Goal: Task Accomplishment & Management: Use online tool/utility

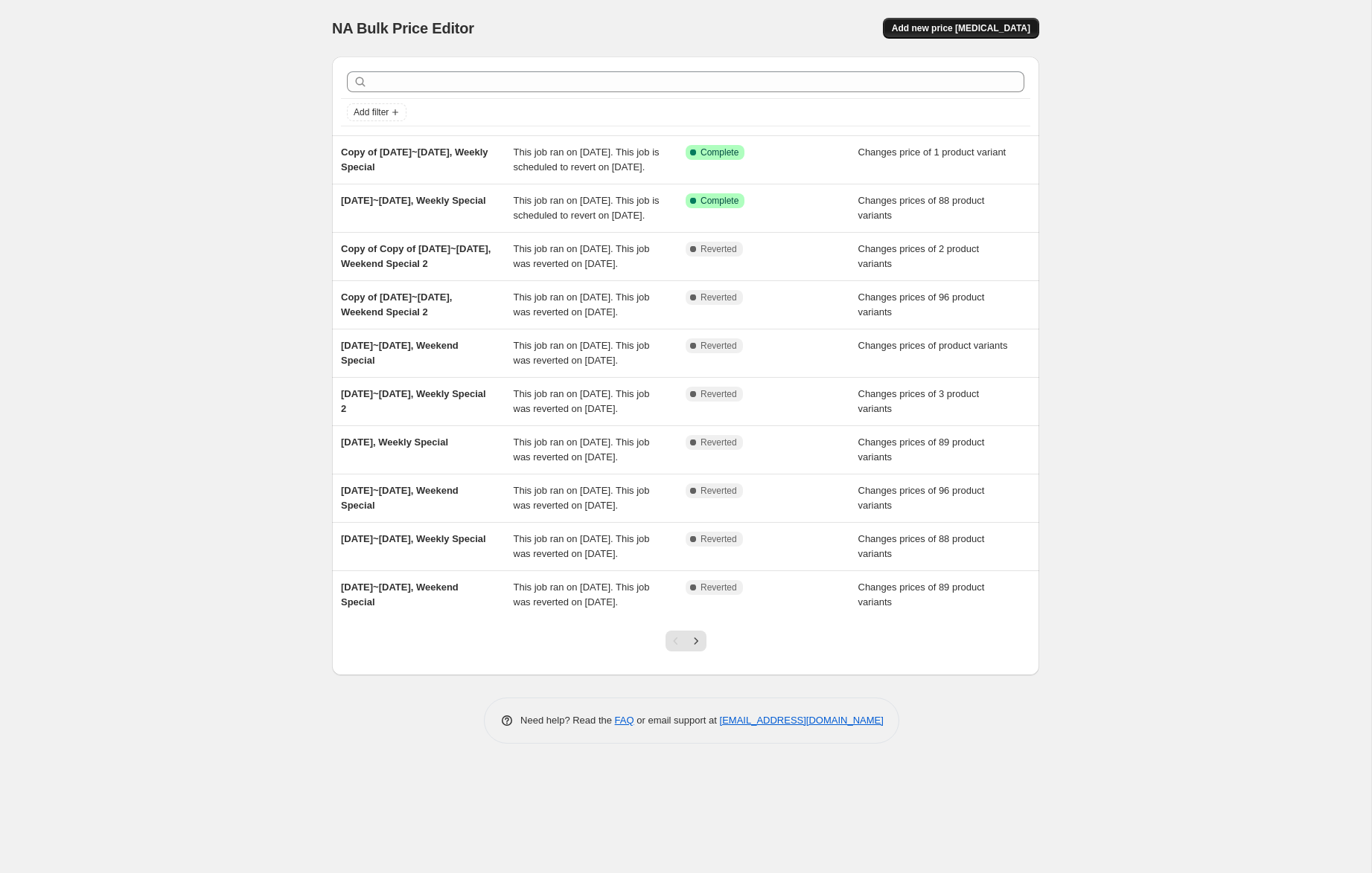
click at [998, 28] on span "Add new price [MEDICAL_DATA]" at bounding box center [961, 28] width 138 height 12
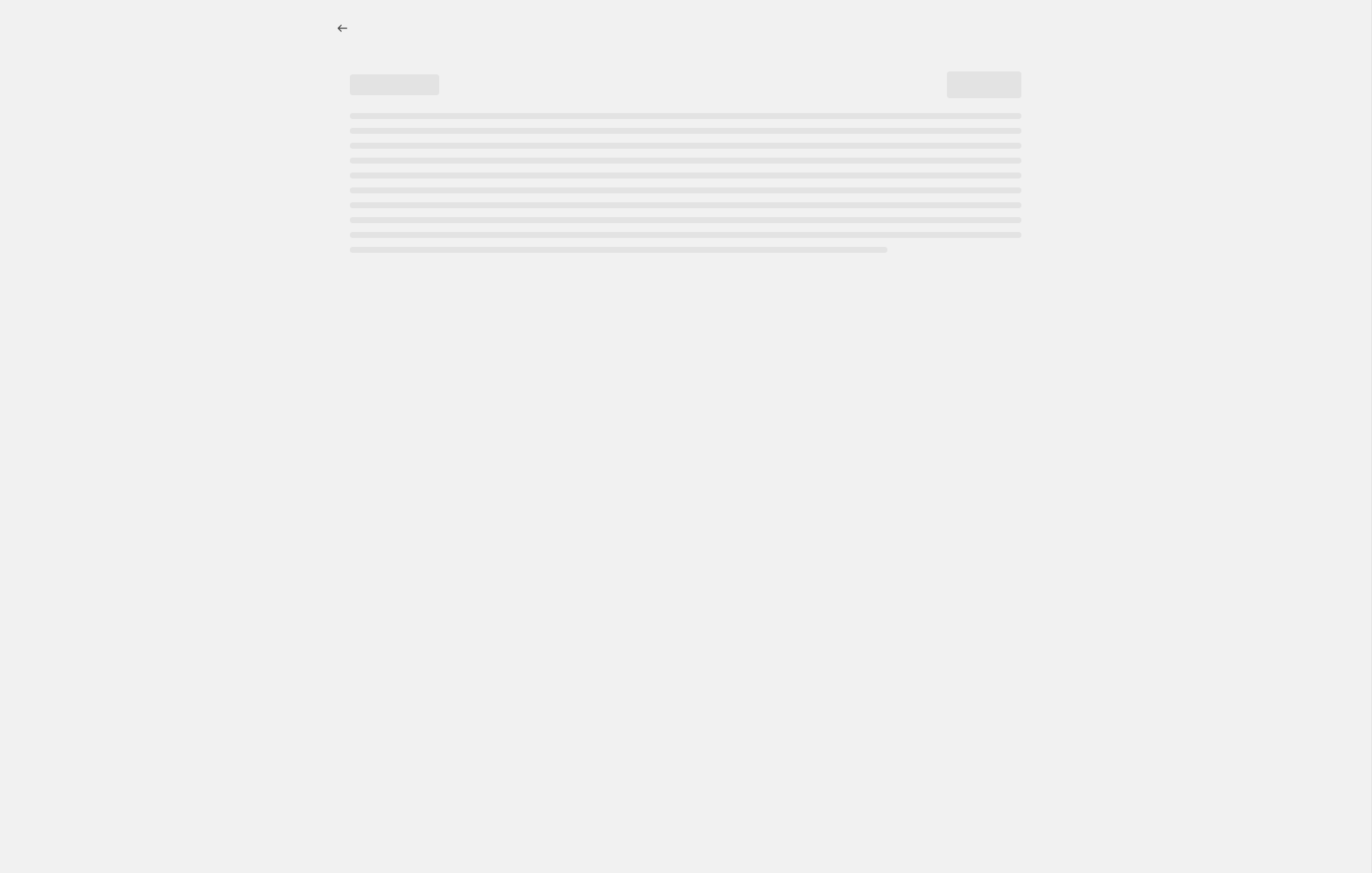
select select "percentage"
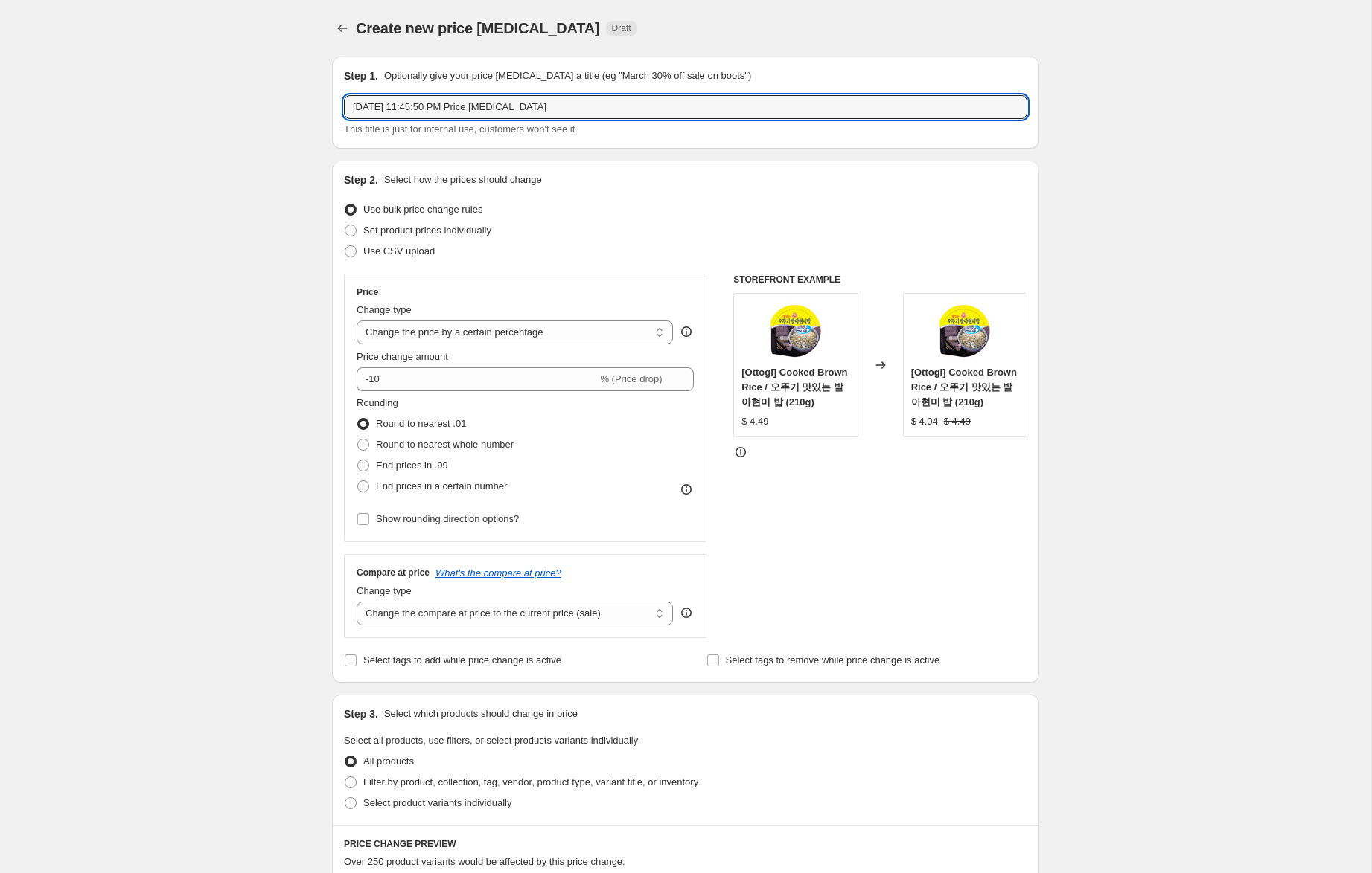
drag, startPoint x: 382, startPoint y: 107, endPoint x: 406, endPoint y: 125, distance: 30.0
click at [383, 107] on input "Sep 25, 2025, 11:45:50 PM Price change job" at bounding box center [686, 107] width 684 height 24
drag, startPoint x: 440, startPoint y: 105, endPoint x: 906, endPoint y: 127, distance: 466.5
click at [906, 127] on div "Sep 26~28, 2025, 11:45:50 PM Price change job This title is just for internal u…" at bounding box center [686, 116] width 684 height 42
type input "[DATE]~28, 2025, Weekend Special"
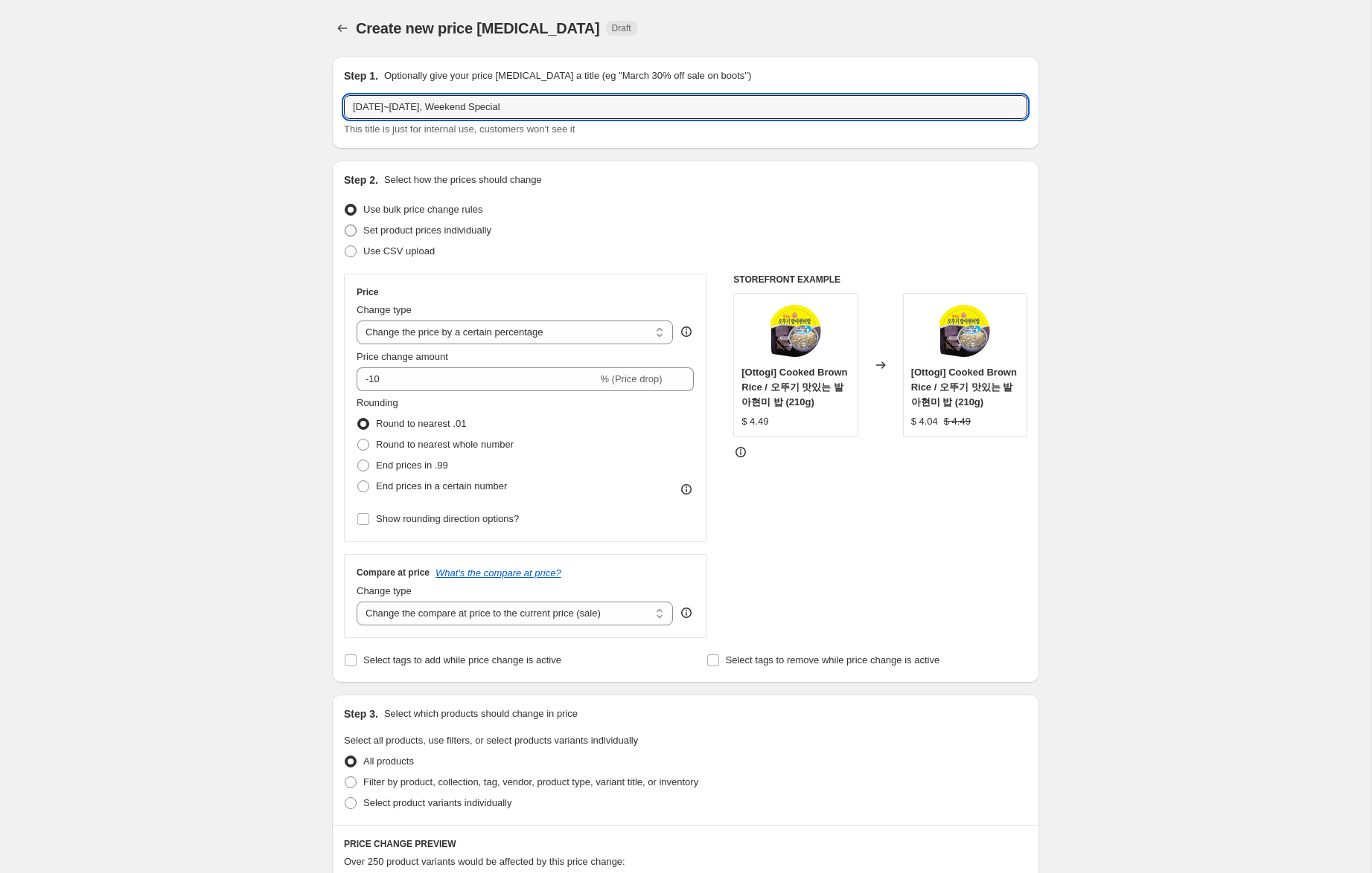
click at [473, 227] on span "Set product prices individually" at bounding box center [427, 230] width 128 height 11
click at [345, 225] on input "Set product prices individually" at bounding box center [344, 224] width 1 height 1
radio input "true"
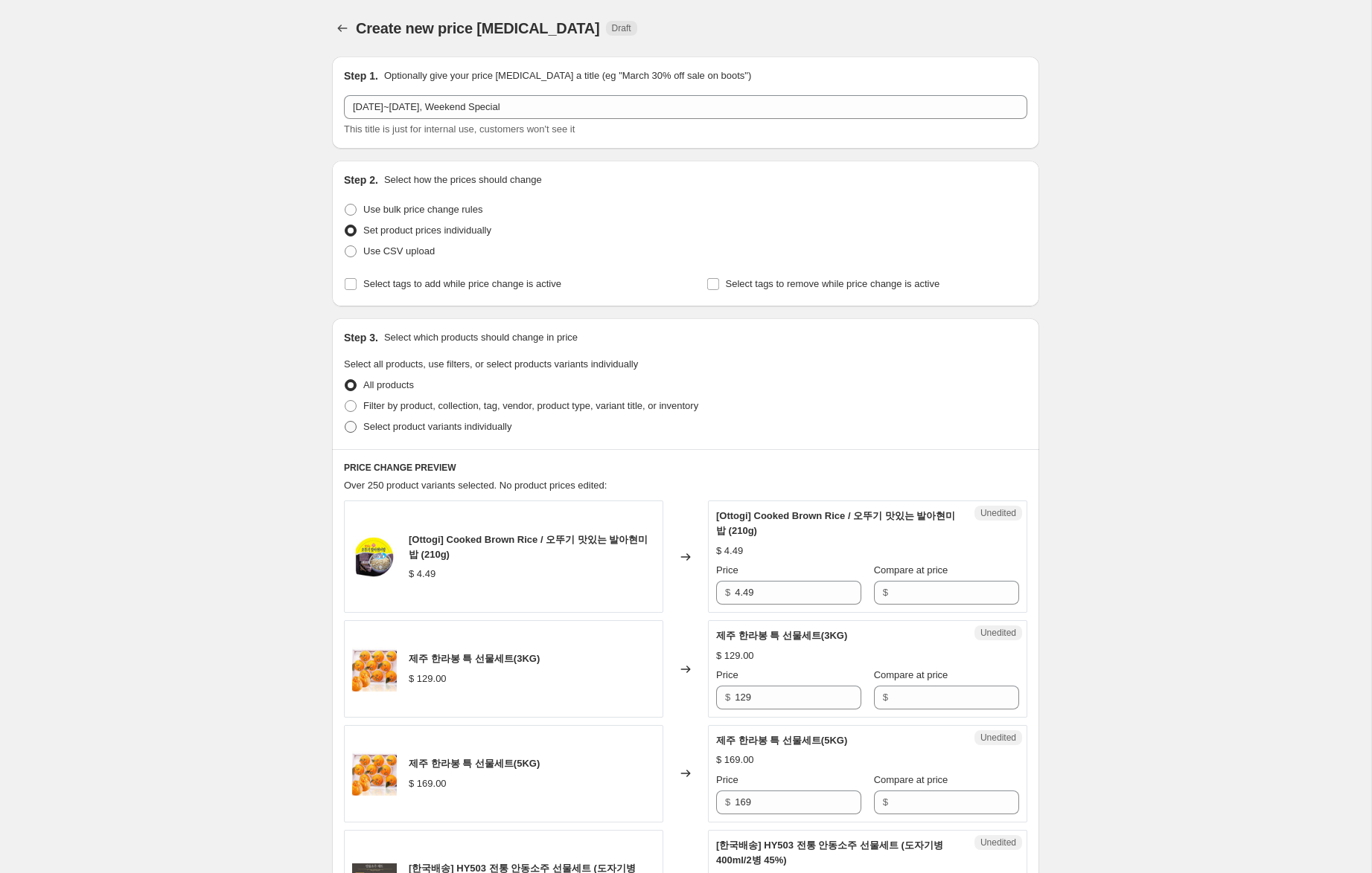
click at [497, 431] on span "Select product variants individually" at bounding box center [437, 427] width 148 height 11
click at [345, 422] on input "Select product variants individually" at bounding box center [344, 421] width 1 height 1
radio input "true"
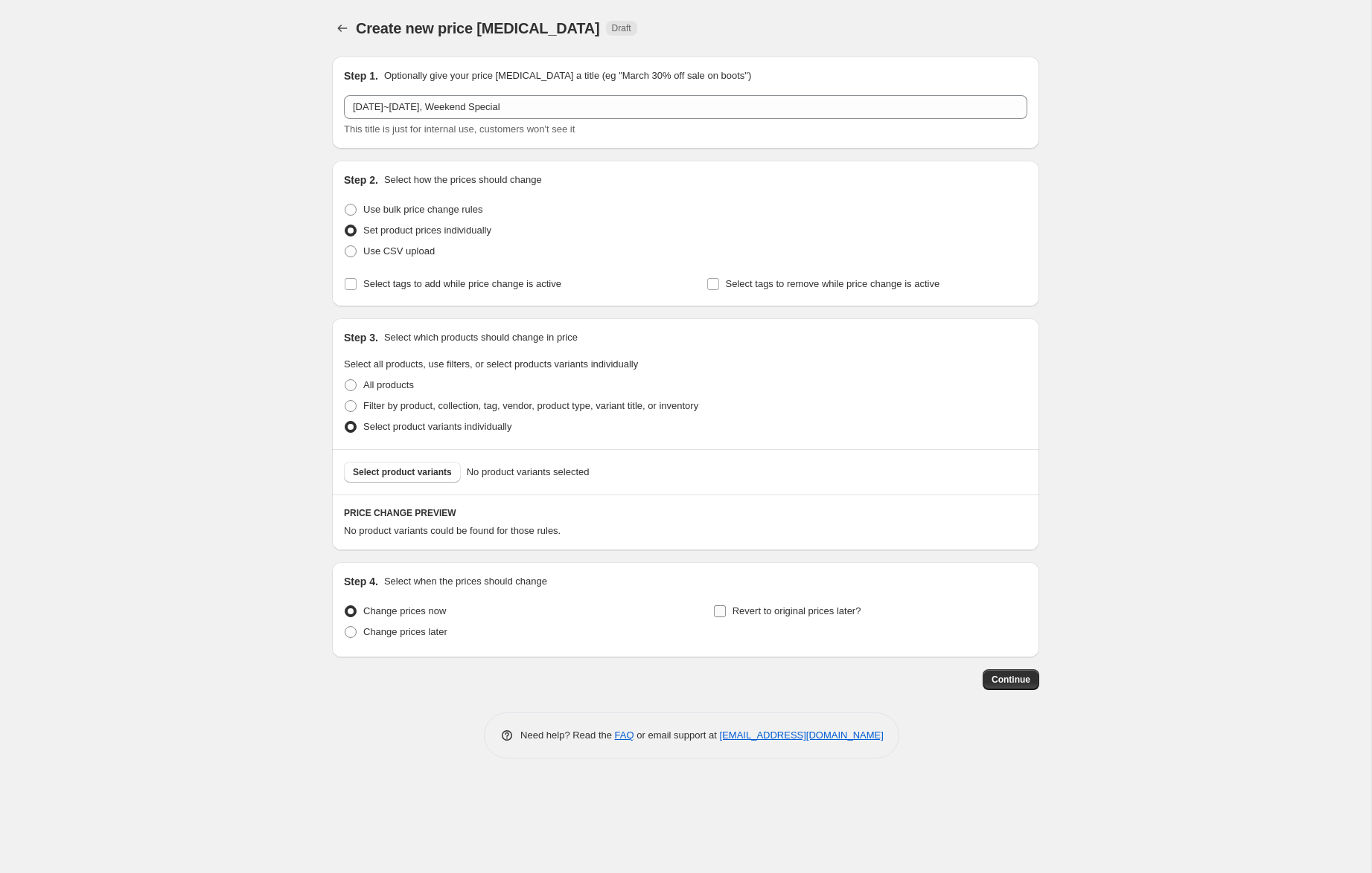
click at [765, 613] on span "Revert to original prices later?" at bounding box center [797, 611] width 129 height 11
click at [725, 613] on input "Revert to original prices later?" at bounding box center [719, 611] width 12 height 12
checkbox input "true"
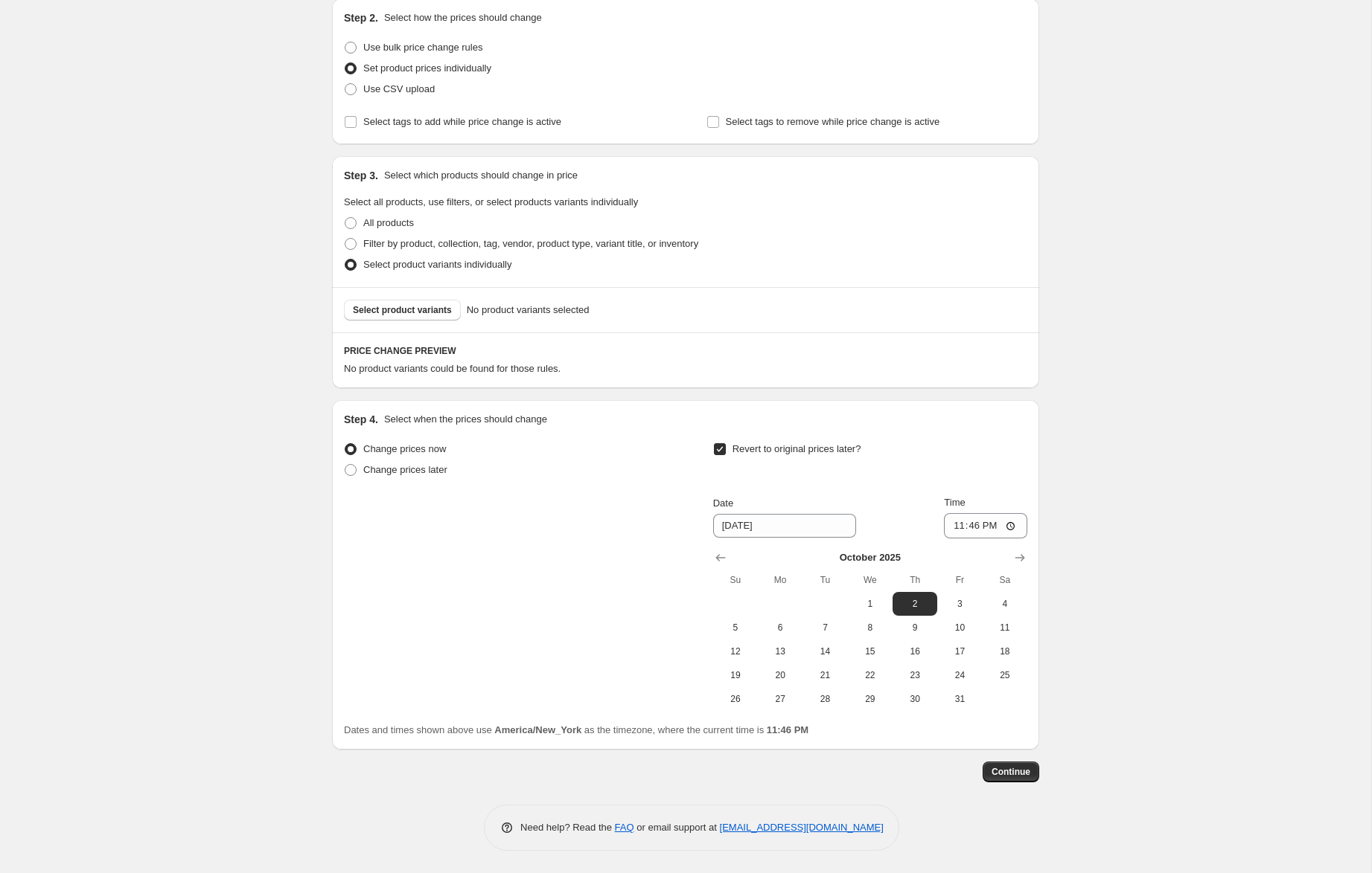
scroll to position [158, 0]
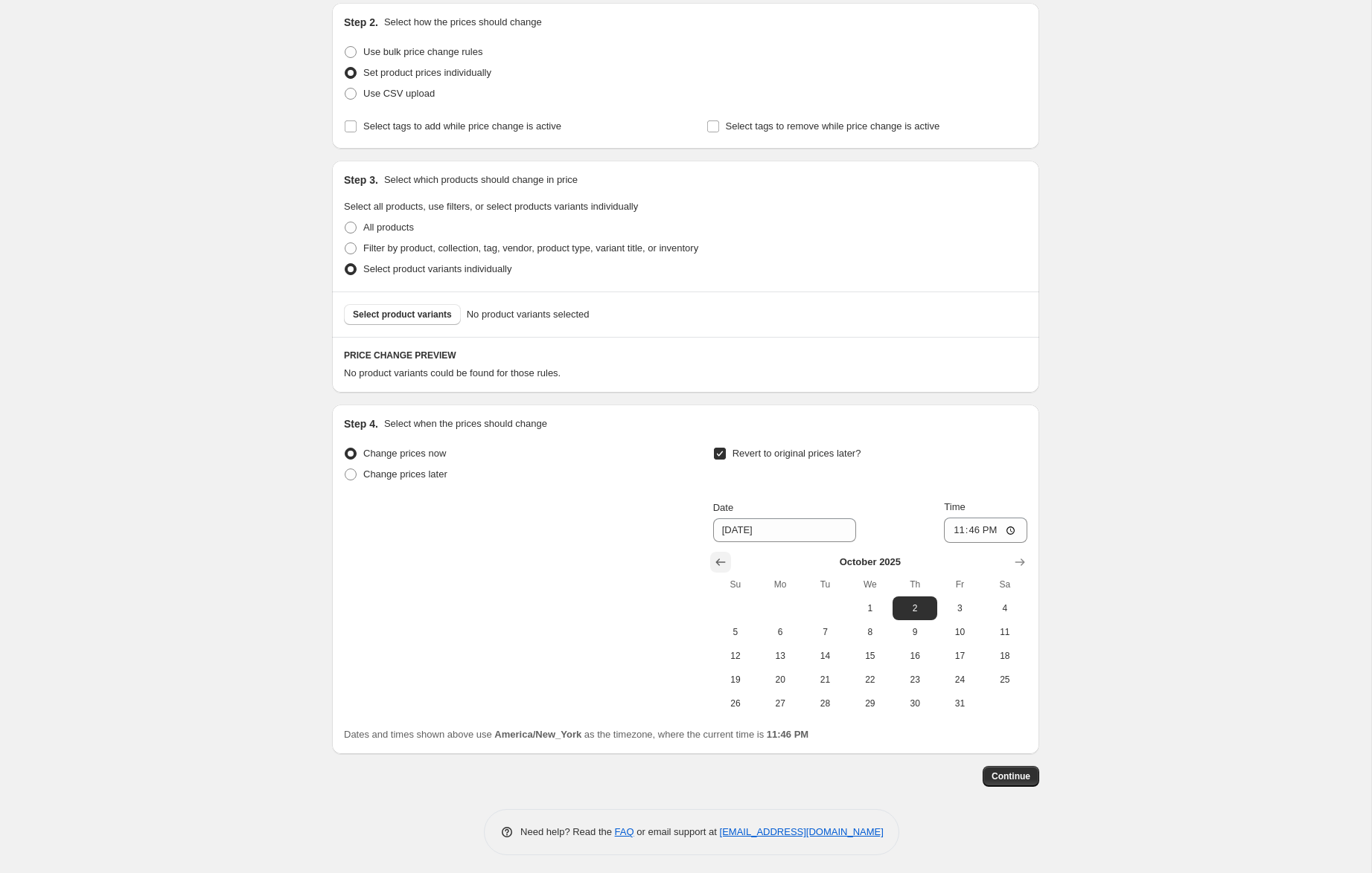
click at [723, 559] on icon "Show previous month, September 2025" at bounding box center [721, 562] width 15 height 15
click at [729, 701] on span "28" at bounding box center [735, 703] width 33 height 12
type input "9/28/2025"
click at [971, 531] on input "23:46" at bounding box center [985, 530] width 84 height 25
type input "23:59"
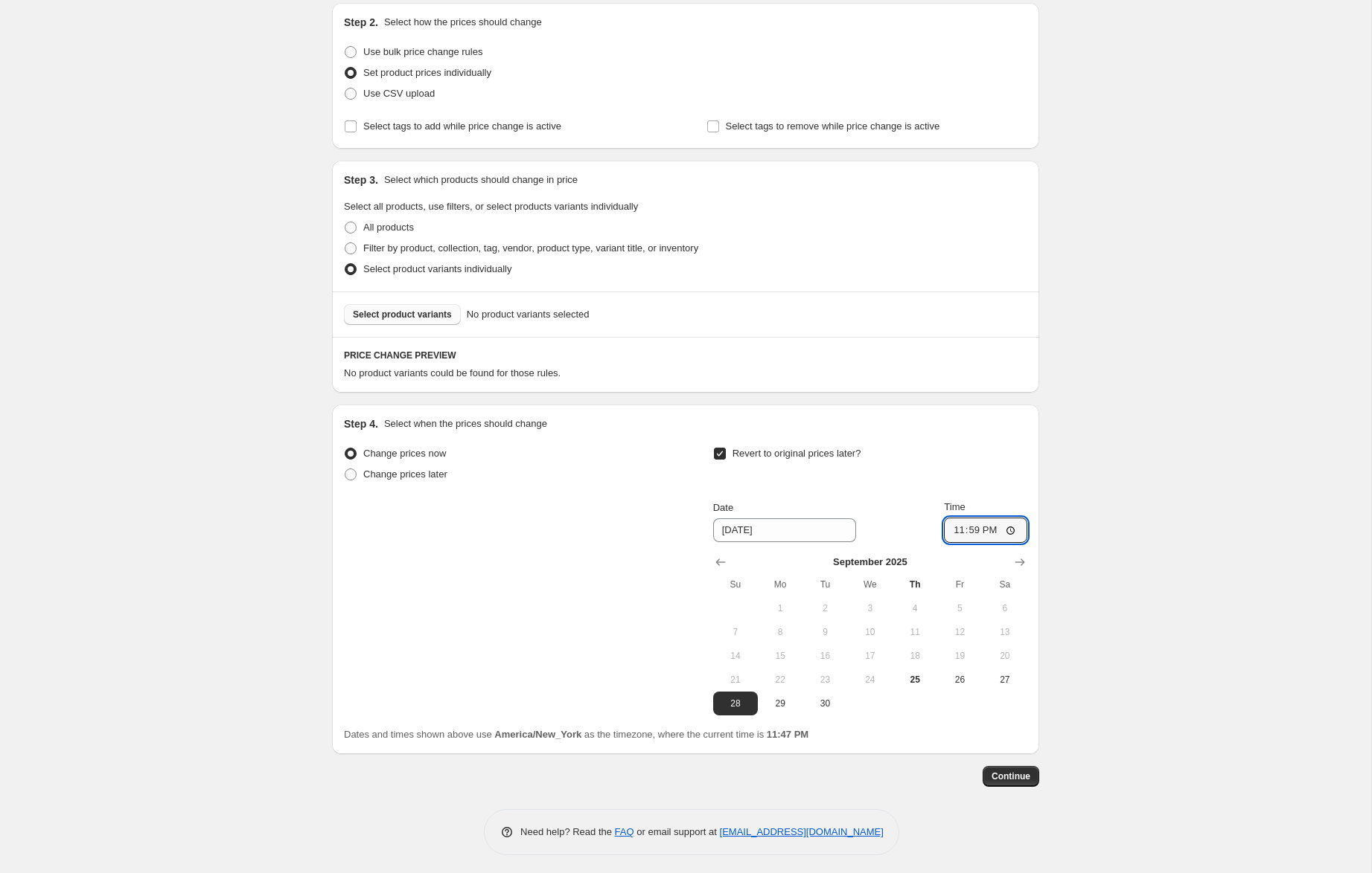
click at [435, 317] on span "Select product variants" at bounding box center [402, 314] width 99 height 12
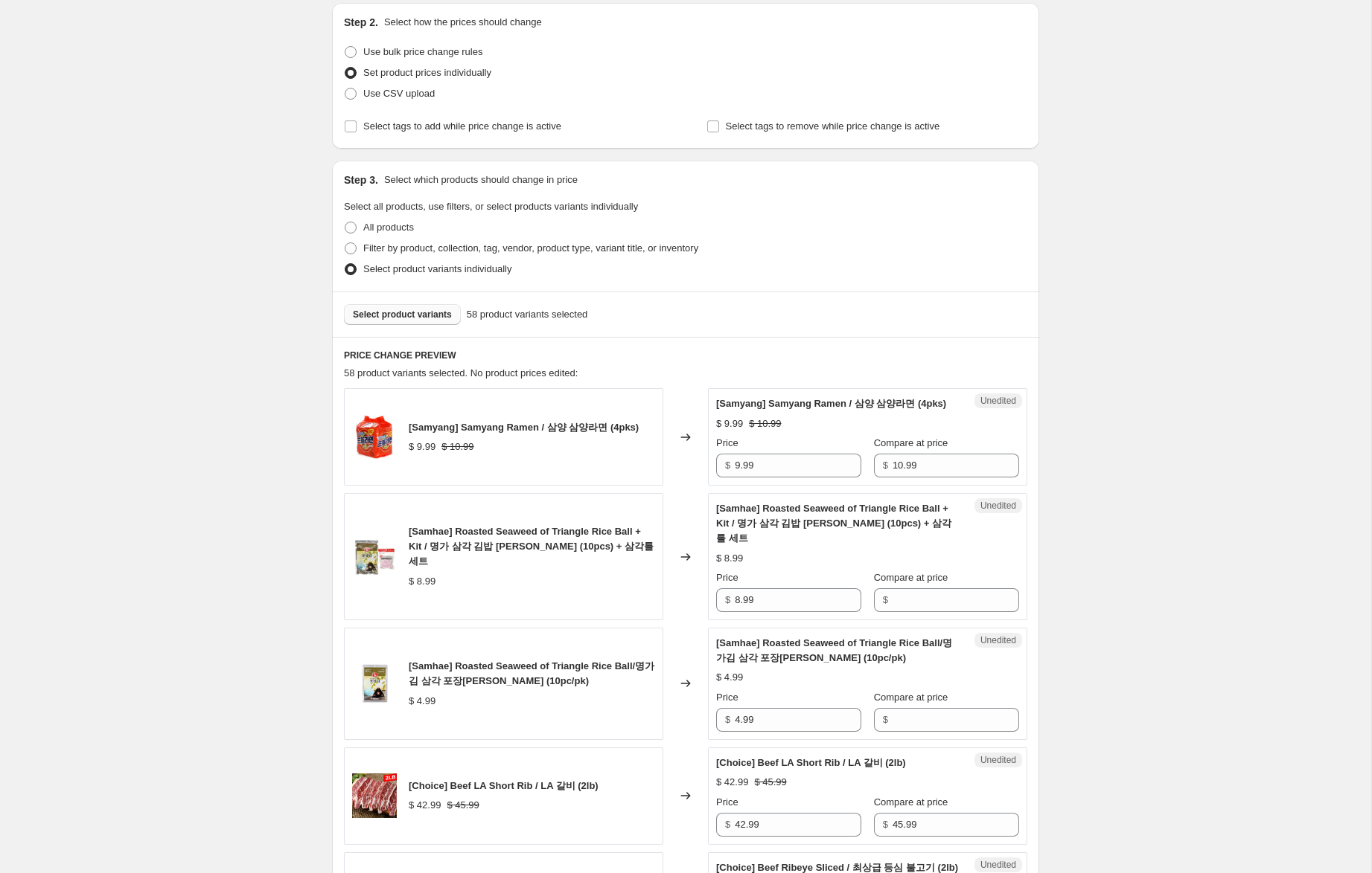
click at [430, 309] on span "Select product variants" at bounding box center [402, 314] width 99 height 12
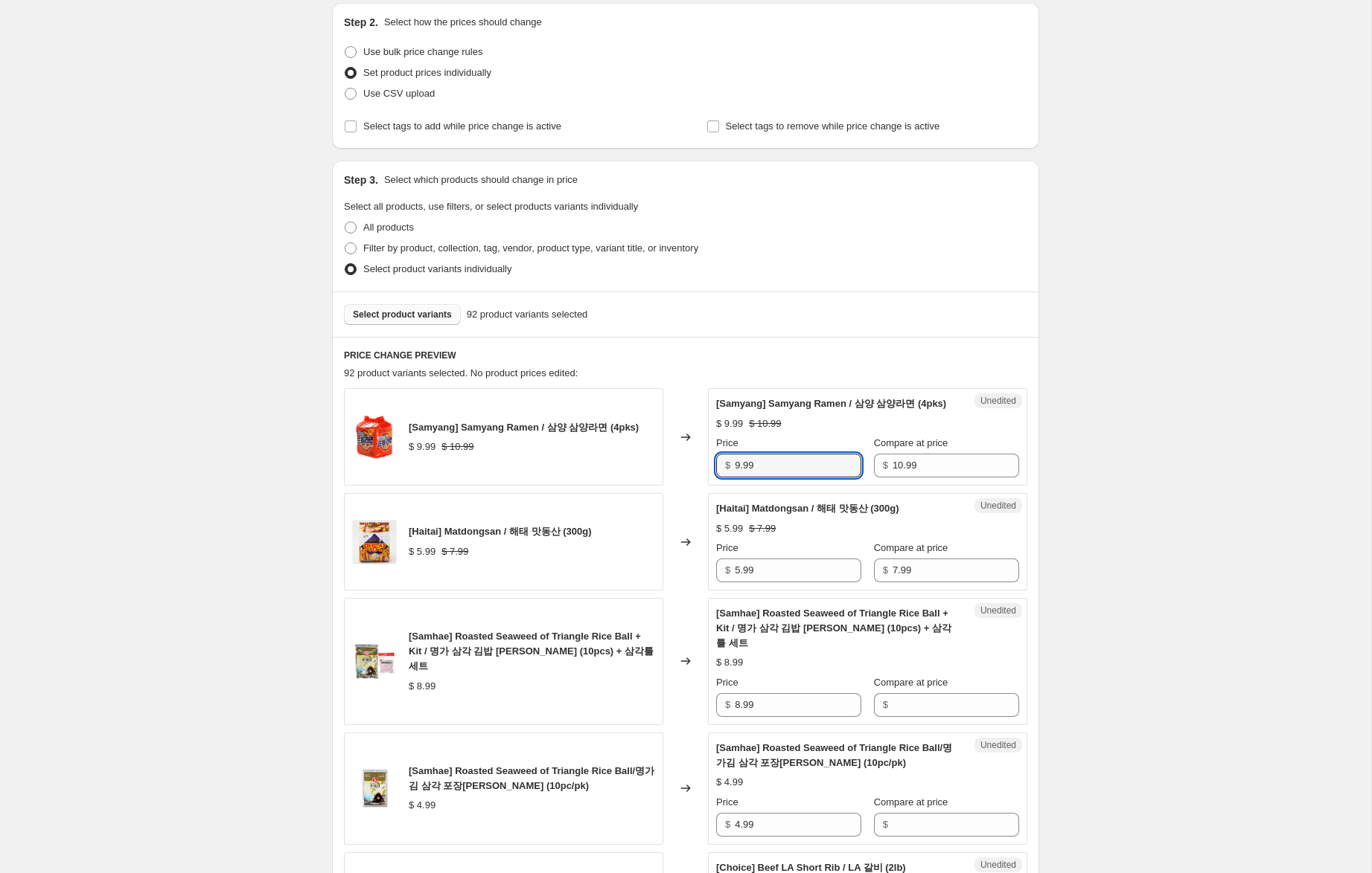
drag, startPoint x: 740, startPoint y: 482, endPoint x: 659, endPoint y: 469, distance: 82.0
click at [659, 469] on div "[Samyang] Samyang Ramen / 삼양 삼양라면 (4pks) $ 9.99 $ 10.99 Changed to Unedited [Sa…" at bounding box center [686, 436] width 684 height 97
type input "6.99"
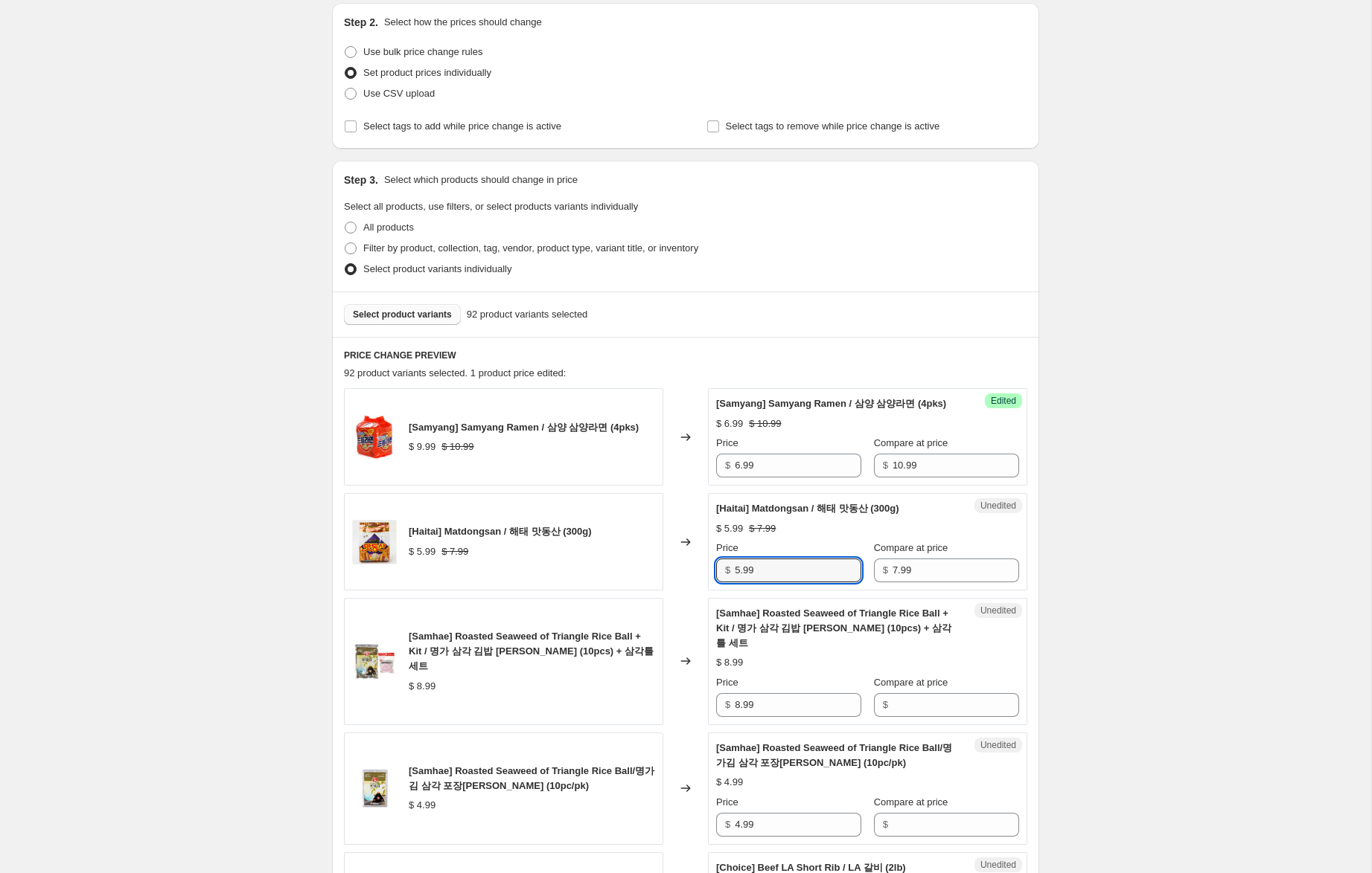
drag, startPoint x: 740, startPoint y: 583, endPoint x: 691, endPoint y: 565, distance: 52.2
click at [691, 565] on div "[Haitai] Matdongsan / 해태 맛동산 (300g) $ 5.99 $ 7.99 Changed to Unedited [Haitai] …" at bounding box center [686, 542] width 684 height 97
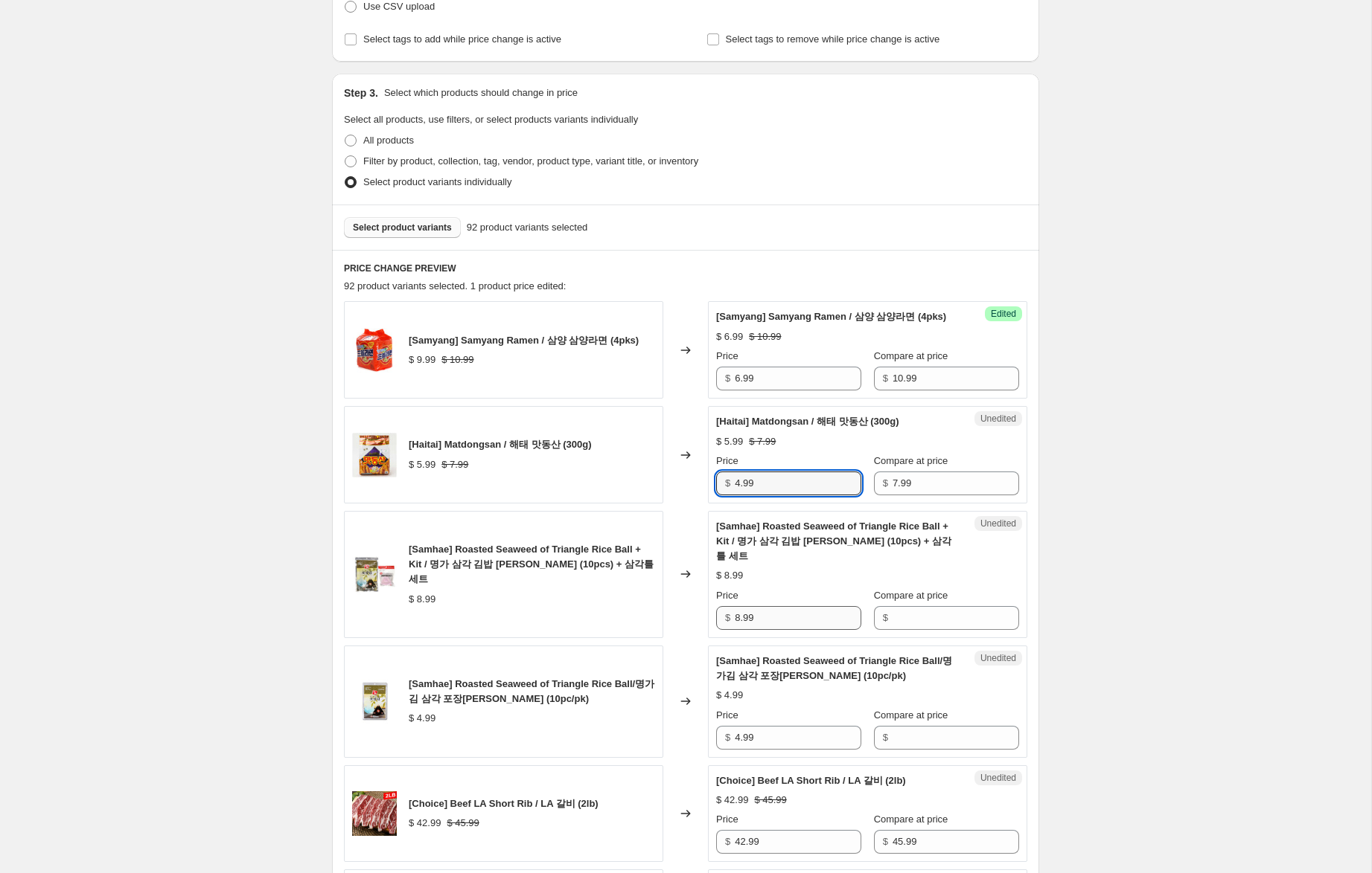
scroll to position [252, 0]
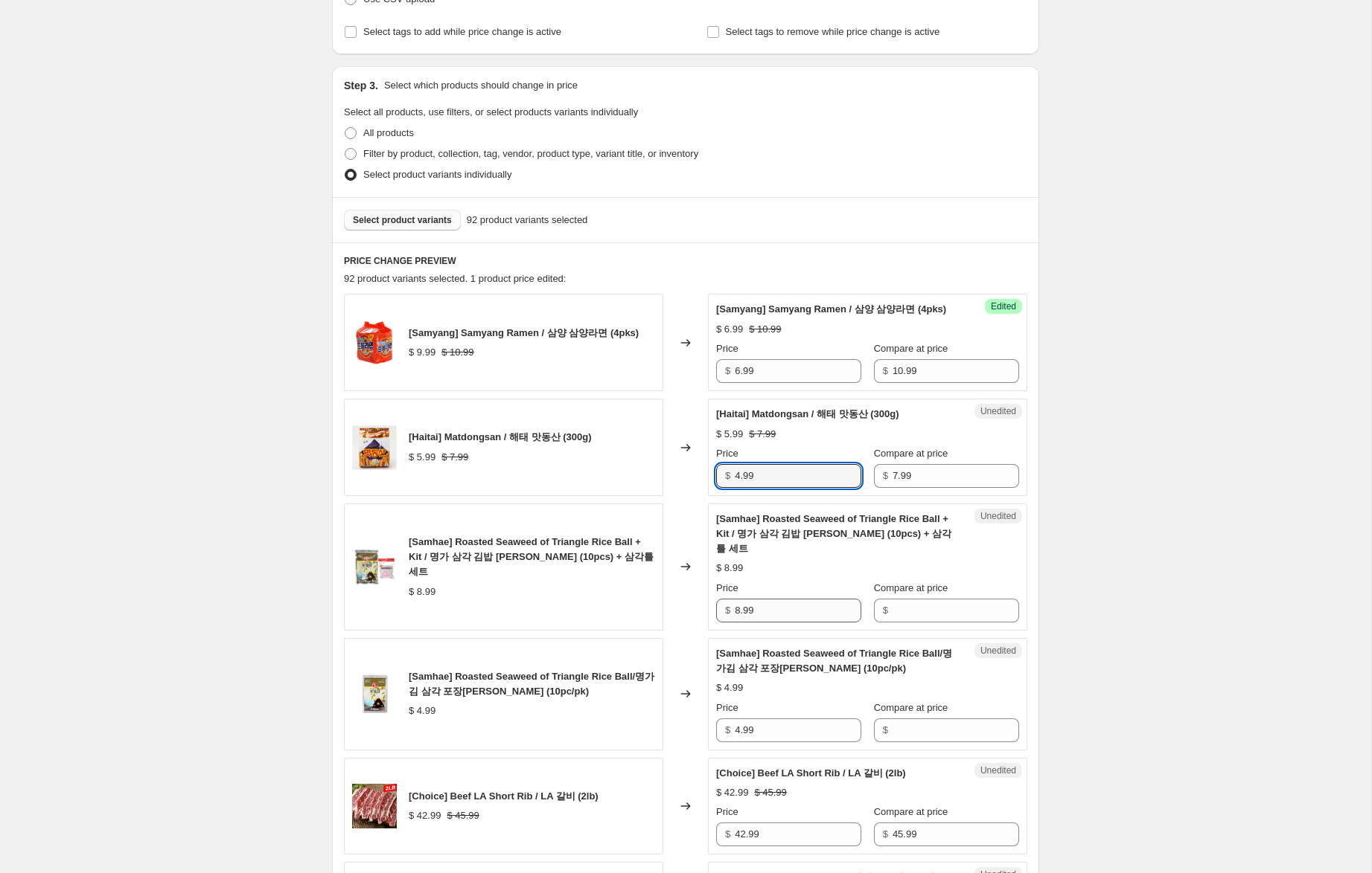
type input "4.99"
drag, startPoint x: 787, startPoint y: 613, endPoint x: 746, endPoint y: 604, distance: 42.0
click at [705, 598] on div "[Samhae] Roasted Seaweed of Triangle Rice Ball + Kit / 명가 삼각 김밥 김 (10pcs) + 삼각틀…" at bounding box center [686, 568] width 684 height 127
click at [953, 613] on input "Compare at price" at bounding box center [955, 611] width 126 height 24
paste input "8.99"
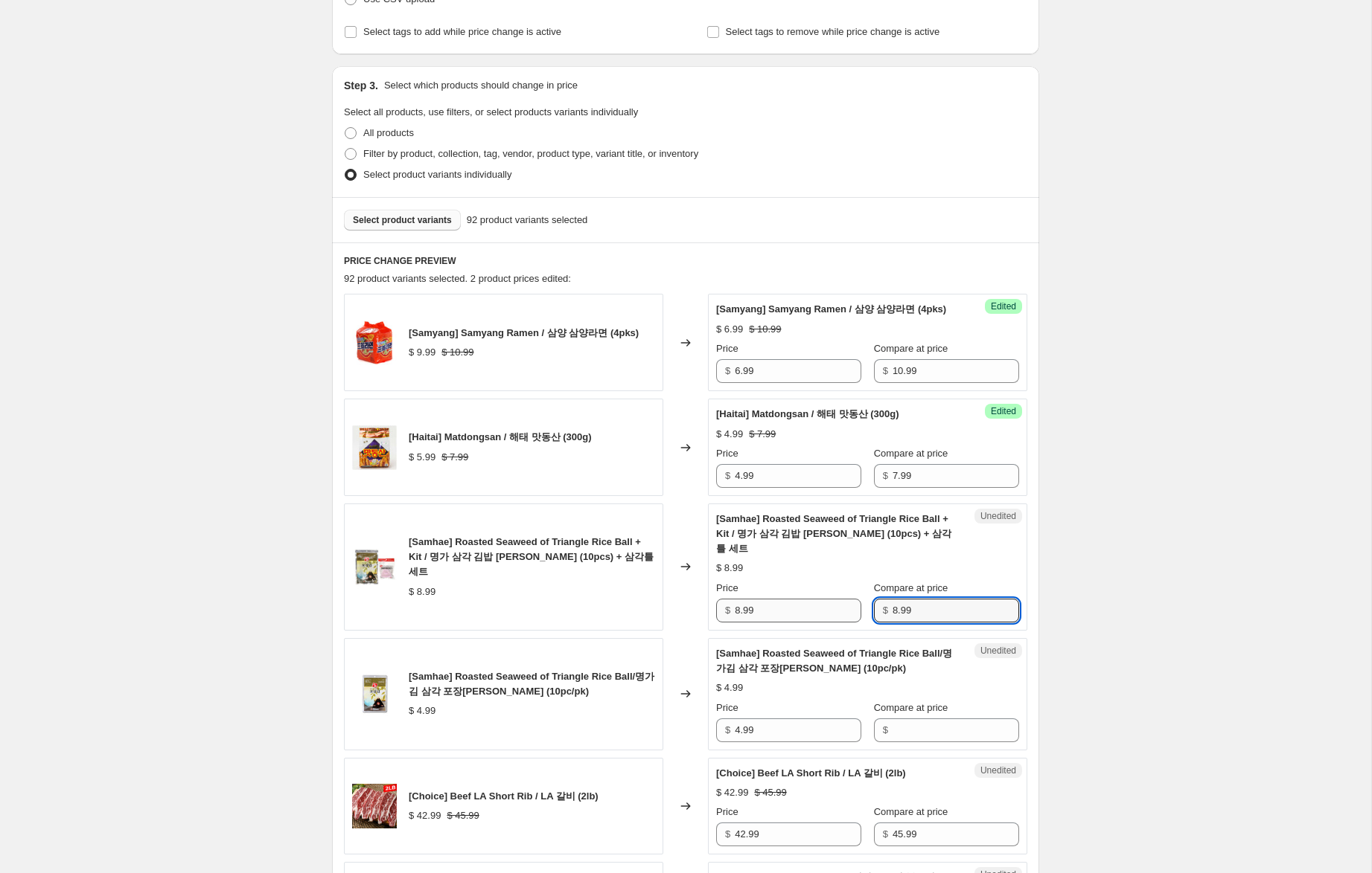
type input "8.99"
drag, startPoint x: 741, startPoint y: 609, endPoint x: 690, endPoint y: 594, distance: 53.2
click at [694, 596] on div "[Samhae] Roasted Seaweed of Triangle Rice Ball + Kit / 명가 삼각 김밥 김 (10pcs) + 삼각틀…" at bounding box center [686, 568] width 684 height 127
type input "5.99"
drag, startPoint x: 781, startPoint y: 734, endPoint x: 666, endPoint y: 715, distance: 116.6
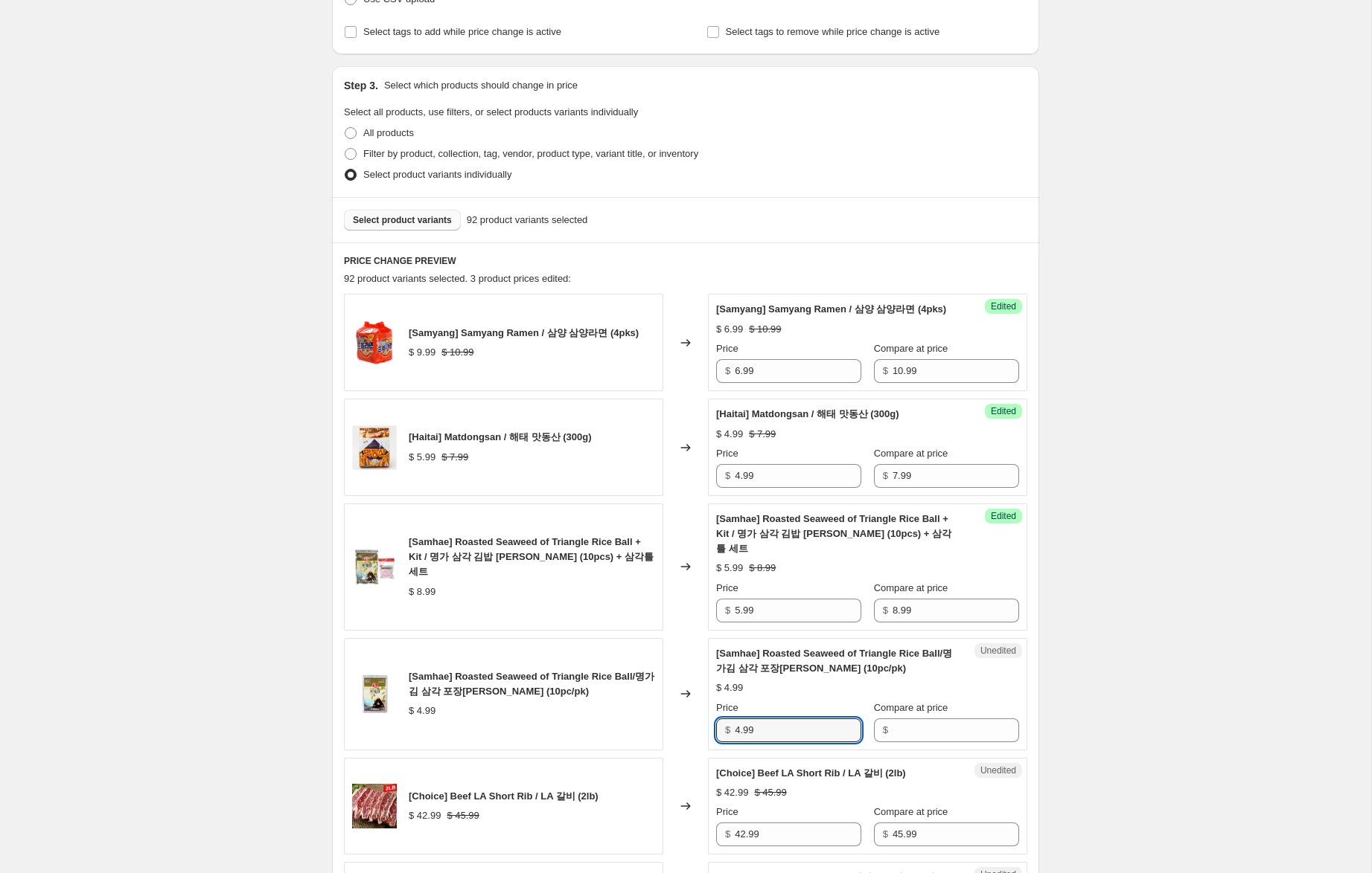
click at [666, 715] on div "[Samhae] Roasted Seaweed of Triangle Rice Ball/명가김 삼각 포장김 (10pc/pk) $ 4.99 Chan…" at bounding box center [686, 695] width 684 height 113
click at [919, 730] on input "Compare at price" at bounding box center [955, 731] width 126 height 24
paste input "4.99"
type input "4.99"
drag, startPoint x: 742, startPoint y: 729, endPoint x: 693, endPoint y: 718, distance: 50.2
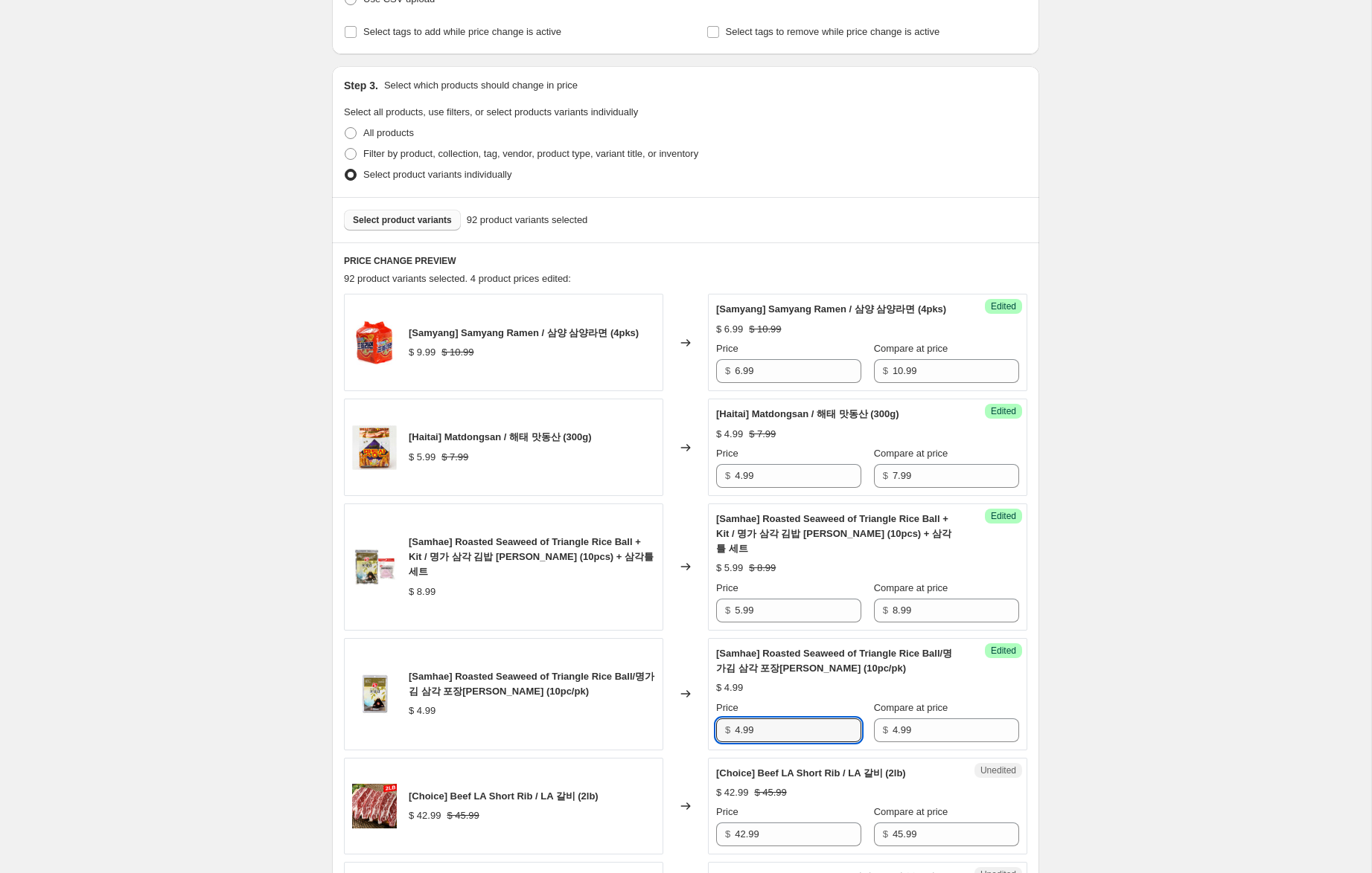
click at [694, 718] on div "[Samhae] Roasted Seaweed of Triangle Rice Ball/명가김 삼각 포장김 (10pc/pk) $ 4.99 Chan…" at bounding box center [686, 695] width 684 height 113
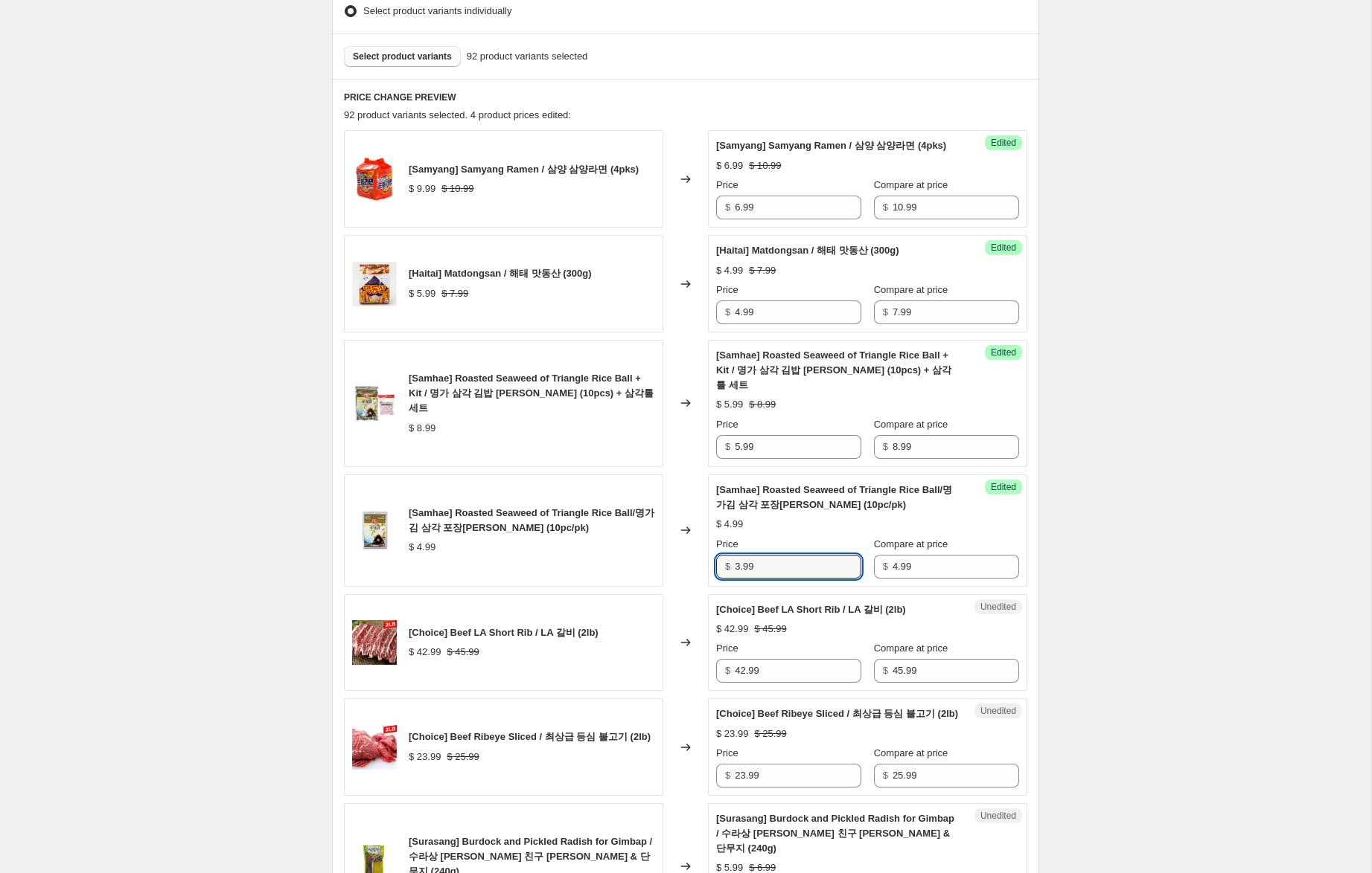
scroll to position [417, 0]
type input "3.99"
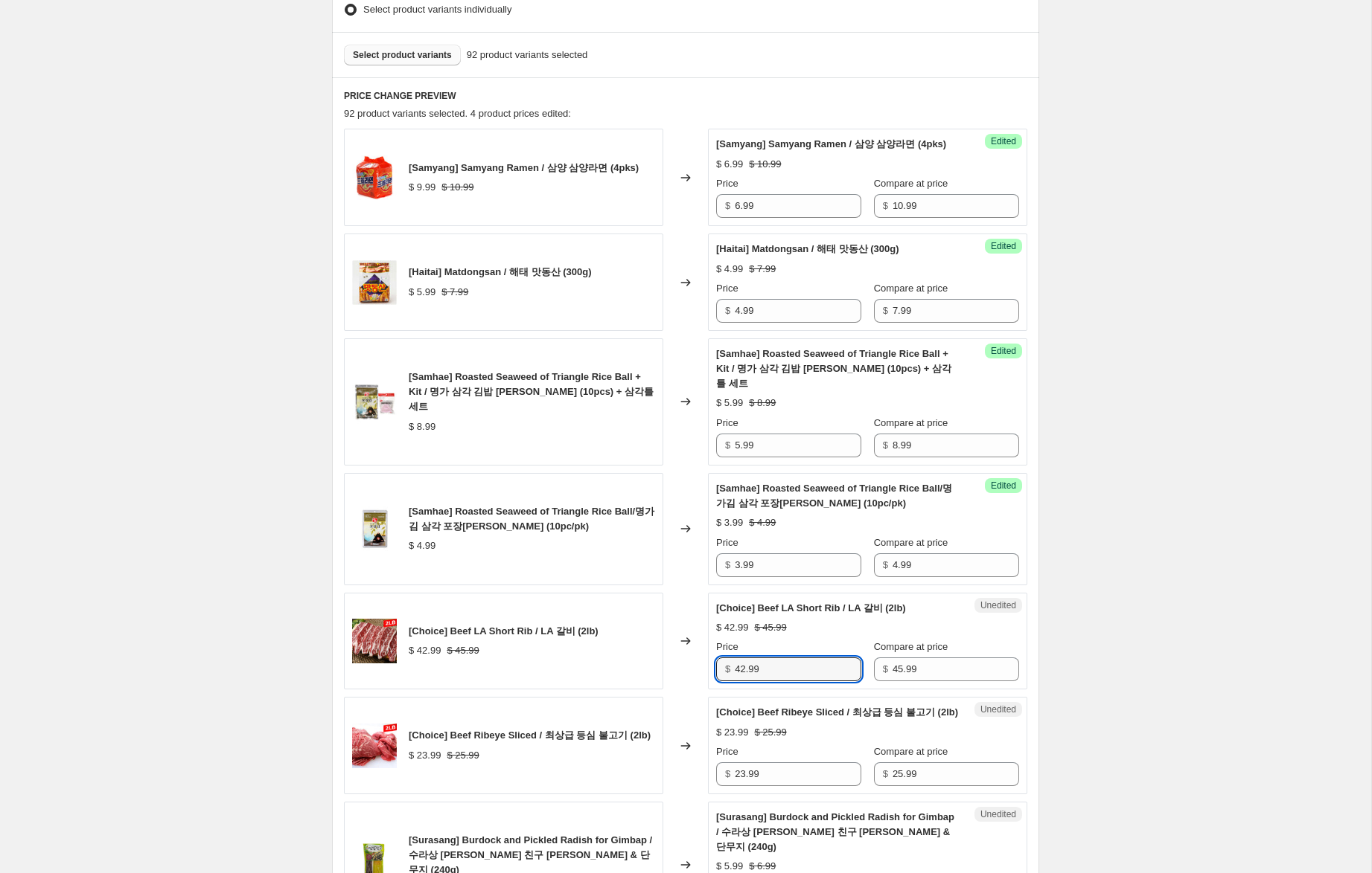
drag, startPoint x: 747, startPoint y: 673, endPoint x: 709, endPoint y: 662, distance: 39.6
click at [713, 660] on div "Unedited [Choice] Beef LA Short Rib / LA 갈비 (2lb) $ 42.99 $ 45.99 Price $ 42.99…" at bounding box center [867, 641] width 319 height 97
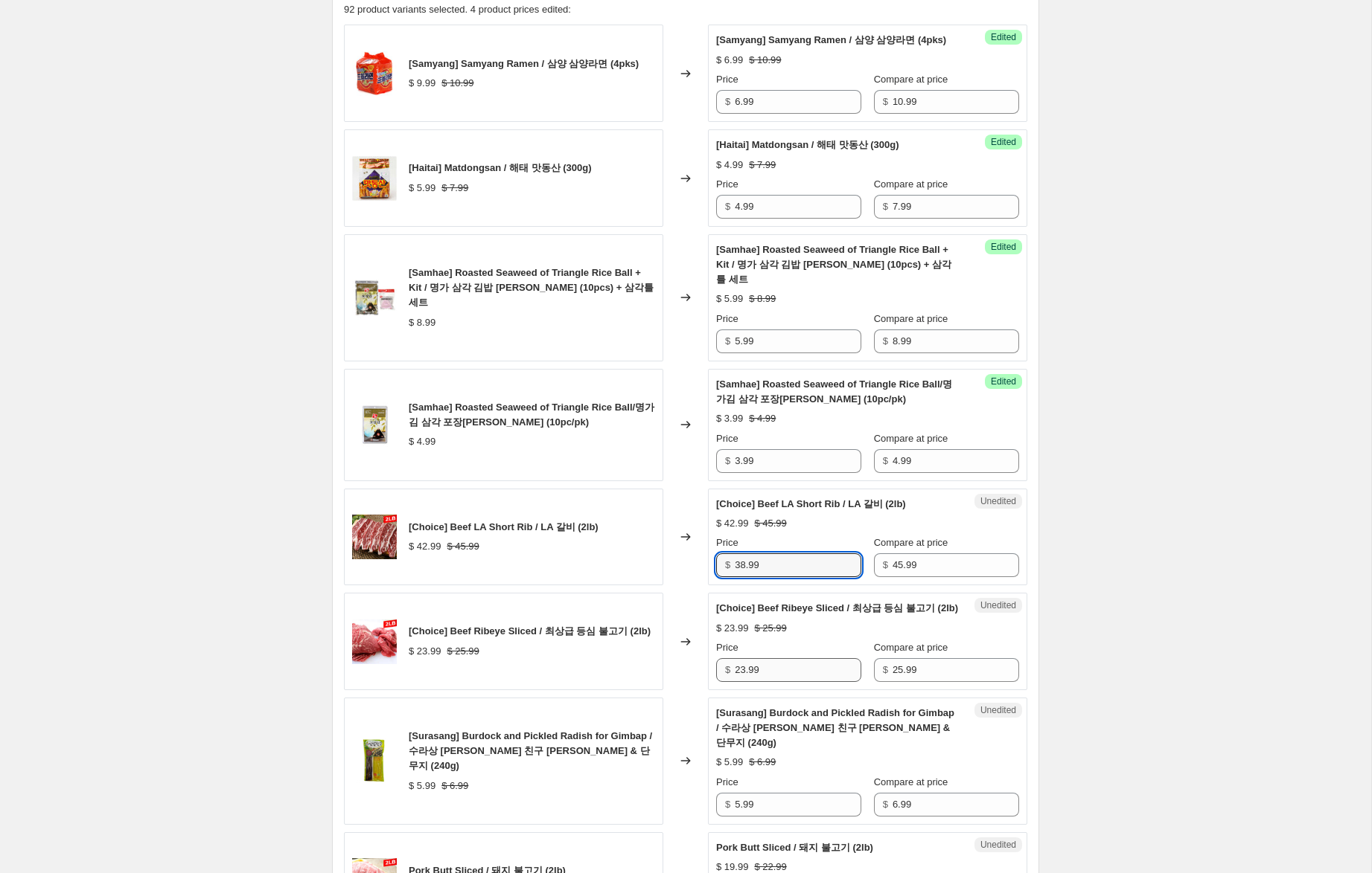
scroll to position [526, 0]
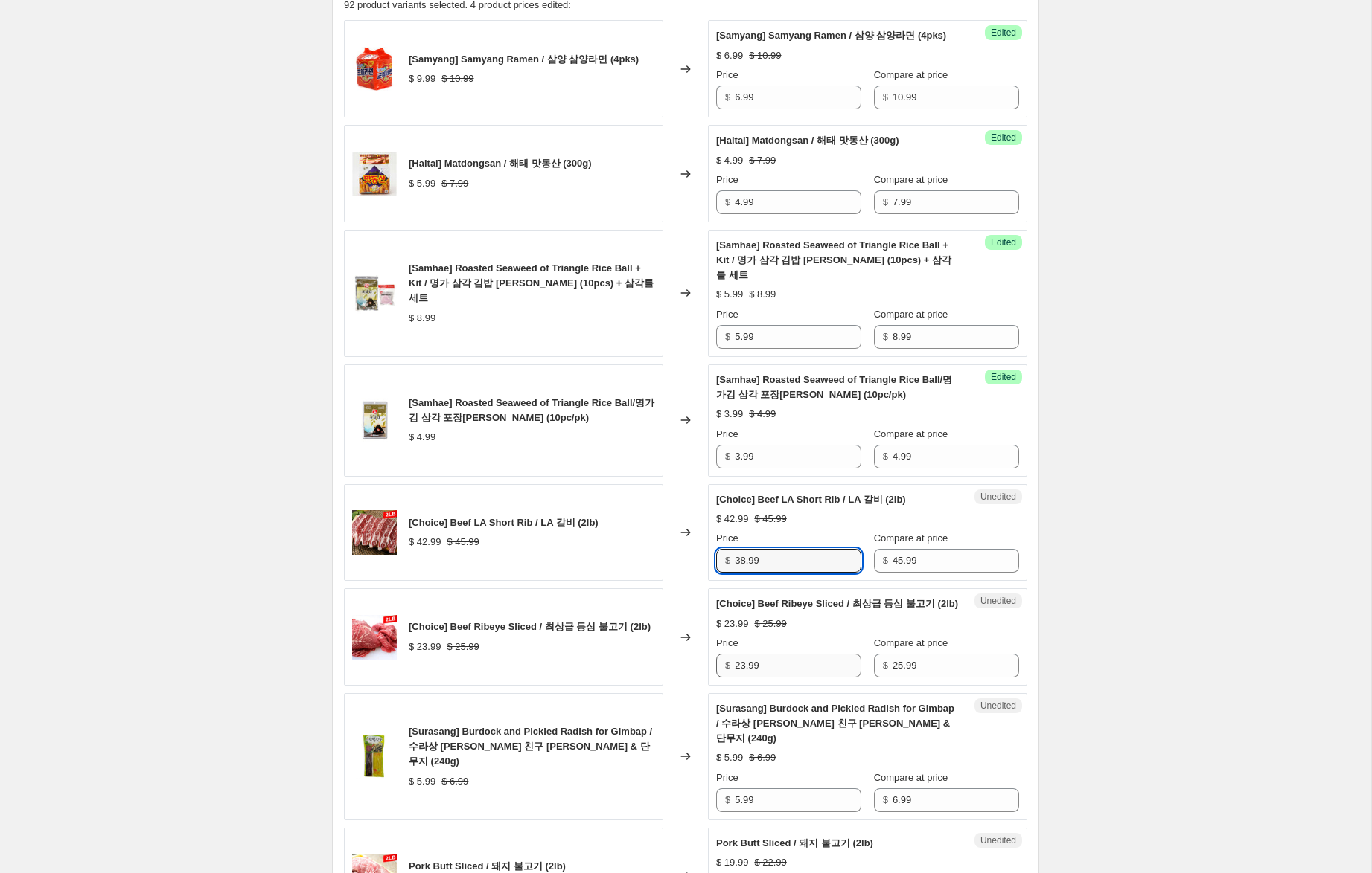
type input "38.99"
drag, startPoint x: 746, startPoint y: 682, endPoint x: 663, endPoint y: 664, distance: 84.9
click at [663, 664] on div "[Choice] Beef Ribeye Sliced / 최상급 등심 불고기 (2lb) $ 23.99 $ 25.99 Changed to Unedi…" at bounding box center [686, 637] width 684 height 97
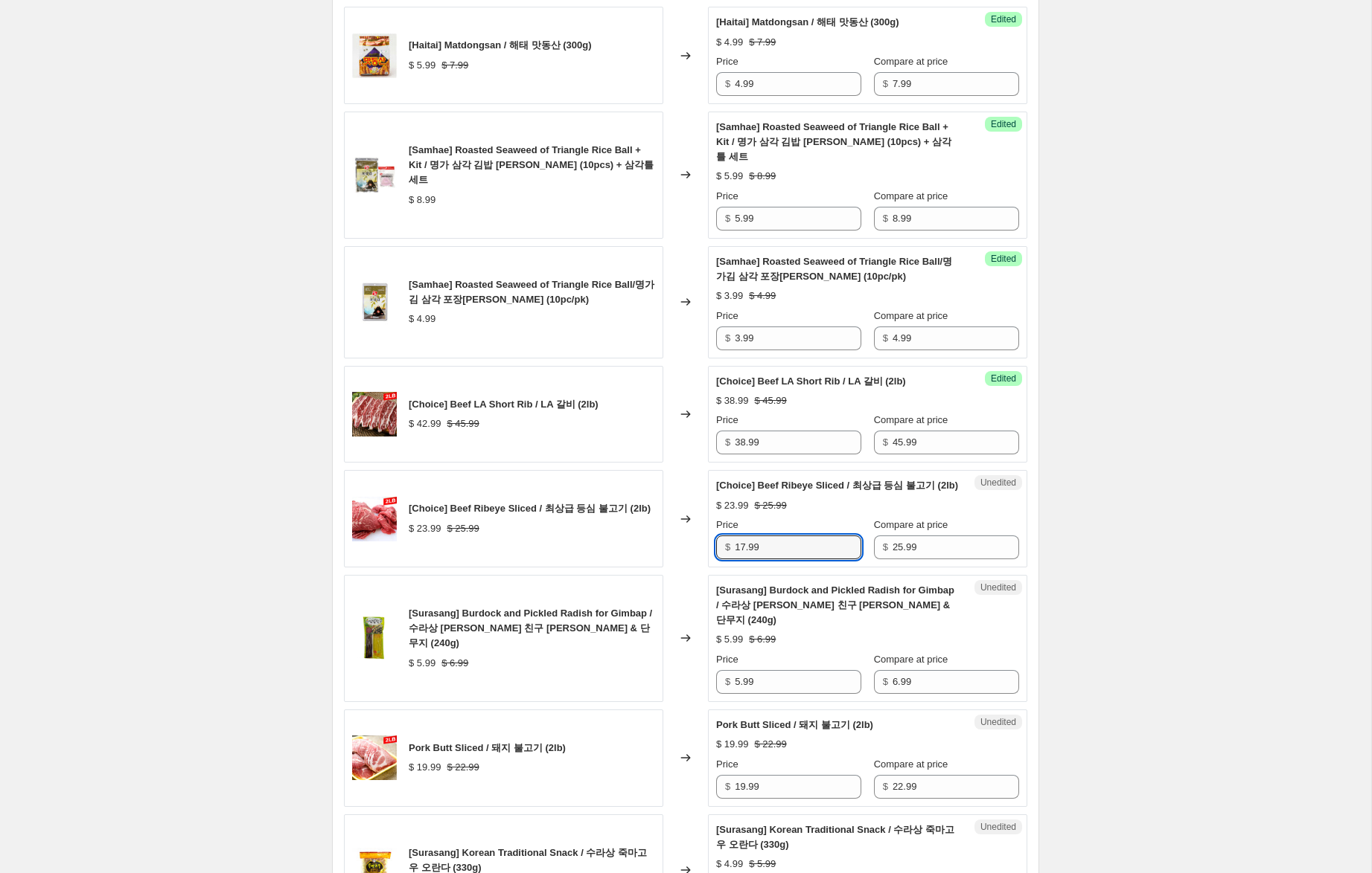
scroll to position [756, 0]
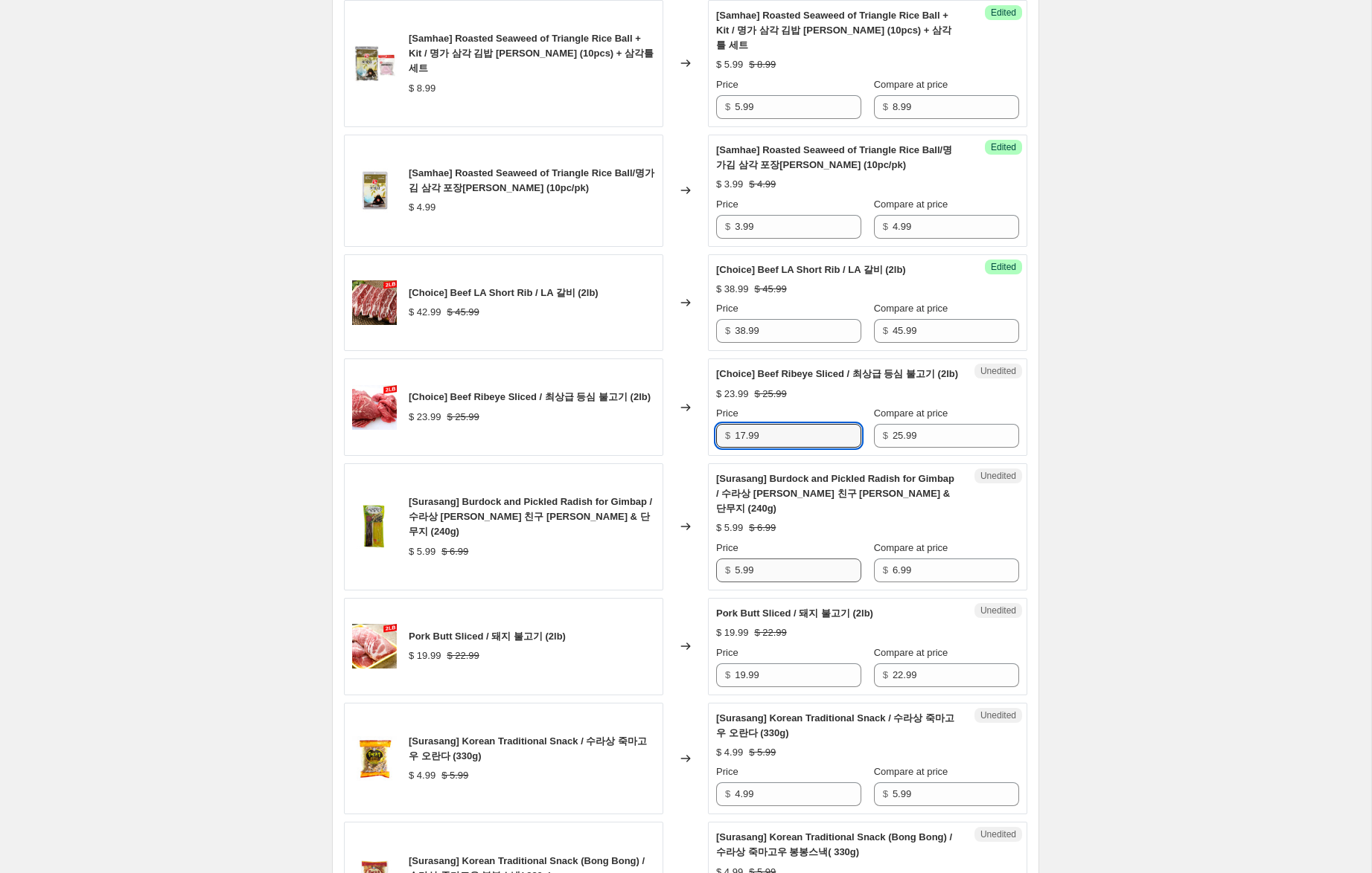
type input "17.99"
drag, startPoint x: 739, startPoint y: 572, endPoint x: 714, endPoint y: 565, distance: 26.0
click at [716, 565] on div "$ 5.99" at bounding box center [788, 571] width 145 height 24
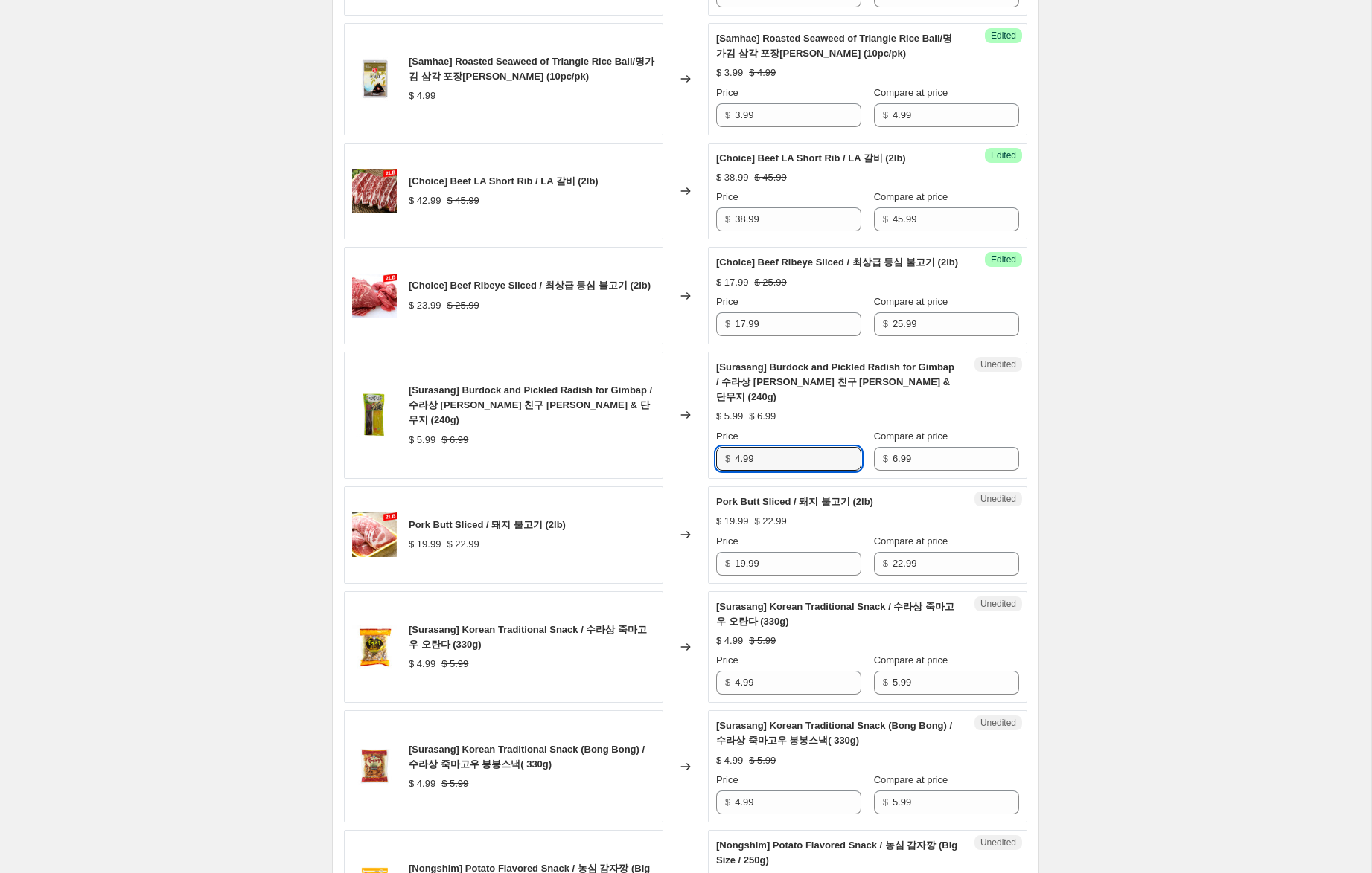
scroll to position [873, 0]
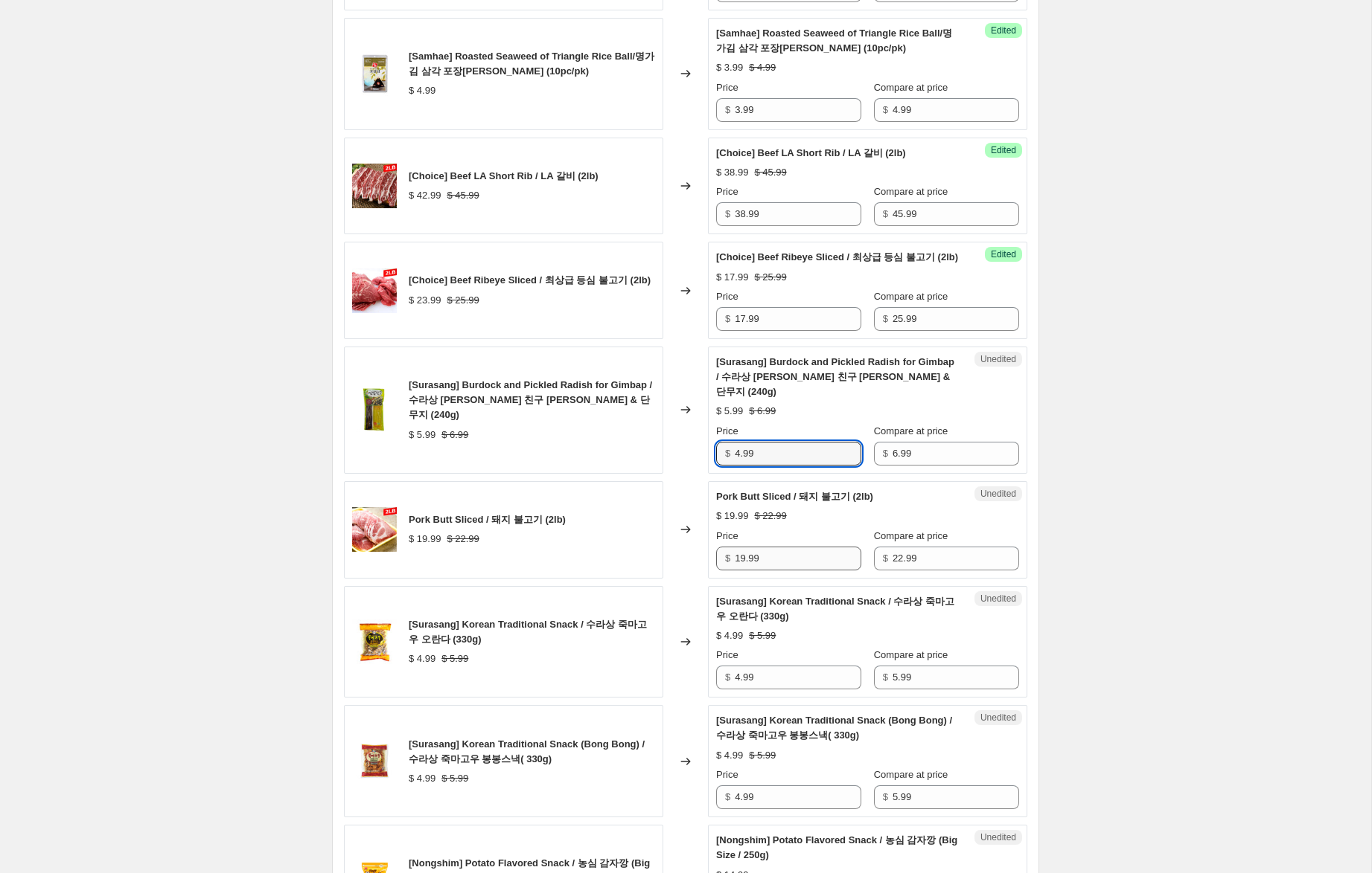
type input "4.99"
click at [740, 555] on input "19.99" at bounding box center [797, 559] width 126 height 24
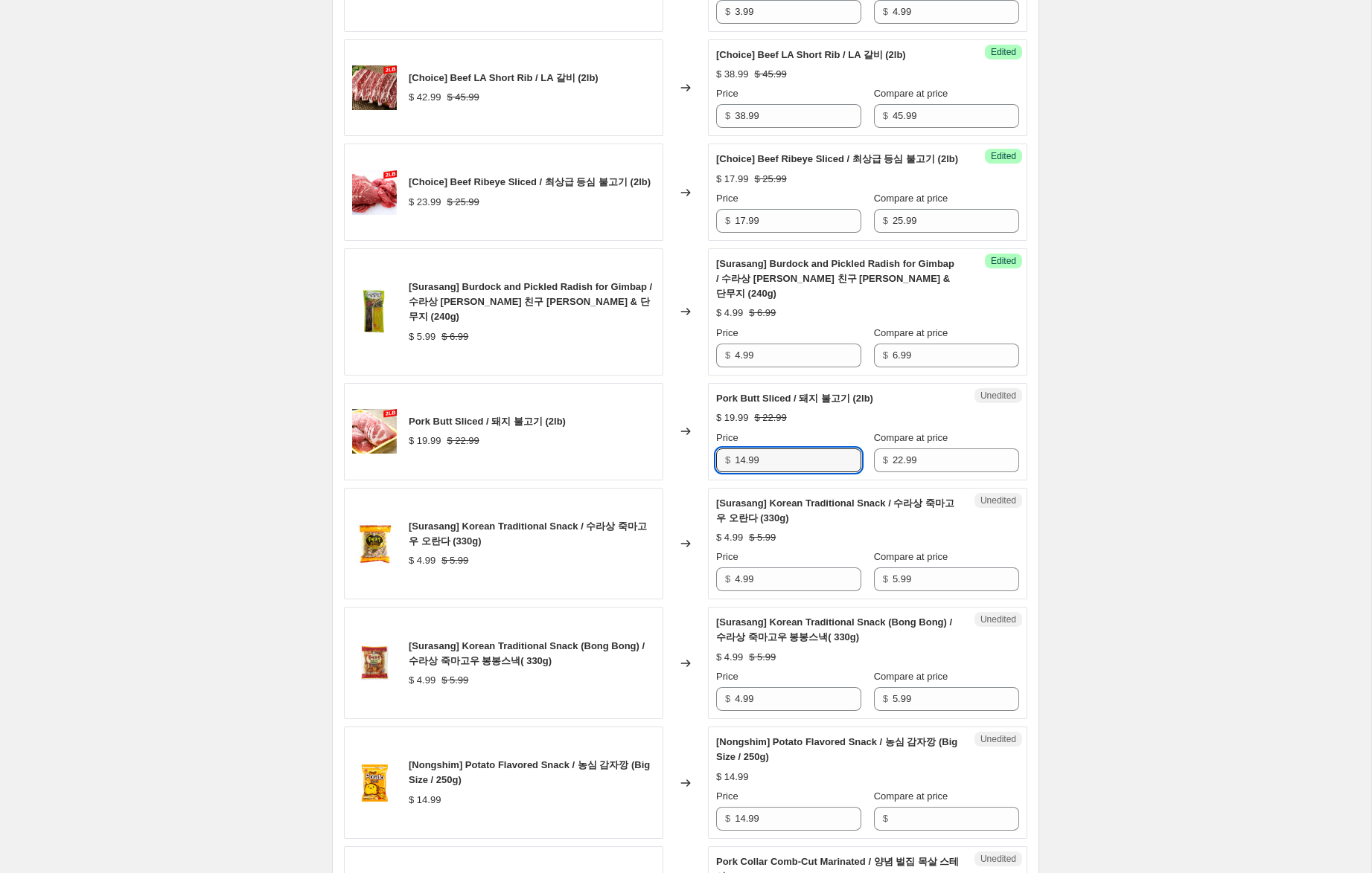
scroll to position [986, 0]
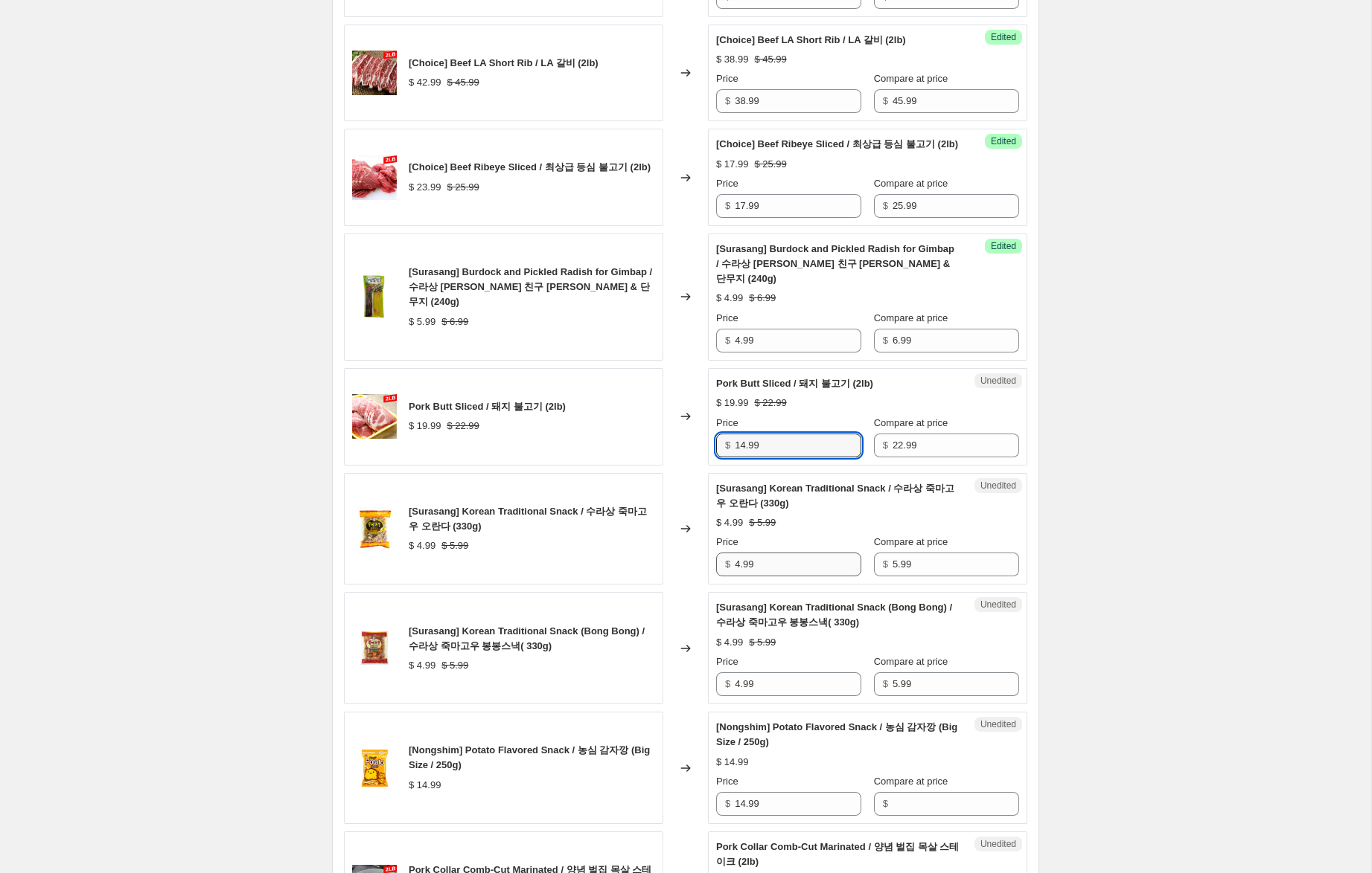
type input "14.99"
drag, startPoint x: 742, startPoint y: 564, endPoint x: 723, endPoint y: 559, distance: 19.6
click at [721, 559] on div "$ 4.99" at bounding box center [788, 565] width 145 height 24
type input "3.99"
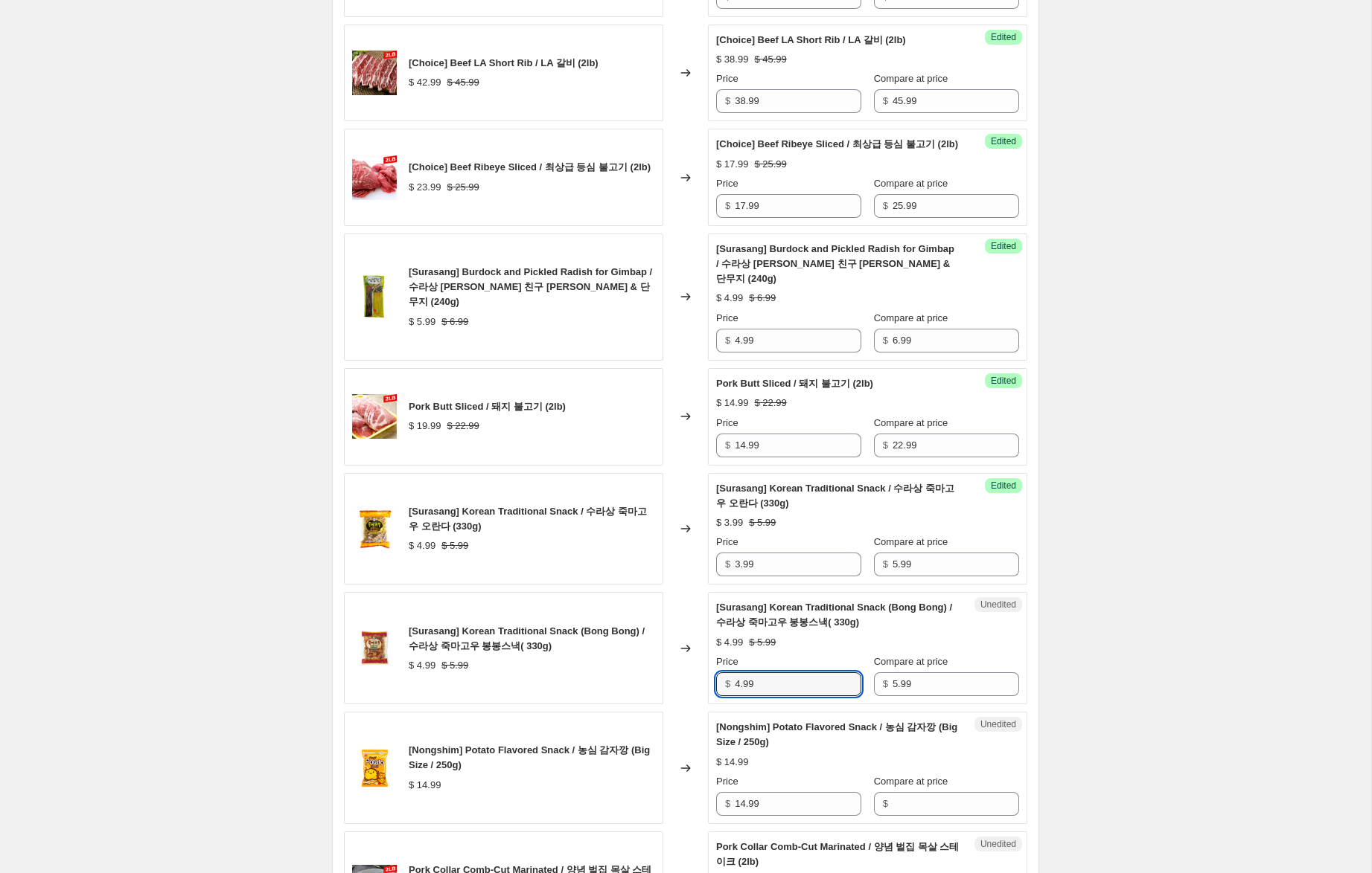
drag, startPoint x: 741, startPoint y: 684, endPoint x: 700, endPoint y: 680, distance: 41.2
click at [701, 677] on div "[Surasang] Korean Traditional Snack (Bong Bong) / 수라상 죽마고우 봉봉스낵( 330g) $ 4.99 $…" at bounding box center [686, 649] width 684 height 113
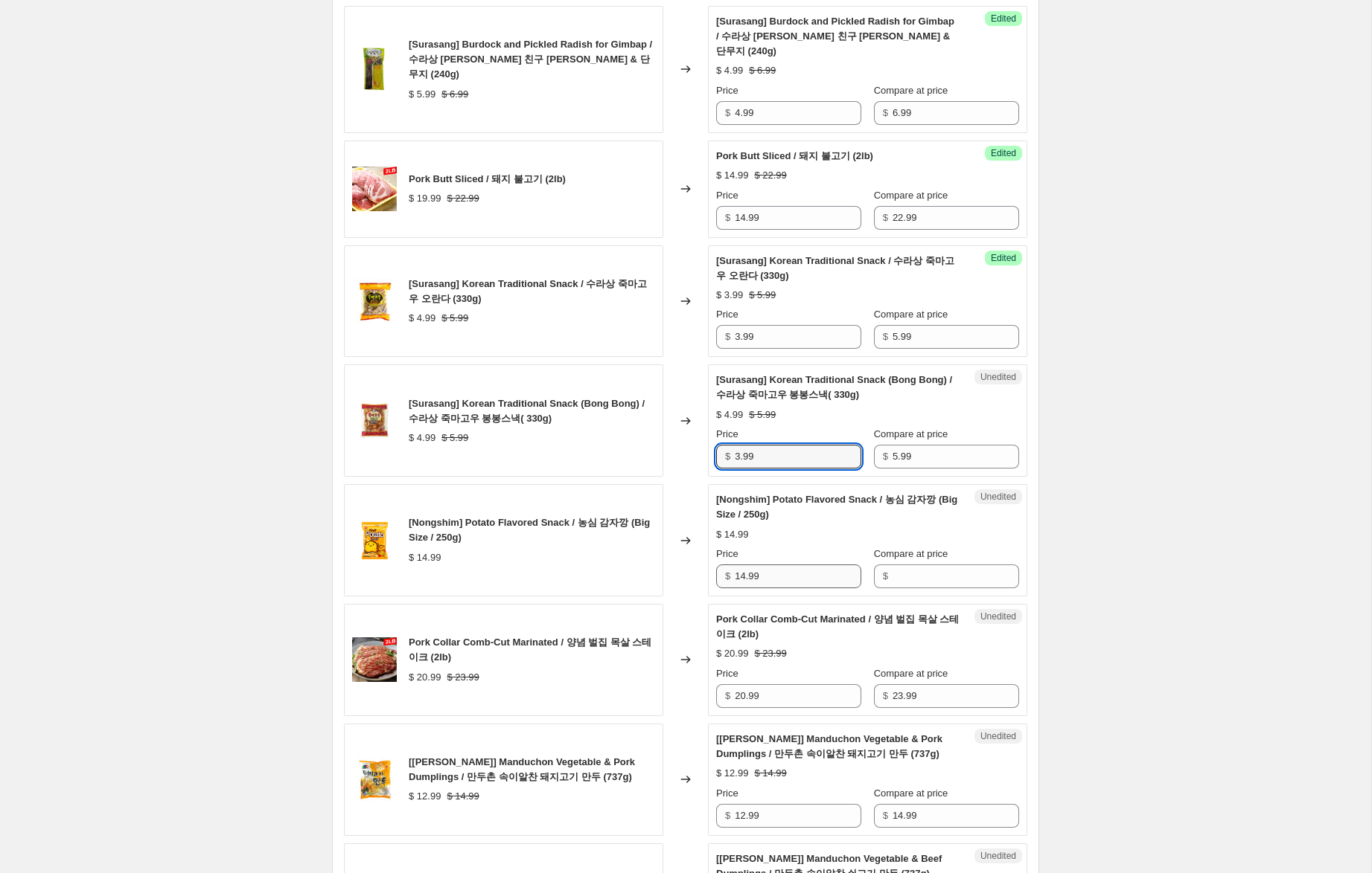
scroll to position [1227, 0]
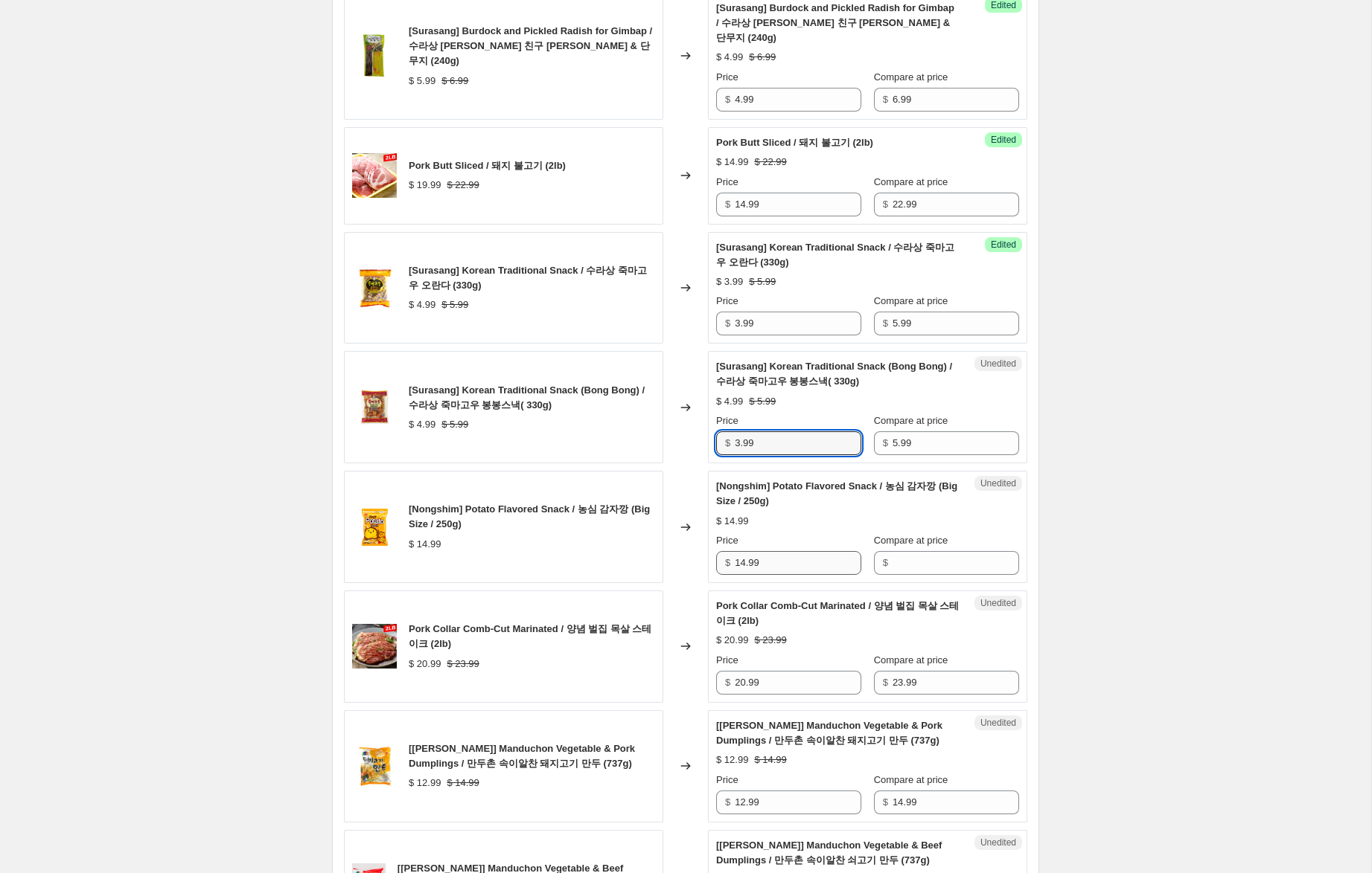
type input "3.99"
drag, startPoint x: 777, startPoint y: 564, endPoint x: 654, endPoint y: 560, distance: 123.1
click at [651, 562] on div "[Nongshim] Potato Flavored Snack / 농심 감자깡 (Big Size / 250g) $ 14.99 Changed to …" at bounding box center [686, 527] width 684 height 113
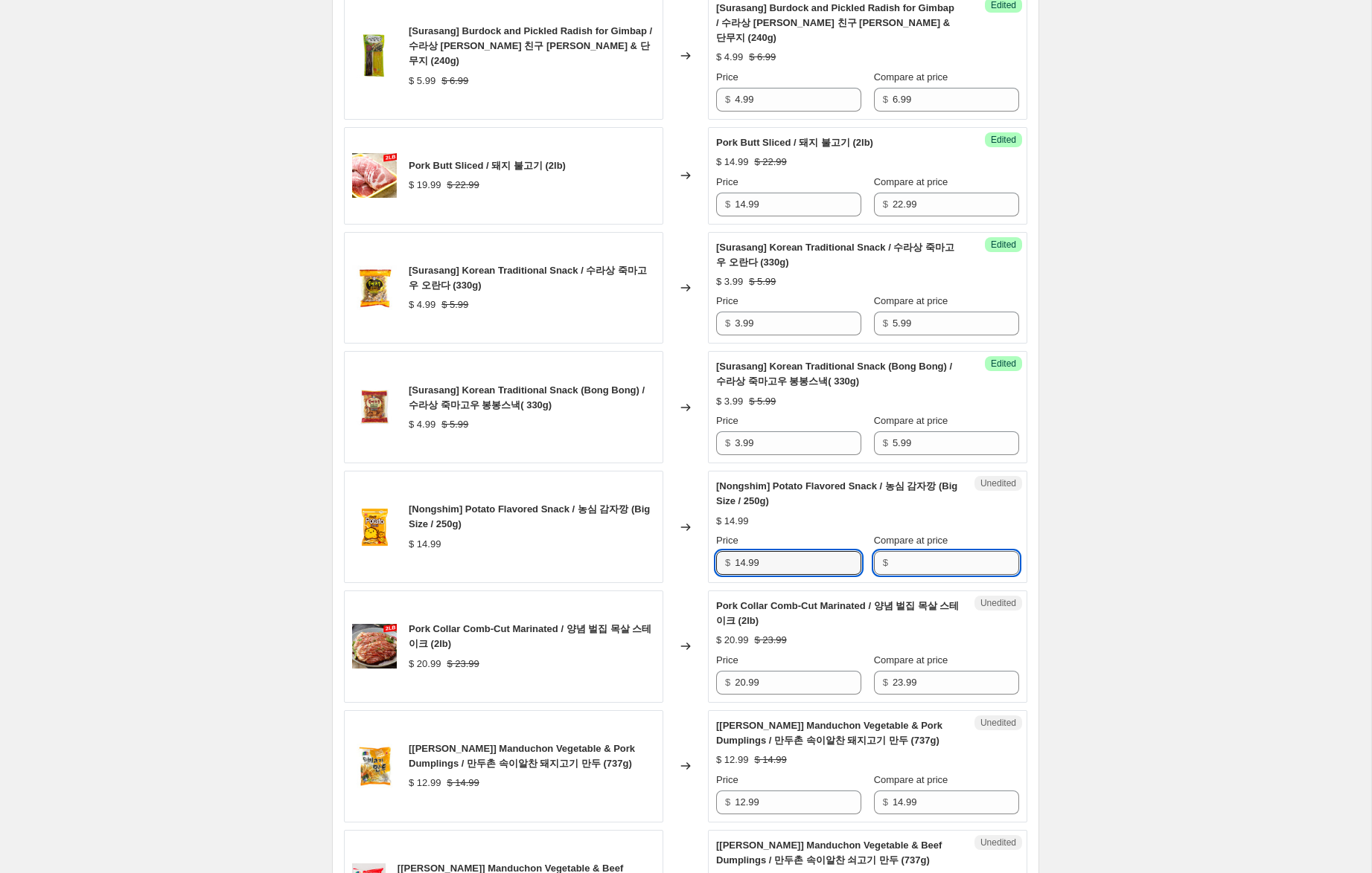
drag, startPoint x: 947, startPoint y: 556, endPoint x: 934, endPoint y: 554, distance: 13.2
click at [946, 556] on input "Compare at price" at bounding box center [955, 564] width 126 height 24
paste input "14.99"
type input "14.99"
drag, startPoint x: 745, startPoint y: 562, endPoint x: 674, endPoint y: 549, distance: 72.2
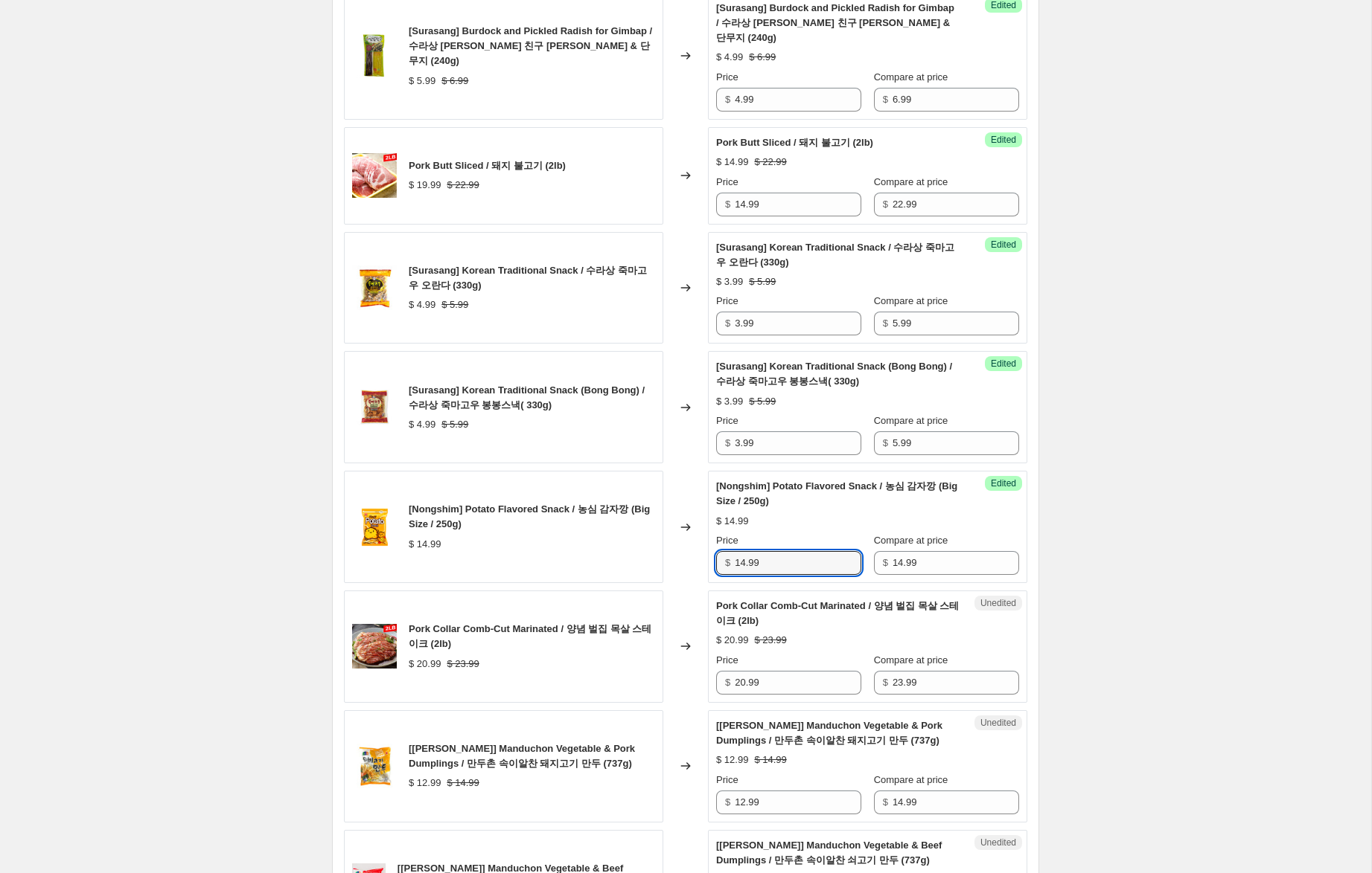
click at [674, 549] on div "[Nongshim] Potato Flavored Snack / 농심 감자깡 (Big Size / 250g) $ 14.99 Changed to …" at bounding box center [686, 527] width 684 height 113
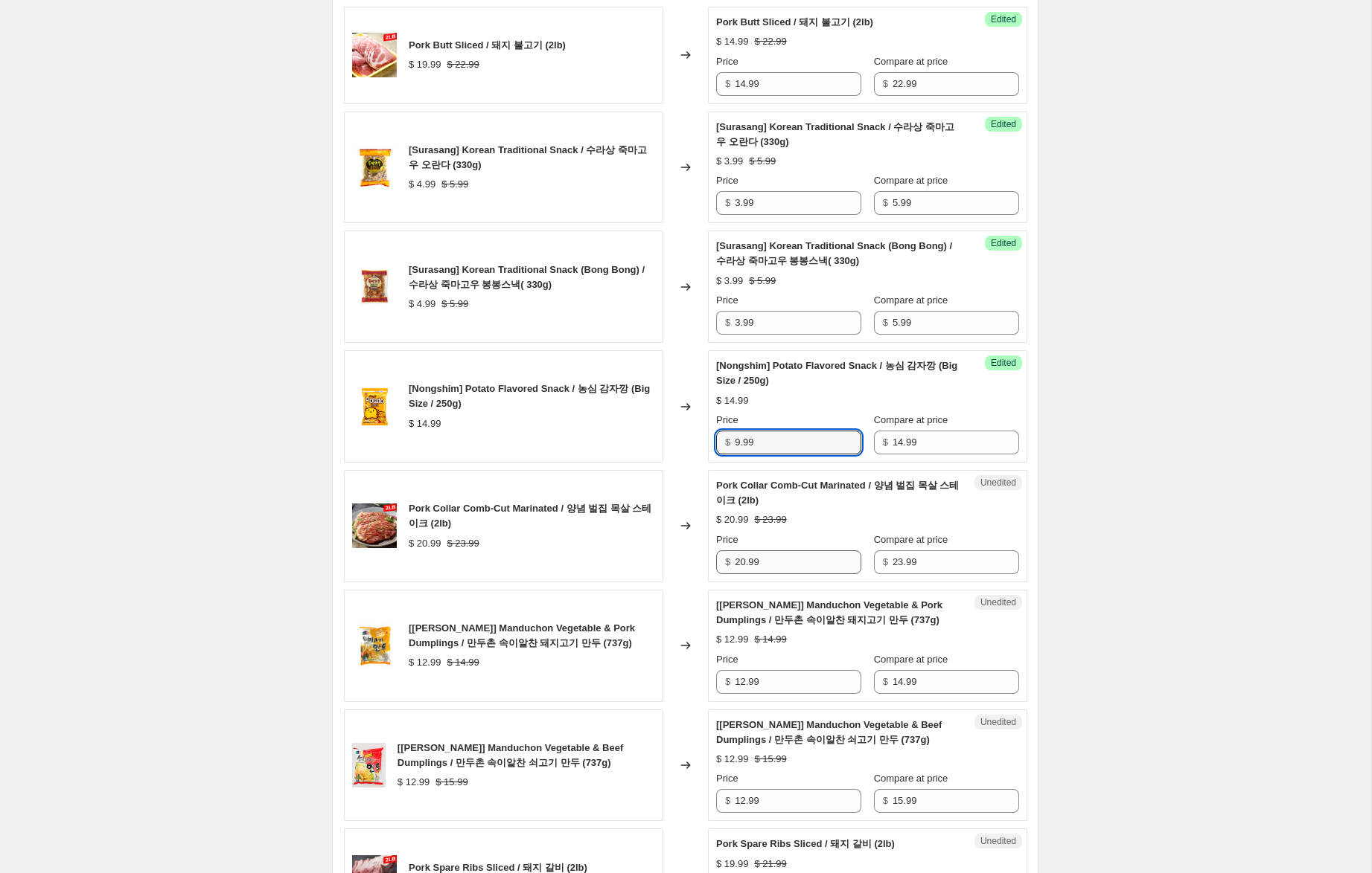
scroll to position [1354, 0]
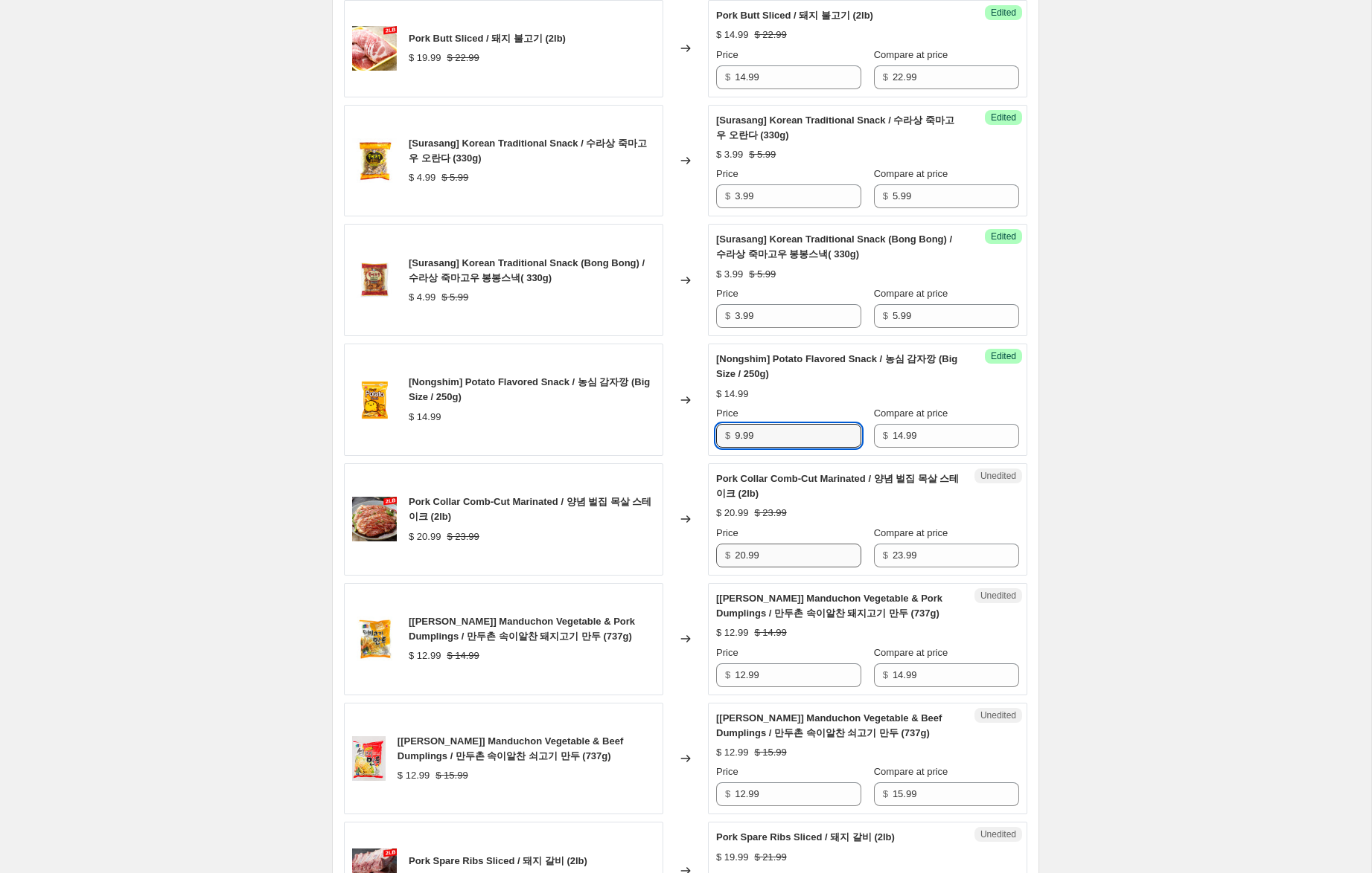
type input "9.99"
drag, startPoint x: 744, startPoint y: 556, endPoint x: 679, endPoint y: 546, distance: 65.8
click at [680, 546] on div "Pork Collar Comb-Cut Marinated / 양념 벌집 목살 스테이크 (2lb) $ 20.99 $ 23.99 Changed to…" at bounding box center [686, 520] width 684 height 113
type input "14.99"
drag, startPoint x: 744, startPoint y: 674, endPoint x: 641, endPoint y: 656, distance: 104.6
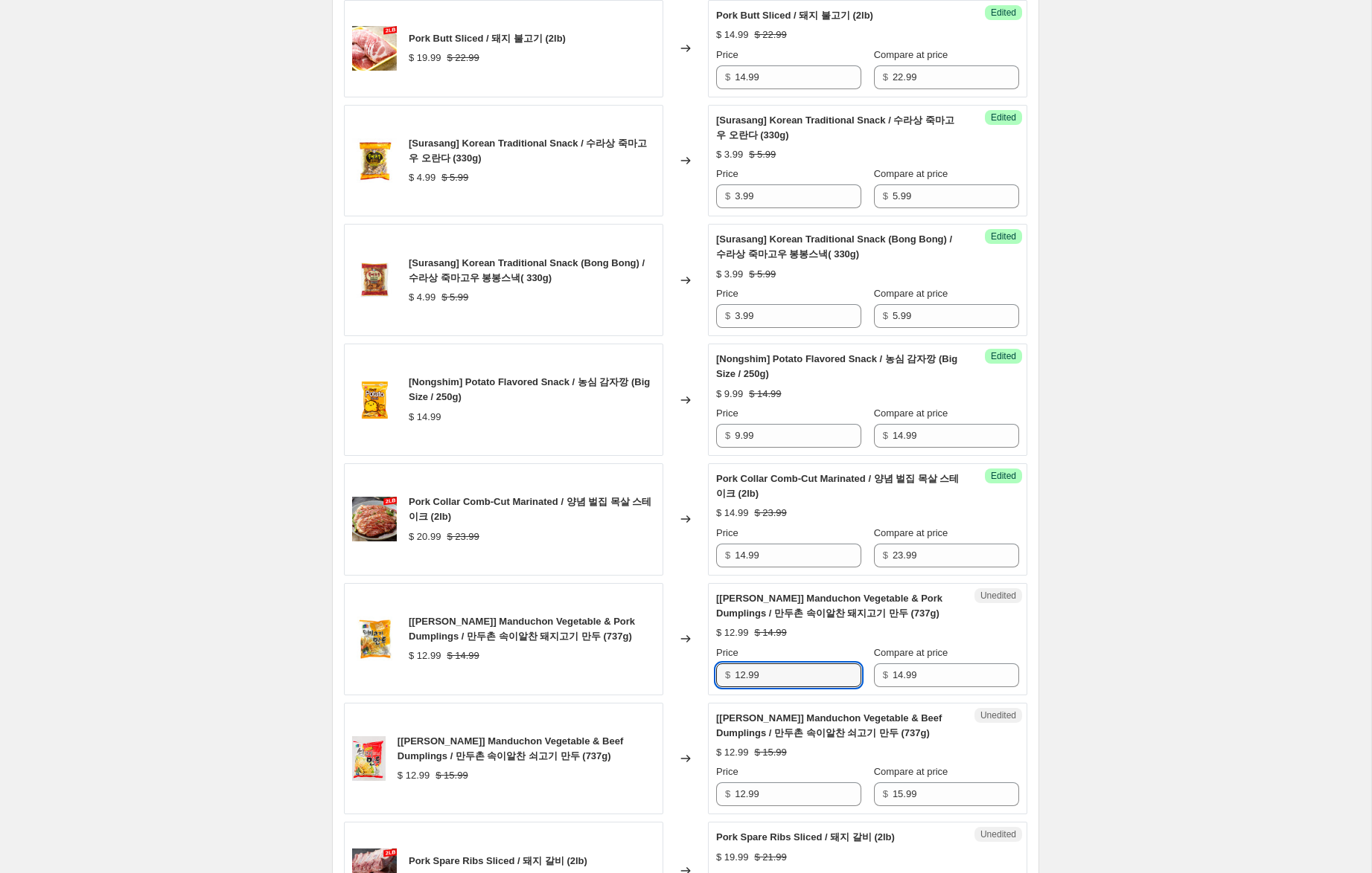
click at [644, 658] on div "[Wang] Manduchon Vegetable & Pork Dumplings / 만두촌 속이알찬 돼지고기 만두 (737g) $ 12.99 $…" at bounding box center [686, 640] width 684 height 113
type input "9.99"
drag, startPoint x: 744, startPoint y: 795, endPoint x: 664, endPoint y: 782, distance: 81.0
click at [664, 782] on div "[Wang] Manduchon Vegetable & Beef Dumplings / 만두촌 속이알찬 쇠고기 만두 (737g) $ 12.99 $ …" at bounding box center [686, 760] width 684 height 113
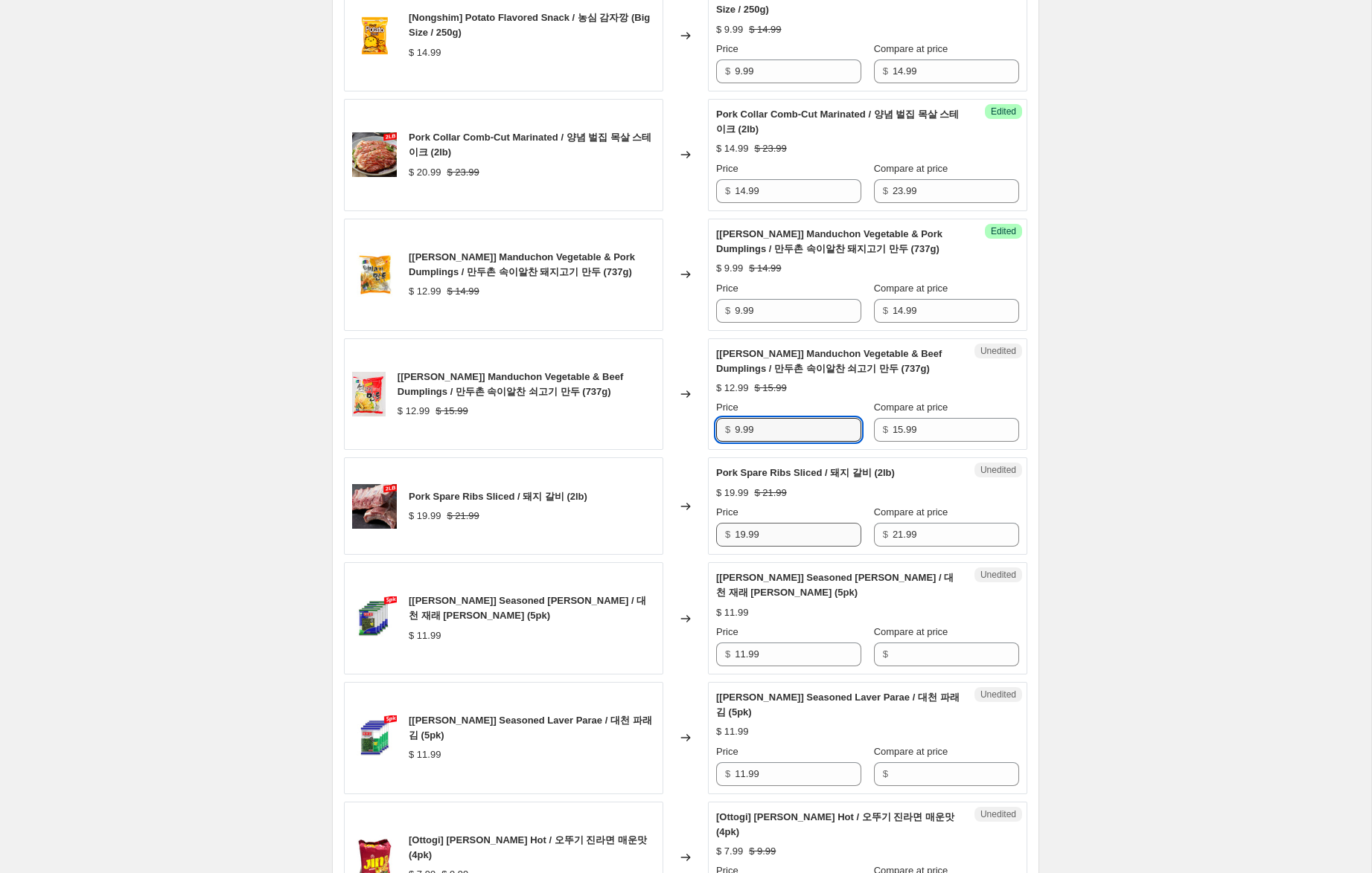
scroll to position [1720, 0]
type input "9.99"
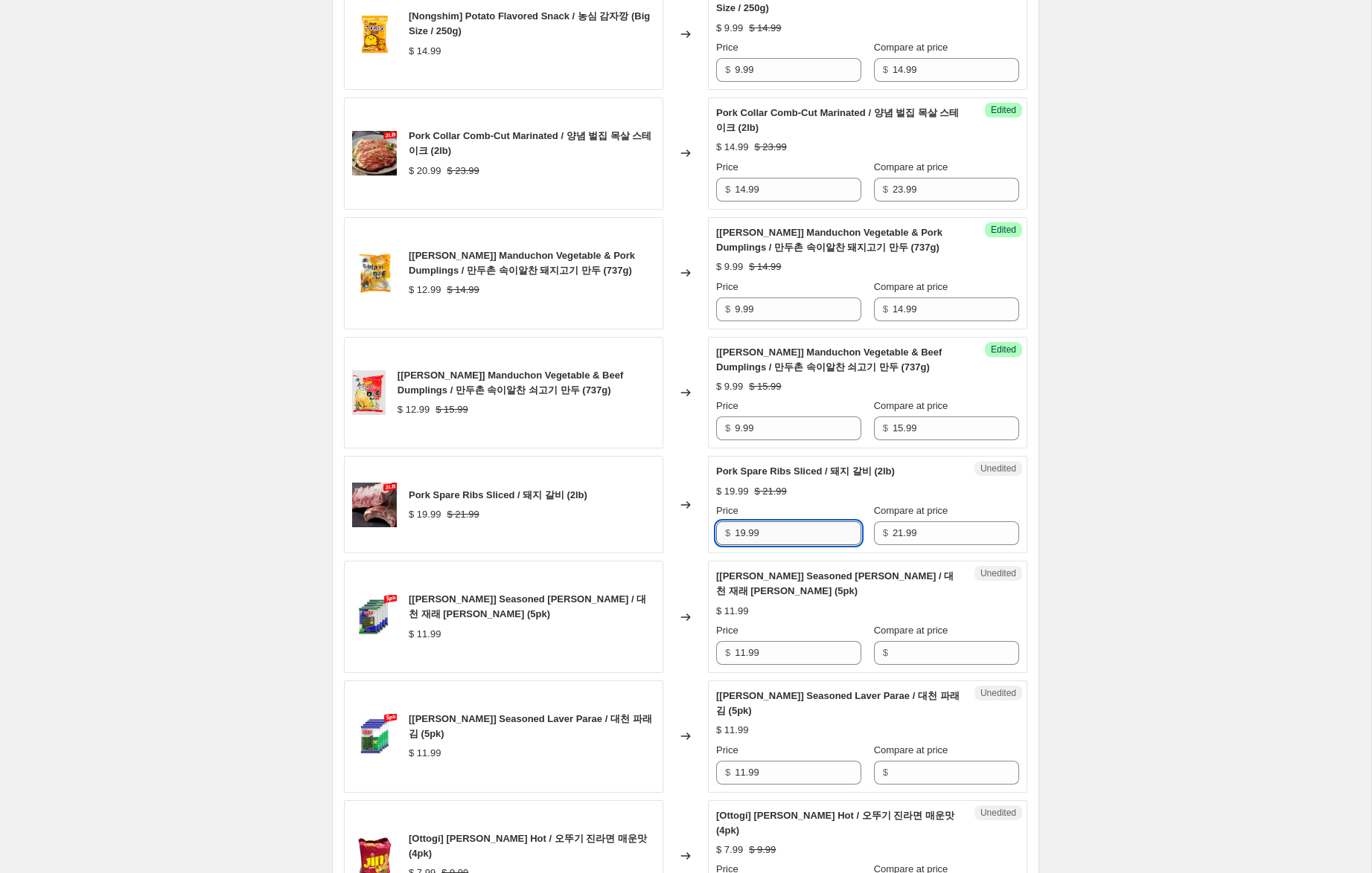
click at [737, 528] on input "19.99" at bounding box center [797, 534] width 126 height 24
type input "14.99"
drag, startPoint x: 745, startPoint y: 650, endPoint x: 667, endPoint y: 641, distance: 78.5
click at [667, 641] on div "[Dae Chun] Seasoned Laver Jaerae / 대천 재래 김 (5pk) $ 11.99 Changed to Unedited [D…" at bounding box center [686, 617] width 684 height 113
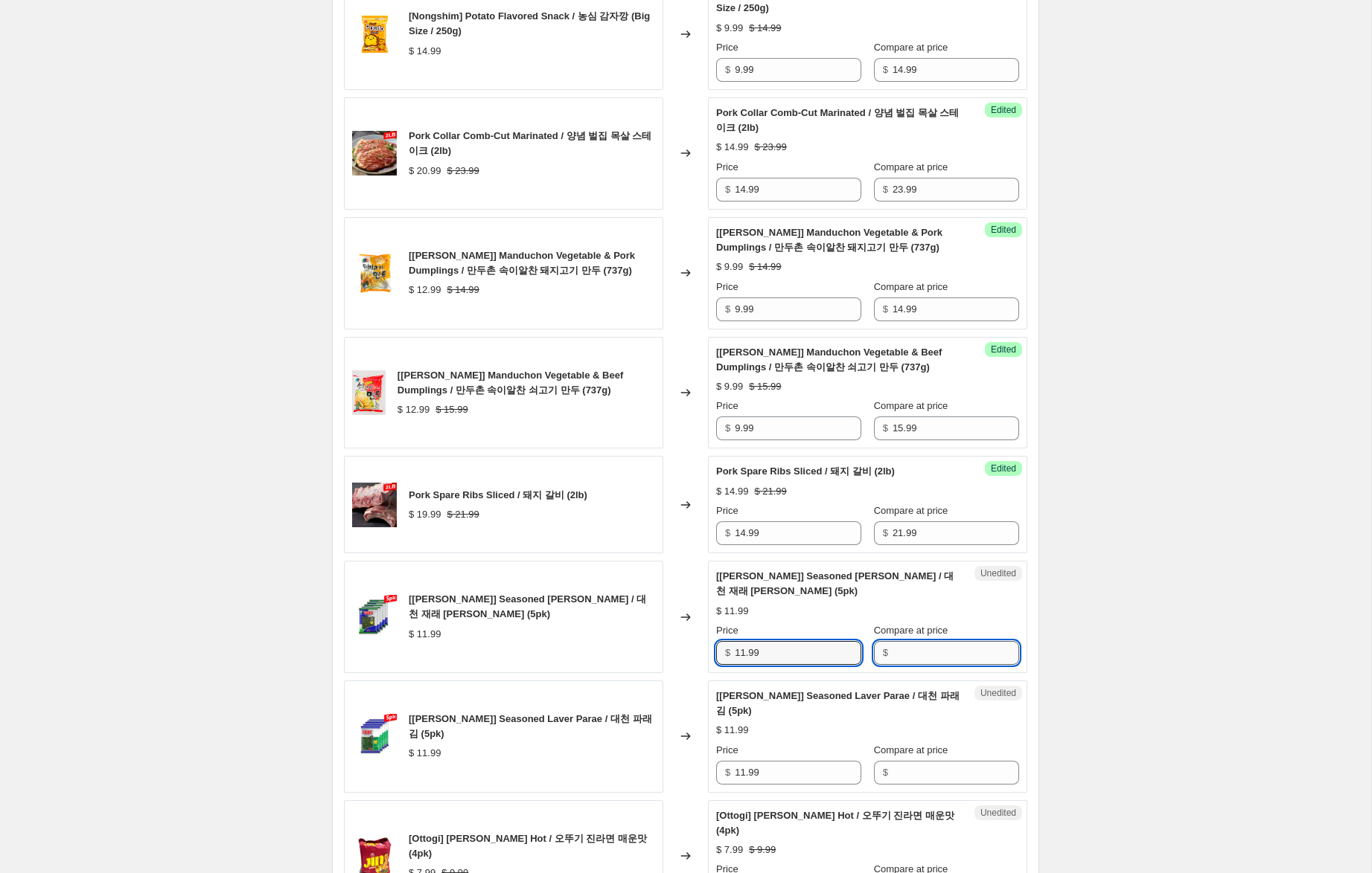
click at [952, 653] on input "Compare at price" at bounding box center [955, 654] width 126 height 24
paste input "11.99"
type input "11.99"
click at [893, 773] on input "Compare at price" at bounding box center [955, 773] width 126 height 24
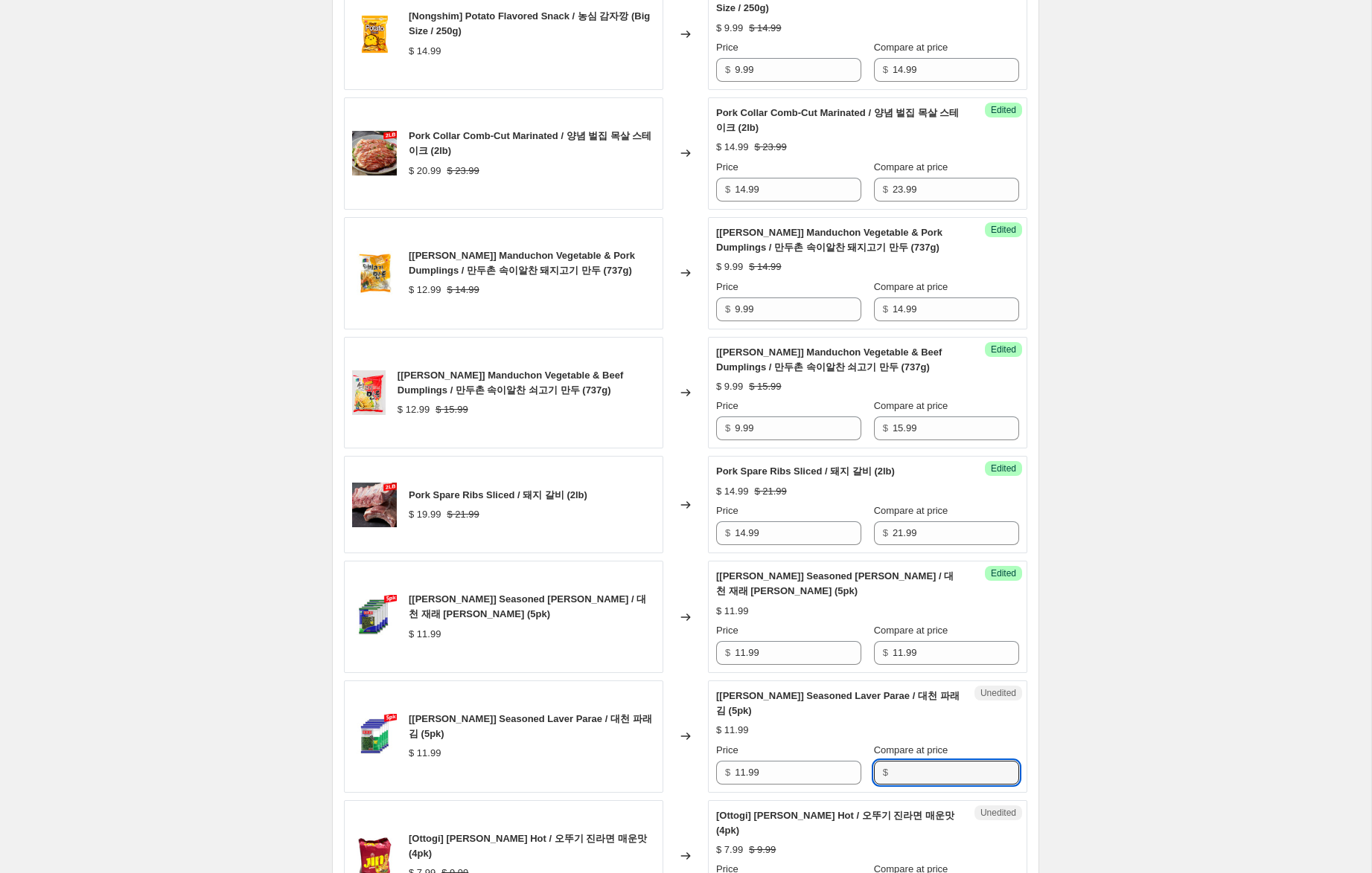
paste input "11.99"
type input "11.99"
drag, startPoint x: 744, startPoint y: 653, endPoint x: 597, endPoint y: 617, distance: 151.3
click at [597, 617] on div "[Dae Chun] Seasoned Laver Jaerae / 대천 재래 김 (5pk) $ 11.99 Changed to Success Edi…" at bounding box center [686, 617] width 684 height 113
type input "8.99"
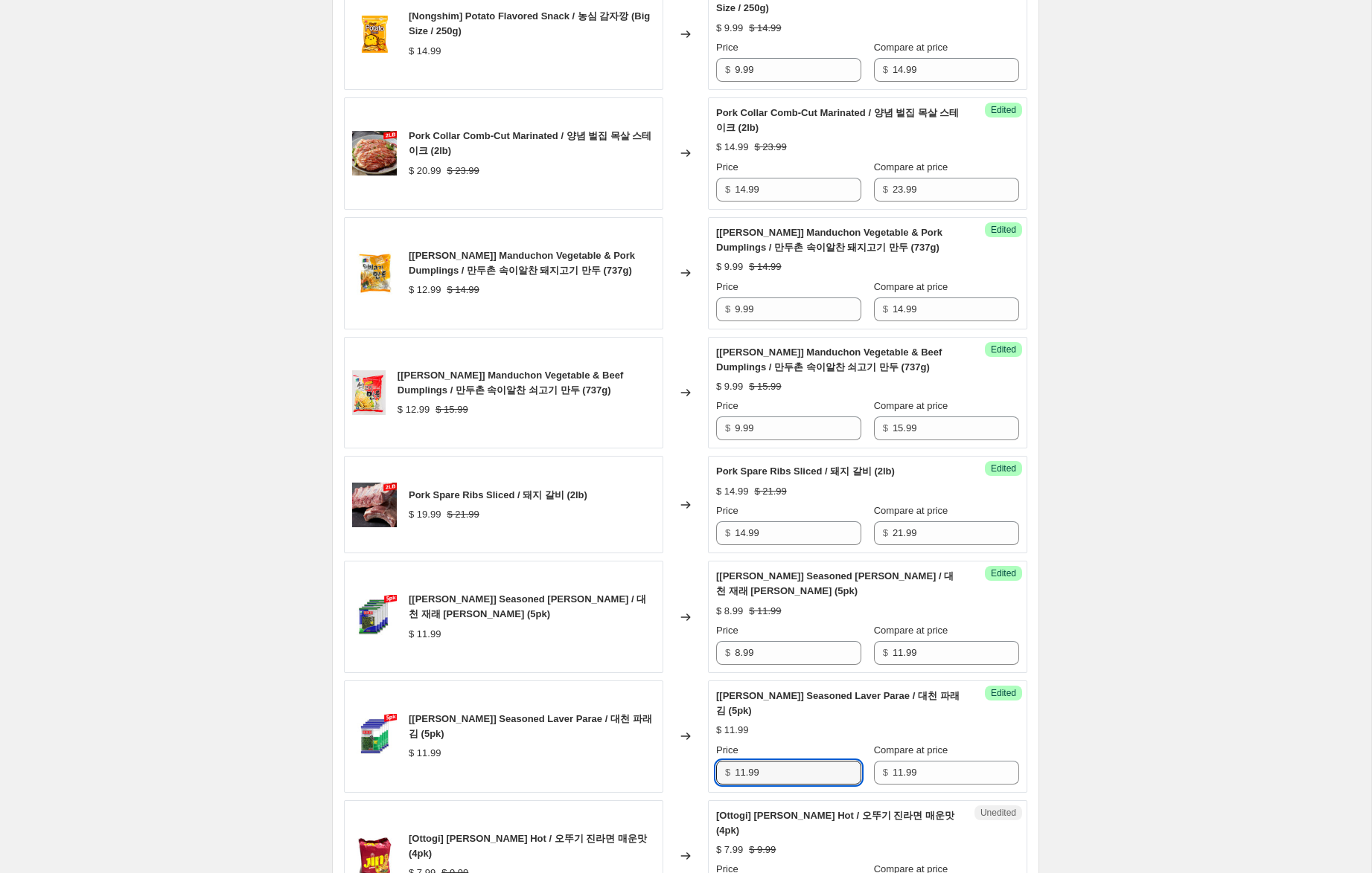
drag, startPoint x: 743, startPoint y: 773, endPoint x: 608, endPoint y: 738, distance: 139.5
click at [609, 738] on div "[Dae Chun] Seasoned Laver Parae / 대천 파래 김 (5pk) $ 11.99 Changed to Success Edit…" at bounding box center [686, 737] width 684 height 113
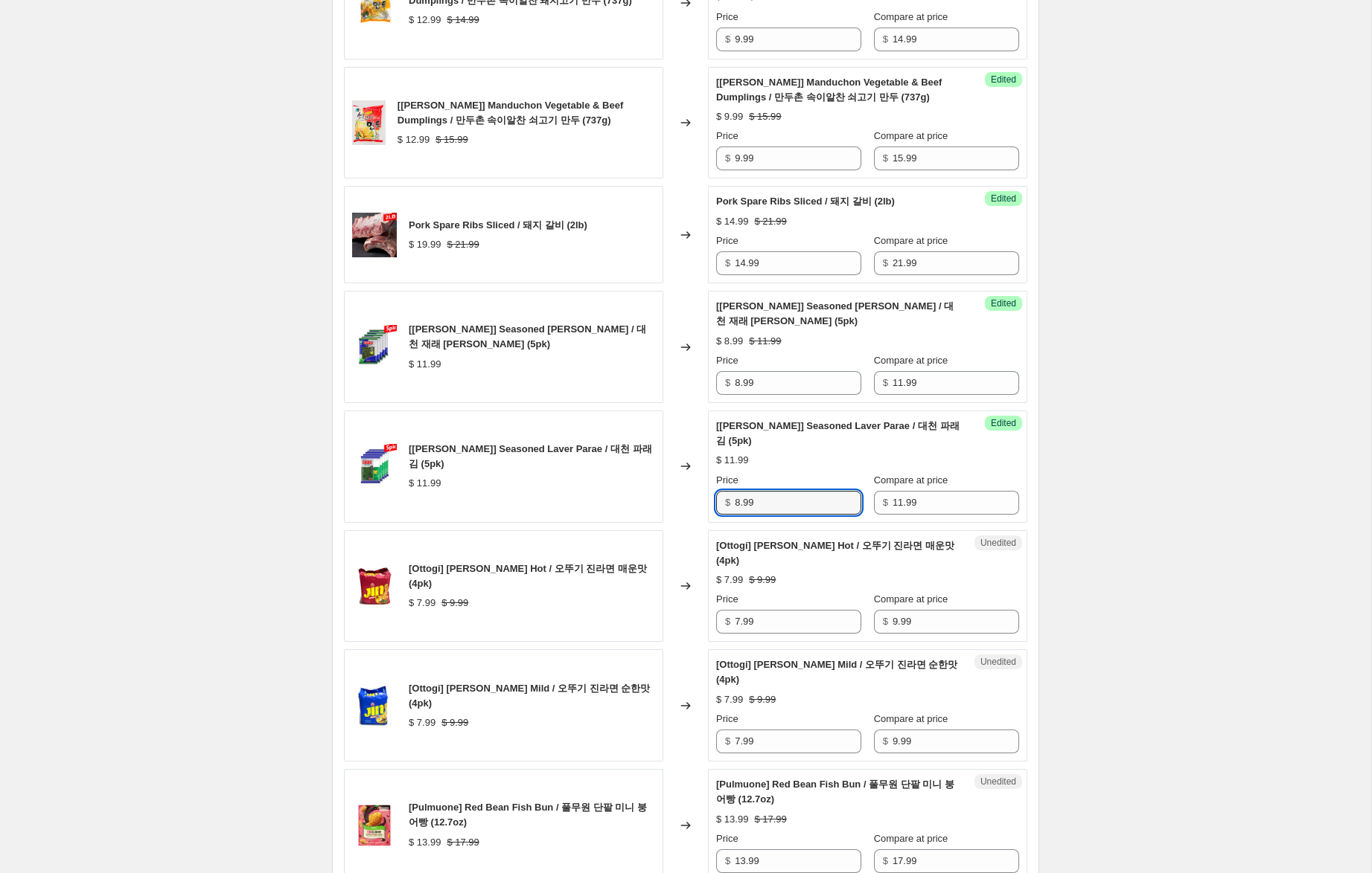
scroll to position [1992, 0]
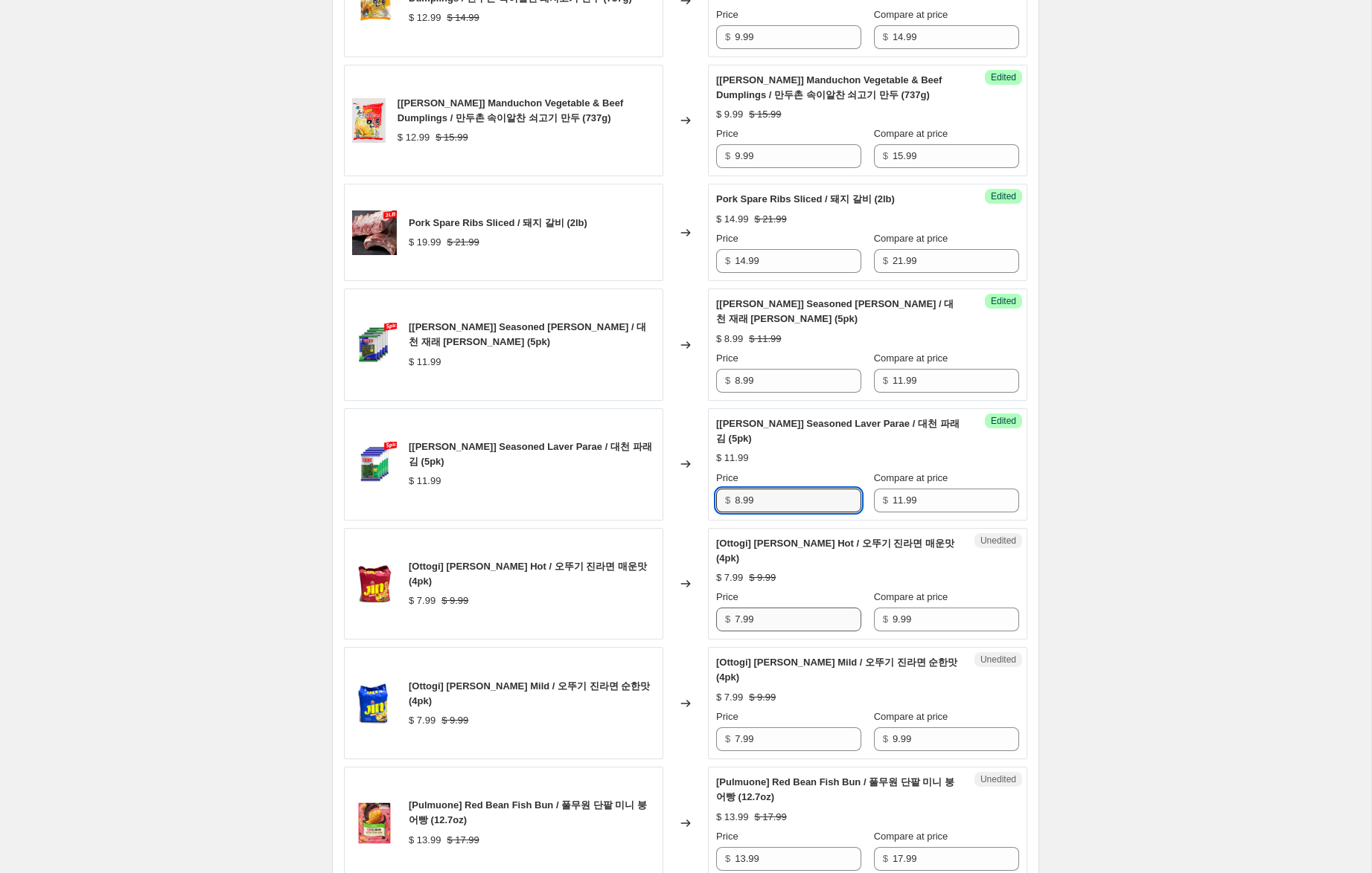
type input "8.99"
drag, startPoint x: 739, startPoint y: 620, endPoint x: 684, endPoint y: 607, distance: 56.5
click at [686, 605] on div "[Ottogi] Jin Ramen Hot / 오뚜기 진라면 매운맛 (4pk) $ 7.99 $ 9.99 Changed to Unedited [O…" at bounding box center [686, 584] width 684 height 113
type input "5.99"
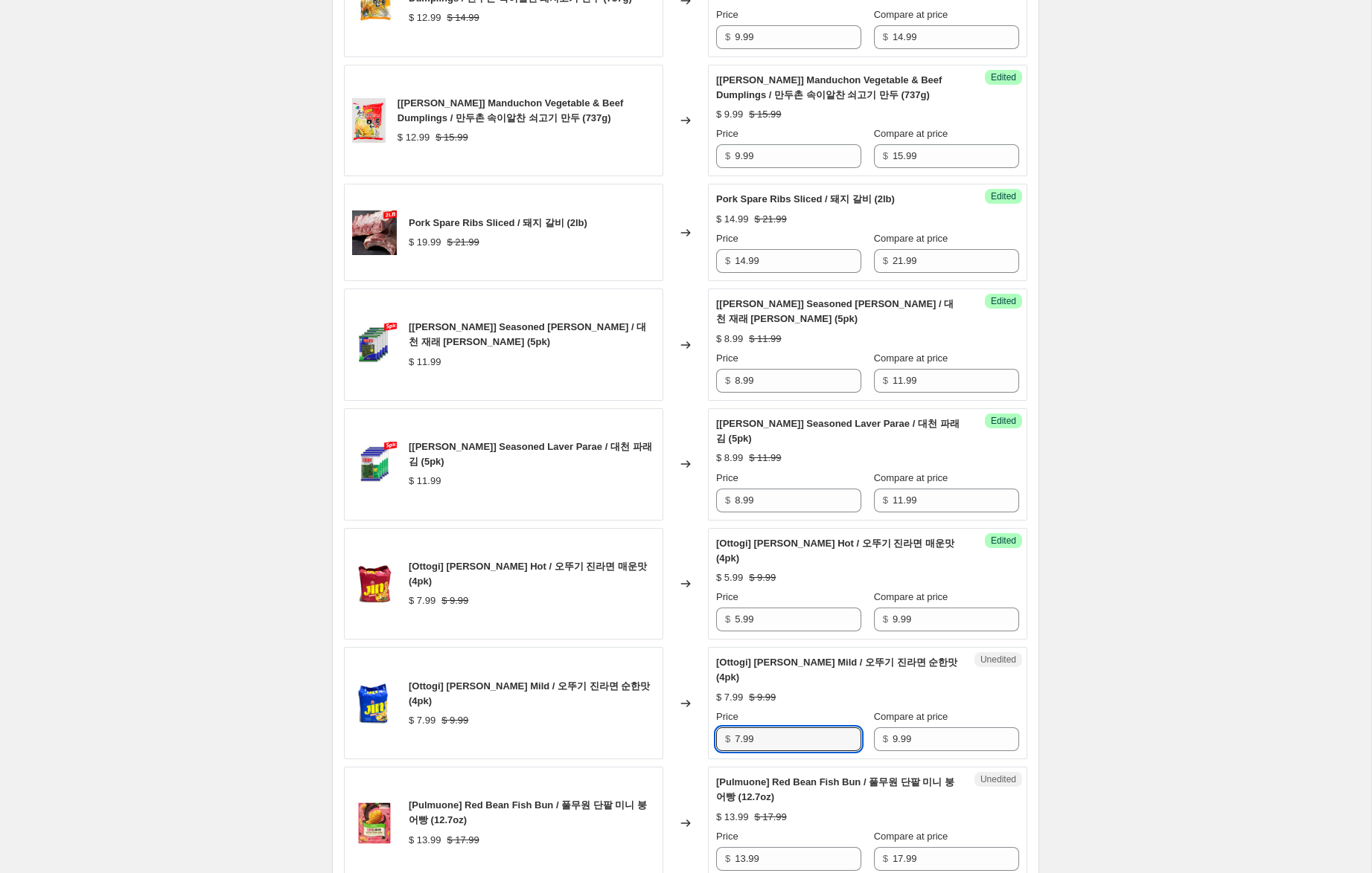
drag, startPoint x: 741, startPoint y: 743, endPoint x: 672, endPoint y: 732, distance: 69.9
click at [672, 732] on div "[Ottogi] Jin Ramen Mild / 오뚜기 진라면 순한맛 (4pk) $ 7.99 $ 9.99 Changed to Unedited […" at bounding box center [686, 703] width 684 height 113
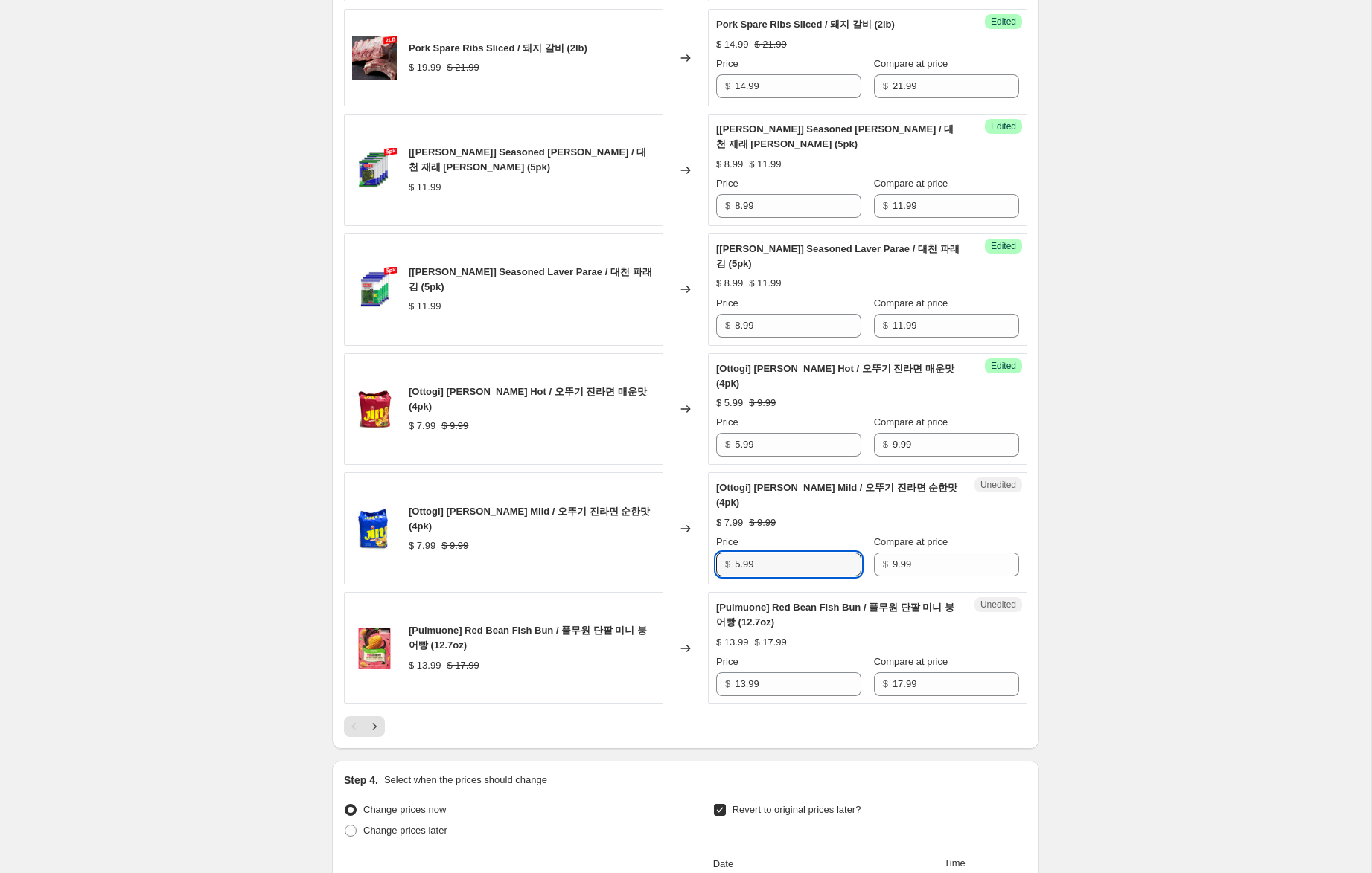
scroll to position [2212, 0]
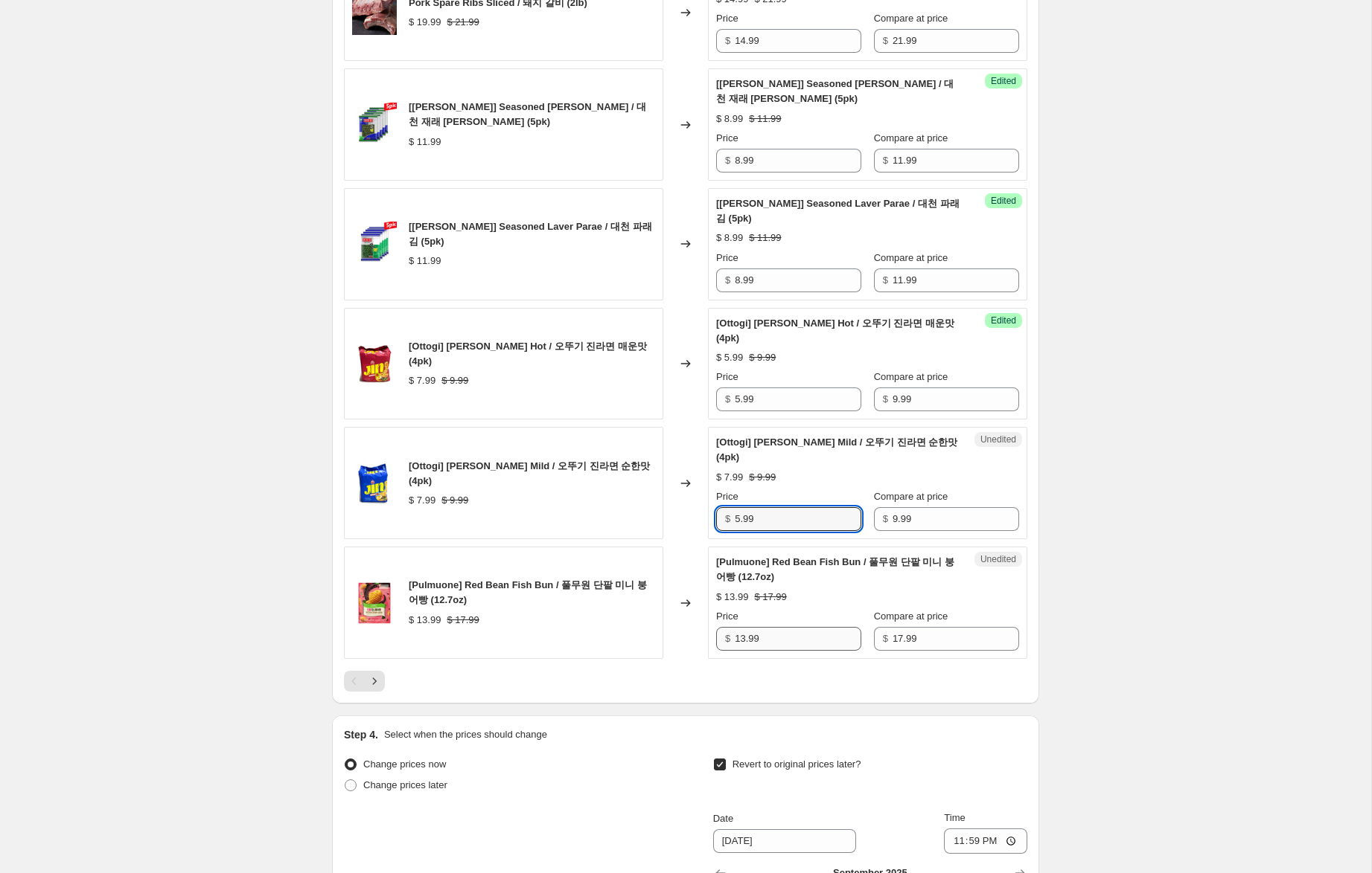
type input "5.99"
click at [741, 640] on input "13.99" at bounding box center [797, 639] width 126 height 24
type input "11.99"
click at [375, 680] on icon "Next" at bounding box center [374, 681] width 15 height 15
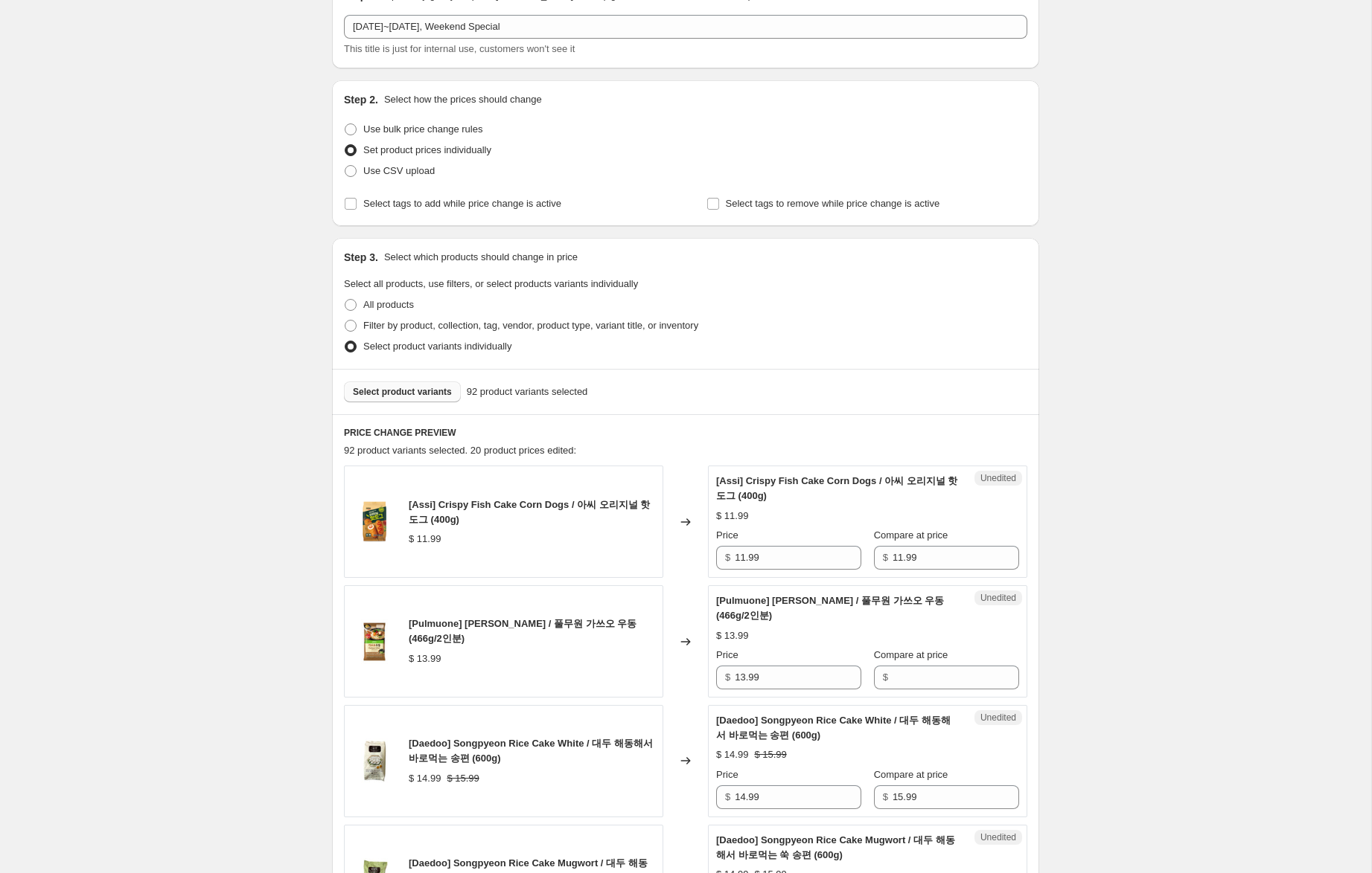
scroll to position [79, 0]
drag, startPoint x: 744, startPoint y: 559, endPoint x: 661, endPoint y: 543, distance: 84.5
click at [661, 543] on div "[Assi] Crispy Fish Cake Corn Dogs / 아씨 오리지널 핫도그 (400g) $ 11.99 Changed to Unedi…" at bounding box center [686, 523] width 684 height 113
type input "8.99"
drag, startPoint x: 775, startPoint y: 686, endPoint x: 672, endPoint y: 673, distance: 103.8
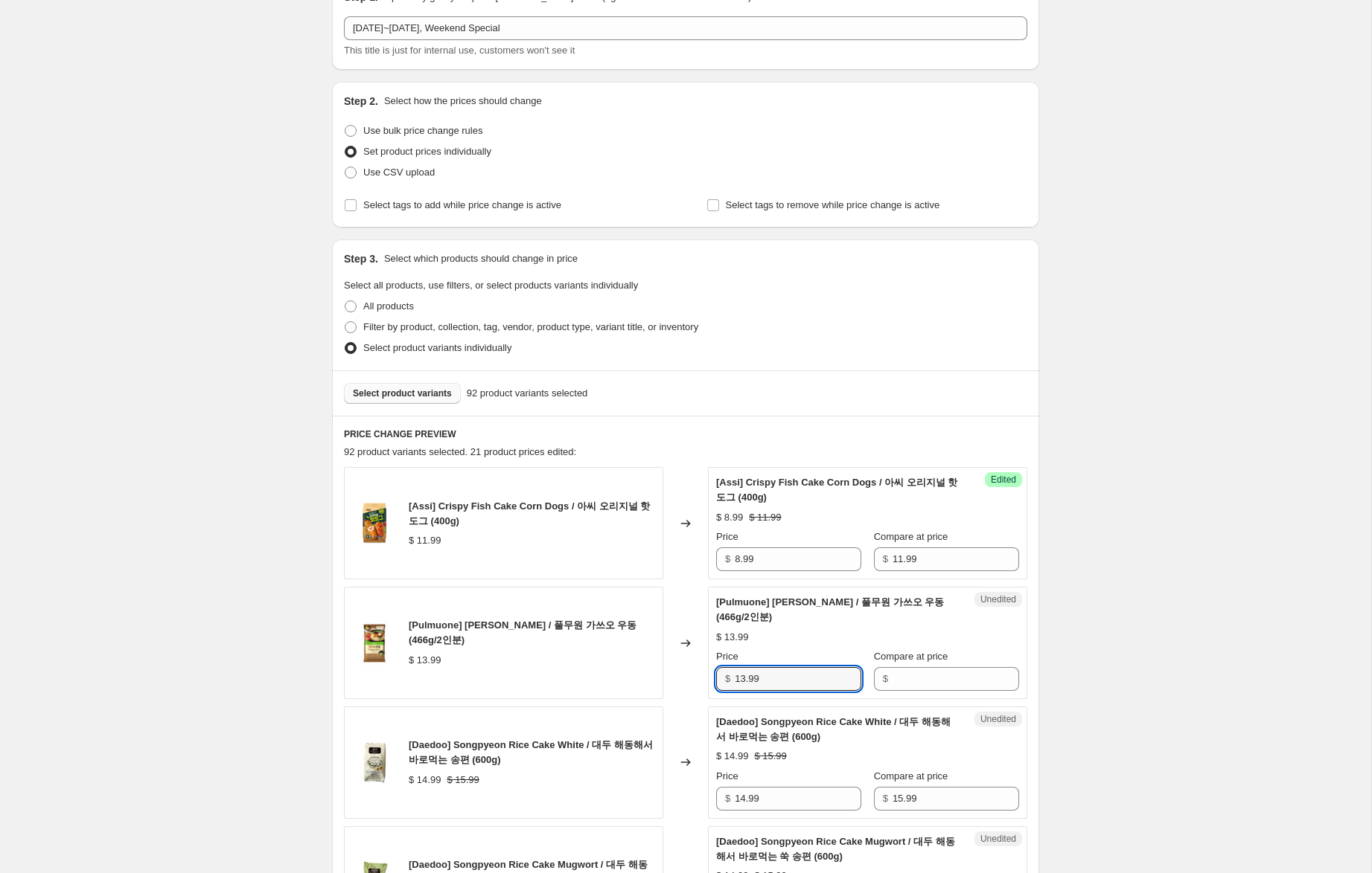
click at [672, 673] on div "[Pulmuone] Katsuo Udon / 풀무원 가쓰오 우동 (466g/2인분) $ 13.99 Changed to Unedited [Pul…" at bounding box center [686, 643] width 684 height 113
click at [894, 678] on input "Compare at price" at bounding box center [955, 679] width 126 height 24
paste input "13.99"
type input "13.99"
drag, startPoint x: 744, startPoint y: 678, endPoint x: 664, endPoint y: 673, distance: 80.2
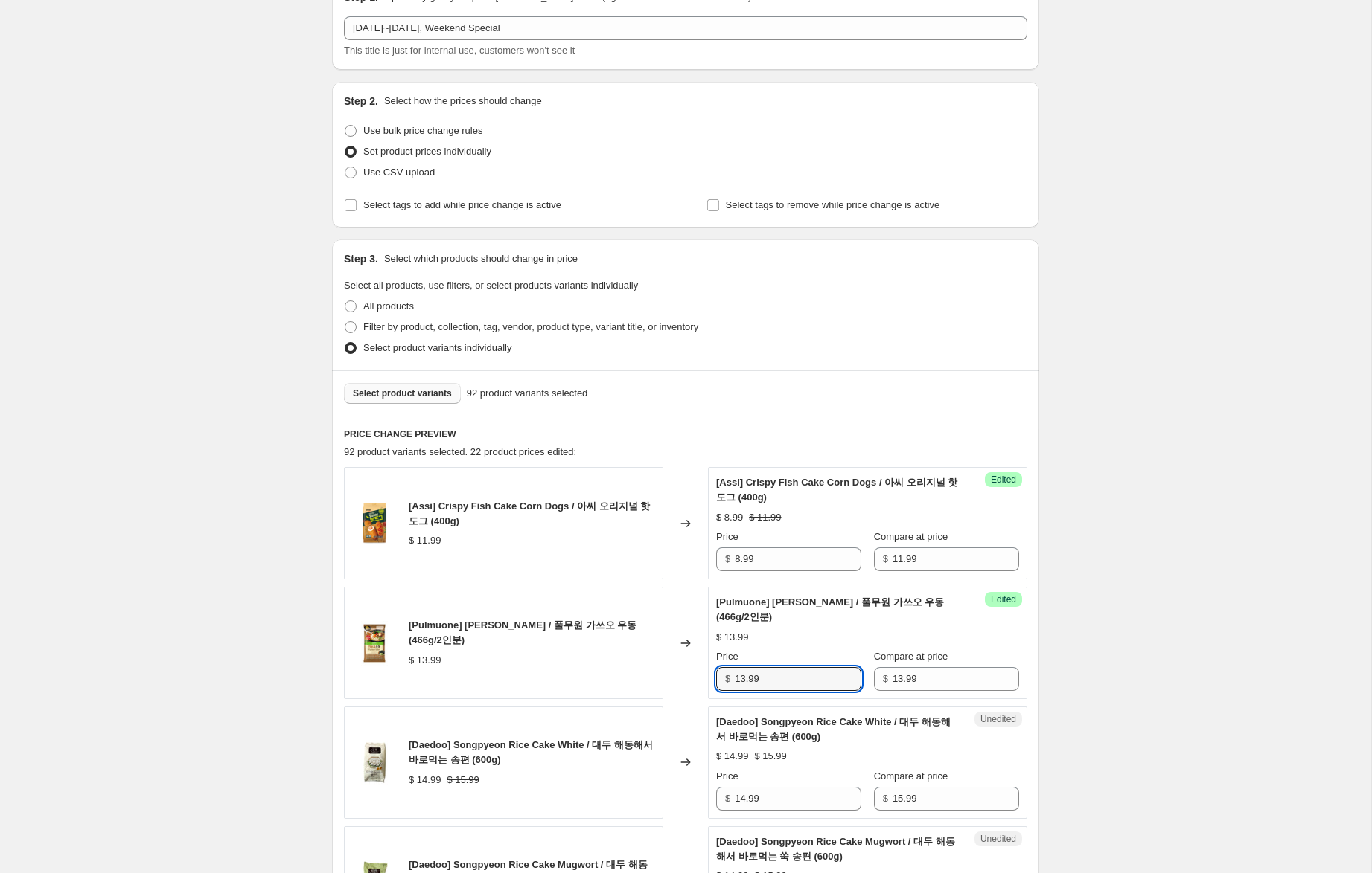
click at [665, 674] on div "[Pulmuone] Katsuo Udon / 풀무원 가쓰오 우동 (466g/2인분) $ 13.99 Changed to Success Edite…" at bounding box center [686, 643] width 684 height 113
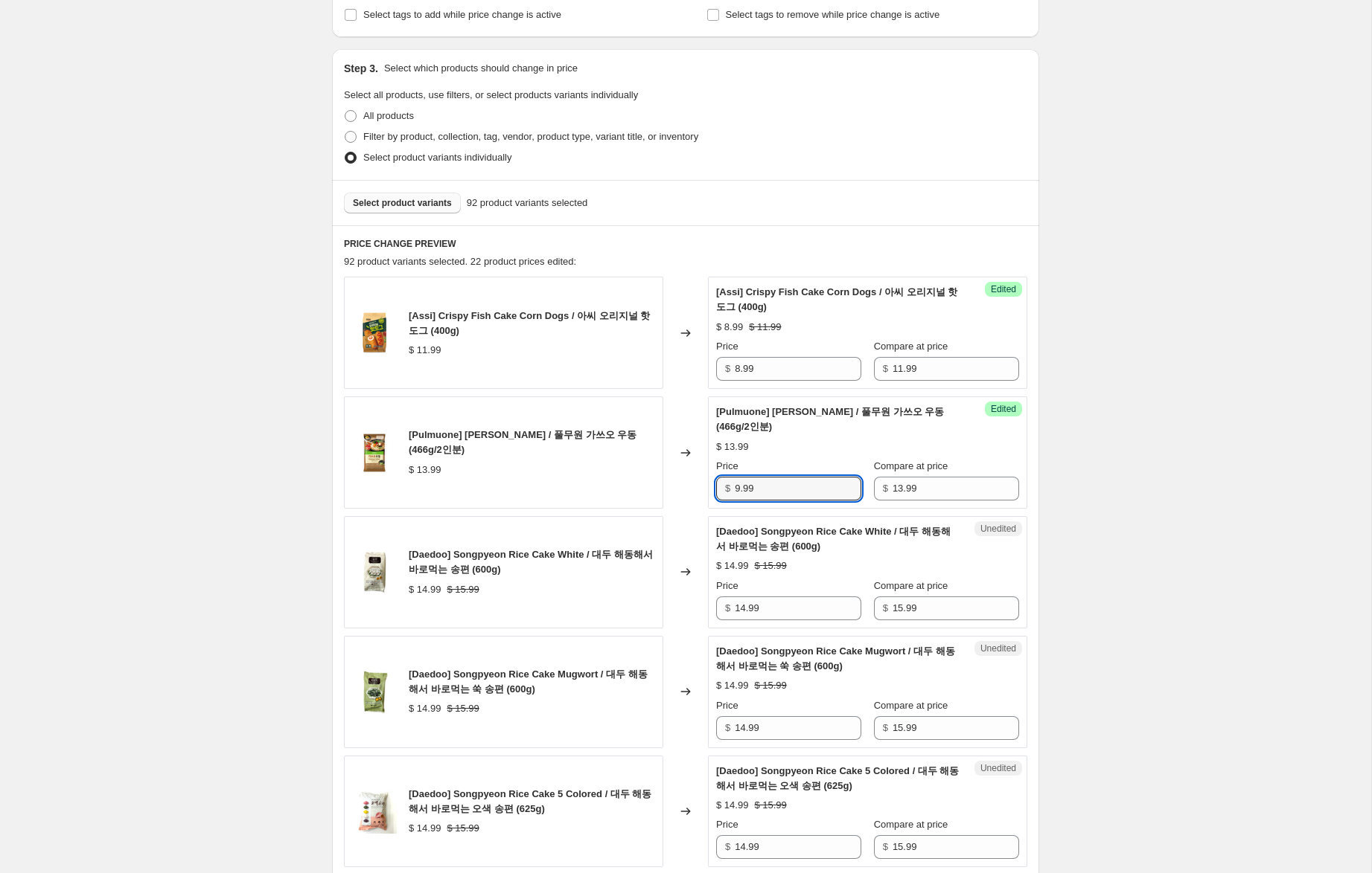
scroll to position [288, 0]
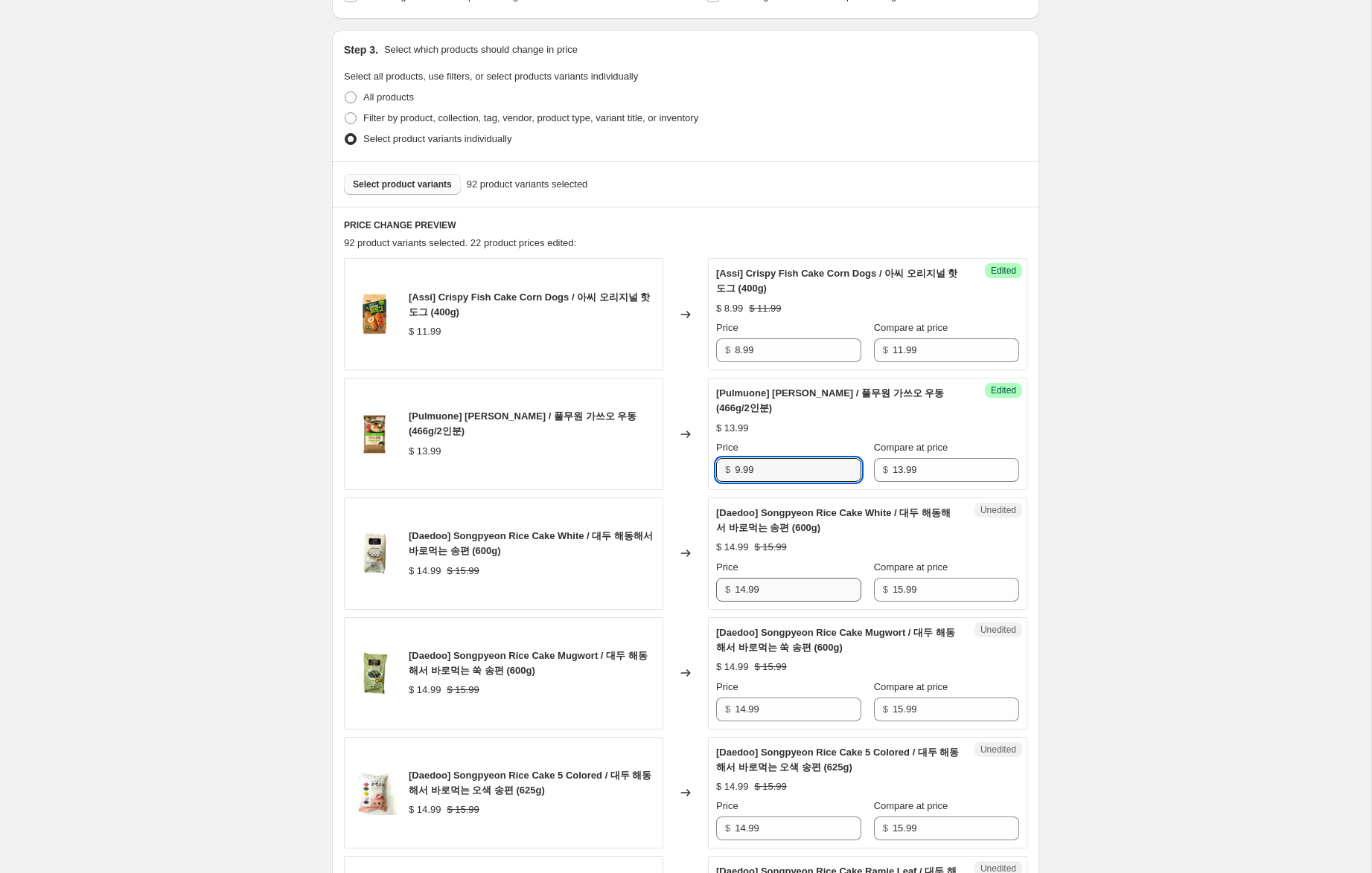
type input "9.99"
drag, startPoint x: 744, startPoint y: 588, endPoint x: 758, endPoint y: 617, distance: 32.2
click at [741, 592] on input "14.99" at bounding box center [797, 590] width 126 height 24
type input "10.99"
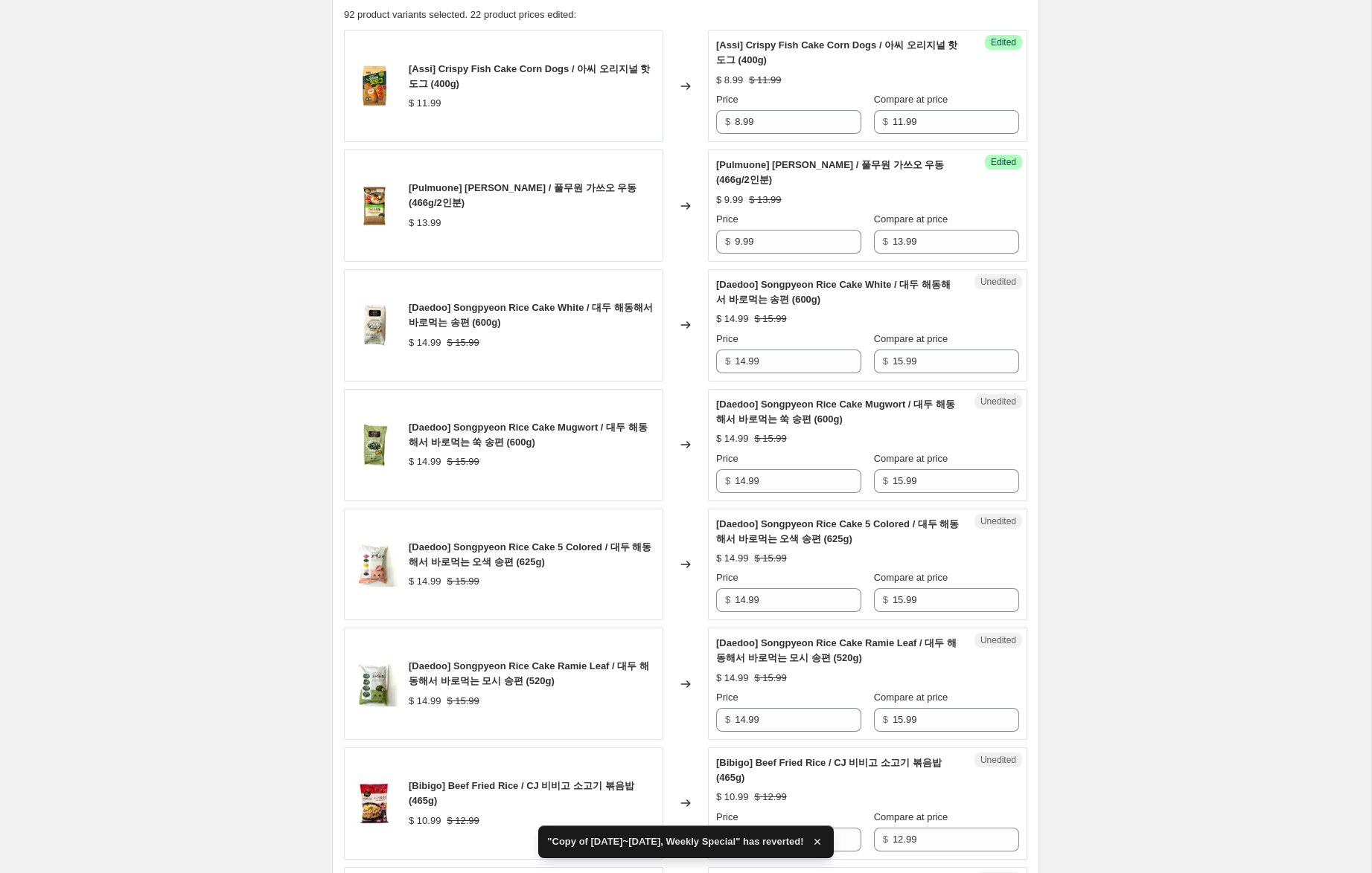
scroll to position [520, 0]
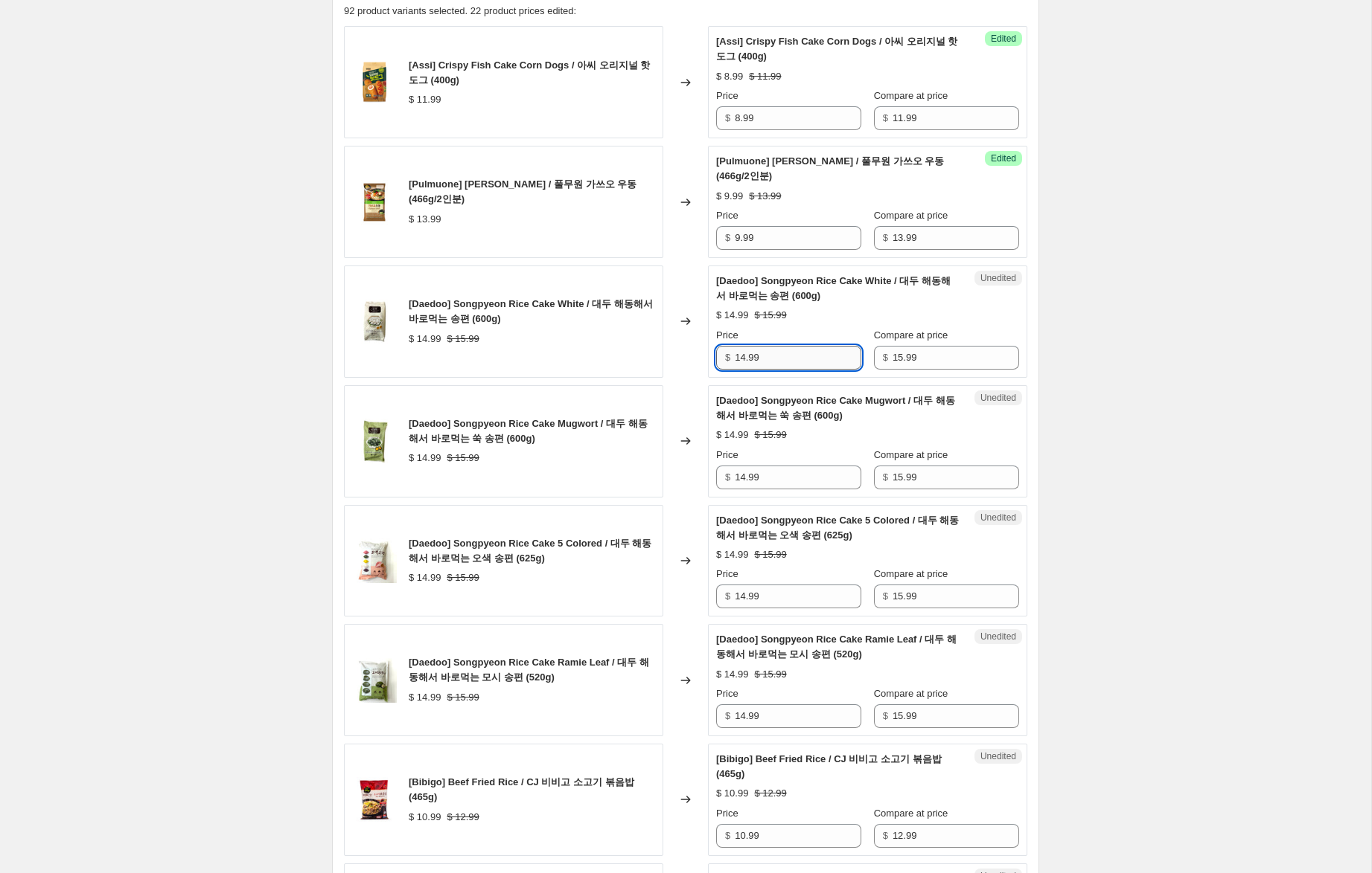
click at [740, 355] on input "14.99" at bounding box center [797, 358] width 126 height 24
type input "10.99"
click at [741, 475] on input "14.99" at bounding box center [797, 477] width 126 height 24
drag, startPoint x: 744, startPoint y: 475, endPoint x: 744, endPoint y: 514, distance: 39.0
click at [740, 474] on input "14.99" at bounding box center [797, 477] width 126 height 24
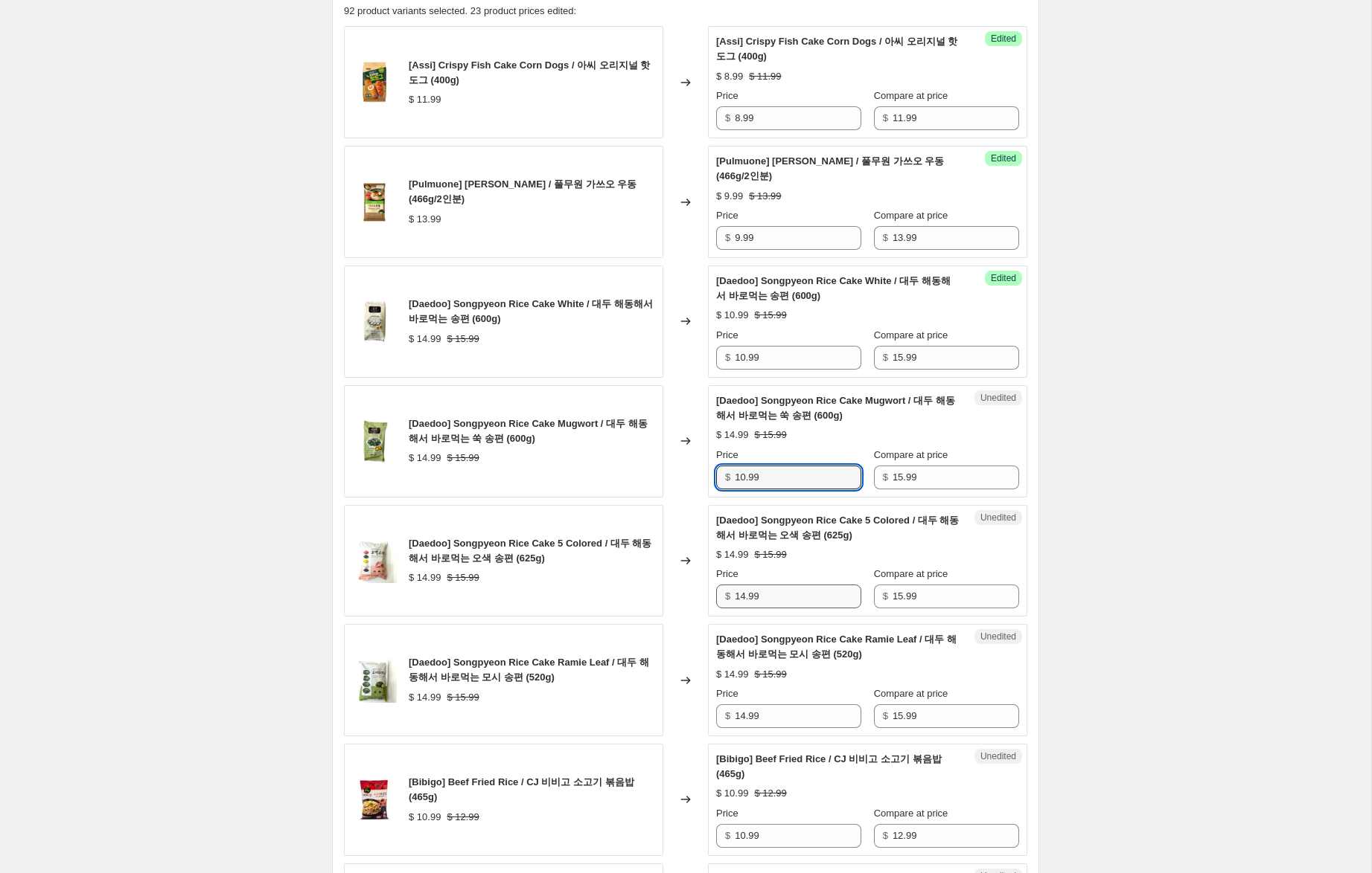
type input "10.99"
drag, startPoint x: 746, startPoint y: 596, endPoint x: 757, endPoint y: 613, distance: 20.2
click at [741, 595] on input "14.99" at bounding box center [797, 596] width 126 height 24
type input "10.99"
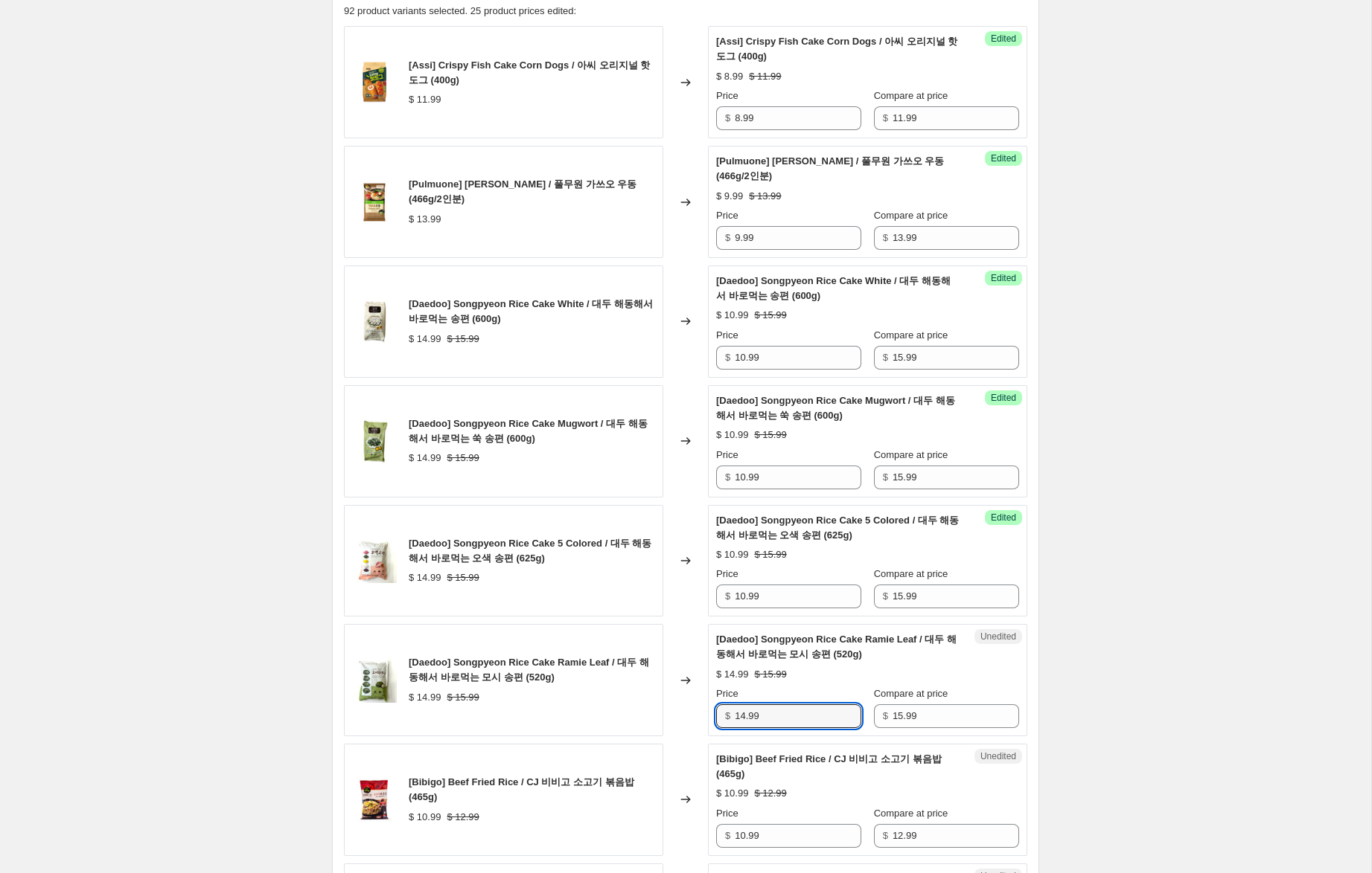
drag, startPoint x: 746, startPoint y: 716, endPoint x: 811, endPoint y: 731, distance: 66.7
click at [740, 717] on input "14.99" at bounding box center [797, 716] width 126 height 24
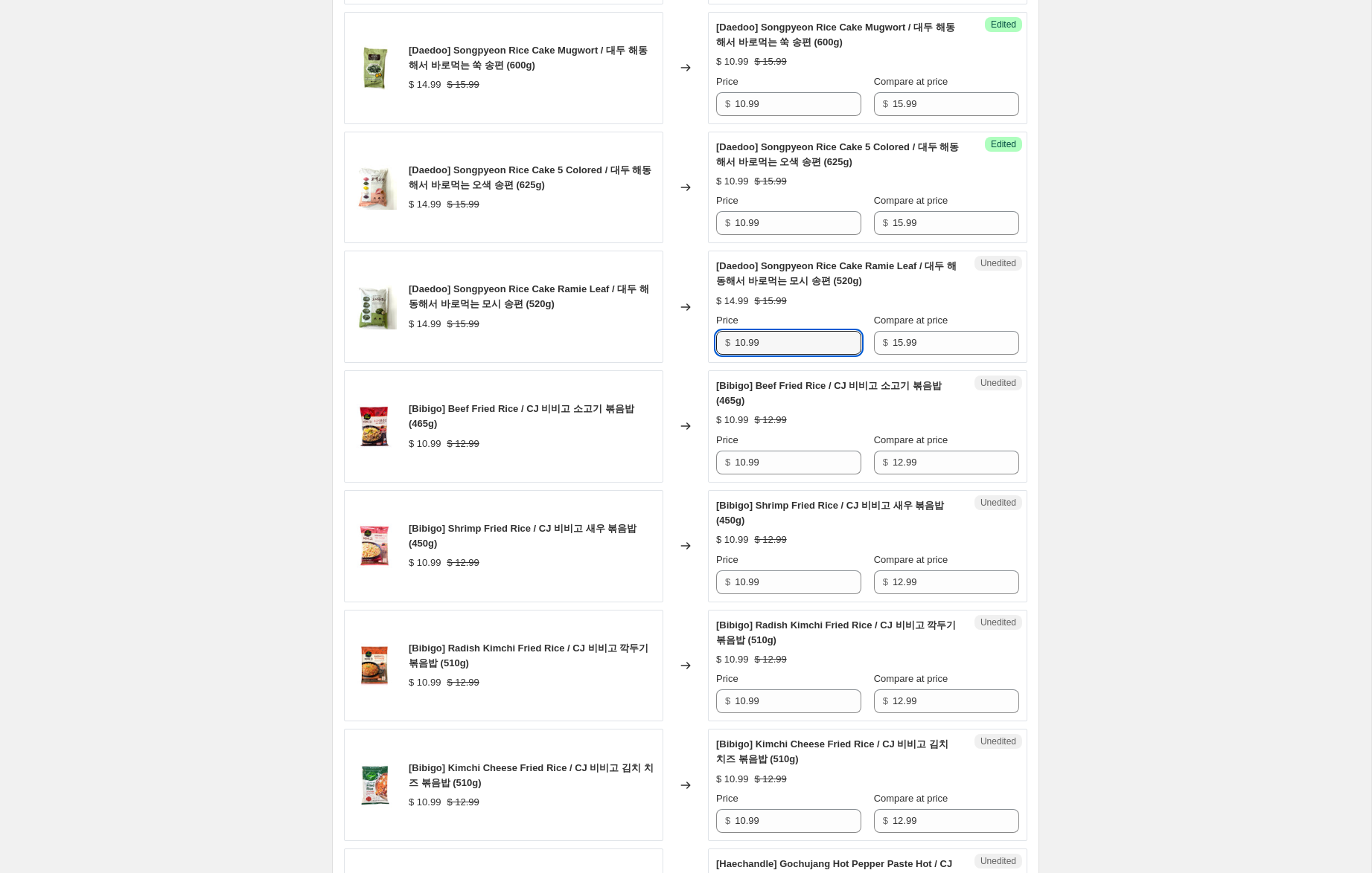
scroll to position [902, 0]
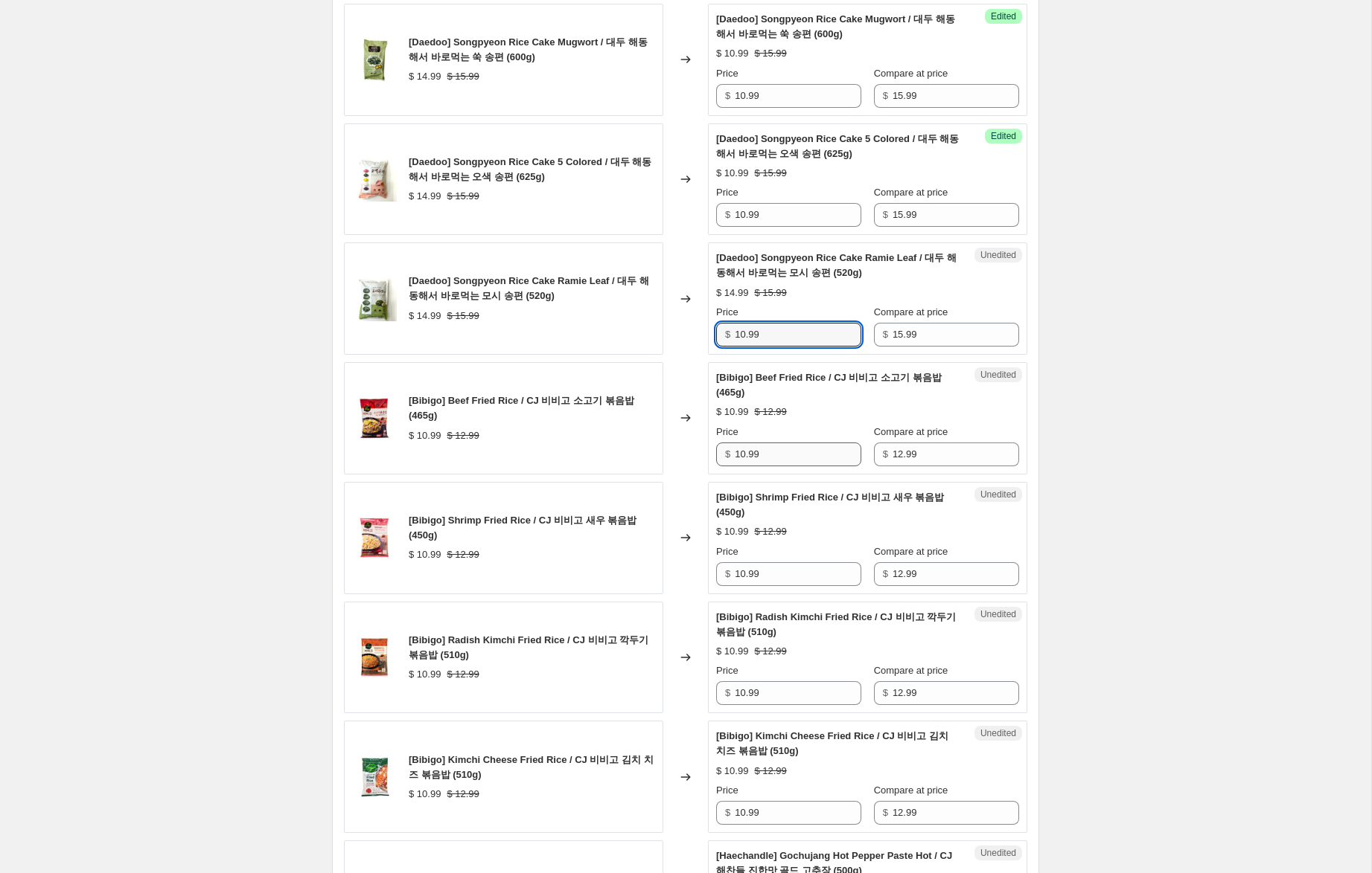
type input "10.99"
drag, startPoint x: 744, startPoint y: 454, endPoint x: 713, endPoint y: 446, distance: 32.0
click at [713, 446] on div "Unedited [Bibigo] Beef Fried Rice / CJ 비비고 소고기 볶음밥 (465g) $ 10.99 $ 12.99 Price…" at bounding box center [867, 419] width 319 height 113
type input "8.99"
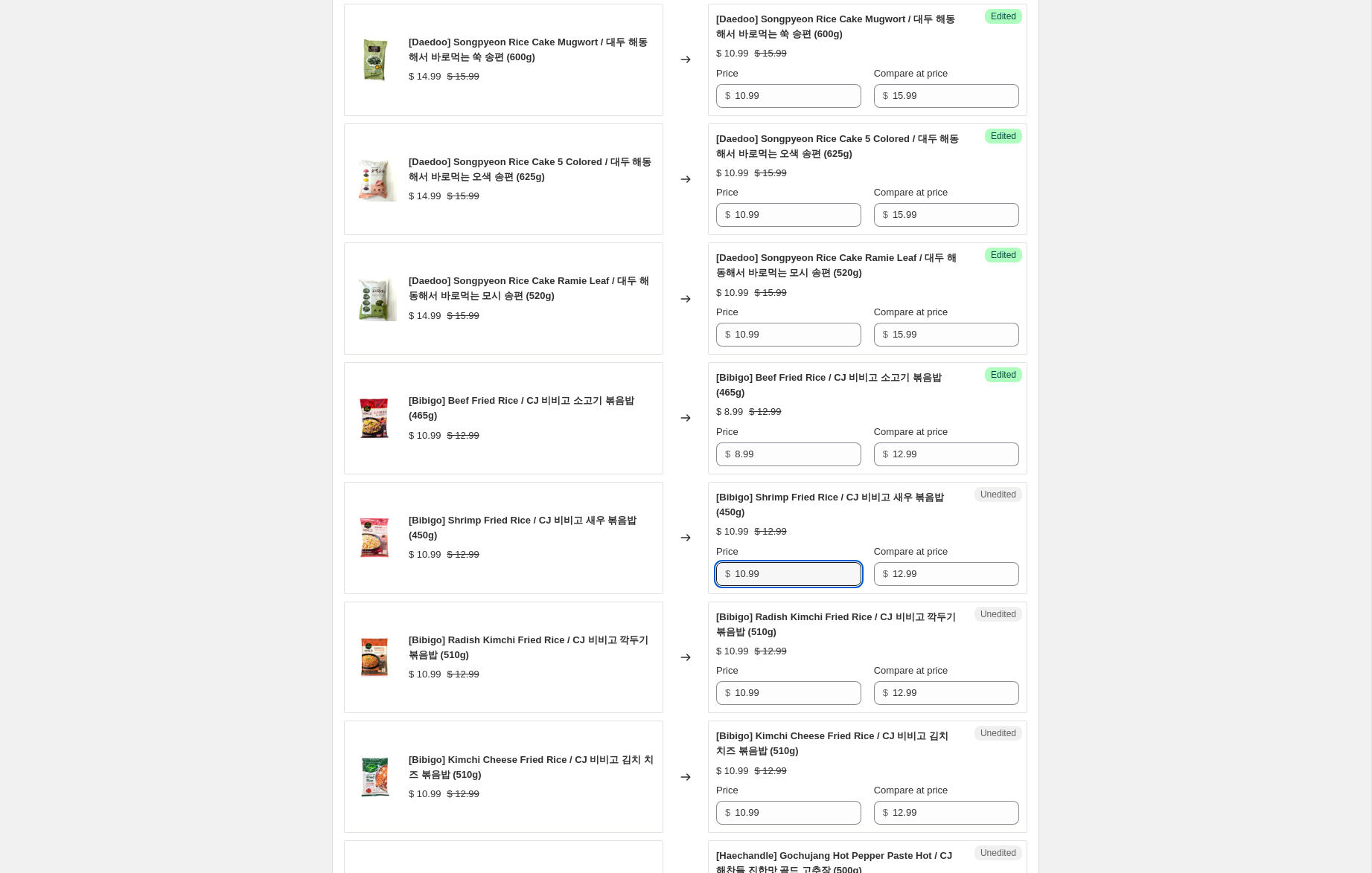
drag, startPoint x: 745, startPoint y: 572, endPoint x: 706, endPoint y: 568, distance: 39.2
click at [706, 568] on div "[Bibigo] Shrimp Fried Rice / CJ 비비고 새우 볶음밥 (450g) $ 10.99 $ 12.99 Changed to Un…" at bounding box center [686, 539] width 684 height 113
type input "8.99"
drag, startPoint x: 744, startPoint y: 695, endPoint x: 700, endPoint y: 695, distance: 44.0
click at [700, 695] on div "[Bibigo] Radish Kimchi Fried Rice / CJ 비비고 깍두기 볶음밥 (510g) $ 10.99 $ 12.99 Chang…" at bounding box center [686, 658] width 684 height 113
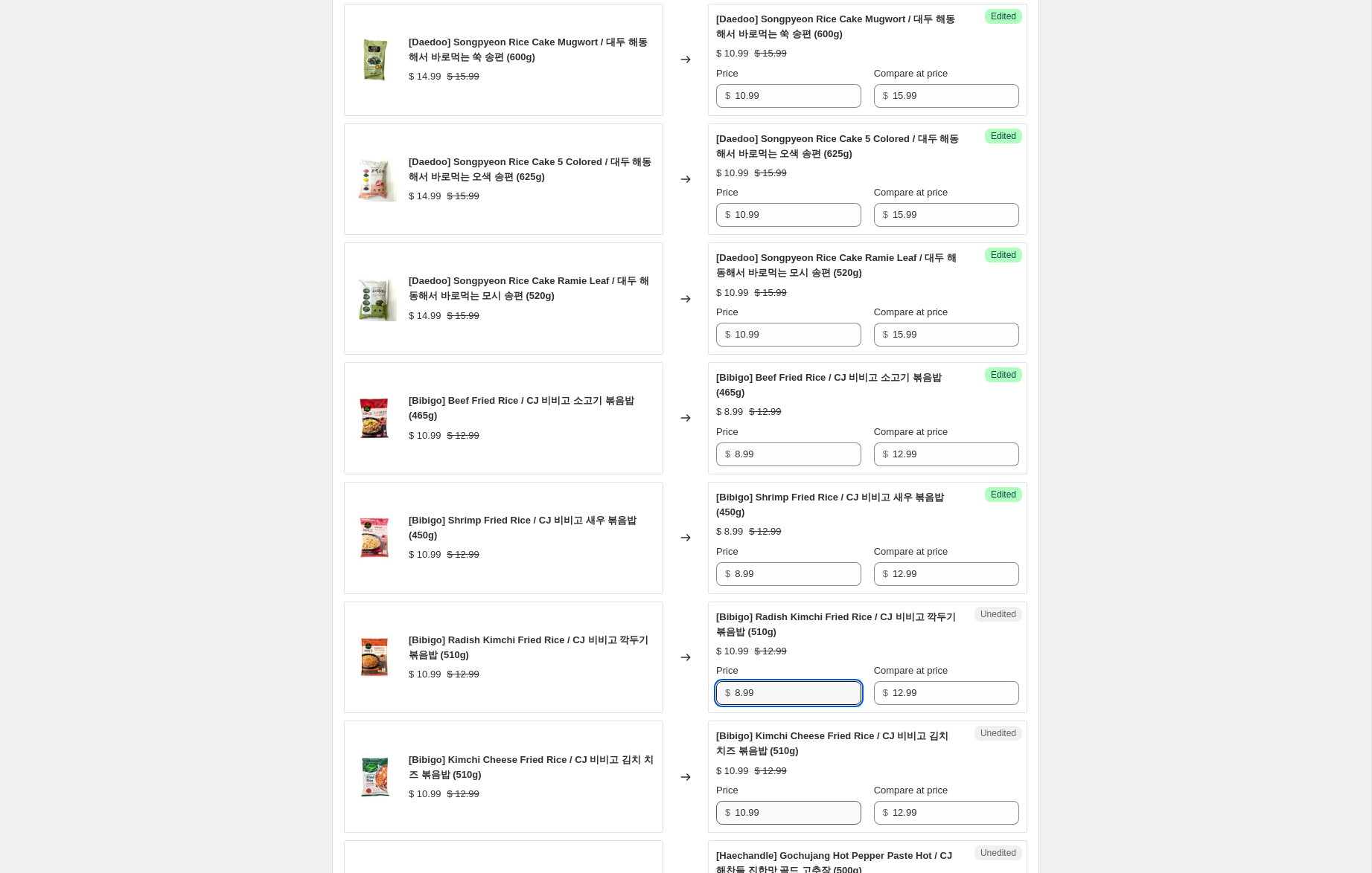
type input "8.99"
drag, startPoint x: 744, startPoint y: 816, endPoint x: 692, endPoint y: 811, distance: 52.2
click at [692, 811] on div "[Bibigo] Kimchi Cheese Fried Rice / CJ 비비고 김치 치즈 볶음밥 (510g) $ 10.99 $ 12.99 Cha…" at bounding box center [686, 777] width 684 height 113
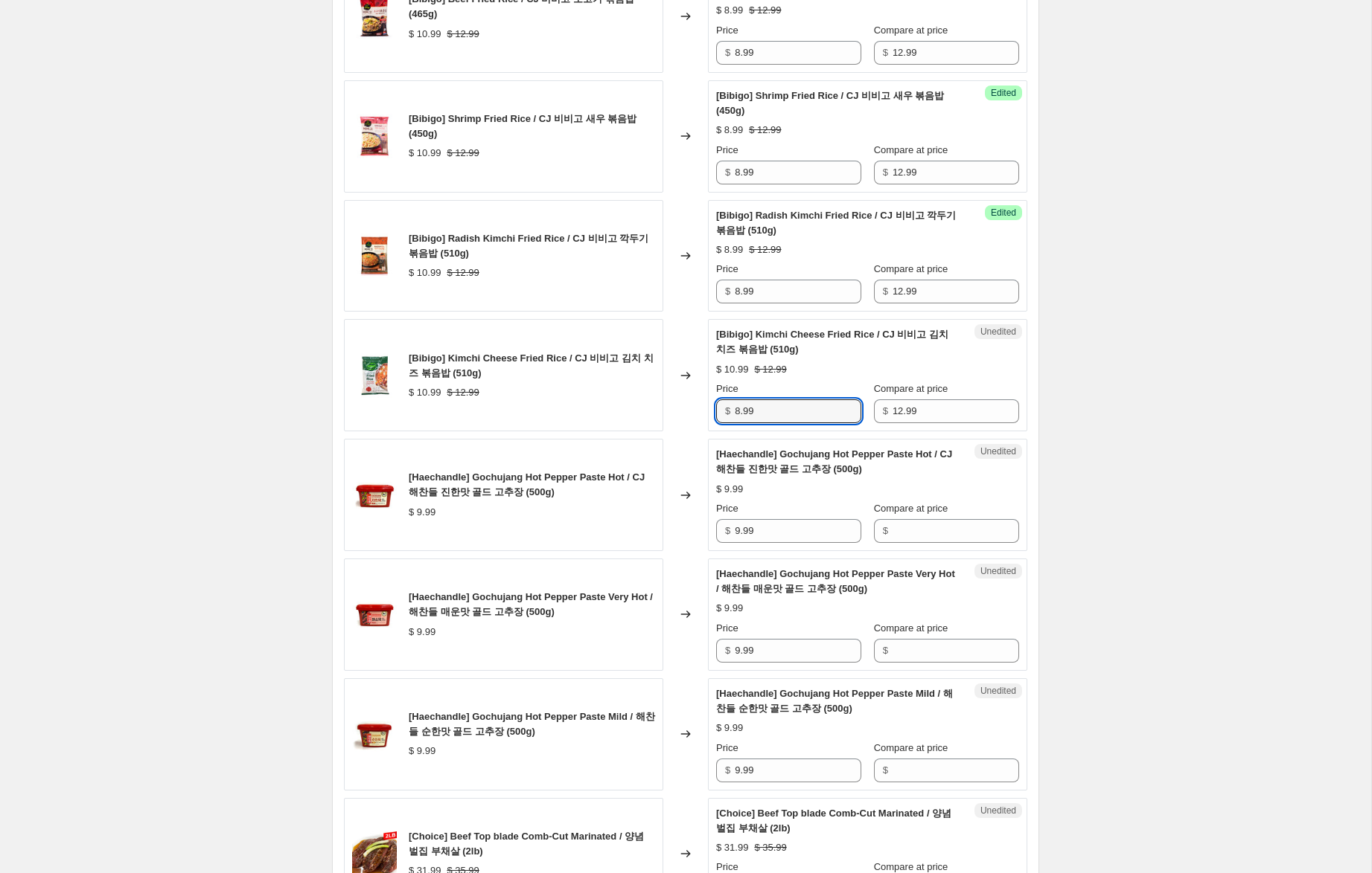
scroll to position [1312, 0]
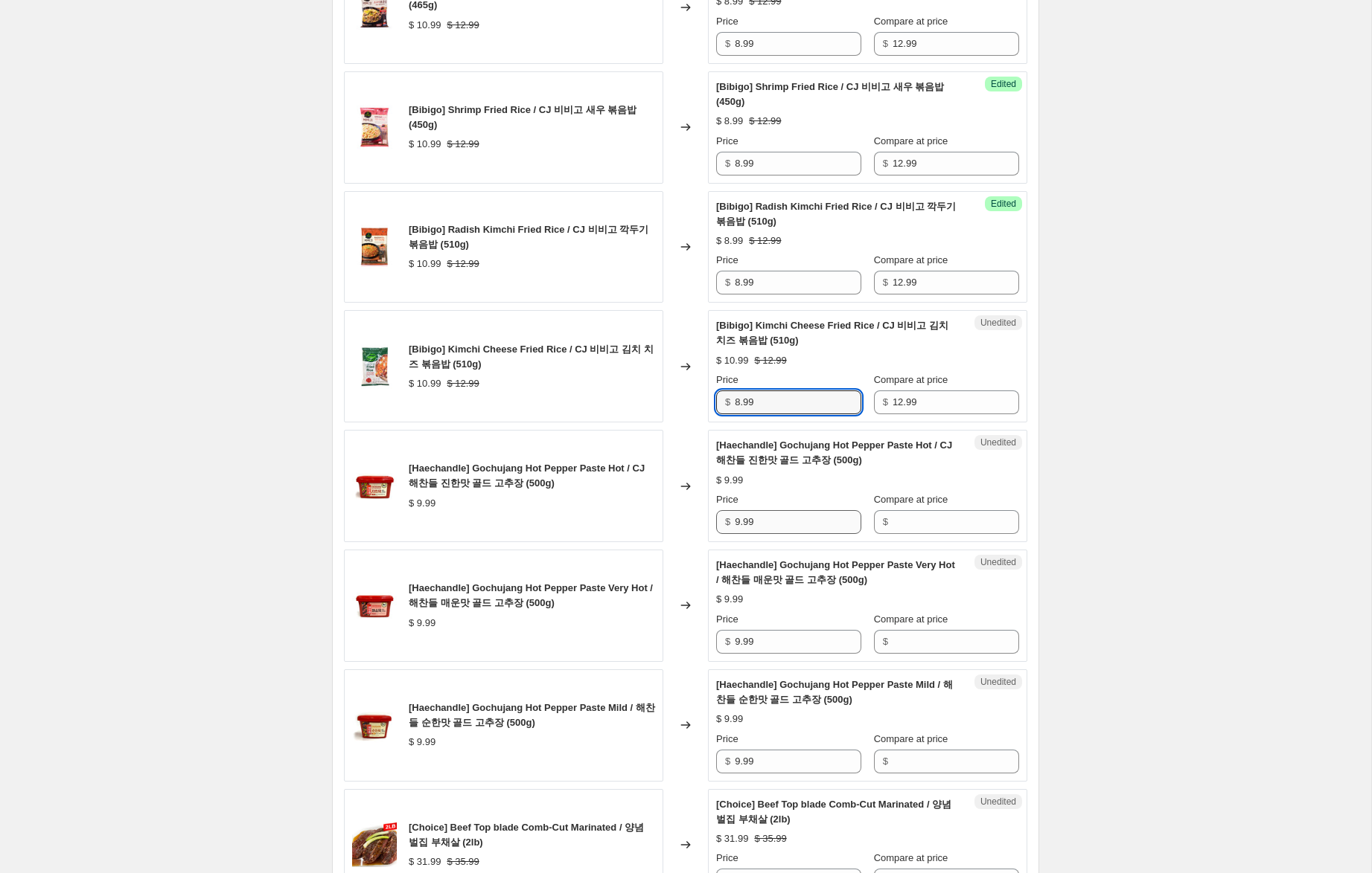
type input "8.99"
drag, startPoint x: 756, startPoint y: 520, endPoint x: 713, endPoint y: 518, distance: 43.0
click at [713, 518] on div "Unedited [Haechandle] Gochujang Hot Pepper Paste Hot / CJ 해찬들 진한맛 골드 고추장 (500g)…" at bounding box center [867, 486] width 319 height 113
click at [904, 520] on input "Compare at price" at bounding box center [955, 523] width 126 height 24
paste input "9.99"
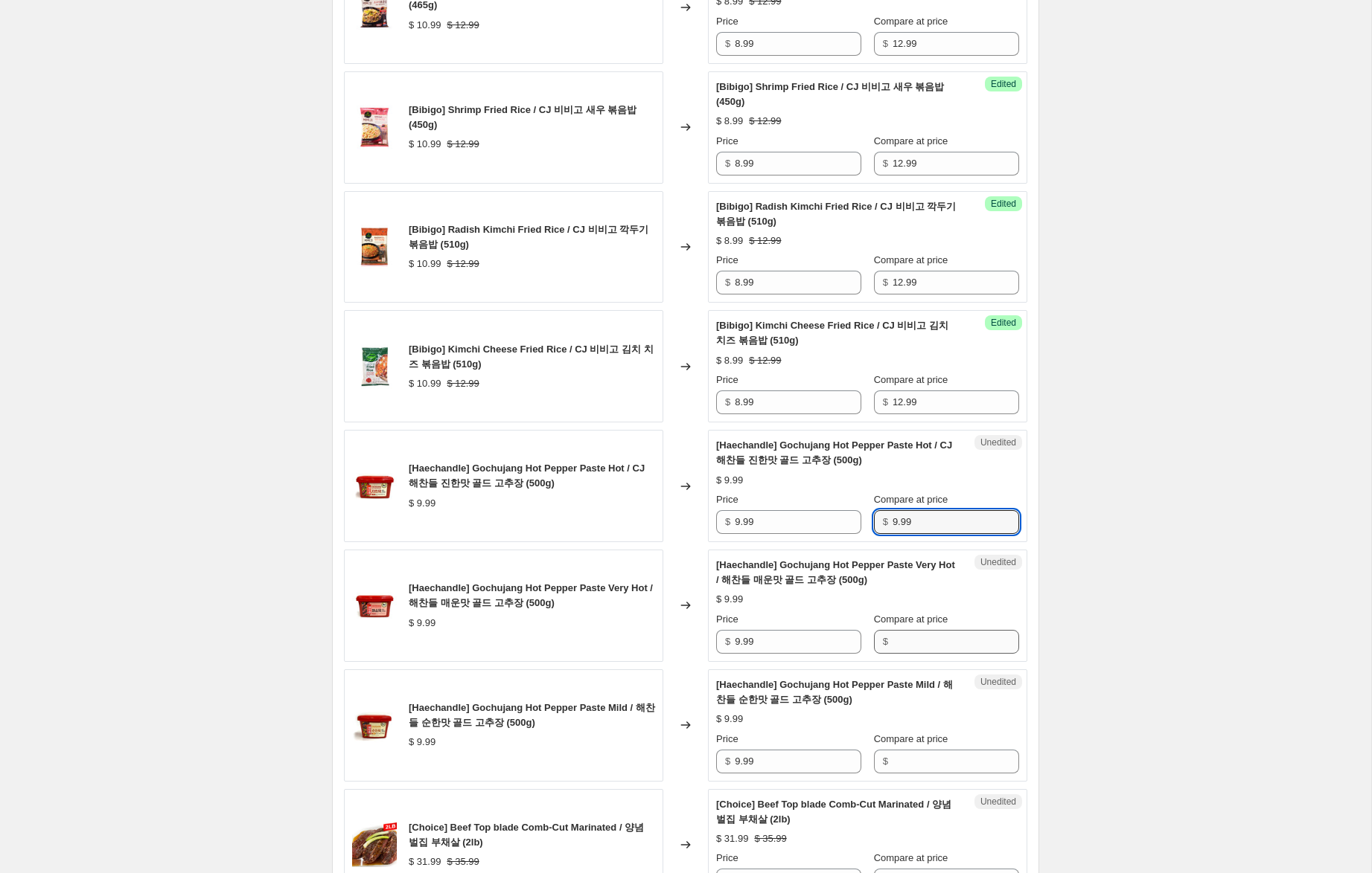
type input "9.99"
click at [914, 649] on input "Compare at price" at bounding box center [955, 642] width 126 height 24
paste input "9.99"
type input "9.99"
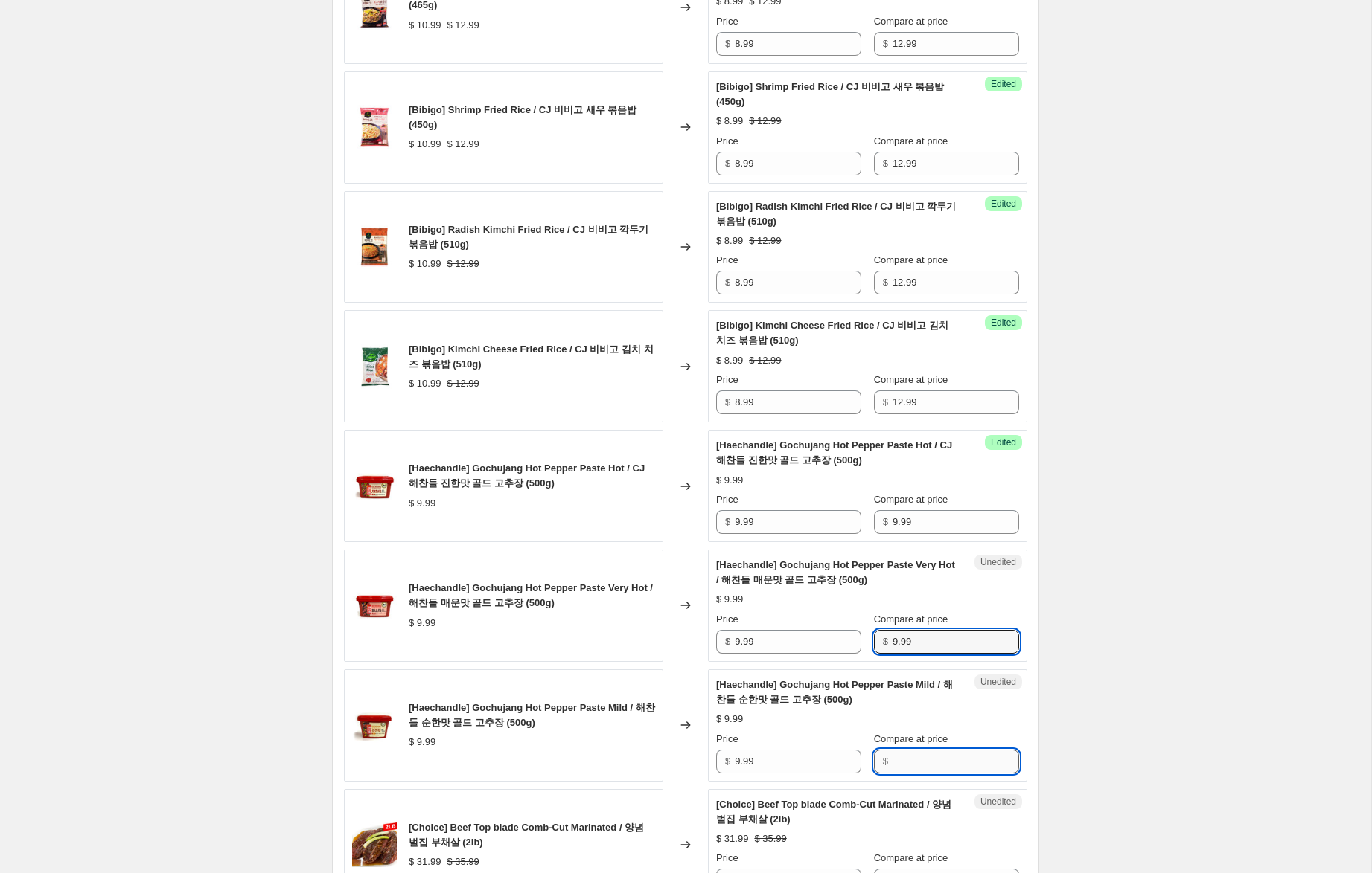
click at [907, 767] on input "Compare at price" at bounding box center [955, 762] width 126 height 24
paste input "9.99"
type input "9.99"
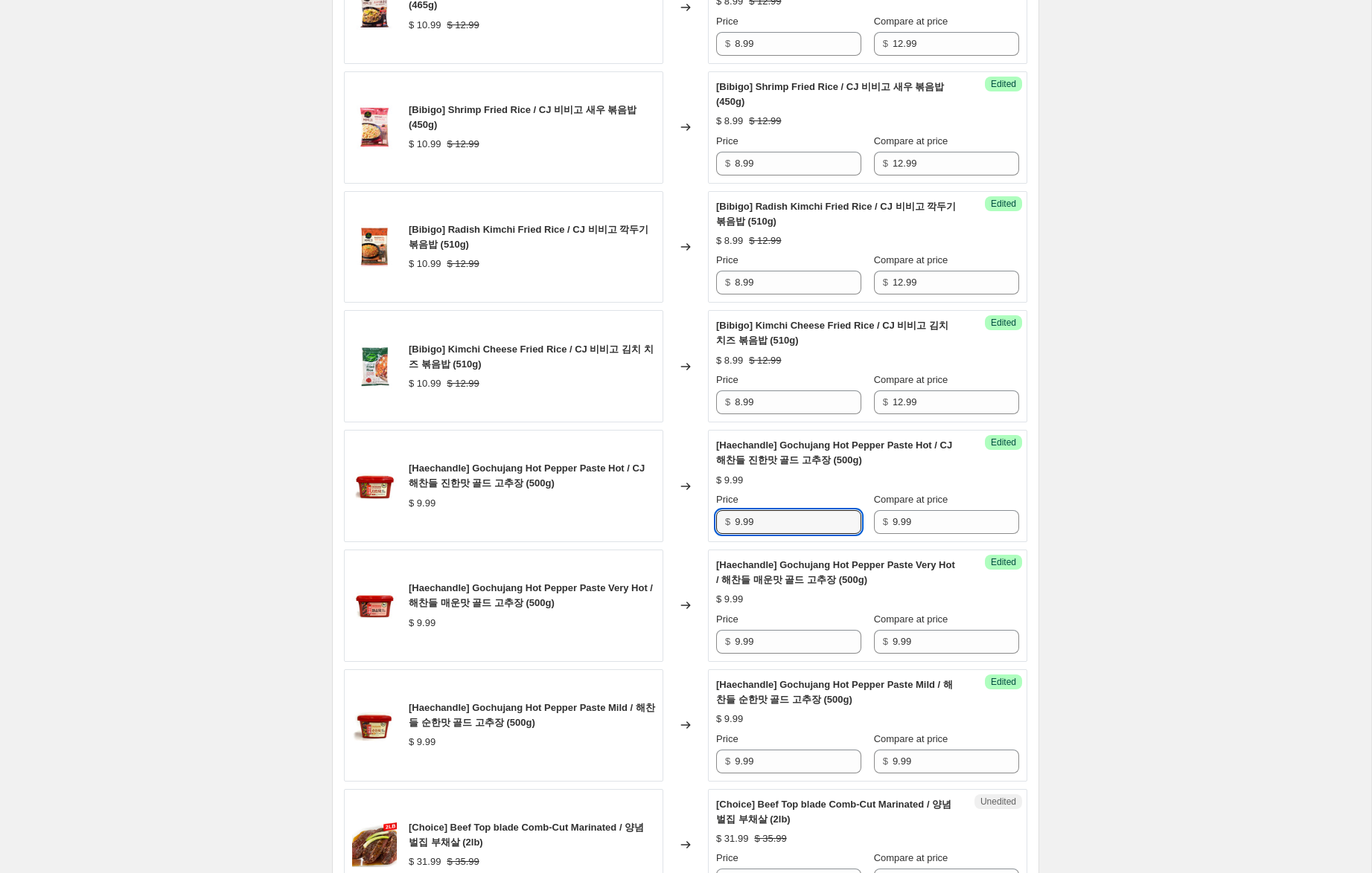
drag, startPoint x: 743, startPoint y: 523, endPoint x: 696, endPoint y: 514, distance: 47.9
click at [698, 510] on div "[Haechandle] Gochujang Hot Pepper Paste Hot / CJ 해찬들 진한맛 골드 고추장 (500g) $ 9.99 C…" at bounding box center [686, 486] width 684 height 113
type input "6.99"
drag, startPoint x: 741, startPoint y: 642, endPoint x: 700, endPoint y: 634, distance: 41.8
click at [700, 634] on div "[Haechandle] Gochujang Hot Pepper Paste Very Hot / 해찬들 매운맛 골드 고추장 (500g) $ 9.99…" at bounding box center [686, 606] width 684 height 113
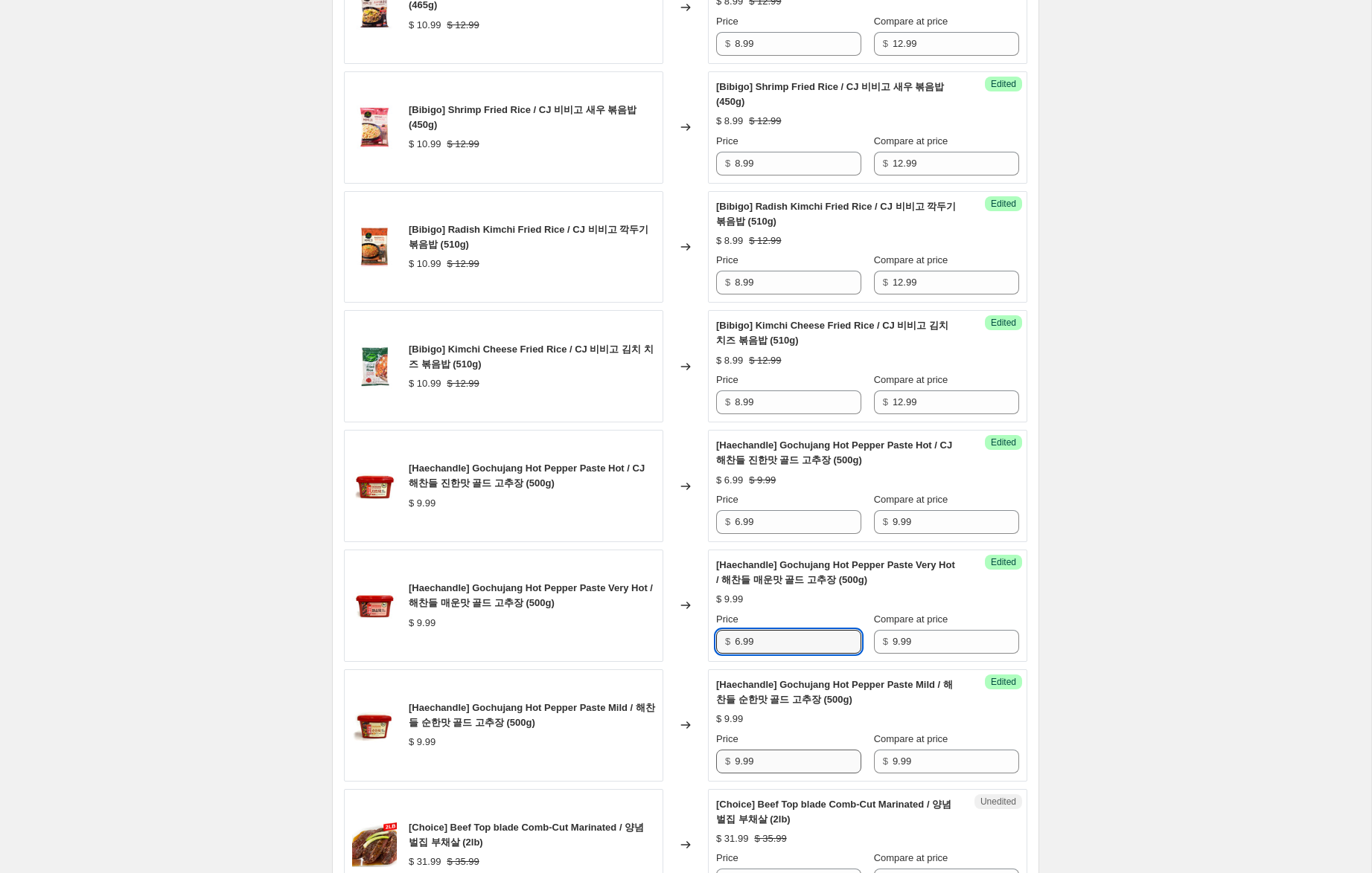
type input "6.99"
drag, startPoint x: 742, startPoint y: 764, endPoint x: 676, endPoint y: 759, distance: 66.2
click at [676, 759] on div "[Haechandle] Gochujang Hot Pepper Paste Mild / 해찬들 순한맛 골드 고추장 (500g) $ 9.99 Cha…" at bounding box center [686, 726] width 684 height 113
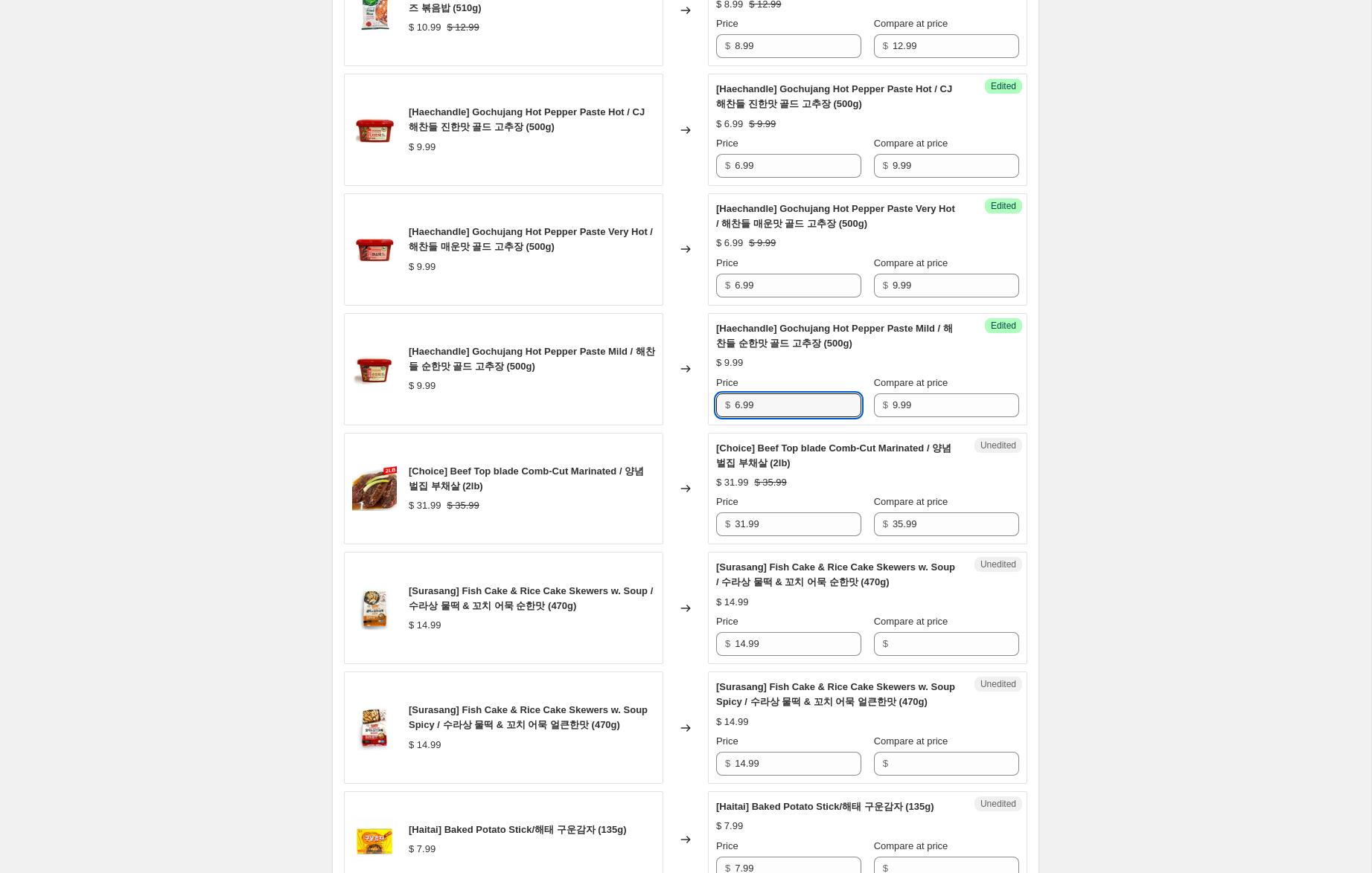
scroll to position [1680, 0]
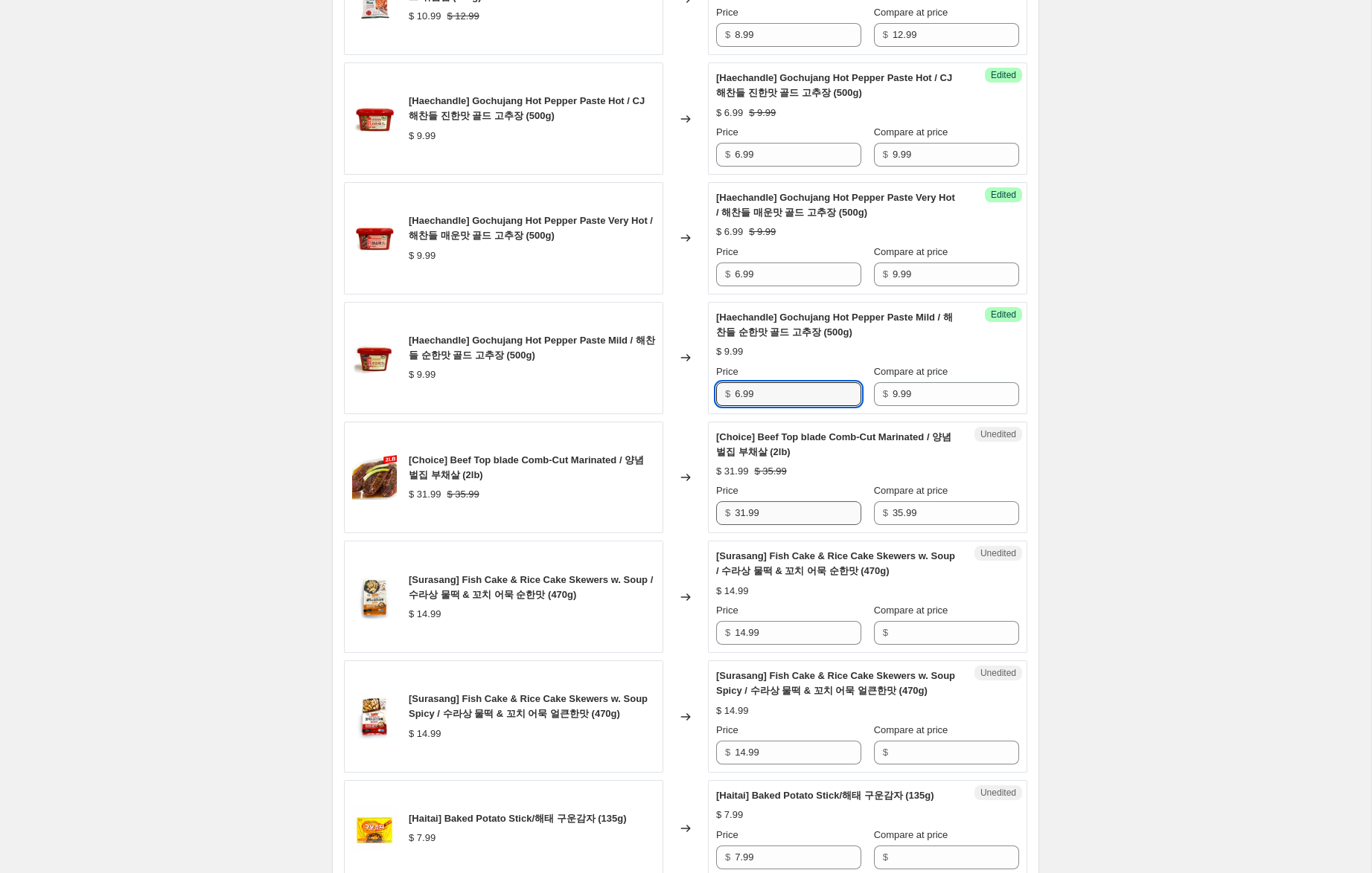
type input "6.99"
drag, startPoint x: 744, startPoint y: 514, endPoint x: 677, endPoint y: 499, distance: 68.7
click at [677, 499] on div "[Choice] Beef Top blade Comb-Cut Marinated / 양념 벌집 부채살 (2lb) $ 31.99 $ 35.99 Ch…" at bounding box center [686, 478] width 684 height 113
type input "27.99"
drag, startPoint x: 769, startPoint y: 627, endPoint x: 673, endPoint y: 609, distance: 97.7
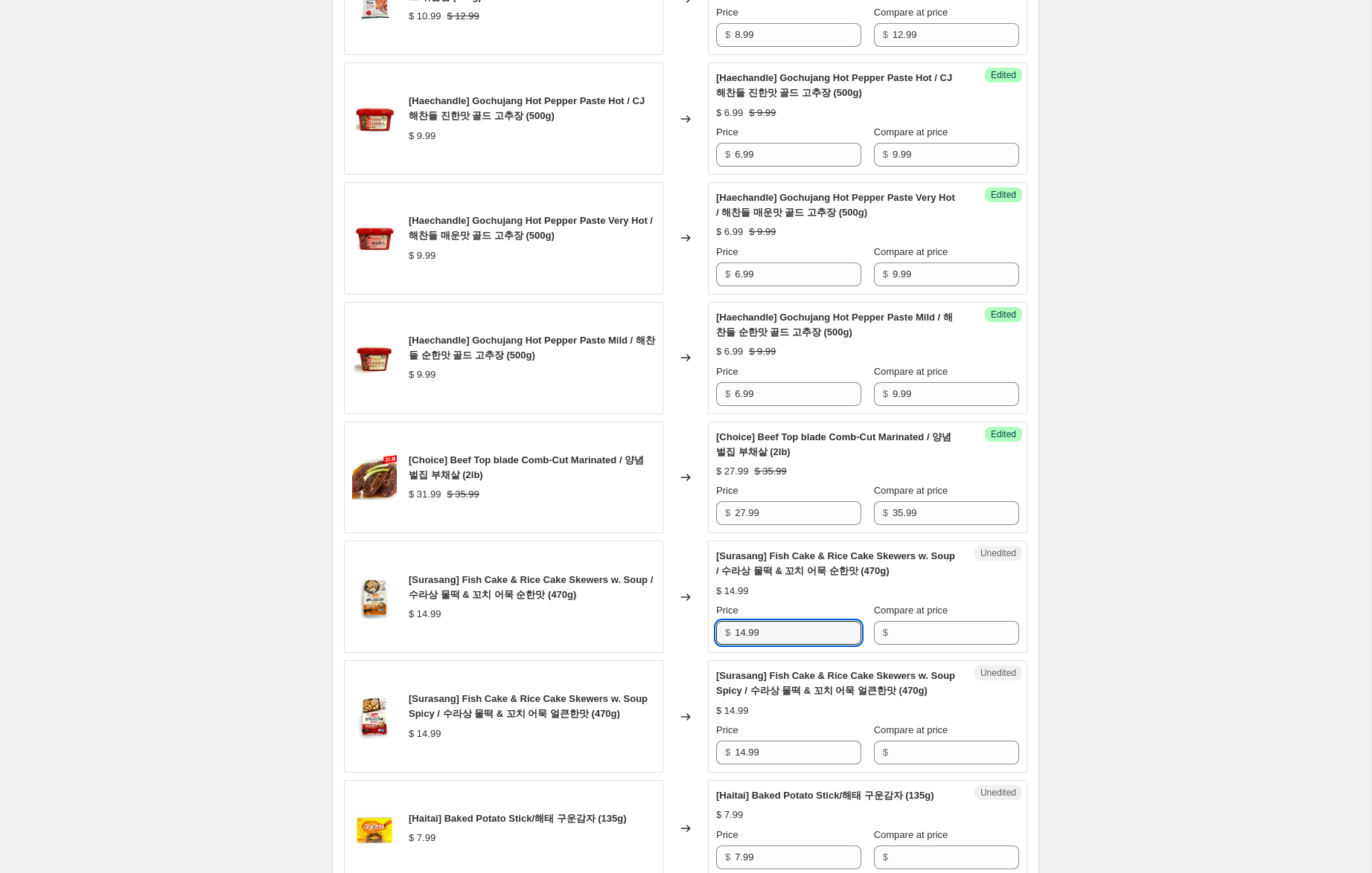
click at [673, 609] on div "[Surasang] Fish Cake & Rice Cake Skewers w. Soup / 수라상 물떡 & 꼬치 어묵 순한맛 (470g) $ …" at bounding box center [686, 597] width 684 height 113
click at [922, 635] on input "Compare at price" at bounding box center [955, 633] width 126 height 24
paste input "14.99"
type input "14.99"
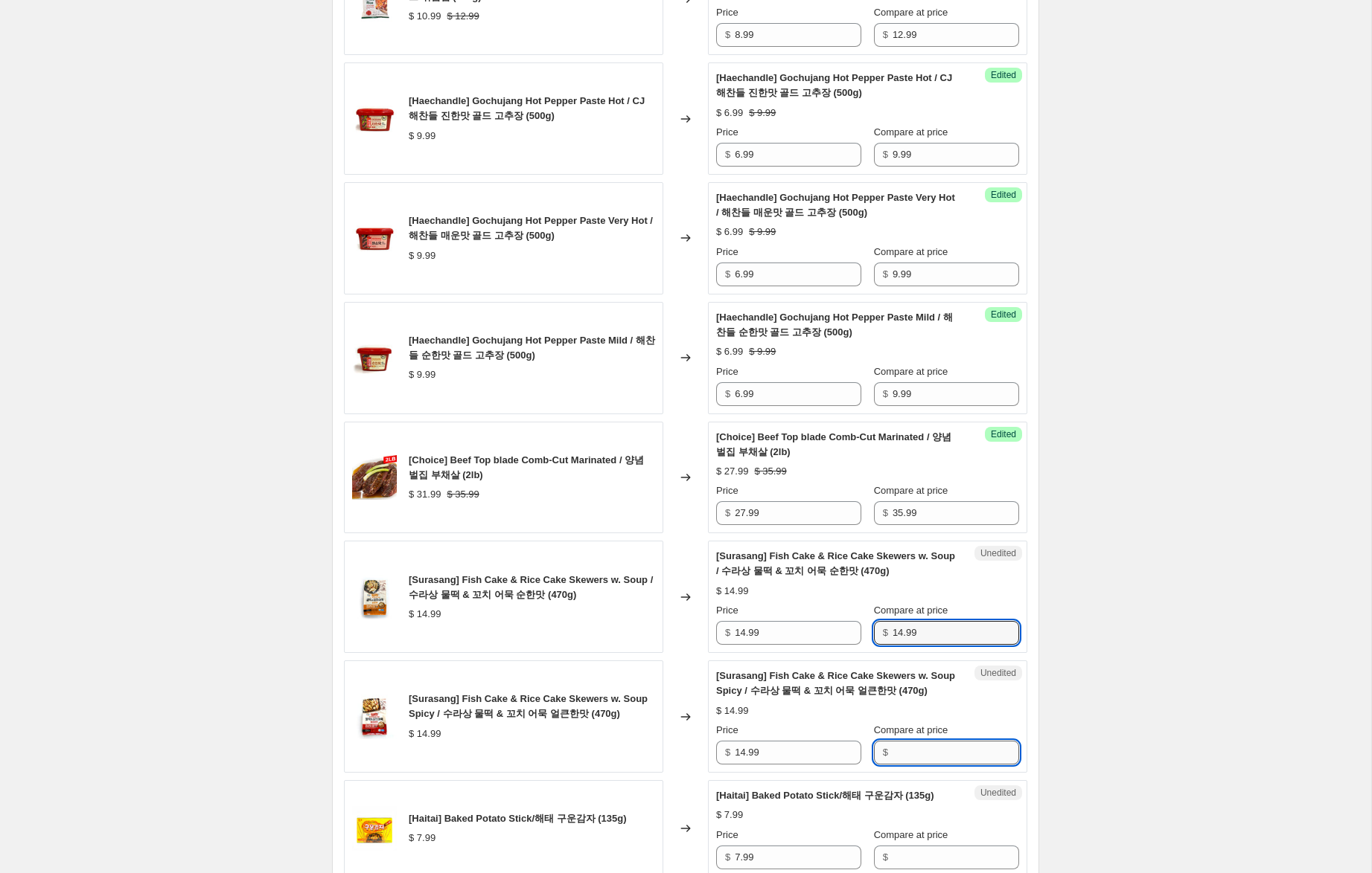
click at [919, 759] on input "Compare at price" at bounding box center [955, 753] width 126 height 24
paste input "14.99"
type input "14.99"
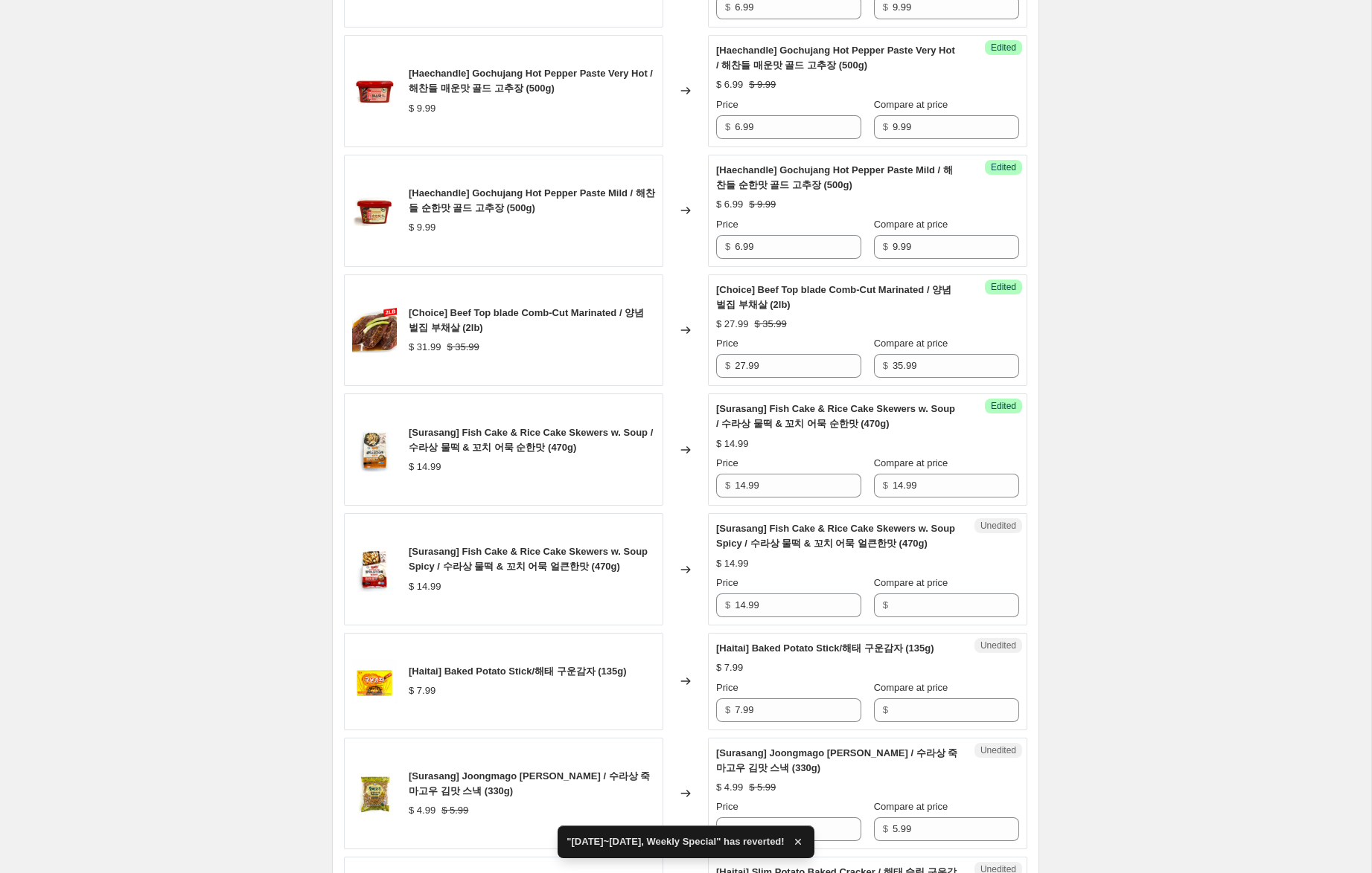
scroll to position [1835, 0]
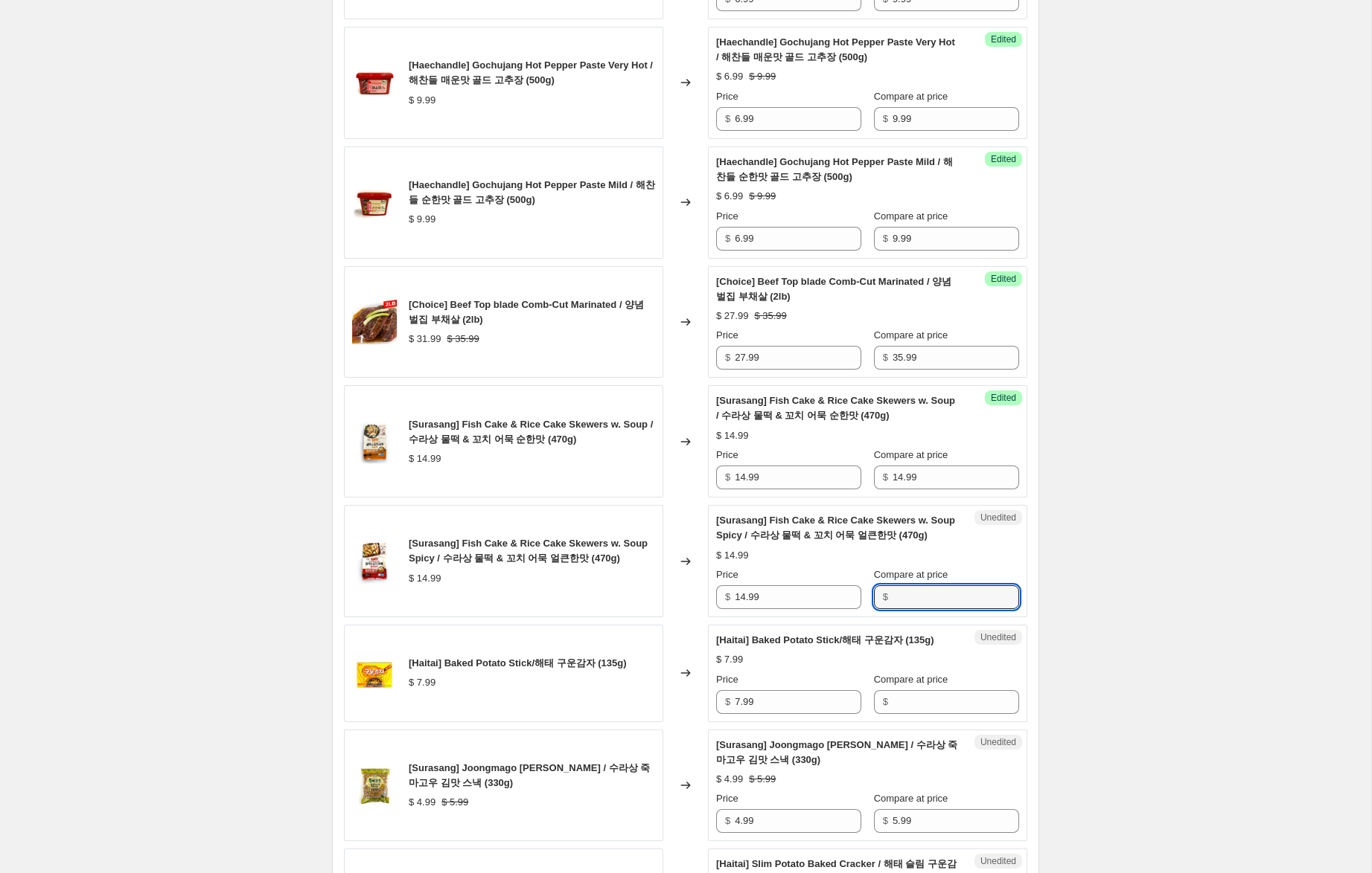
drag, startPoint x: 963, startPoint y: 600, endPoint x: 868, endPoint y: 584, distance: 96.3
click at [963, 600] on input "Compare at price" at bounding box center [955, 597] width 126 height 24
paste input "14.99"
type input "14.99"
drag, startPoint x: 745, startPoint y: 477, endPoint x: 690, endPoint y: 465, distance: 56.3
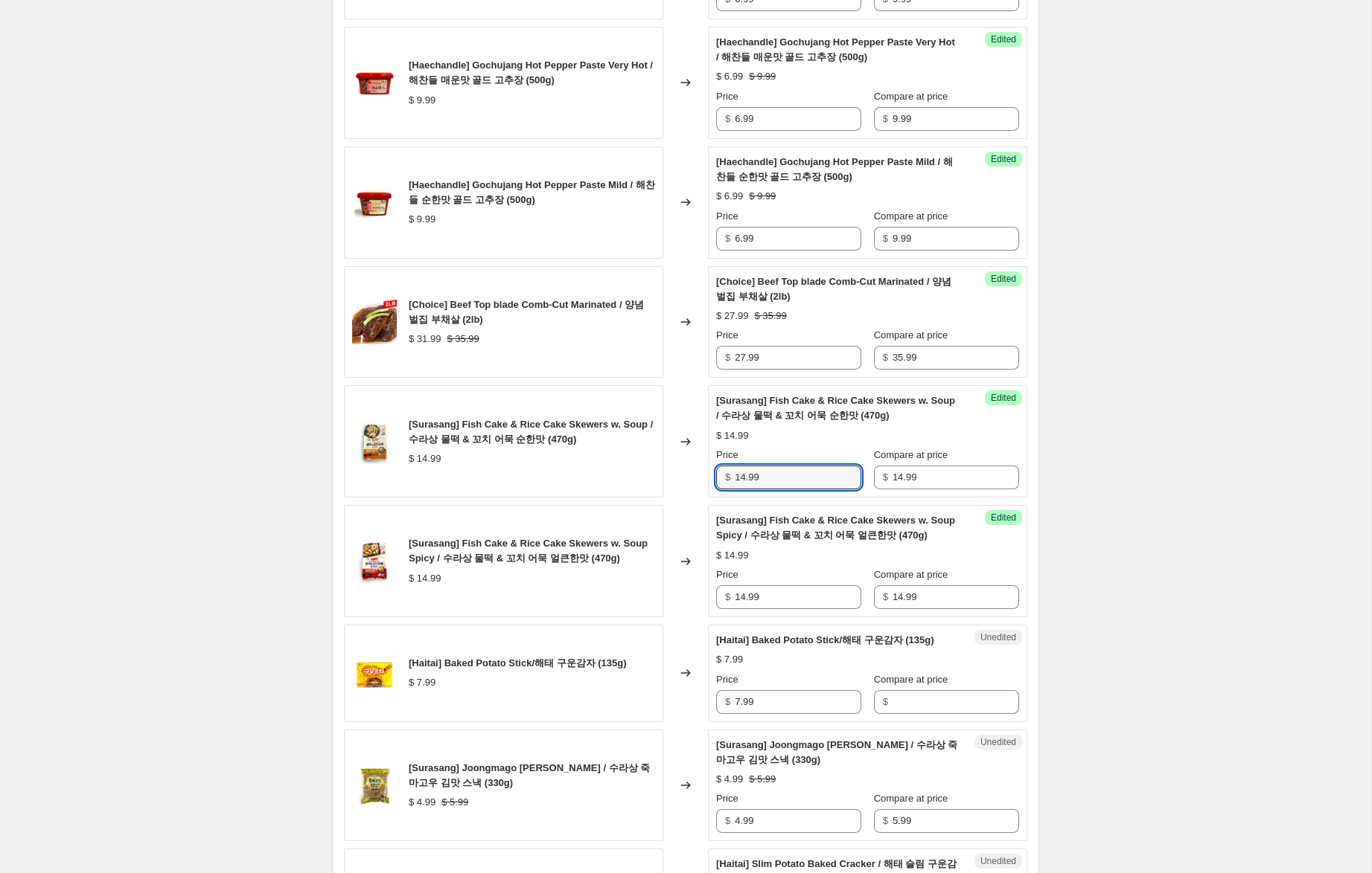
click at [691, 465] on div "[Surasang] Fish Cake & Rice Cake Skewers w. Soup / 수라상 물떡 & 꼬치 어묵 순한맛 (470g) $ …" at bounding box center [686, 441] width 684 height 113
type input "9.99"
drag, startPoint x: 744, startPoint y: 597, endPoint x: 700, endPoint y: 587, distance: 45.1
click at [700, 587] on div "[Surasang] Fish Cake & Rice Cake Skewers w. Soup Spicy / 수라상 물떡 & 꼬치 어묵 얼큰한맛 (4…" at bounding box center [686, 561] width 684 height 113
type input "9.99"
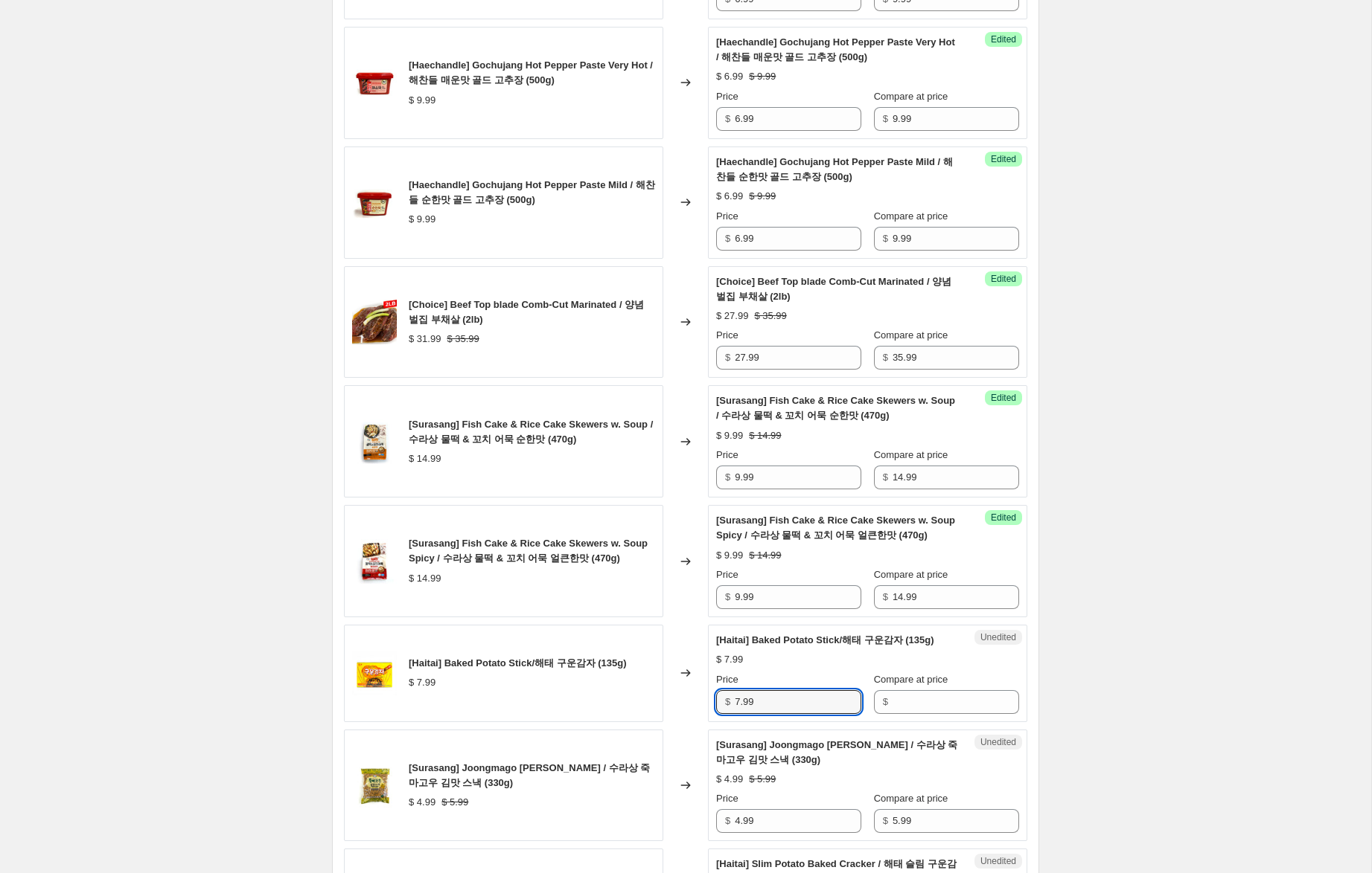
drag, startPoint x: 762, startPoint y: 716, endPoint x: 688, endPoint y: 697, distance: 76.4
click at [688, 697] on div "[Haitai] Baked Potato Stick/해태 구운감자 (135g) $ 7.99 Changed to Unedited [Haitai] …" at bounding box center [686, 673] width 684 height 97
click at [939, 714] on input "Compare at price" at bounding box center [955, 703] width 126 height 24
paste input "7.99"
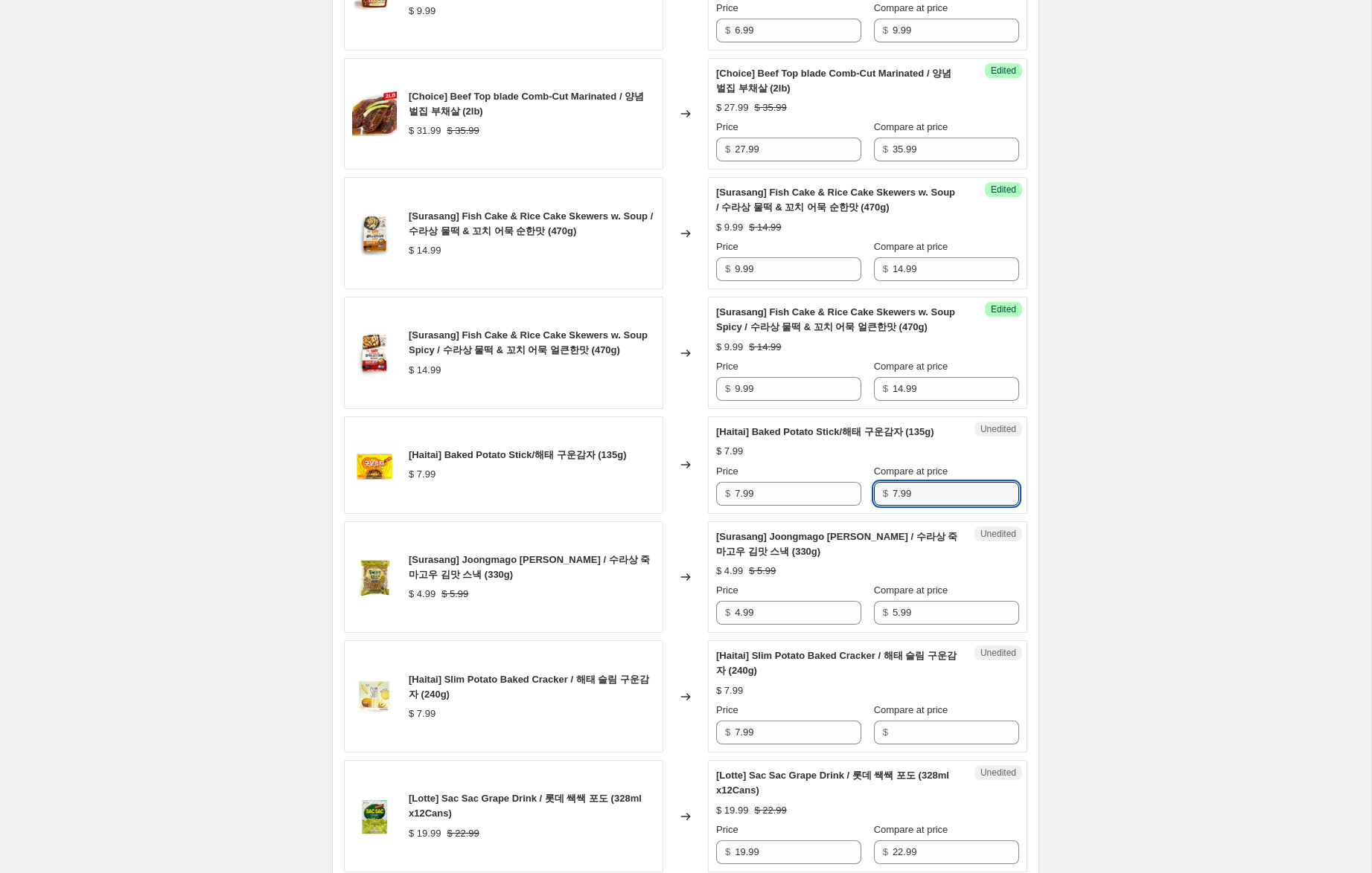
scroll to position [2050, 0]
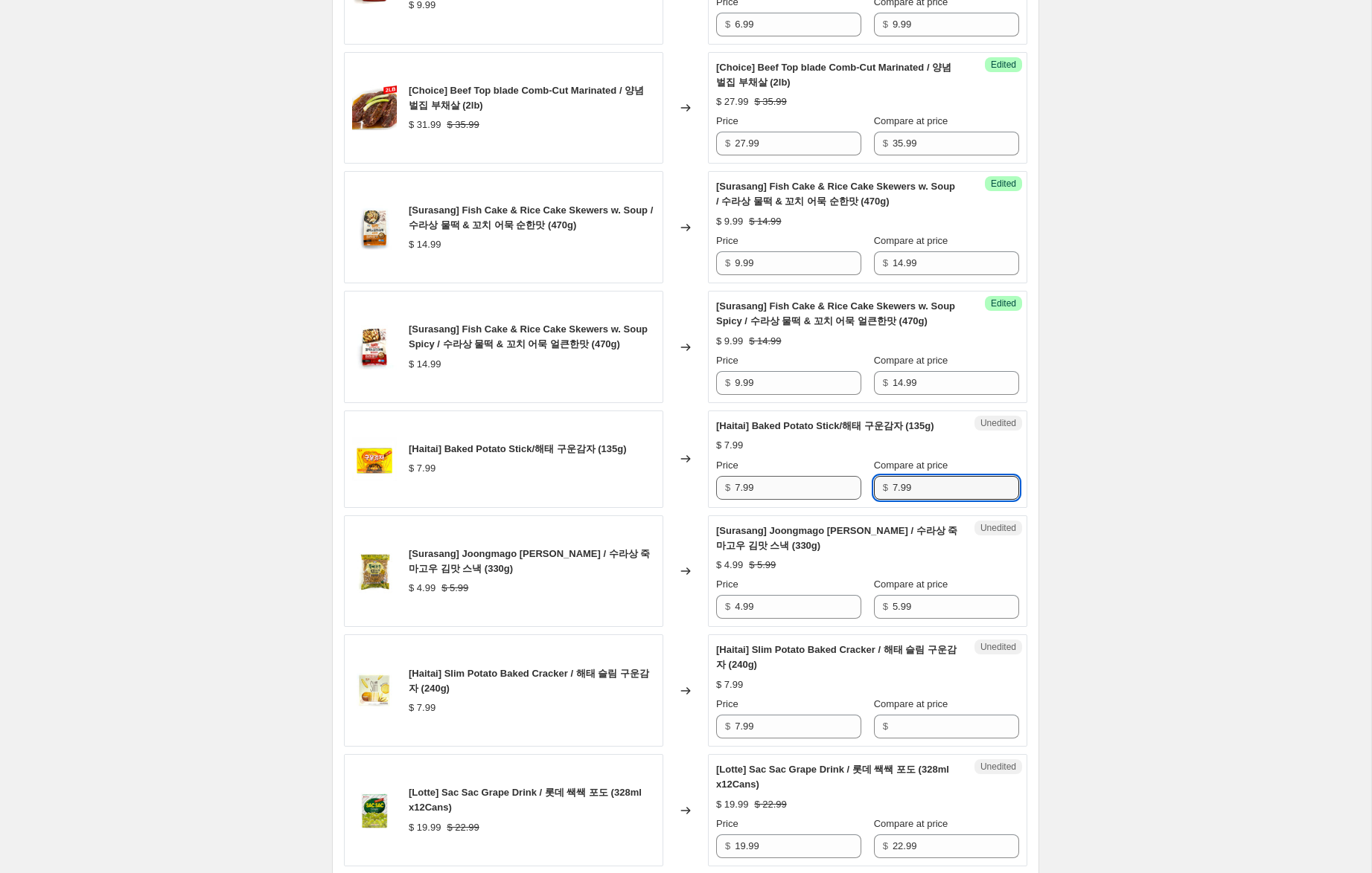
type input "7.99"
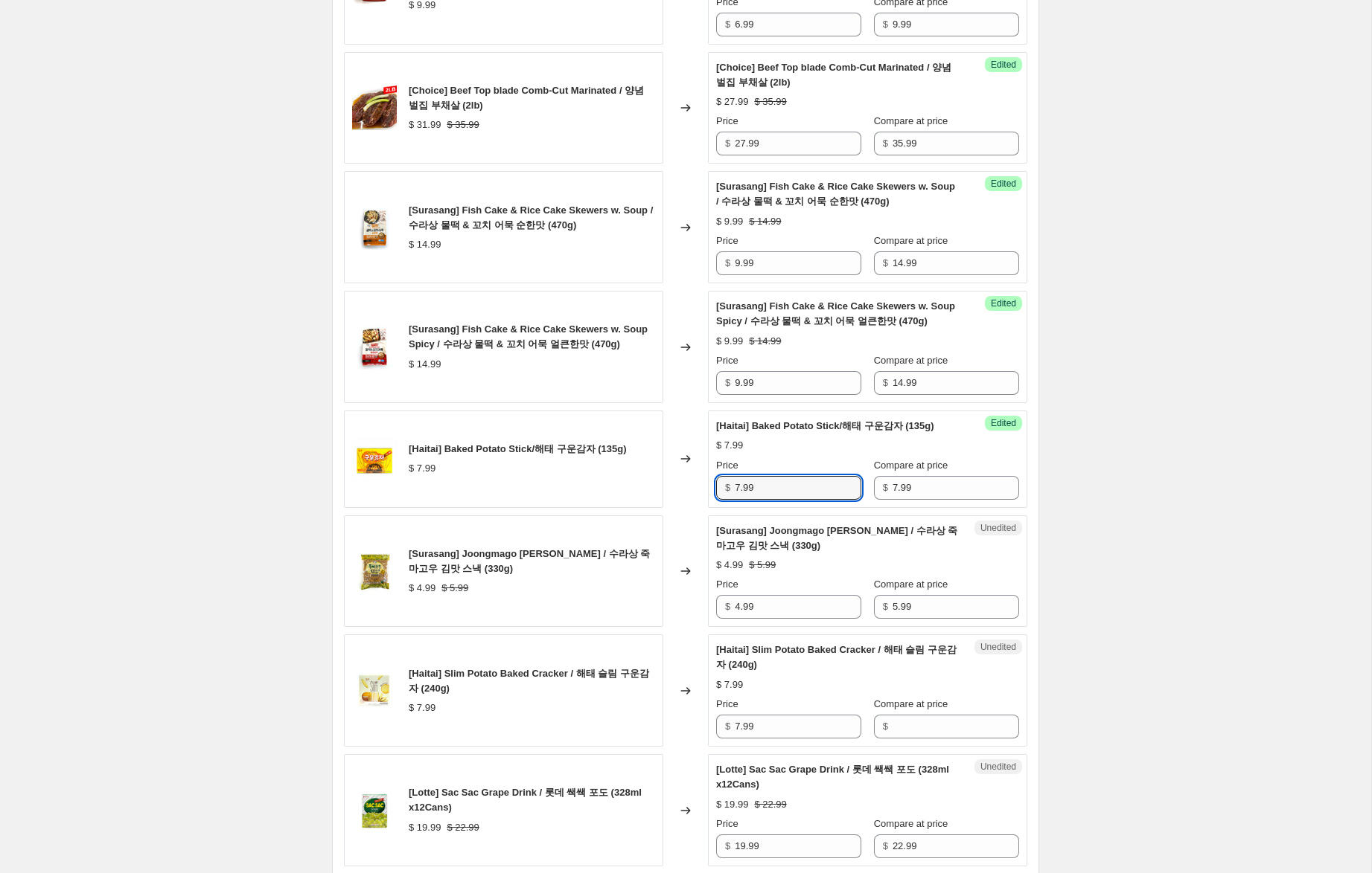
drag, startPoint x: 741, startPoint y: 505, endPoint x: 710, endPoint y: 497, distance: 32.0
click at [710, 497] on div "Success Edited [Haitai] Baked Potato Stick/해태 구운감자 (135g) $ 7.99 Price $ 7.99 C…" at bounding box center [867, 459] width 319 height 97
type input "5.99"
drag, startPoint x: 740, startPoint y: 621, endPoint x: 707, endPoint y: 614, distance: 33.7
click at [710, 615] on div "Unedited [Surasang] Joongmago Kimat Snack / 수라상 죽마고우 김맛 스낵 (330g) $ 4.99 $ 5.99…" at bounding box center [867, 572] width 319 height 113
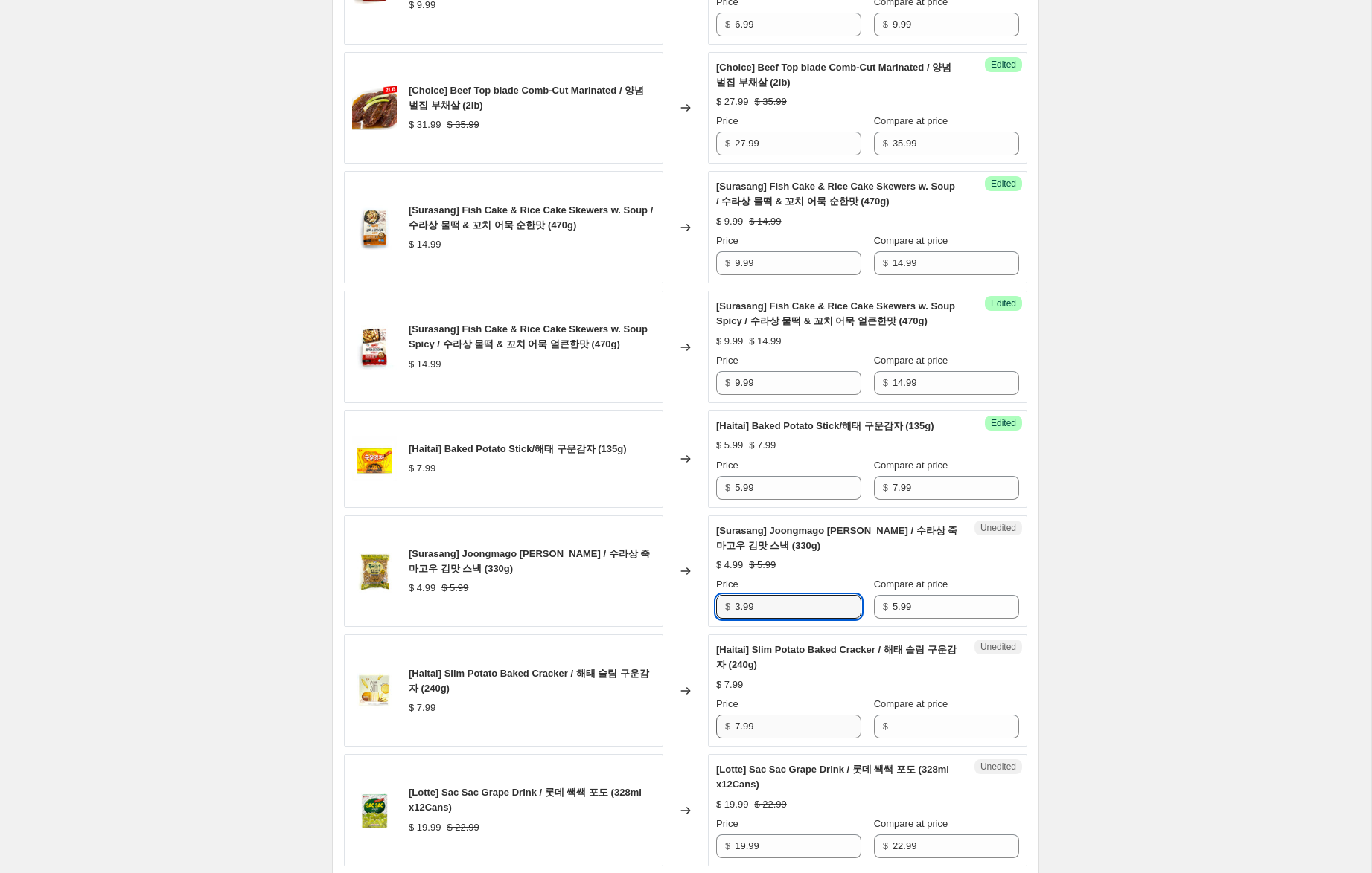
type input "3.99"
drag, startPoint x: 766, startPoint y: 744, endPoint x: 711, endPoint y: 735, distance: 55.7
click at [711, 735] on div "Unedited [Haitai] Slim Potato Baked Cracker / 해태 슬림 구운감자 (240g) $ 7.99 Price $ …" at bounding box center [867, 691] width 319 height 113
click at [930, 739] on input "Compare at price" at bounding box center [955, 727] width 126 height 24
paste input "7.99"
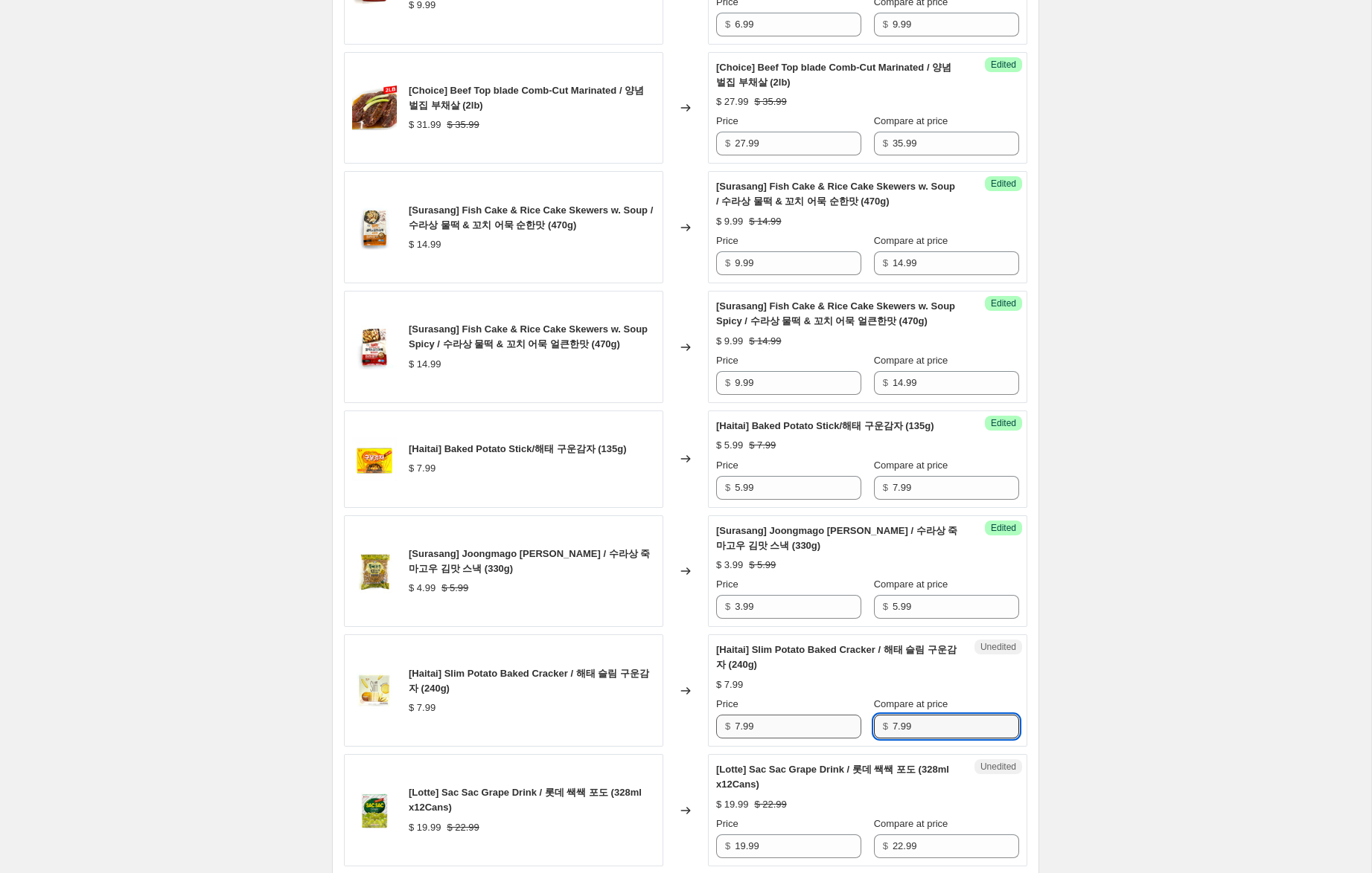
type input "7.99"
drag, startPoint x: 740, startPoint y: 741, endPoint x: 706, endPoint y: 732, distance: 35.2
click at [706, 732] on div "[Haitai] Slim Potato Baked Cracker / 해태 슬림 구운감자 (240g) $ 7.99 Changed to Succes…" at bounding box center [686, 691] width 684 height 113
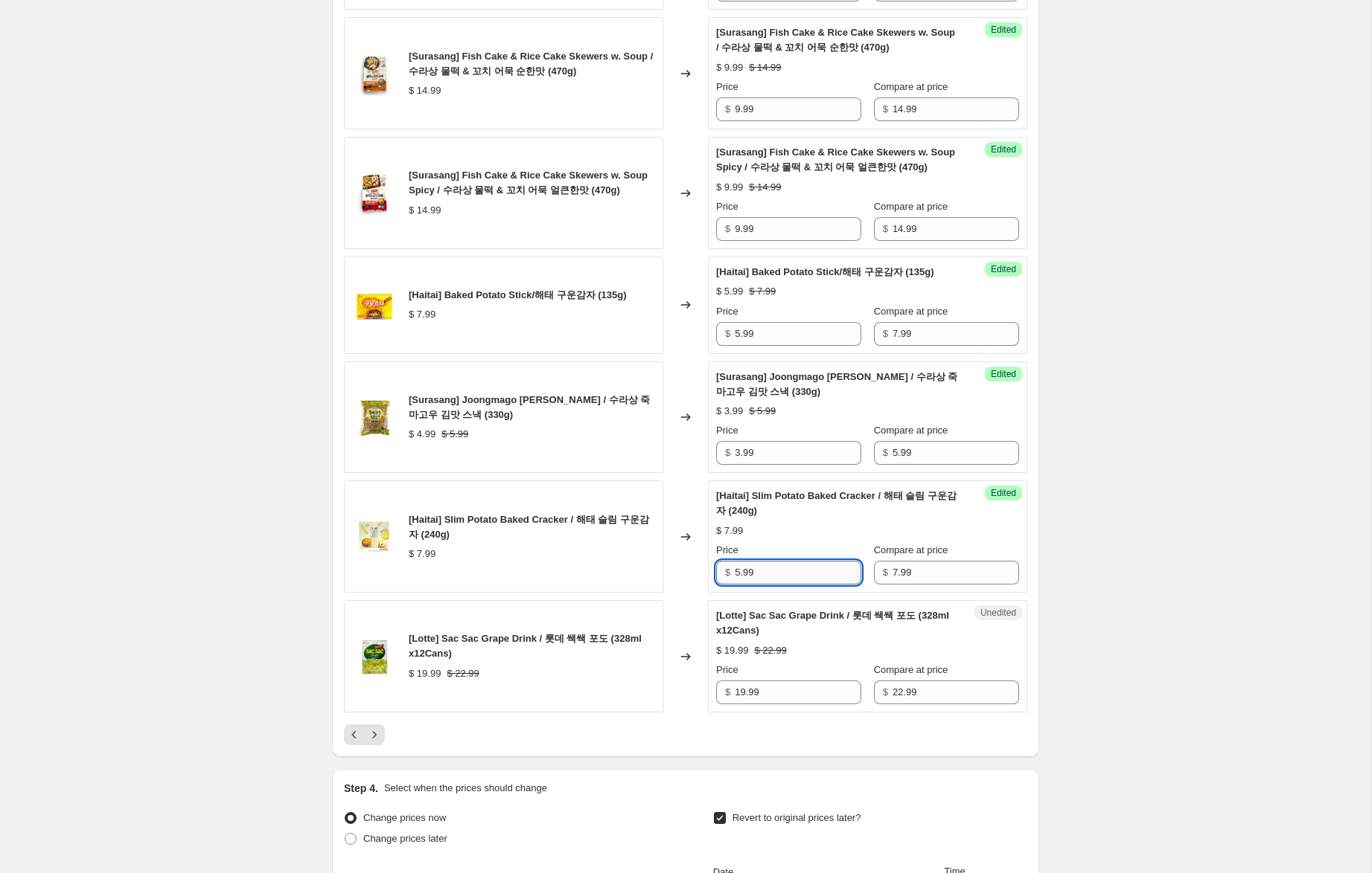
scroll to position [2258, 0]
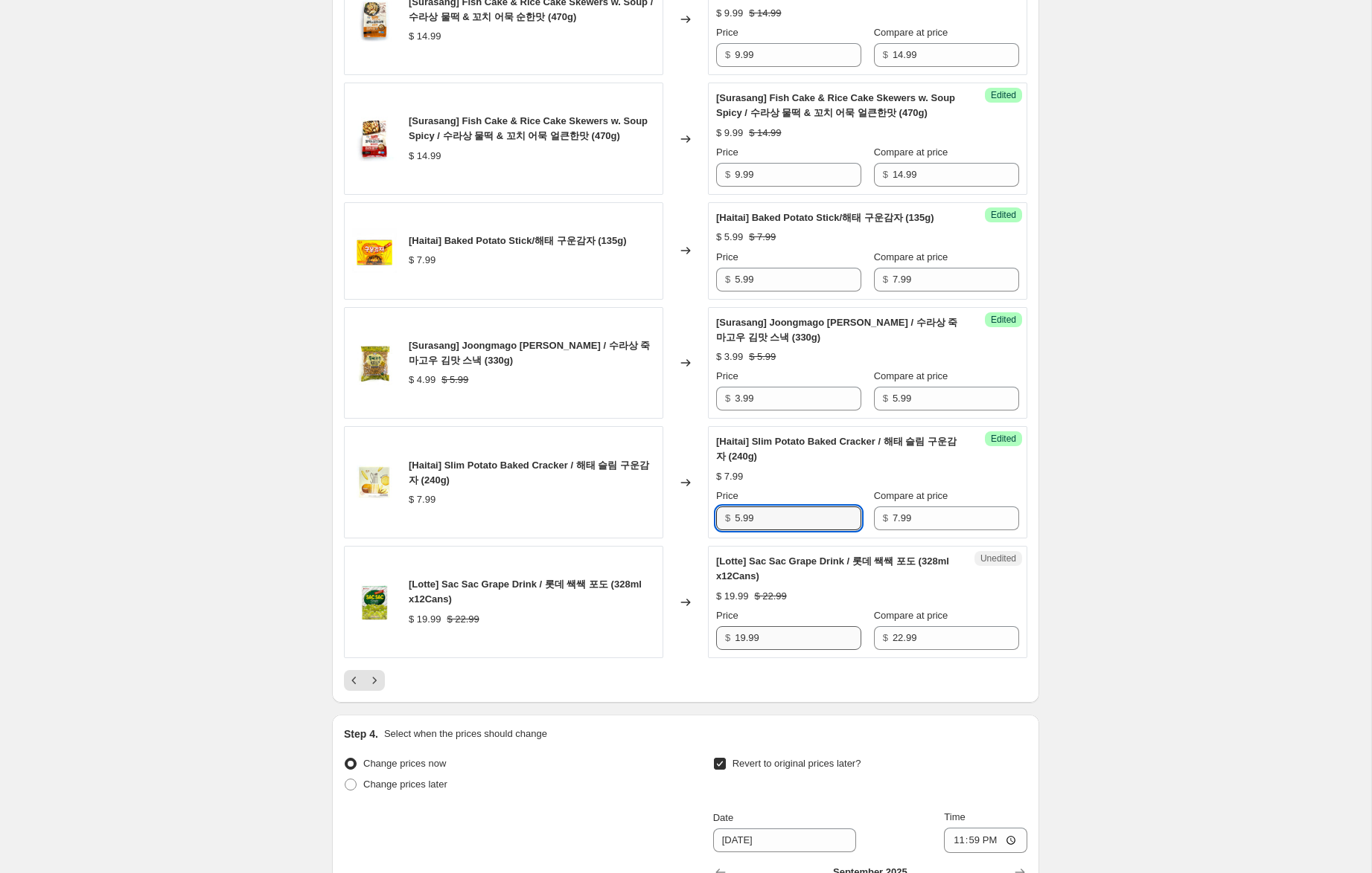
type input "5.99"
click at [741, 650] on input "19.99" at bounding box center [797, 638] width 126 height 24
type input "15.99"
click at [374, 688] on icon "Next" at bounding box center [374, 681] width 15 height 15
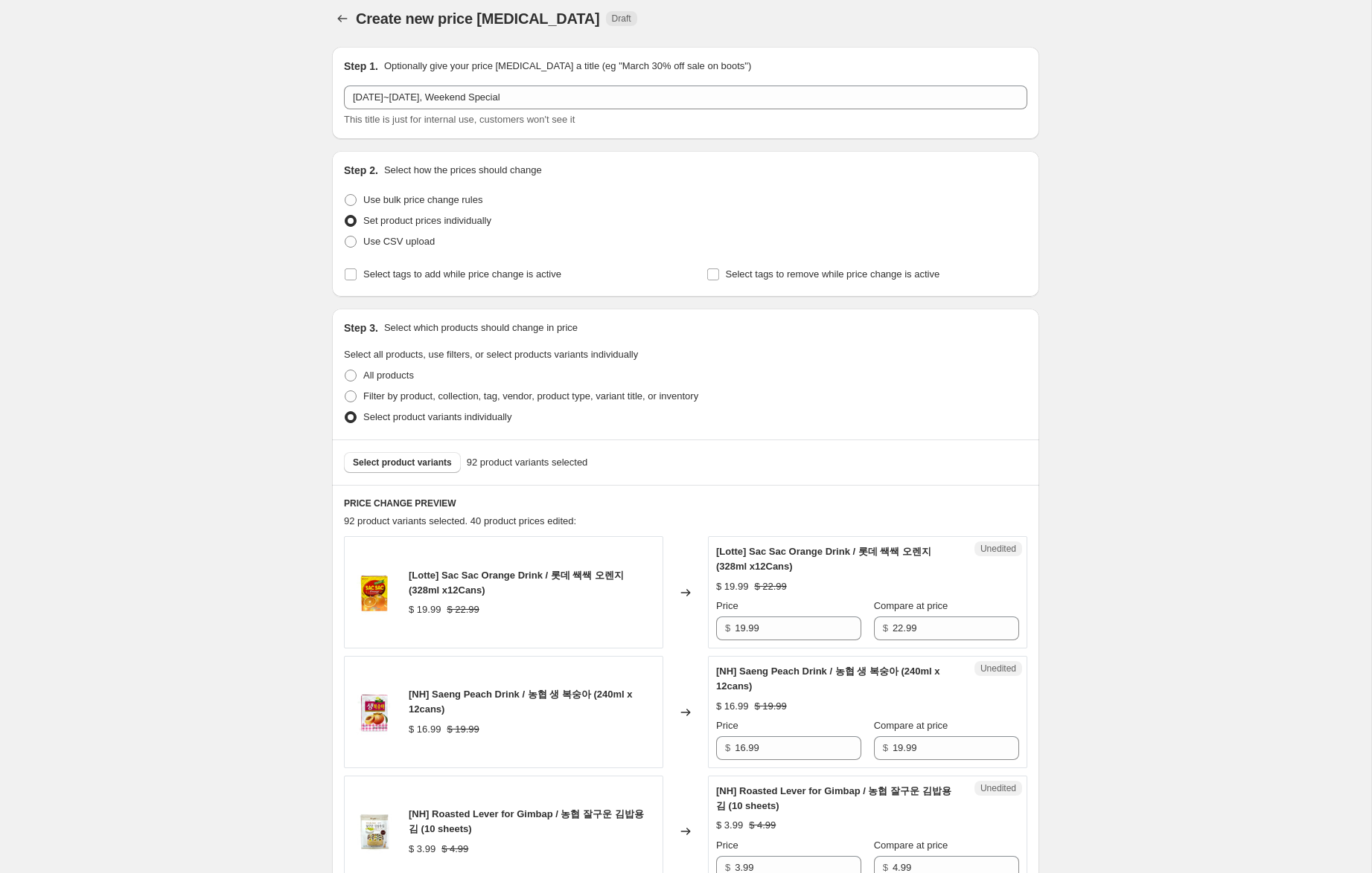
scroll to position [0, 0]
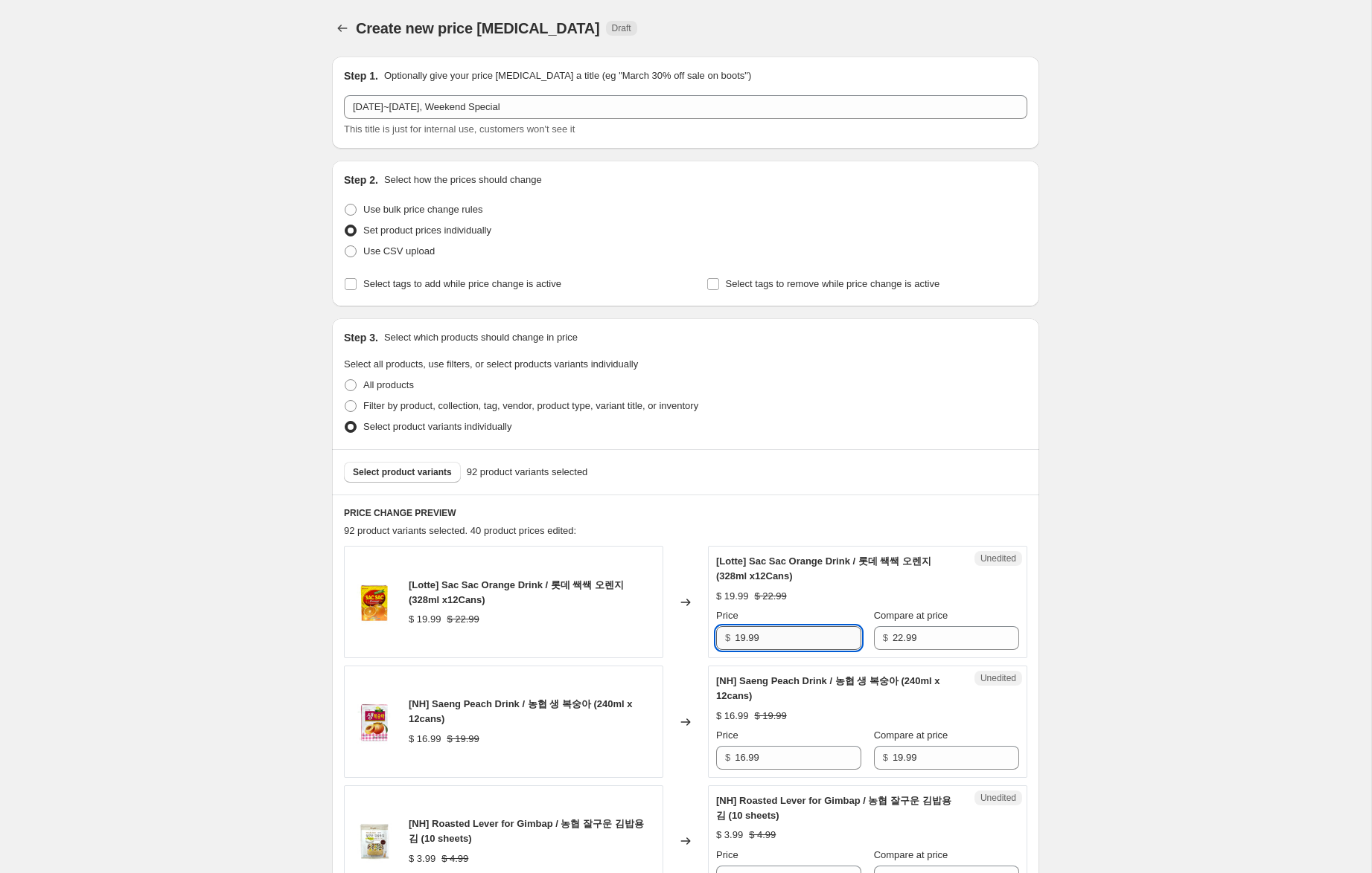
click at [742, 635] on input "19.99" at bounding box center [797, 638] width 126 height 24
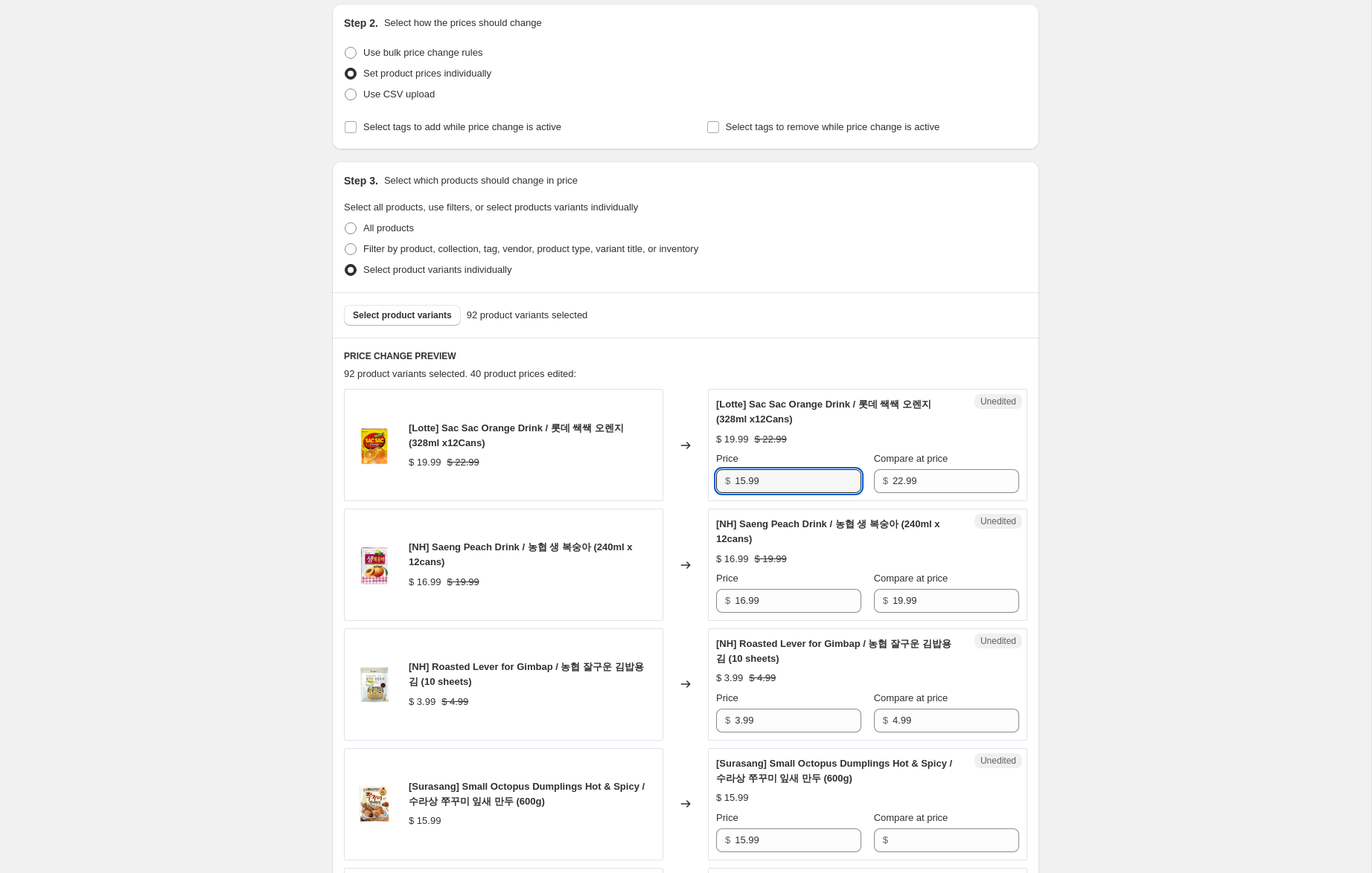
scroll to position [172, 0]
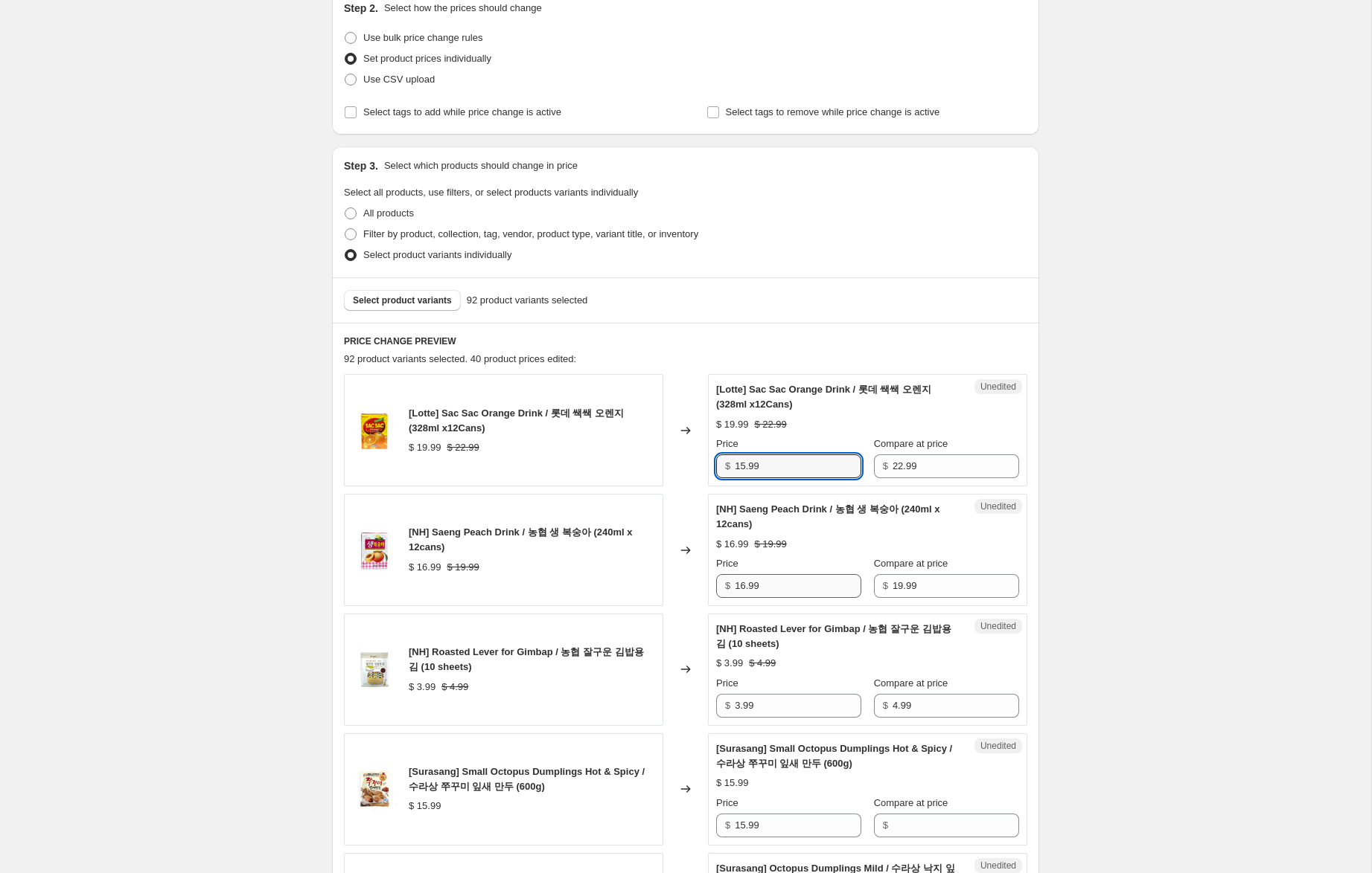
type input "15.99"
drag, startPoint x: 744, startPoint y: 587, endPoint x: 817, endPoint y: 641, distance: 90.8
click at [741, 588] on input "16.99" at bounding box center [797, 586] width 126 height 24
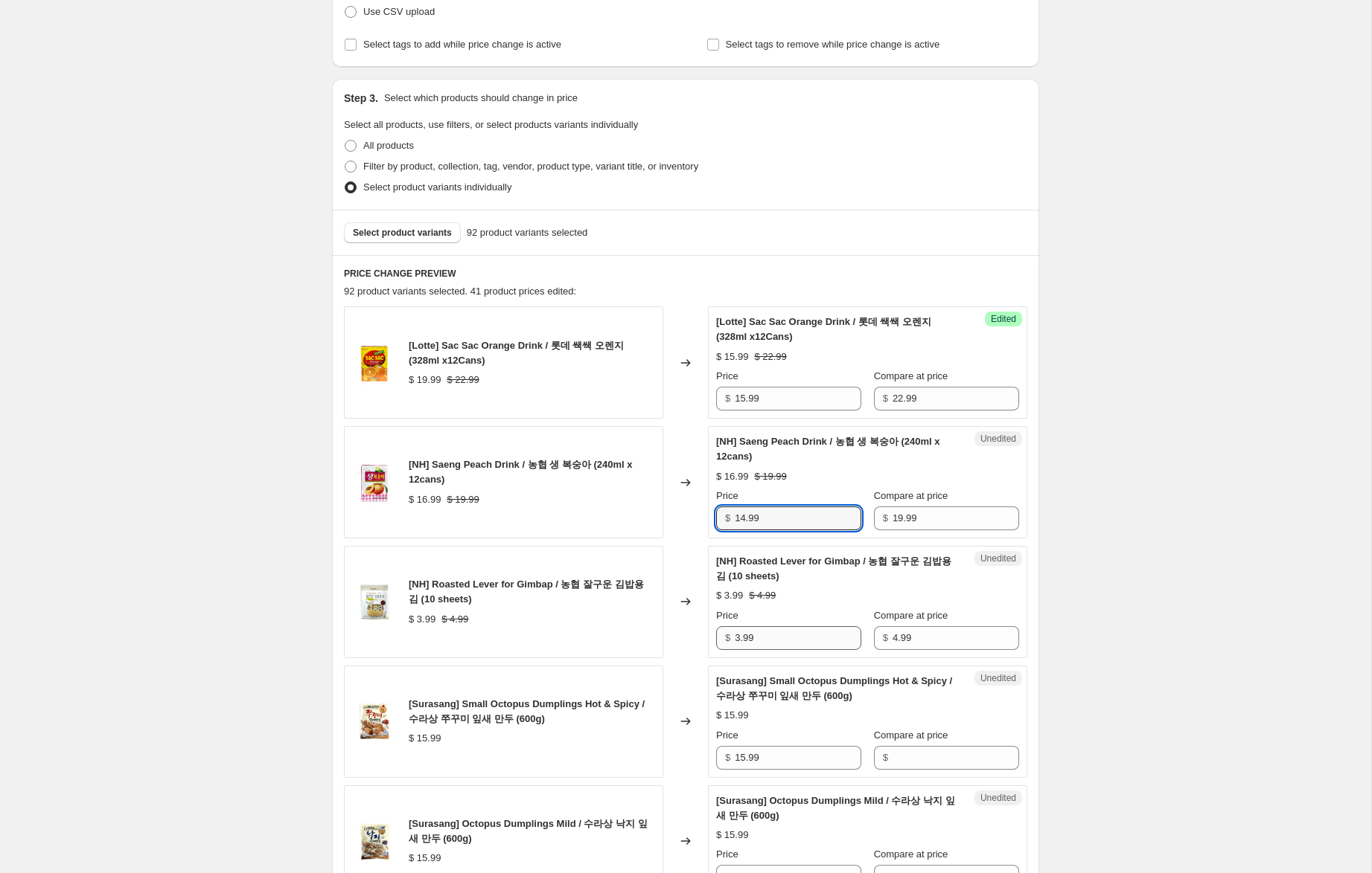
scroll to position [249, 0]
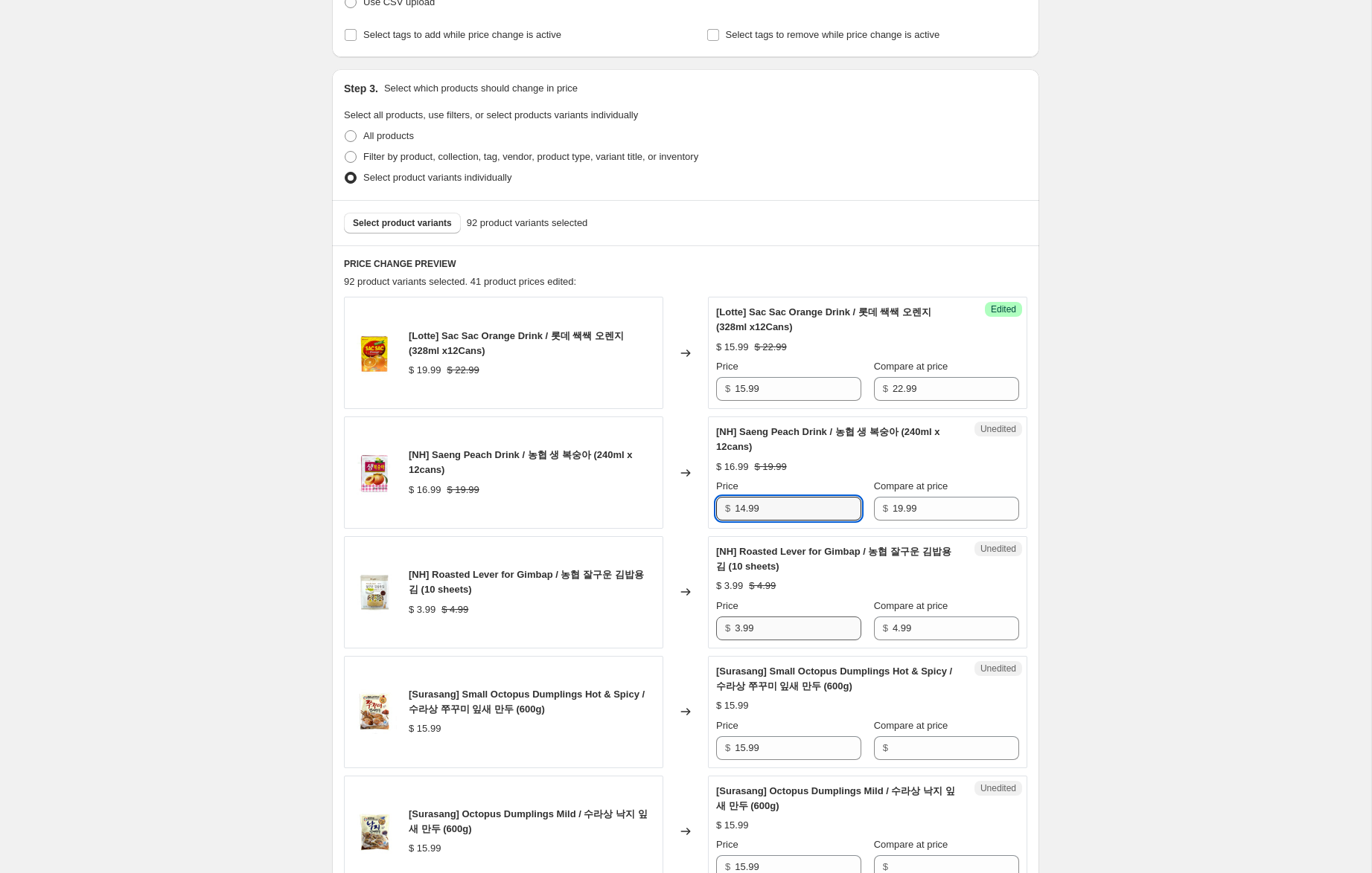
type input "14.99"
drag, startPoint x: 739, startPoint y: 629, endPoint x: 717, endPoint y: 622, distance: 23.1
click at [717, 622] on div "$ 3.99" at bounding box center [788, 629] width 145 height 24
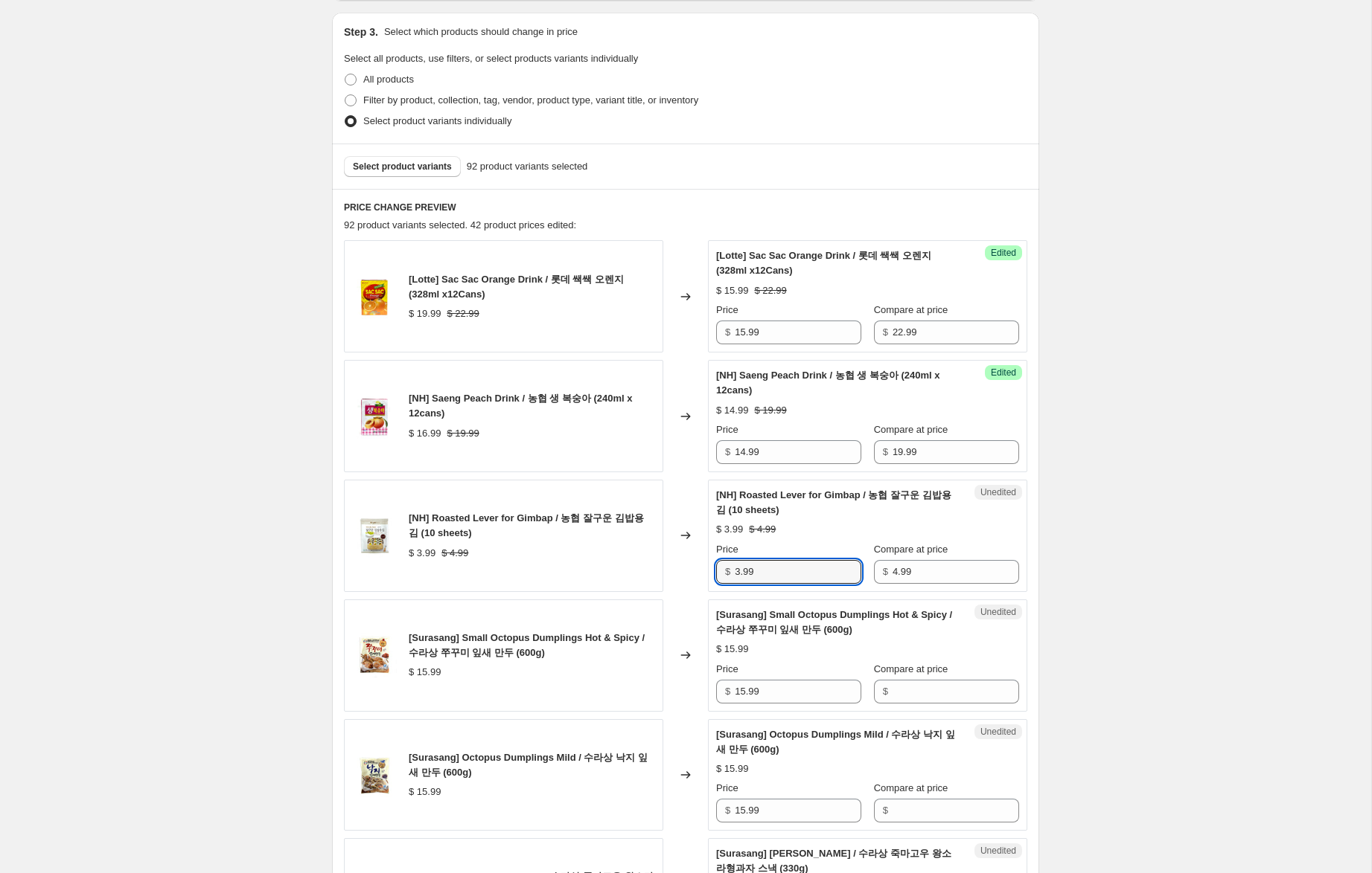
scroll to position [324, 0]
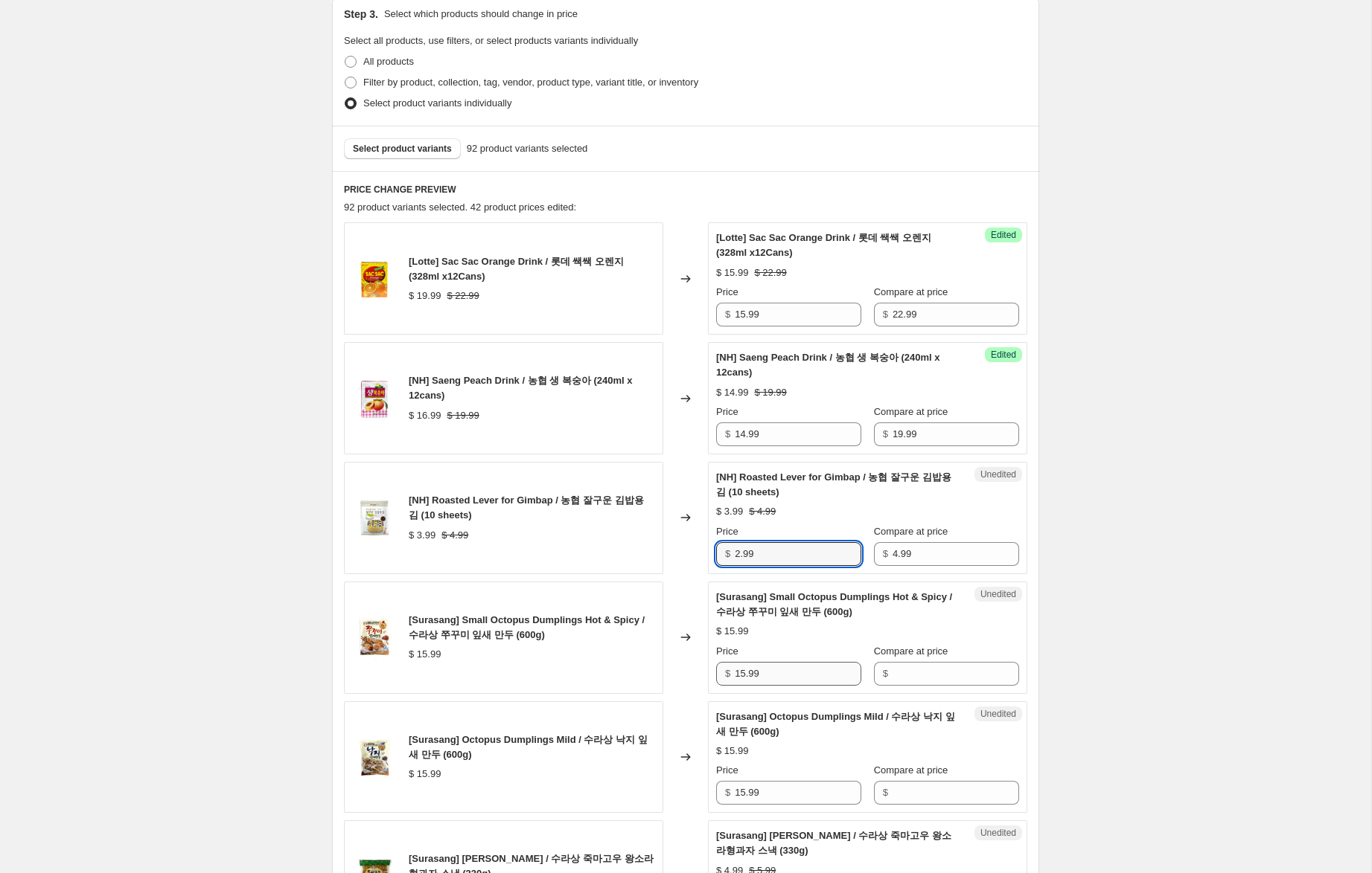
type input "2.99"
drag, startPoint x: 711, startPoint y: 656, endPoint x: 695, endPoint y: 654, distance: 16.1
click at [695, 654] on div "[Surasang] Small Octopus Dumplings Hot & Spicy / 수라상 쭈꾸미 잎새 만두 (600g) $ 15.99 C…" at bounding box center [686, 638] width 684 height 113
click at [928, 669] on input "Compare at price" at bounding box center [955, 674] width 126 height 24
paste input "15.99"
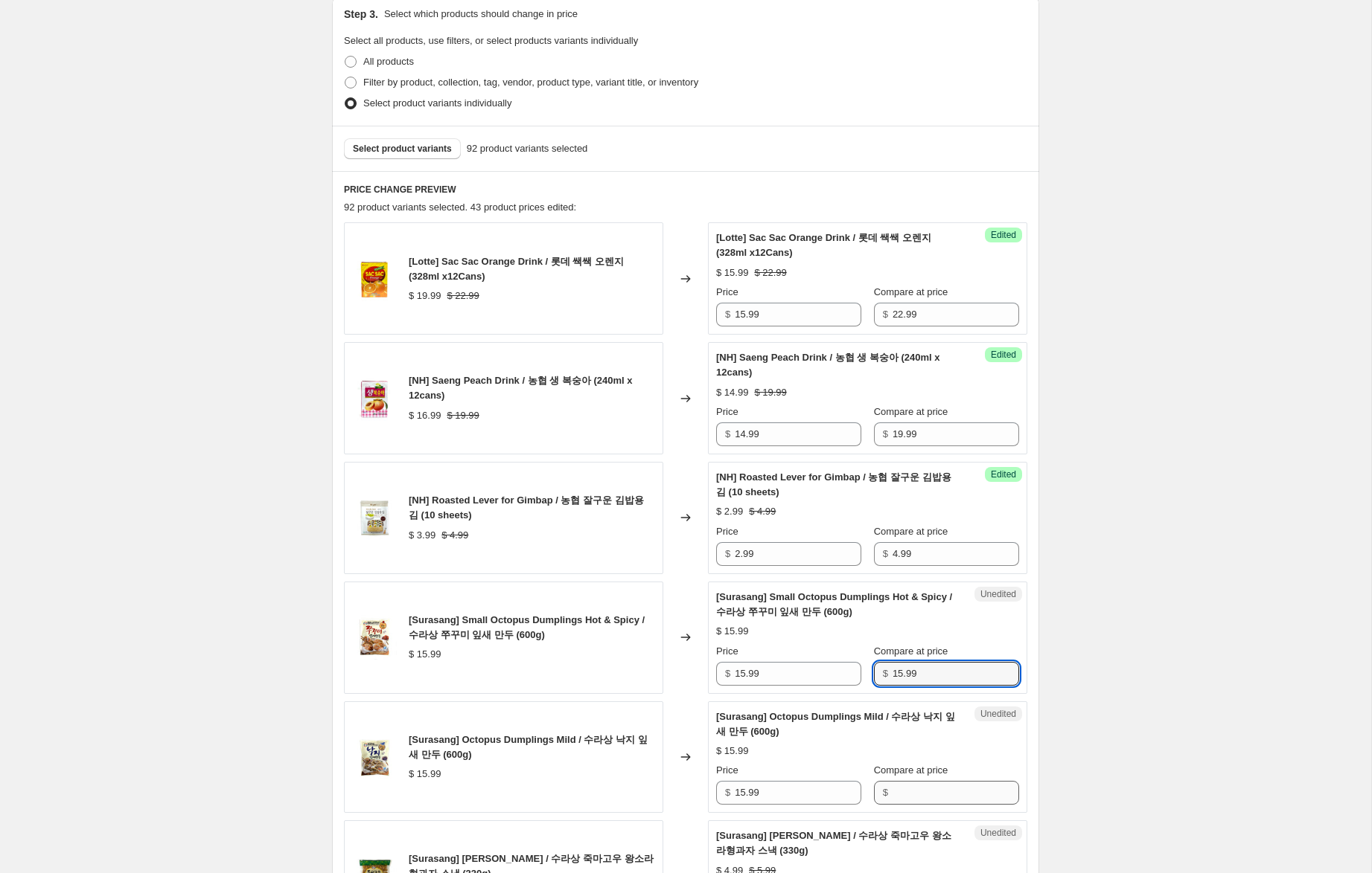
type input "15.99"
click at [903, 790] on input "Compare at price" at bounding box center [955, 793] width 126 height 24
paste input "15.99"
type input "15.99"
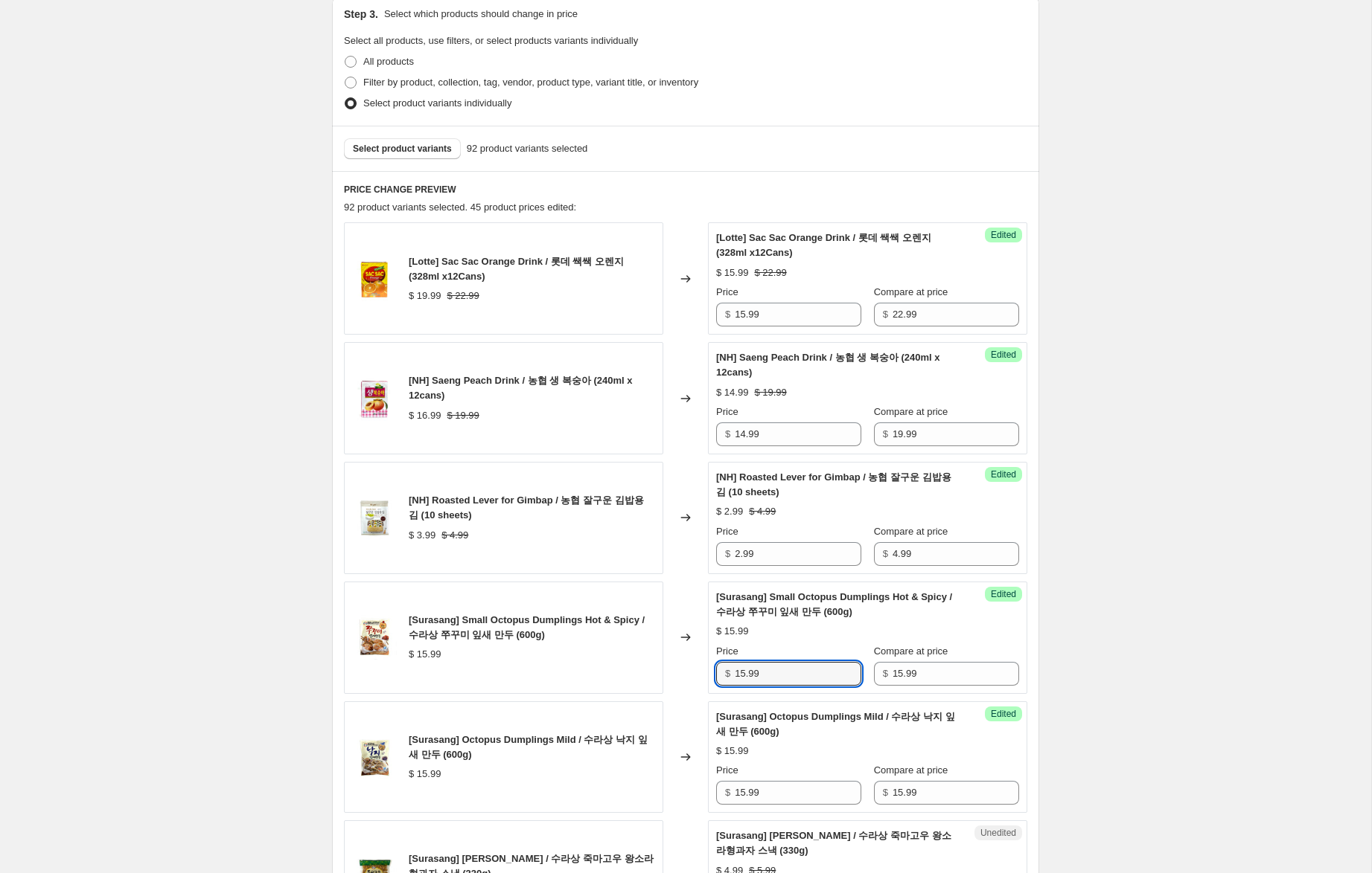
drag, startPoint x: 742, startPoint y: 675, endPoint x: 769, endPoint y: 735, distance: 65.8
click at [739, 674] on input "15.99" at bounding box center [797, 674] width 126 height 24
type input "10.99"
drag, startPoint x: 744, startPoint y: 793, endPoint x: 769, endPoint y: 823, distance: 39.1
click at [741, 791] on input "15.99" at bounding box center [797, 793] width 126 height 24
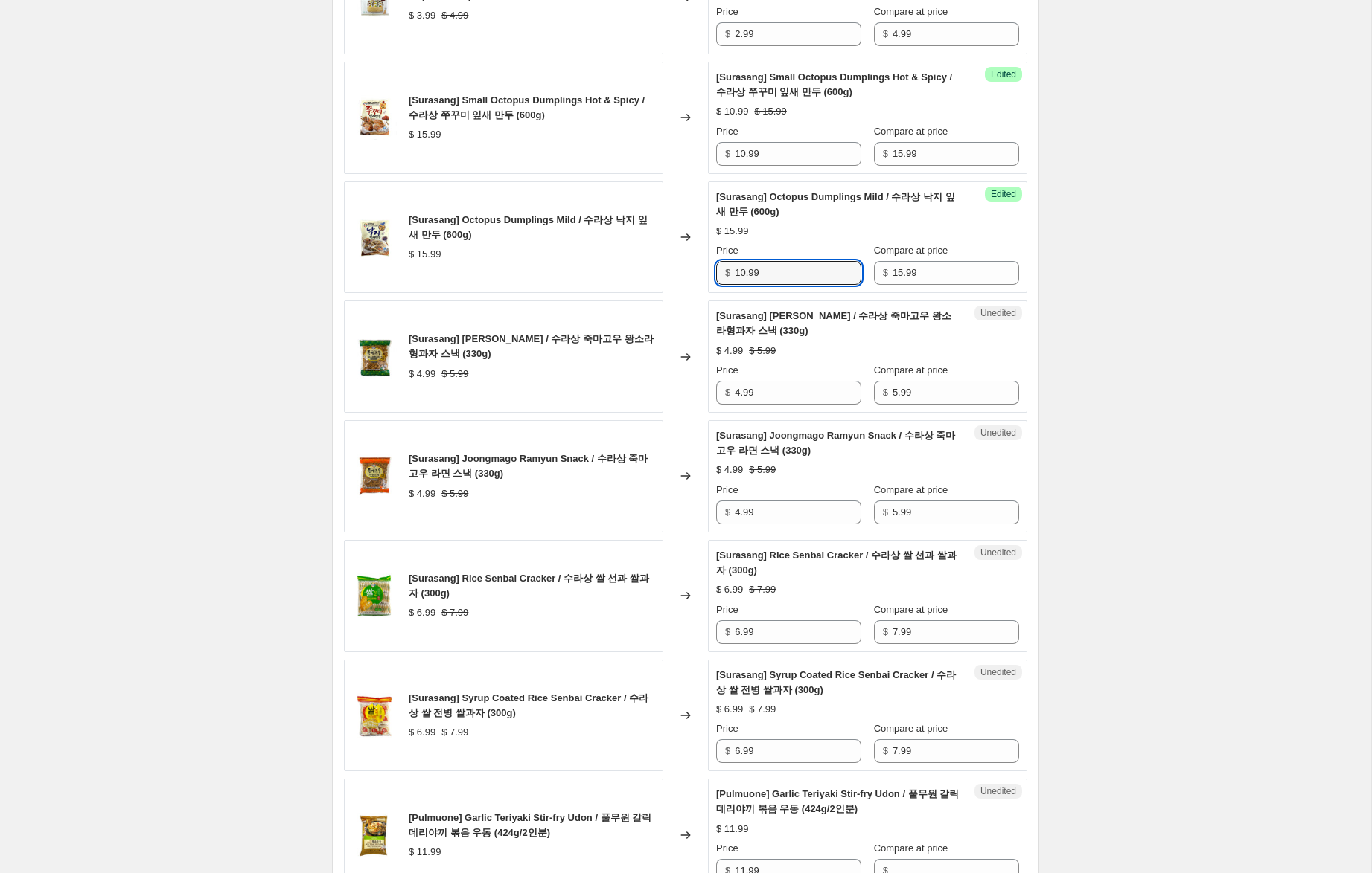
scroll to position [846, 0]
type input "10.99"
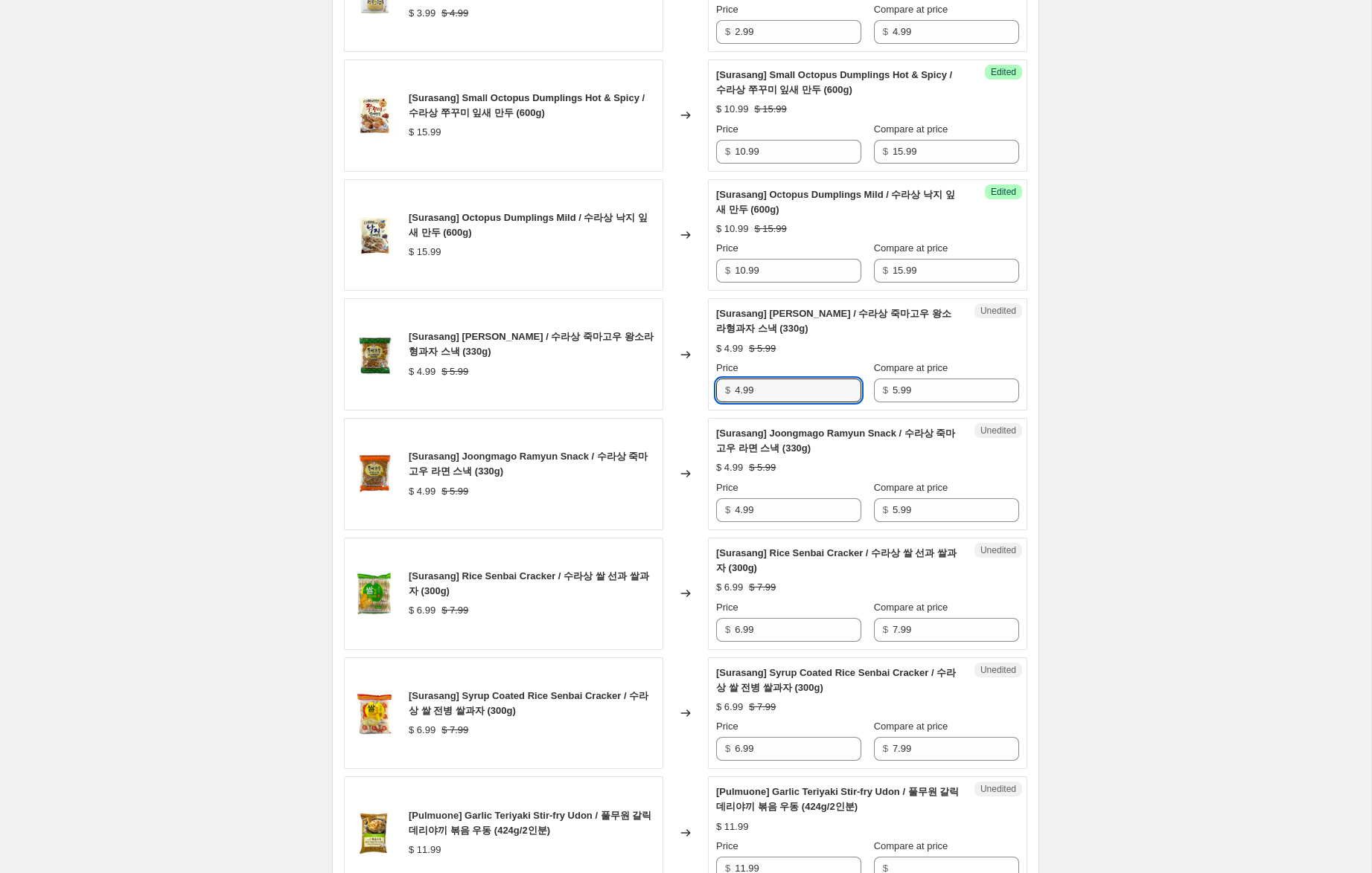
drag, startPoint x: 740, startPoint y: 391, endPoint x: 693, endPoint y: 380, distance: 48.3
click at [693, 380] on div "[Surasang] Joongmago Wangsora Snack / 수라상 죽마고우 왕소라형과자 스낵 (330g) $ 4.99 $ 5.99 C…" at bounding box center [686, 355] width 684 height 113
type input "3.99"
drag, startPoint x: 741, startPoint y: 508, endPoint x: 711, endPoint y: 500, distance: 31.0
click at [711, 500] on div "Unedited [Surasang] Joongmago Ramyun Snack / 수라상 죽마고우 라면 스낵 (330g) $ 4.99 $ 5.9…" at bounding box center [867, 474] width 319 height 113
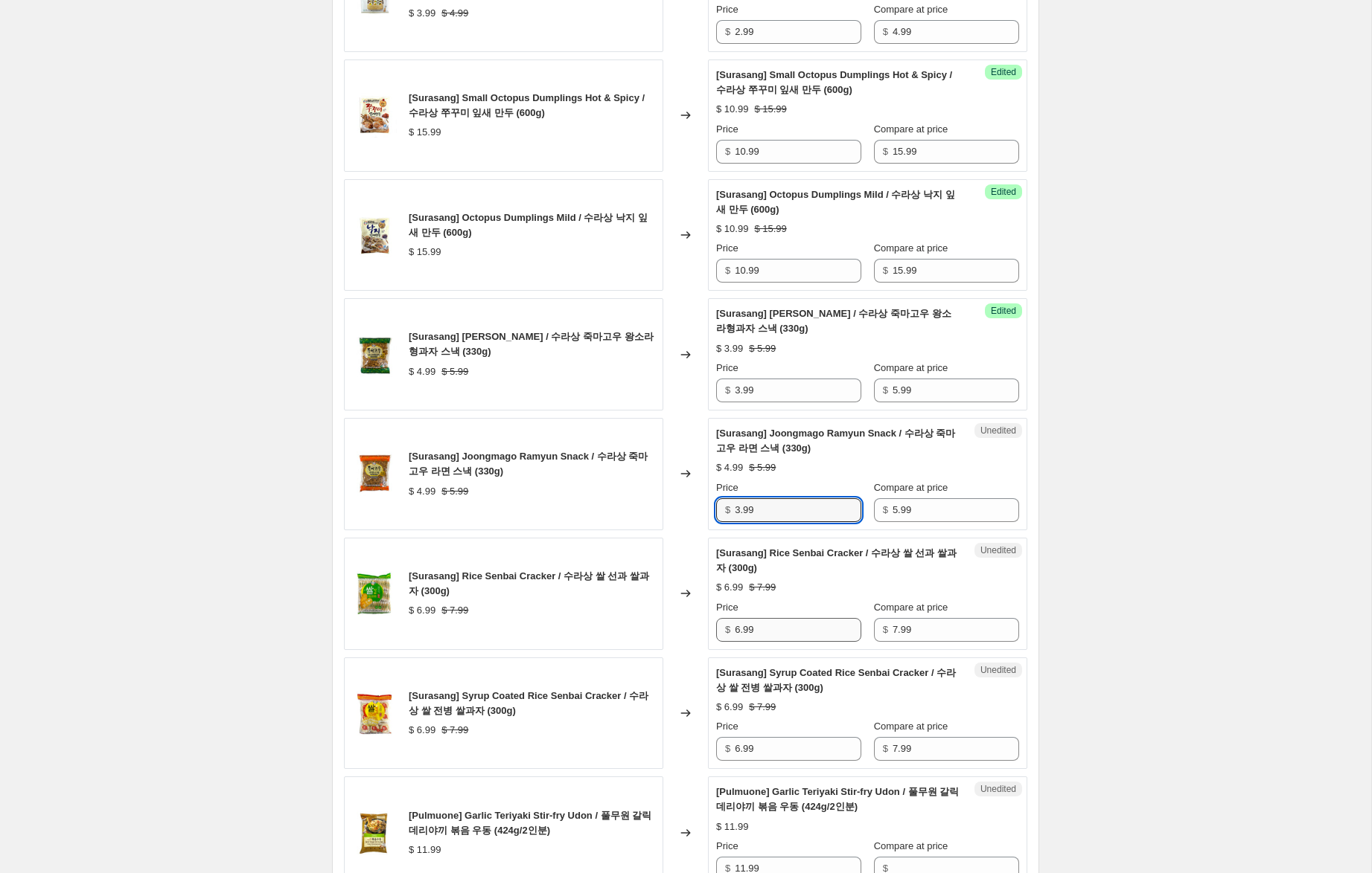
type input "3.99"
drag, startPoint x: 739, startPoint y: 629, endPoint x: 703, endPoint y: 617, distance: 37.9
click at [701, 621] on div "[Surasang] Rice Senbai Cracker / 수라상 쌀 선과 쌀과자 (300g) $ 6.99 $ 7.99 Changed to U…" at bounding box center [686, 594] width 684 height 113
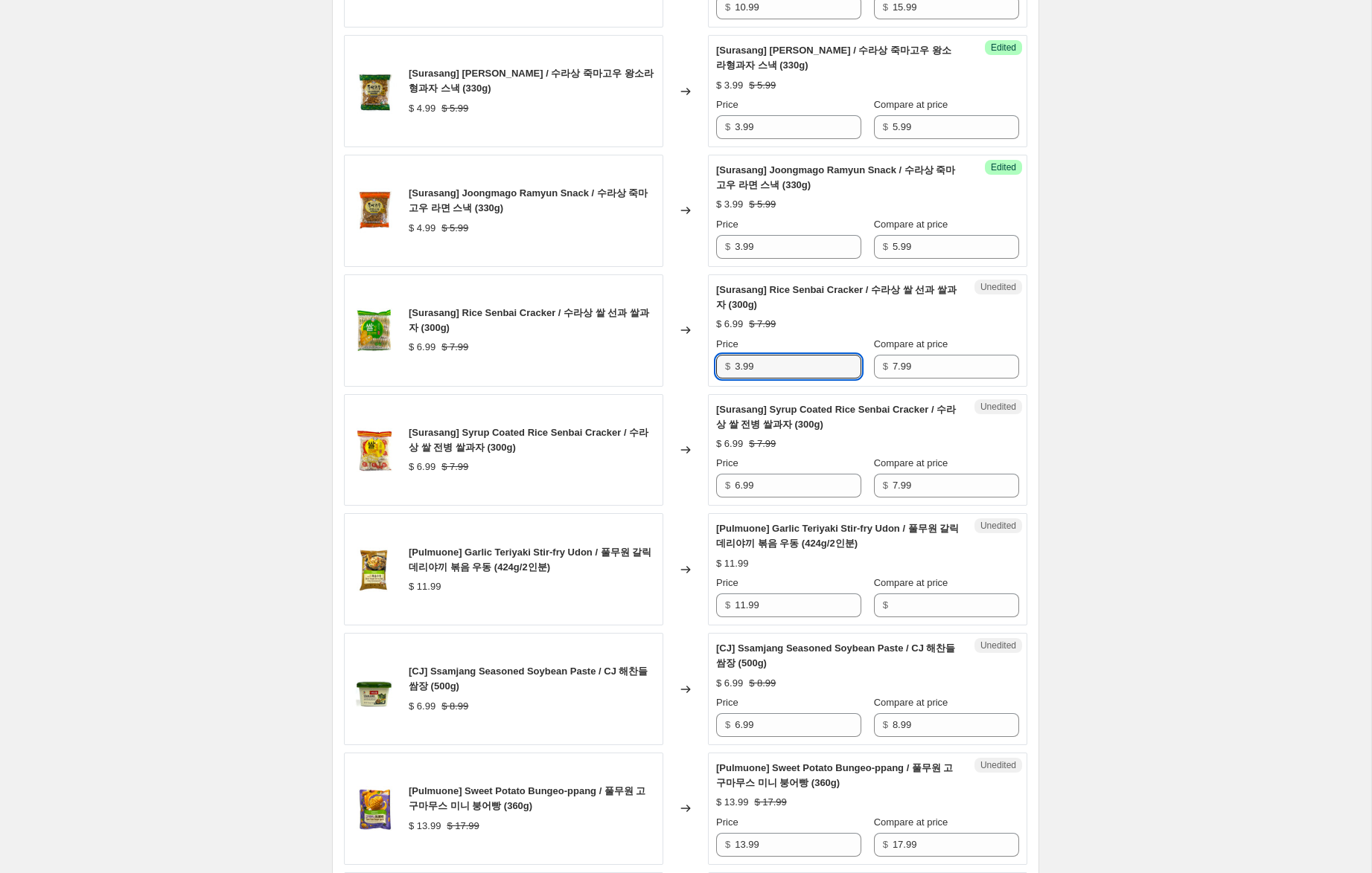
scroll to position [1162, 0]
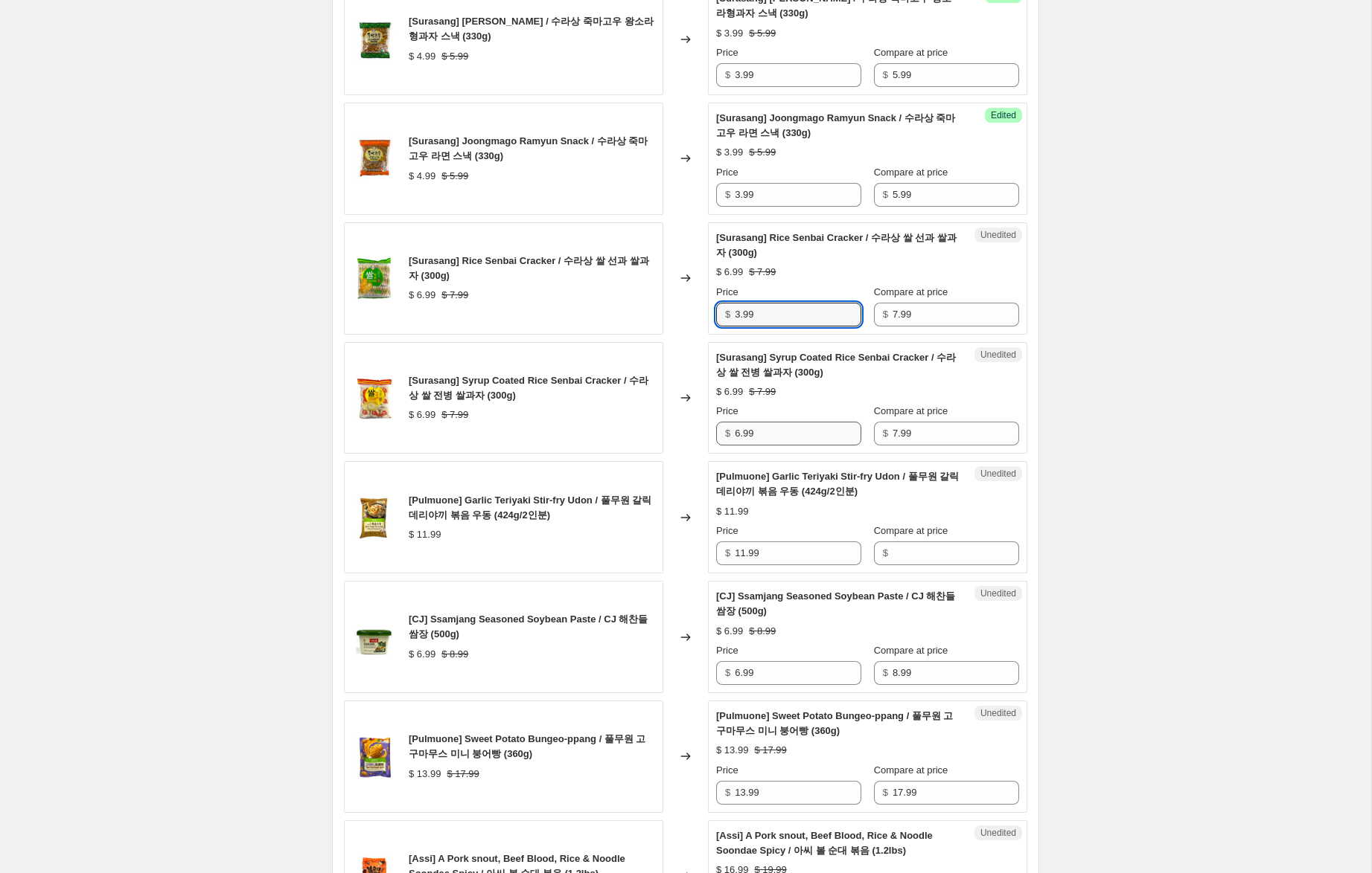
type input "3.99"
drag, startPoint x: 741, startPoint y: 433, endPoint x: 709, endPoint y: 430, distance: 32.1
click at [709, 430] on div "Unedited [Surasang] Syrup Coated Rice Senbai Cracker / 수라상 쌀 전병 쌀과자 (300g) $ 6.…" at bounding box center [867, 399] width 319 height 113
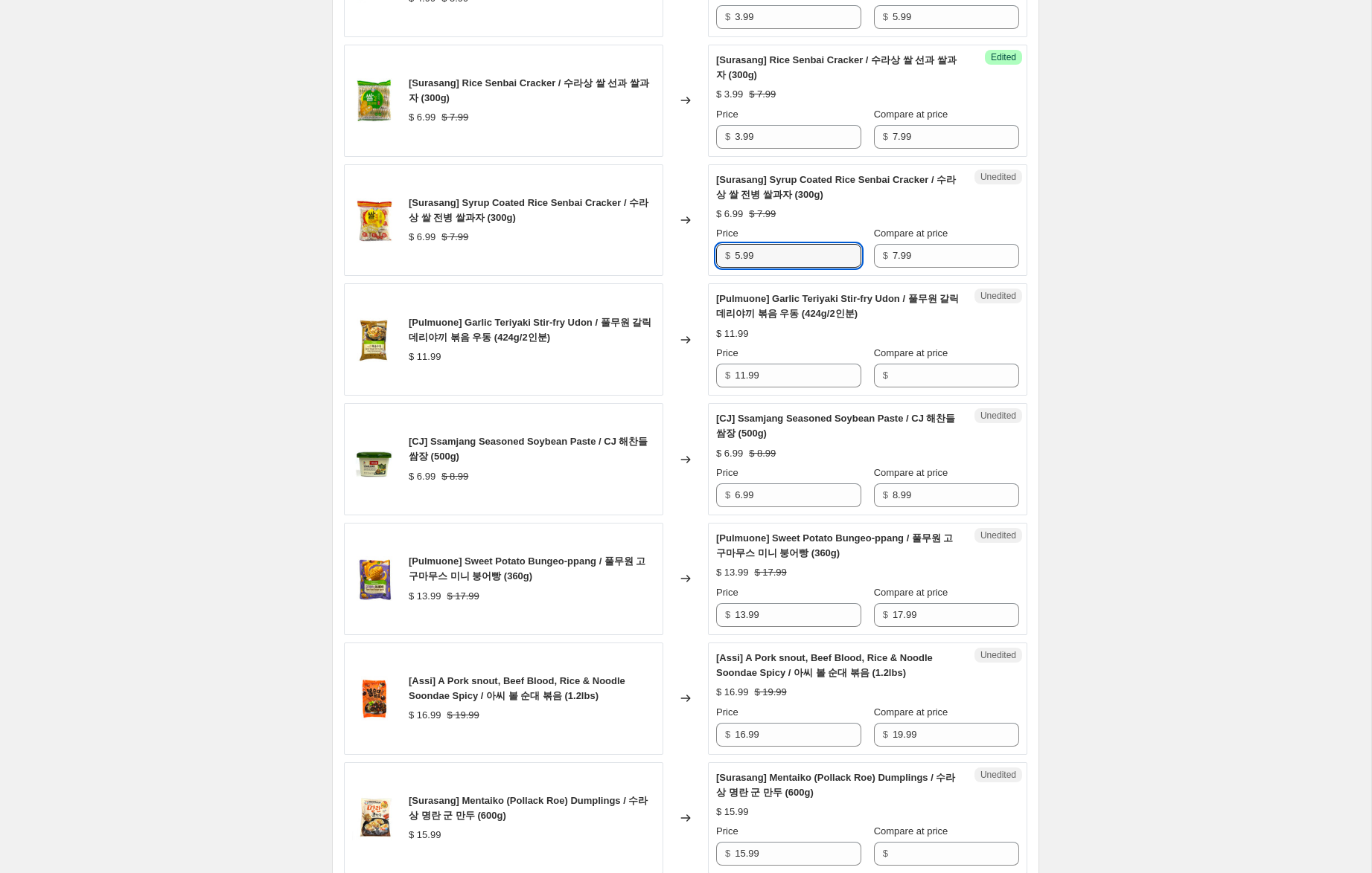
scroll to position [1340, 0]
type input "5.99"
drag, startPoint x: 783, startPoint y: 370, endPoint x: 695, endPoint y: 355, distance: 89.3
click at [695, 355] on div "[Pulmuone] Garlic Teriyaki Stir-fry Udon / 풀무원 갈릭 데리야끼 볶음 우동 (424g/2인분) $ 11.99…" at bounding box center [686, 339] width 684 height 113
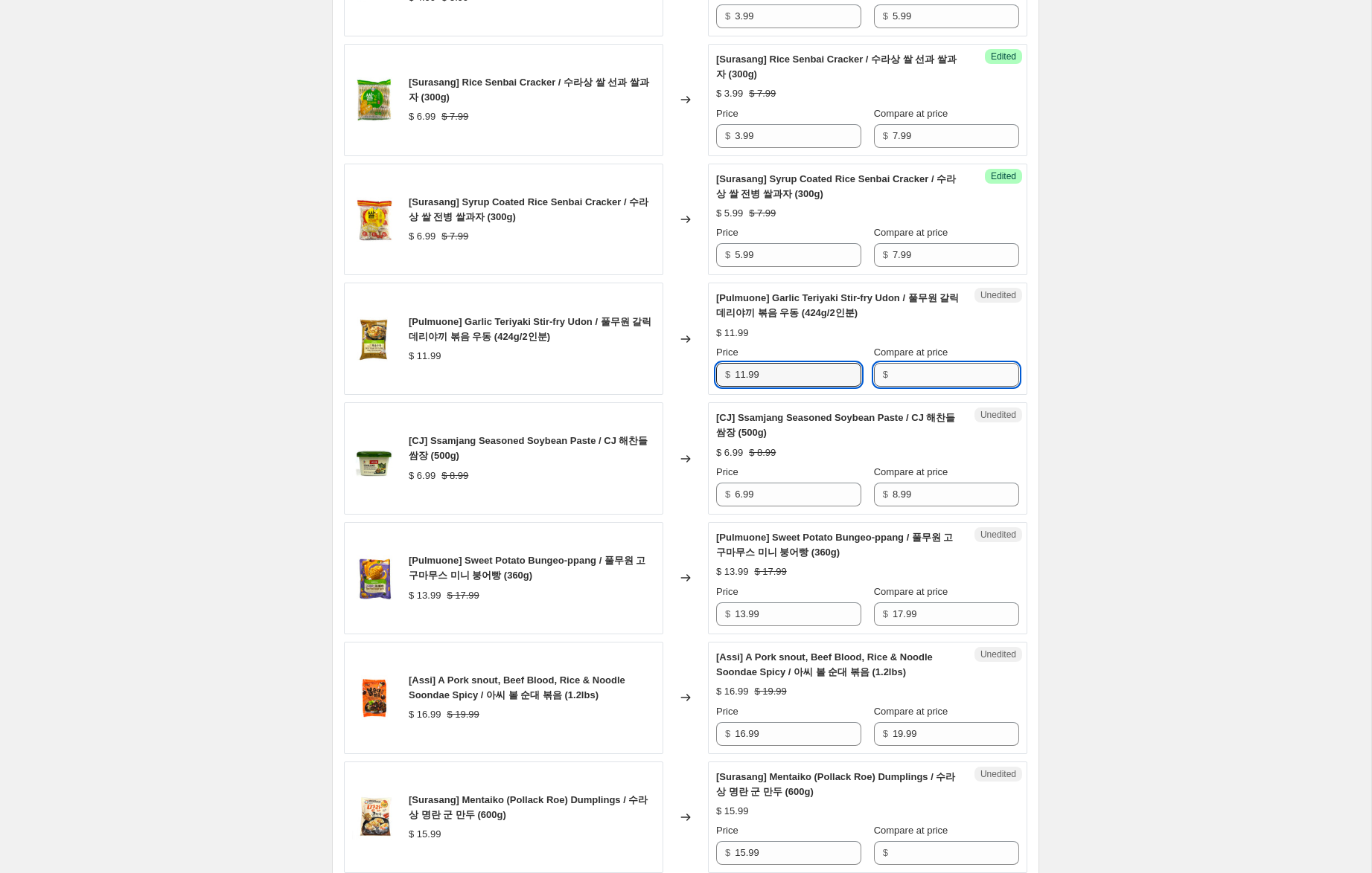
click at [960, 375] on input "Compare at price" at bounding box center [955, 375] width 126 height 24
paste input "11.99"
type input "11.99"
drag, startPoint x: 744, startPoint y: 375, endPoint x: 673, endPoint y: 361, distance: 72.4
click at [674, 361] on div "[Pulmuone] Garlic Teriyaki Stir-fry Udon / 풀무원 갈릭 데리야끼 볶음 우동 (424g/2인분) $ 11.99…" at bounding box center [686, 339] width 684 height 113
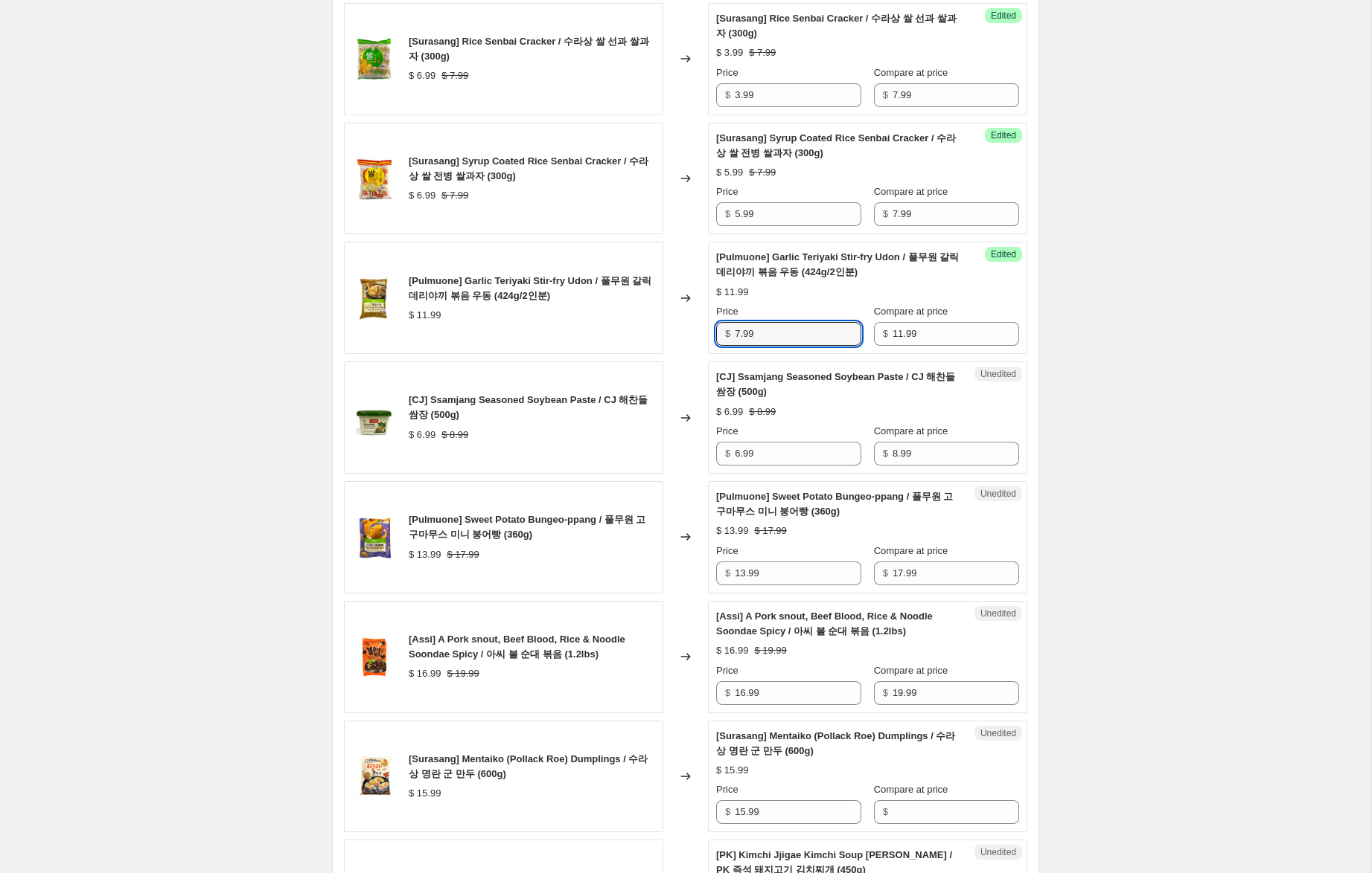
scroll to position [1403, 0]
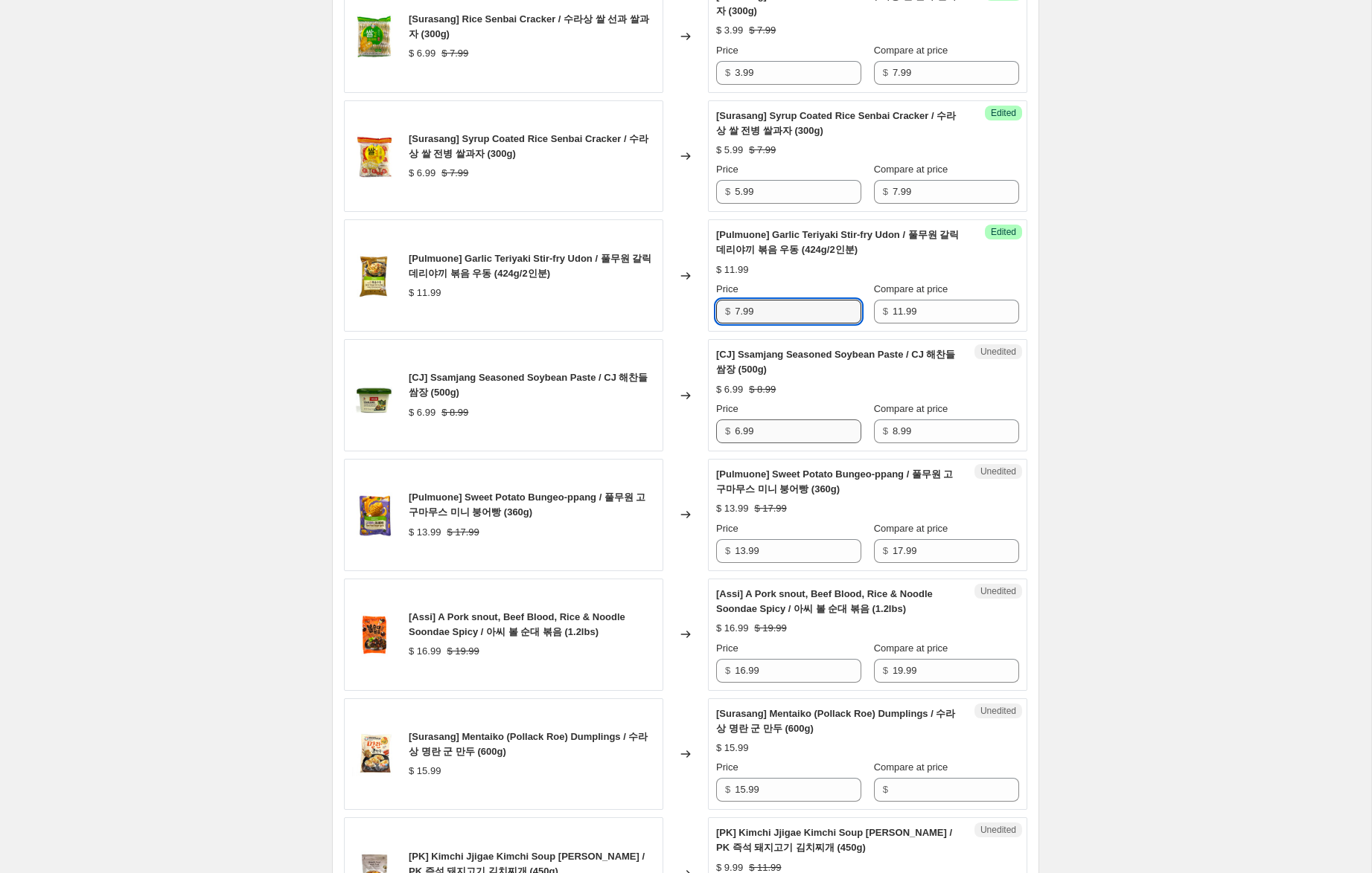
type input "7.99"
drag, startPoint x: 739, startPoint y: 433, endPoint x: 689, endPoint y: 430, distance: 50.1
click at [689, 430] on div "[CJ] Ssamjang Seasoned Soybean Paste / CJ 해찬들 쌈장 (500g) $ 6.99 $ 8.99 Changed t…" at bounding box center [686, 396] width 684 height 113
type input "5.99"
drag, startPoint x: 744, startPoint y: 554, endPoint x: 790, endPoint y: 586, distance: 56.0
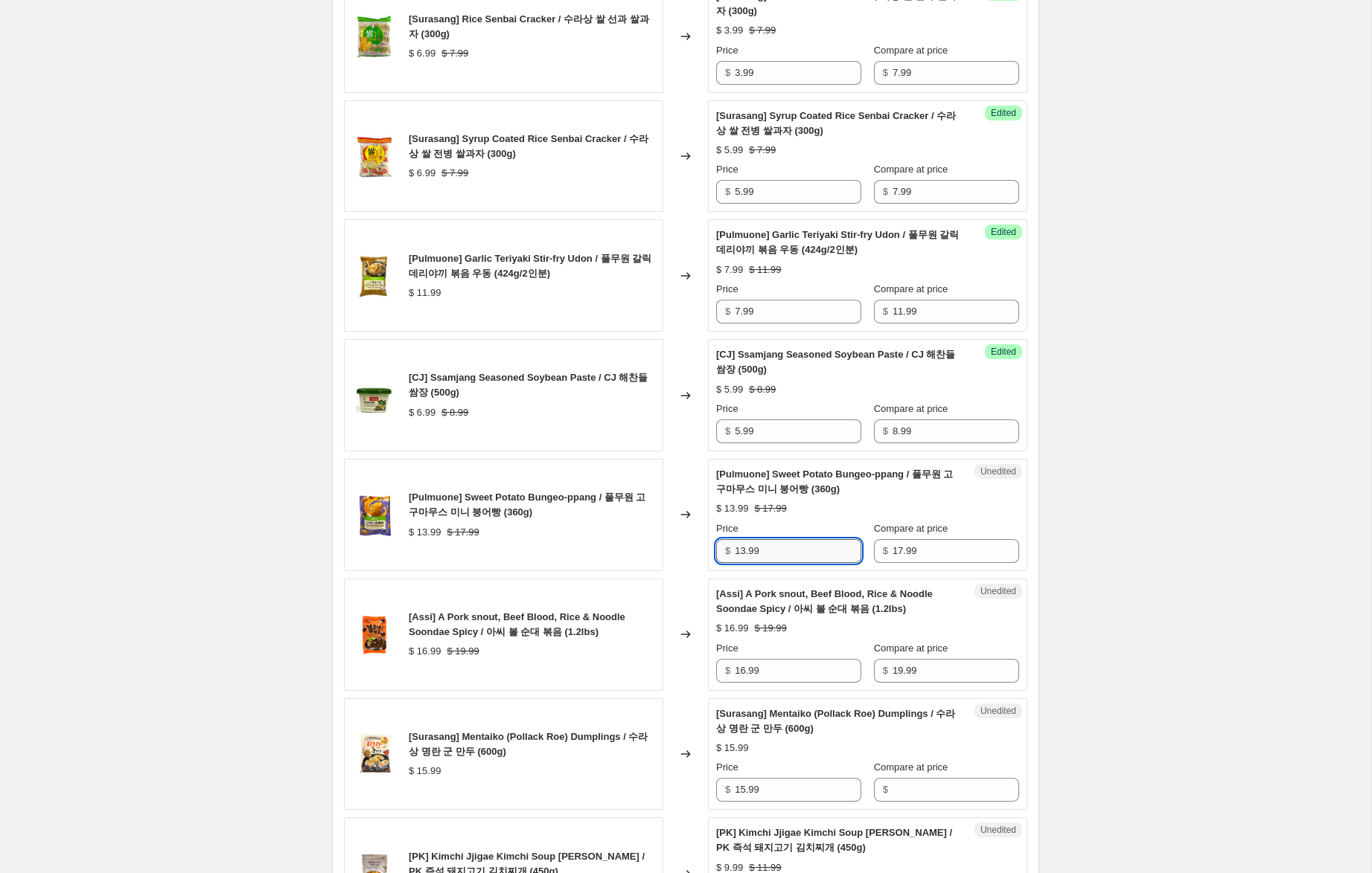
click at [741, 551] on input "13.99" at bounding box center [797, 551] width 126 height 24
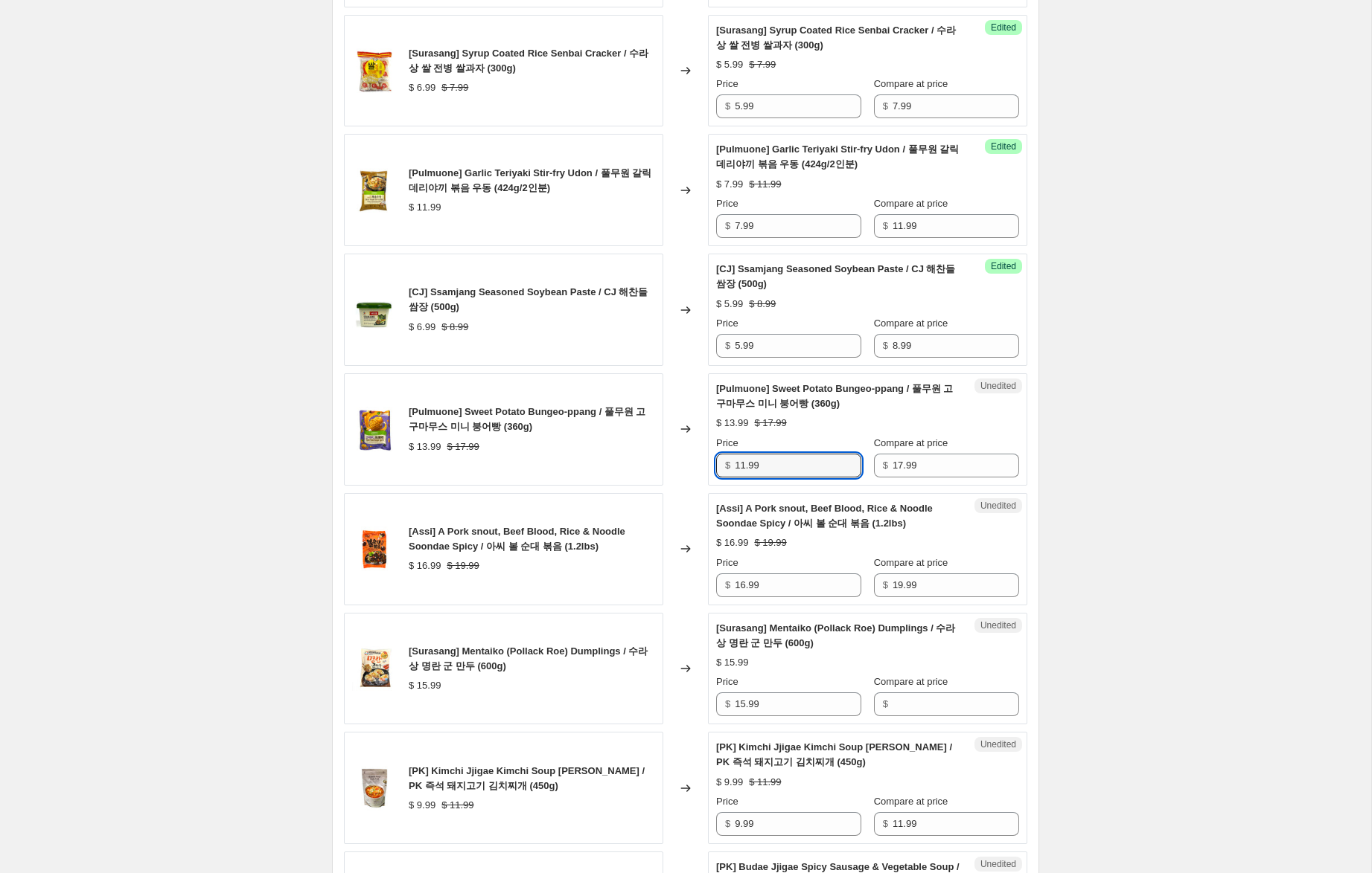
scroll to position [1490, 0]
type input "11.99"
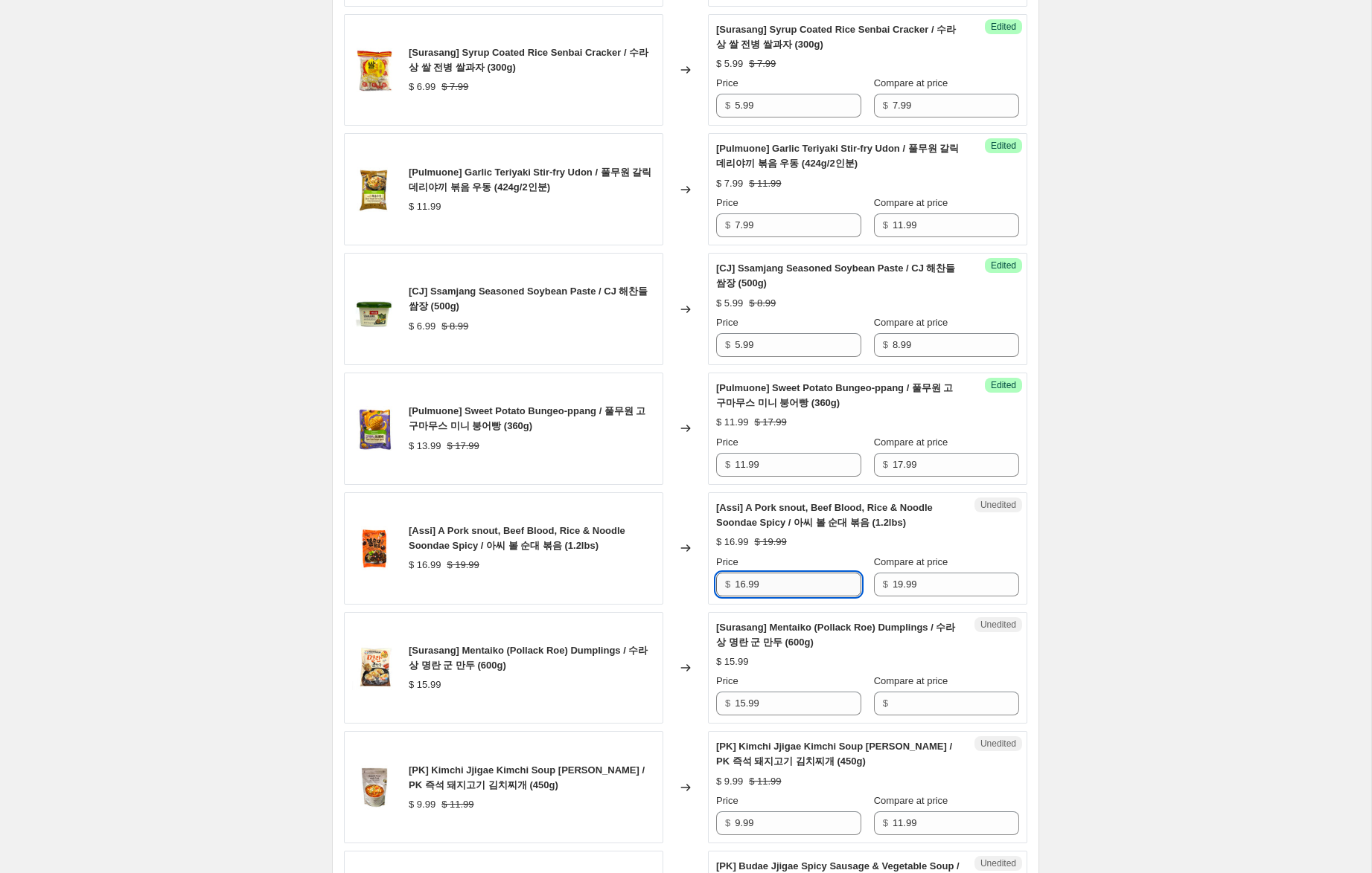
click at [741, 584] on input "16.99" at bounding box center [797, 585] width 126 height 24
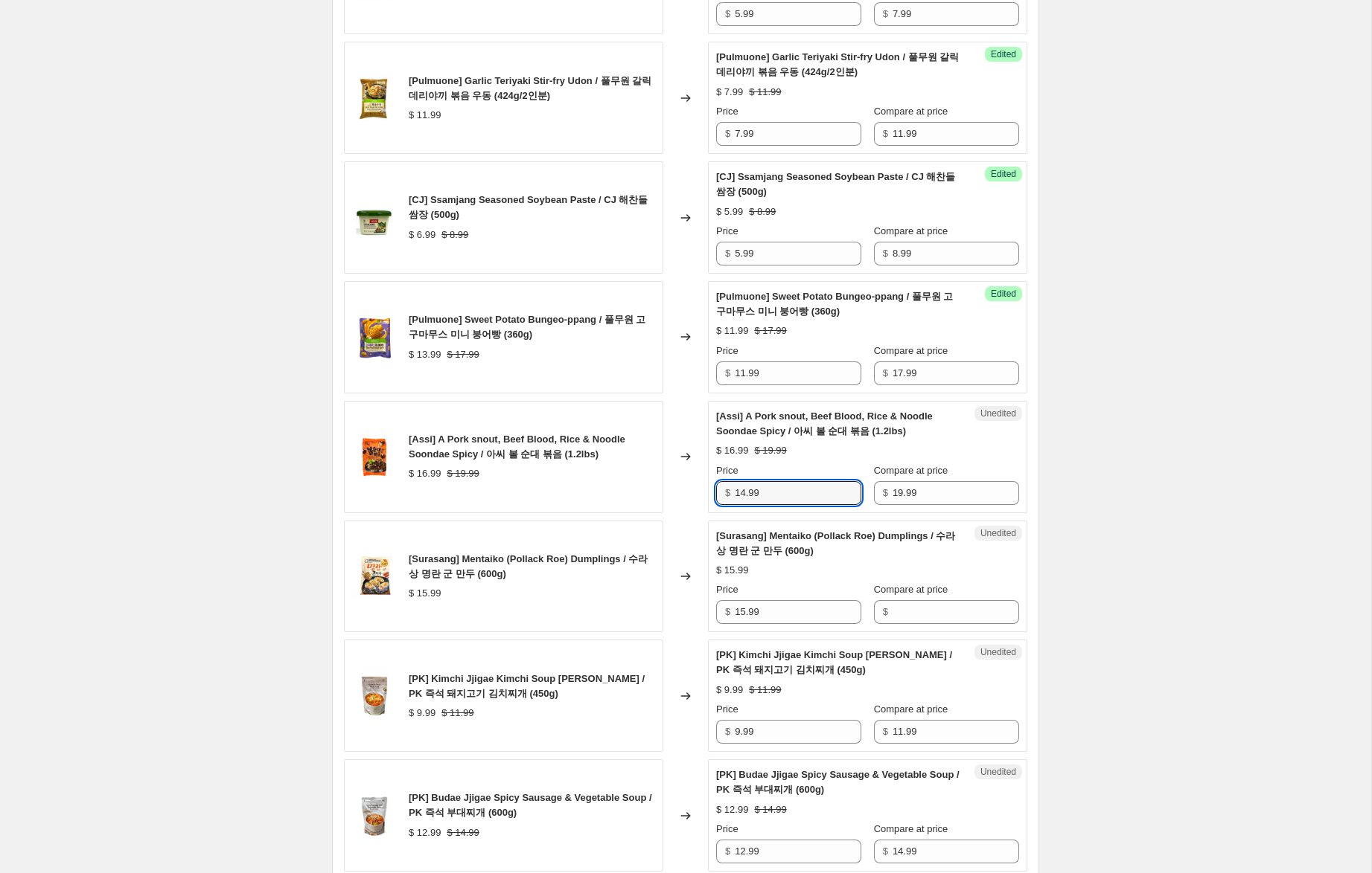
scroll to position [1581, 0]
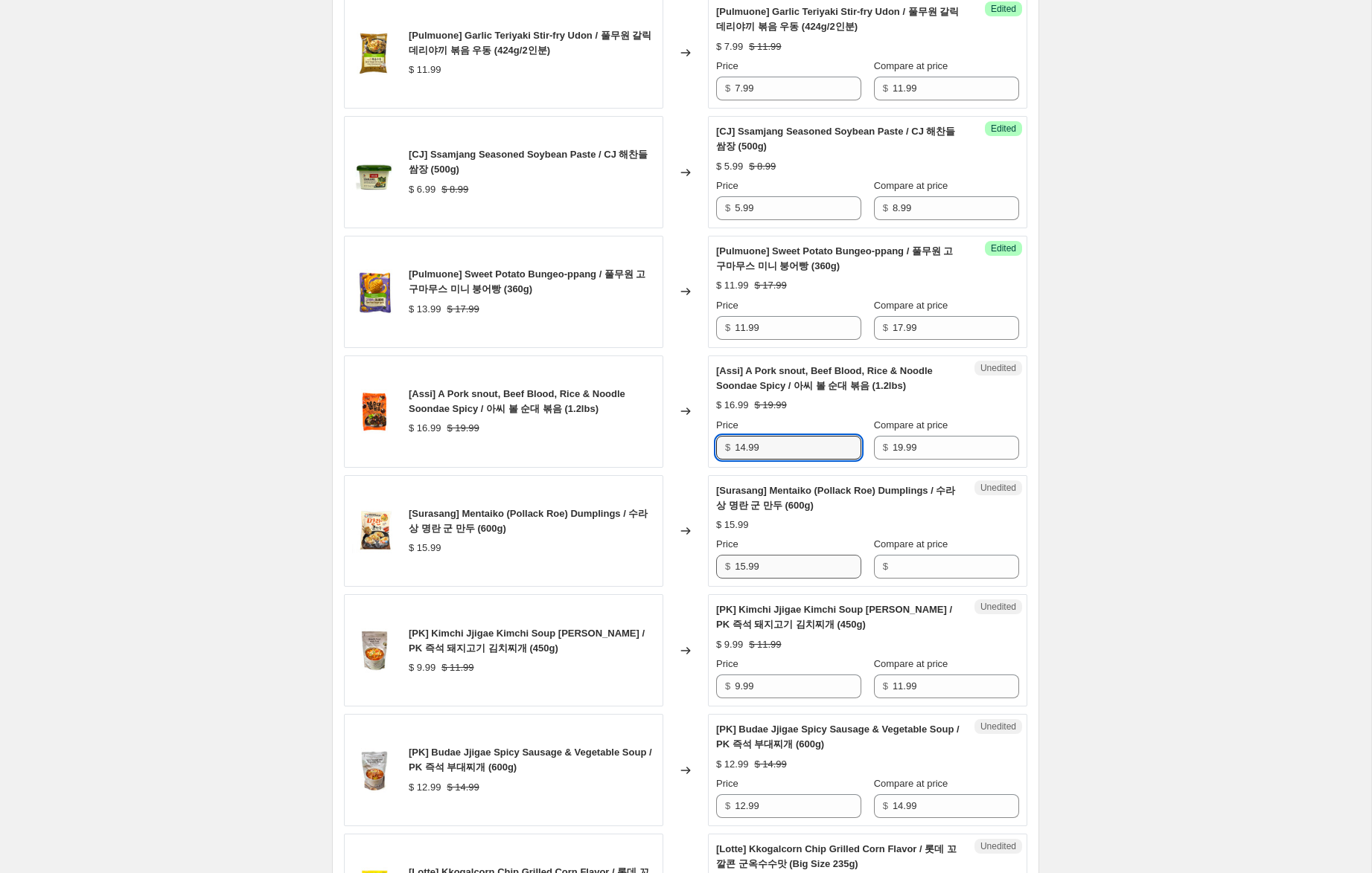
type input "14.99"
drag, startPoint x: 777, startPoint y: 574, endPoint x: 665, endPoint y: 560, distance: 112.9
click at [665, 560] on div "[Surasang] Mentaiko (Pollack Roe) Dumplings / 수라상 명란 군 만두 (600g) $ 15.99 Change…" at bounding box center [686, 531] width 684 height 113
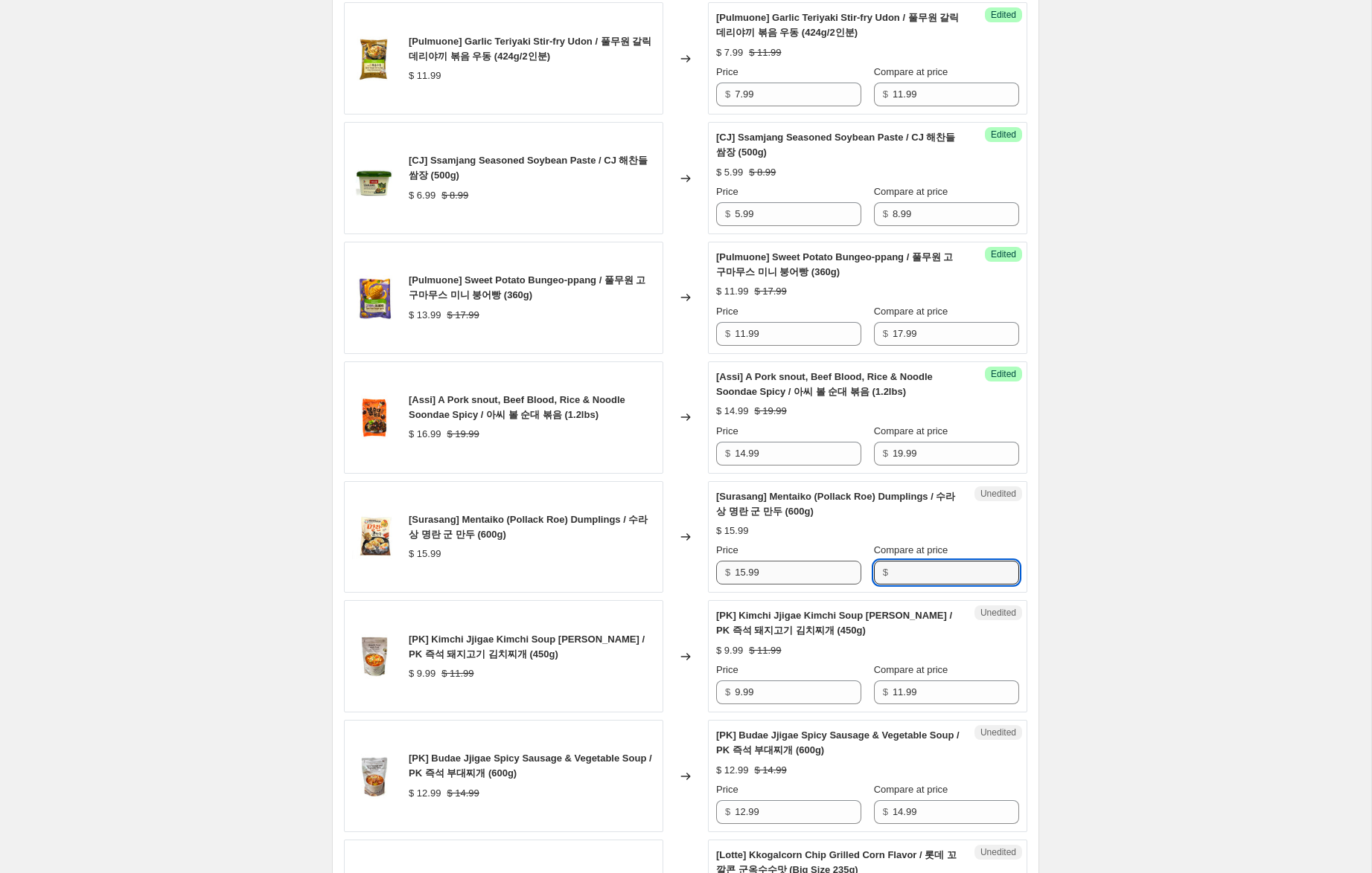
drag, startPoint x: 930, startPoint y: 576, endPoint x: 848, endPoint y: 573, distance: 82.1
click at [930, 576] on input "Compare at price" at bounding box center [955, 573] width 126 height 24
paste input "15.99"
type input "15.99"
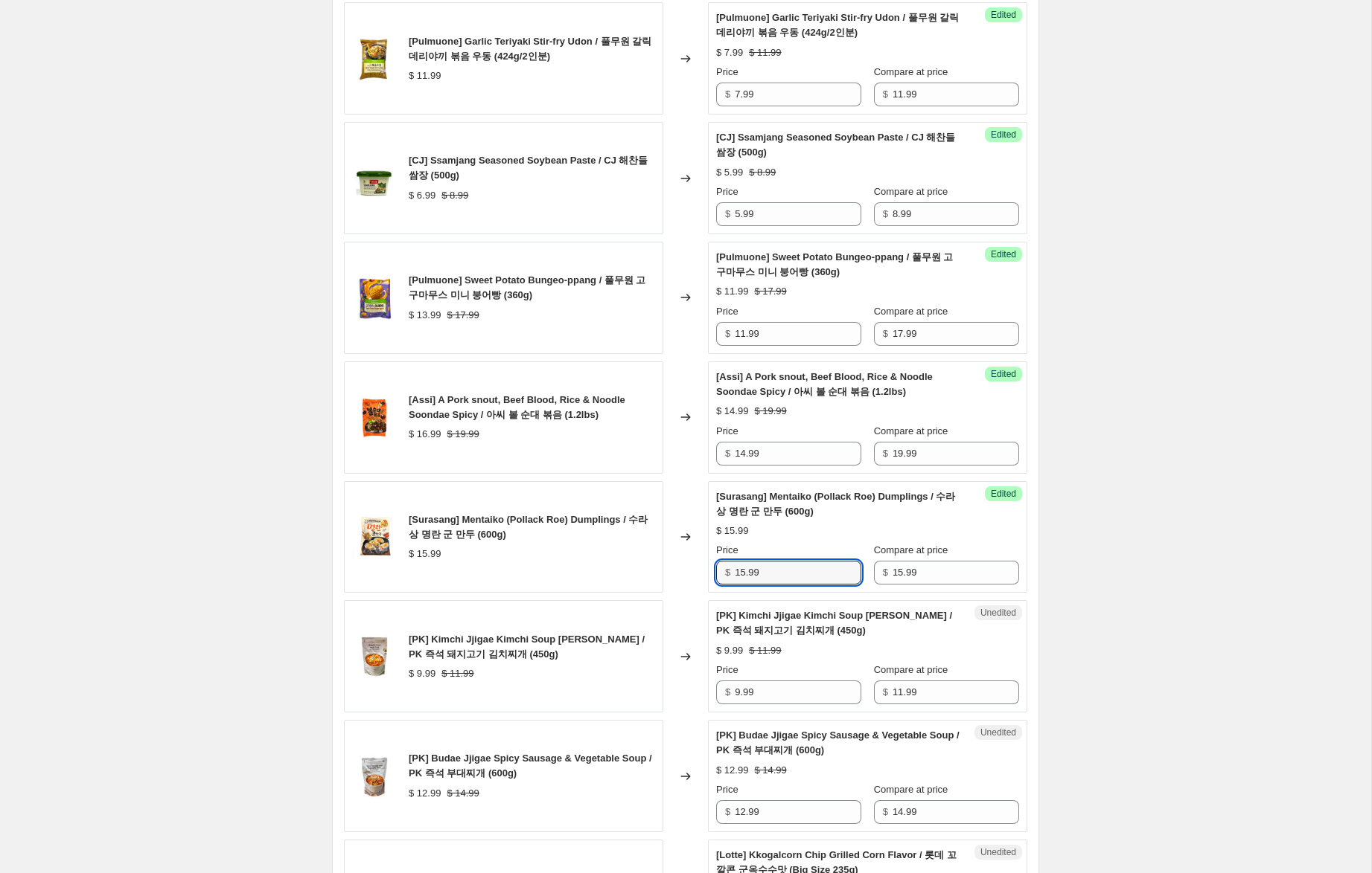
drag, startPoint x: 744, startPoint y: 574, endPoint x: 746, endPoint y: 595, distance: 21.1
click at [744, 574] on input "15.99" at bounding box center [797, 573] width 126 height 24
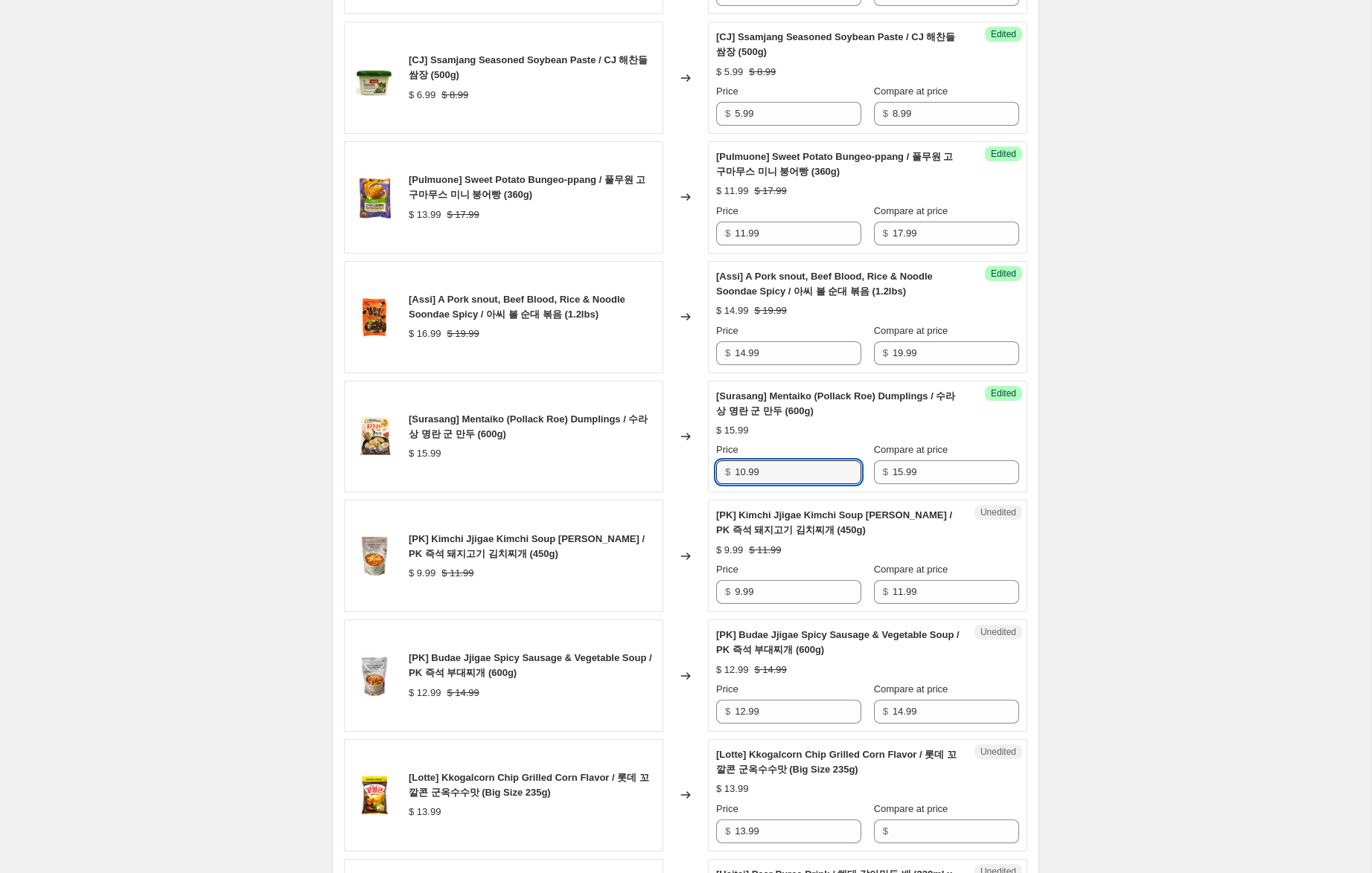
scroll to position [1731, 0]
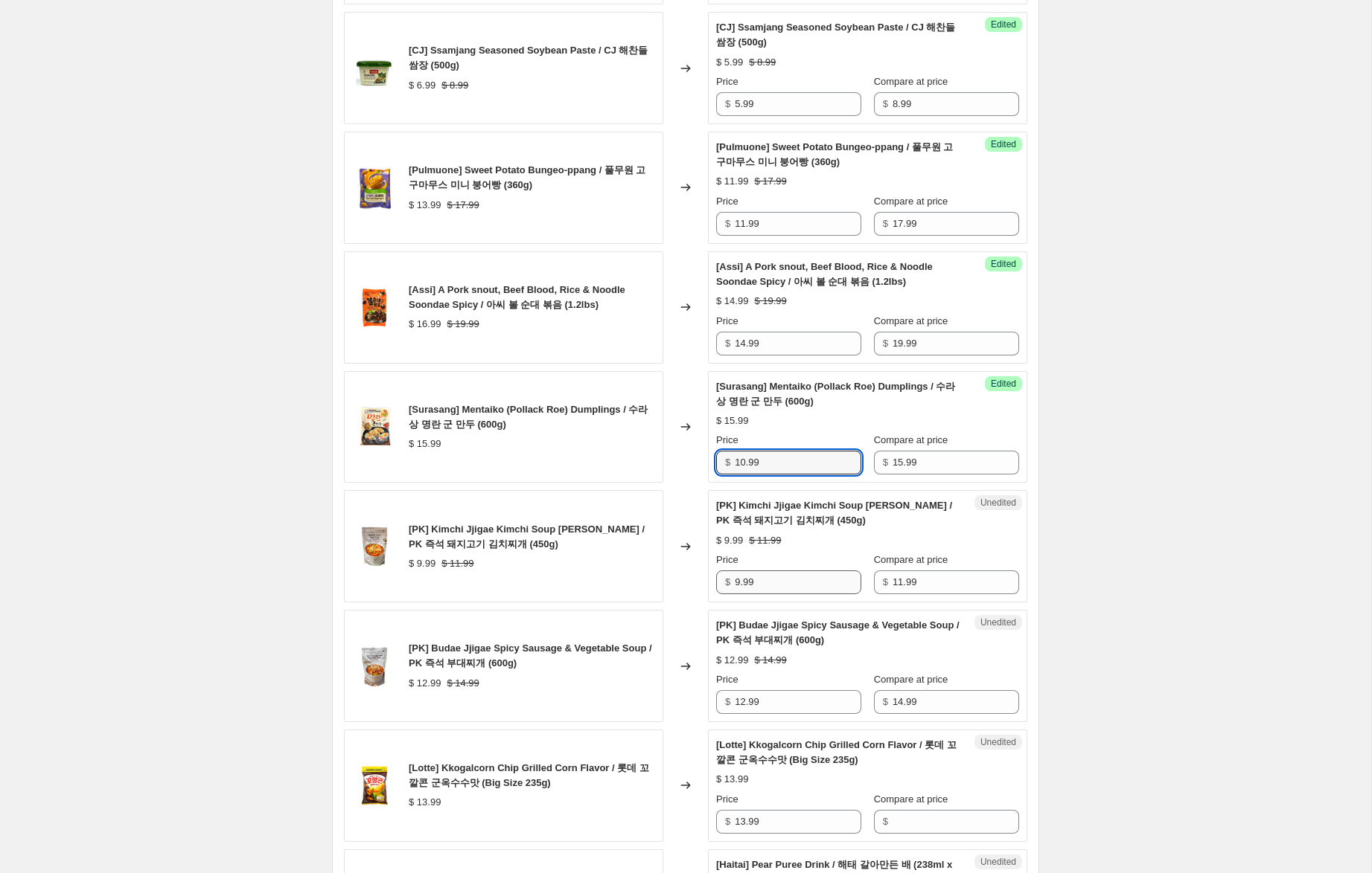
type input "10.99"
drag, startPoint x: 739, startPoint y: 584, endPoint x: 682, endPoint y: 577, distance: 57.4
click at [683, 578] on div "[PK] Kimchi Jjigae Kimchi Soup w. Pork / PK 즉석 돼지고기 김치찌개 (450g) $ 9.99 $ 11.99 …" at bounding box center [686, 547] width 684 height 113
type input "7.99"
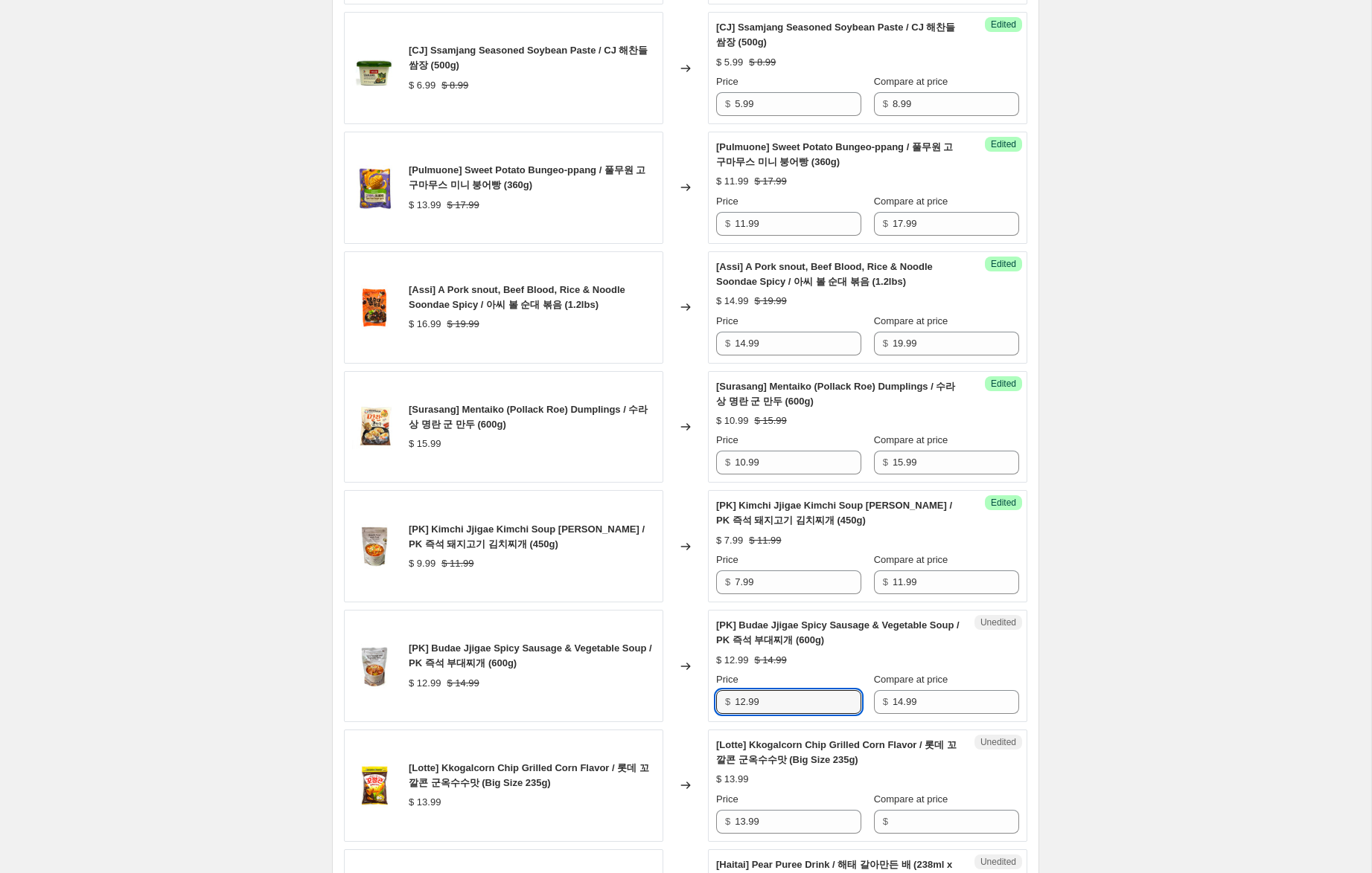
drag, startPoint x: 743, startPoint y: 703, endPoint x: 721, endPoint y: 700, distance: 22.2
click at [721, 700] on div "$ 12.99" at bounding box center [788, 703] width 145 height 24
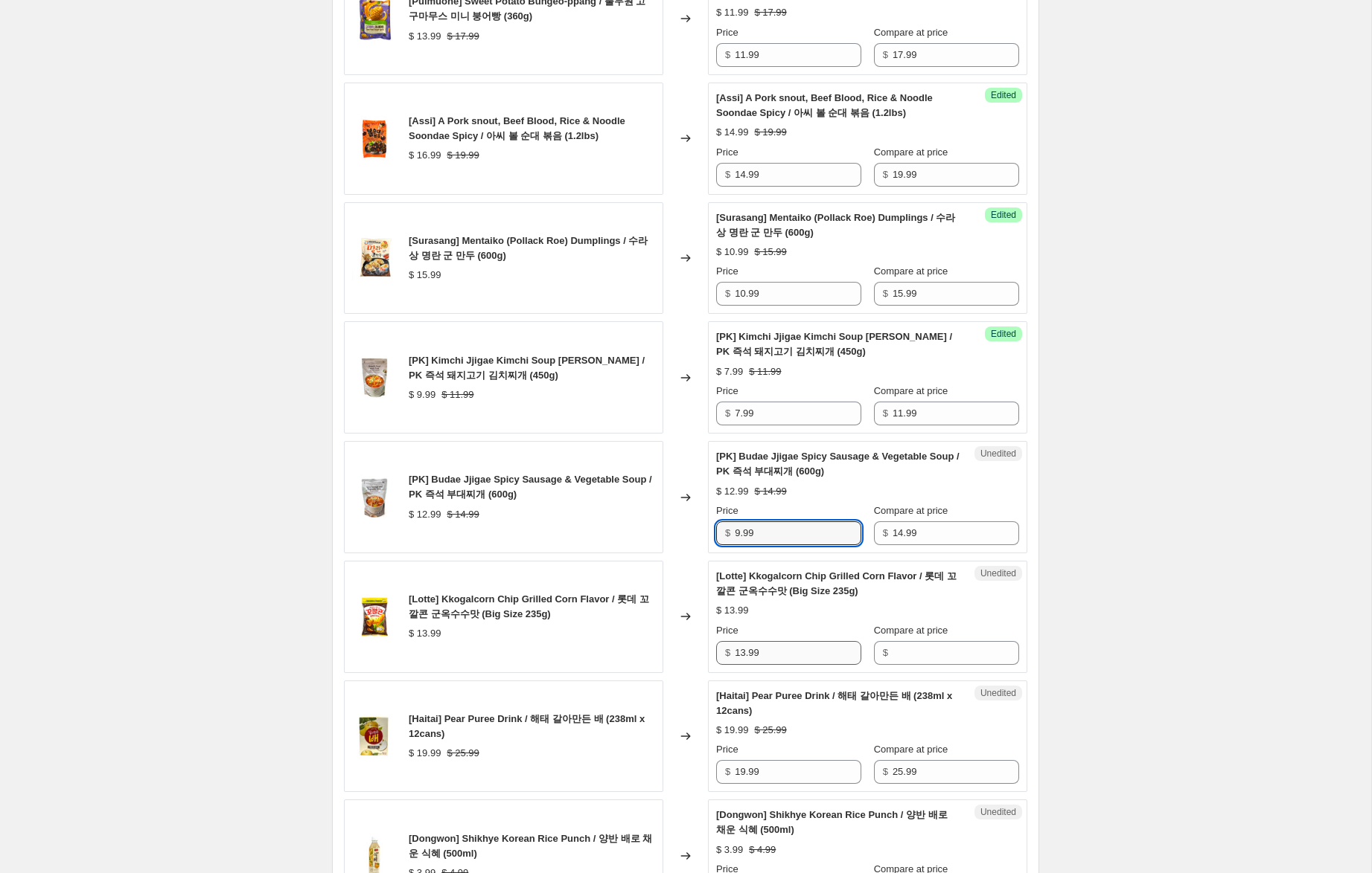
scroll to position [1899, 0]
type input "9.99"
drag, startPoint x: 738, startPoint y: 644, endPoint x: 717, endPoint y: 648, distance: 21.4
click at [706, 643] on div "[Lotte] Kkogalcorn Chip Grilled Corn Flavor / 롯데 꼬깔콘 군옥수수맛 (Big Size 235g) $ 13…" at bounding box center [686, 618] width 684 height 113
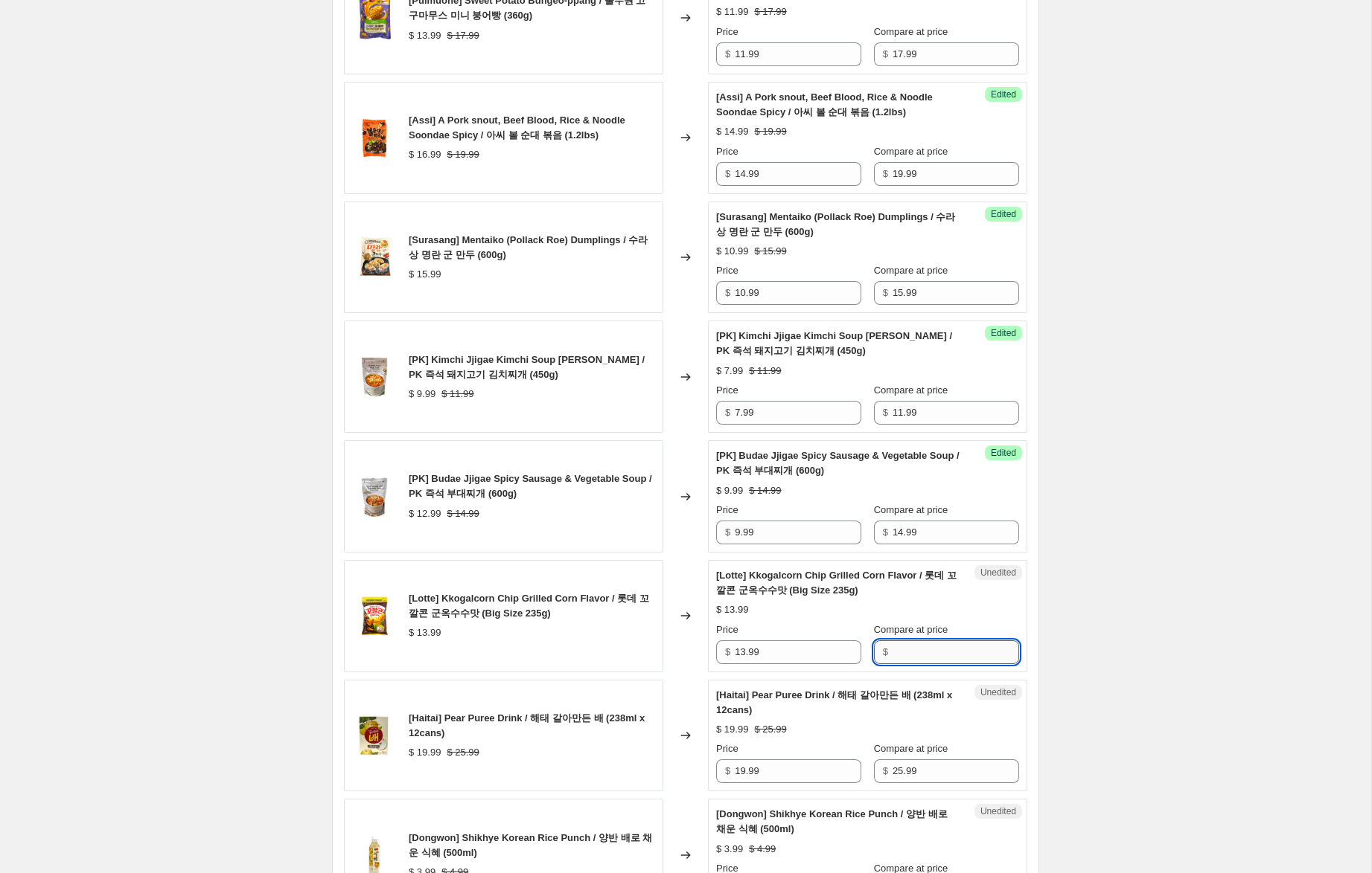
click at [933, 650] on input "Compare at price" at bounding box center [955, 653] width 126 height 24
paste input "13.99"
type input "13.99"
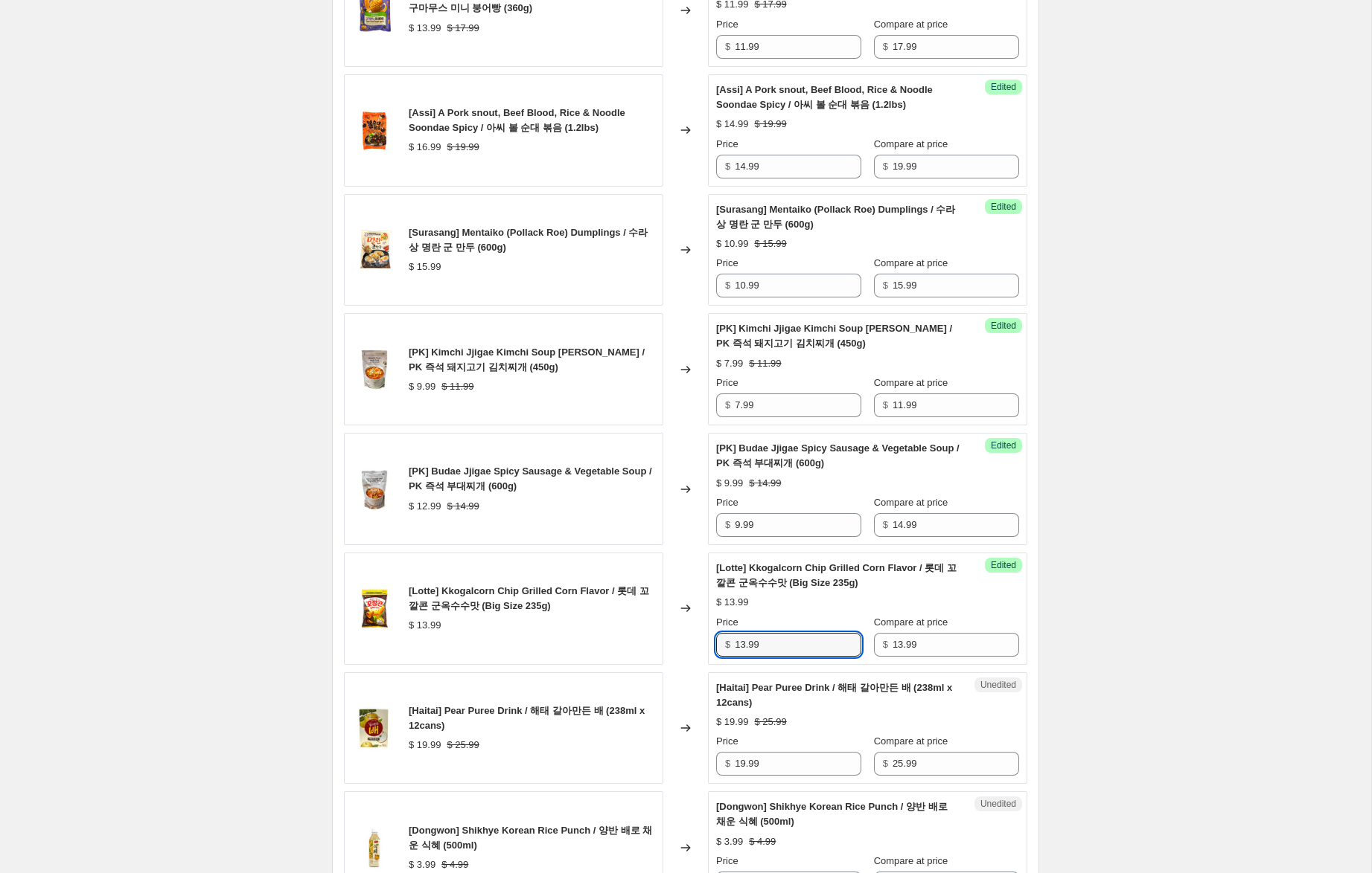
drag, startPoint x: 744, startPoint y: 653, endPoint x: 656, endPoint y: 639, distance: 89.1
click at [657, 639] on div "[Lotte] Kkogalcorn Chip Grilled Corn Flavor / 롯데 꼬깔콘 군옥수수맛 (Big Size 235g) $ 13…" at bounding box center [686, 609] width 684 height 113
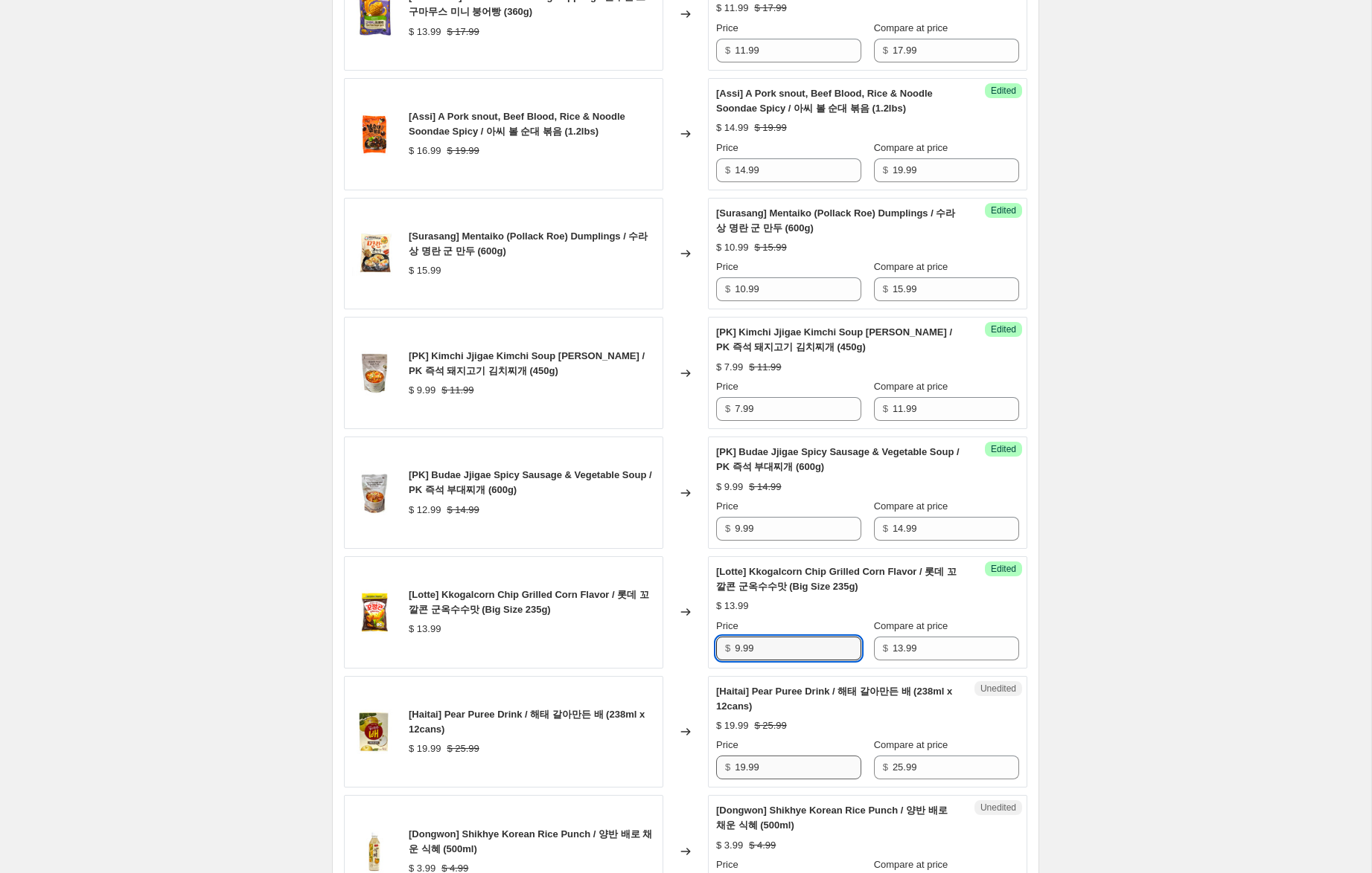
type input "9.99"
click at [744, 770] on input "19.99" at bounding box center [797, 768] width 126 height 24
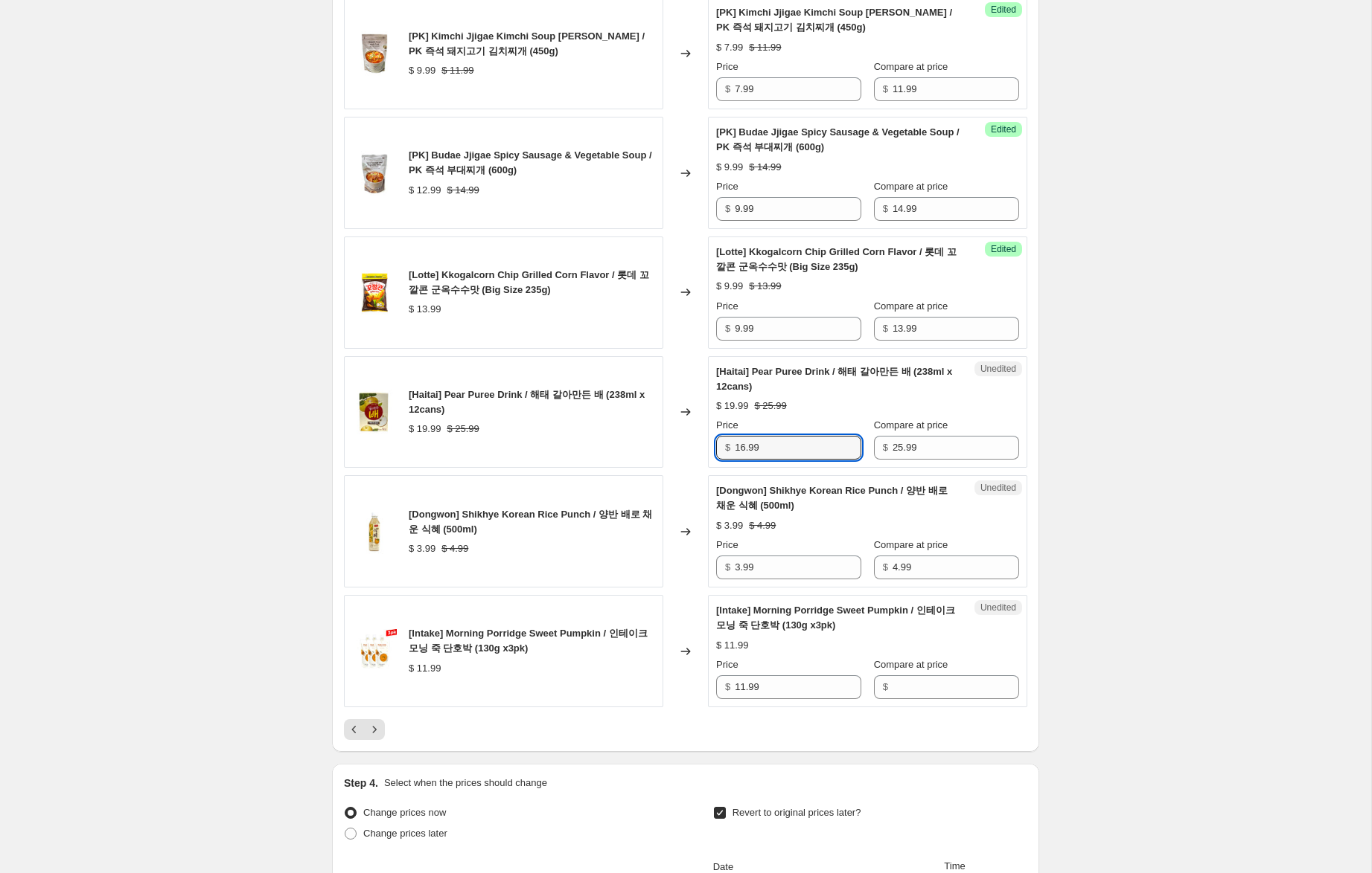
scroll to position [2230, 0]
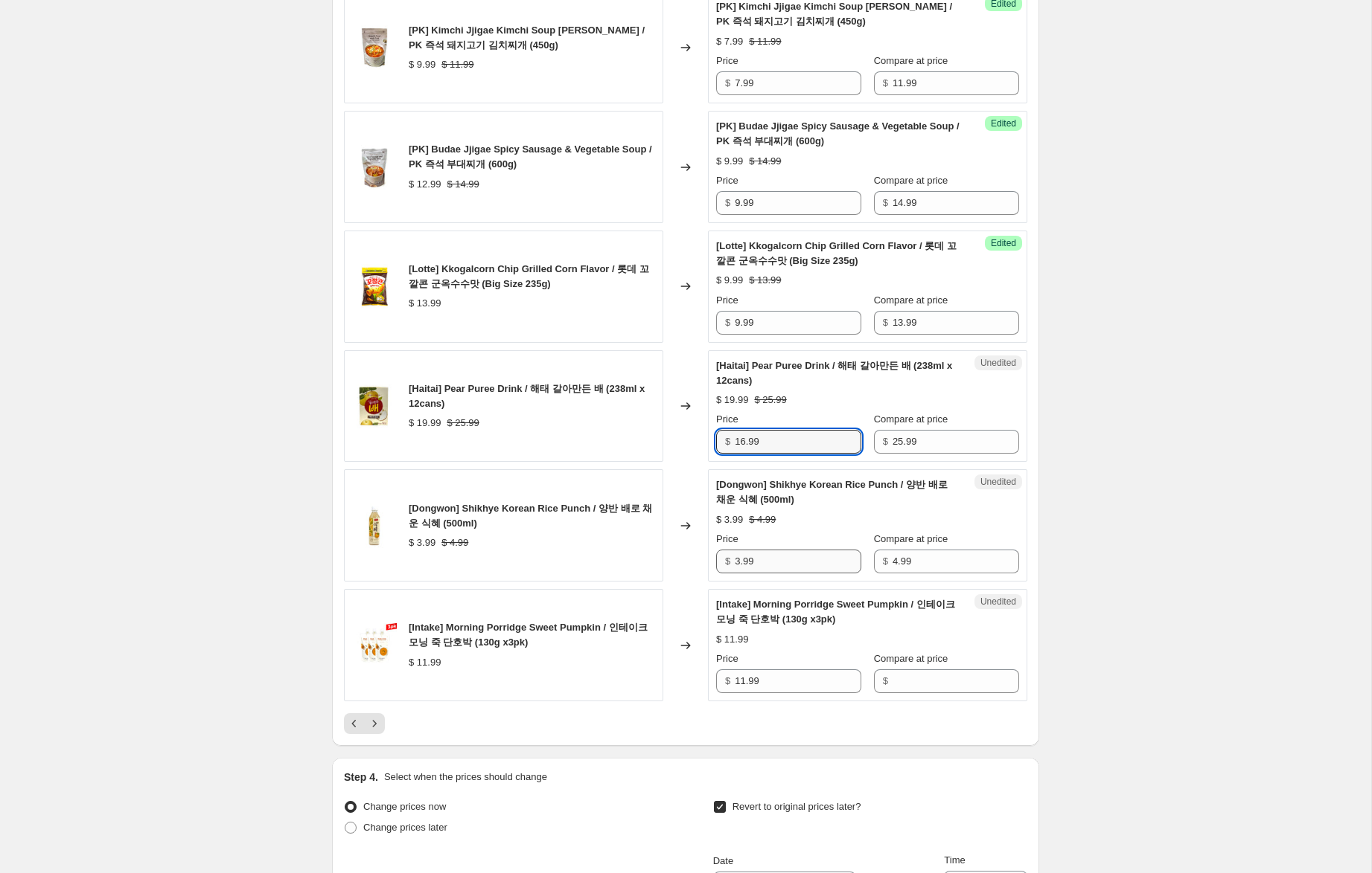
type input "16.99"
drag, startPoint x: 740, startPoint y: 562, endPoint x: 711, endPoint y: 556, distance: 29.6
click at [710, 554] on div "Unedited [Dongwon] Shikhye Korean Rice Punch / 양반 배로 채운 식혜 (500ml) $ 3.99 $ 4.9…" at bounding box center [867, 526] width 319 height 113
type input "1.99"
drag, startPoint x: 761, startPoint y: 689, endPoint x: 686, endPoint y: 678, distance: 75.8
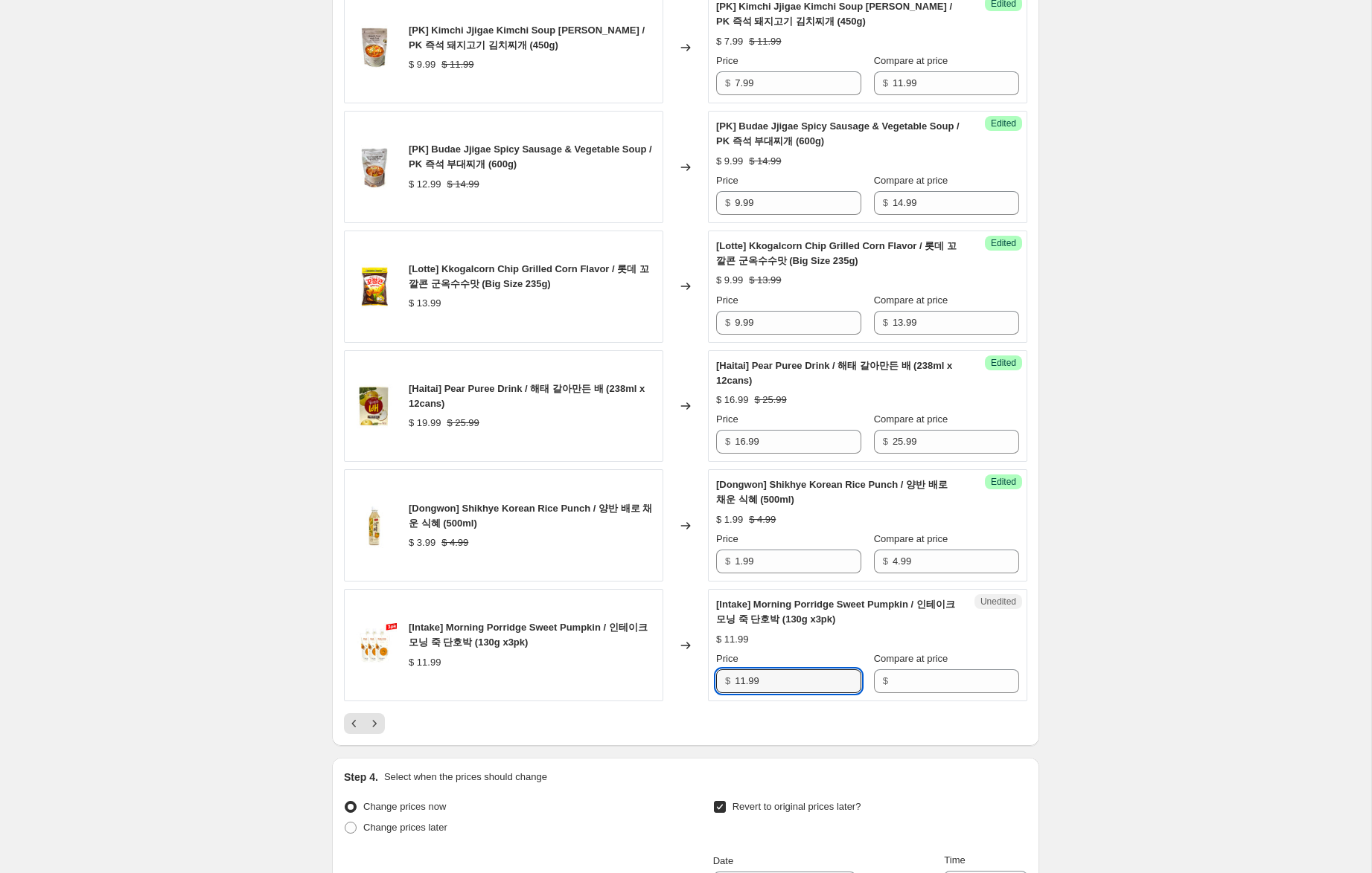
click at [686, 678] on div "[Intake] Morning Porridge Sweet Pumpkin / 인테이크 모닝 죽 단호박 (130g x3pk) $ 11.99 Cha…" at bounding box center [686, 646] width 684 height 113
drag, startPoint x: 909, startPoint y: 683, endPoint x: 807, endPoint y: 680, distance: 102.0
click at [909, 683] on input "Compare at price" at bounding box center [955, 682] width 126 height 24
paste input "11.99"
type input "11.99"
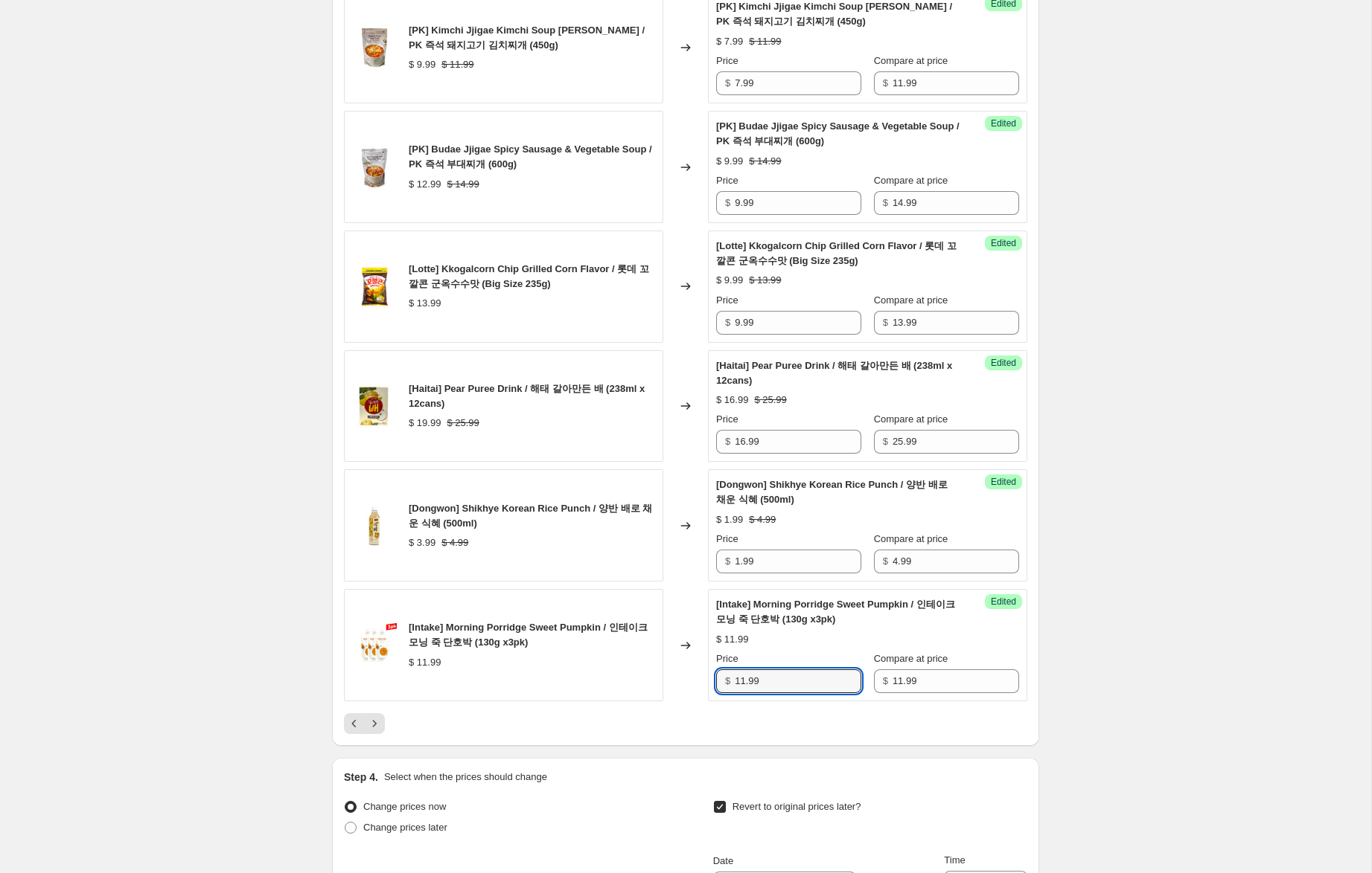
drag, startPoint x: 744, startPoint y: 683, endPoint x: 675, endPoint y: 670, distance: 70.2
click at [675, 670] on div "[Intake] Morning Porridge Sweet Pumpkin / 인테이크 모닝 죽 단호박 (130g x3pk) $ 11.99 Cha…" at bounding box center [686, 646] width 684 height 113
type input "7.99"
click at [374, 722] on icon "Next" at bounding box center [374, 723] width 15 height 15
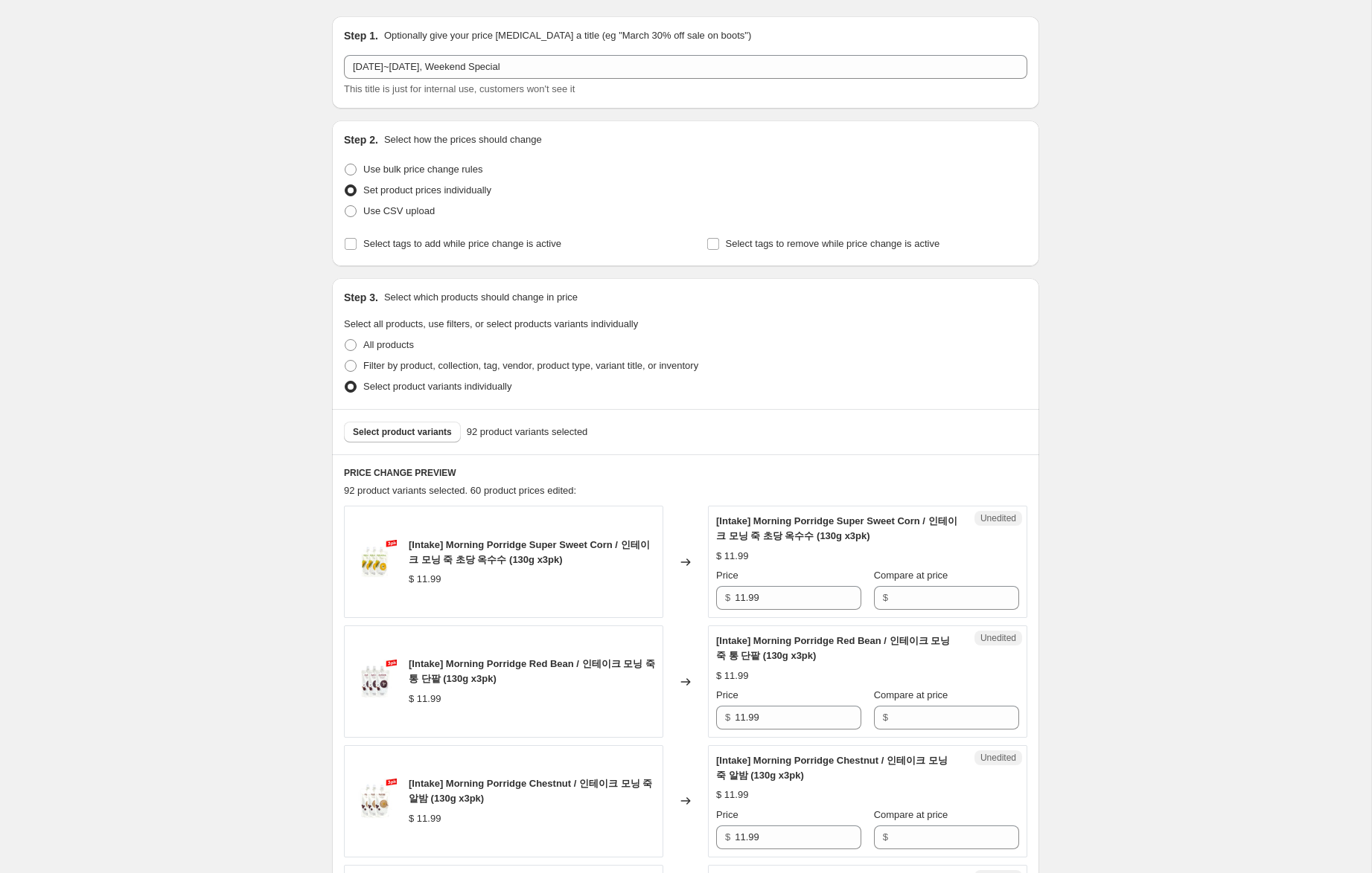
scroll to position [55, 0]
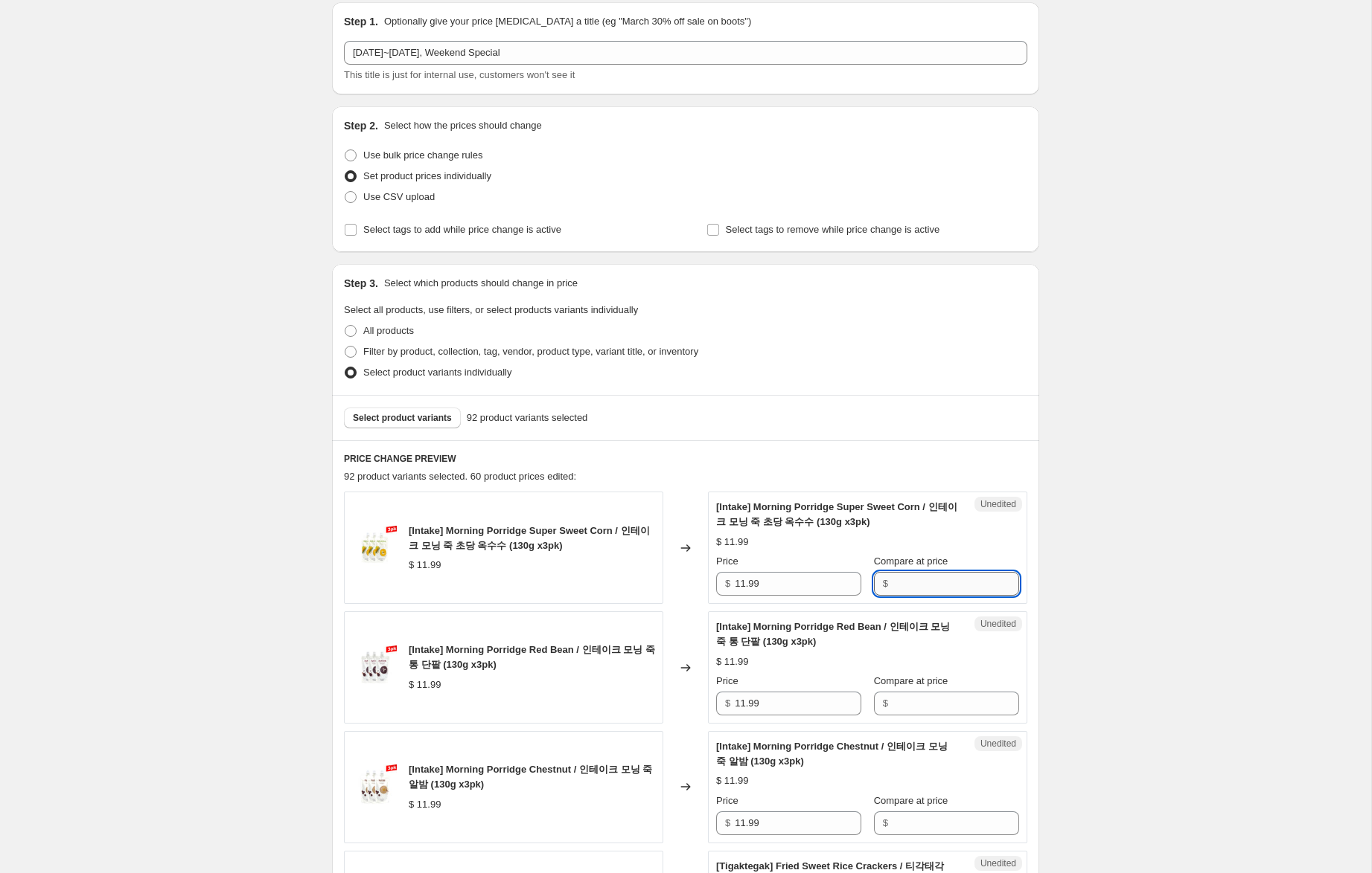
click at [918, 580] on input "Compare at price" at bounding box center [955, 584] width 126 height 24
drag, startPoint x: 800, startPoint y: 589, endPoint x: 614, endPoint y: 568, distance: 187.2
click at [614, 568] on div "[Intake] Morning Porridge Super Sweet Corn / 인테이크 모닝 죽 초당 옥수수 (130g x3pk) $ 11.…" at bounding box center [686, 548] width 684 height 113
click at [953, 584] on input "Compare at price" at bounding box center [955, 584] width 126 height 24
paste input "11.99"
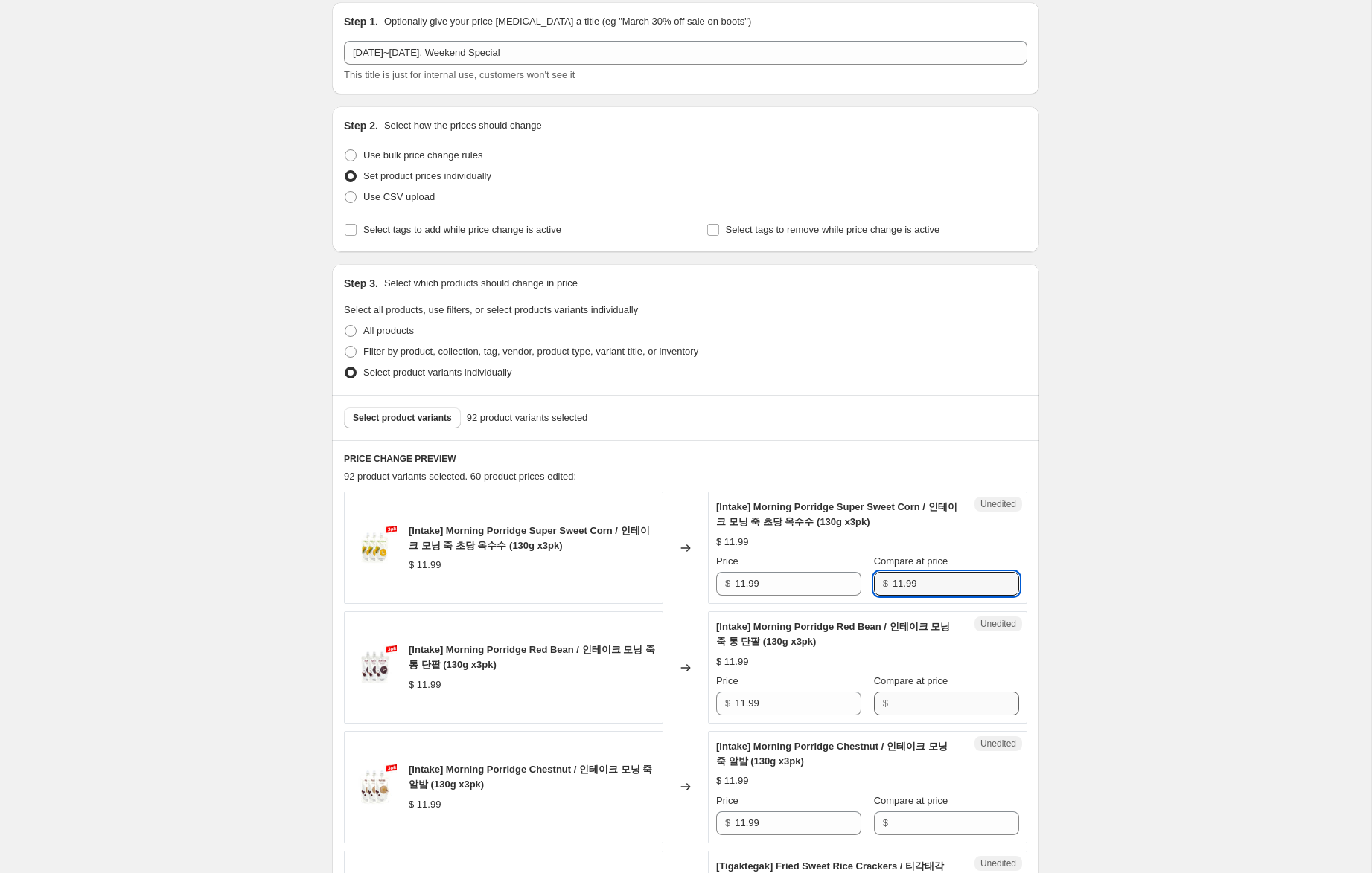
type input "11.99"
click at [918, 699] on input "Compare at price" at bounding box center [955, 704] width 126 height 24
paste input "11.99"
type input "11.99"
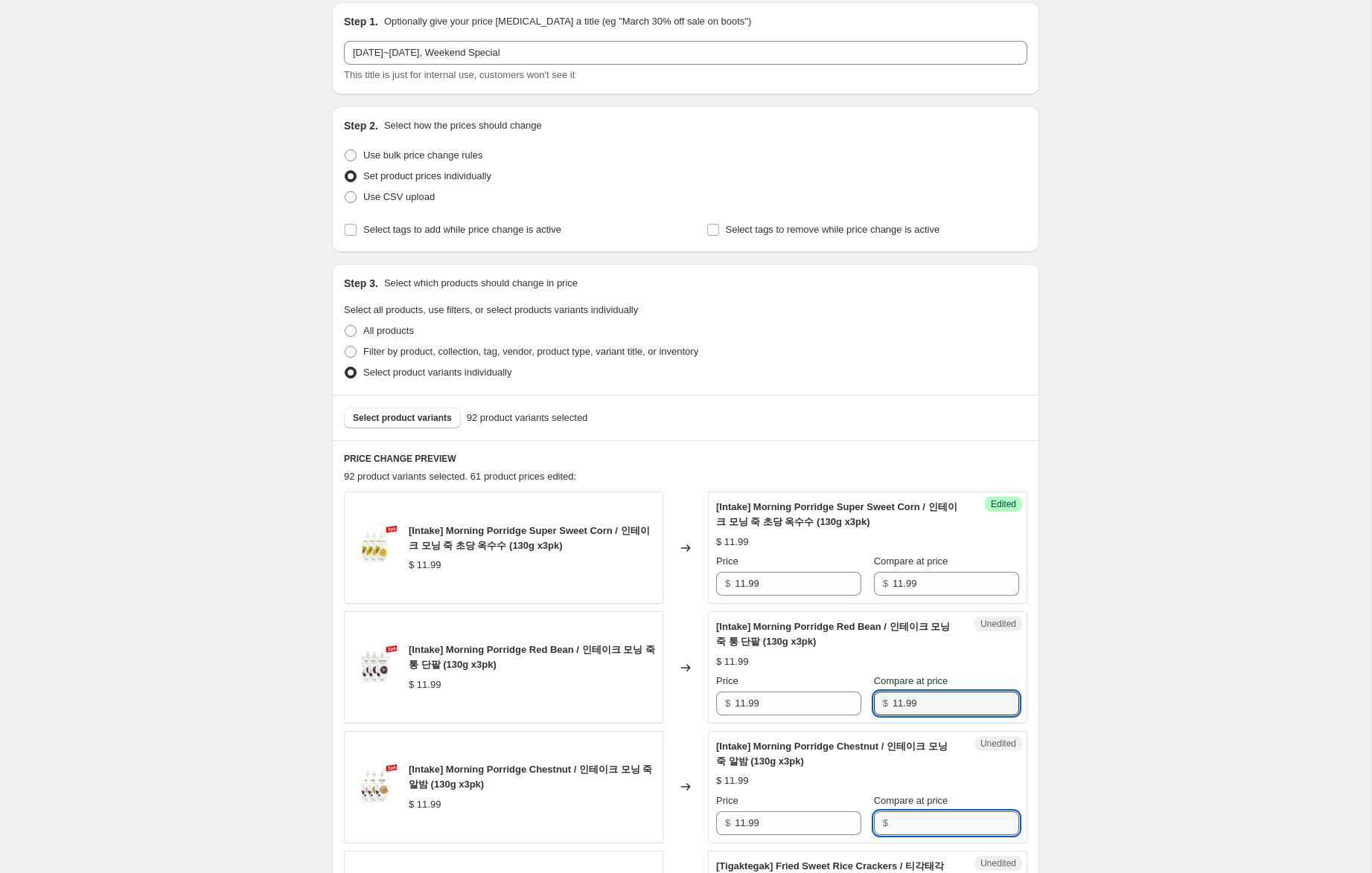
click at [908, 831] on input "Compare at price" at bounding box center [955, 824] width 126 height 24
paste input "11.99"
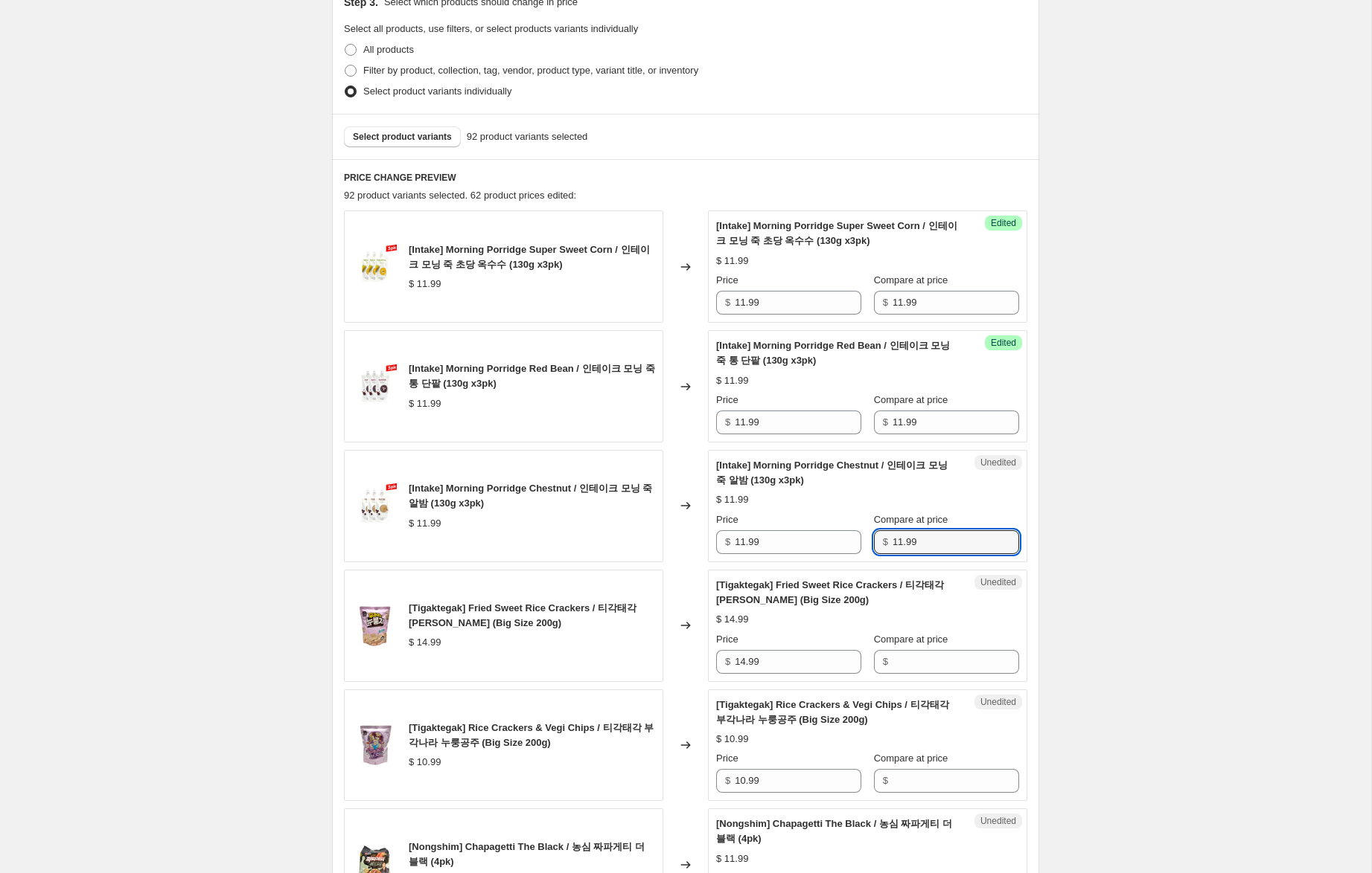
scroll to position [338, 0]
type input "11.99"
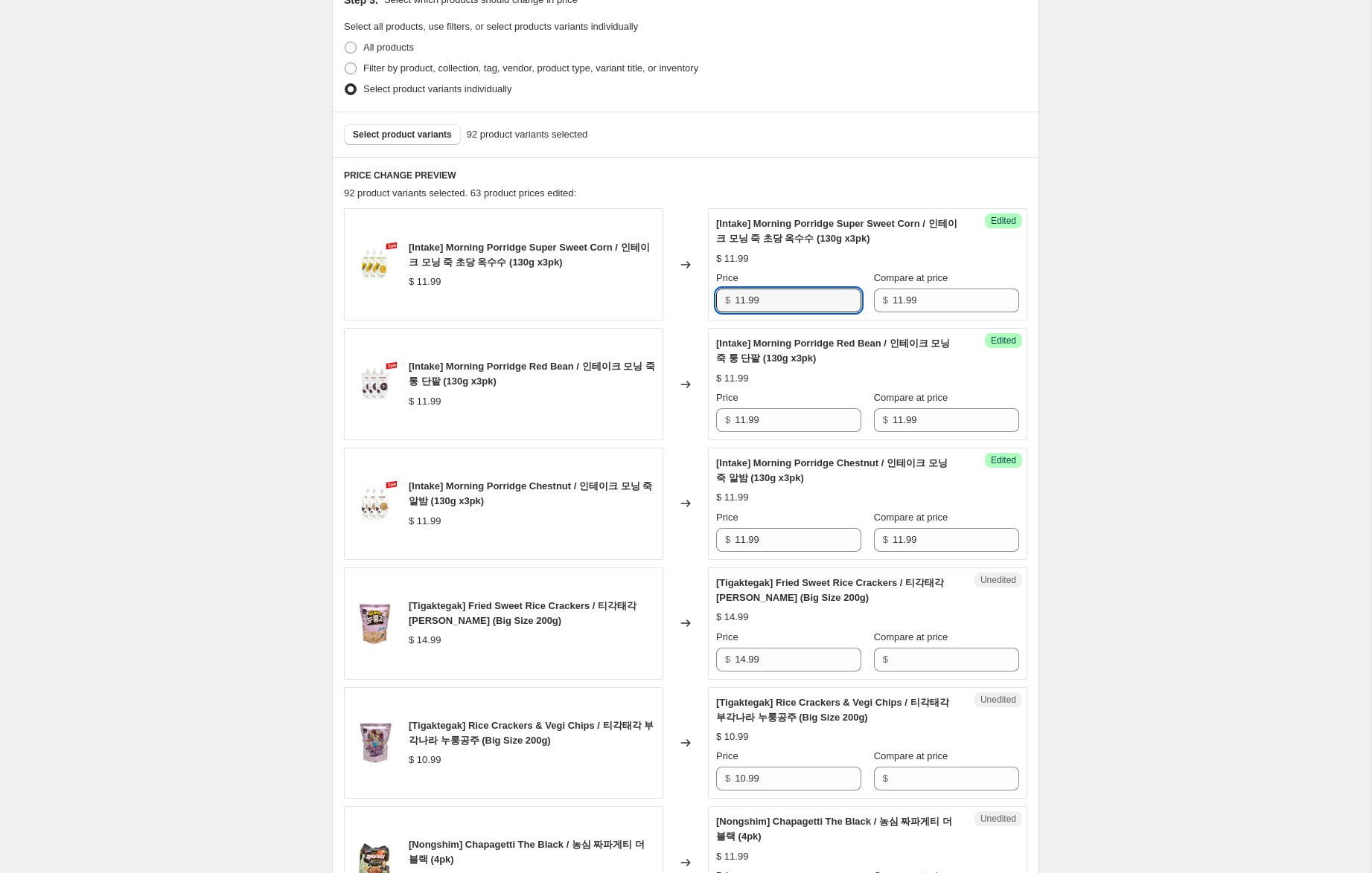
drag, startPoint x: 744, startPoint y: 298, endPoint x: 696, endPoint y: 289, distance: 48.8
click at [696, 289] on div "[Intake] Morning Porridge Super Sweet Corn / 인테이크 모닝 죽 초당 옥수수 (130g x3pk) $ 11.…" at bounding box center [686, 264] width 684 height 113
type input "7.99"
drag, startPoint x: 744, startPoint y: 421, endPoint x: 697, endPoint y: 419, distance: 47.0
click at [697, 419] on div "[Intake] Morning Porridge Red Bean / 인테이크 모닝 죽 통 단팥 (130g x3pk) $ 11.99 Changed…" at bounding box center [686, 384] width 684 height 113
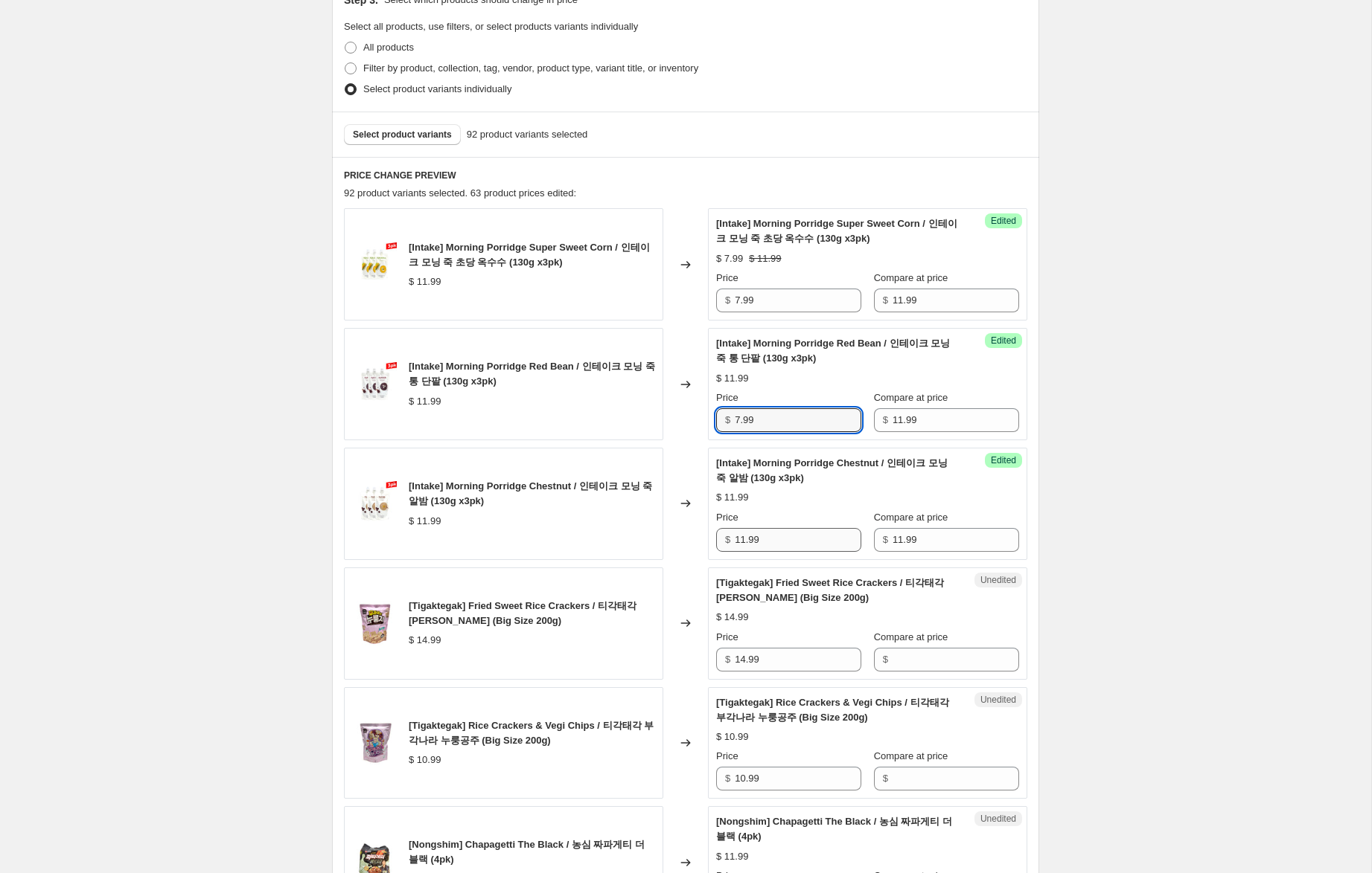
type input "7.99"
drag, startPoint x: 743, startPoint y: 539, endPoint x: 602, endPoint y: 528, distance: 141.4
click at [602, 528] on div "[Intake] Morning Porridge Chestnut / 인테이크 모닝 죽 알밤 (130g x3pk) $ 11.99 Changed t…" at bounding box center [686, 504] width 684 height 113
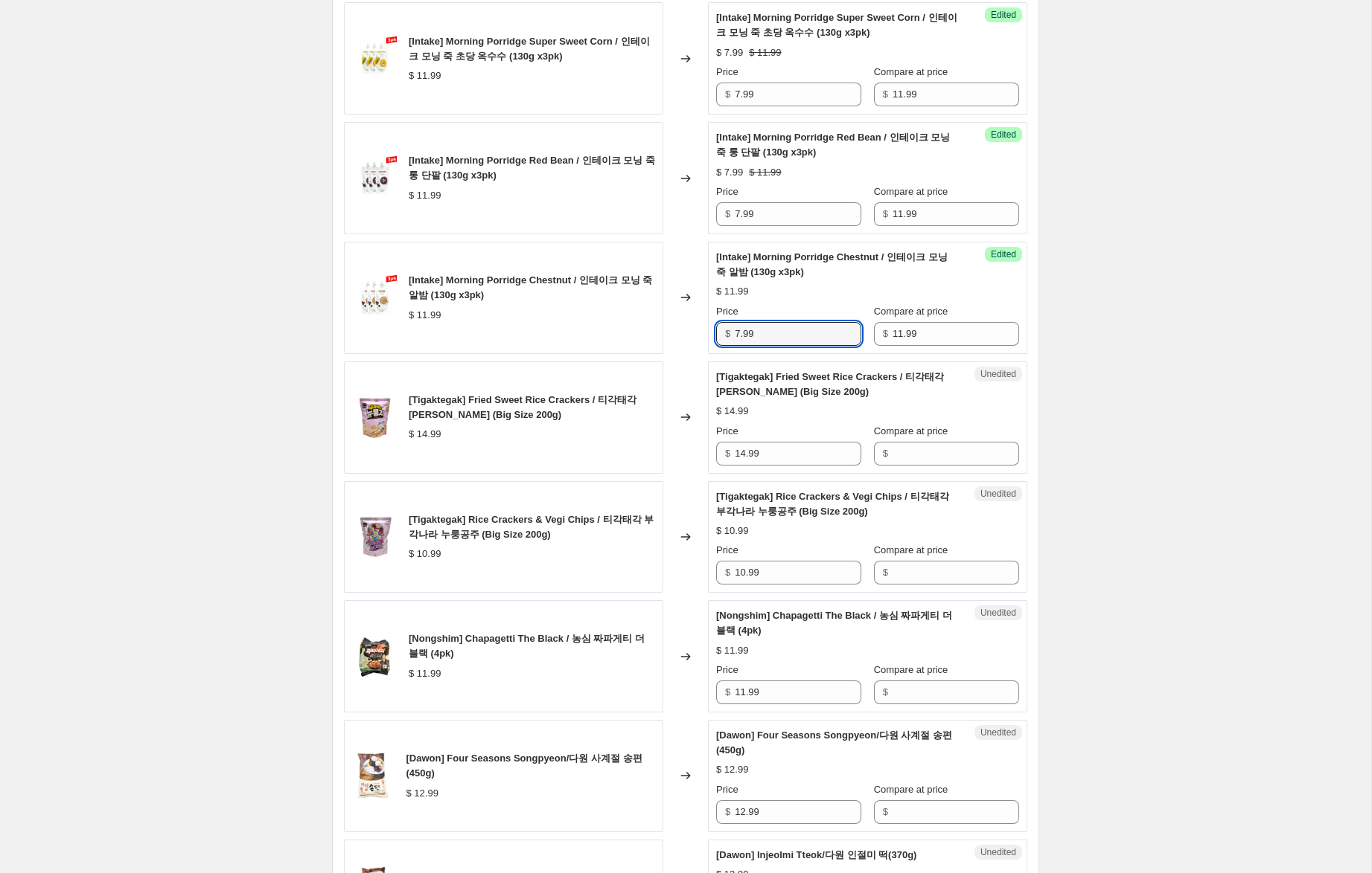
scroll to position [557, 0]
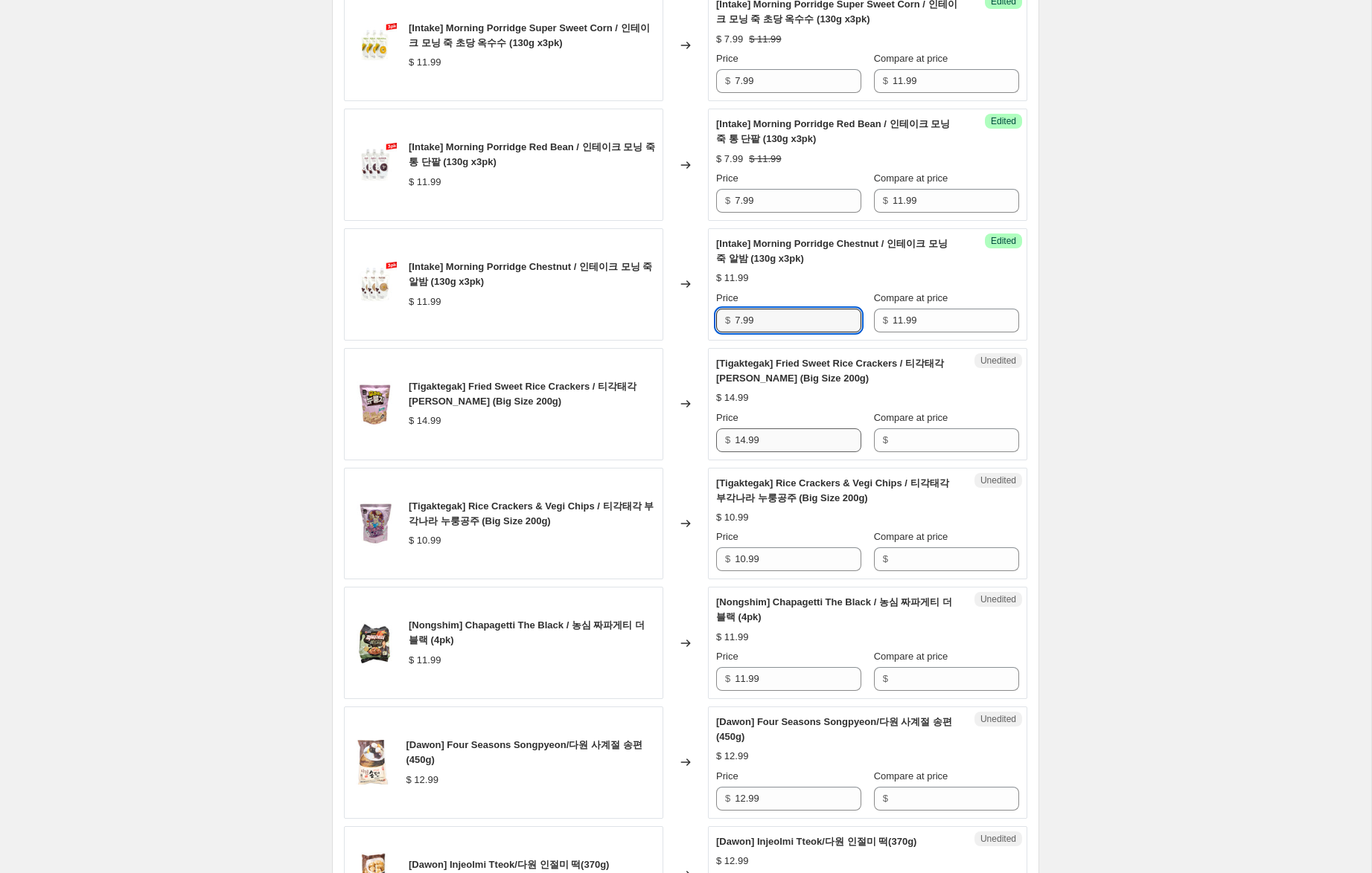
type input "7.99"
drag, startPoint x: 794, startPoint y: 442, endPoint x: 661, endPoint y: 441, distance: 133.0
click at [661, 441] on div "[Tigaktegak] Fried Sweet Rice Crackers / 티각태각 후라이드 누룽지 (Big Size 200g) $ 14.99 …" at bounding box center [686, 404] width 684 height 113
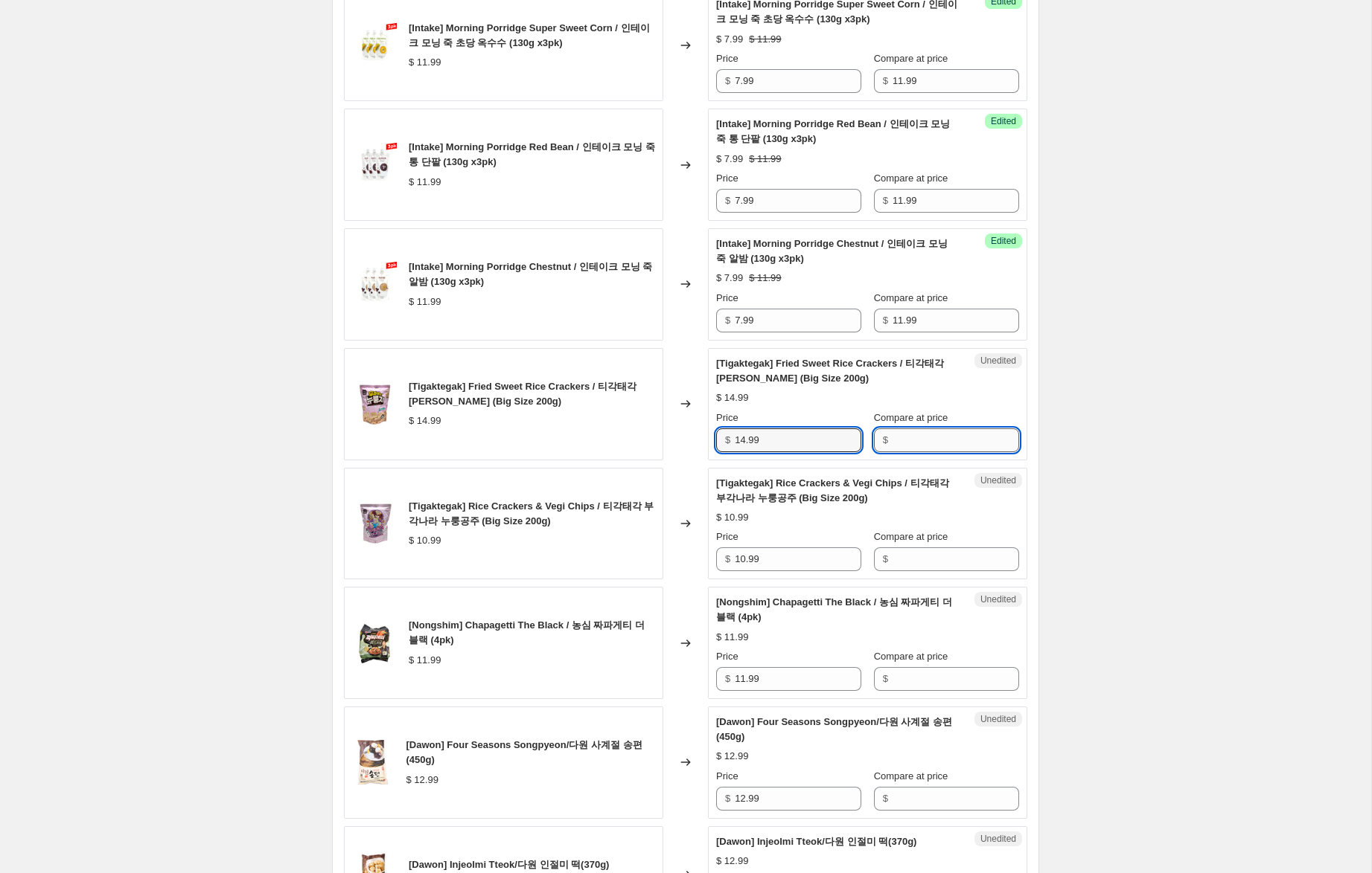
click at [922, 444] on input "Compare at price" at bounding box center [955, 441] width 126 height 24
paste input "14.99"
type input "14.99"
drag, startPoint x: 745, startPoint y: 440, endPoint x: 672, endPoint y: 425, distance: 74.5
click at [672, 425] on div "[Tigaktegak] Fried Sweet Rice Crackers / 티각태각 후라이드 누룽지 (Big Size 200g) $ 14.99 …" at bounding box center [686, 404] width 684 height 113
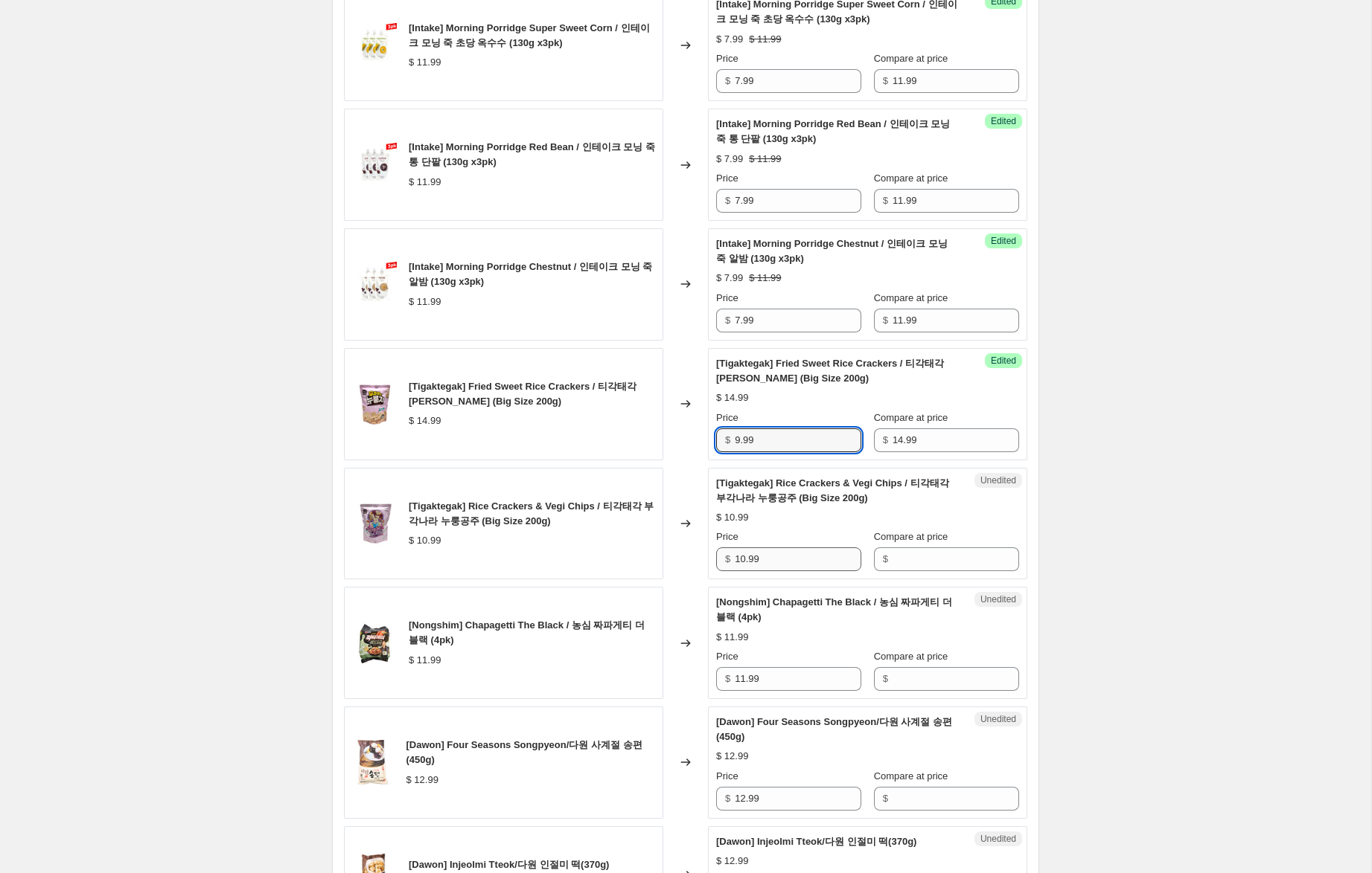
type input "9.99"
drag, startPoint x: 739, startPoint y: 557, endPoint x: 635, endPoint y: 545, distance: 104.7
click at [635, 545] on div "[Tigaktegak] Rice Crackers & Vegi Chips / 티각태각 부각나라 누룽공주 (Big Size 200g) $ 10.9…" at bounding box center [686, 524] width 684 height 113
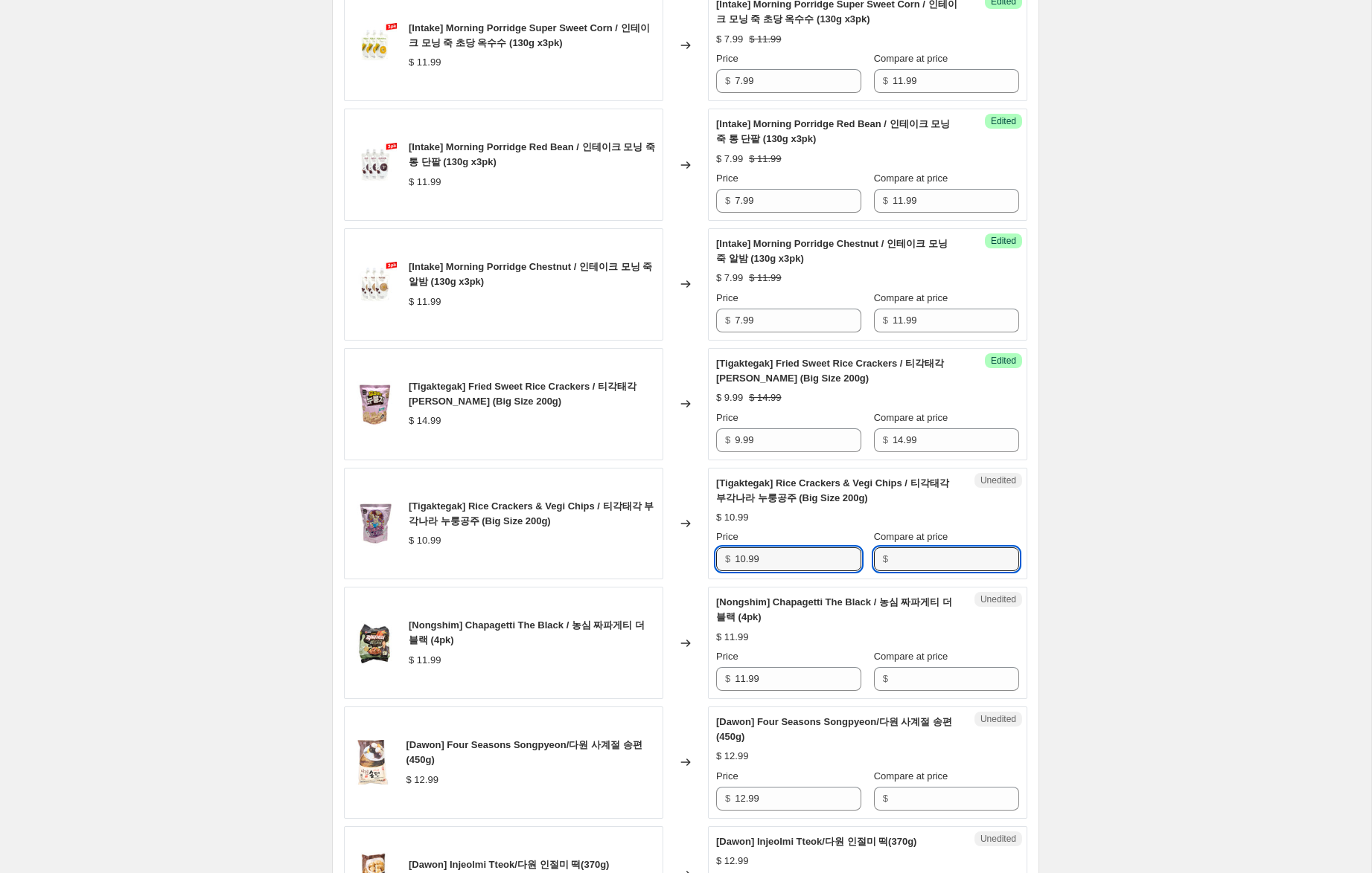
drag, startPoint x: 928, startPoint y: 563, endPoint x: 878, endPoint y: 555, distance: 50.6
click at [921, 561] on input "Compare at price" at bounding box center [955, 559] width 126 height 24
paste input "10.99"
type input "10.99"
drag, startPoint x: 744, startPoint y: 559, endPoint x: 693, endPoint y: 551, distance: 51.6
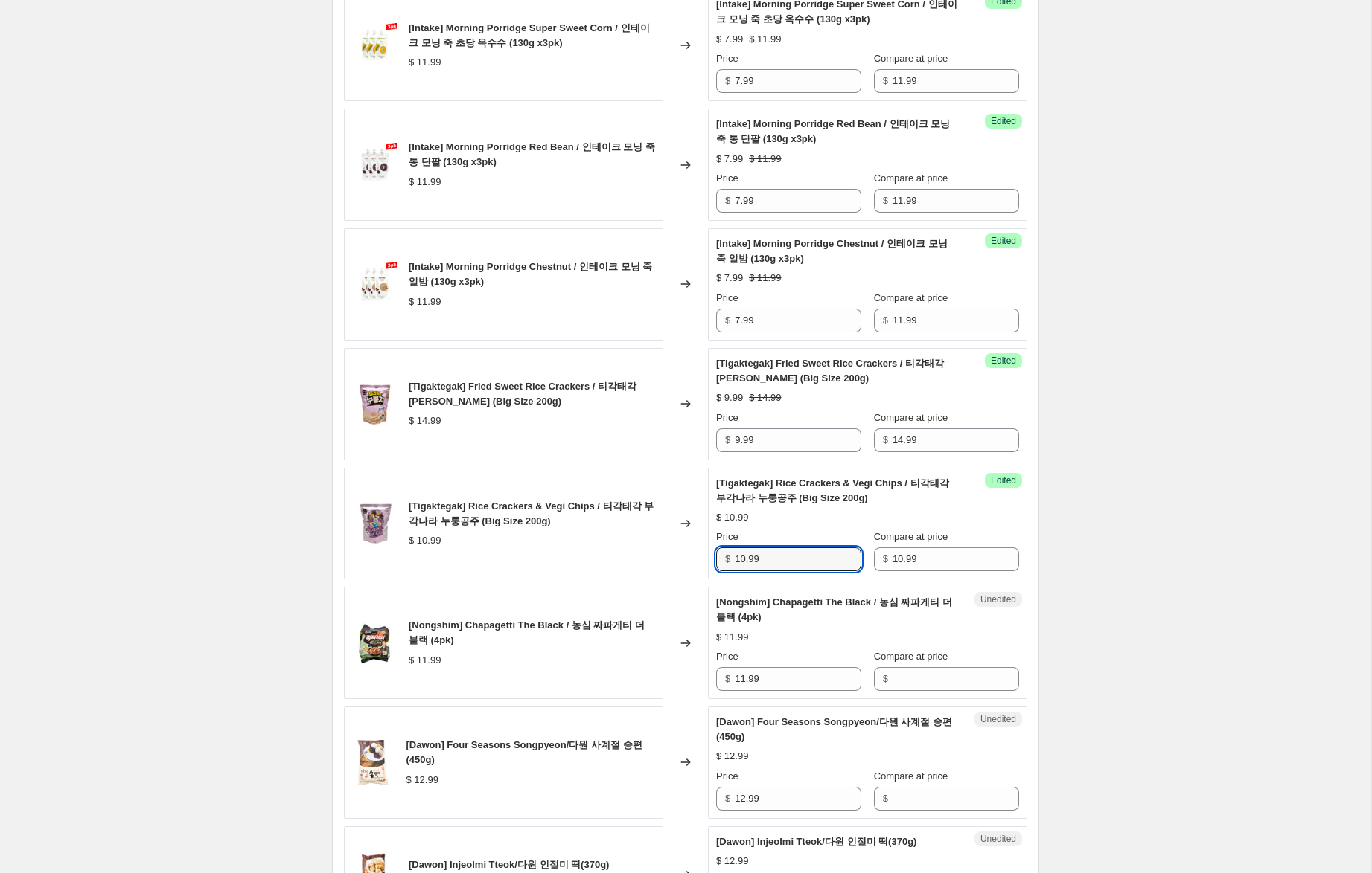
click at [693, 551] on div "[Tigaktegak] Rice Crackers & Vegi Chips / 티각태각 부각나라 누룽공주 (Big Size 200g) $ 10.9…" at bounding box center [686, 524] width 684 height 113
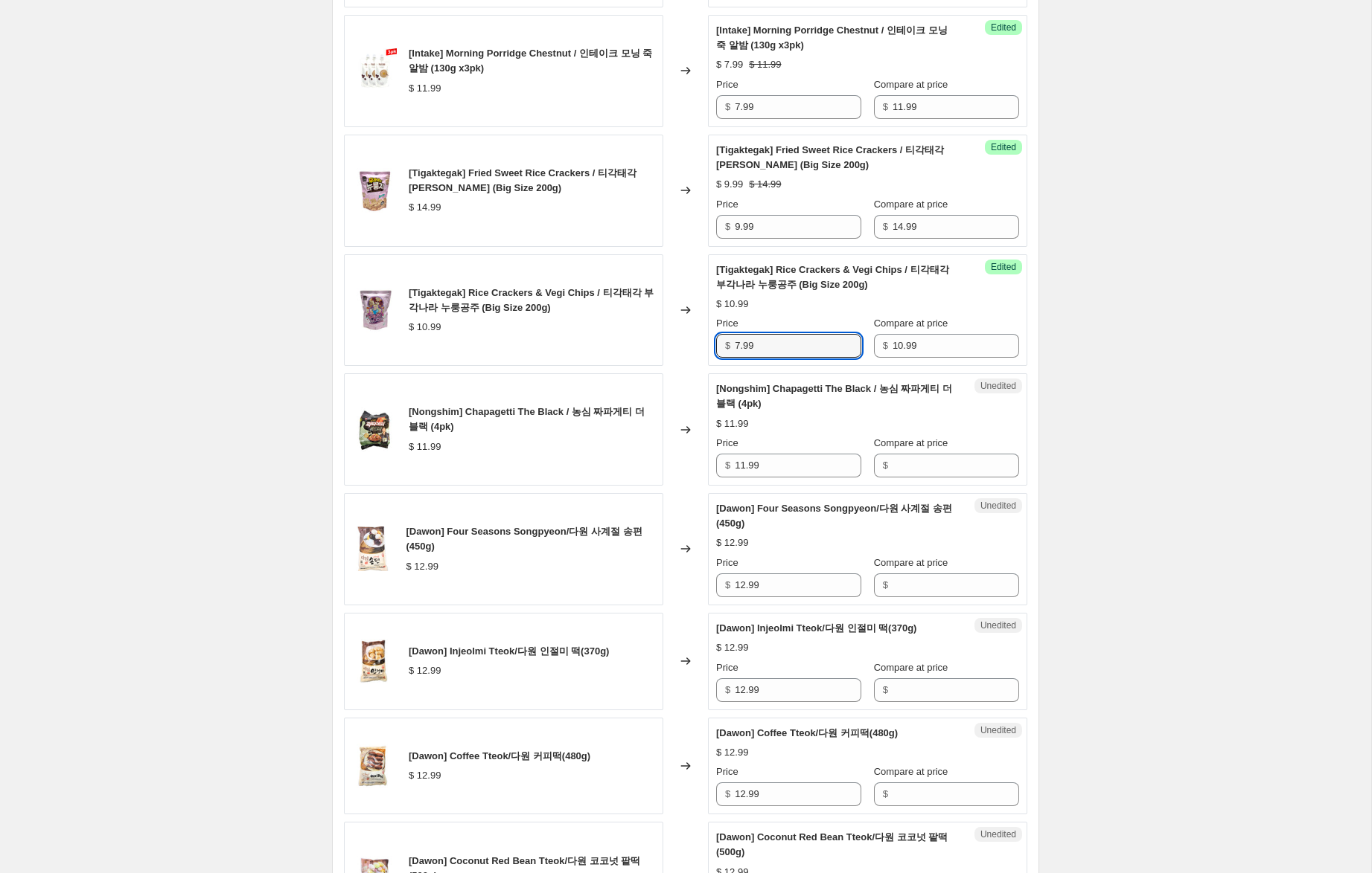
scroll to position [772, 0]
type input "7.99"
drag, startPoint x: 778, startPoint y: 466, endPoint x: 686, endPoint y: 454, distance: 92.8
click at [686, 454] on div "[Nongshim] Chapagetti The Black / 농심 짜파게티 더 블랙 (4pk) $ 11.99 Changed to Unedite…" at bounding box center [686, 429] width 684 height 113
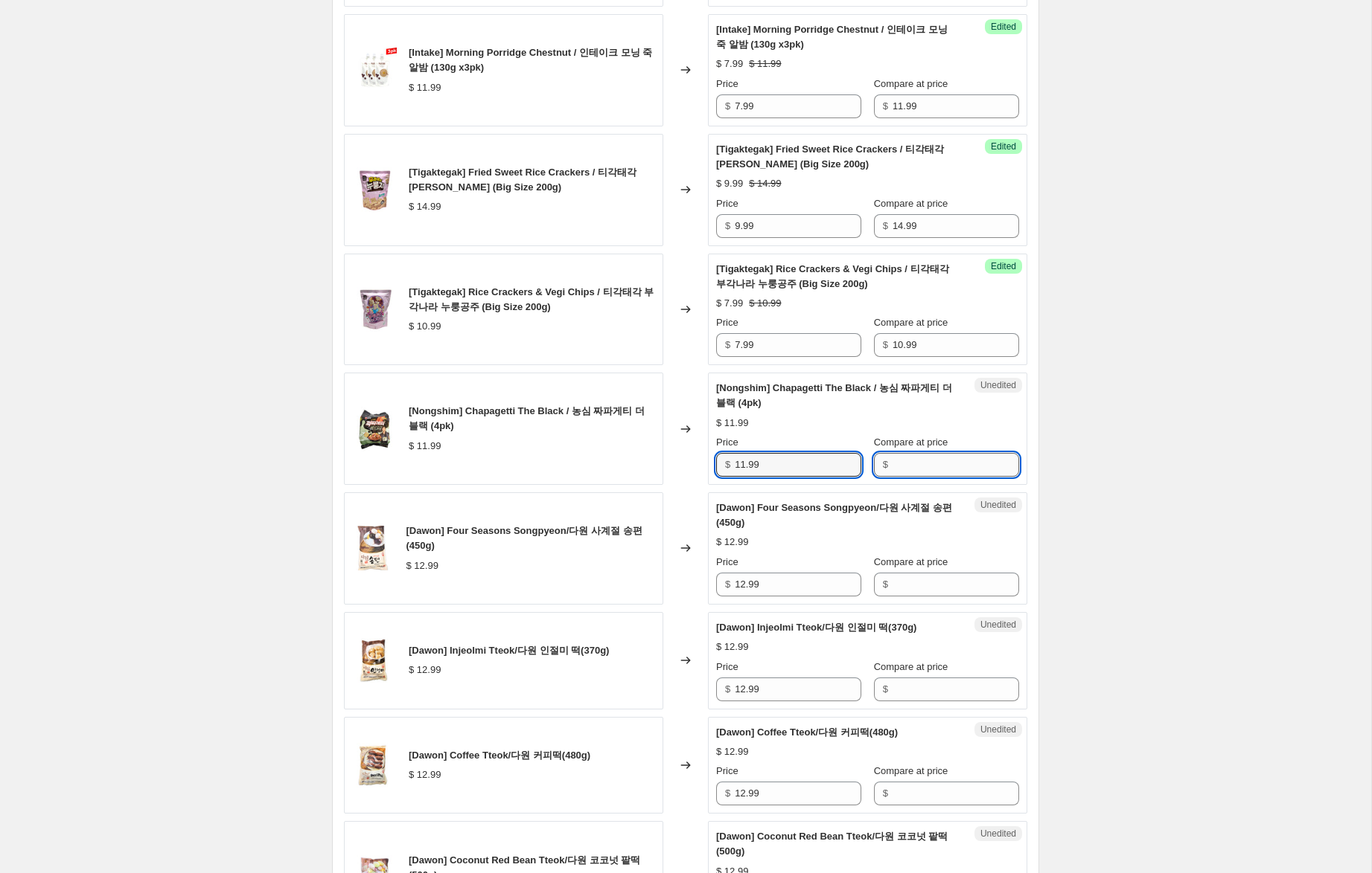
click at [916, 469] on input "Compare at price" at bounding box center [955, 465] width 126 height 24
paste input "11.99"
type input "11.99"
drag, startPoint x: 744, startPoint y: 465, endPoint x: 675, endPoint y: 451, distance: 70.4
click at [676, 451] on div "[Nongshim] Chapagetti The Black / 농심 짜파게티 더 블랙 (4pk) $ 11.99 Changed to Success…" at bounding box center [686, 429] width 684 height 113
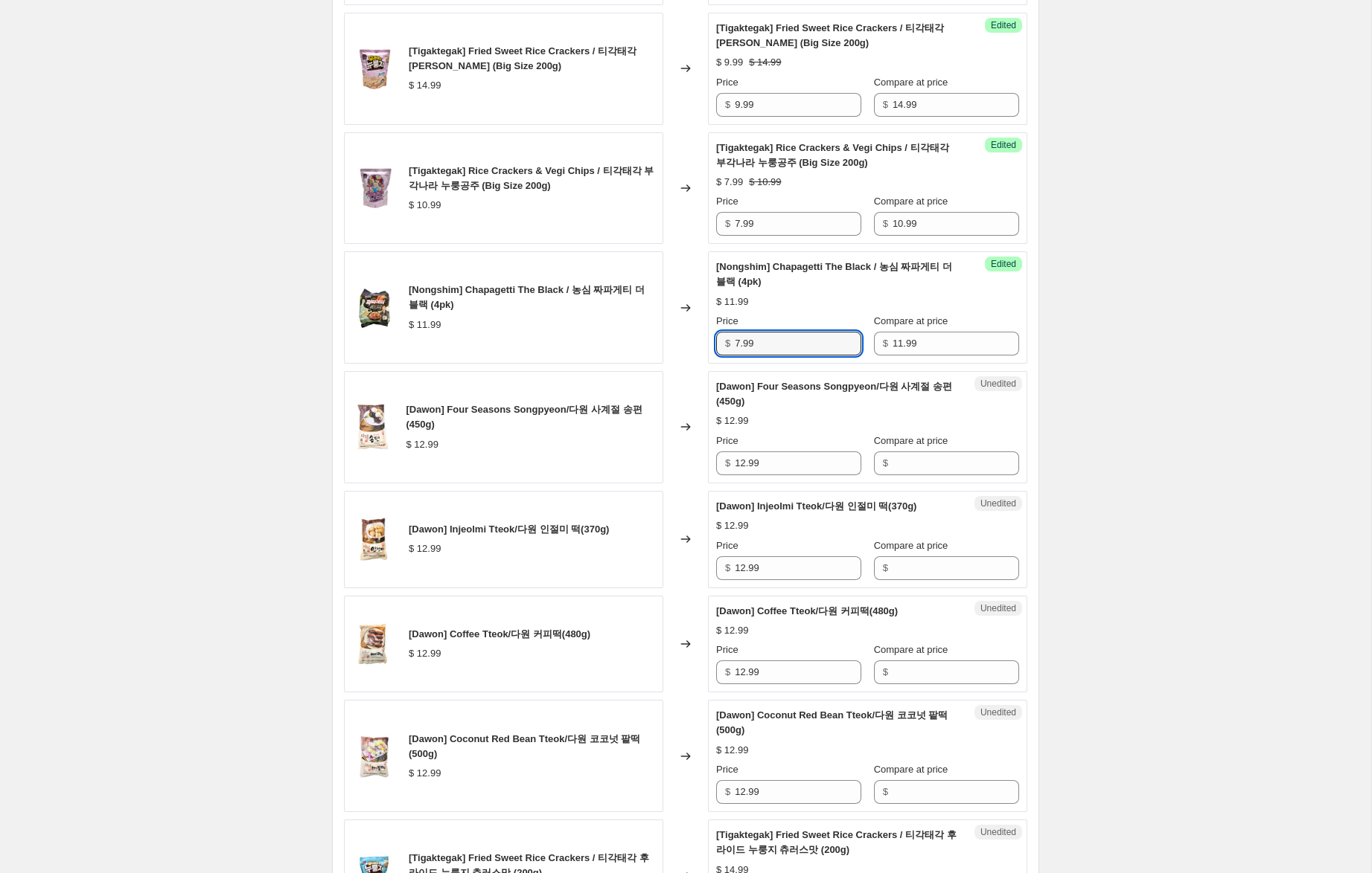
scroll to position [895, 0]
type input "7.99"
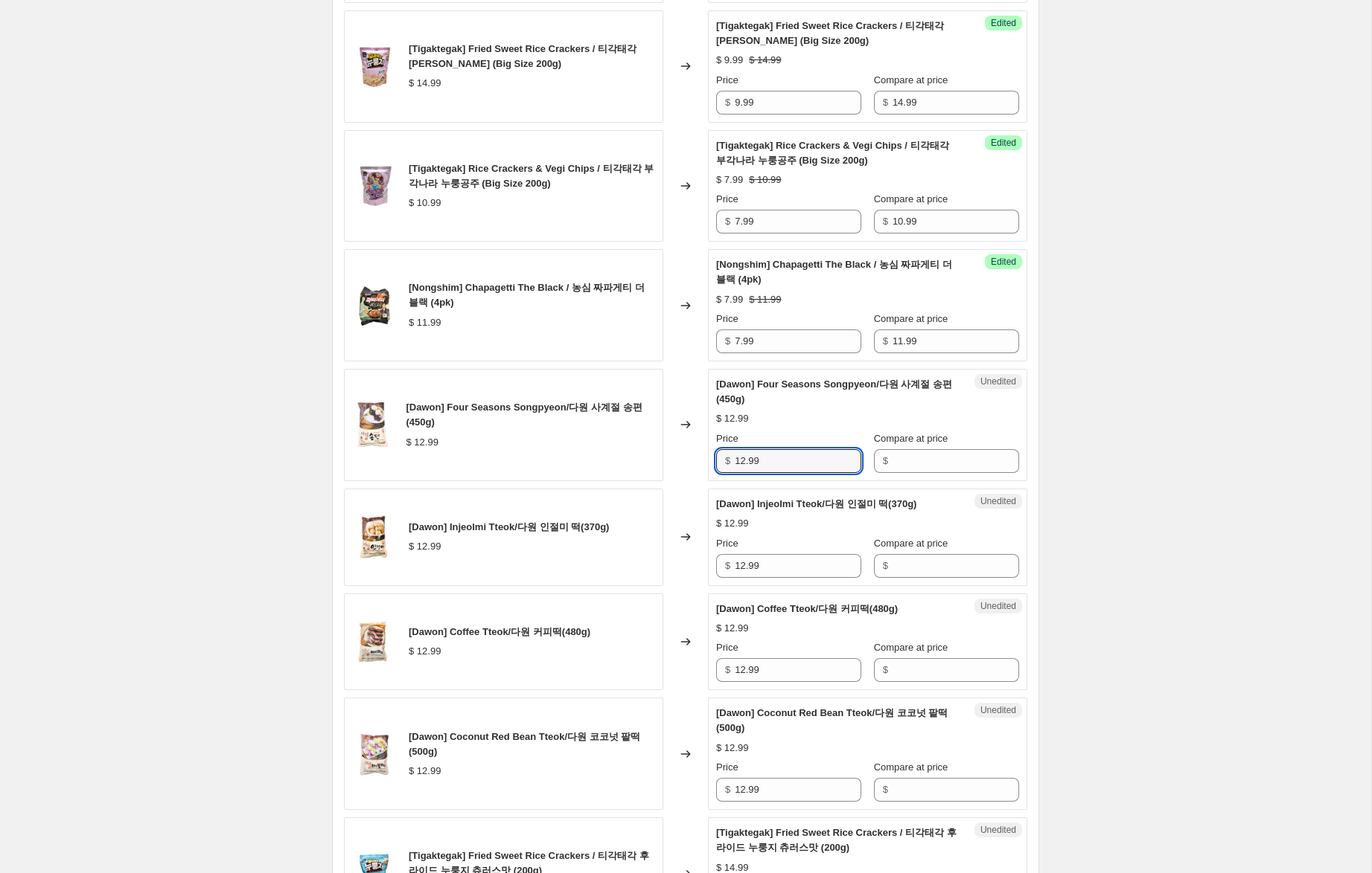
drag, startPoint x: 741, startPoint y: 457, endPoint x: 682, endPoint y: 453, distance: 59.1
click at [682, 453] on div "[Dawon] Four Seasons Songpyeon/다원 사계절 송편(450g) $ 12.99 Changed to Unedited [Daw…" at bounding box center [686, 425] width 684 height 113
click at [929, 467] on input "Compare at price" at bounding box center [955, 461] width 126 height 24
paste input "12.99"
type input "12.99"
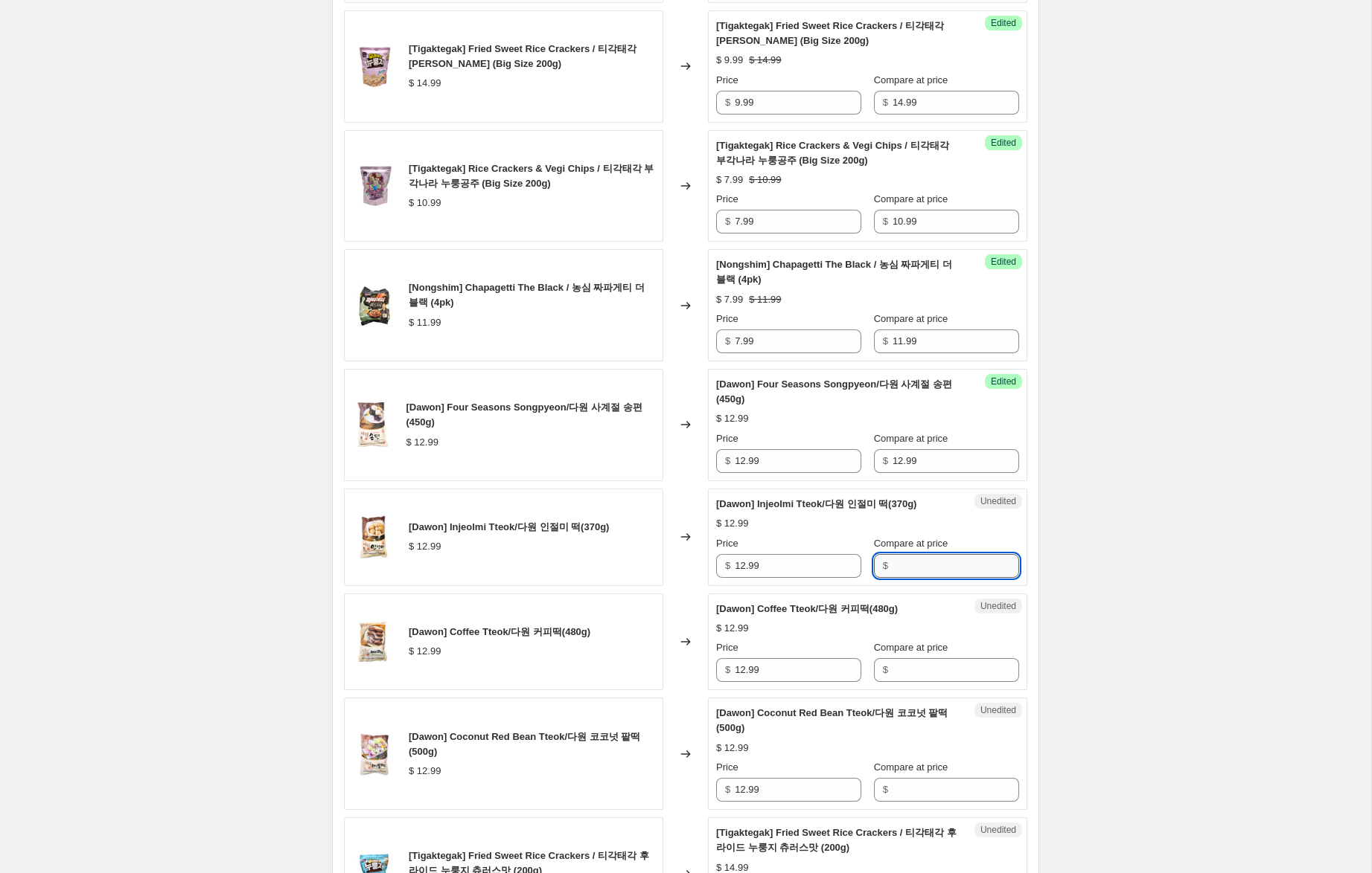
click at [922, 564] on input "Compare at price" at bounding box center [955, 566] width 126 height 24
paste input "12.99"
type input "12.99"
click at [914, 671] on input "Compare at price" at bounding box center [955, 670] width 126 height 24
paste input "12.99"
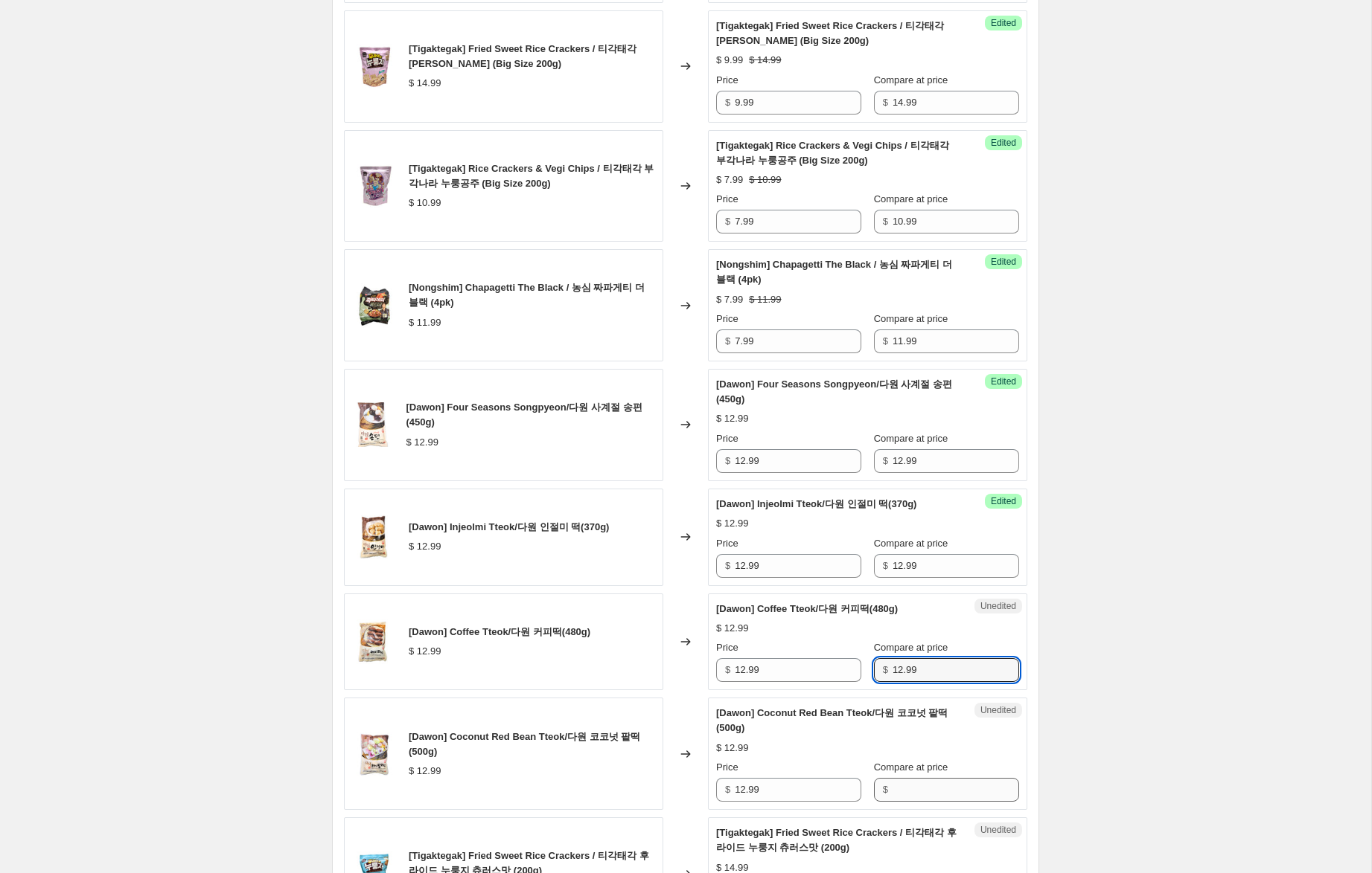
type input "12.99"
click at [916, 798] on input "Compare at price" at bounding box center [955, 790] width 126 height 24
paste input "12.99"
type input "12.99"
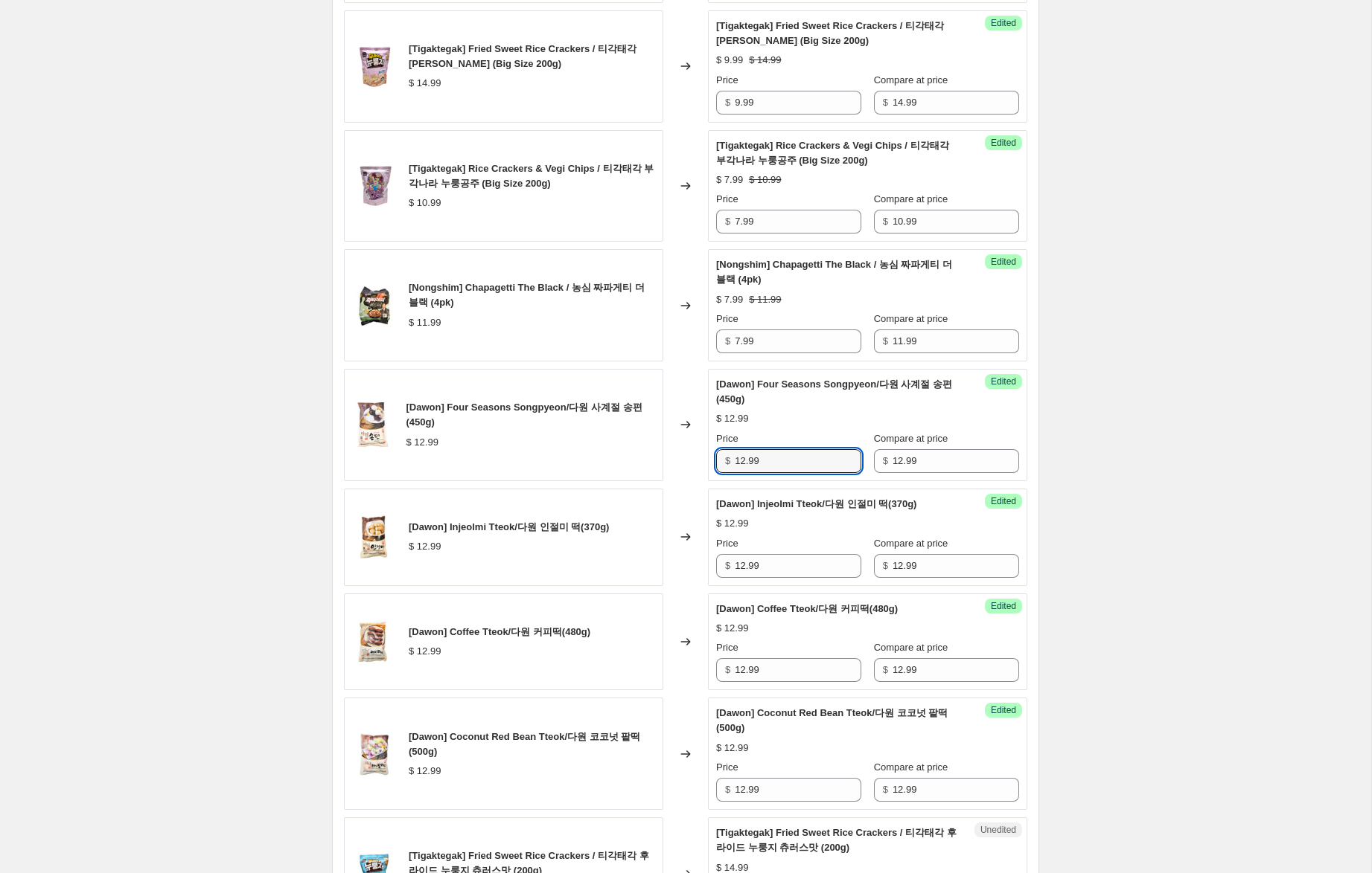
click at [704, 456] on div "[Dawon] Four Seasons Songpyeon/다원 사계절 송편(450g) $ 12.99 Changed to Success Edite…" at bounding box center [686, 425] width 684 height 113
type input "9.99"
drag, startPoint x: 744, startPoint y: 566, endPoint x: 711, endPoint y: 614, distance: 58.2
click at [673, 550] on div "[Dawon] Injeolmi Tteok/다원 인절미 떡(370g) $ 12.99 Changed to Success Edited [Dawon]…" at bounding box center [686, 537] width 684 height 97
type input "9.99"
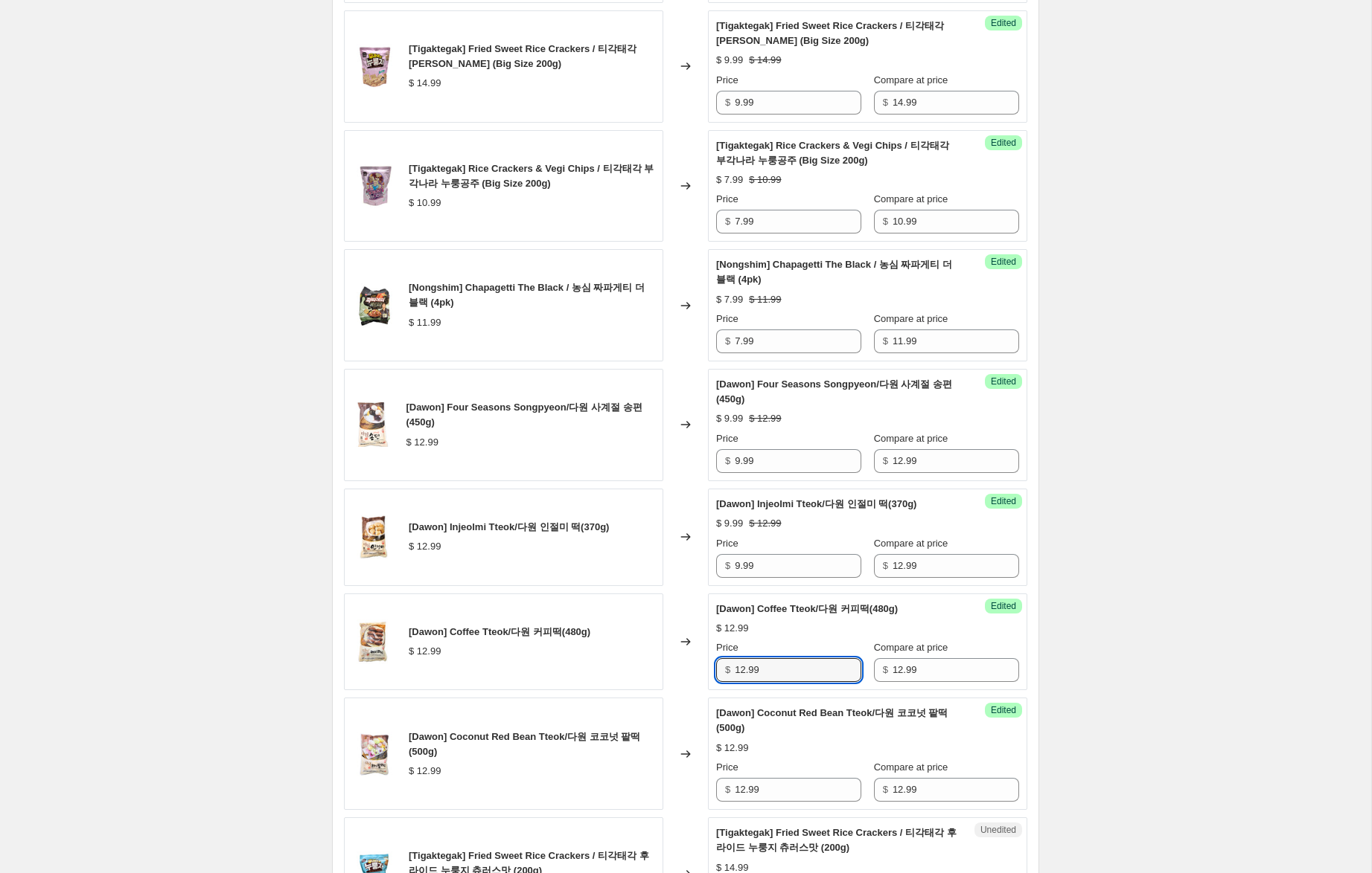
drag, startPoint x: 744, startPoint y: 670, endPoint x: 648, endPoint y: 661, distance: 96.4
click at [648, 661] on div "[Dawon] Coffee Tteok/다원 커피떡(480g) $ 12.99 Changed to Success Edited [Dawon] Cof…" at bounding box center [686, 641] width 684 height 97
type input "9.99"
drag, startPoint x: 744, startPoint y: 792, endPoint x: 670, endPoint y: 777, distance: 75.5
click at [658, 780] on div "[Dawon] Coconut Red Bean Tteok/다원 코코넛 팥떡(500g) $ 12.99 Changed to Success Edite…" at bounding box center [686, 754] width 684 height 113
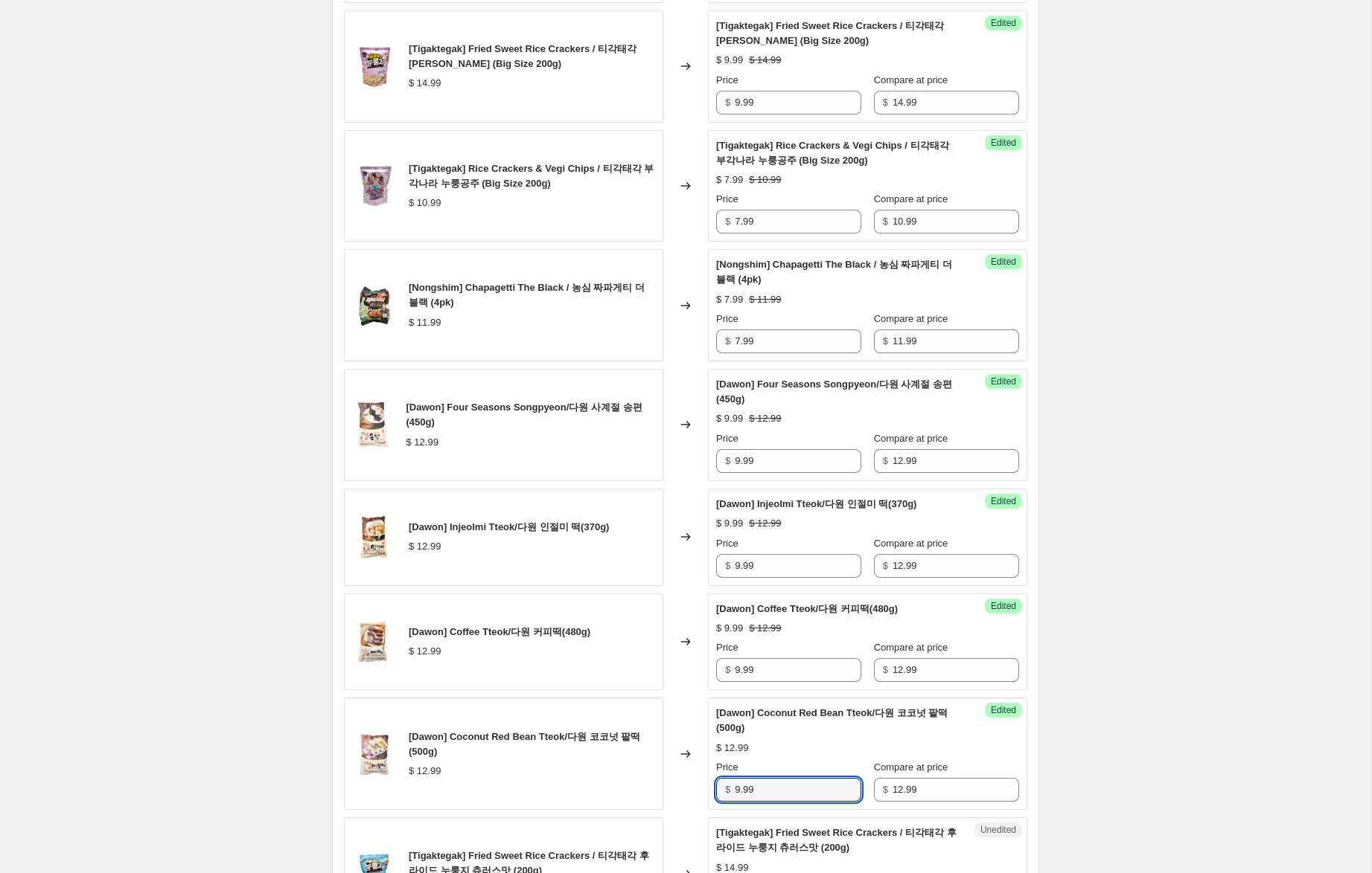
type input "9.99"
click at [1140, 697] on div "Create new price change job. This page is ready Create new price change job Dra…" at bounding box center [685, 821] width 1371 height 3431
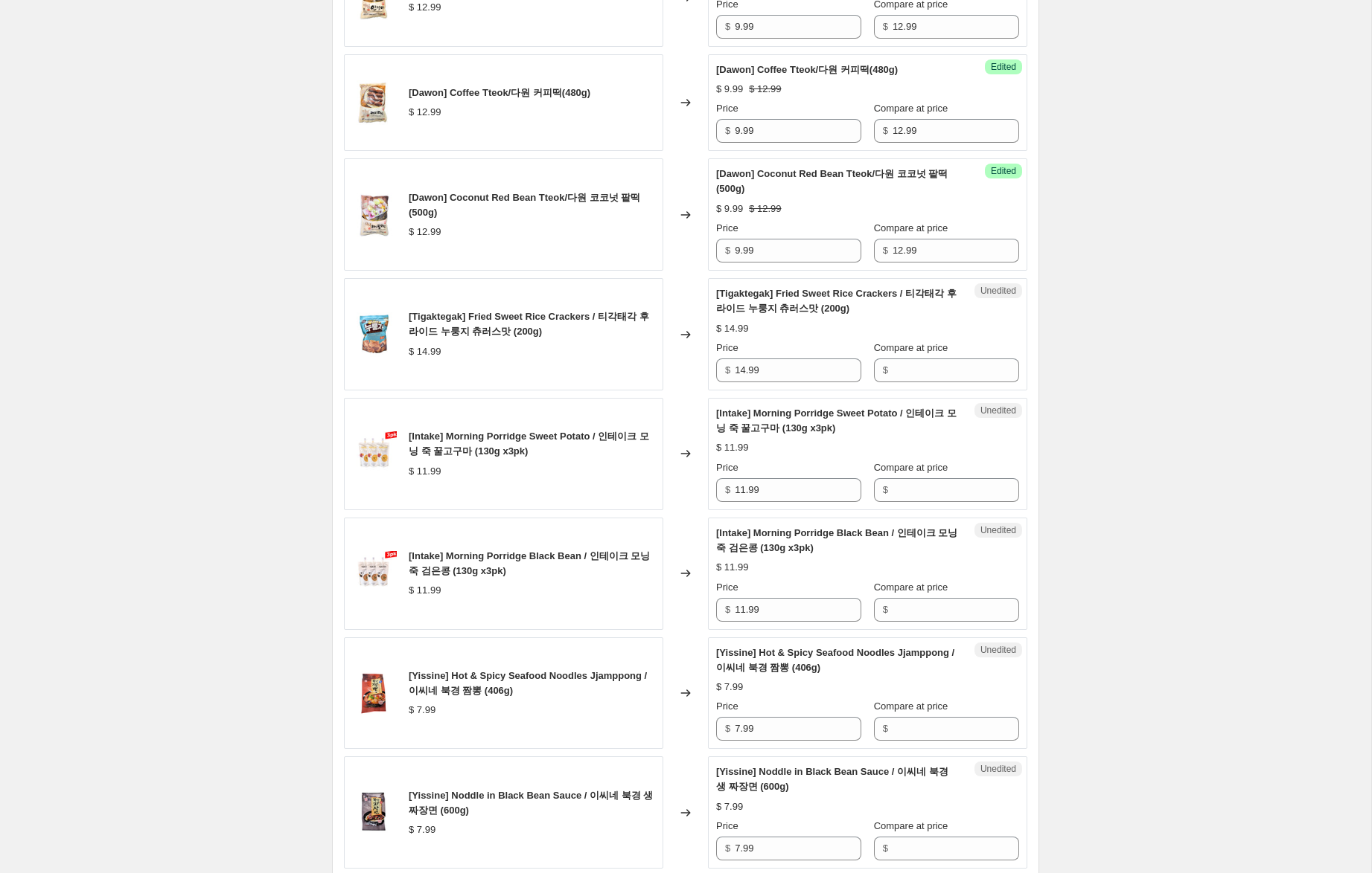
scroll to position [1435, 0]
click at [710, 363] on div "Unedited [Tigaktegak] Fried Sweet Rice Crackers / 티각태각 후라이드 누룽지 츄러스맛 (200g) $ 1…" at bounding box center [867, 334] width 319 height 113
drag, startPoint x: 913, startPoint y: 368, endPoint x: 816, endPoint y: 363, distance: 97.1
click at [913, 368] on input "Compare at price" at bounding box center [955, 370] width 126 height 24
paste input "14.99"
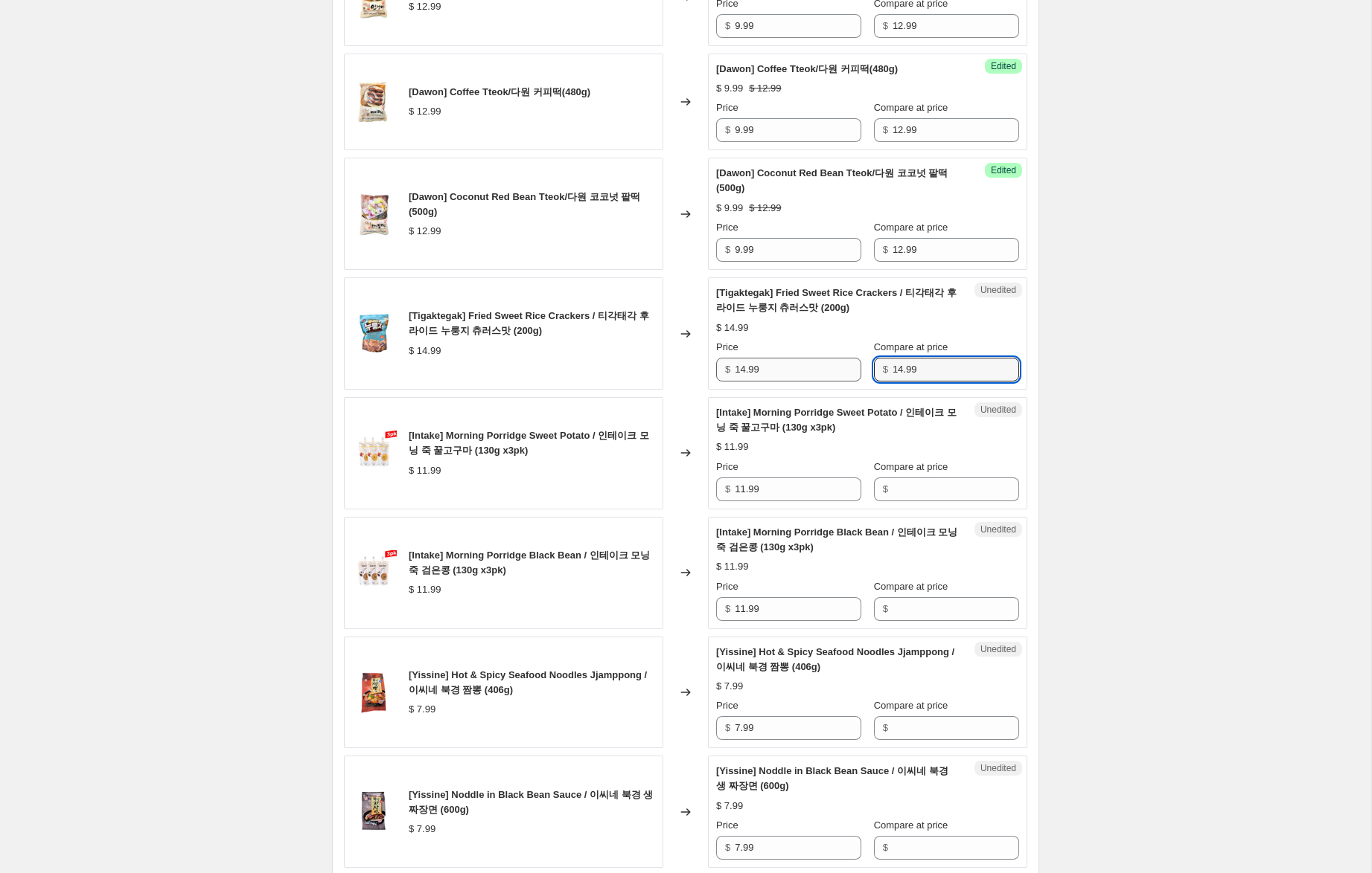
type input "14.99"
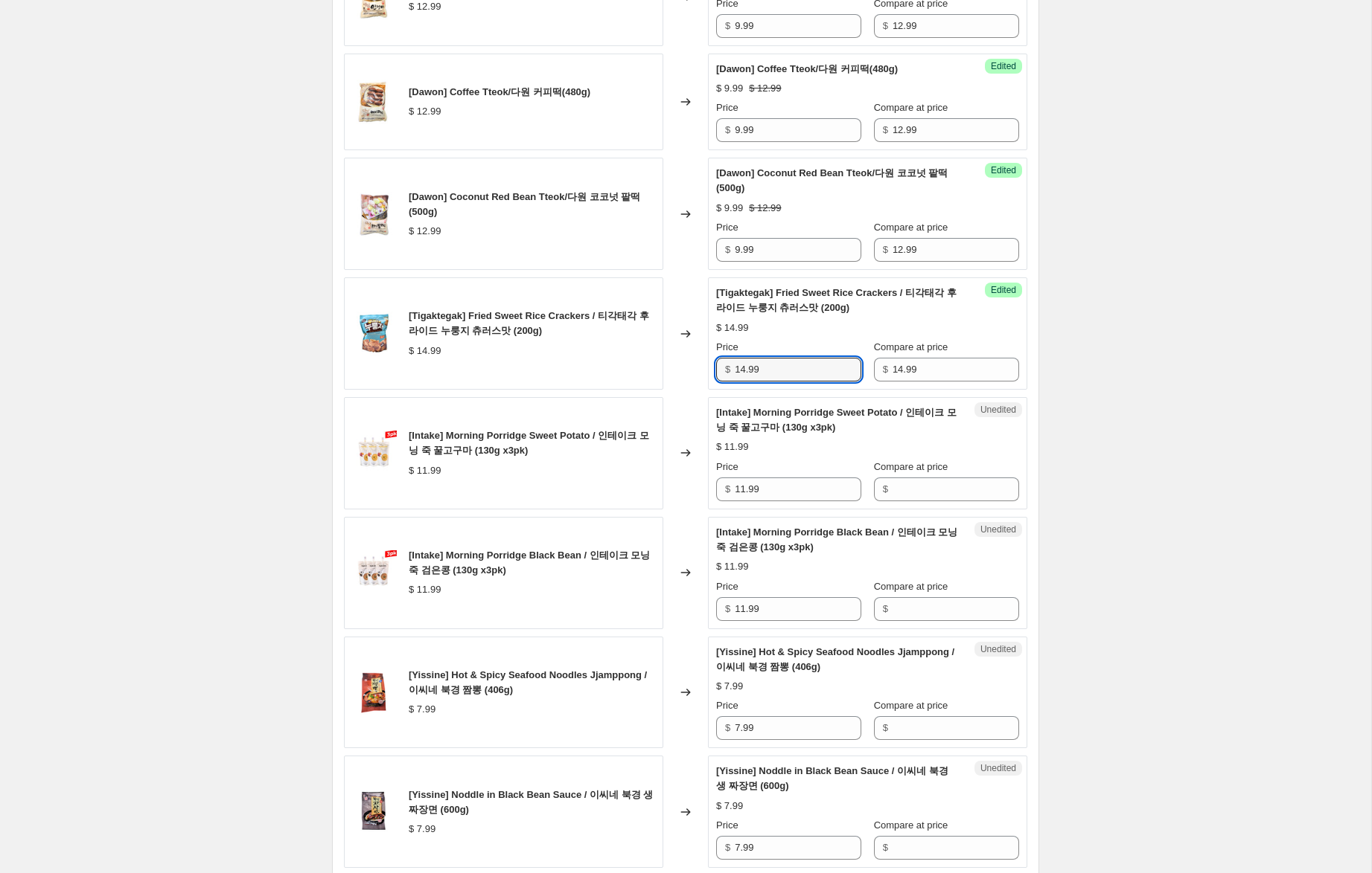
drag, startPoint x: 746, startPoint y: 370, endPoint x: 688, endPoint y: 359, distance: 59.0
click at [688, 359] on div "[Tigaktegak] Fried Sweet Rice Crackers / 티각태각 후라이드 누룽지 츄러스맛 (200g) $ 14.99 Chan…" at bounding box center [686, 334] width 684 height 113
type input "9.99"
drag, startPoint x: 764, startPoint y: 487, endPoint x: 690, endPoint y: 475, distance: 75.0
click at [690, 475] on div "[Intake] Morning Porridge Sweet Potato / 인테이크 모닝 죽 꿀고구마 (130g x3pk) $ 11.99 Cha…" at bounding box center [686, 453] width 684 height 113
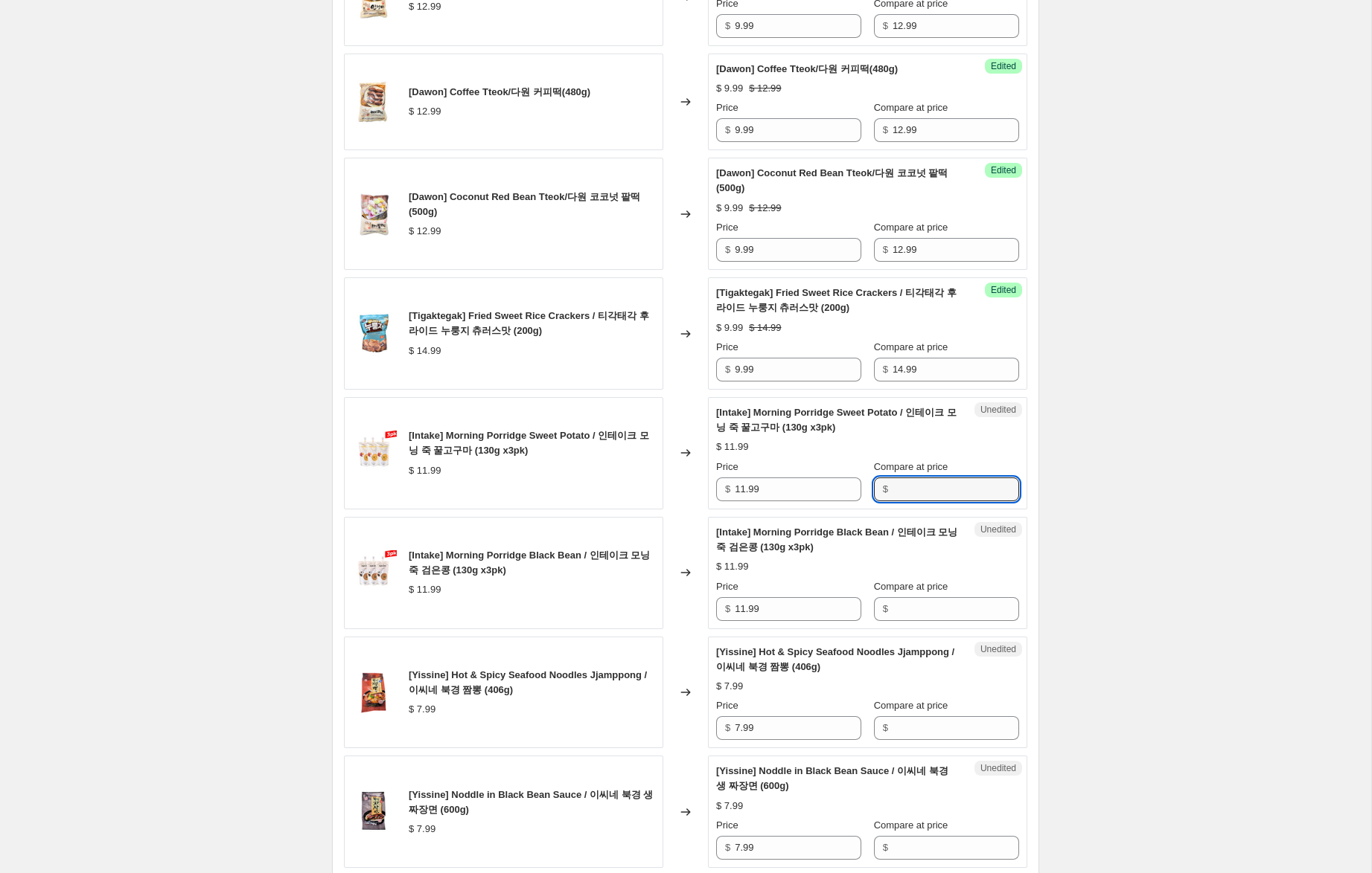
drag, startPoint x: 936, startPoint y: 493, endPoint x: 938, endPoint y: 502, distance: 9.2
click at [936, 493] on input "Compare at price" at bounding box center [955, 490] width 126 height 24
paste input "11.99"
type input "11.99"
click at [947, 607] on input "Compare at price" at bounding box center [955, 609] width 126 height 24
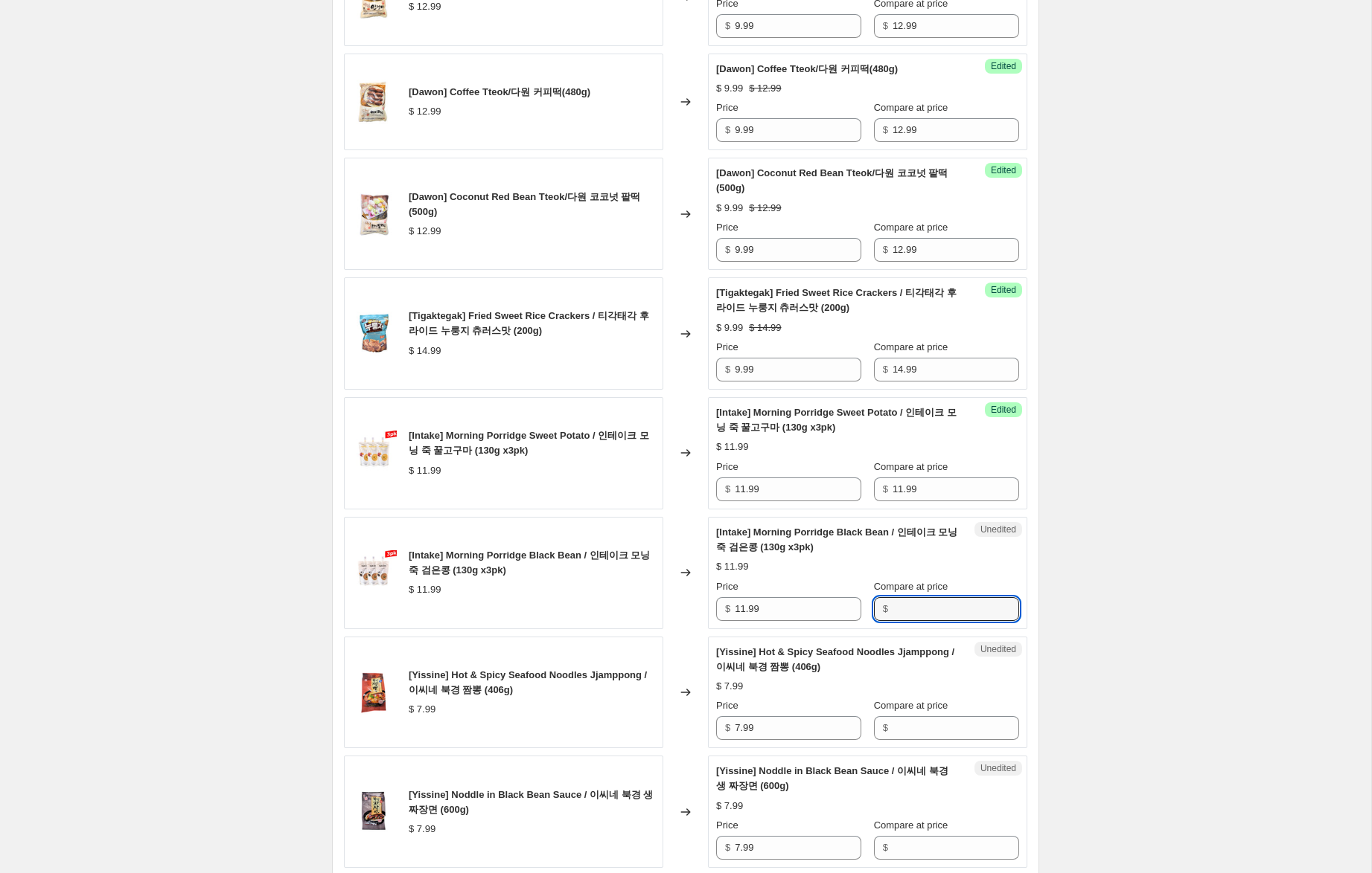
paste input "11.99"
type input "11.99"
drag, startPoint x: 744, startPoint y: 608, endPoint x: 680, endPoint y: 591, distance: 66.2
click at [680, 591] on div "[Intake] Morning Porridge Black Bean / 인테이크 모닝 죽 검은콩 (130g x3pk) $ 11.99 Change…" at bounding box center [686, 573] width 684 height 113
type input "7.99"
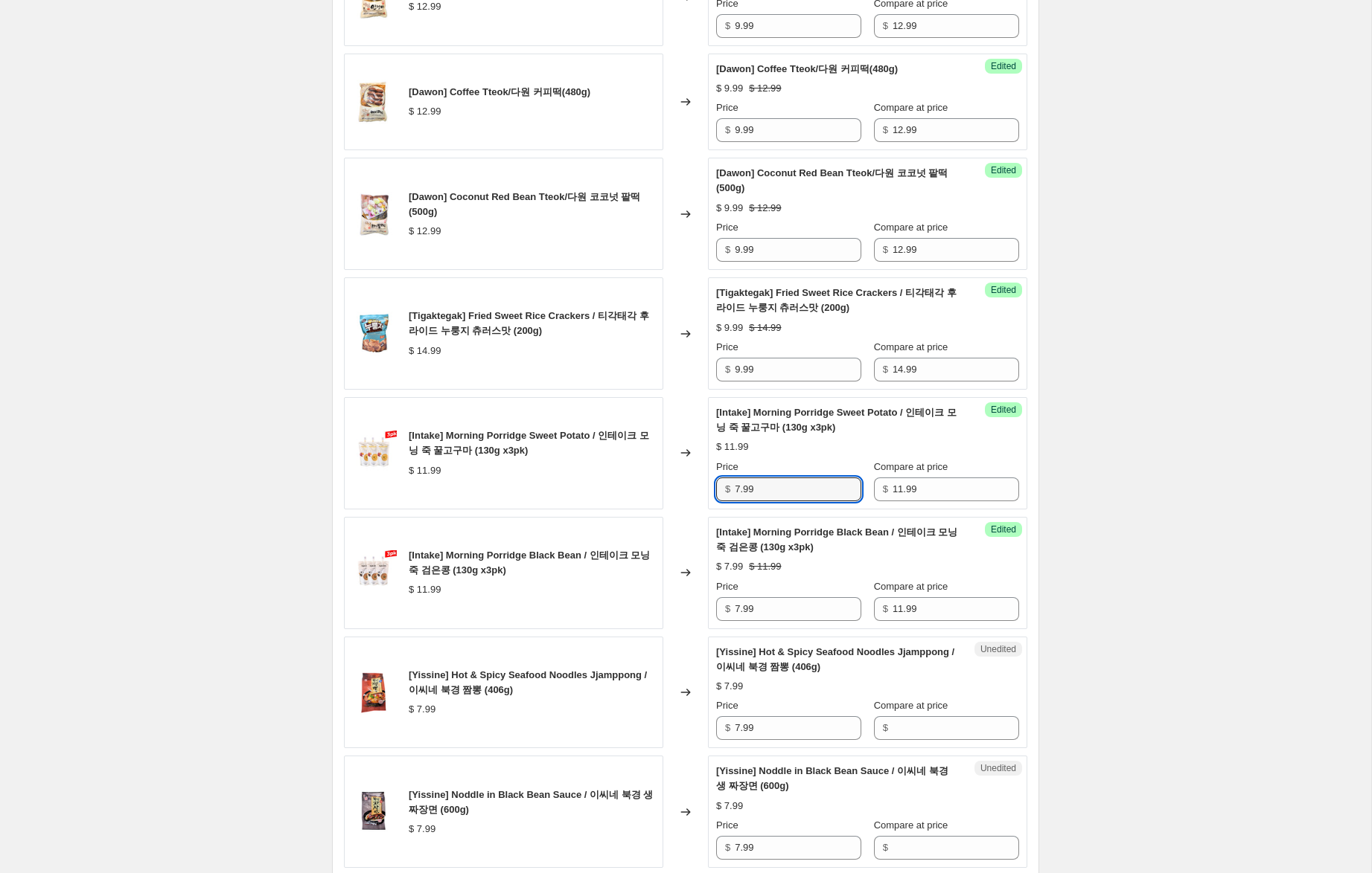
drag, startPoint x: 744, startPoint y: 489, endPoint x: 653, endPoint y: 472, distance: 92.6
click at [652, 470] on div "[Intake] Morning Porridge Sweet Potato / 인테이크 모닝 죽 꿀고구마 (130g x3pk) $ 11.99 Cha…" at bounding box center [686, 453] width 684 height 113
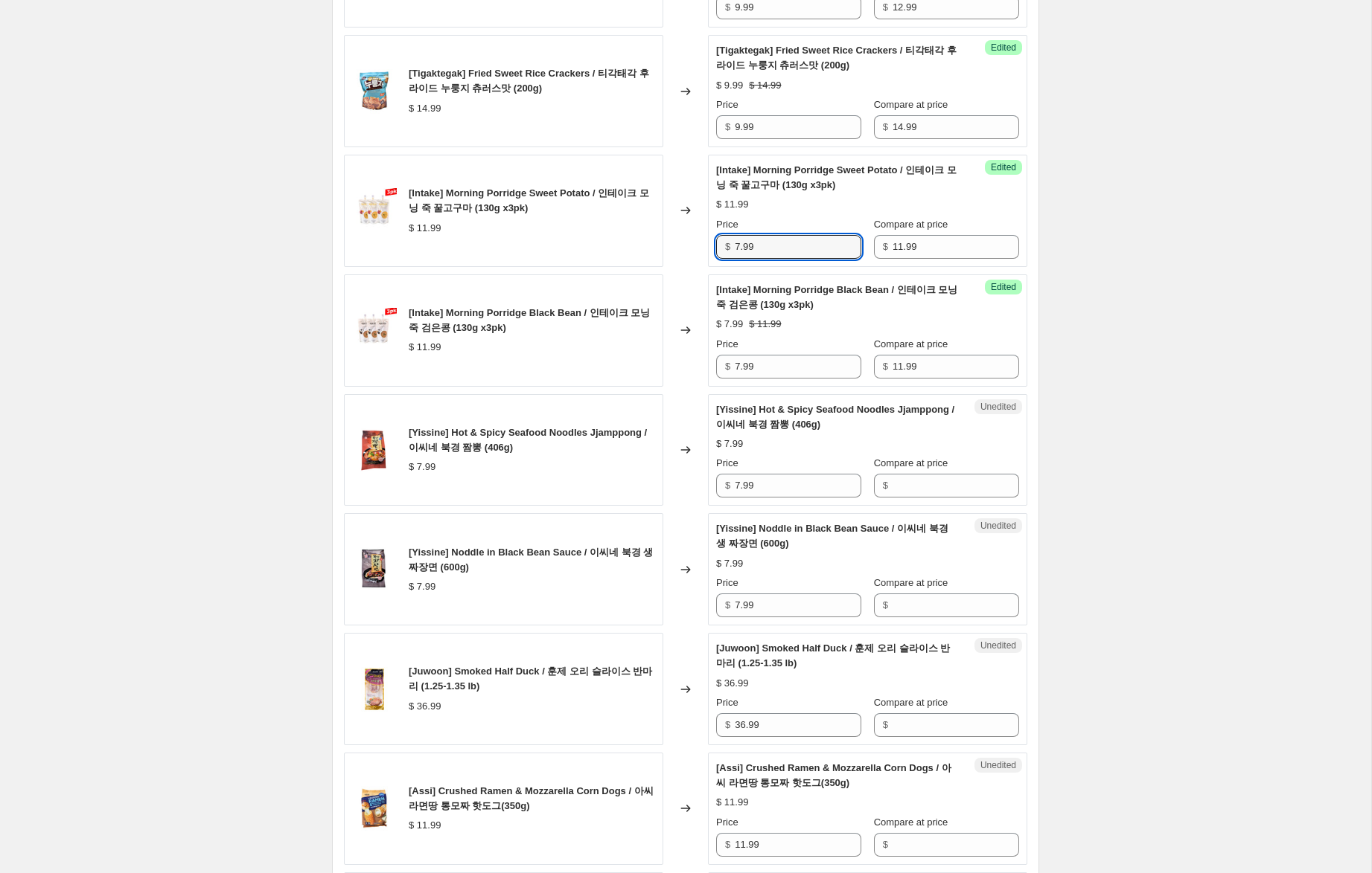
scroll to position [1678, 0]
type input "7.99"
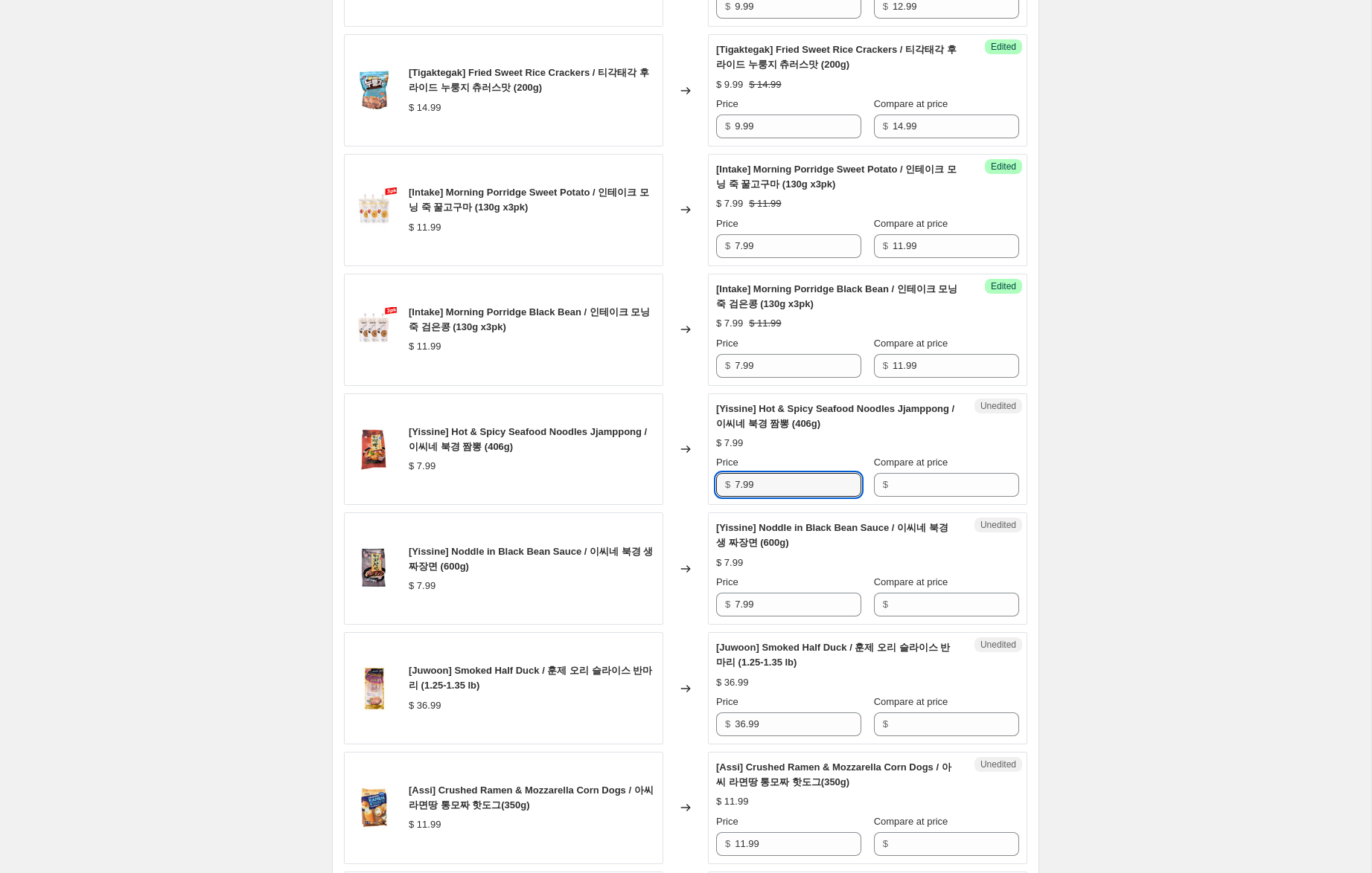
drag, startPoint x: 804, startPoint y: 489, endPoint x: 611, endPoint y: 457, distance: 195.6
click at [609, 457] on div "[Yissine] Hot & Spicy Seafood Noodles Jjamppong / 이씨네 북경 짬뽕 (406g) $ 7.99 Chang…" at bounding box center [686, 450] width 684 height 113
click at [945, 484] on input "Compare at price" at bounding box center [955, 486] width 126 height 24
paste input "7.99"
type input "7.99"
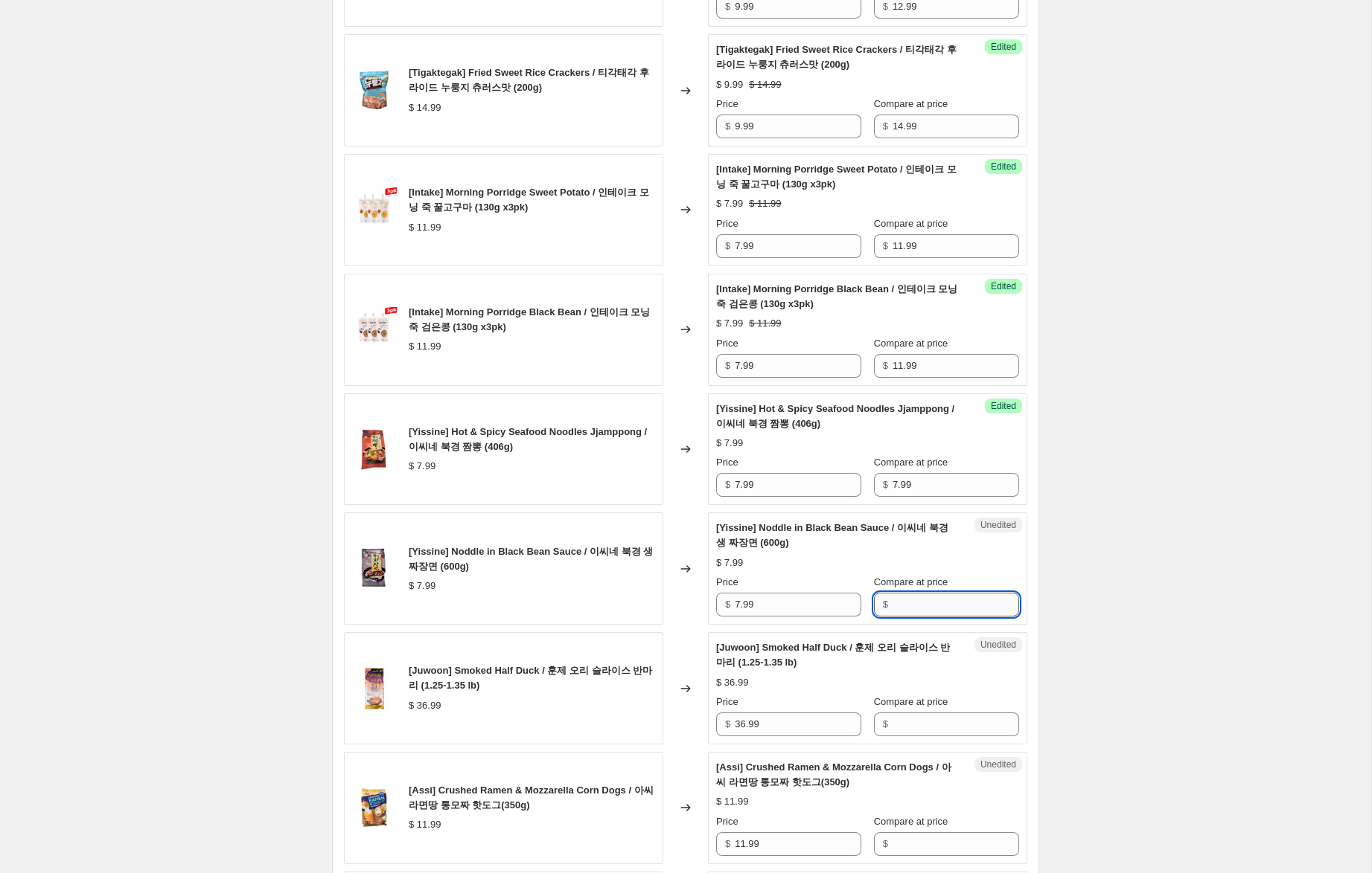
click at [946, 602] on input "Compare at price" at bounding box center [955, 605] width 126 height 24
paste input "7.99"
type input "7.99"
click at [708, 473] on div "Success Edited [Yissine] Hot & Spicy Seafood Noodles Jjamppong / 이씨네 북경 짬뽕 (406…" at bounding box center [867, 450] width 319 height 113
type input "4.99"
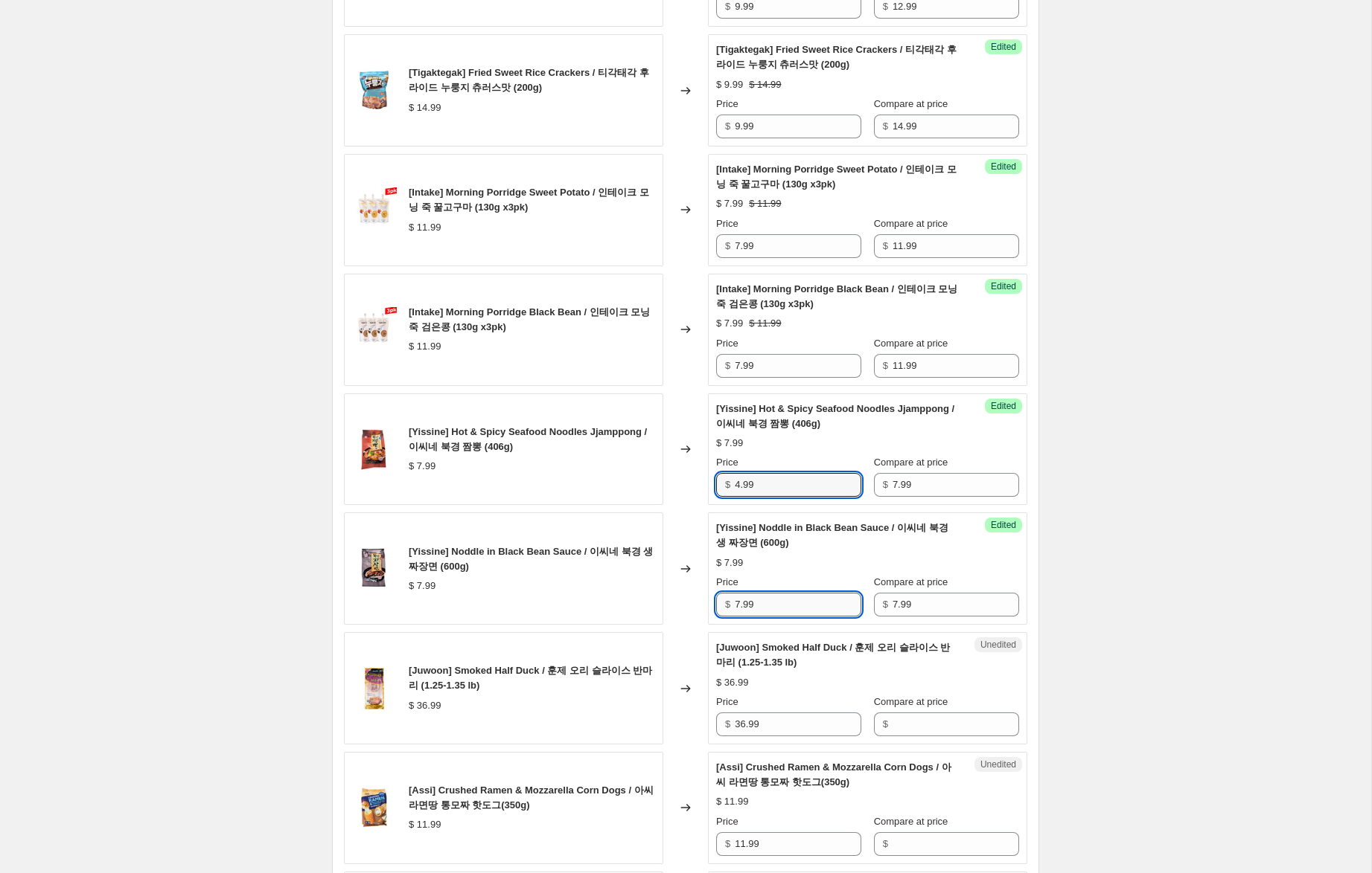
click at [741, 604] on input "7.99" at bounding box center [797, 605] width 126 height 24
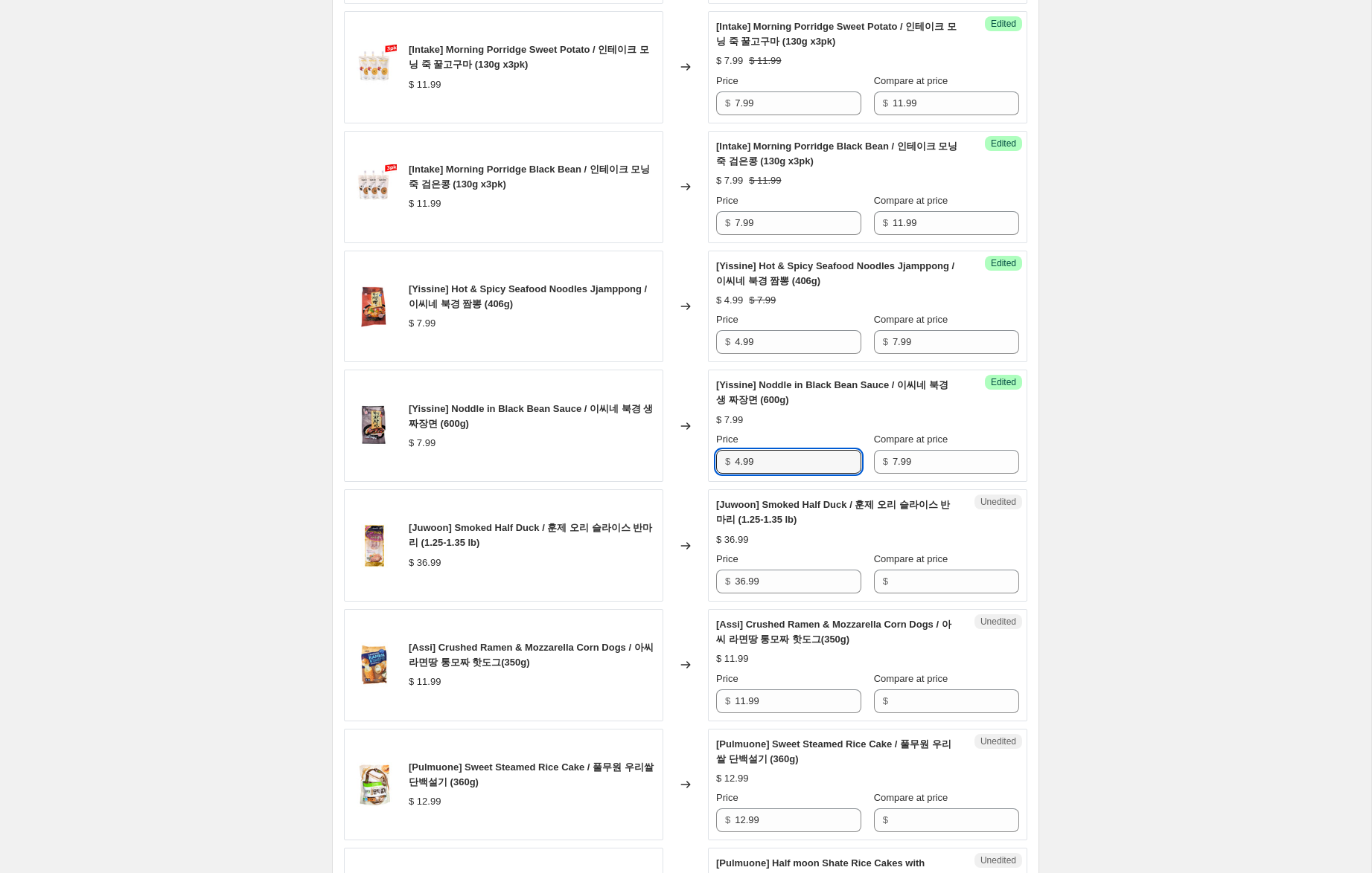
scroll to position [1843, 0]
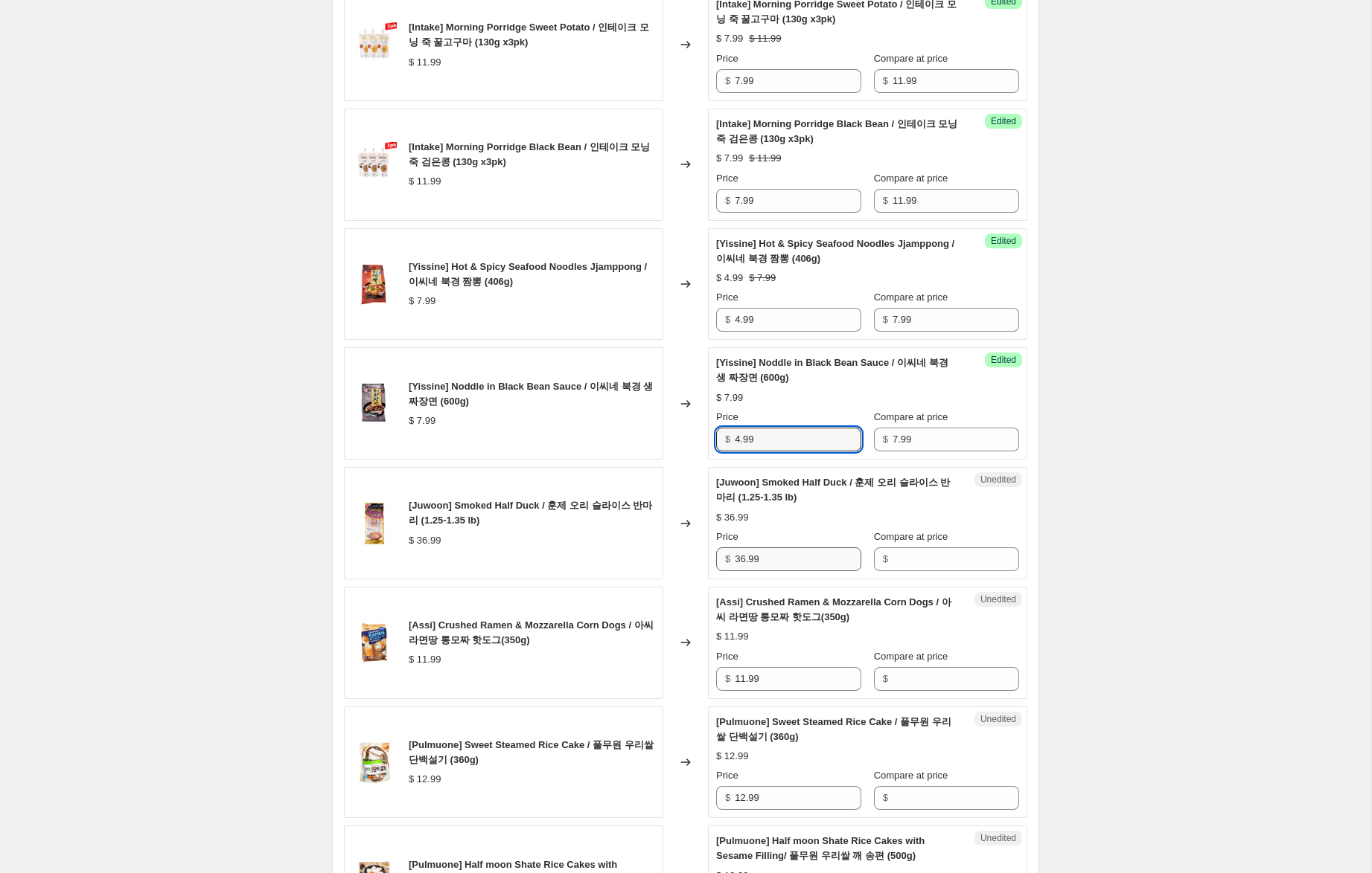
type input "4.99"
drag, startPoint x: 783, startPoint y: 568, endPoint x: 724, endPoint y: 551, distance: 61.4
click at [702, 551] on div "[Juwoon] Smoked Half Duck / 훈제 오리 슬라이스 반마리 (1.25-1.35 lb) $ 36.99 Changed to Un…" at bounding box center [686, 523] width 684 height 113
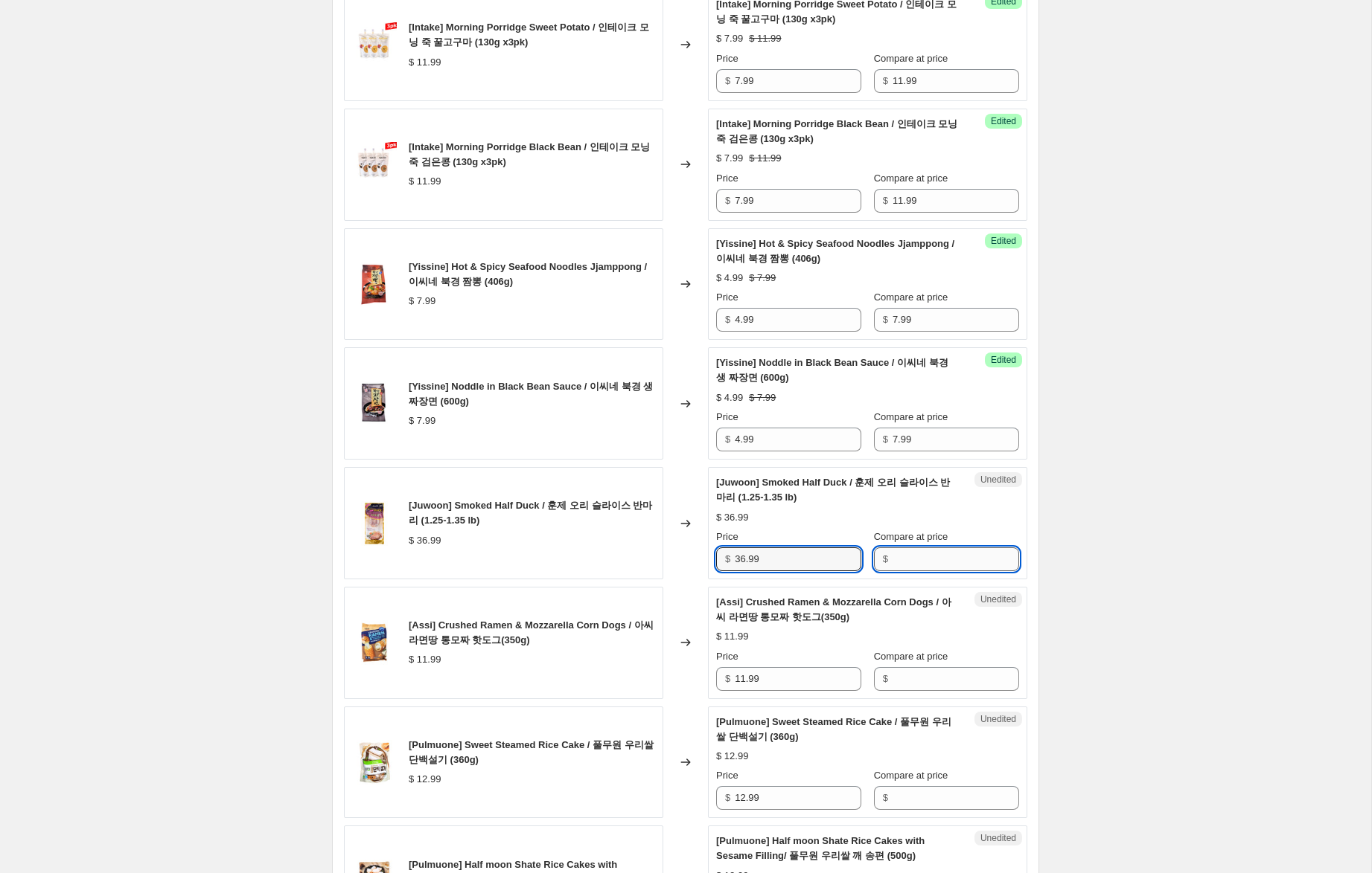
click at [933, 559] on input "Compare at price" at bounding box center [955, 559] width 126 height 24
paste input "36.99"
type input "36.99"
drag, startPoint x: 745, startPoint y: 559, endPoint x: 715, endPoint y: 554, distance: 30.4
click at [715, 554] on div "Success Edited [Juwoon] Smoked Half Duck / 훈제 오리 슬라이스 반마리 (1.25-1.35 lb) $ 36.9…" at bounding box center [867, 523] width 319 height 113
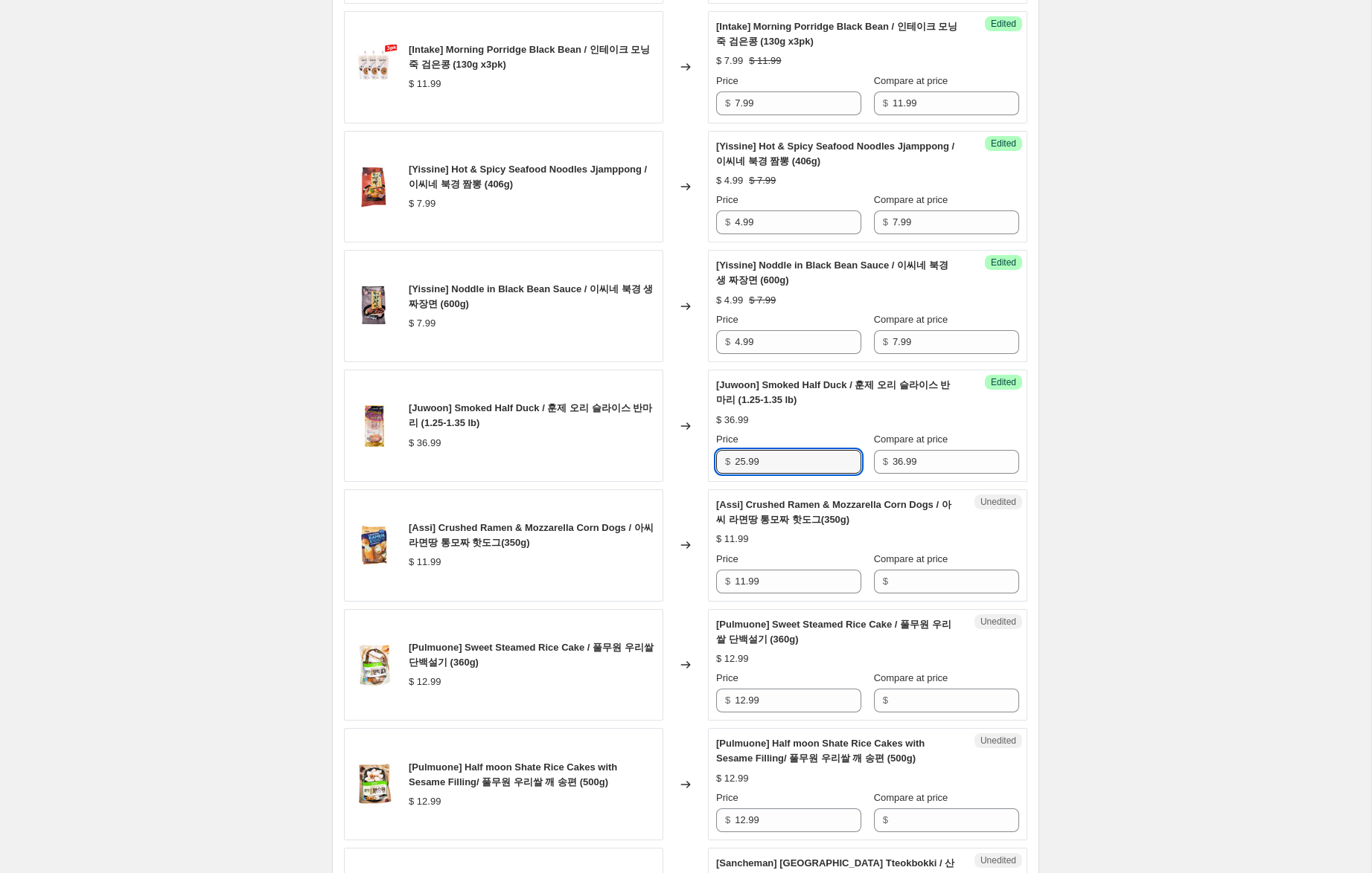
scroll to position [1942, 0]
type input "25.99"
drag, startPoint x: 762, startPoint y: 575, endPoint x: 666, endPoint y: 565, distance: 96.5
click at [666, 565] on div "[Assi] Crushed Ramen & Mozzarella Corn Dogs / 아씨 라면땅 통모짜 핫도그(350g) $ 11.99 Chan…" at bounding box center [686, 544] width 684 height 113
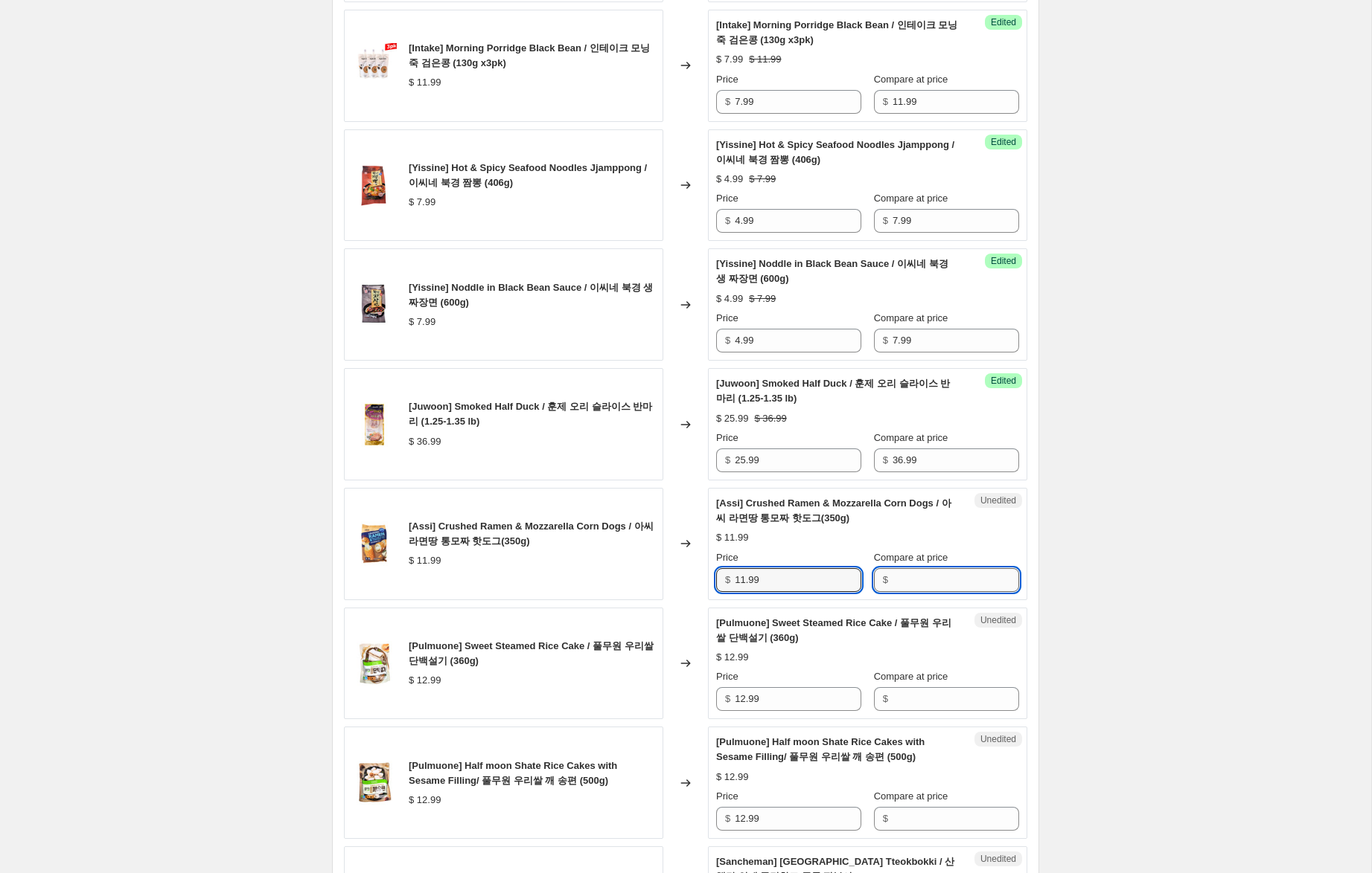
click at [948, 576] on input "Compare at price" at bounding box center [955, 580] width 126 height 24
paste input "11.99"
type input "11.99"
click at [929, 699] on input "Compare at price" at bounding box center [955, 699] width 126 height 24
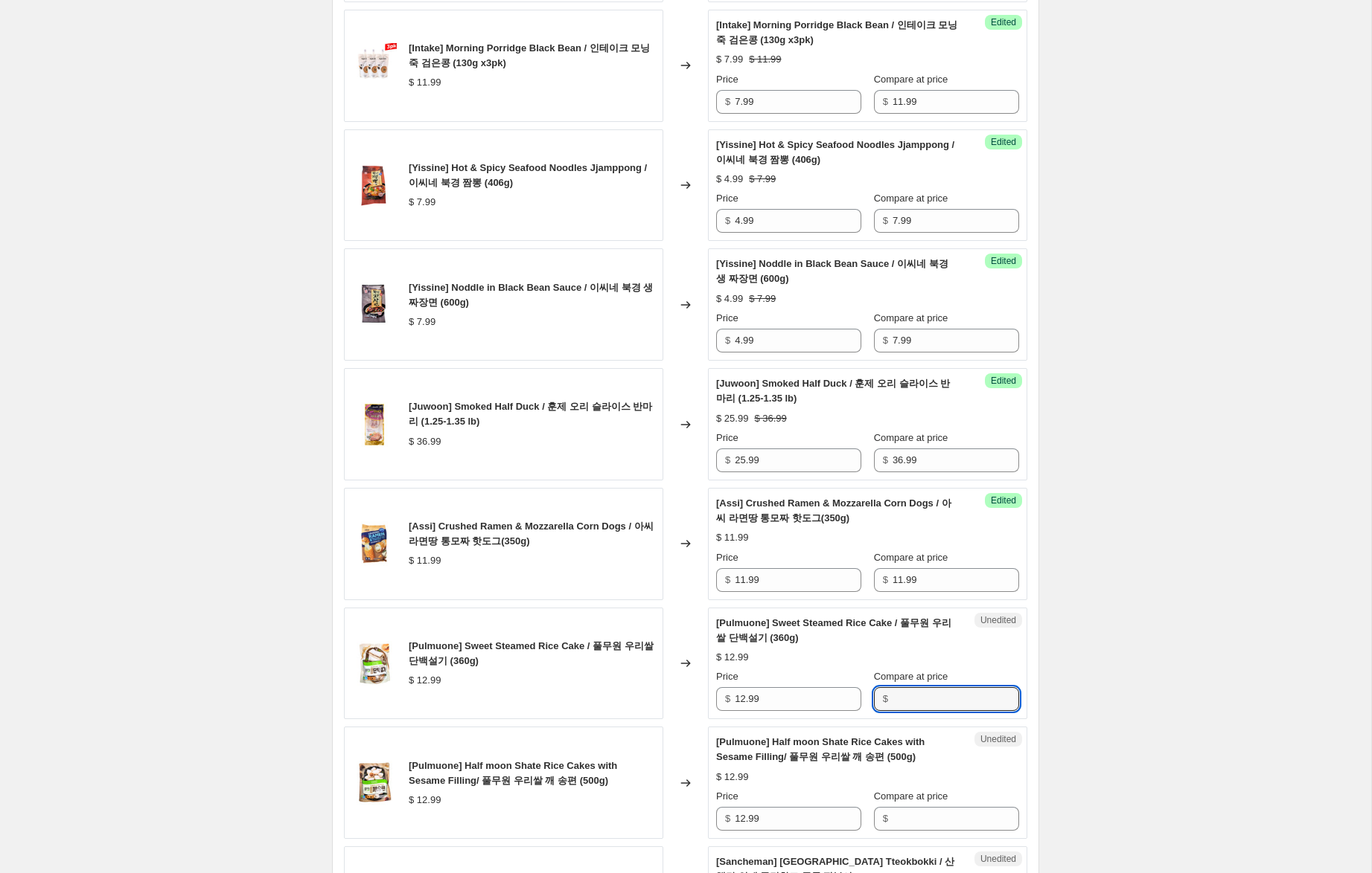
paste input "11.99"
type input "11.99"
drag, startPoint x: 741, startPoint y: 580, endPoint x: 690, endPoint y: 569, distance: 52.2
click at [690, 569] on div "[Assi] Crushed Ramen & Mozzarella Corn Dogs / 아씨 라면땅 통모짜 핫도그(350g) $ 11.99 Chan…" at bounding box center [686, 544] width 684 height 113
type input "8.99"
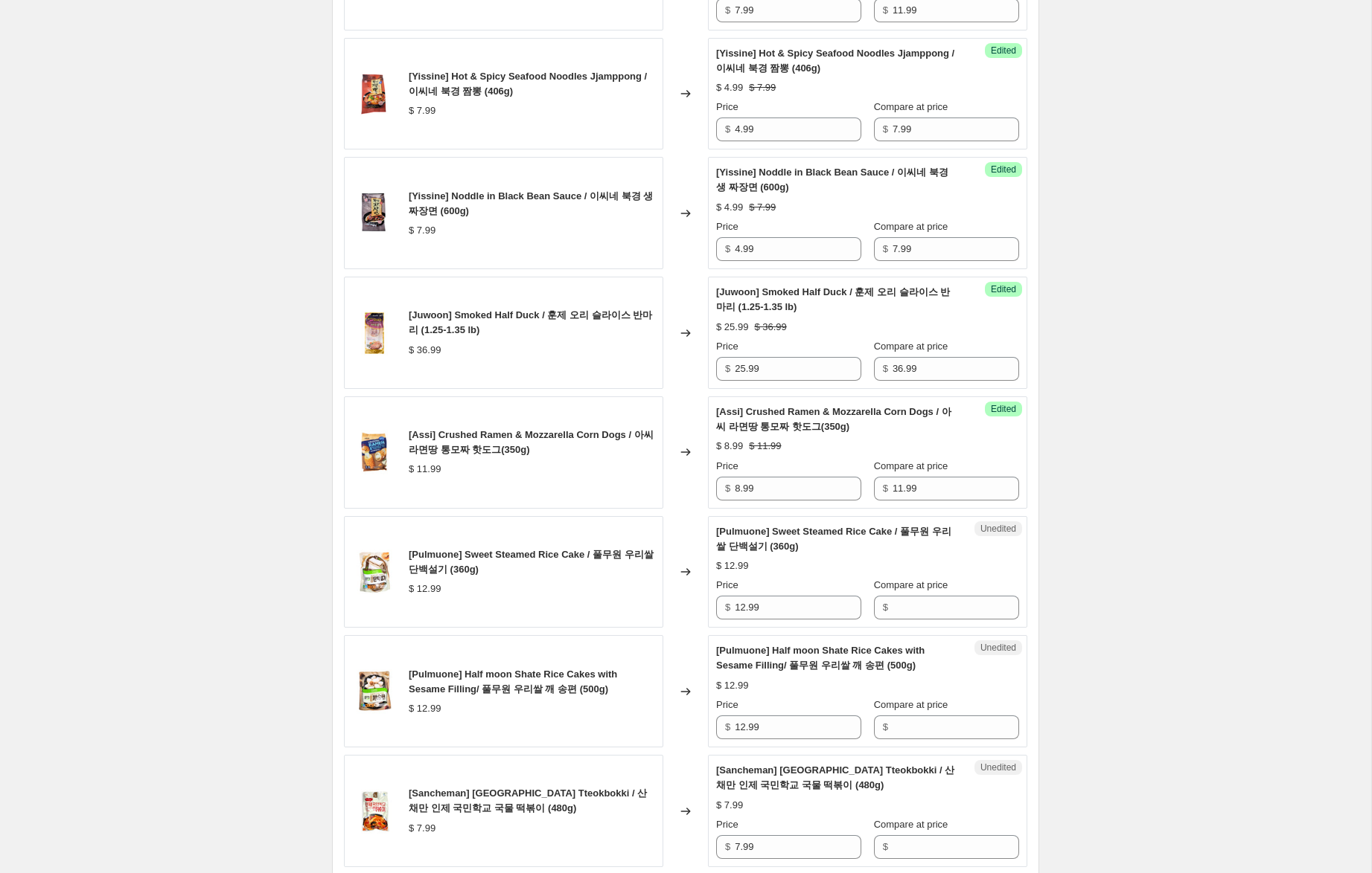
scroll to position [2036, 0]
drag, startPoint x: 773, startPoint y: 603, endPoint x: 635, endPoint y: 587, distance: 138.9
click at [635, 587] on div "[Pulmuone] Sweet Steamed Rice Cake / 풀무원 우리쌀 단백설기 (360g) $ 12.99 Changed to Une…" at bounding box center [686, 570] width 684 height 113
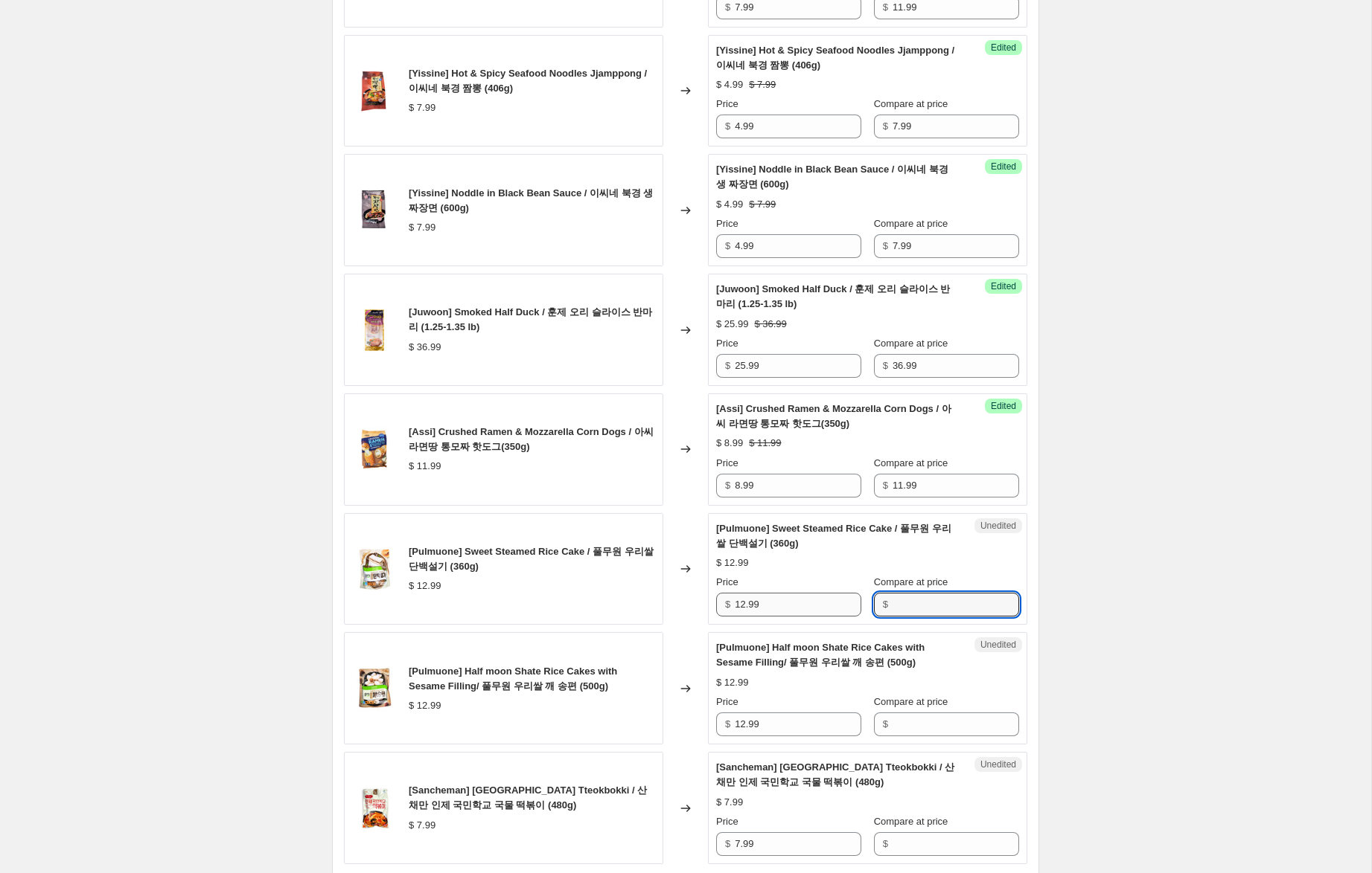
drag, startPoint x: 930, startPoint y: 603, endPoint x: 796, endPoint y: 608, distance: 134.1
click at [929, 602] on input "Compare at price" at bounding box center [955, 605] width 126 height 24
paste input "12.99"
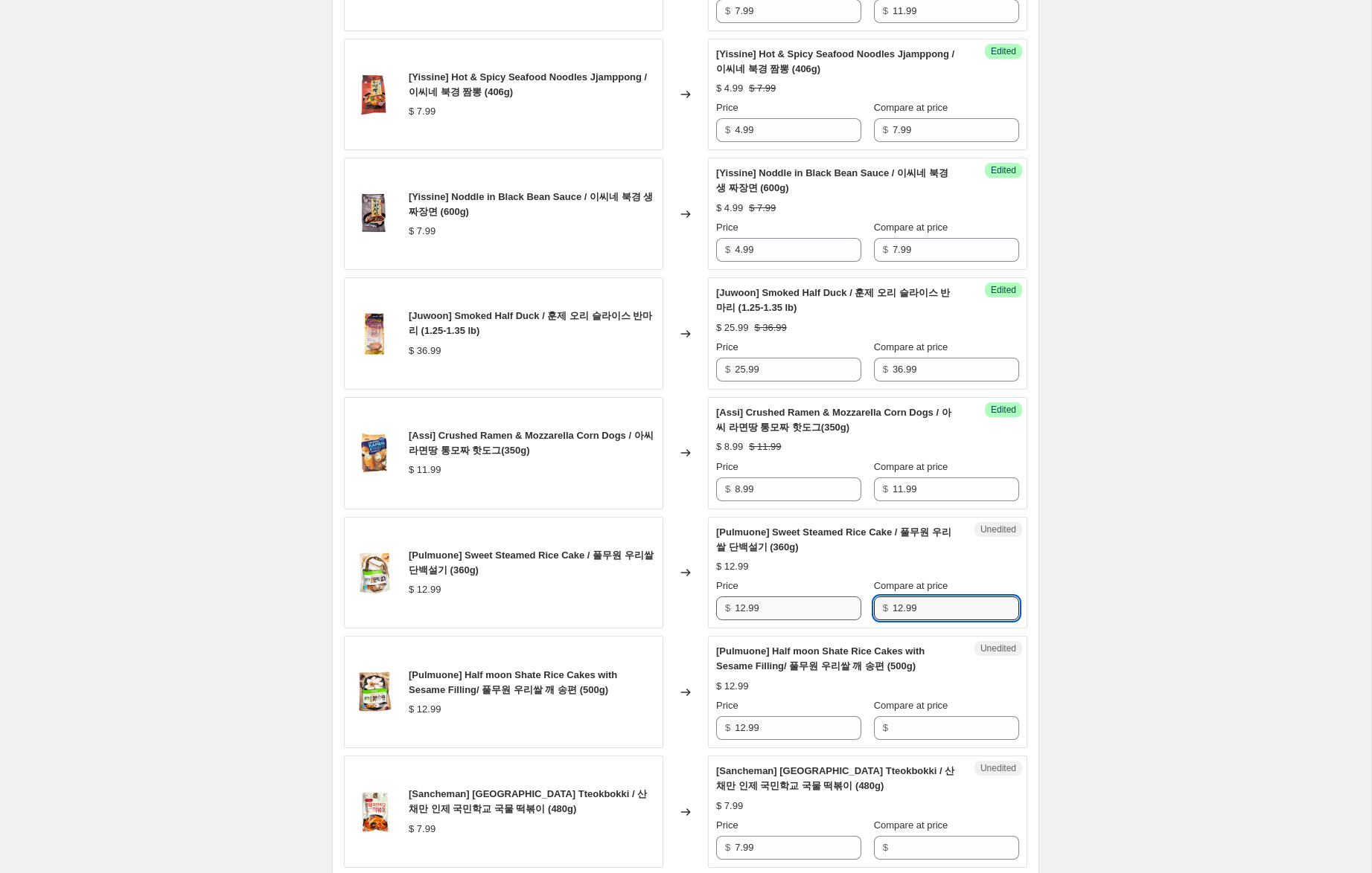
type input "12.99"
drag, startPoint x: 744, startPoint y: 606, endPoint x: 700, endPoint y: 596, distance: 45.1
click at [700, 596] on div "[Pulmuone] Sweet Steamed Rice Cake / 풀무원 우리쌀 단백설기 (360g) $ 12.99 Changed to Suc…" at bounding box center [686, 572] width 684 height 113
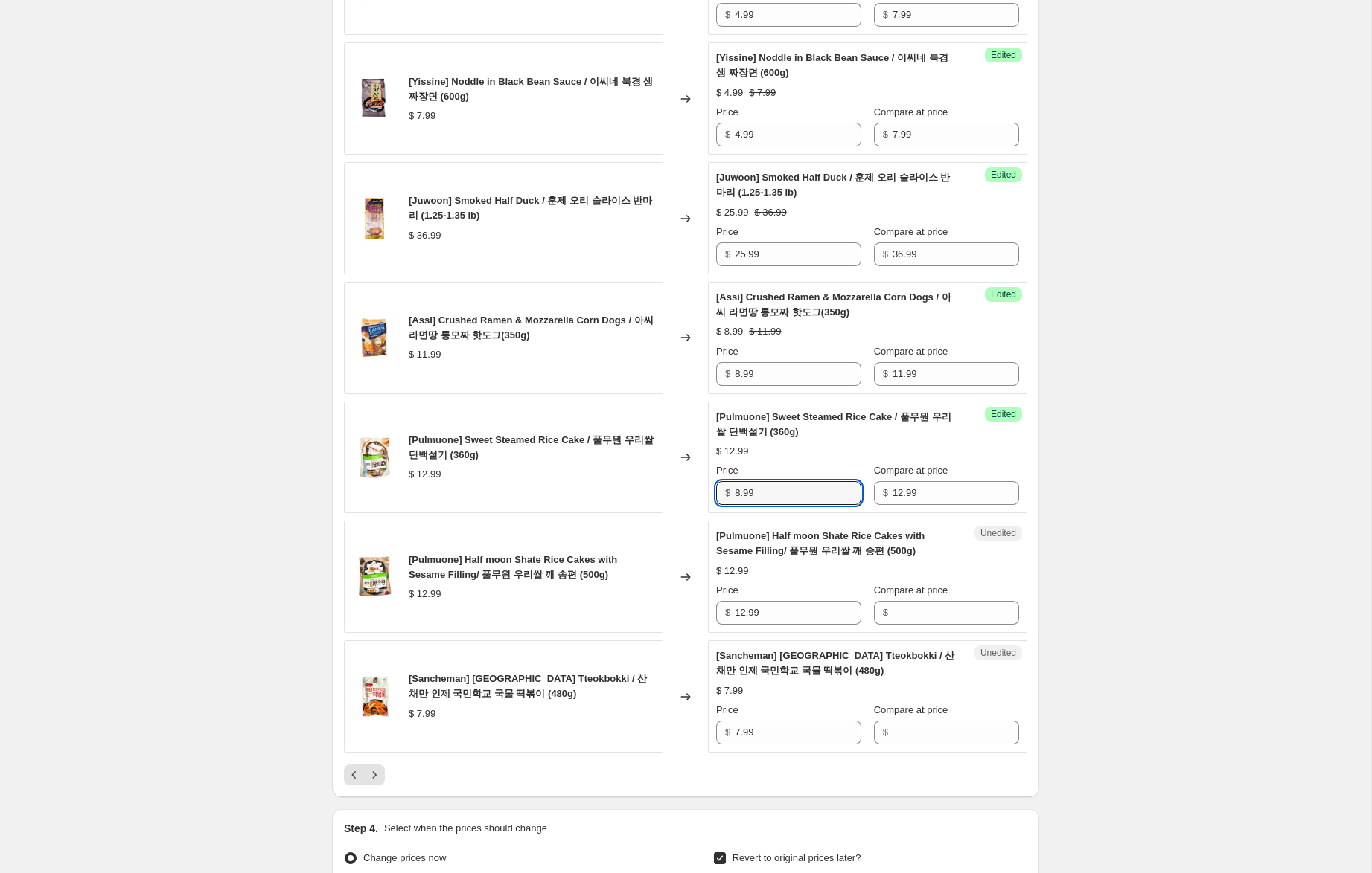
scroll to position [2156, 0]
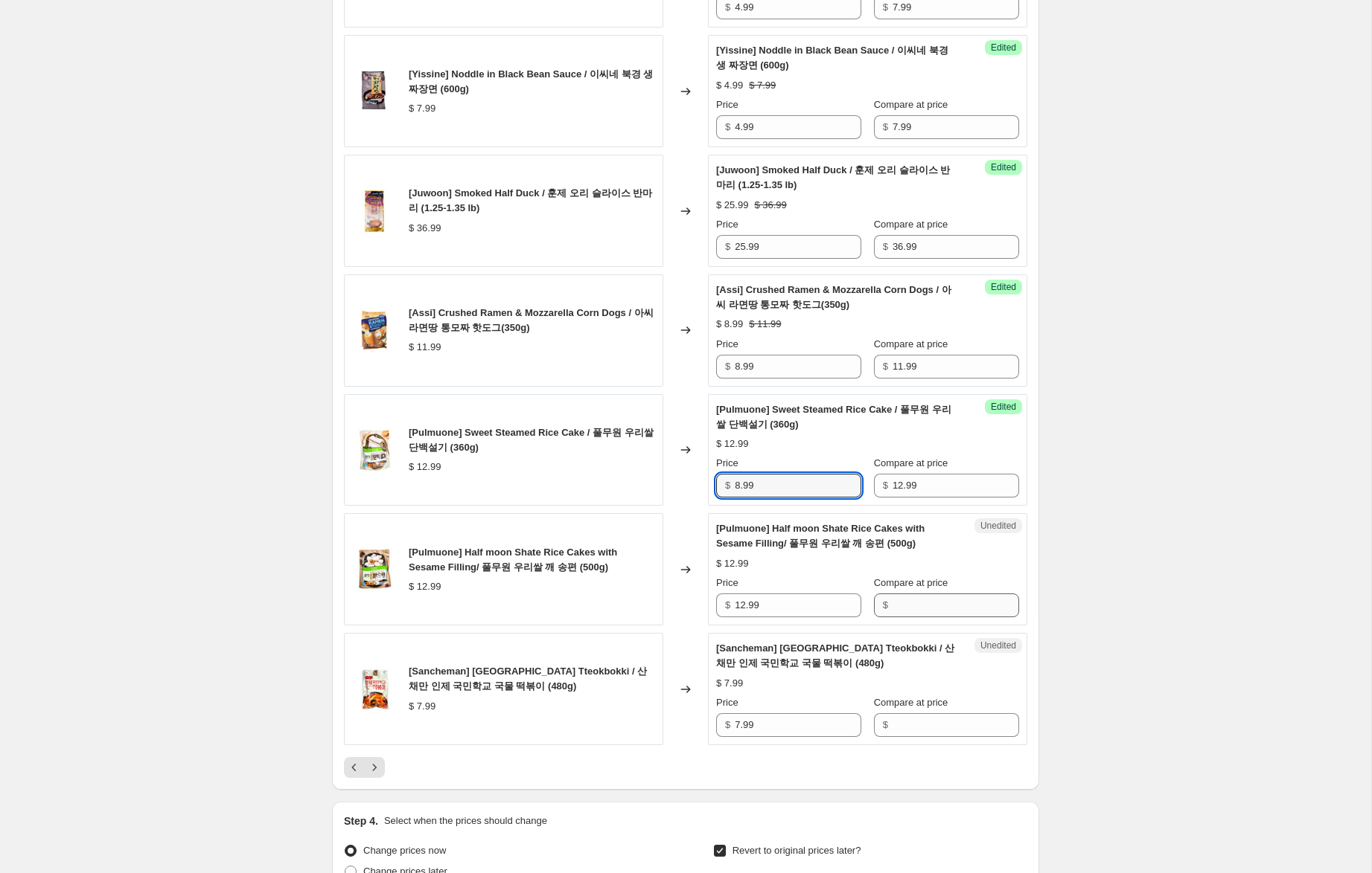
type input "8.99"
click at [901, 607] on input "Compare at price" at bounding box center [955, 605] width 126 height 24
paste input "12.99"
type input "12.99"
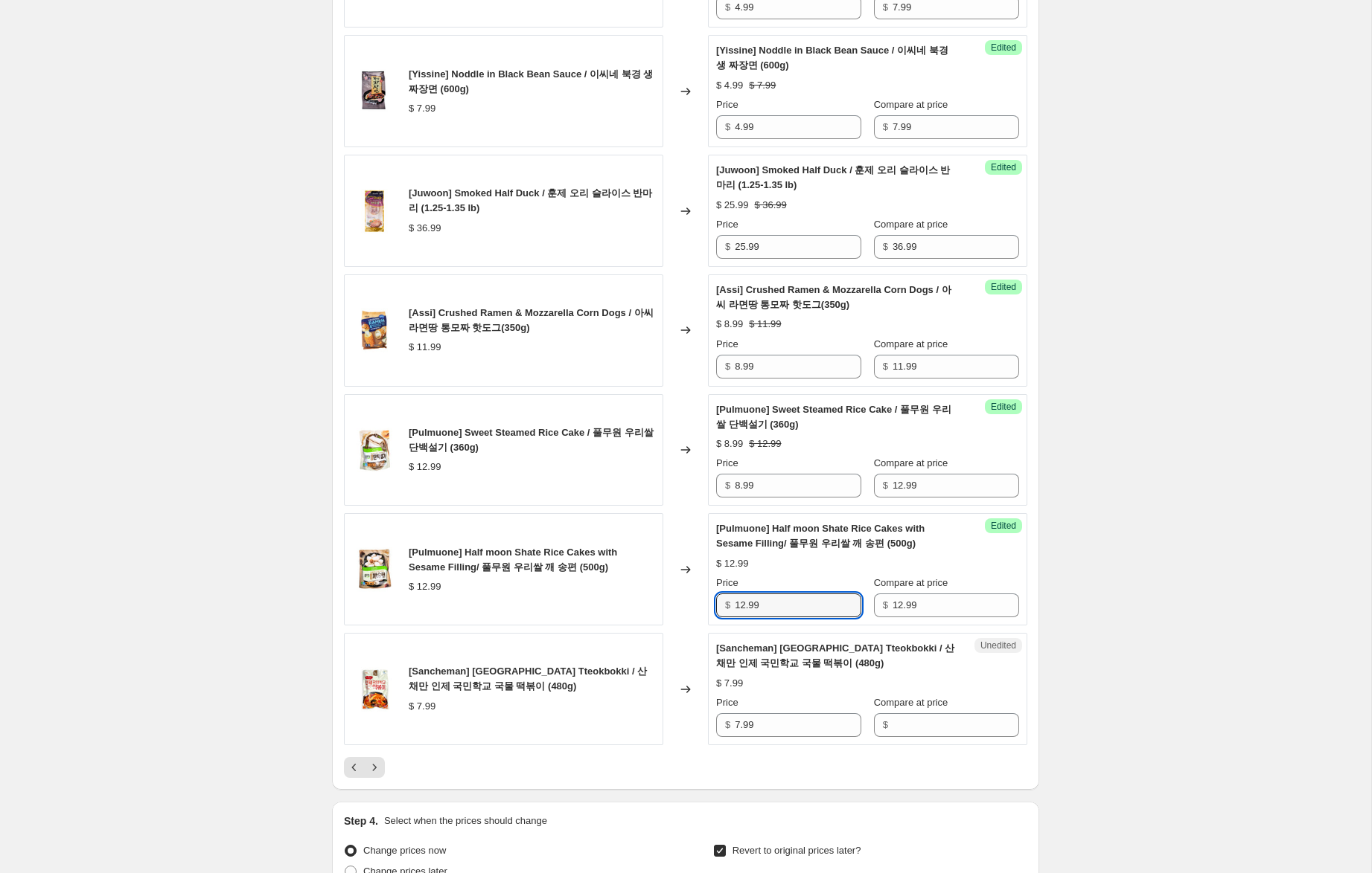
drag, startPoint x: 744, startPoint y: 605, endPoint x: 701, endPoint y: 593, distance: 44.6
click at [701, 593] on div "[Pulmuone] Half moon Shate Rice Cakes with Sesame Filling/ 풀무원 우리쌀 깨 송편 (500g) …" at bounding box center [686, 570] width 684 height 113
type input "8.99"
drag, startPoint x: 781, startPoint y: 730, endPoint x: 656, endPoint y: 714, distance: 126.0
click at [640, 711] on div "[Sancheman] Inje Elementary School Tteokbokki / 산채만 인제 국민학교 국물 떡볶이 (480g) $ 7.9…" at bounding box center [686, 690] width 684 height 113
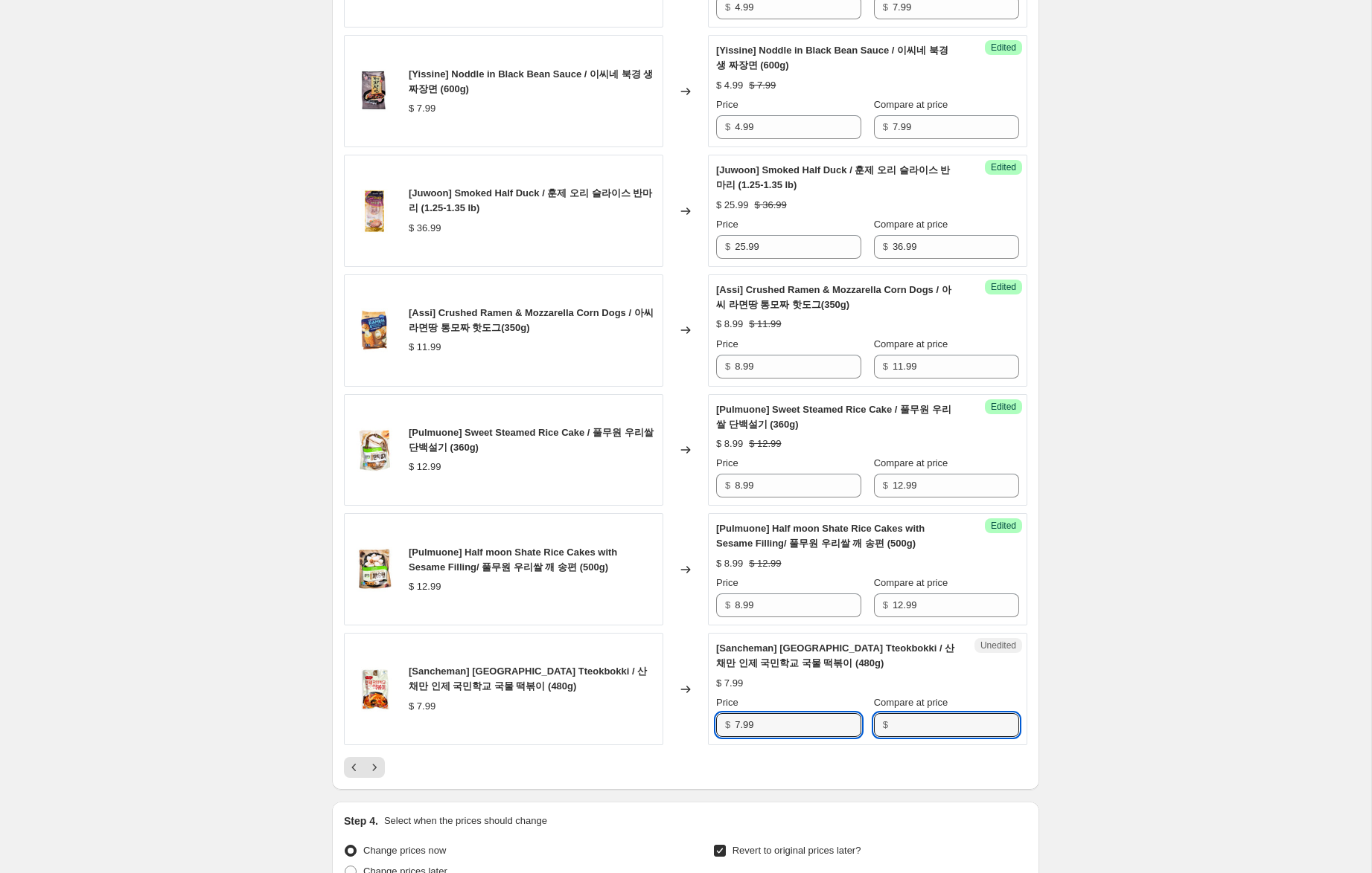
drag, startPoint x: 923, startPoint y: 729, endPoint x: 879, endPoint y: 725, distance: 44.2
click at [921, 728] on input "Compare at price" at bounding box center [955, 725] width 126 height 24
paste input "7.99"
type input "7.99"
drag, startPoint x: 740, startPoint y: 723, endPoint x: 679, endPoint y: 710, distance: 62.4
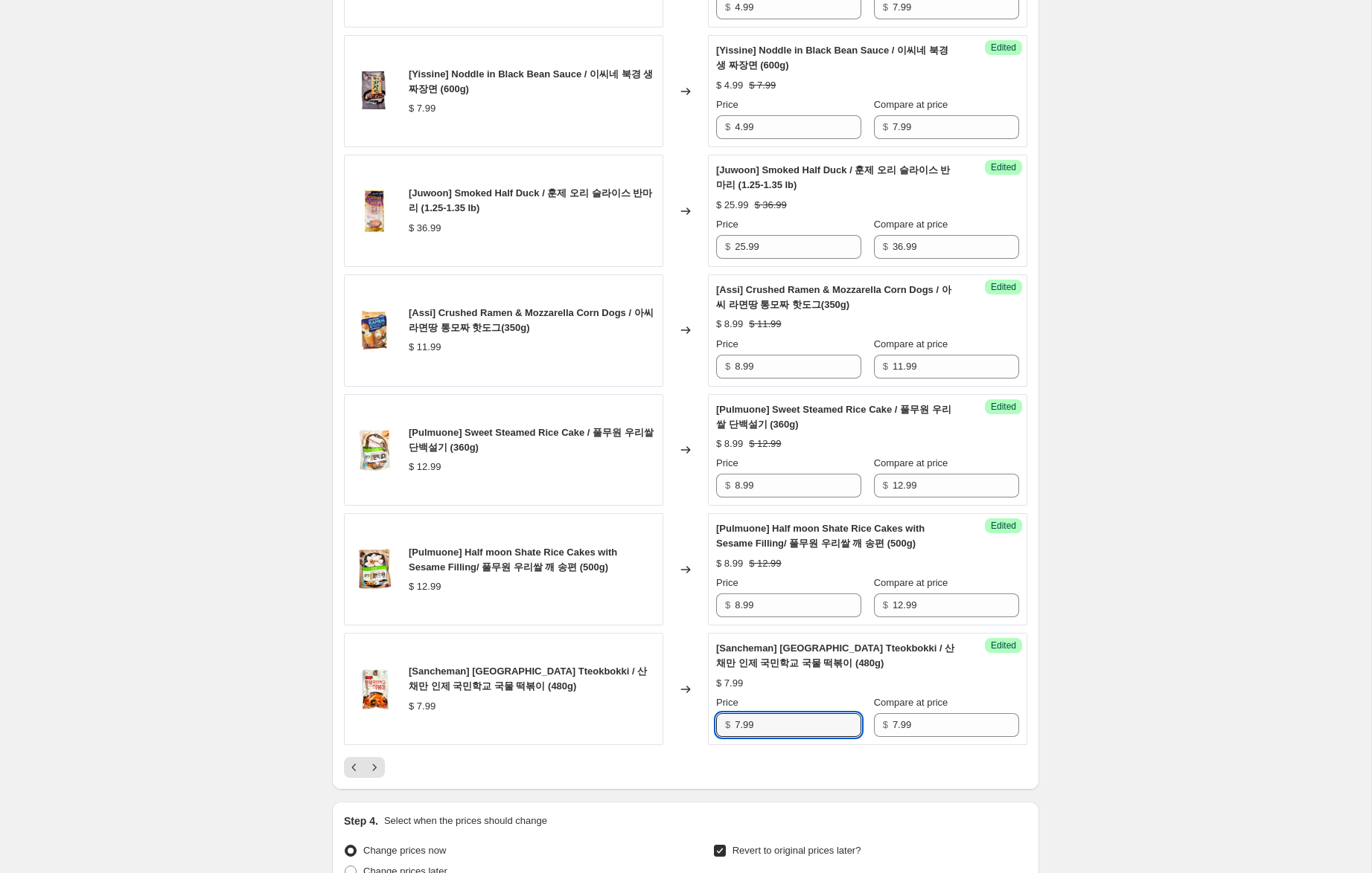
click at [679, 710] on div "[Sancheman] Inje Elementary School Tteokbokki / 산채만 인제 국민학교 국물 떡볶이 (480g) $ 7.9…" at bounding box center [686, 690] width 684 height 113
type input "4.99"
click at [372, 769] on icon "Next" at bounding box center [374, 768] width 15 height 15
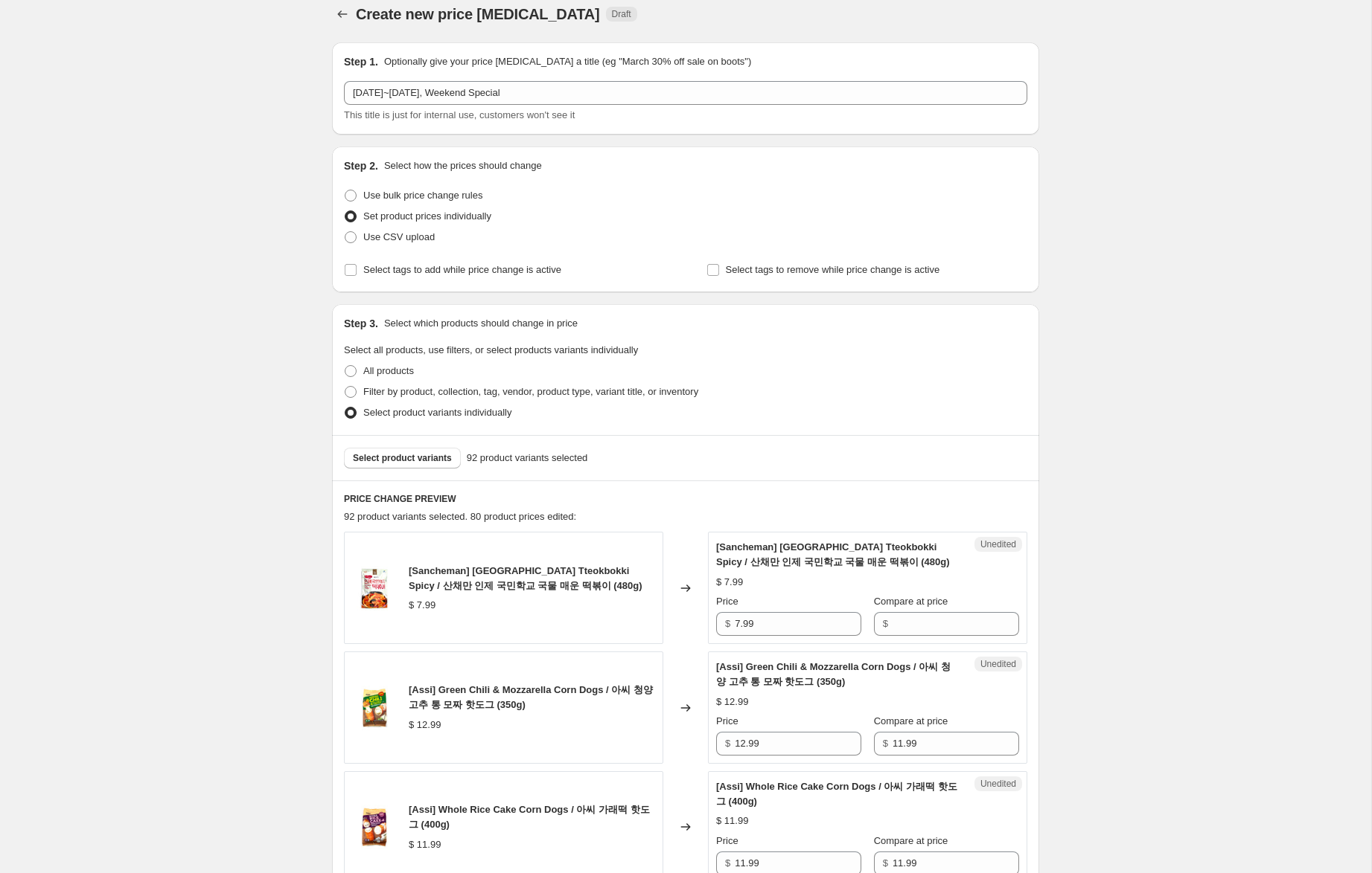
scroll to position [10, 0]
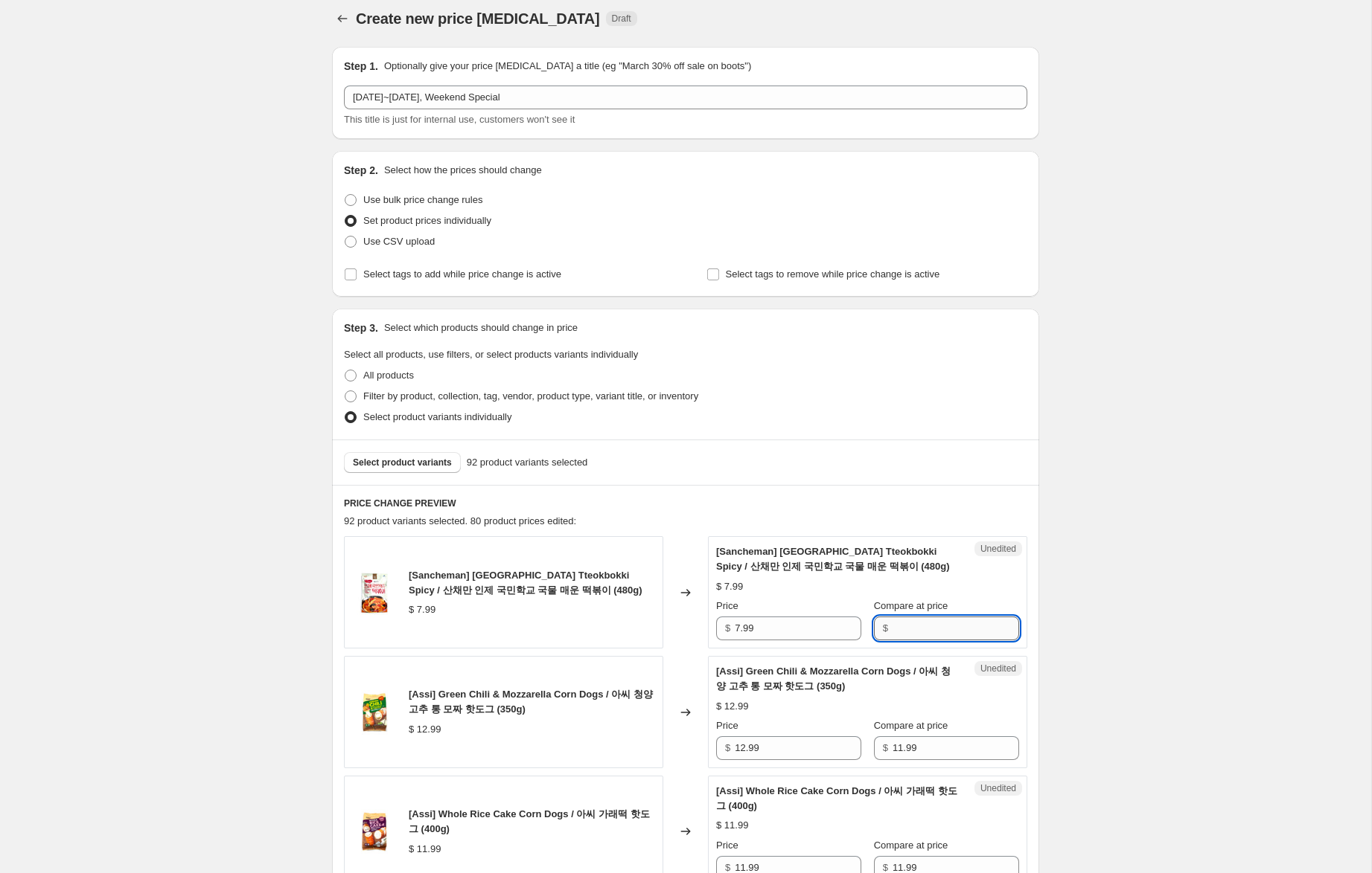
click at [901, 629] on input "Compare at price" at bounding box center [955, 629] width 126 height 24
paste input "7.99"
type input "7.99"
drag, startPoint x: 740, startPoint y: 629, endPoint x: 691, endPoint y: 624, distance: 49.3
click at [695, 625] on div "[Sancheman] Inje Elementary School Tteokbokki Spicy / 산채만 인제 국민학교 국물 매운 떡볶이 (48…" at bounding box center [686, 592] width 684 height 113
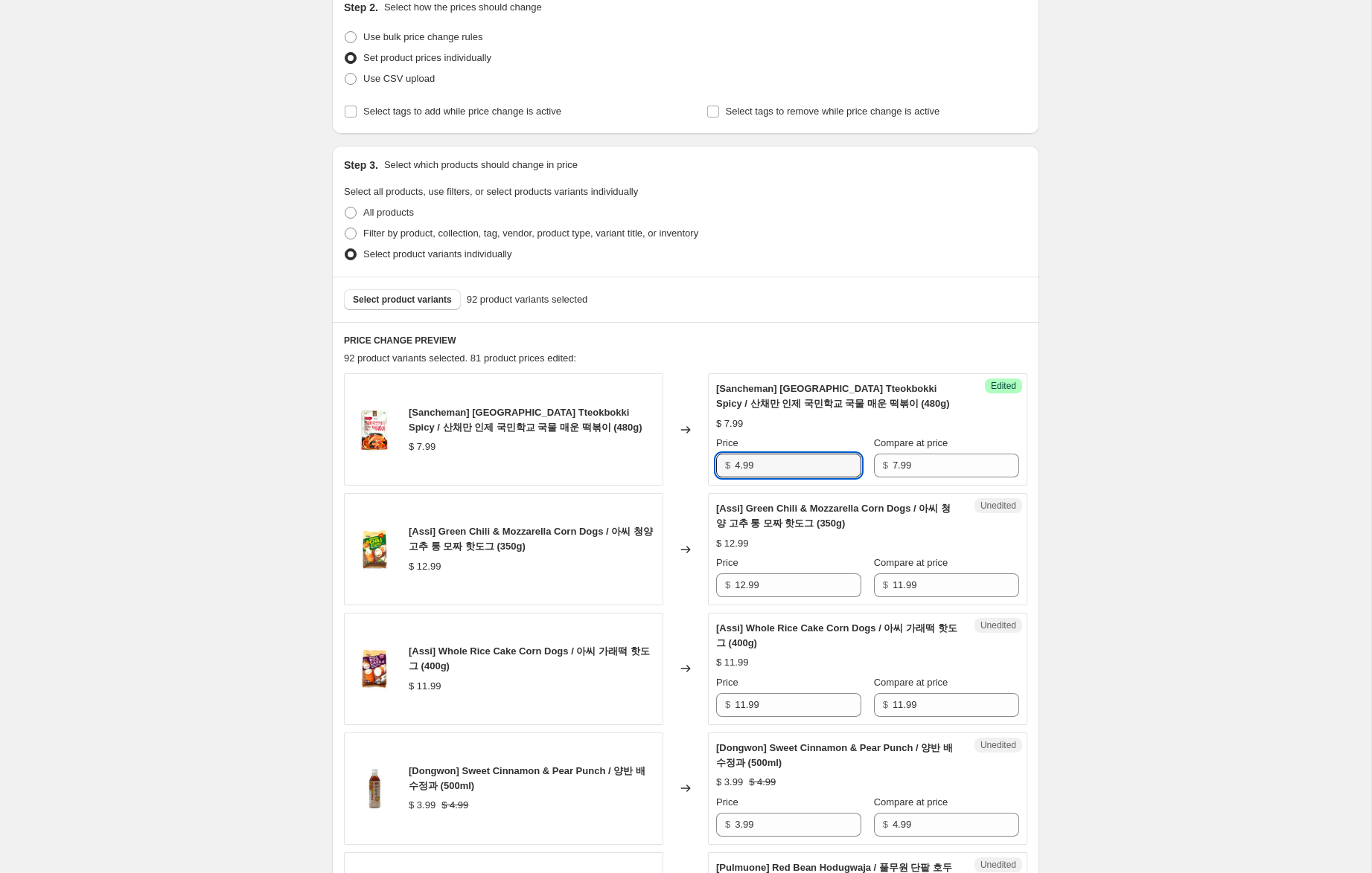
scroll to position [277, 0]
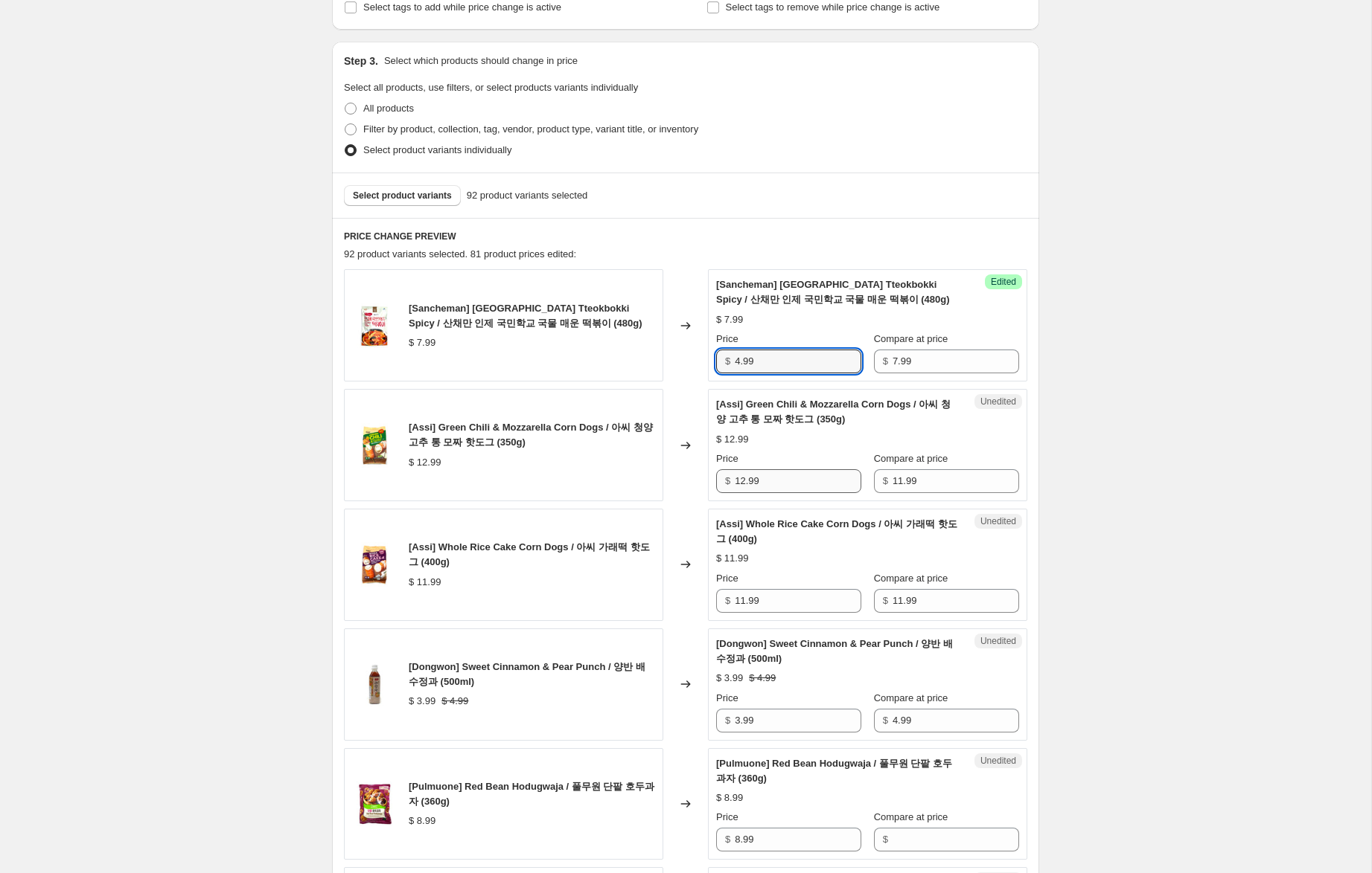
type input "4.99"
drag, startPoint x: 744, startPoint y: 483, endPoint x: 706, endPoint y: 477, distance: 38.5
click at [706, 477] on div "[Assi] Green Chili & Mozzarella Corn Dogs / 아씨 청양 고추 통 모짜 핫도그 (350g) $ 12.99 Ch…" at bounding box center [686, 445] width 684 height 113
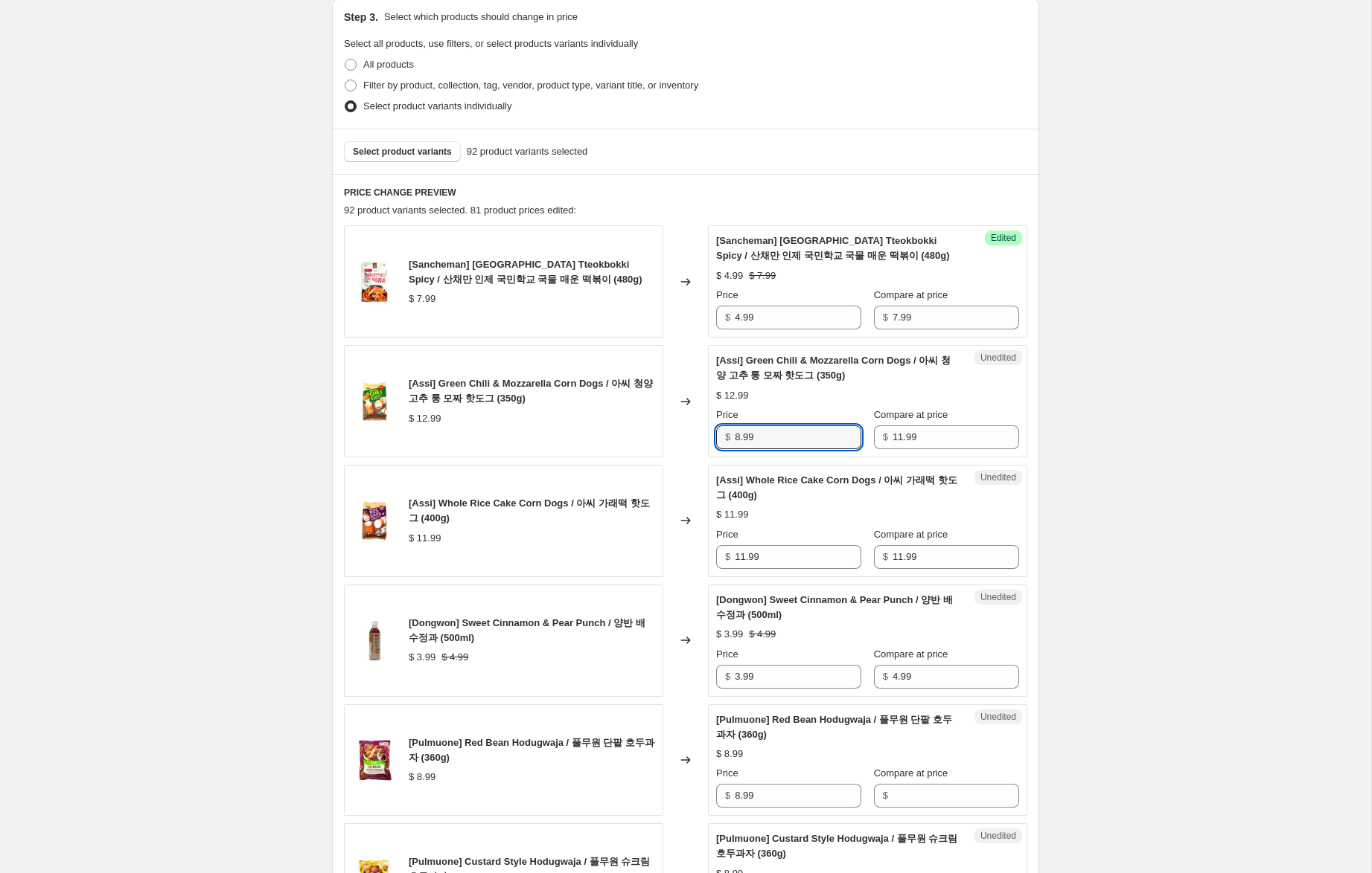
scroll to position [327, 0]
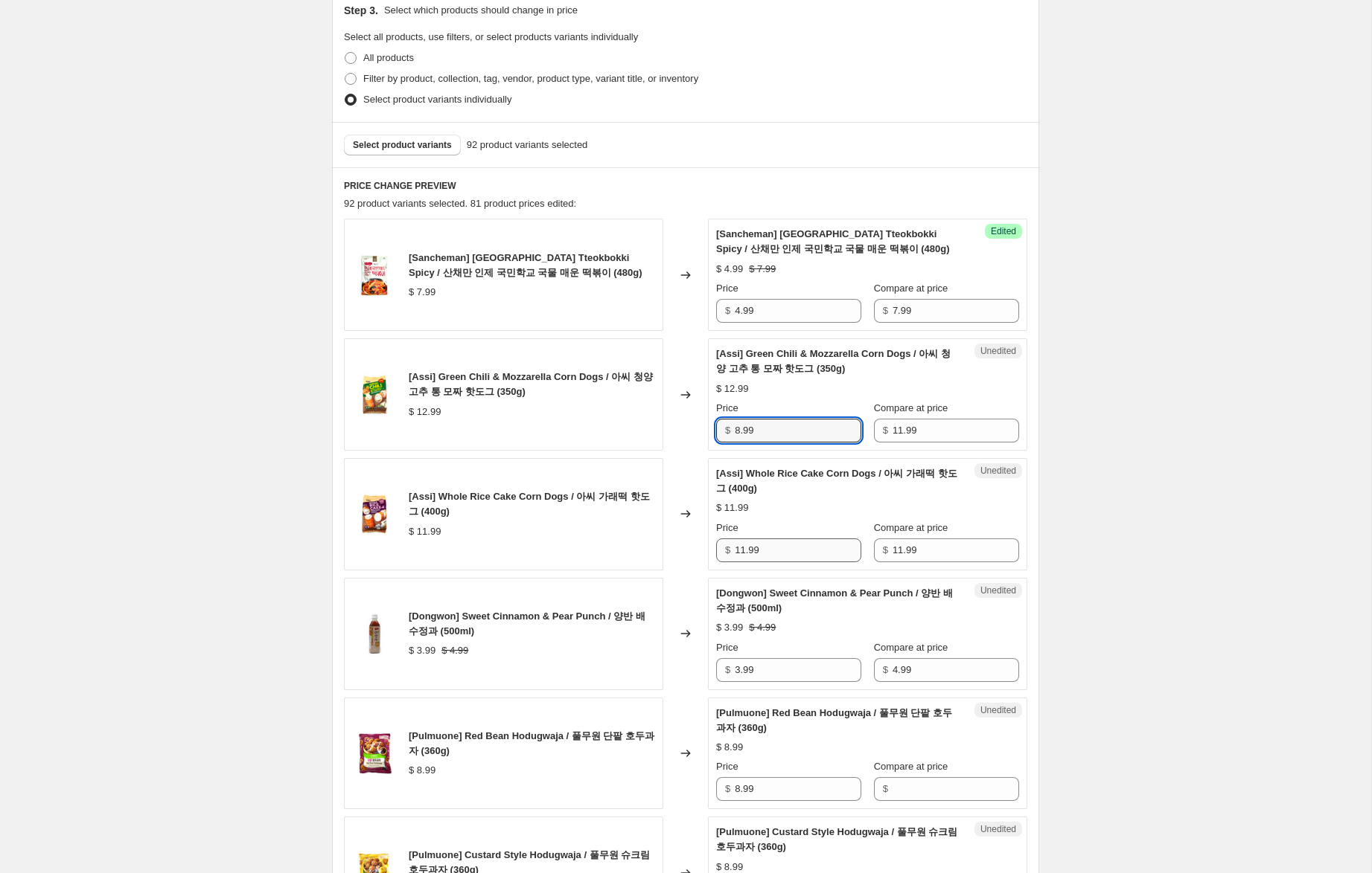
type input "8.99"
drag, startPoint x: 743, startPoint y: 551, endPoint x: 614, endPoint y: 524, distance: 131.8
click at [614, 523] on div "[Assi] Whole Rice Cake Corn Dogs / 아씨 가래떡 핫도그 (400g) $ 11.99 Changed to Unedite…" at bounding box center [686, 514] width 684 height 113
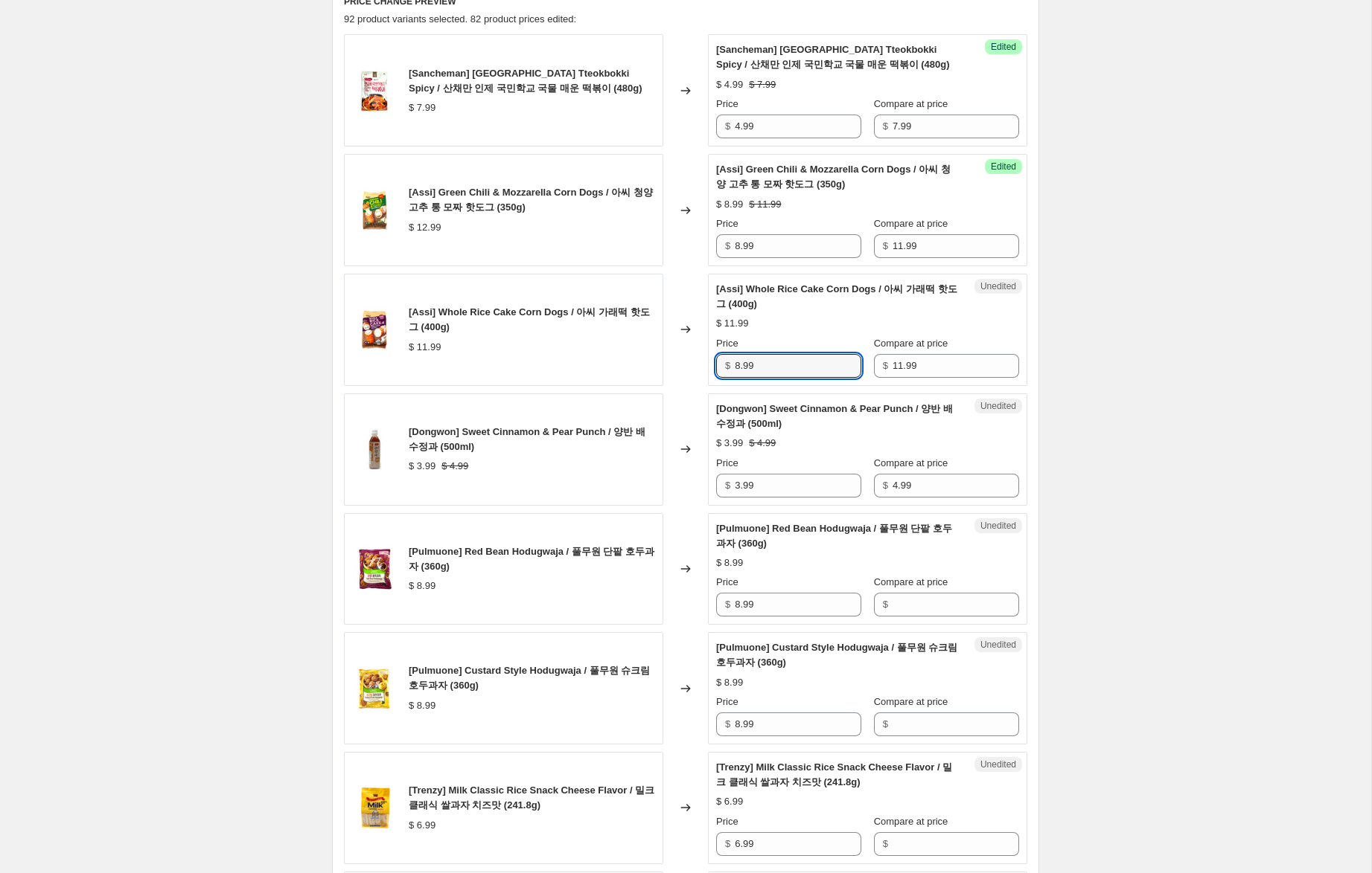
scroll to position [513, 0]
type input "8.99"
drag, startPoint x: 741, startPoint y: 485, endPoint x: 726, endPoint y: 508, distance: 27.5
click at [706, 477] on div "[Dongwon] Sweet Cinnamon & Pear Punch / 양반 배 수정과 (500ml) $ 3.99 $ 4.99 Changed …" at bounding box center [686, 449] width 684 height 113
type input "1.99"
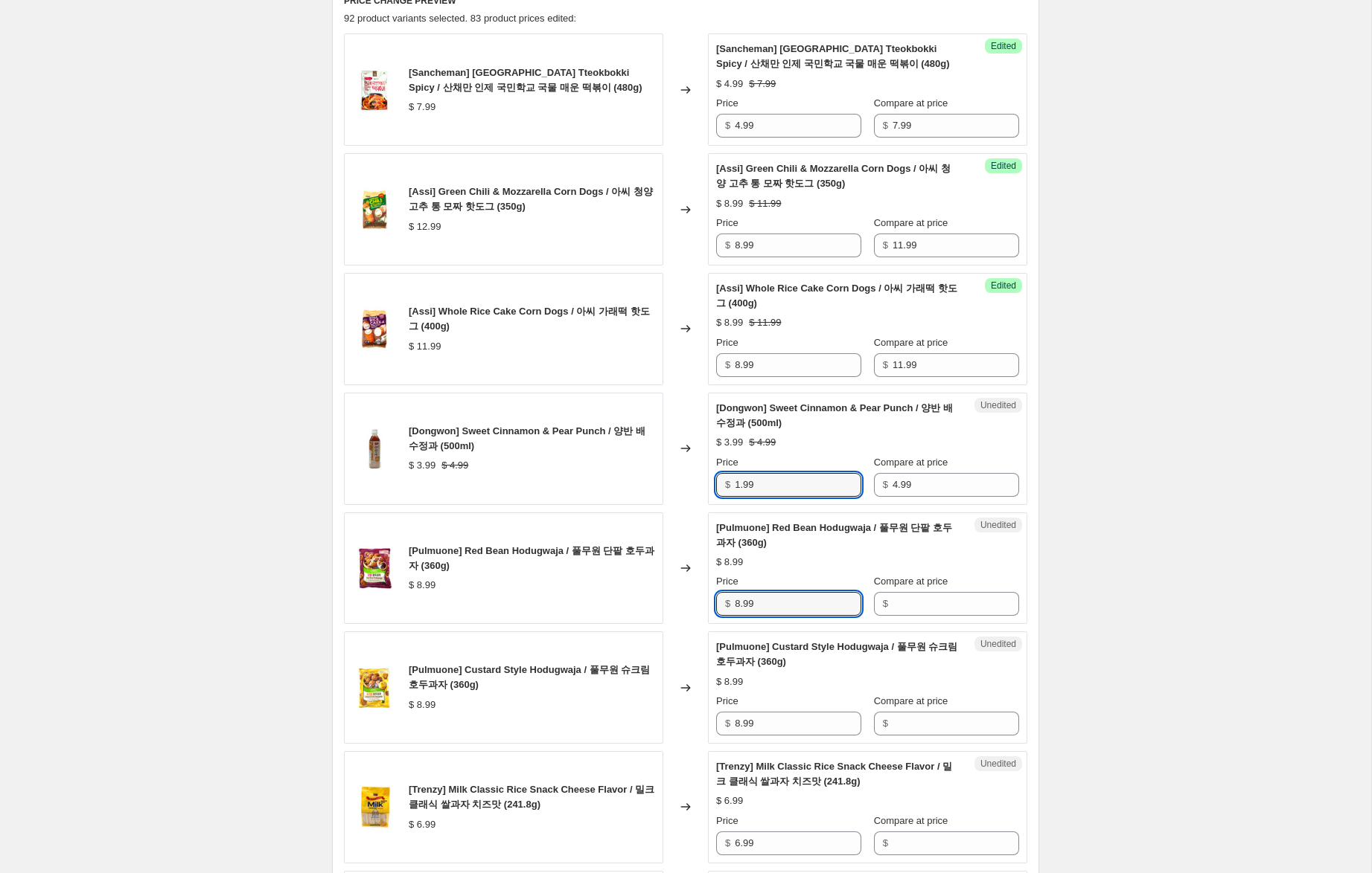
drag, startPoint x: 778, startPoint y: 606, endPoint x: 689, endPoint y: 589, distance: 90.6
click at [689, 589] on div "[Pulmuone] Red Bean Hodugwaja / 풀무원 단팥 호두과자 (360g) $ 8.99 Changed to Unedited […" at bounding box center [686, 569] width 684 height 113
click at [914, 604] on input "Compare at price" at bounding box center [955, 605] width 126 height 24
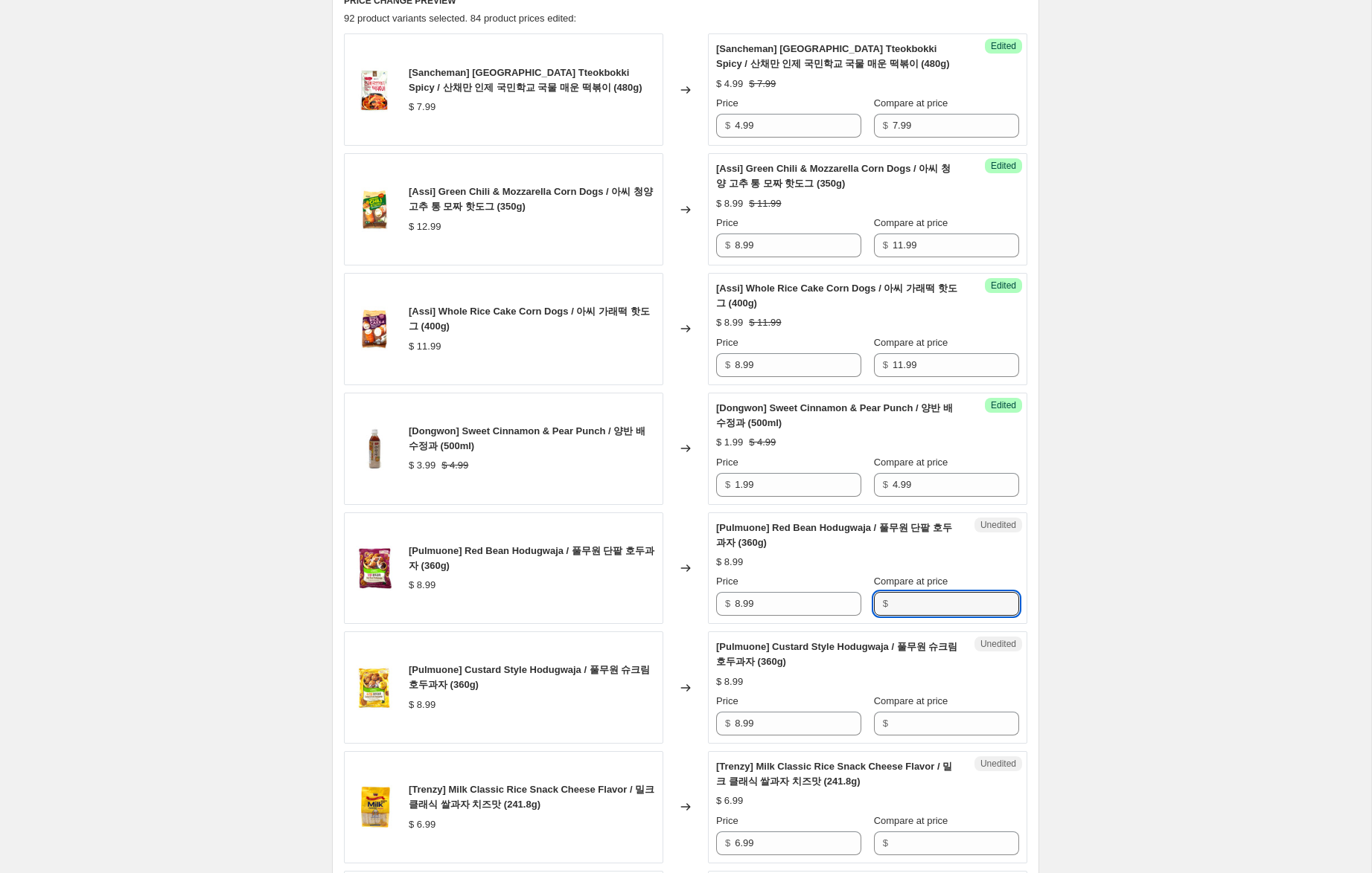
paste input "8.99"
type input "8.99"
click at [906, 721] on input "Compare at price" at bounding box center [955, 724] width 126 height 24
paste input "8.99"
type input "8.99"
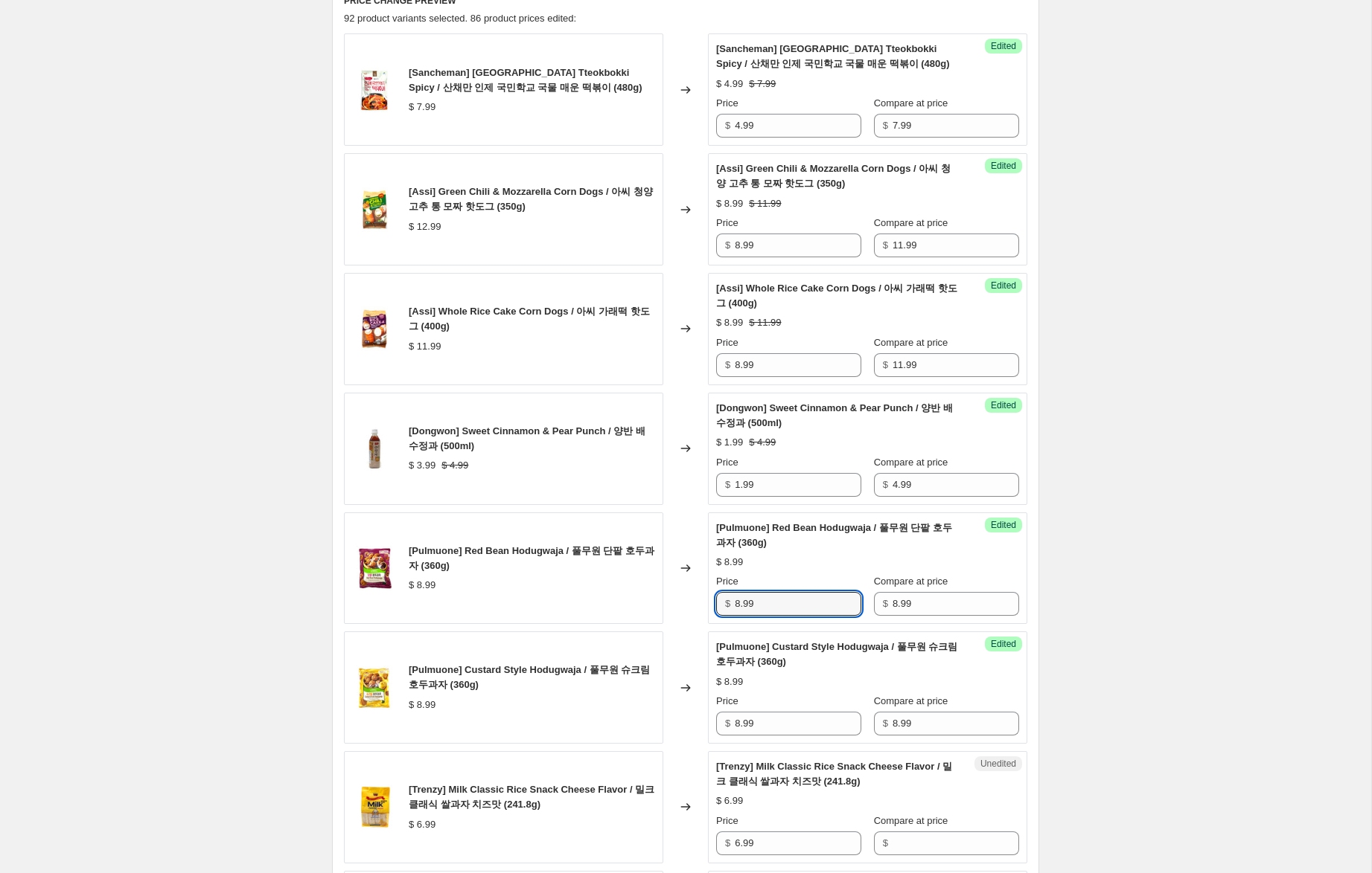
drag, startPoint x: 736, startPoint y: 603, endPoint x: 700, endPoint y: 593, distance: 37.4
click at [701, 593] on div "[Pulmuone] Red Bean Hodugwaja / 풀무원 단팥 호두과자 (360g) $ 8.99 Changed to Success Ed…" at bounding box center [686, 569] width 684 height 113
type input "5.99"
drag, startPoint x: 738, startPoint y: 724, endPoint x: 706, endPoint y: 720, distance: 32.2
click at [683, 707] on div "[Pulmuone] Custard Style Hodugwaja / 풀무원 슈크림 호두과자 (360g) $ 8.99 Changed to Succ…" at bounding box center [686, 688] width 684 height 113
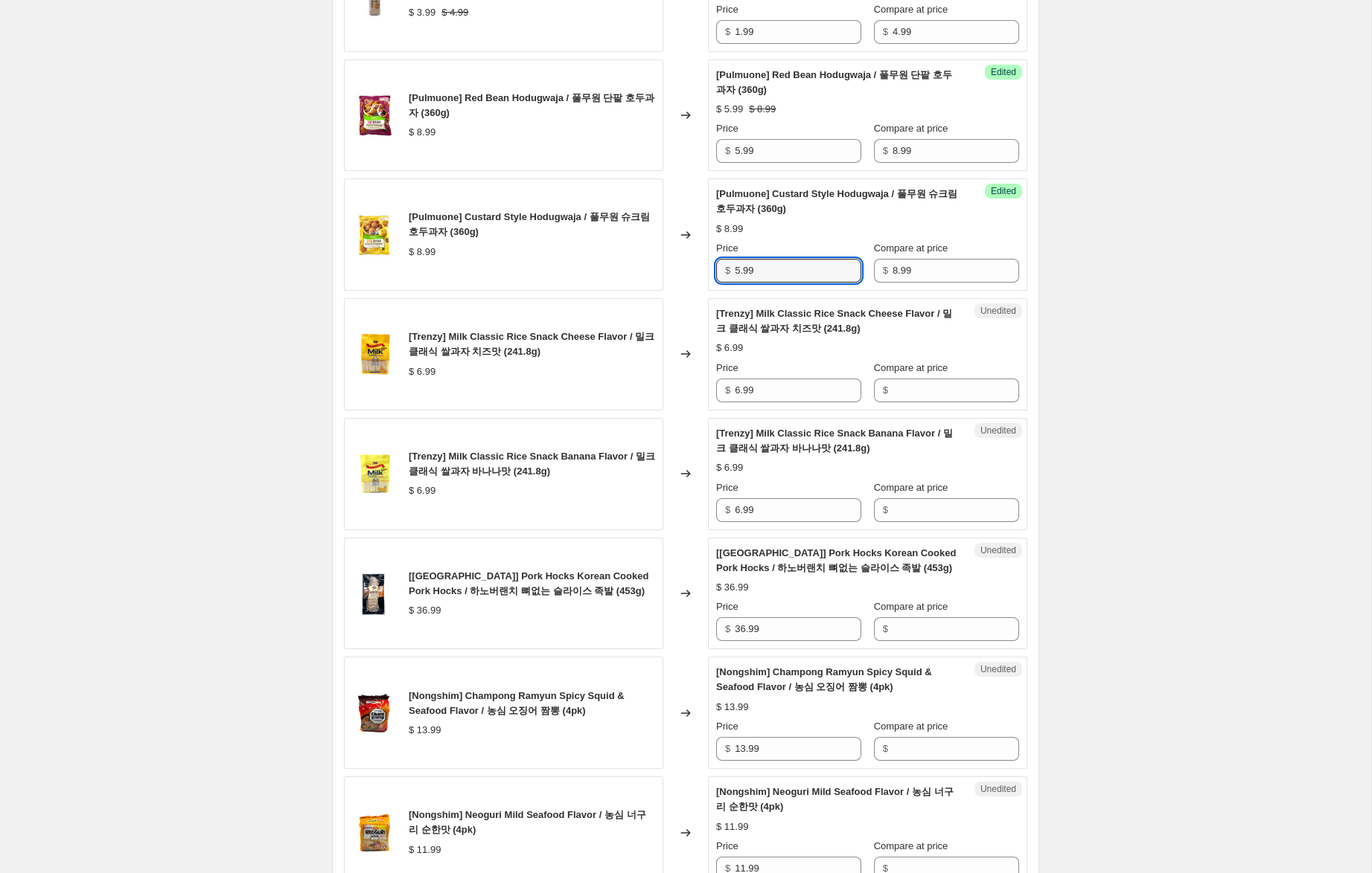
scroll to position [968, 0]
type input "5.99"
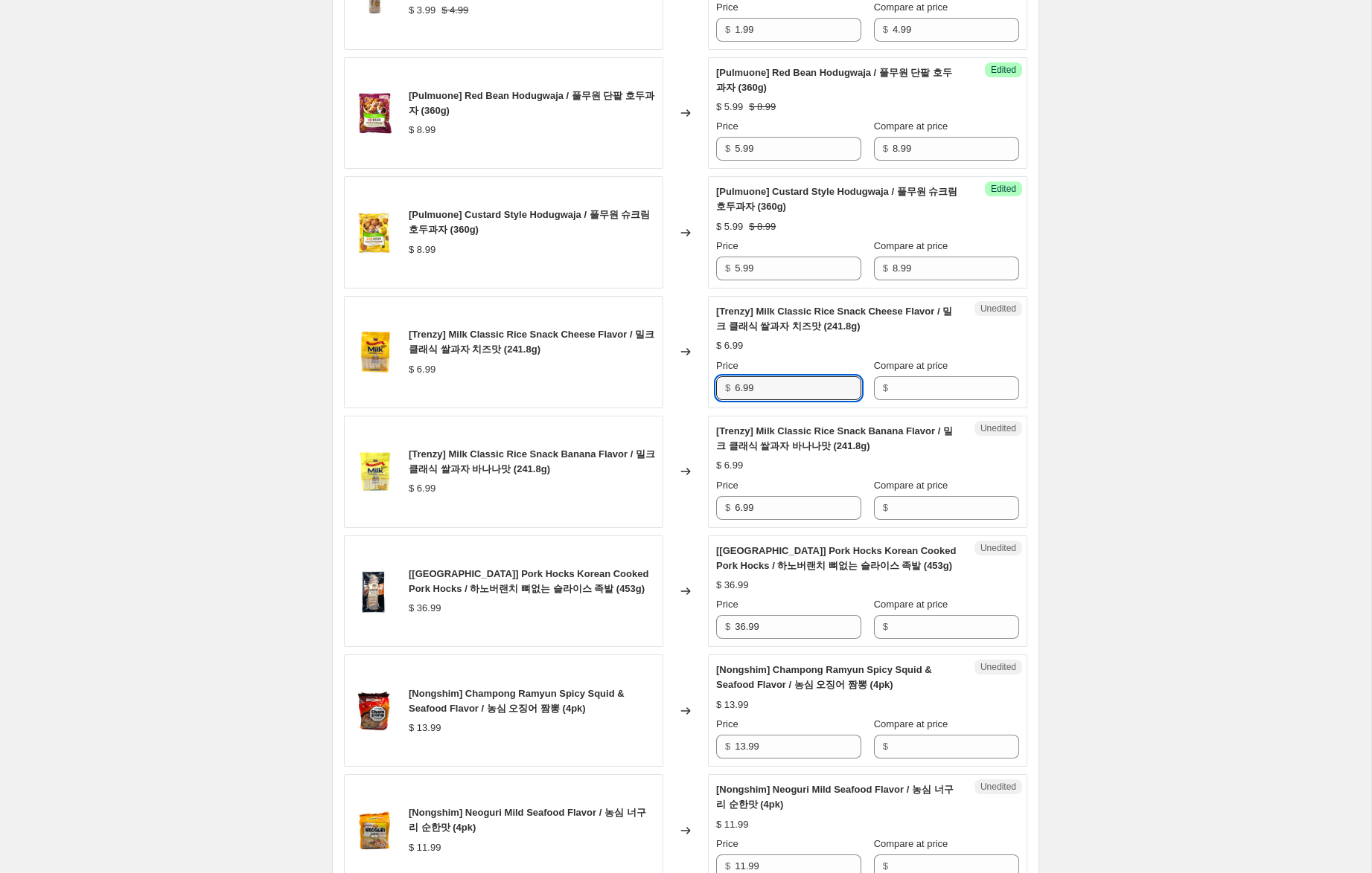
drag, startPoint x: 741, startPoint y: 381, endPoint x: 656, endPoint y: 371, distance: 85.6
click at [656, 371] on div "[Trenzy] Milk Classic Rice Snack Cheese Flavor / 밀크 클래식 쌀과자 치즈맛 (241.8g) $ 6.99…" at bounding box center [686, 352] width 684 height 113
click at [909, 384] on input "Compare at price" at bounding box center [955, 388] width 126 height 24
paste input "6.99"
type input "6.99"
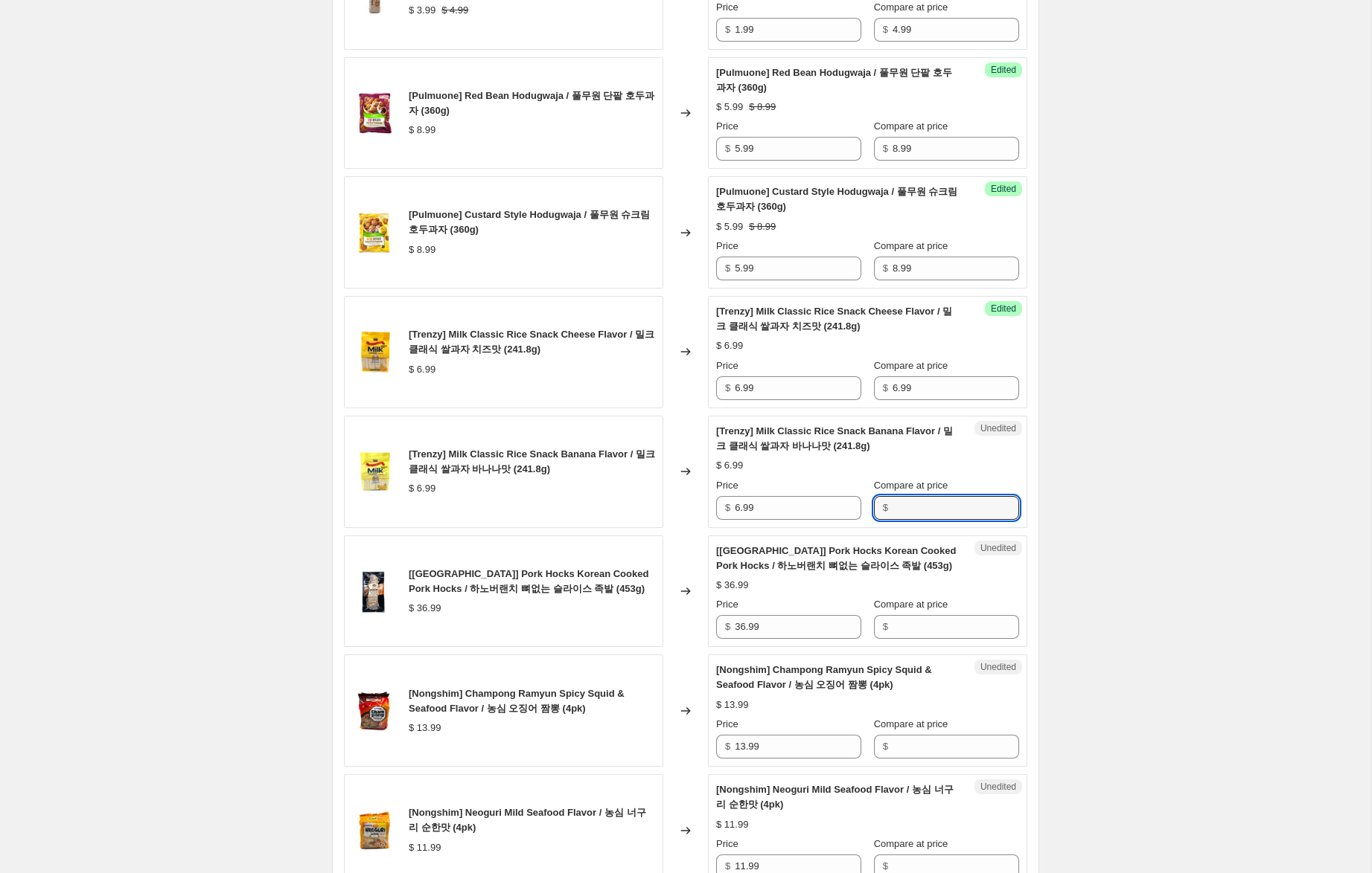
drag, startPoint x: 914, startPoint y: 502, endPoint x: 783, endPoint y: 424, distance: 152.5
click at [914, 500] on input "Compare at price" at bounding box center [955, 508] width 126 height 24
paste input "6.99"
type input "6.99"
drag, startPoint x: 740, startPoint y: 388, endPoint x: 703, endPoint y: 379, distance: 38.1
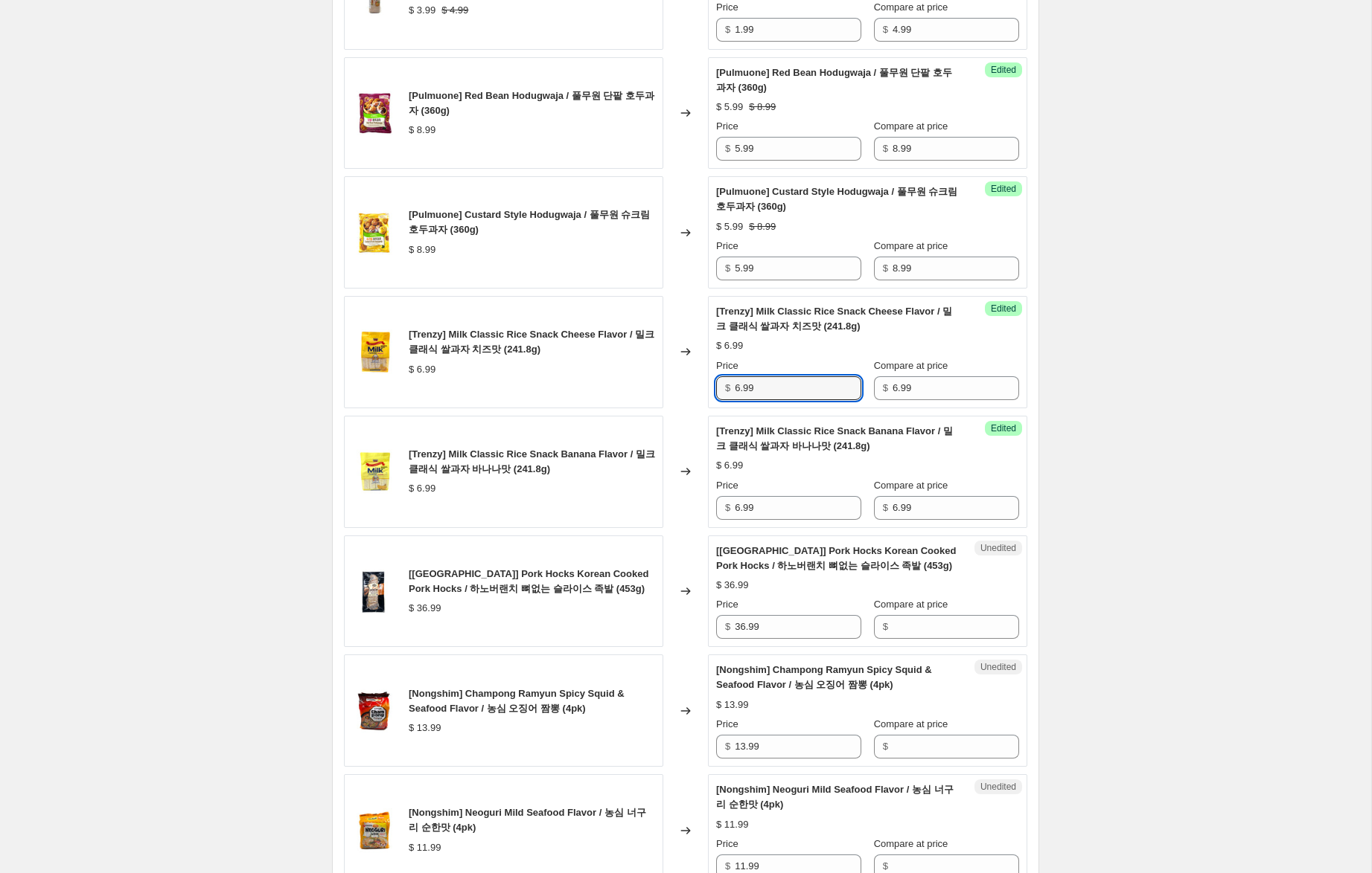
click at [704, 379] on div "[Trenzy] Milk Classic Rice Snack Cheese Flavor / 밀크 클래식 쌀과자 치즈맛 (241.8g) $ 6.99…" at bounding box center [686, 352] width 684 height 113
type input "4.99"
drag, startPoint x: 733, startPoint y: 506, endPoint x: 656, endPoint y: 496, distance: 77.6
click at [656, 496] on div "[Trenzy] Milk Classic Rice Snack Banana Flavor / 밀크 클래식 쌀과자 바나나맛 (241.8g) $ 6.9…" at bounding box center [686, 472] width 684 height 113
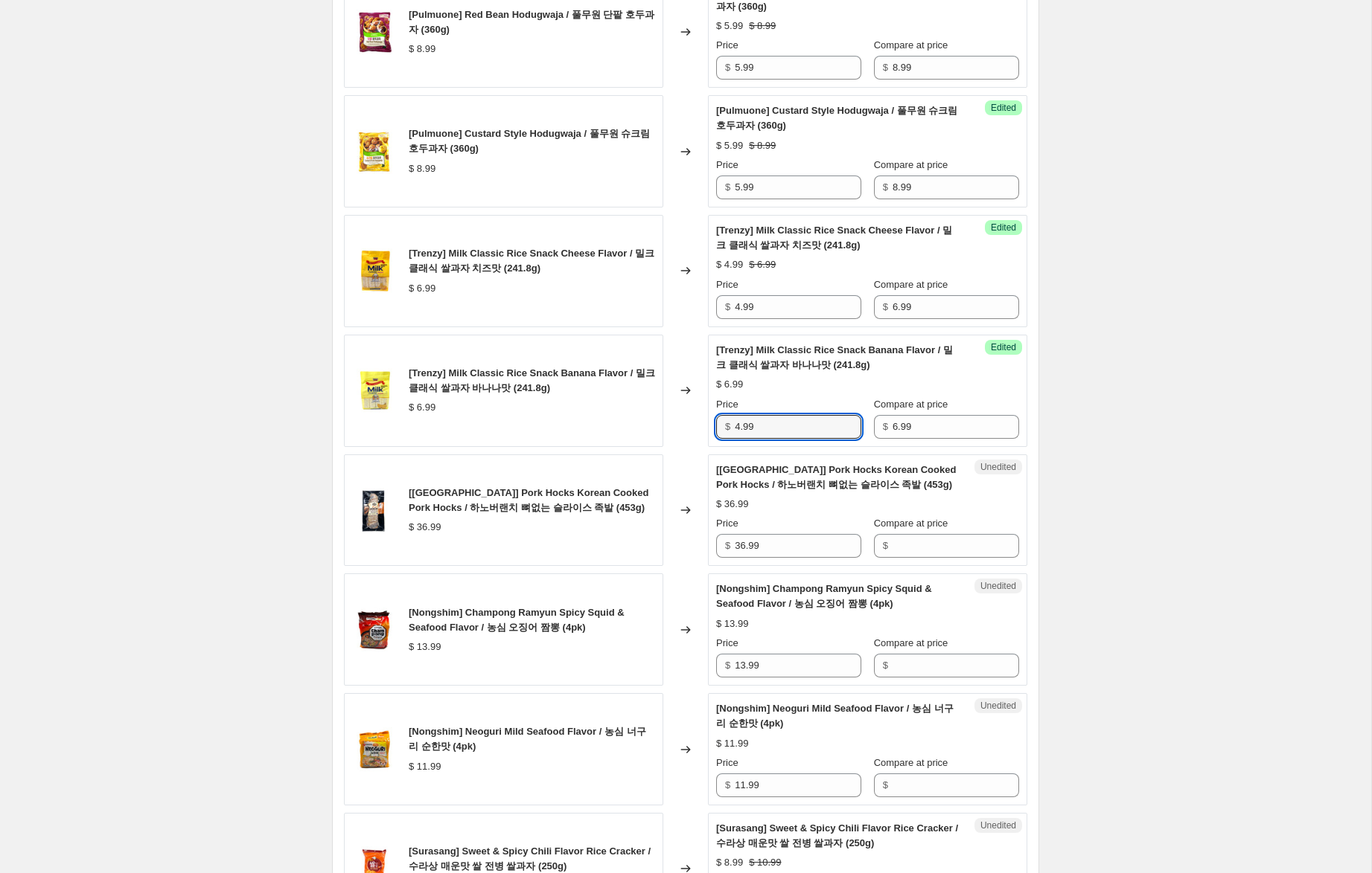
scroll to position [1079, 0]
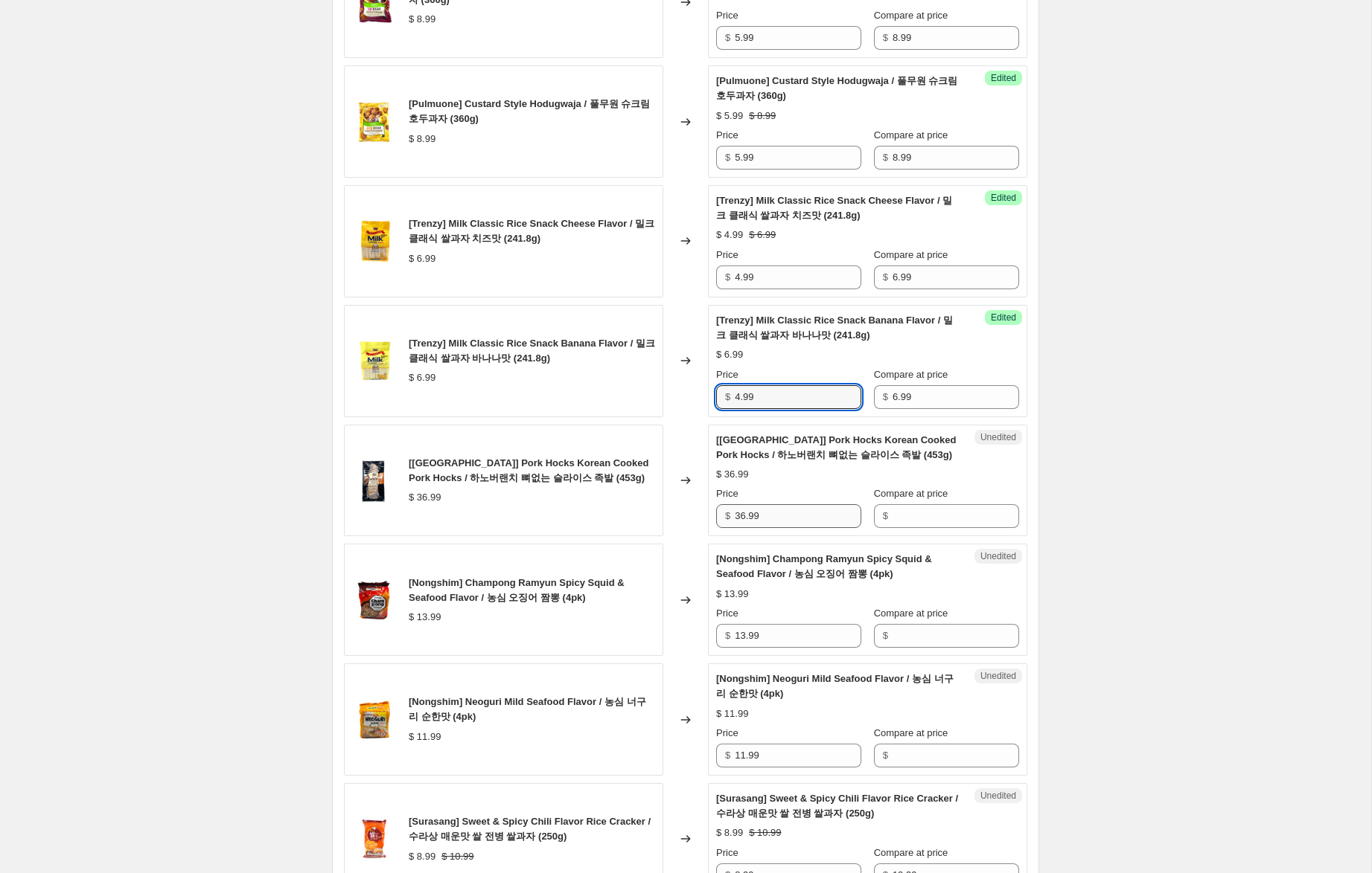
type input "4.99"
drag, startPoint x: 785, startPoint y: 518, endPoint x: 663, endPoint y: 503, distance: 122.9
click at [663, 503] on div "[Hanover Ranch] Pork Hocks Korean Cooked Pork Hocks / 하노버랜치 뼈없는 슬라이스 족발 (453g) …" at bounding box center [686, 481] width 684 height 113
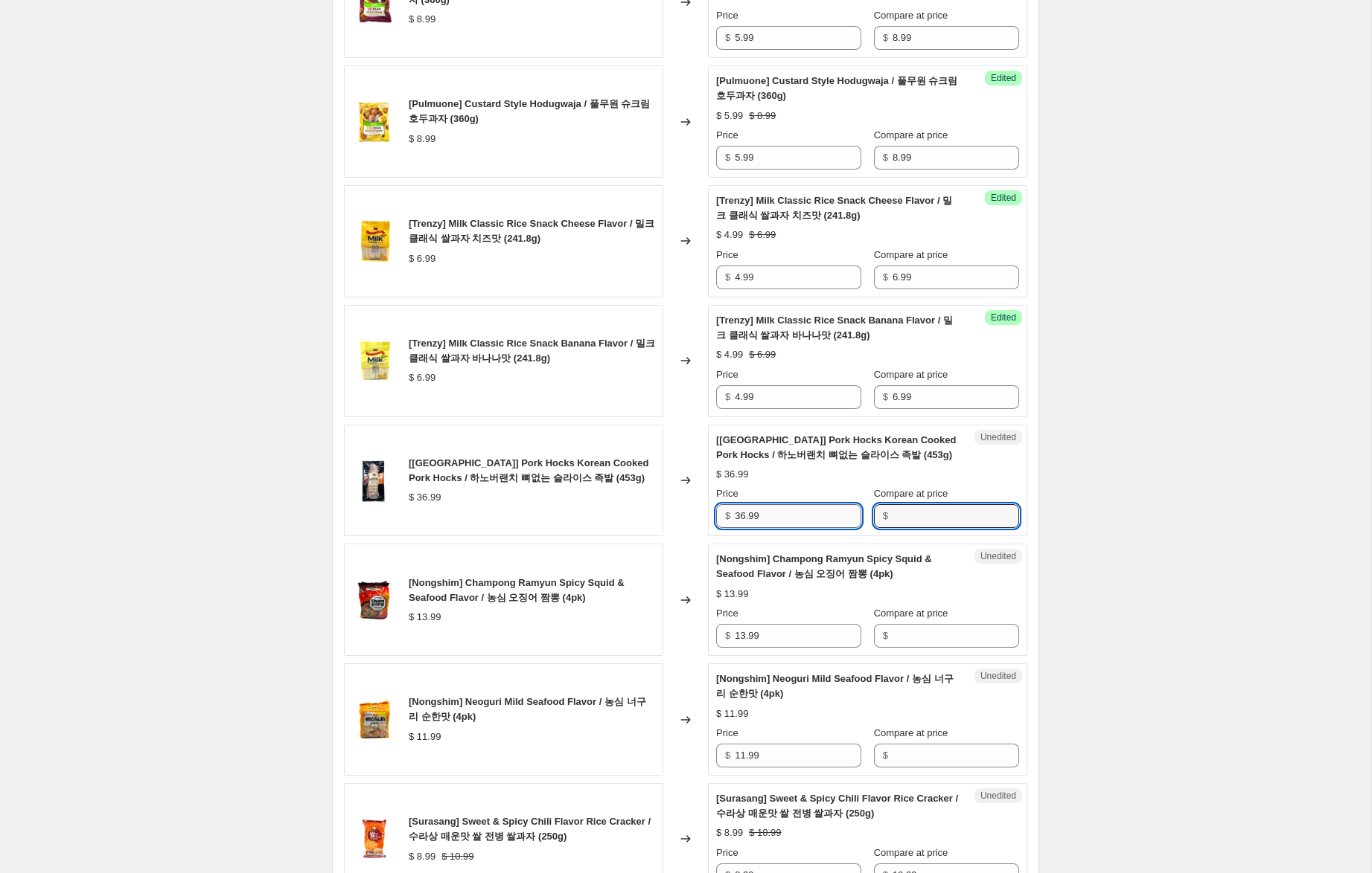
drag, startPoint x: 922, startPoint y: 524, endPoint x: 833, endPoint y: 522, distance: 89.0
click at [917, 523] on input "Compare at price" at bounding box center [955, 516] width 126 height 24
paste input "36.99"
type input "36.99"
drag, startPoint x: 745, startPoint y: 518, endPoint x: 637, endPoint y: 498, distance: 109.8
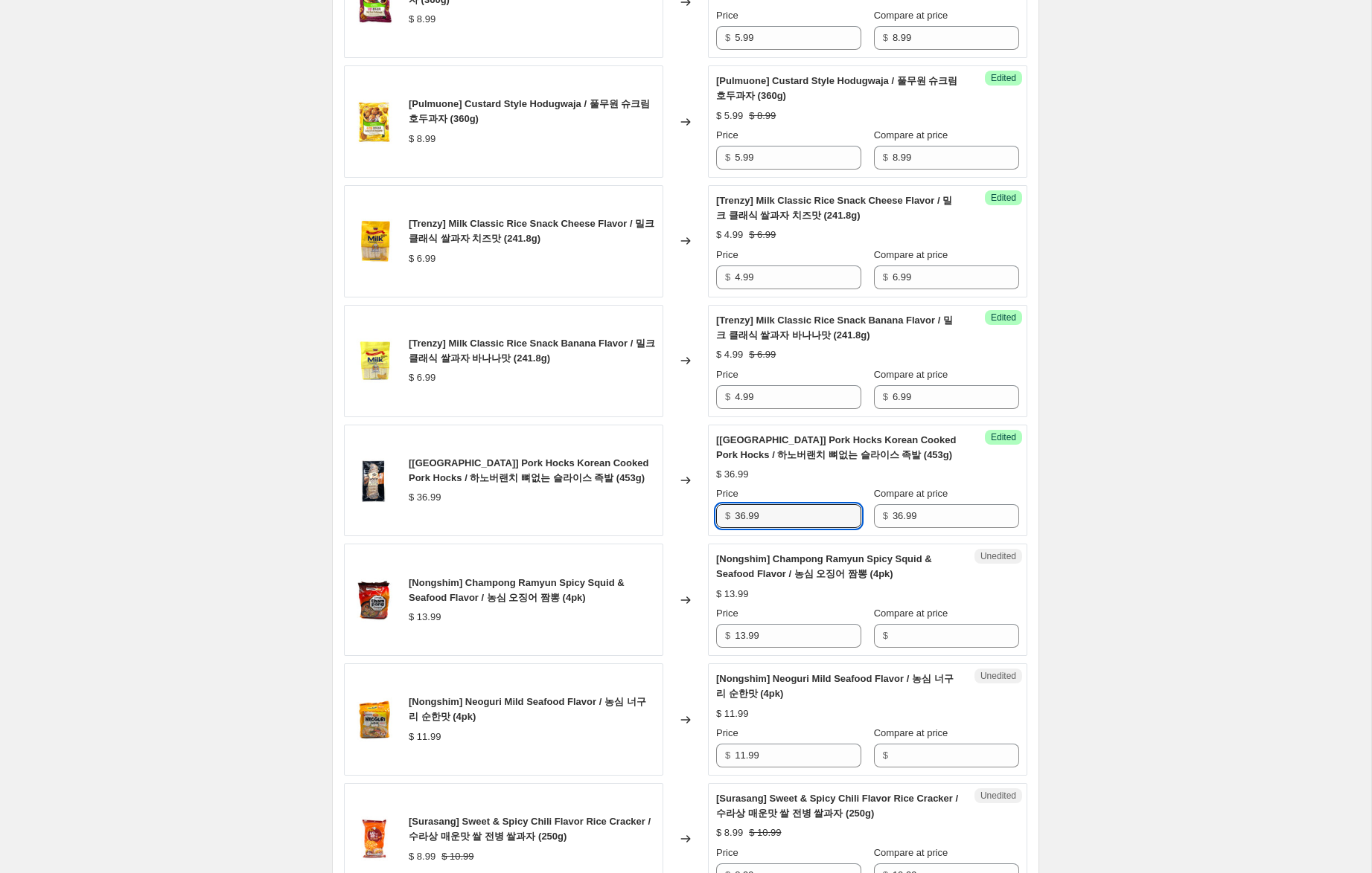
click at [639, 498] on div "[Hanover Ranch] Pork Hocks Korean Cooked Pork Hocks / 하노버랜치 뼈없는 슬라이스 족발 (453g) …" at bounding box center [686, 481] width 684 height 113
type input "25.99"
click at [1115, 568] on div "Create new price change job. This page is ready Create new price change job Dra…" at bounding box center [685, 173] width 1371 height 2504
drag, startPoint x: 778, startPoint y: 639, endPoint x: 686, endPoint y: 621, distance: 93.7
click at [686, 621] on div "[Nongshim] Champong Ramyun Spicy Squid & Seafood Flavor / 농심 오징어 짬뽕 (4pk) $ 13.…" at bounding box center [686, 600] width 684 height 113
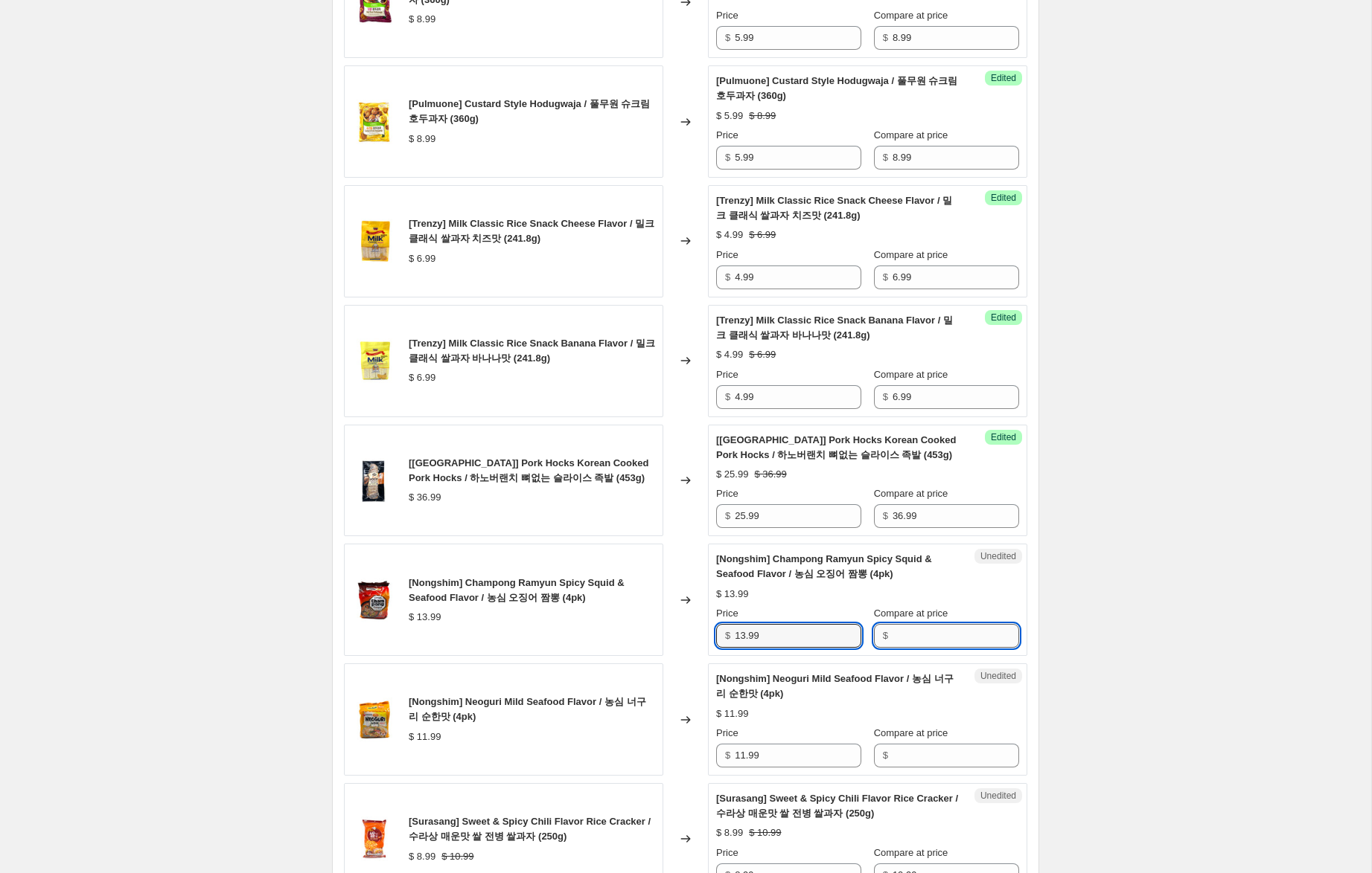
click at [947, 642] on input "Compare at price" at bounding box center [955, 636] width 126 height 24
paste input "13.99"
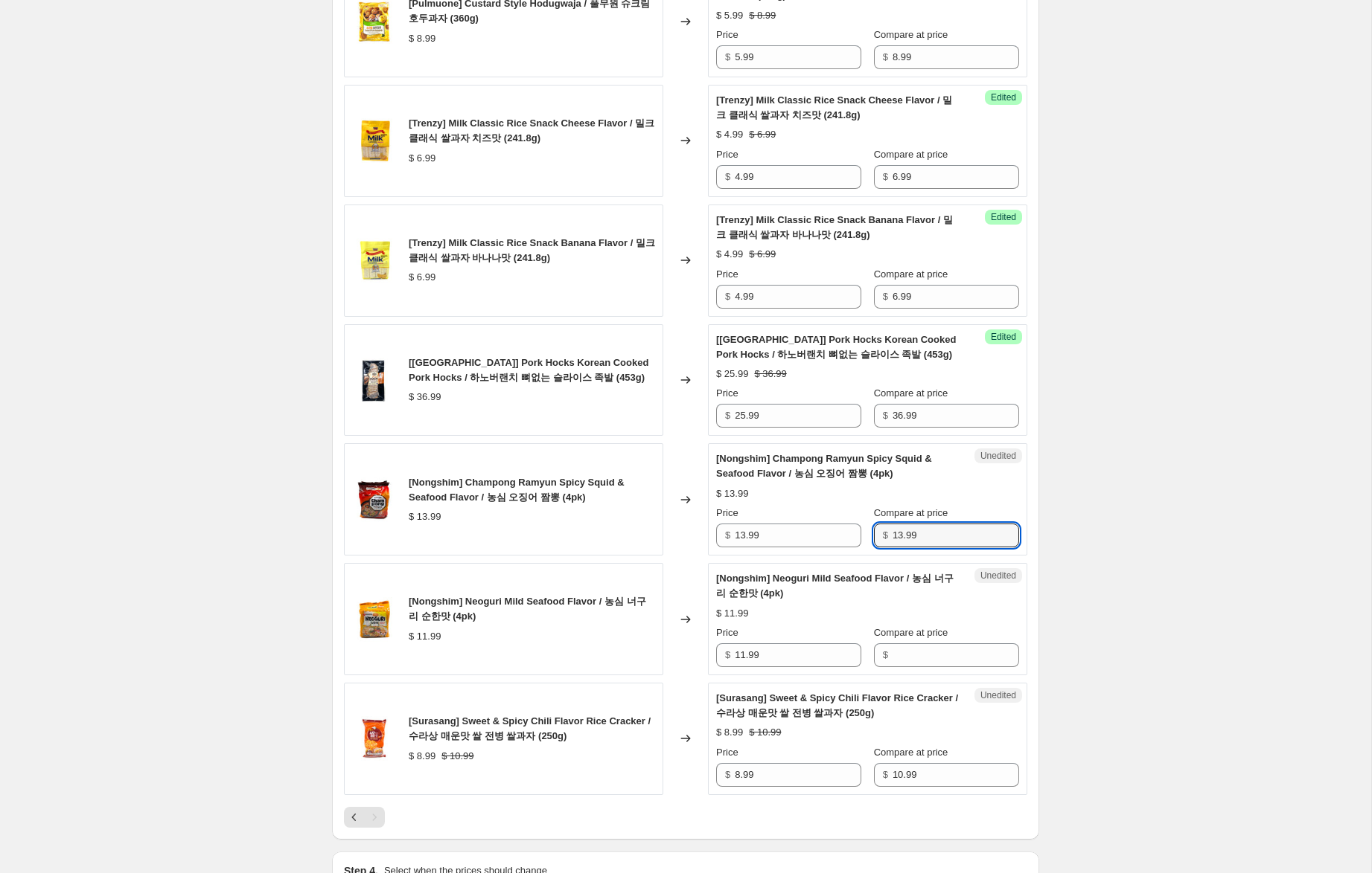
scroll to position [1182, 0]
type input "13.99"
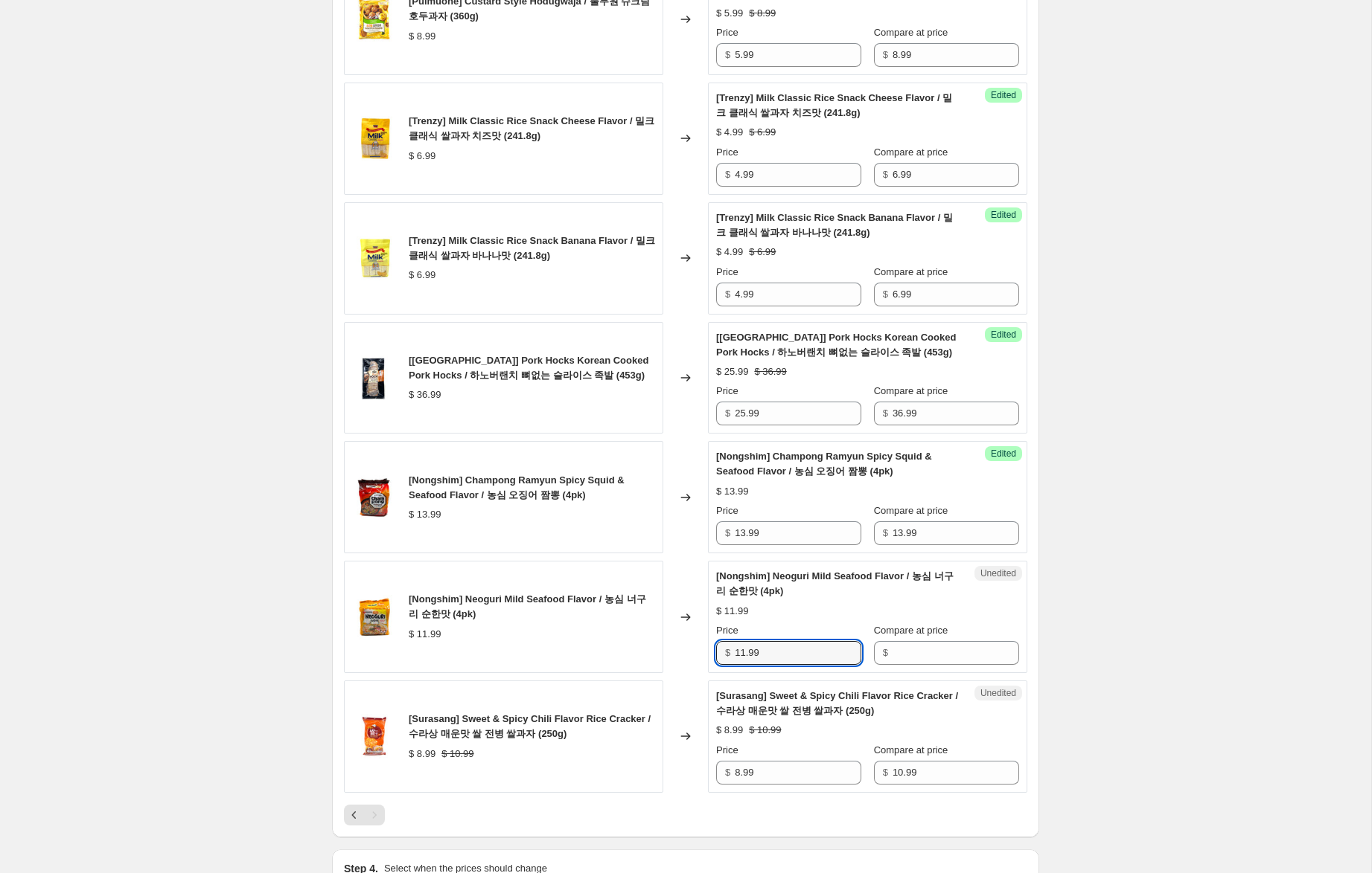
drag, startPoint x: 797, startPoint y: 653, endPoint x: 640, endPoint y: 629, distance: 158.8
click at [639, 629] on div "[Nongshim] Neoguri Mild Seafood Flavor / 농심 너구리 순한맛 (4pk) $ 11.99 Changed to Un…" at bounding box center [686, 617] width 684 height 113
click at [956, 651] on input "Compare at price" at bounding box center [955, 654] width 126 height 24
paste input "11.99"
type input "11.99"
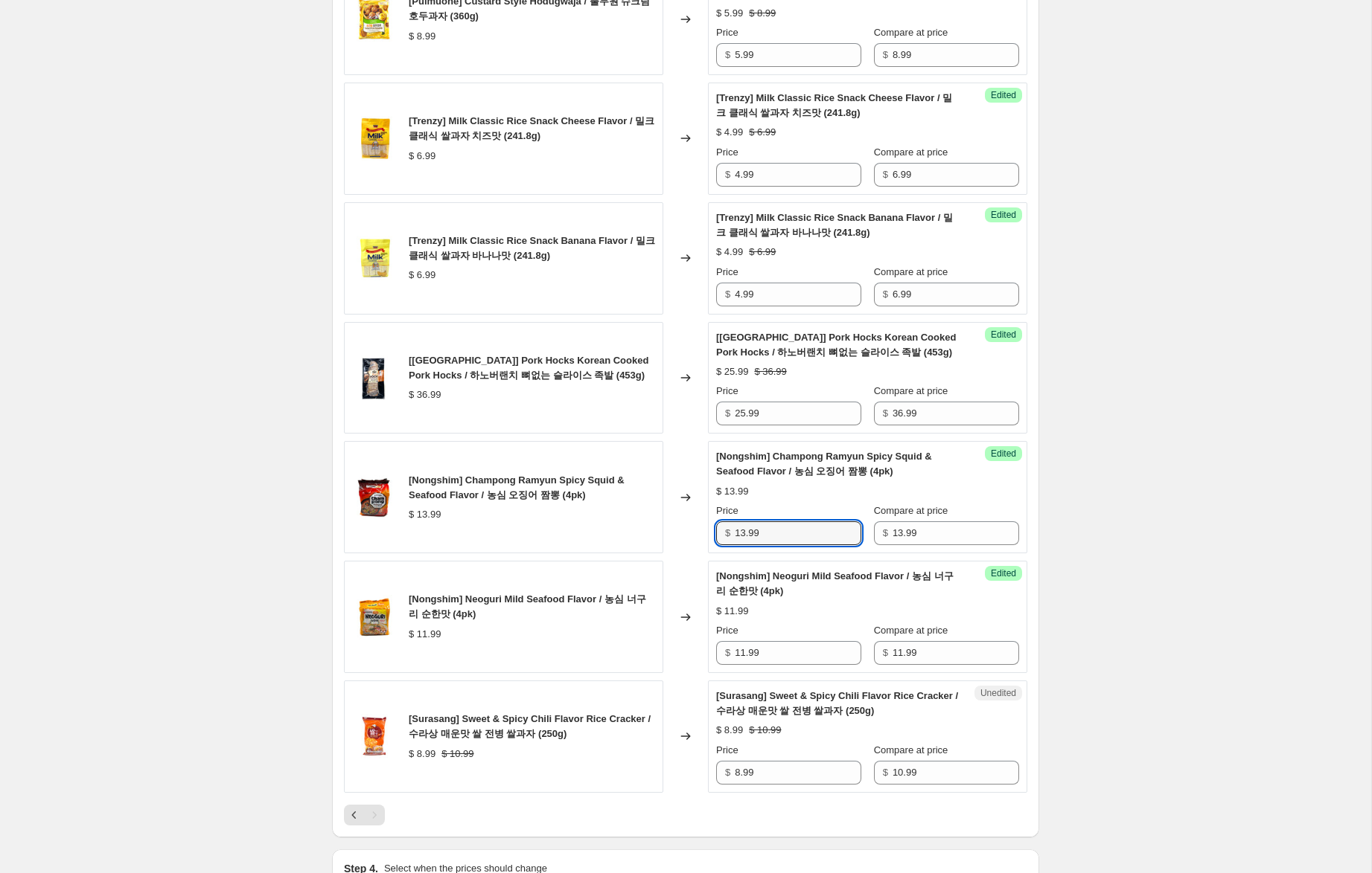
drag, startPoint x: 746, startPoint y: 531, endPoint x: 663, endPoint y: 513, distance: 84.9
click at [663, 513] on div "[Nongshim] Champong Ramyun Spicy Squid & Seafood Flavor / 농심 오징어 짬뽕 (4pk) $ 13.…" at bounding box center [686, 498] width 684 height 113
type input "7.99"
drag, startPoint x: 744, startPoint y: 656, endPoint x: 645, endPoint y: 642, distance: 100.0
click at [645, 642] on div "[Nongshim] Neoguri Mild Seafood Flavor / 농심 너구리 순한맛 (4pk) $ 11.99 Changed to Su…" at bounding box center [686, 617] width 684 height 113
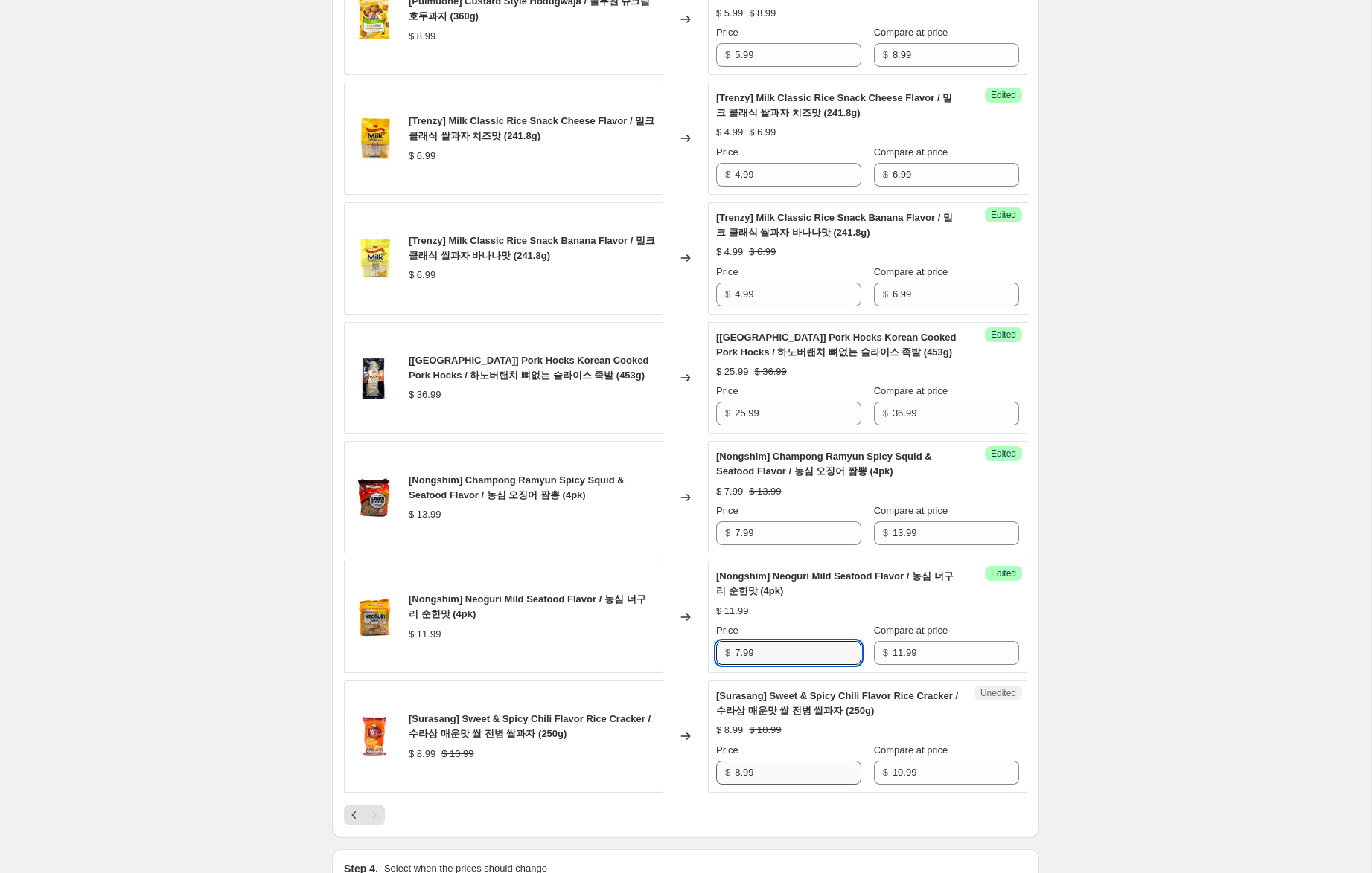
type input "7.99"
drag, startPoint x: 741, startPoint y: 772, endPoint x: 713, endPoint y: 764, distance: 29.1
click at [713, 764] on div "Unedited [Surasang] Sweet & Spicy Chili Flavor Rice Cracker / 수라상 매운맛 쌀 전병 쌀과자 …" at bounding box center [867, 737] width 319 height 113
type input "6.99"
click at [1128, 662] on div "Create new price change job. This page is ready Create new price change job Dra…" at bounding box center [685, 70] width 1371 height 2504
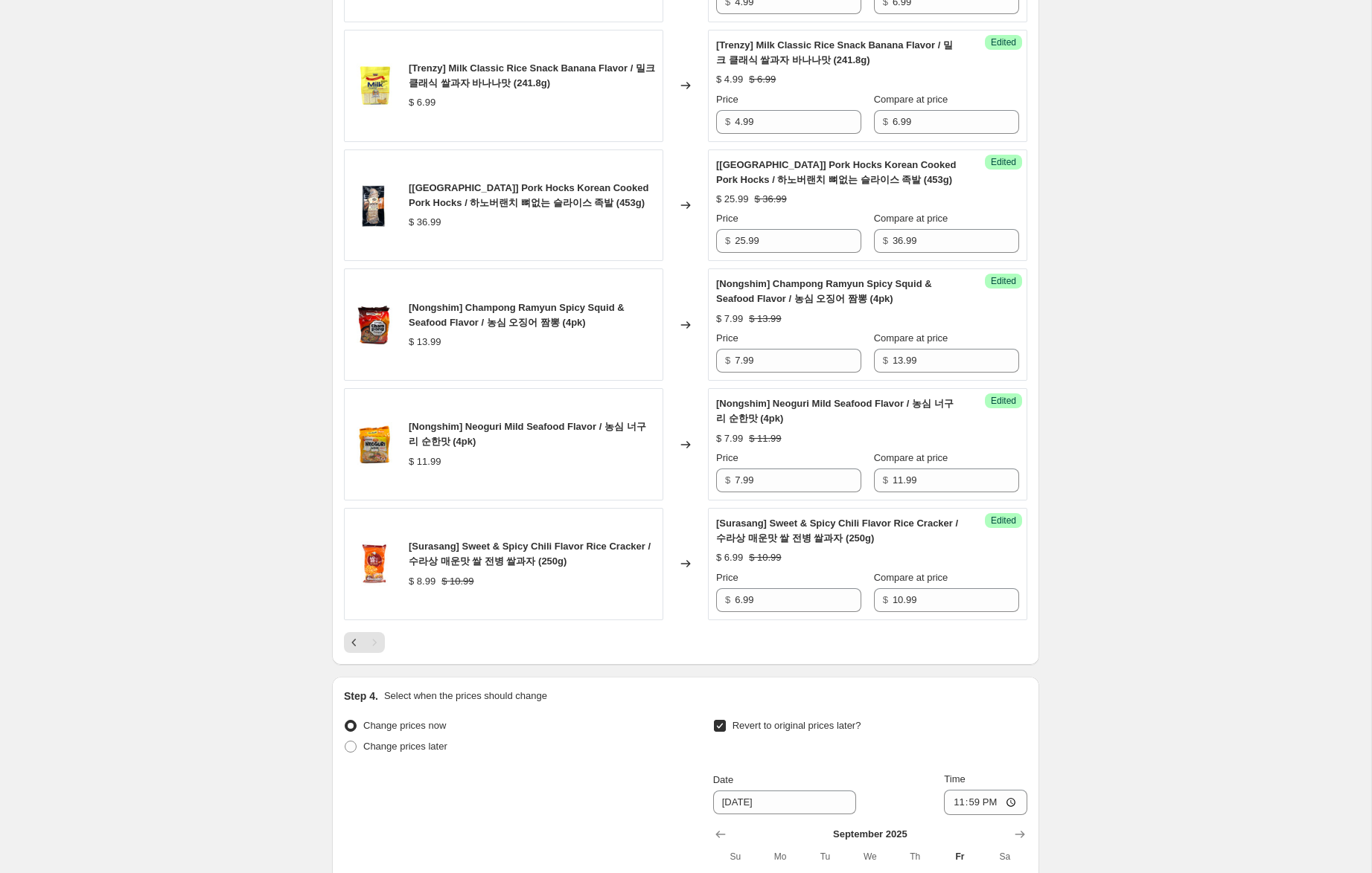
scroll to position [1631, 0]
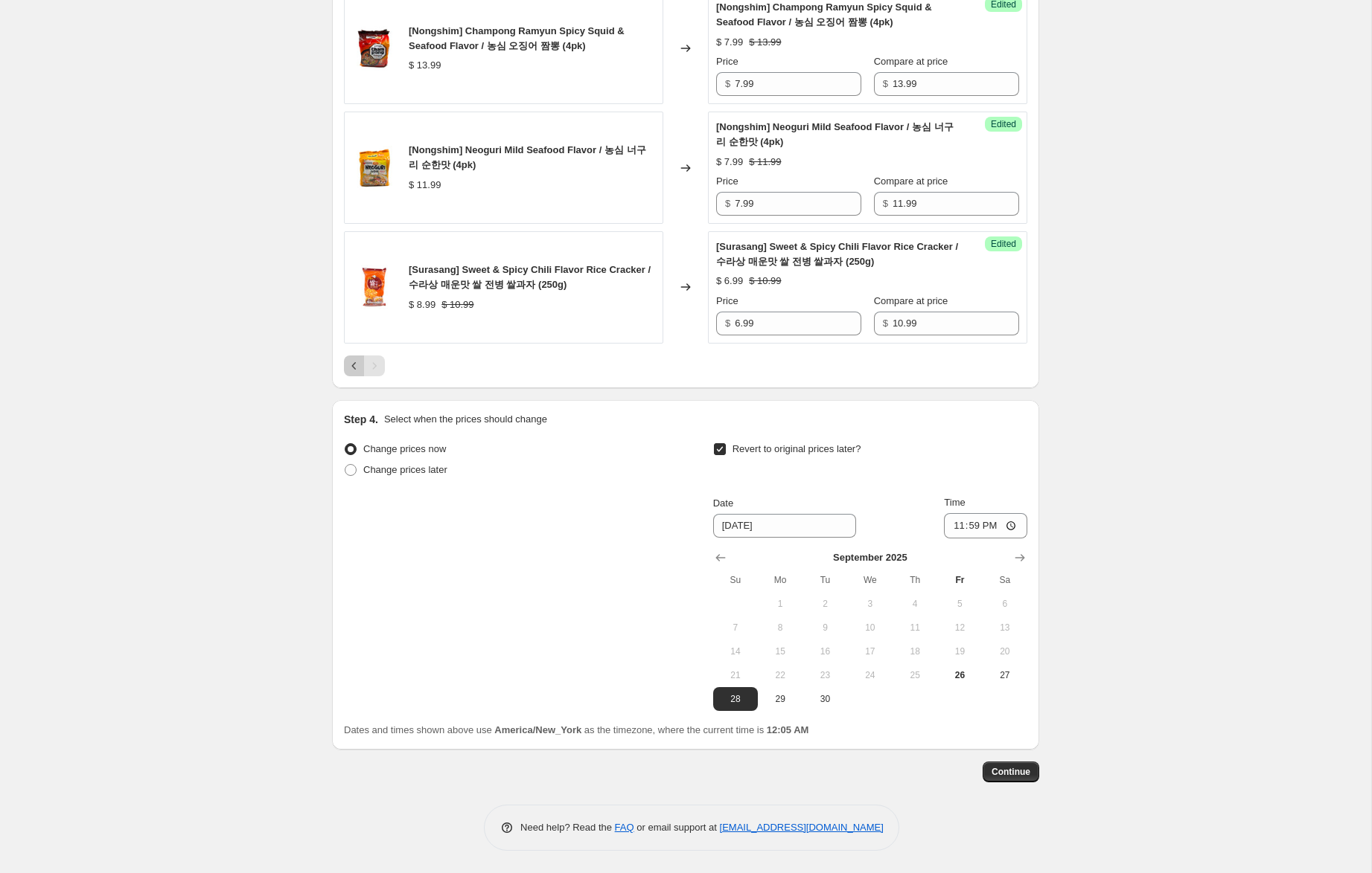
click at [356, 366] on icon "Previous" at bounding box center [354, 366] width 15 height 15
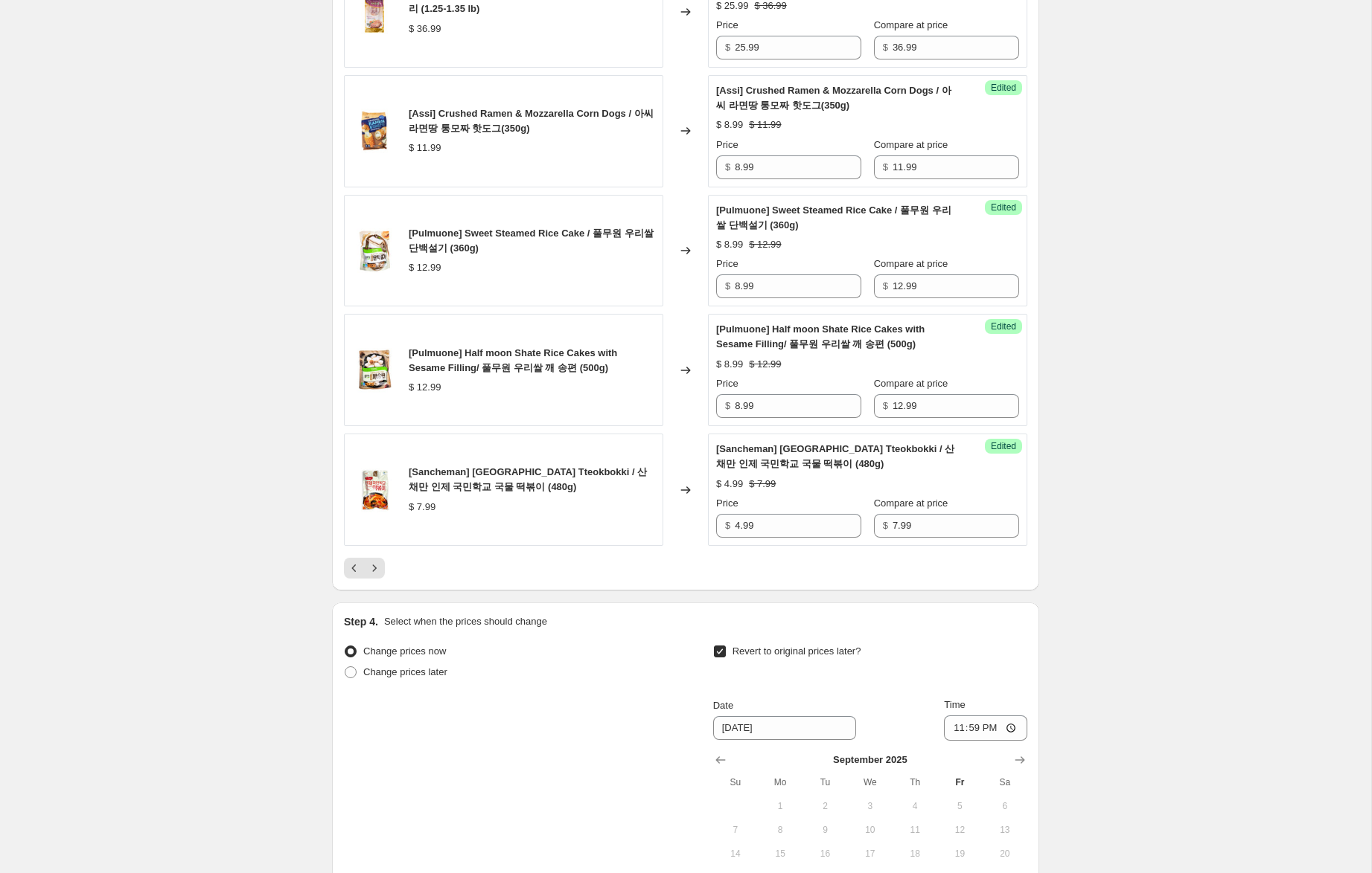
scroll to position [2558, 0]
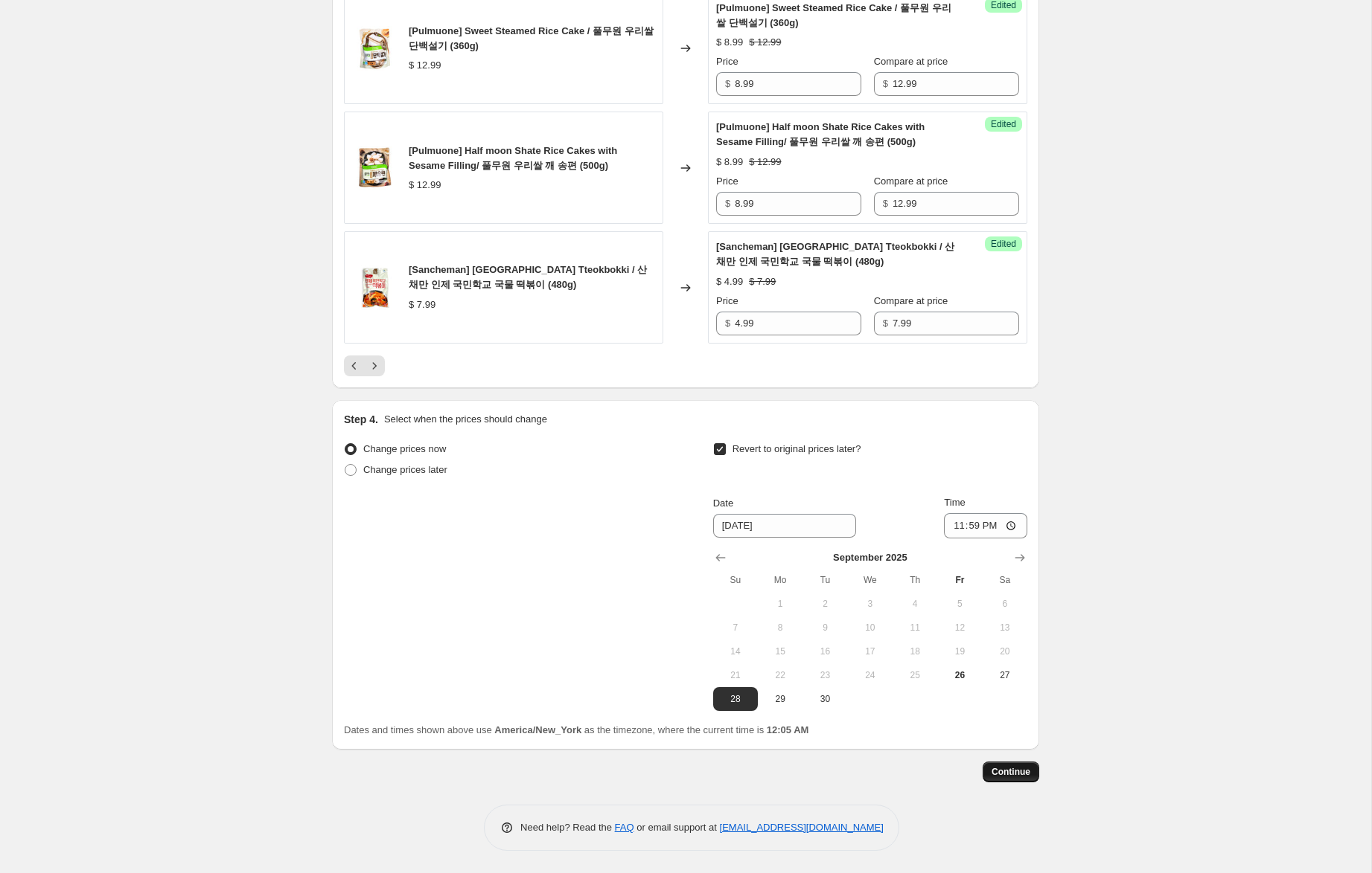
click at [1017, 773] on span "Continue" at bounding box center [1011, 772] width 39 height 12
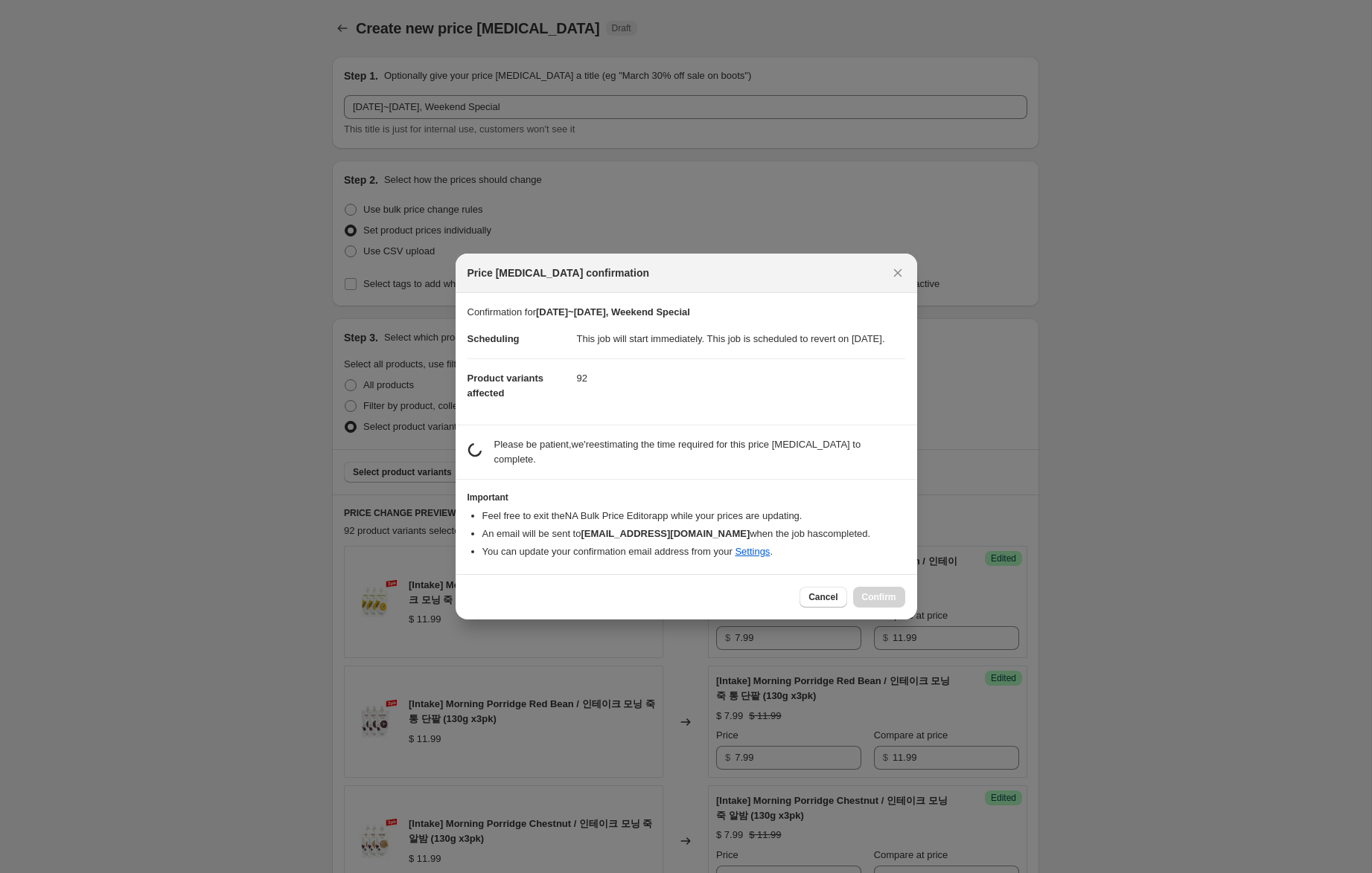
scroll to position [0, 0]
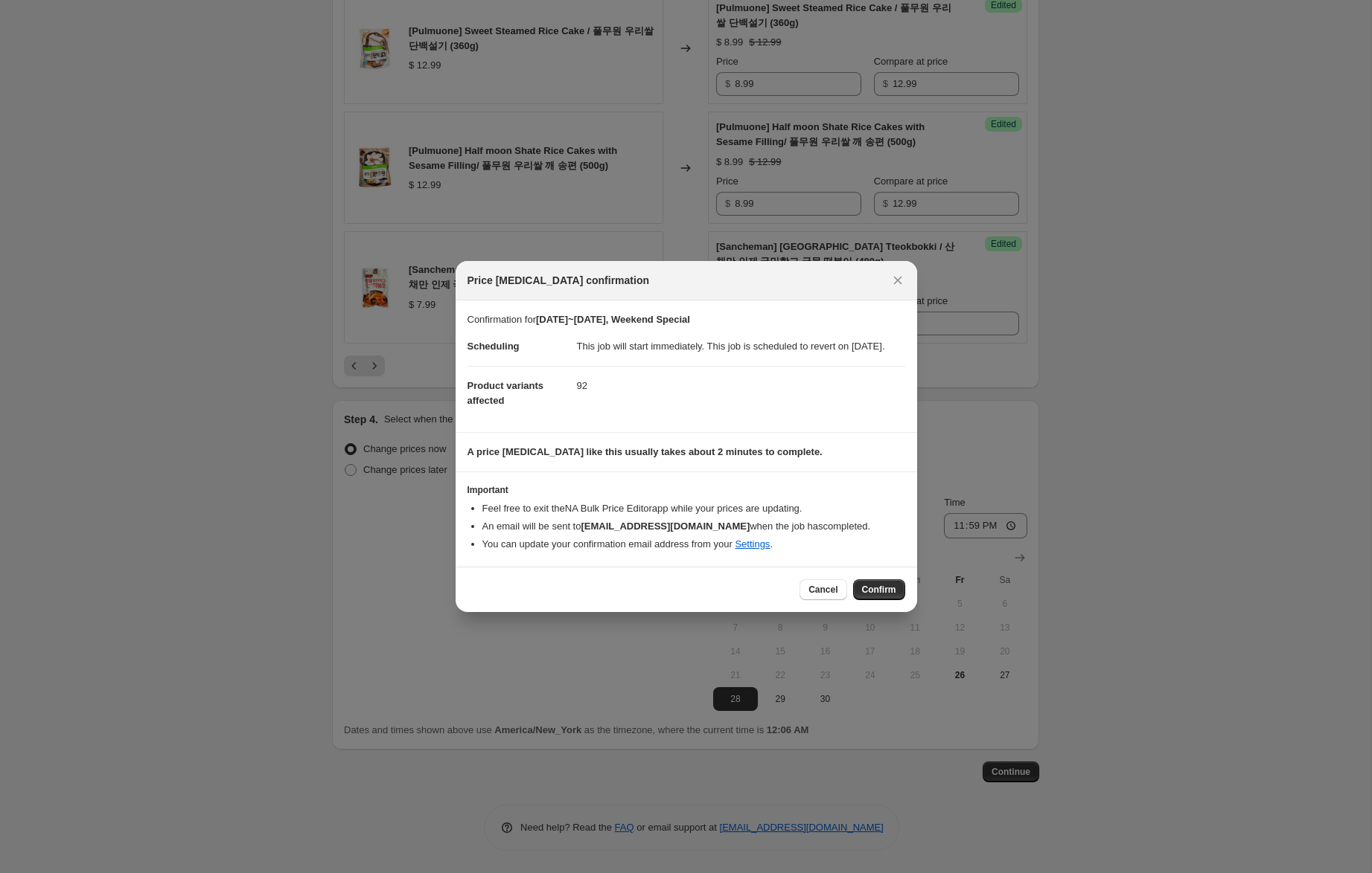
click at [878, 596] on span "Confirm" at bounding box center [879, 589] width 35 height 12
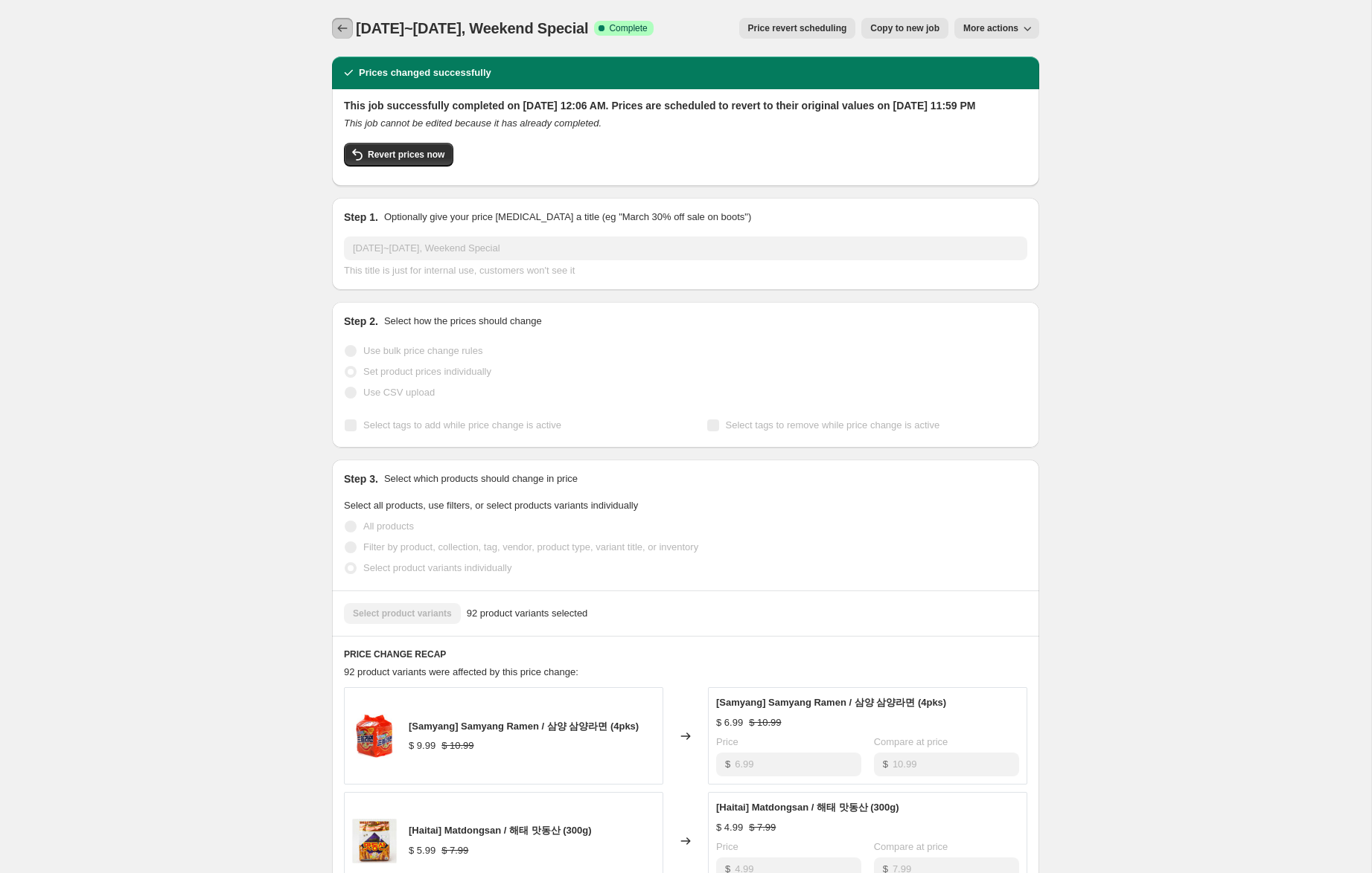
click at [348, 26] on icon "Price change jobs" at bounding box center [342, 28] width 15 height 15
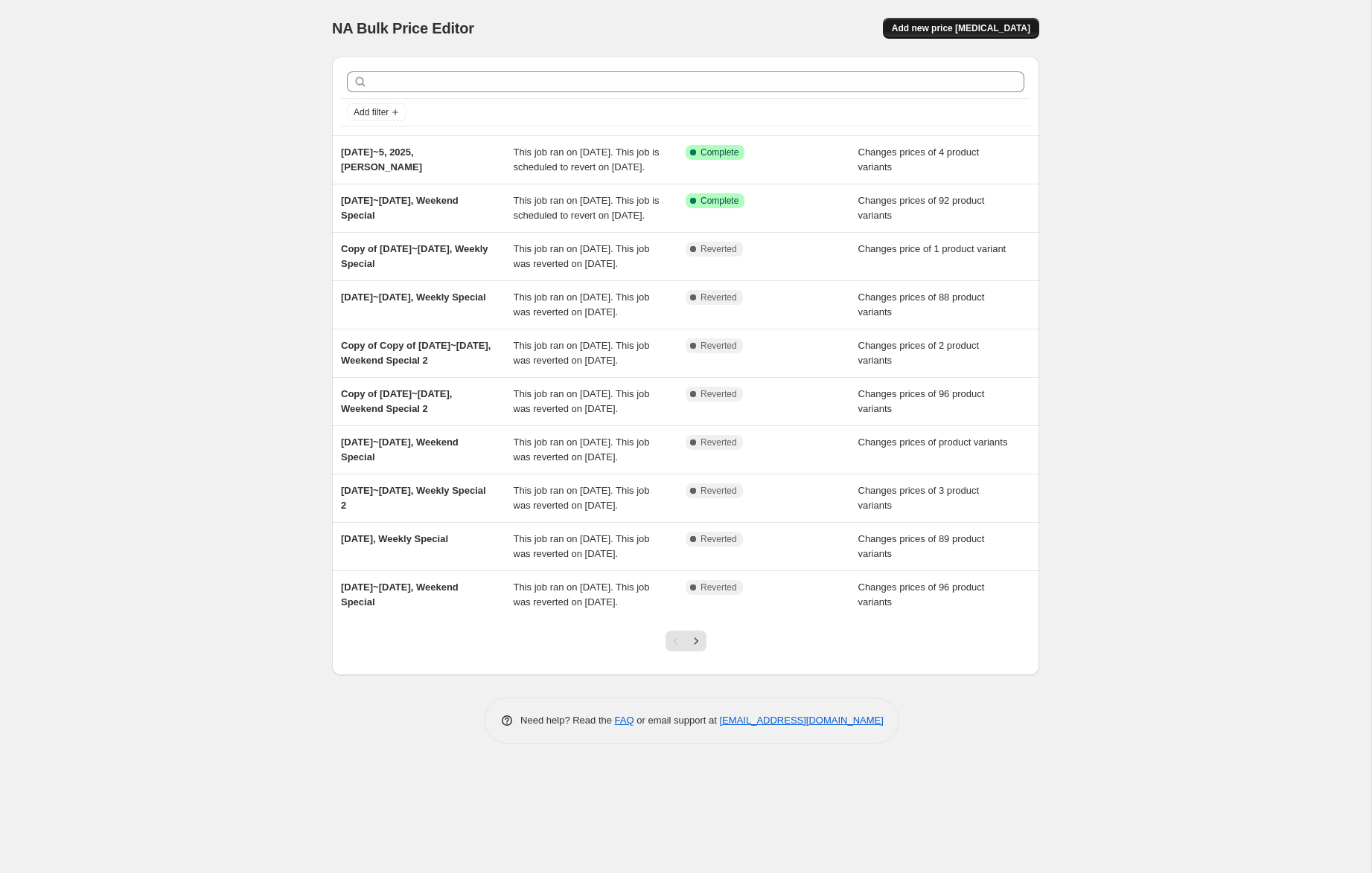
click at [939, 33] on span "Add new price [MEDICAL_DATA]" at bounding box center [961, 28] width 138 height 12
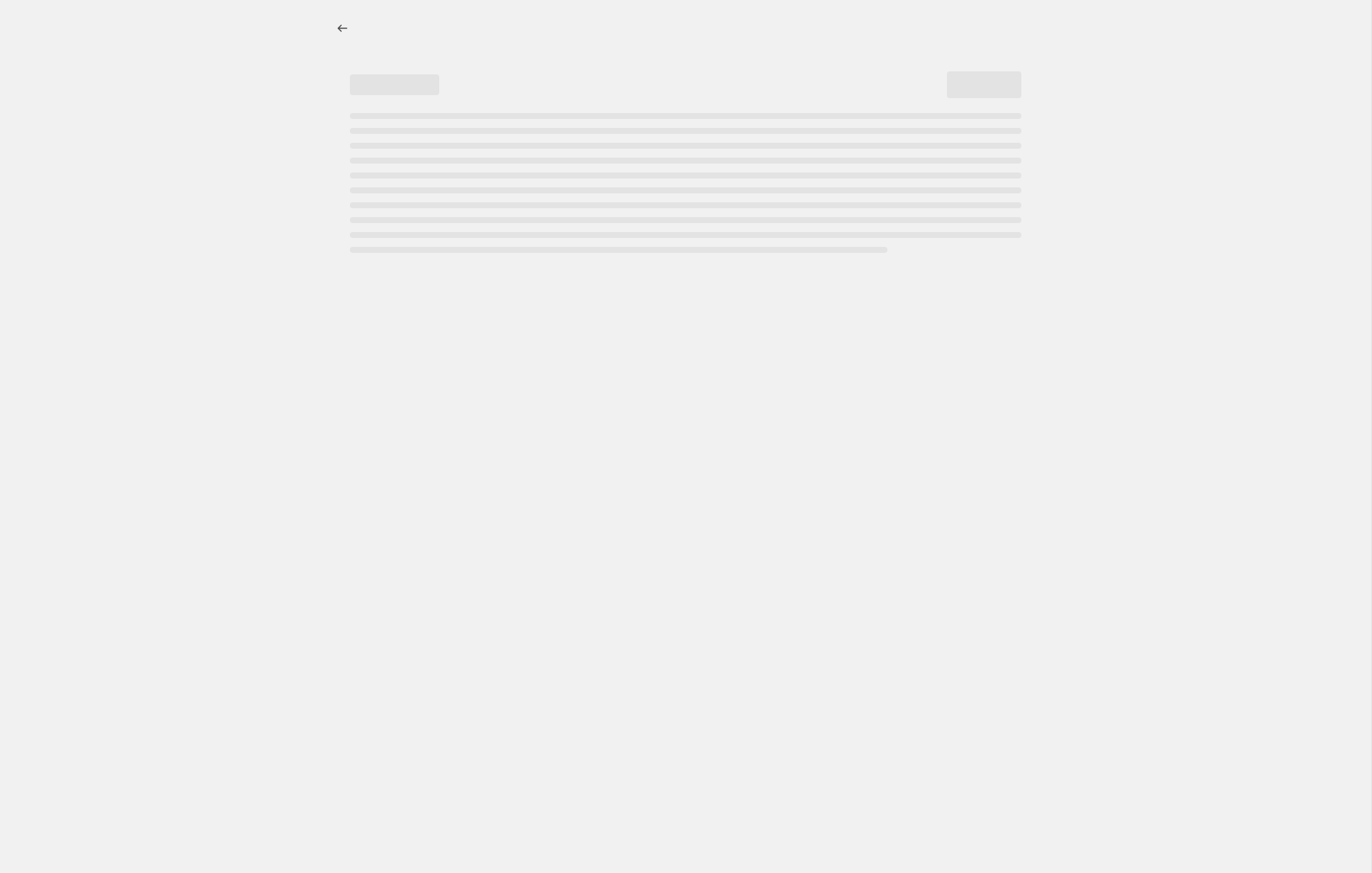
select select "percentage"
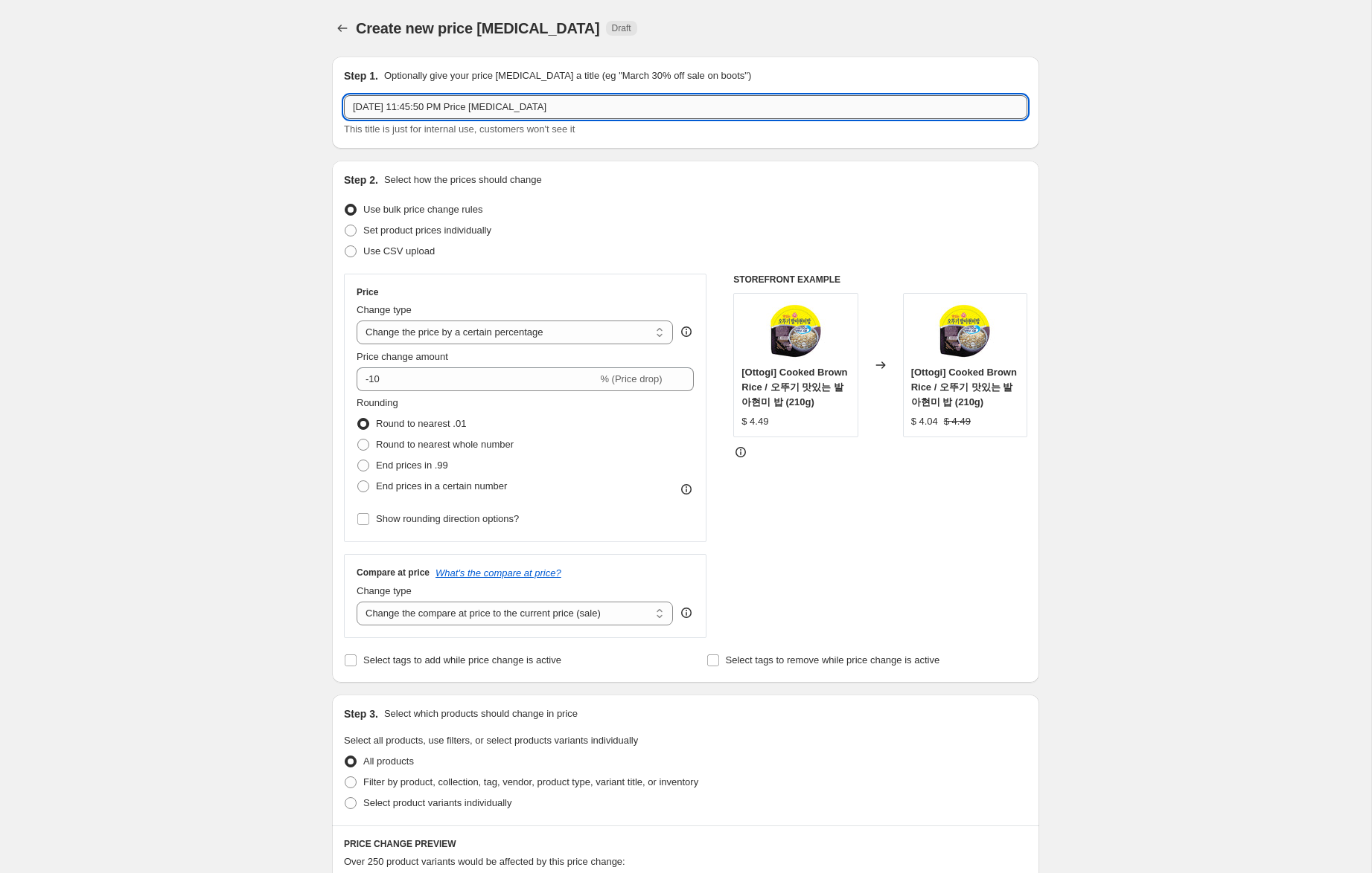
click at [382, 110] on input "Sep 25, 2025, 11:45:50 PM Price change job" at bounding box center [686, 107] width 684 height 24
drag, startPoint x: 441, startPoint y: 109, endPoint x: 813, endPoint y: 137, distance: 373.1
click at [813, 137] on div "Step 1. Optionally give your price change job a title (eg "March 30% off sale o…" at bounding box center [685, 102] width 707 height 92
type input "Sep 25~27, 2025, Weekend Special 2"
click at [470, 225] on span "Set product prices individually" at bounding box center [427, 230] width 128 height 11
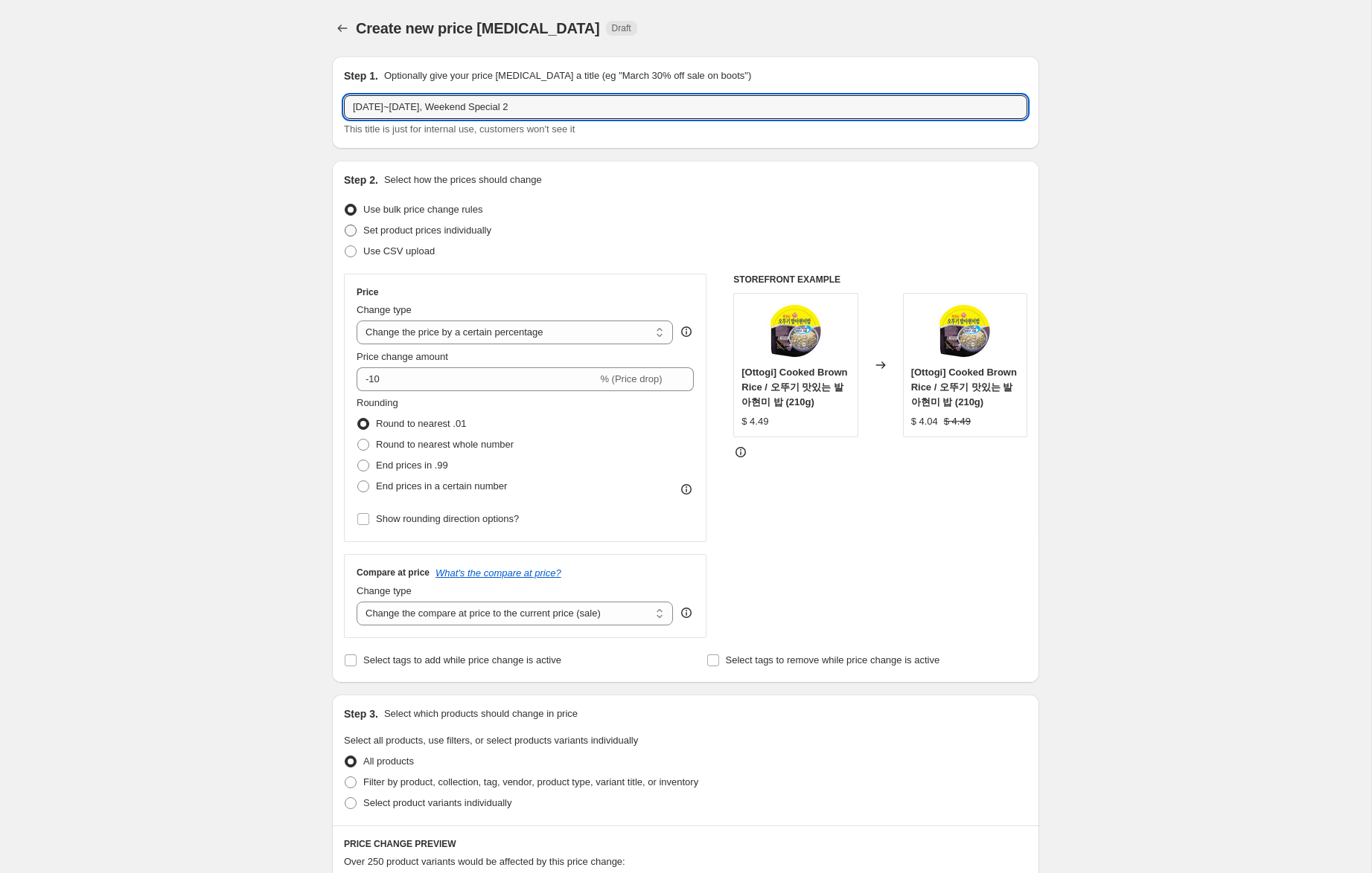
click at [345, 225] on input "Set product prices individually" at bounding box center [344, 224] width 1 height 1
radio input "true"
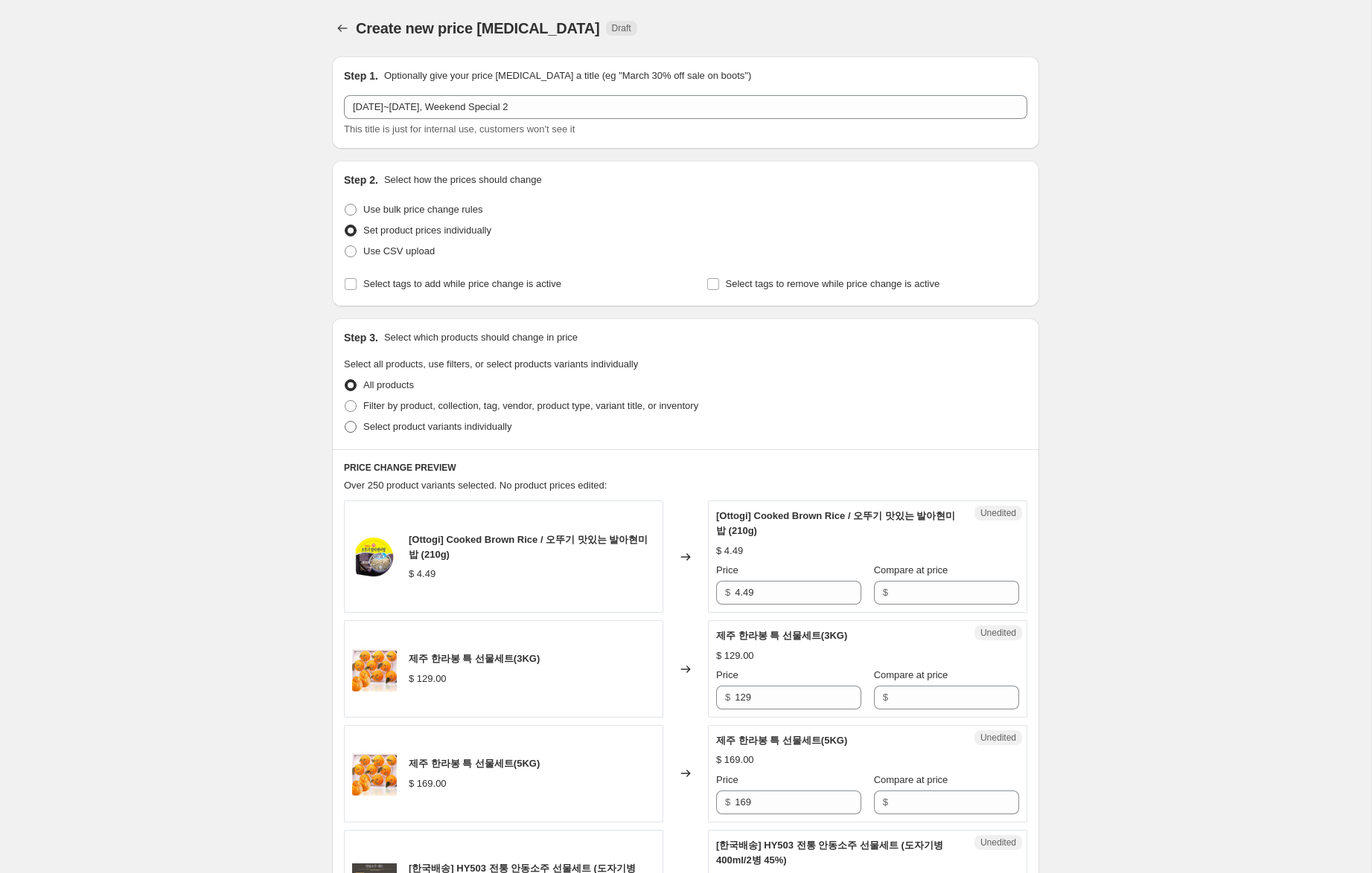
click at [491, 426] on span "Select product variants individually" at bounding box center [437, 427] width 148 height 11
click at [345, 422] on input "Select product variants individually" at bounding box center [344, 421] width 1 height 1
radio input "true"
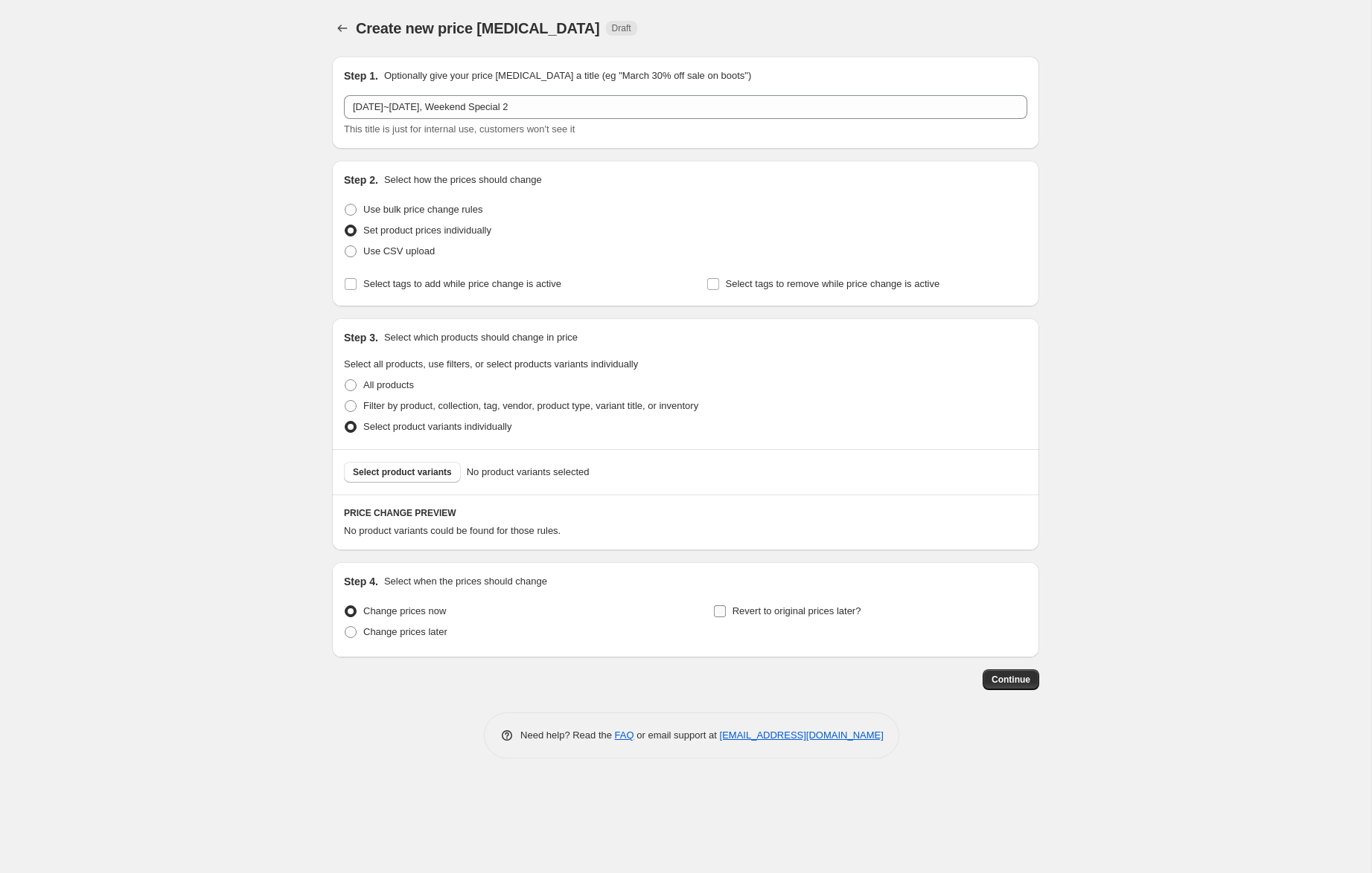
click at [789, 613] on span "Revert to original prices later?" at bounding box center [797, 611] width 129 height 11
click at [725, 613] on input "Revert to original prices later?" at bounding box center [719, 611] width 12 height 12
checkbox input "true"
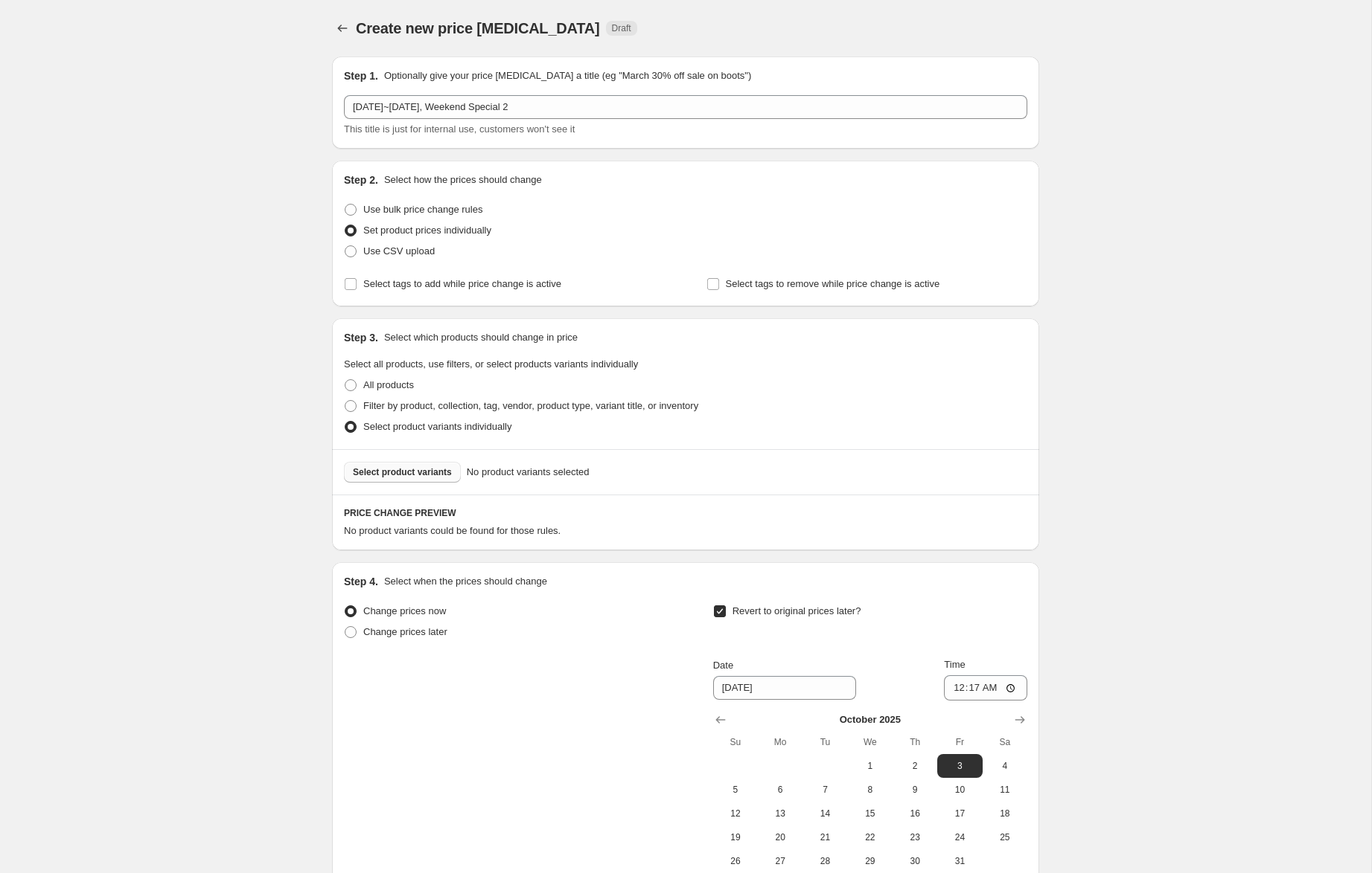
click at [432, 470] on span "Select product variants" at bounding box center [402, 472] width 99 height 12
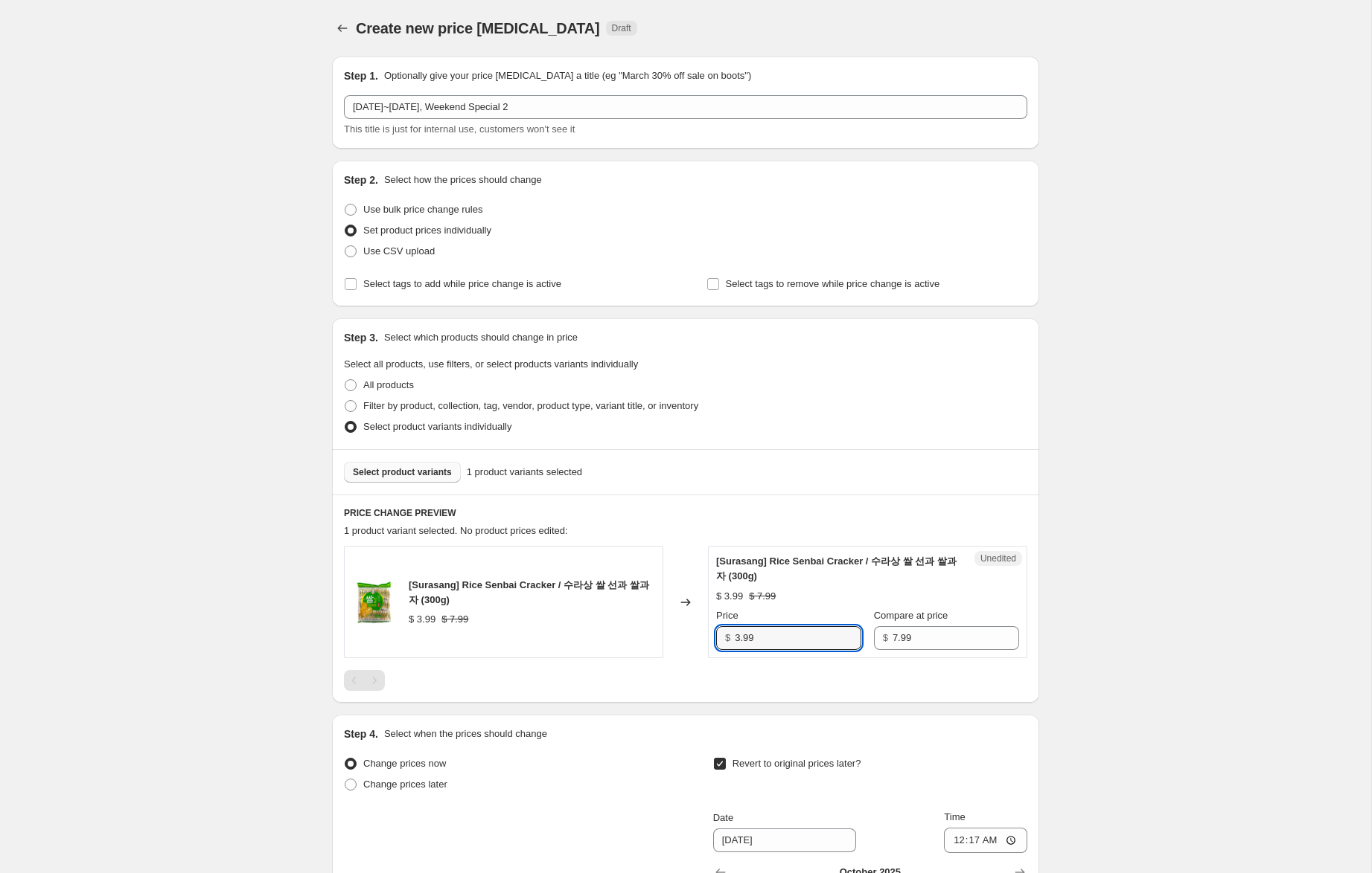
drag, startPoint x: 740, startPoint y: 640, endPoint x: 721, endPoint y: 635, distance: 19.6
click at [720, 635] on div "$ 3.99" at bounding box center [788, 638] width 145 height 24
type input "5.99"
click at [430, 474] on span "Select product variants" at bounding box center [402, 472] width 99 height 12
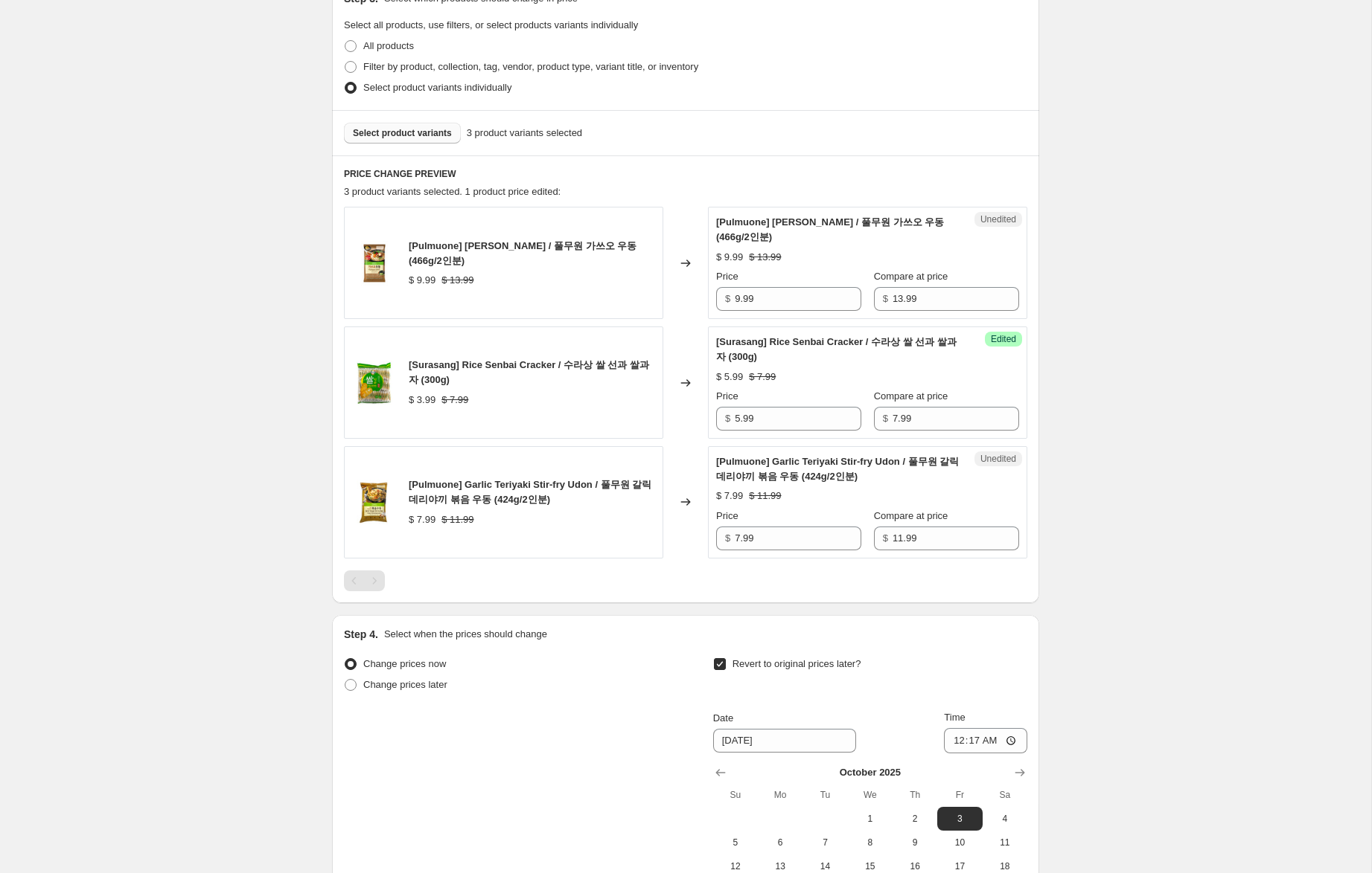
scroll to position [343, 0]
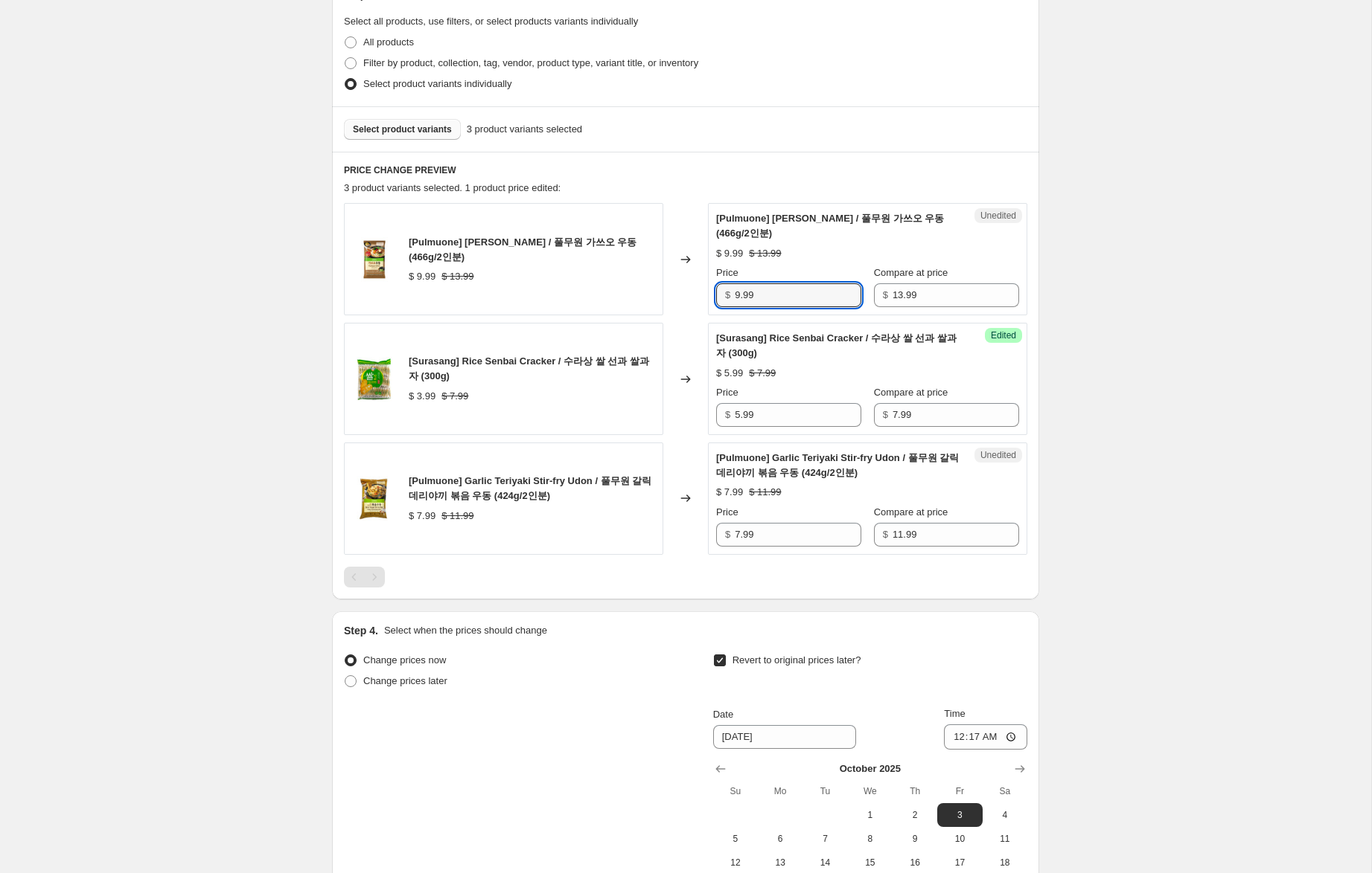
drag, startPoint x: 738, startPoint y: 297, endPoint x: 659, endPoint y: 292, distance: 79.2
click at [659, 292] on div "[Pulmuone] Katsuo Udon / 풀무원 가쓰오 우동 (466g/2인분) $ 9.99 $ 13.99 Changed to Unedit…" at bounding box center [686, 260] width 684 height 113
type input "8.99"
drag, startPoint x: 730, startPoint y: 536, endPoint x: 696, endPoint y: 532, distance: 34.2
click at [696, 532] on div "[Pulmuone] Garlic Teriyaki Stir-fry Udon / 풀무원 갈릭 데리야끼 볶음 우동 (424g/2인분) $ 7.99 …" at bounding box center [686, 499] width 684 height 113
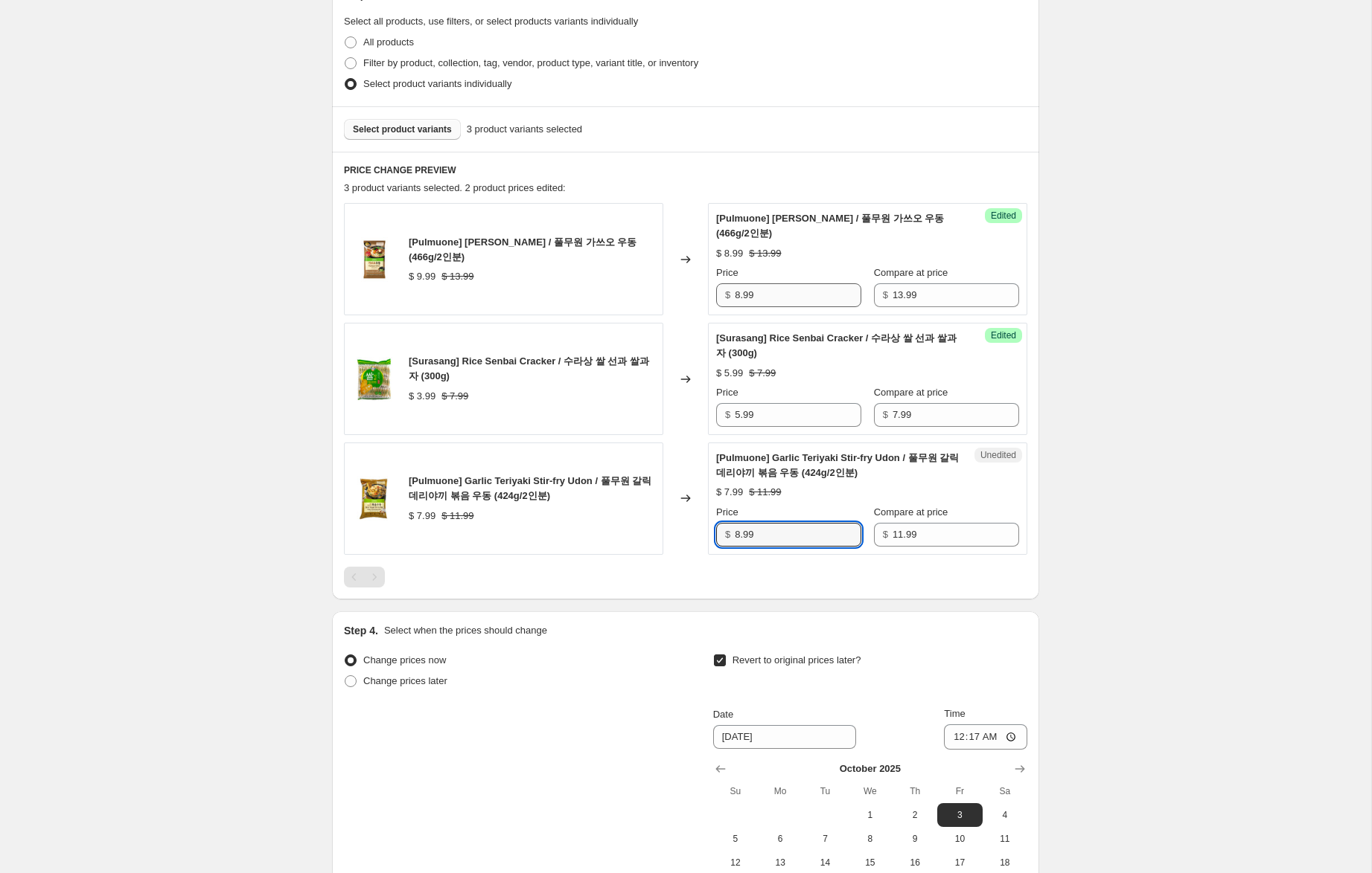
type input "8.99"
drag, startPoint x: 739, startPoint y: 296, endPoint x: 665, endPoint y: 284, distance: 75.0
click at [667, 284] on div "[Pulmuone] Katsuo Udon / 풀무원 가쓰오 우동 (466g/2인분) $ 9.99 $ 13.99 Changed to Succes…" at bounding box center [686, 260] width 684 height 113
type input "7.99"
drag, startPoint x: 736, startPoint y: 536, endPoint x: 692, endPoint y: 527, distance: 44.9
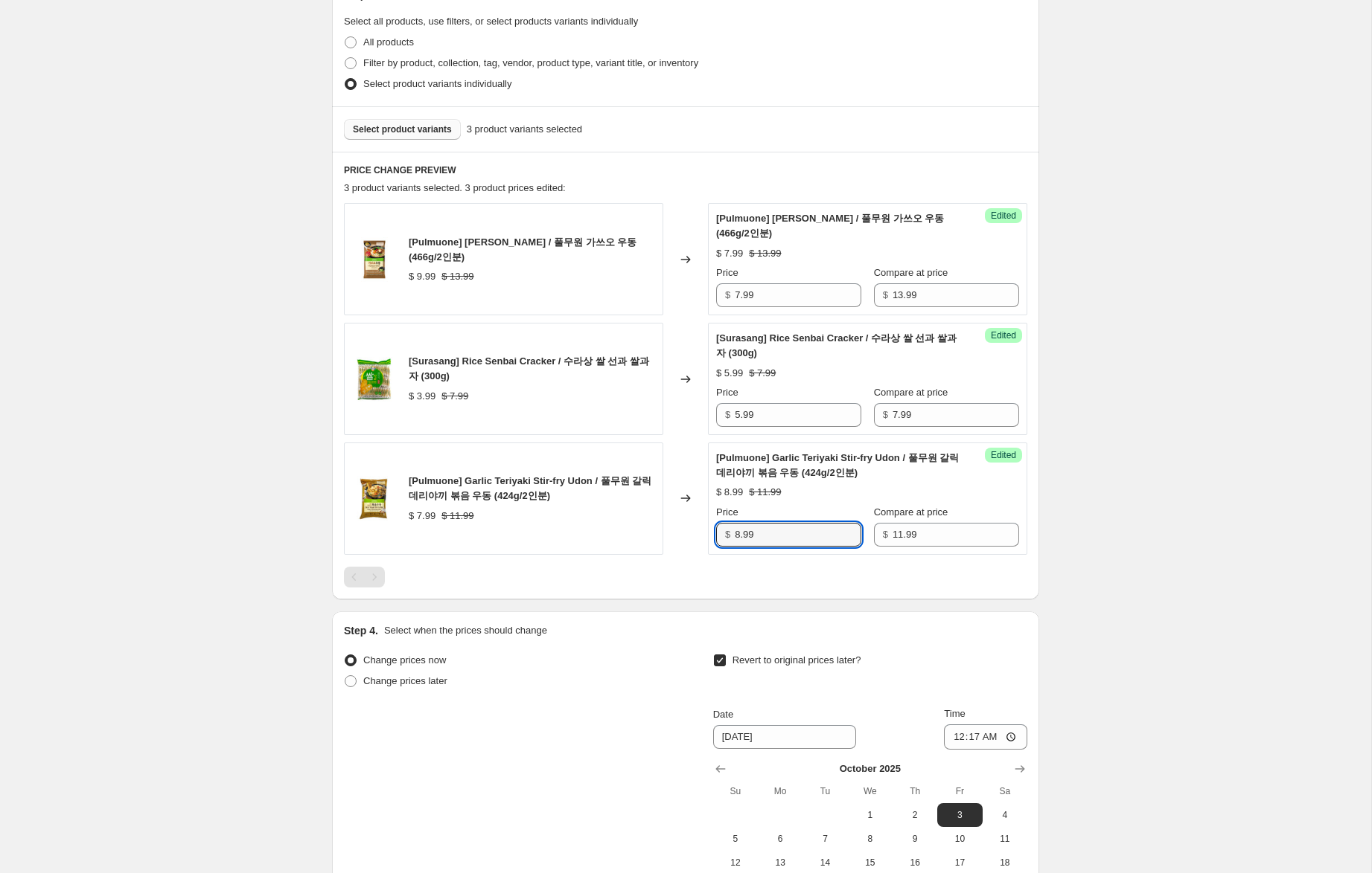
click at [692, 527] on div "[Pulmuone] Garlic Teriyaki Stir-fry Udon / 풀무원 갈릭 데리야끼 볶음 우동 (424g/2인분) $ 7.99 …" at bounding box center [686, 499] width 684 height 113
type input "7.99"
drag, startPoint x: 900, startPoint y: 535, endPoint x: 939, endPoint y: 564, distance: 48.6
click at [897, 533] on input "11.99" at bounding box center [955, 535] width 126 height 24
type input "13.99"
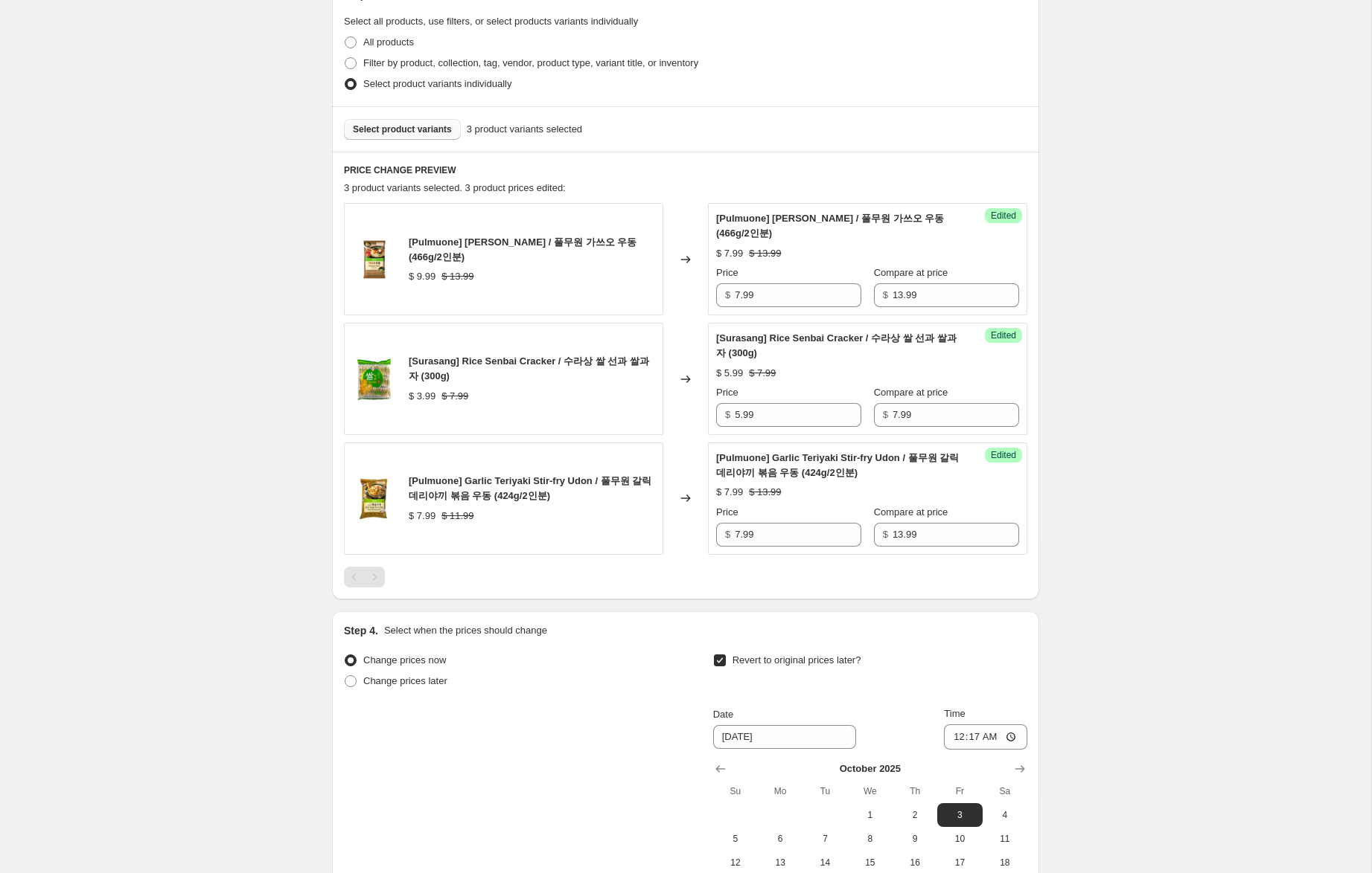
click at [1169, 517] on div "Create new price change job. This page is ready Create new price change job Dra…" at bounding box center [685, 371] width 1371 height 1428
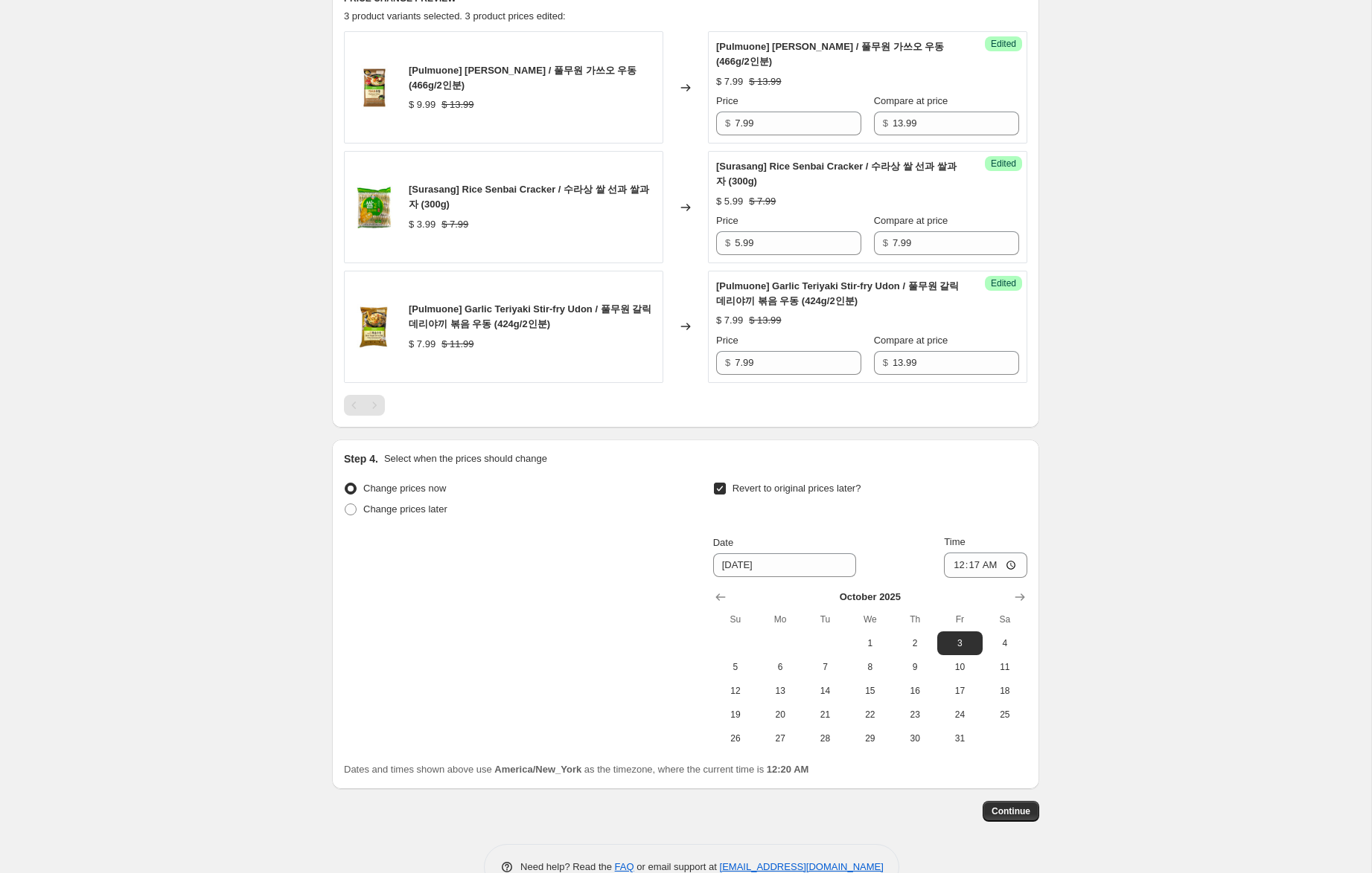
scroll to position [554, 0]
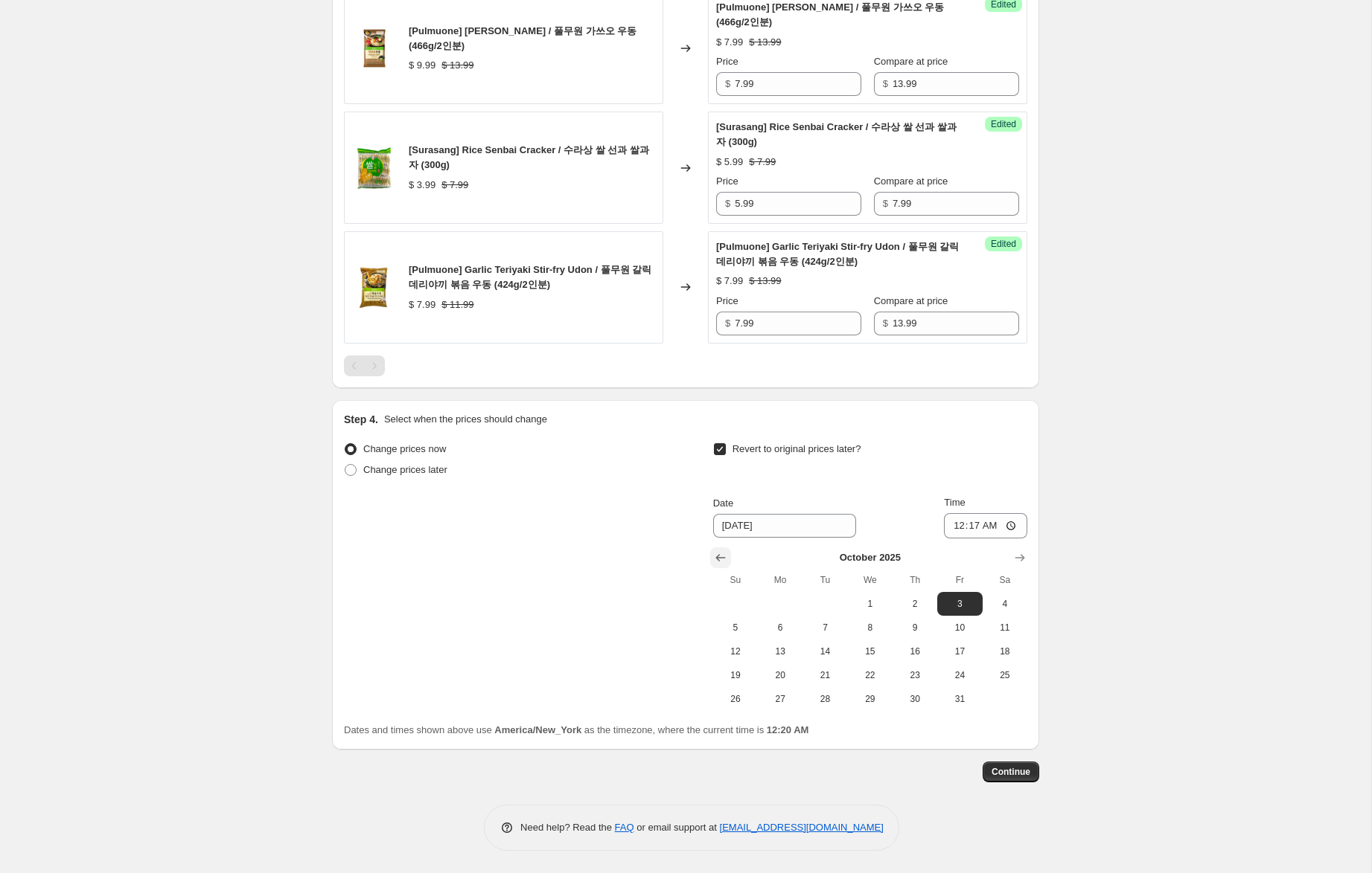
click at [717, 556] on icon "Show previous month, September 2025" at bounding box center [720, 557] width 10 height 7
click at [740, 698] on span "28" at bounding box center [735, 699] width 33 height 12
type input "9/28/2025"
click at [959, 527] on input "00:17" at bounding box center [985, 526] width 84 height 25
type input "23:59"
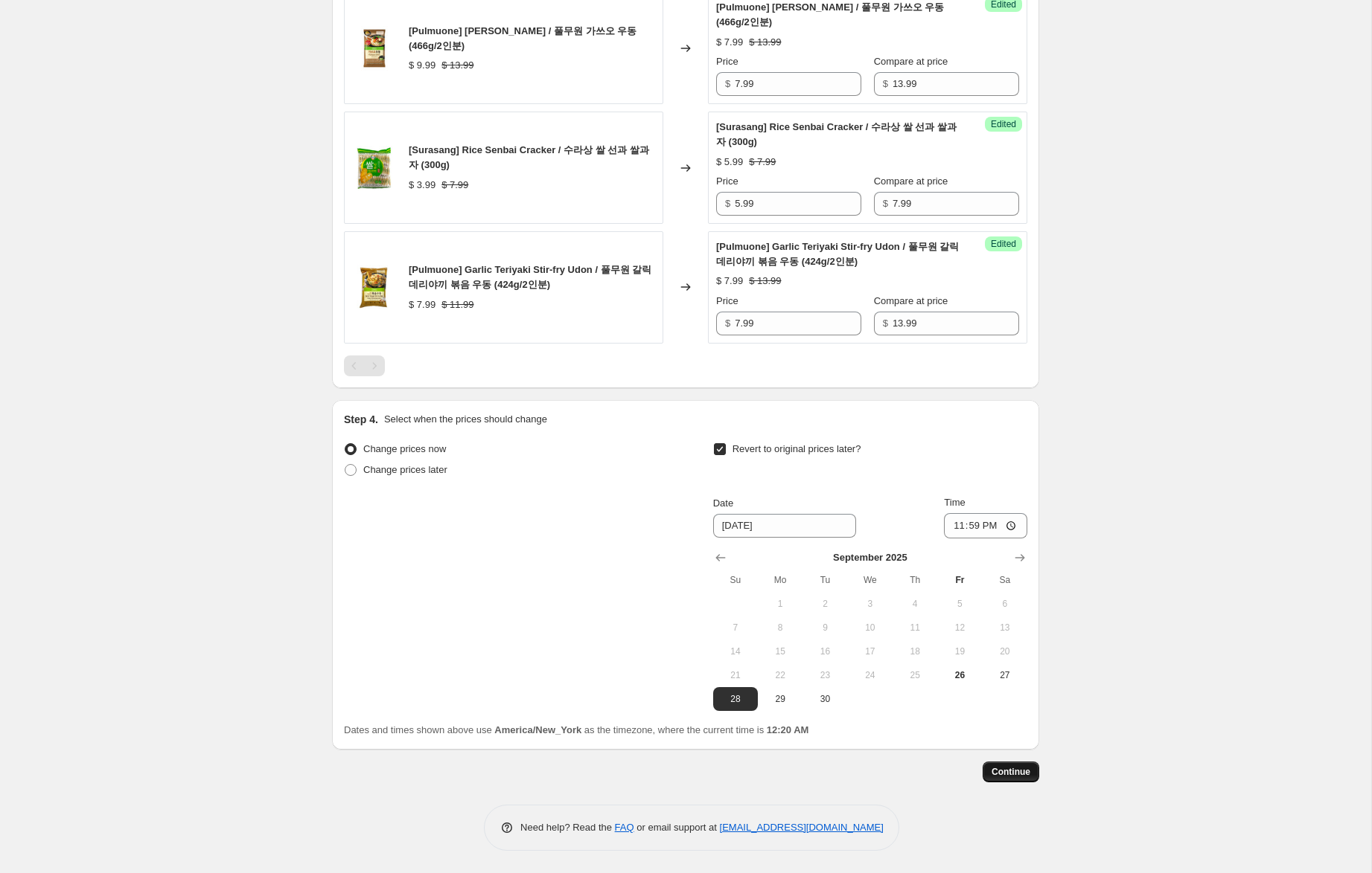
click at [1003, 771] on span "Continue" at bounding box center [1011, 772] width 39 height 12
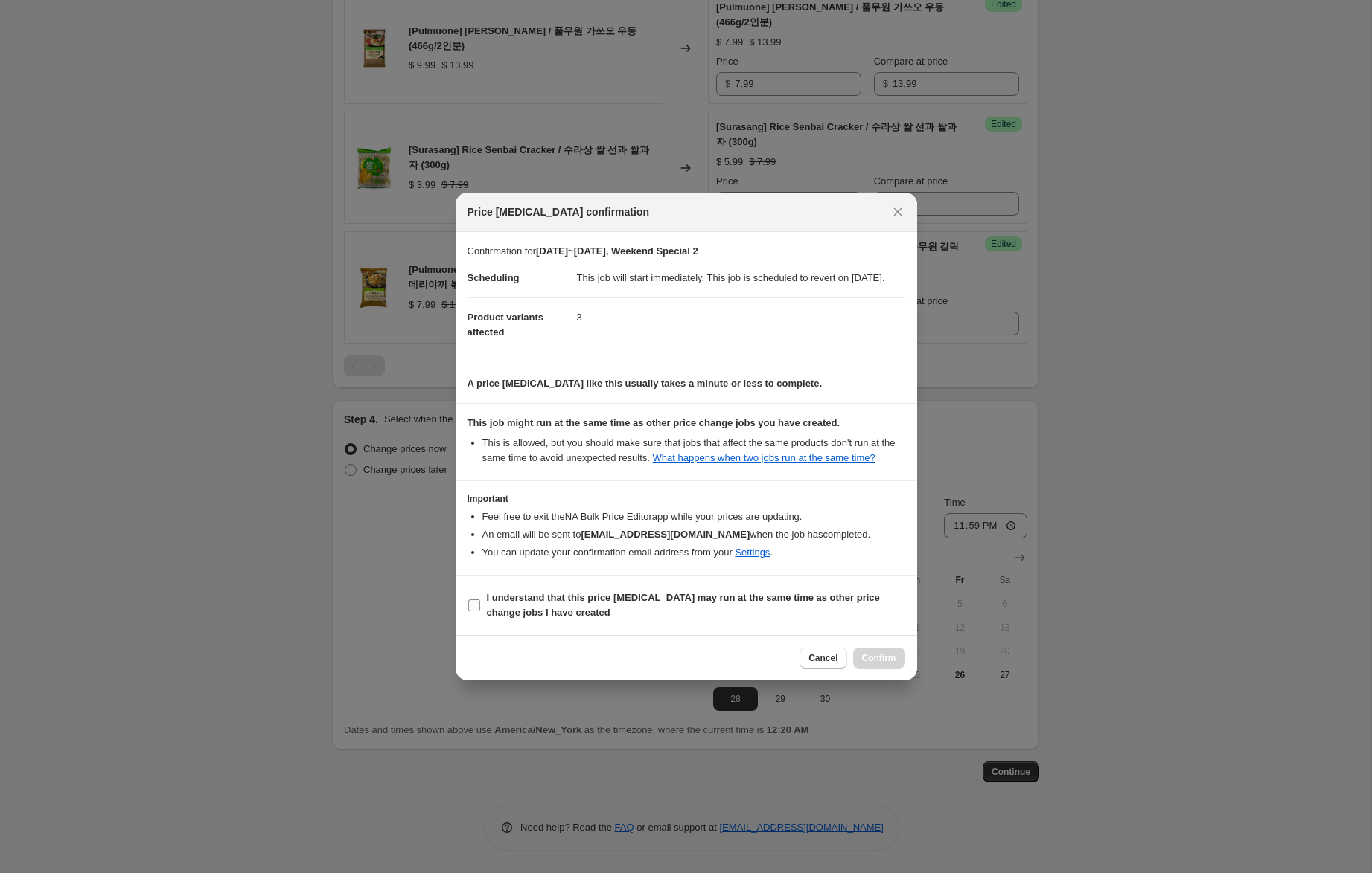
click at [626, 611] on b "I understand that this price change job may run at the same time as other price…" at bounding box center [683, 605] width 393 height 26
click at [480, 611] on input "I understand that this price change job may run at the same time as other price…" at bounding box center [474, 605] width 12 height 12
checkbox input "true"
click at [881, 664] on span "Confirm" at bounding box center [879, 658] width 35 height 12
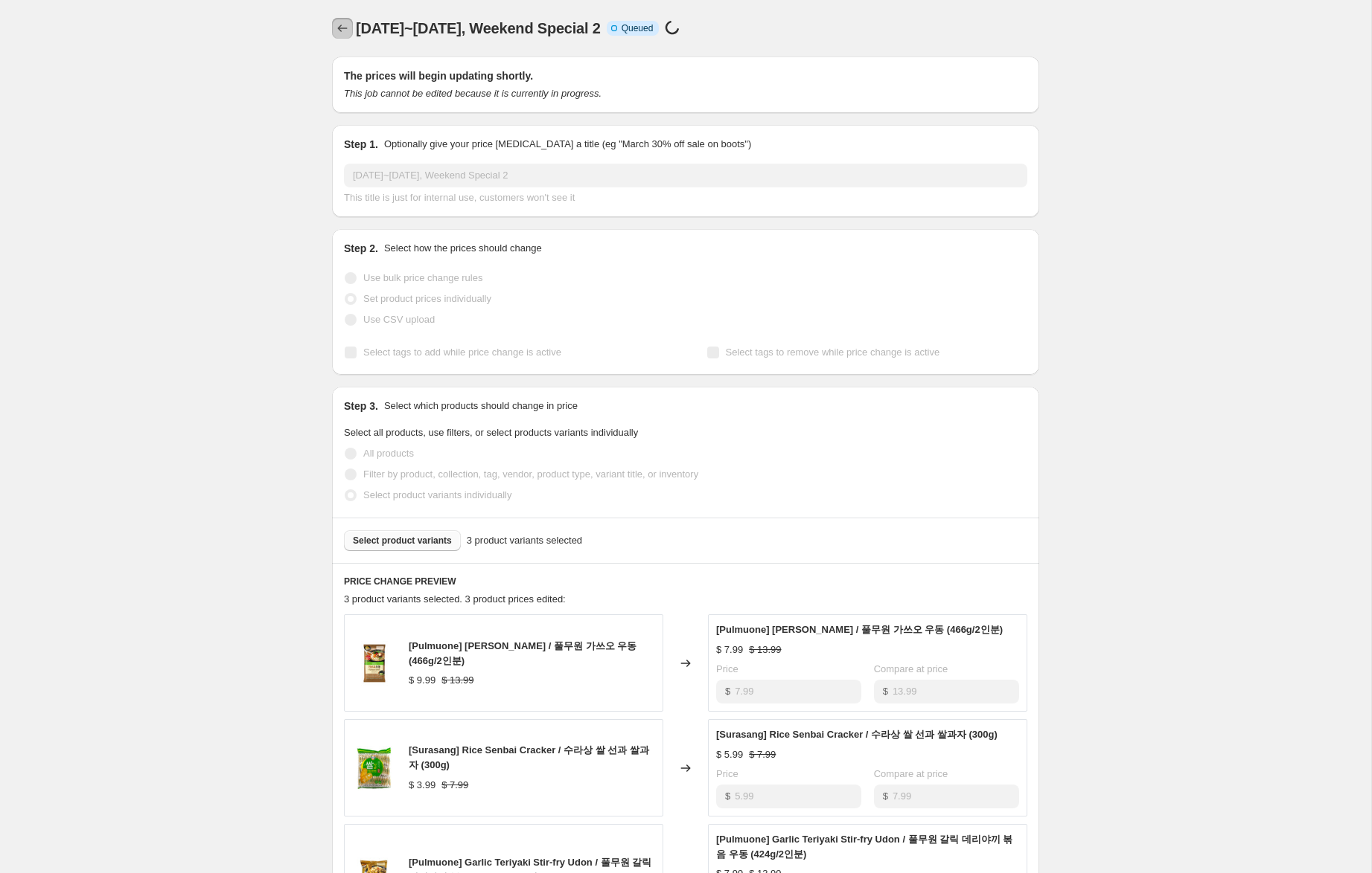
click at [344, 26] on icon "Price change jobs" at bounding box center [342, 28] width 15 height 15
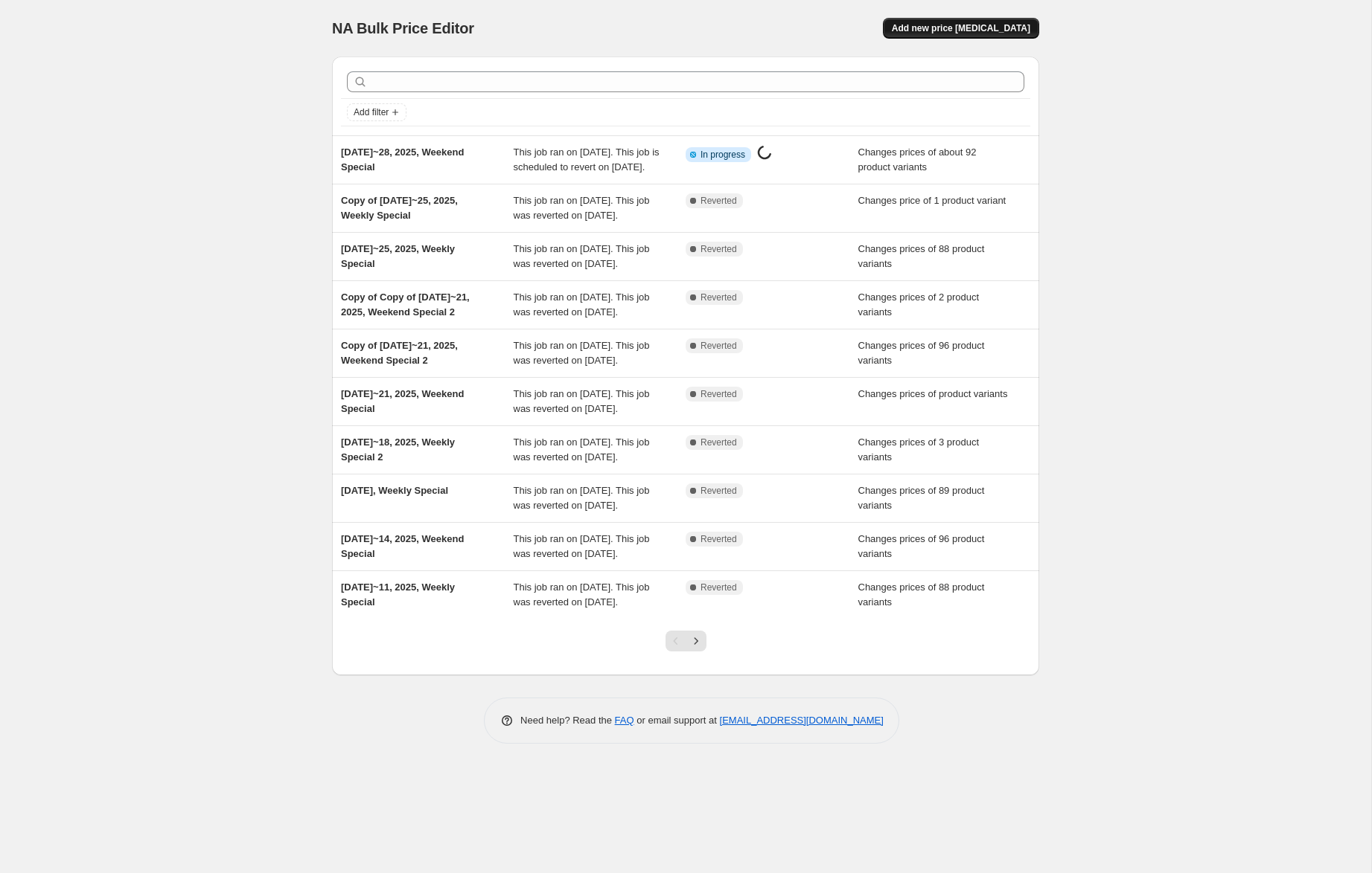
click at [1022, 31] on span "Add new price [MEDICAL_DATA]" at bounding box center [961, 28] width 138 height 12
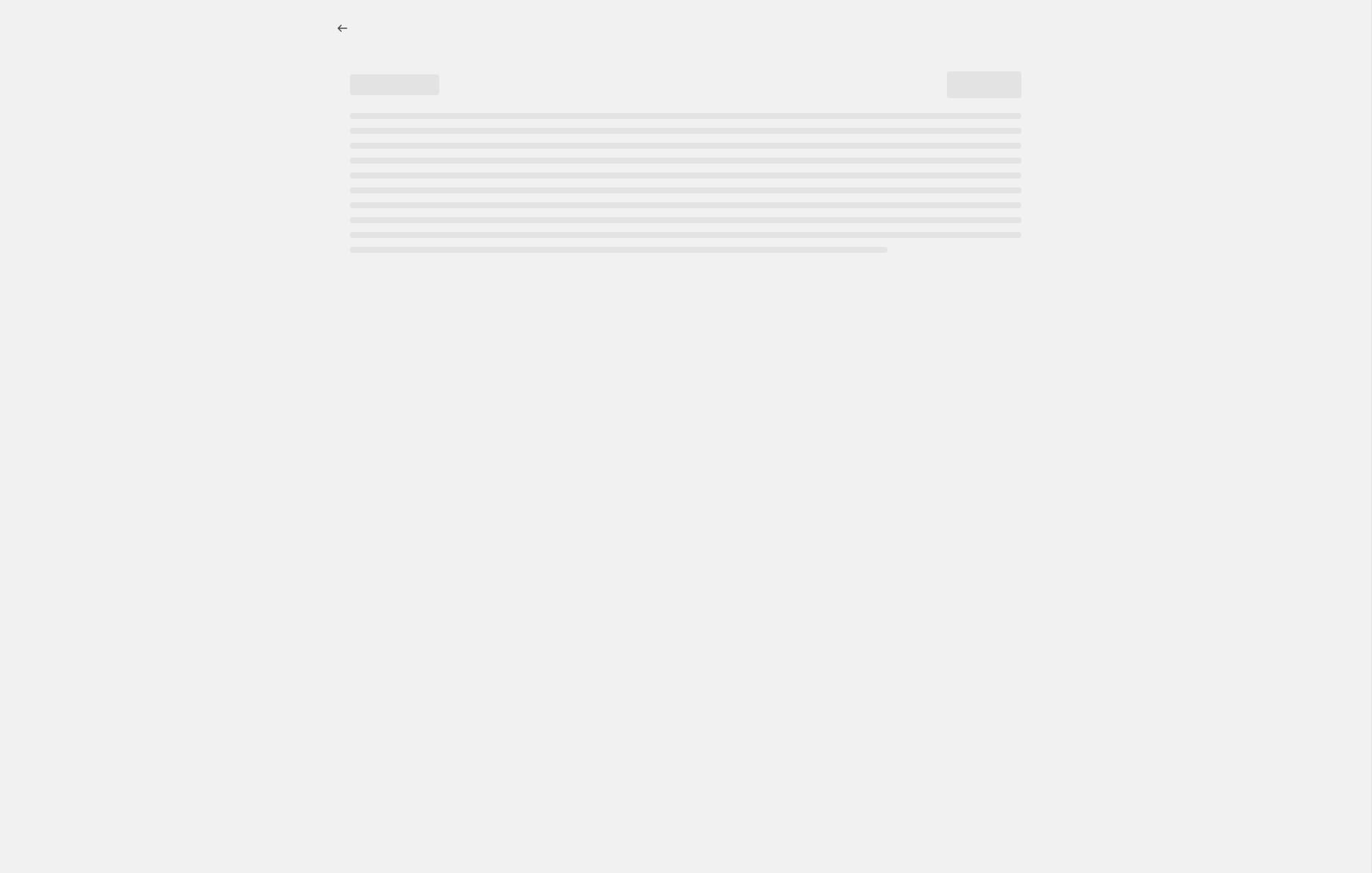
select select "percentage"
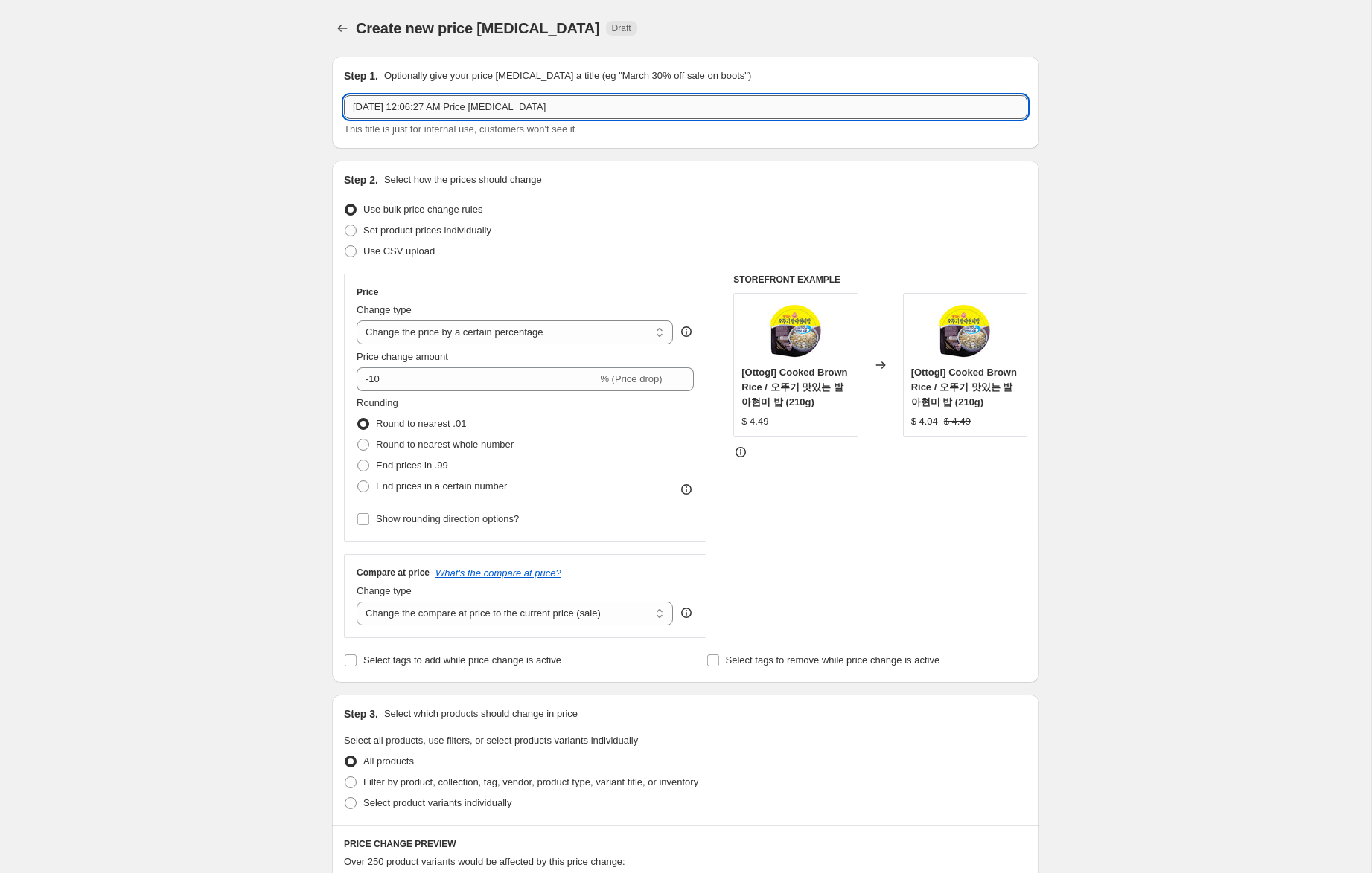
click at [385, 107] on input "[DATE] 12:06:27 AM Price [MEDICAL_DATA]" at bounding box center [686, 107] width 684 height 24
drag, startPoint x: 439, startPoint y: 106, endPoint x: 1029, endPoint y: 154, distance: 591.9
click at [1029, 154] on div "Step 1. Optionally give your price [MEDICAL_DATA] a title (eg "March 30% off sa…" at bounding box center [680, 726] width 719 height 1362
type input "[DATE]~~5, 2025, [PERSON_NAME]"
click at [455, 227] on span "Set product prices individually" at bounding box center [427, 230] width 128 height 11
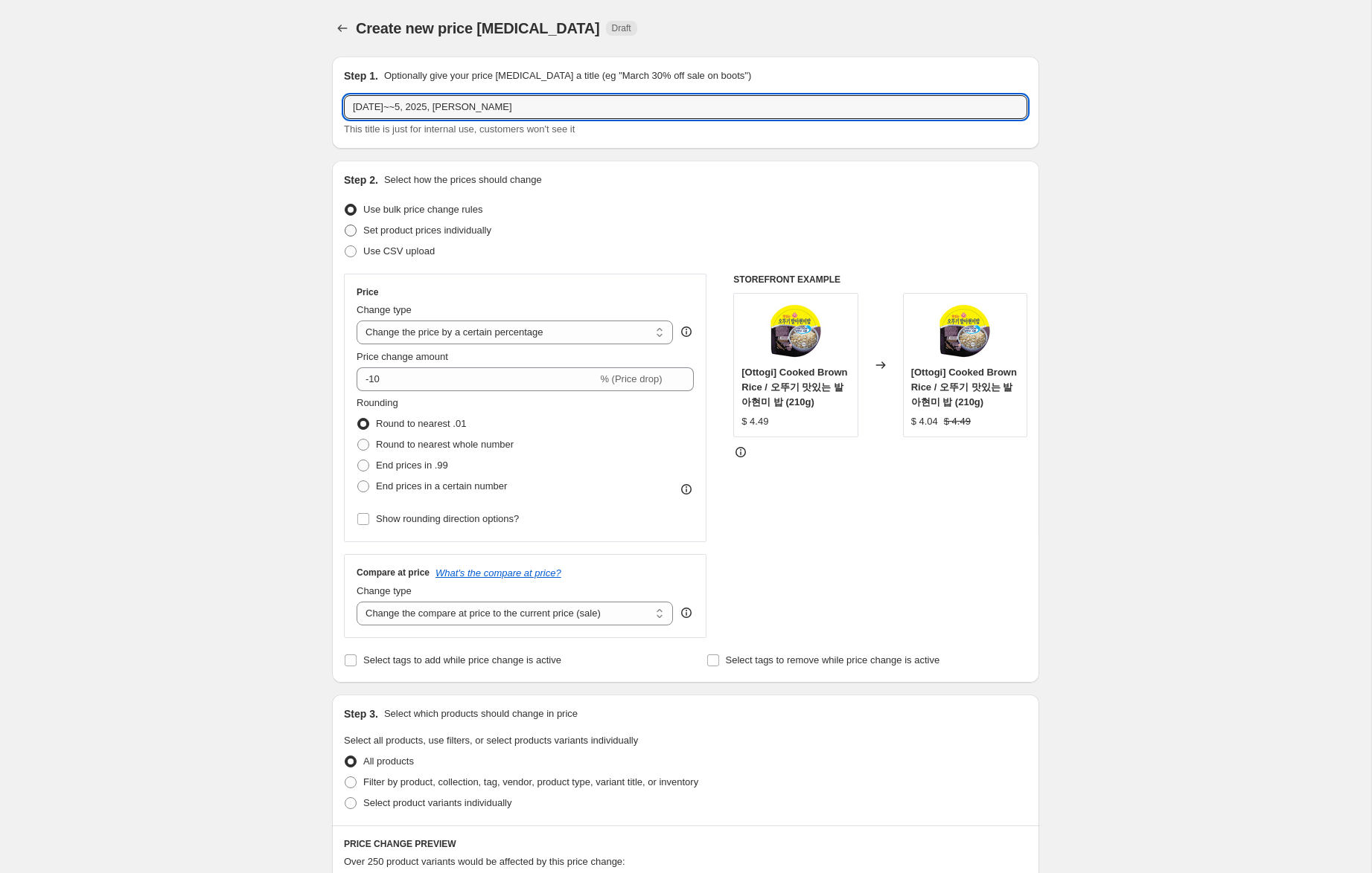
click at [345, 225] on input "Set product prices individually" at bounding box center [344, 224] width 1 height 1
radio input "true"
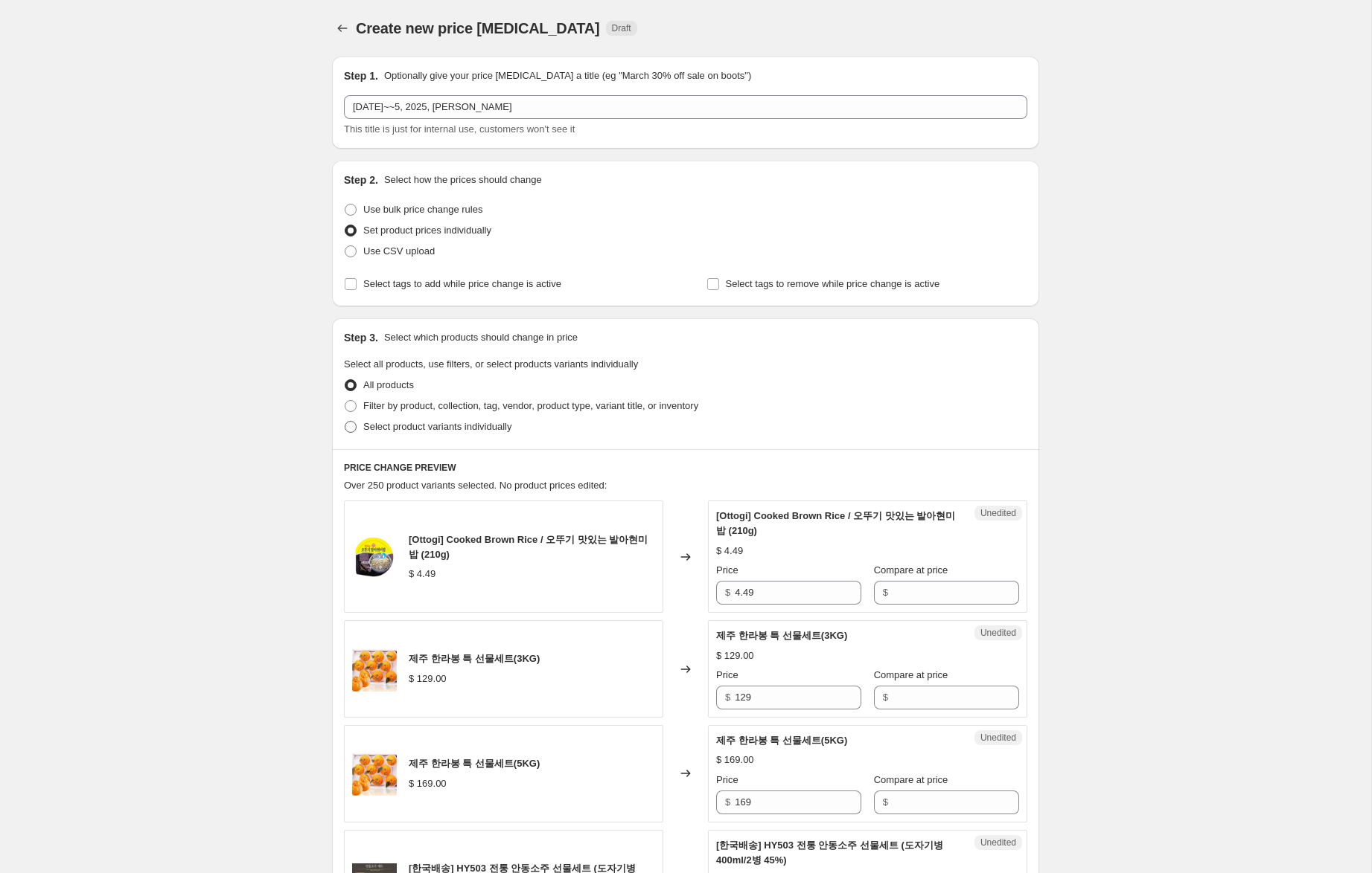
click at [494, 424] on span "Select product variants individually" at bounding box center [437, 427] width 148 height 11
click at [345, 422] on input "Select product variants individually" at bounding box center [344, 421] width 1 height 1
radio input "true"
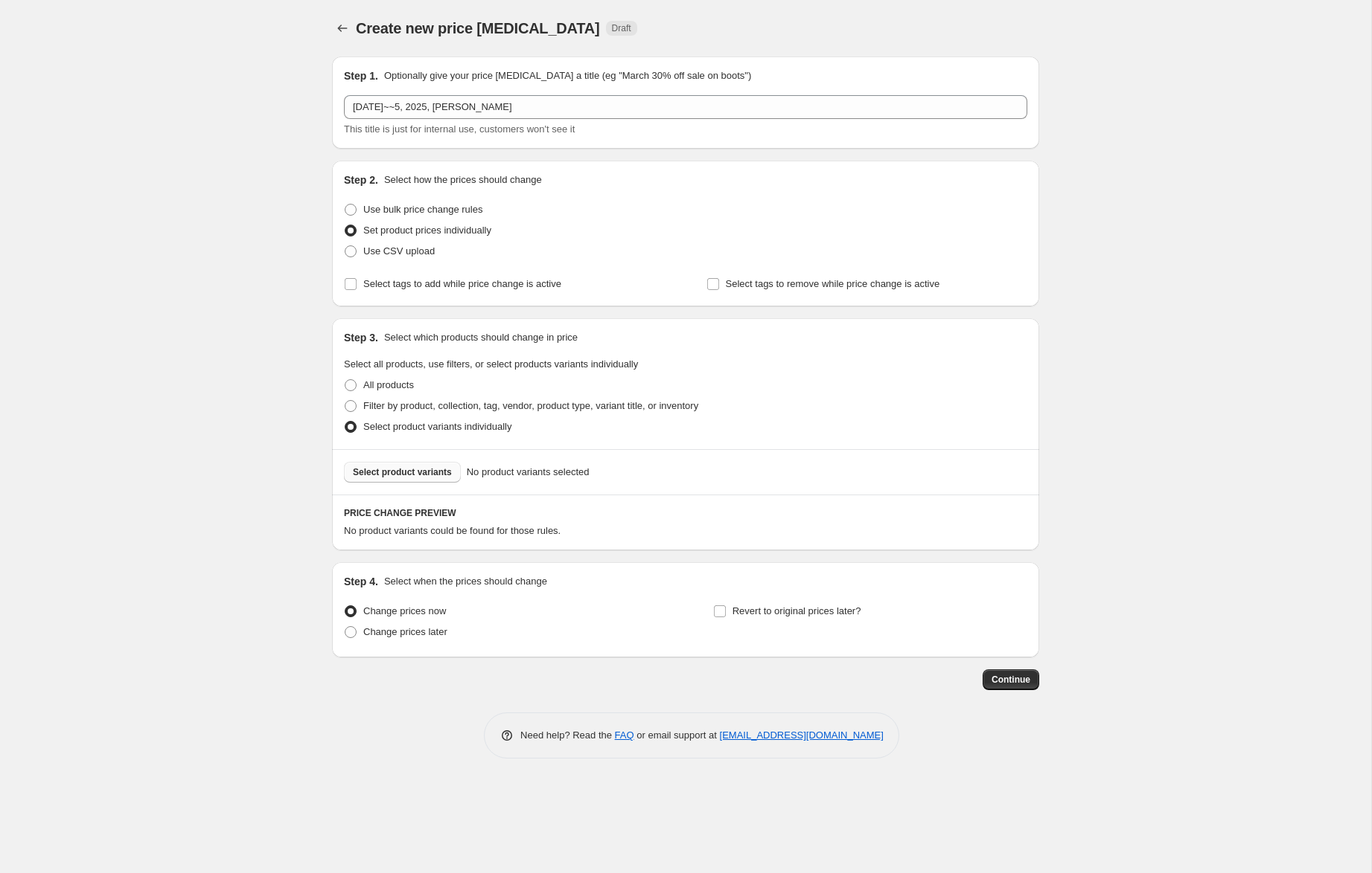
click at [400, 471] on span "Select product variants" at bounding box center [402, 472] width 99 height 12
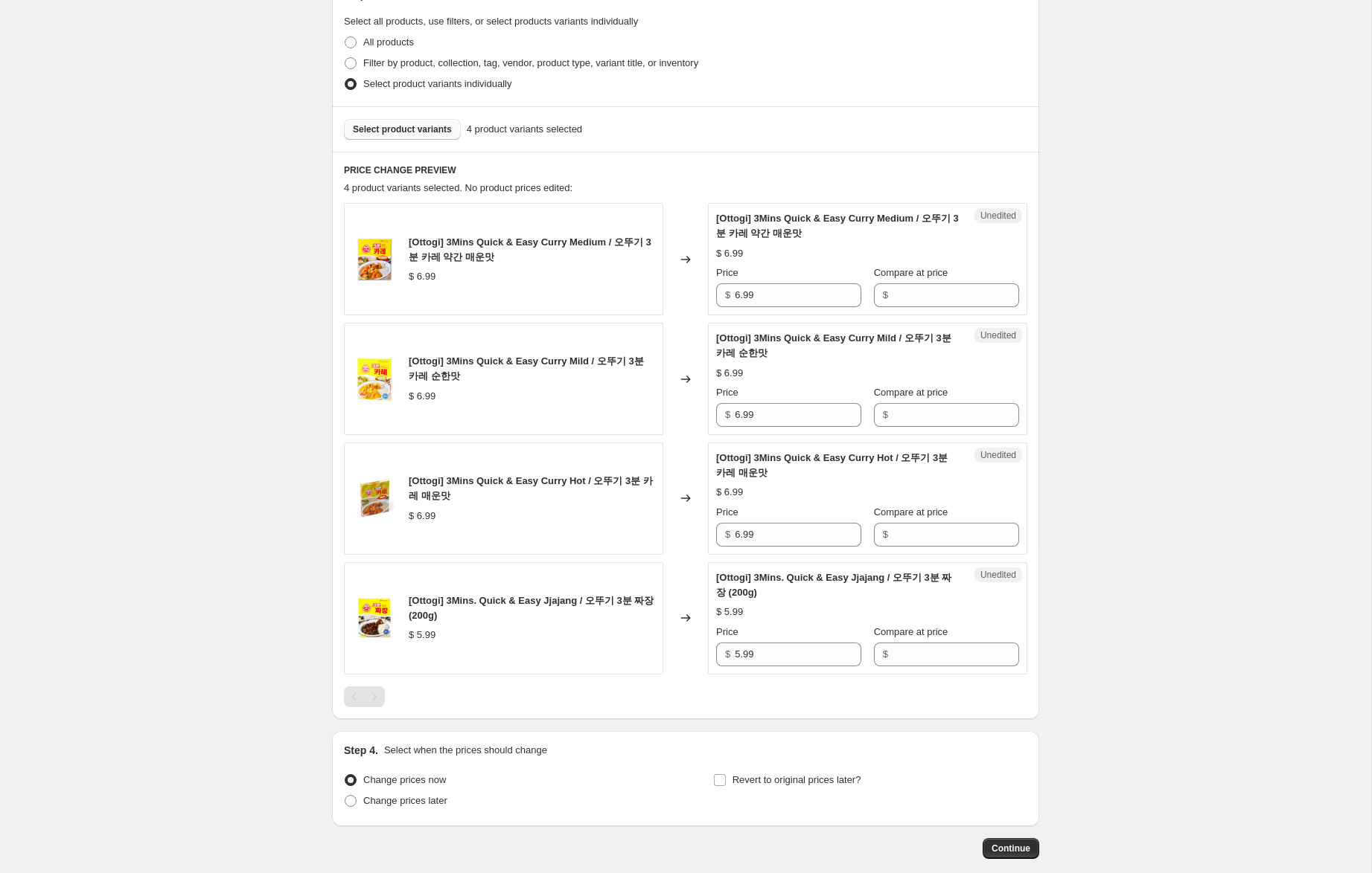
scroll to position [358, 0]
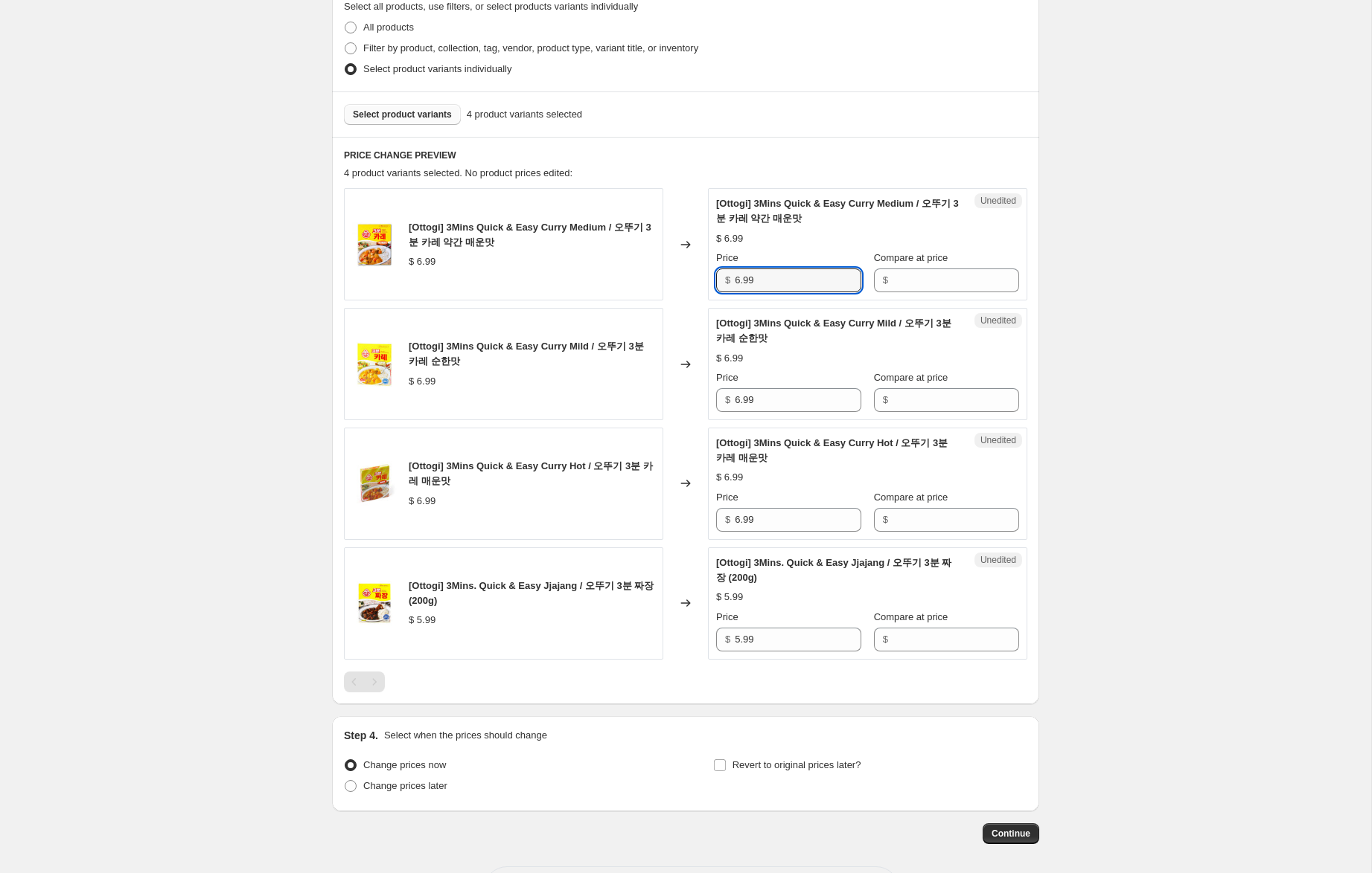
drag, startPoint x: 797, startPoint y: 281, endPoint x: 630, endPoint y: 261, distance: 168.2
click at [602, 250] on div "[Ottogi] 3Mins Quick & Easy Curry Medium / 오뚜기 3분 카레 약간 매운맛 $ 6.99 Changed to U…" at bounding box center [686, 244] width 684 height 113
drag, startPoint x: 930, startPoint y: 285, endPoint x: 923, endPoint y: 355, distance: 70.3
click at [930, 285] on input "Compare at price" at bounding box center [955, 281] width 126 height 24
paste input "6.99"
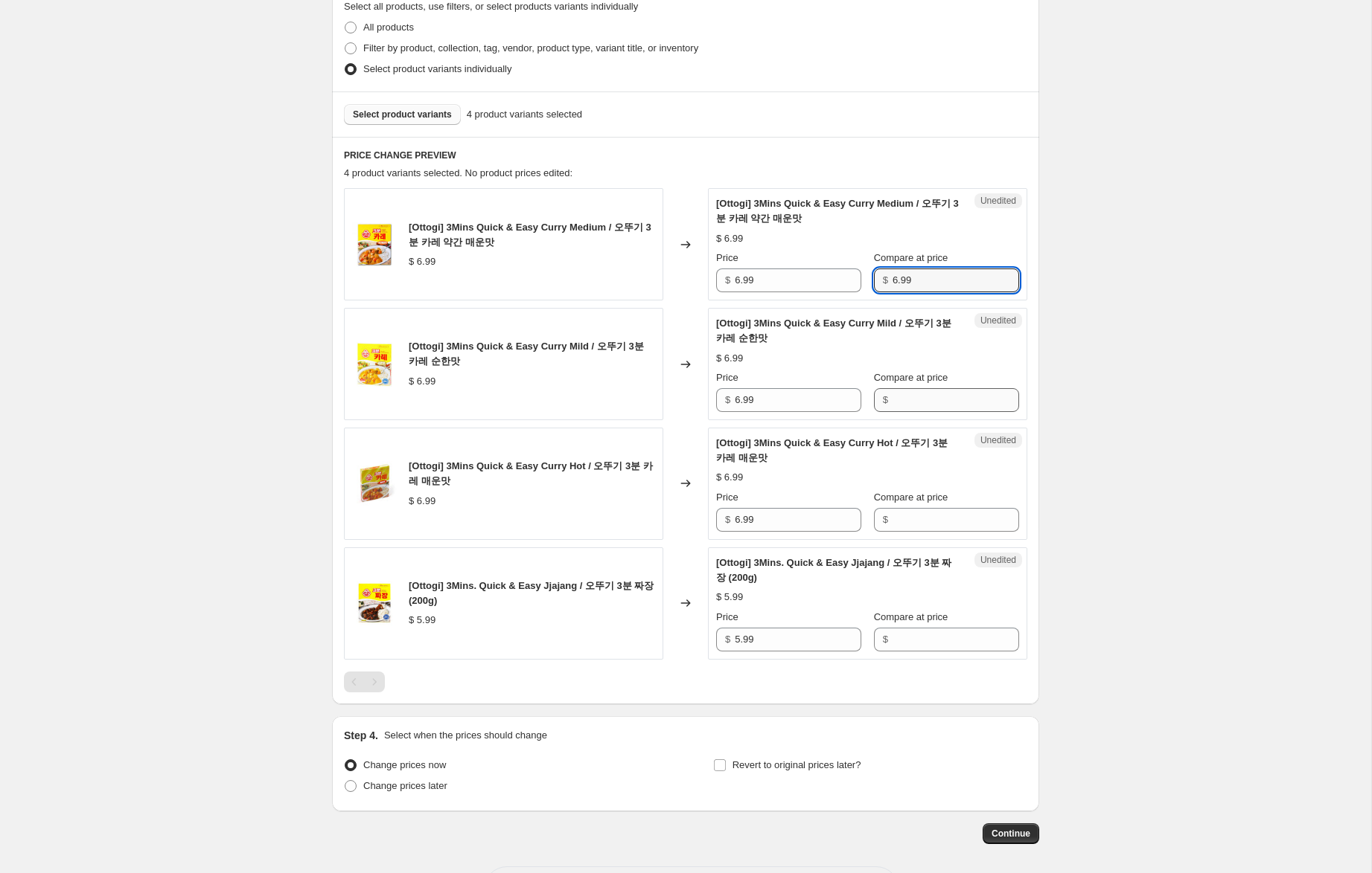
type input "6.99"
click at [916, 401] on input "Compare at price" at bounding box center [955, 400] width 126 height 24
paste input "6.99"
type input "6.99"
click at [900, 521] on input "Compare at price" at bounding box center [955, 520] width 126 height 24
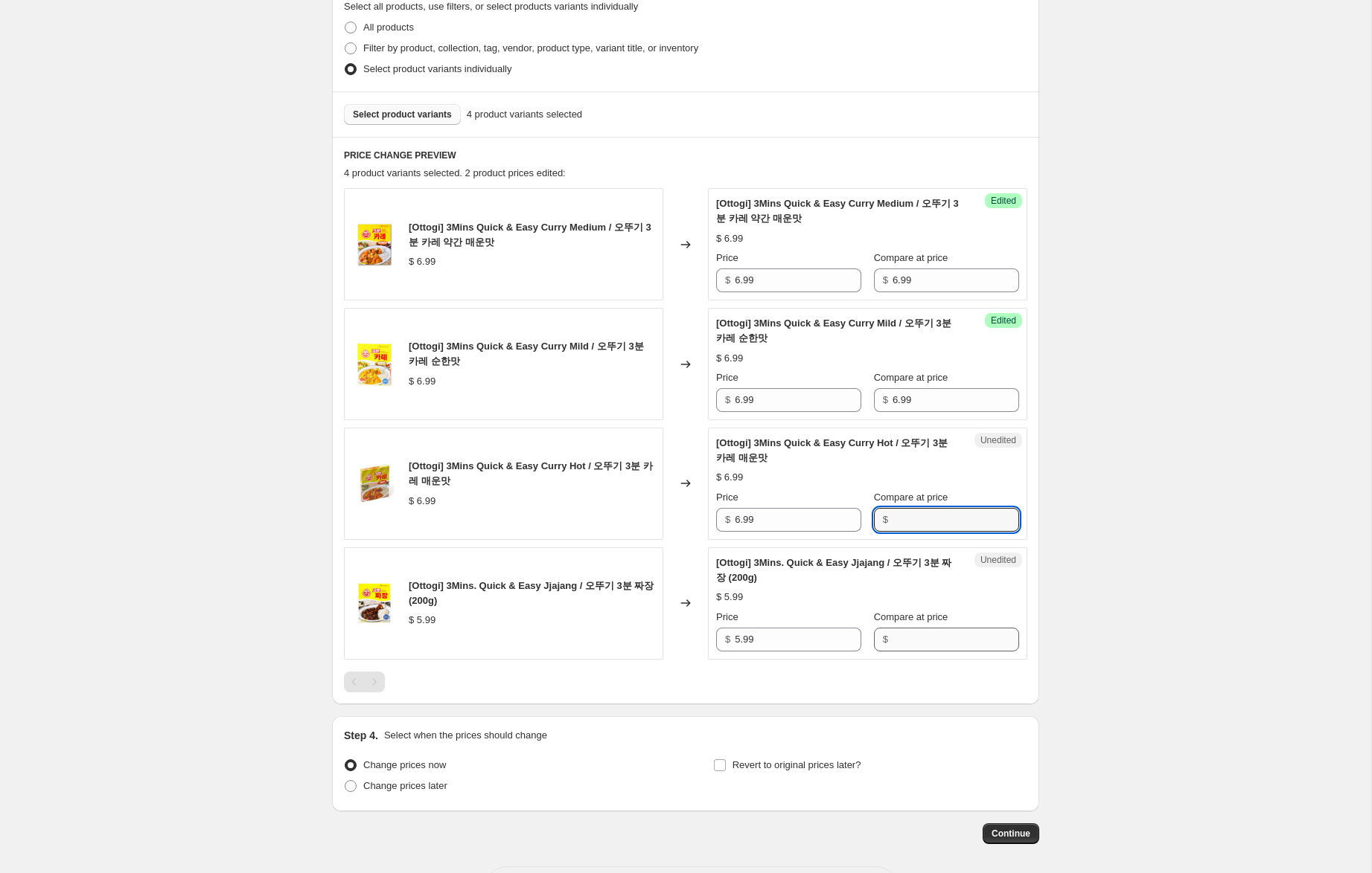
paste input "6.99"
type input "6.99"
click at [901, 638] on input "Compare at price" at bounding box center [955, 640] width 126 height 24
paste input "6.99"
type input "6.99"
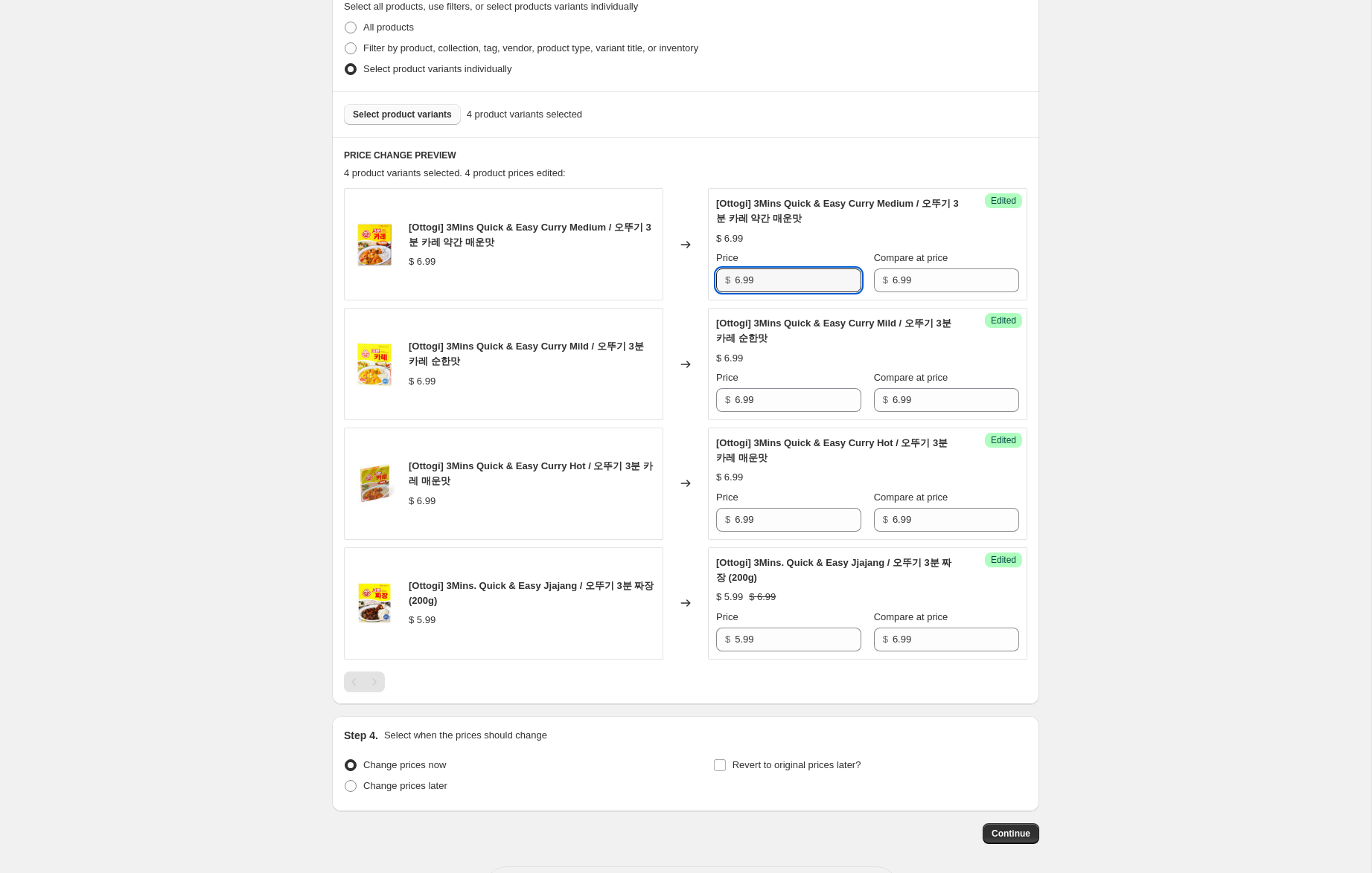
drag, startPoint x: 741, startPoint y: 279, endPoint x: 659, endPoint y: 262, distance: 83.7
click at [659, 262] on div "[Ottogi] 3Mins Quick & Easy Curry Medium / 오뚜기 3분 카레 약간 매운맛 $ 6.99 Changed to S…" at bounding box center [686, 244] width 684 height 113
type input "1.99"
drag, startPoint x: 737, startPoint y: 400, endPoint x: 652, endPoint y: 384, distance: 86.5
click at [652, 383] on div "[Ottogi] 3Mins Quick & Easy [PERSON_NAME] Mild / 오뚜기 3분 카레 순한맛 $ 6.99 Changed t…" at bounding box center [686, 364] width 684 height 113
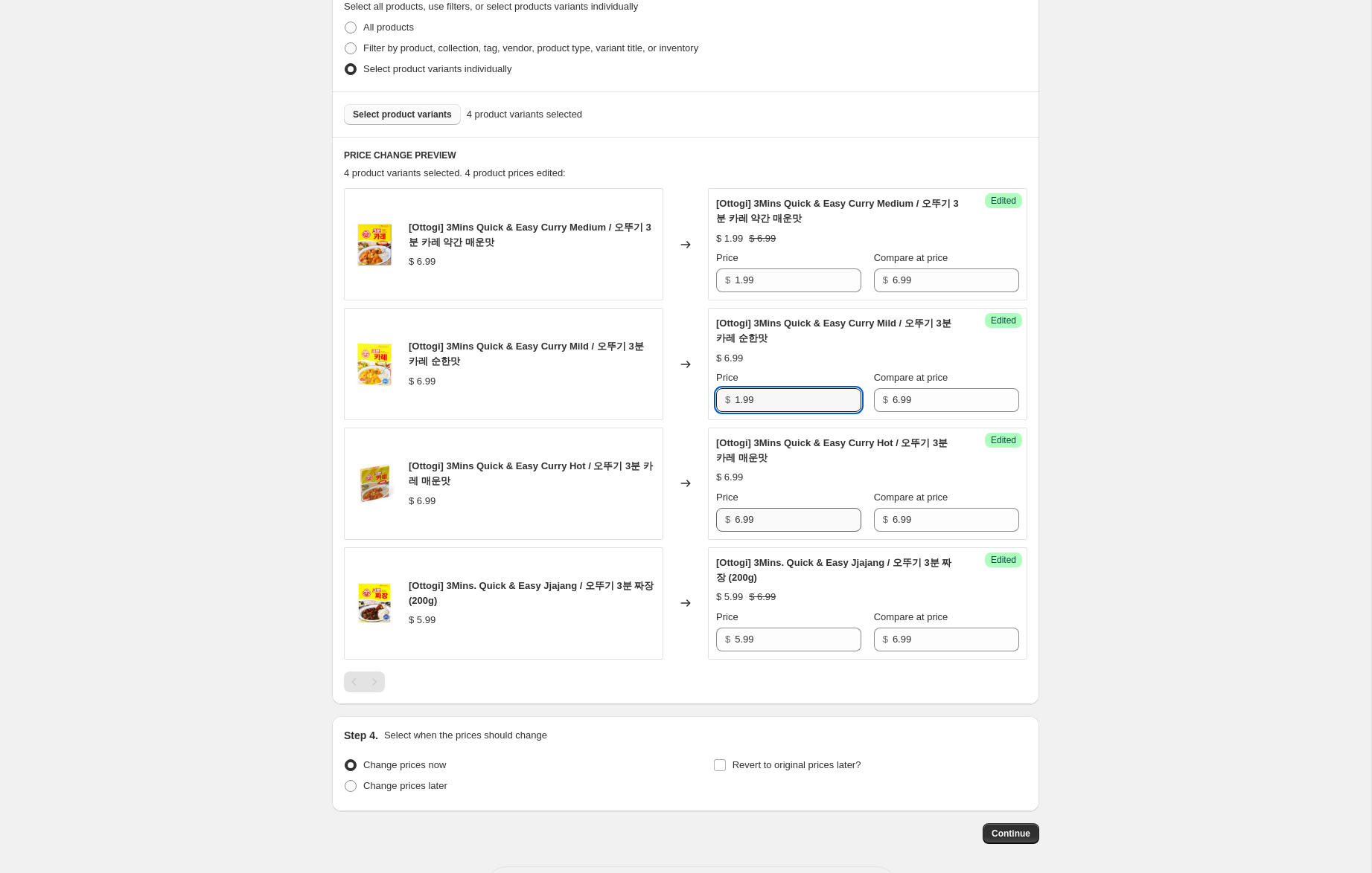
type input "1.99"
drag, startPoint x: 740, startPoint y: 520, endPoint x: 672, endPoint y: 564, distance: 81.0
click at [670, 506] on div "[Ottogi] 3Mins Quick & Easy [PERSON_NAME] Hot / 오뚜기 3분 카레 매운맛 $ 6.99 Changed to…" at bounding box center [686, 484] width 684 height 113
type input "1.99"
drag, startPoint x: 737, startPoint y: 639, endPoint x: 594, endPoint y: 610, distance: 145.9
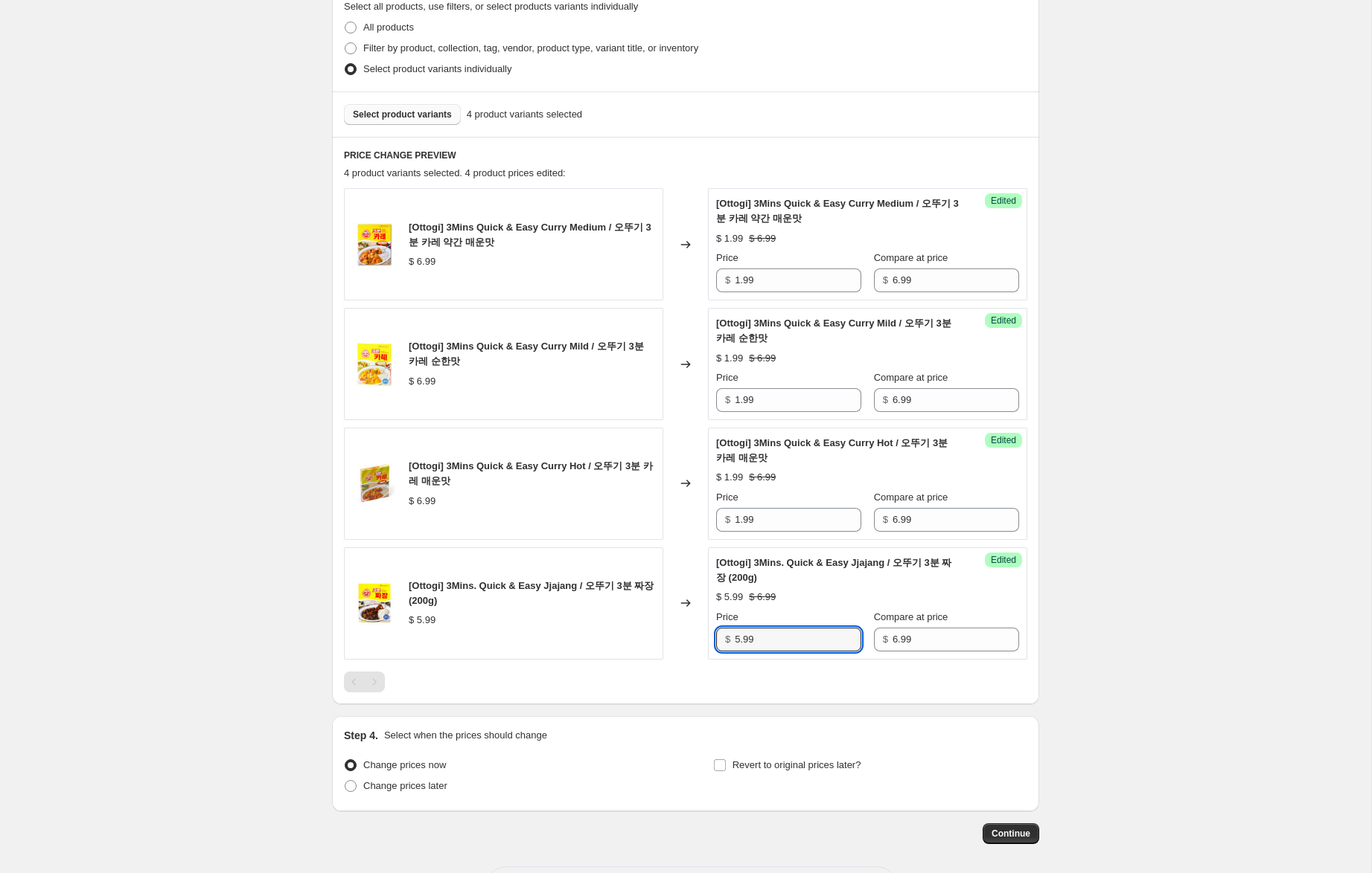
click at [609, 604] on div "[Ottogi] 3Mins. Quick & Easy Jjajang / 오뚜기 3분 짜장 (200g) $ 5.99 Changed to Succe…" at bounding box center [686, 604] width 684 height 113
type input "1.99"
click at [803, 768] on span "Revert to original prices later?" at bounding box center [797, 765] width 129 height 11
click at [725, 768] on input "Revert to original prices later?" at bounding box center [719, 765] width 12 height 12
checkbox input "true"
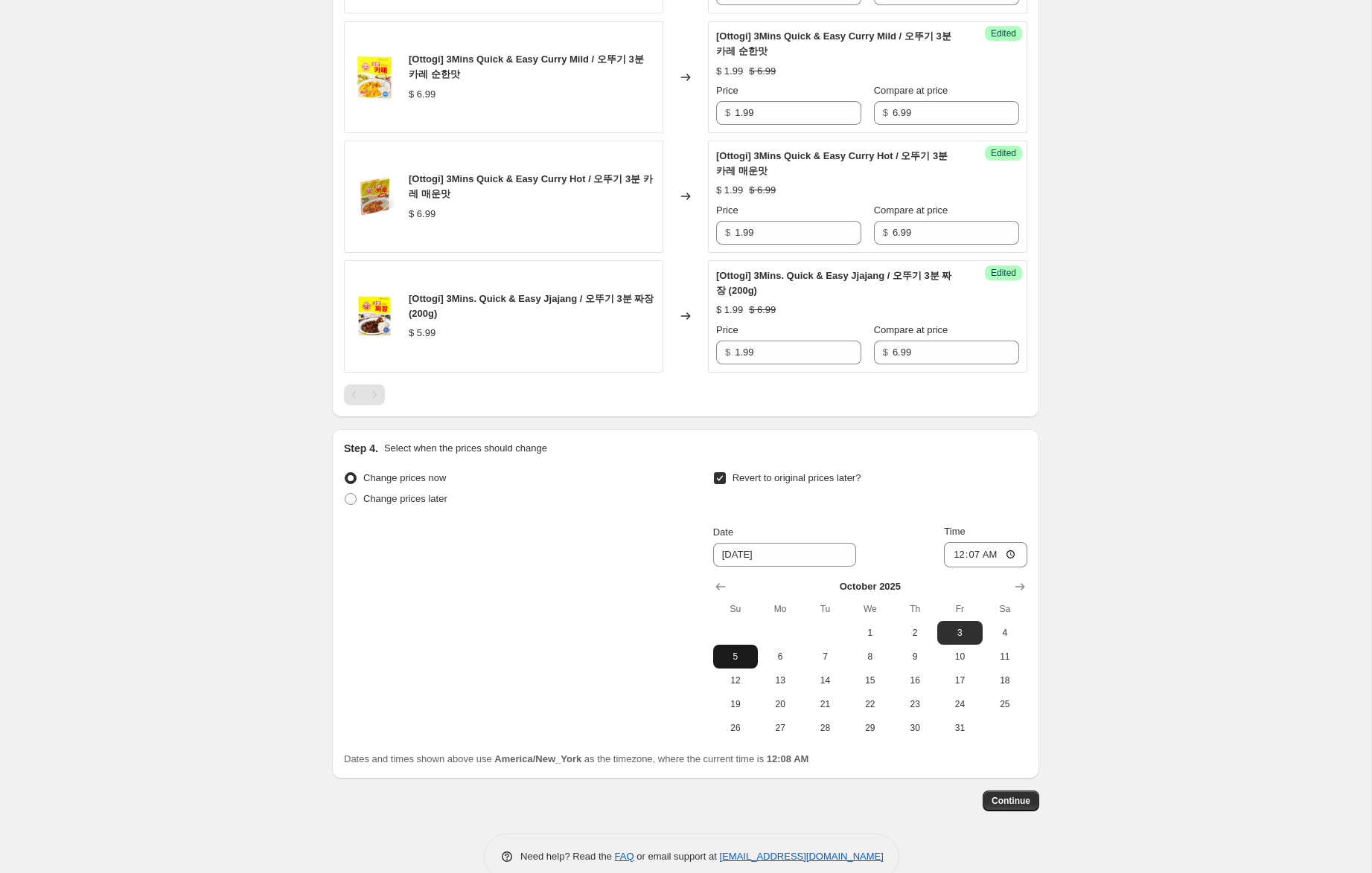
scroll to position [674, 0]
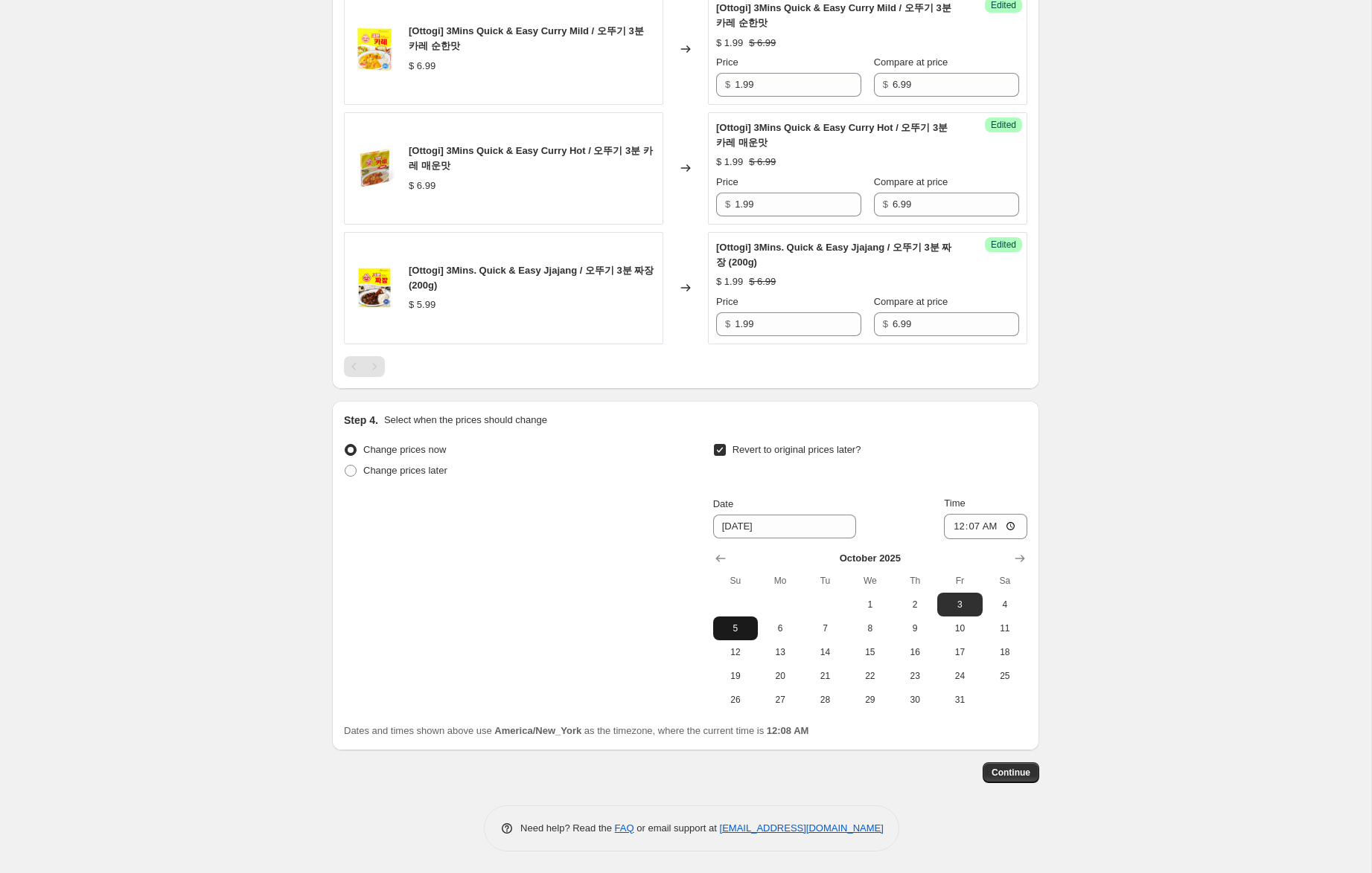
click at [741, 624] on span "5" at bounding box center [735, 629] width 33 height 12
type input "[DATE]"
click at [956, 526] on input "00:07" at bounding box center [985, 526] width 84 height 25
type input "23:59"
drag, startPoint x: 1243, startPoint y: 394, endPoint x: 1210, endPoint y: 421, distance: 42.6
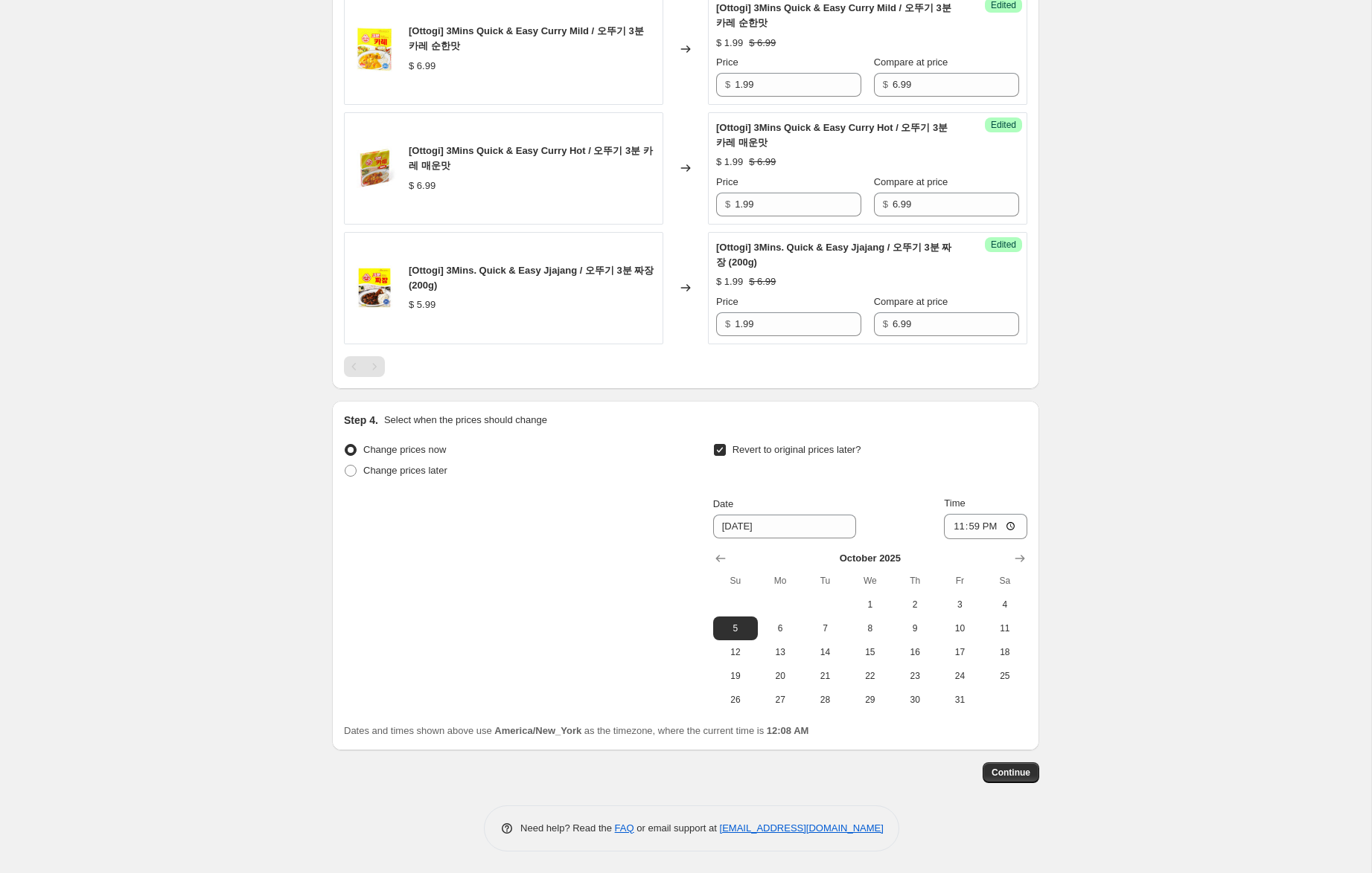
click at [1243, 394] on div "Create new price [MEDICAL_DATA]. This page is ready Create new price [MEDICAL_D…" at bounding box center [685, 100] width 1371 height 1547
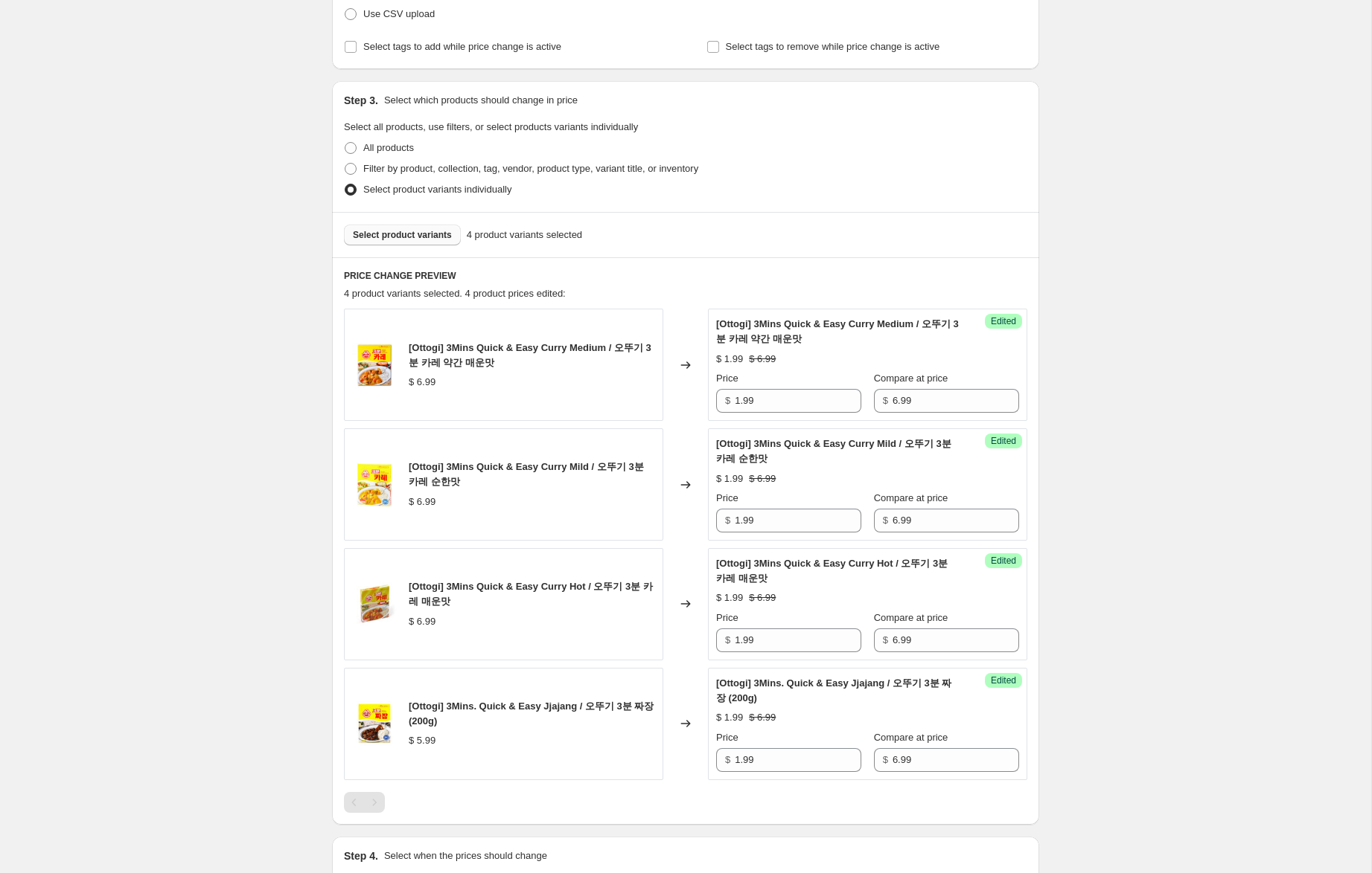
scroll to position [0, 0]
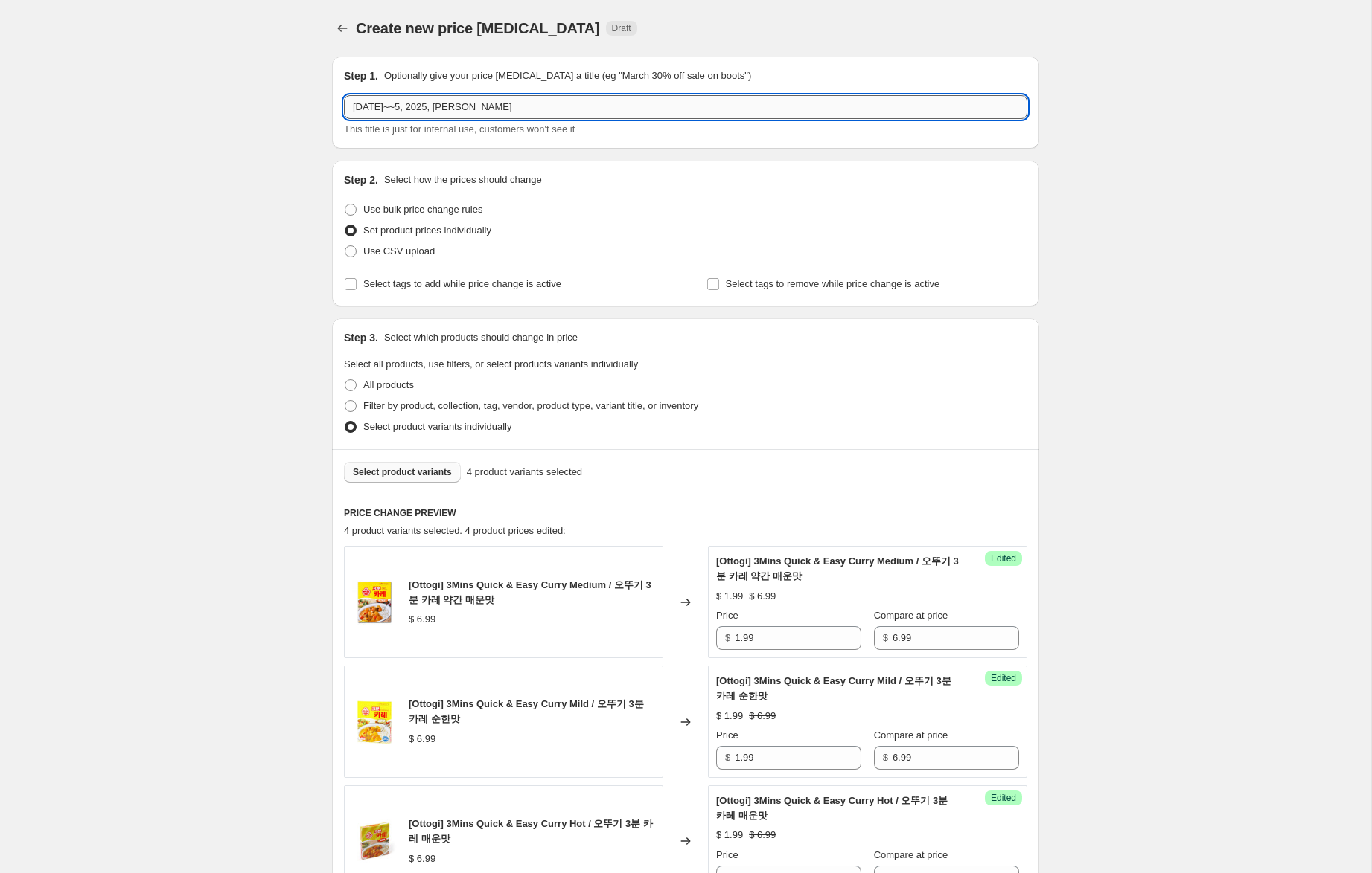
click at [392, 111] on input "[DATE]~~5, 2025, [PERSON_NAME]" at bounding box center [686, 107] width 684 height 24
type input "[DATE]~5, 2025, [PERSON_NAME]"
click at [1113, 439] on div "Create new price [MEDICAL_DATA]. This page is ready Create new price [MEDICAL_D…" at bounding box center [685, 773] width 1371 height 1547
click at [491, 108] on input "[DATE]~5, 2025, [PERSON_NAME]" at bounding box center [686, 107] width 684 height 24
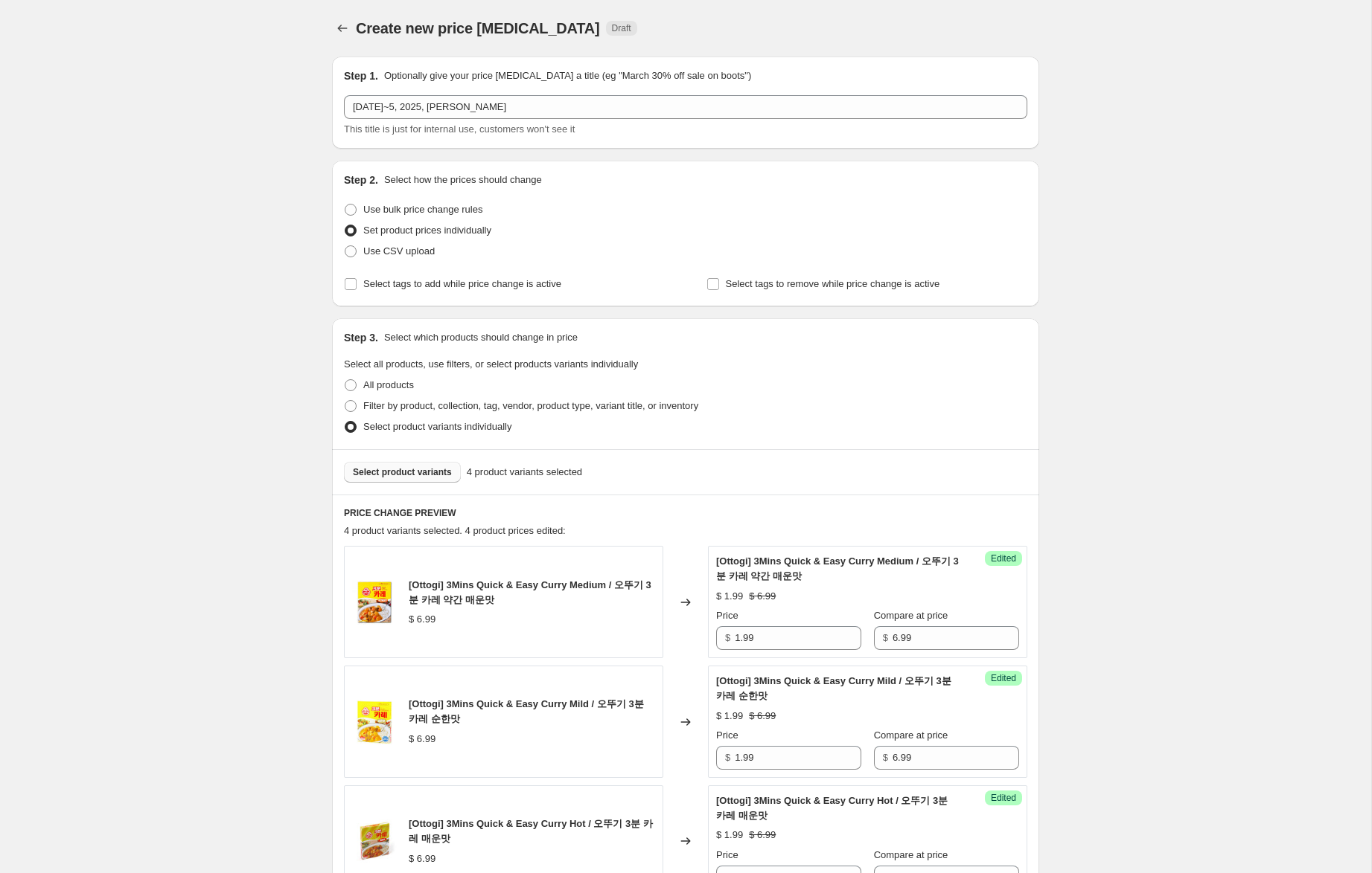
drag, startPoint x: 1160, startPoint y: 285, endPoint x: 1144, endPoint y: 346, distance: 63.1
click at [1160, 285] on div "Create new price [MEDICAL_DATA]. This page is ready Create new price [MEDICAL_D…" at bounding box center [685, 773] width 1371 height 1547
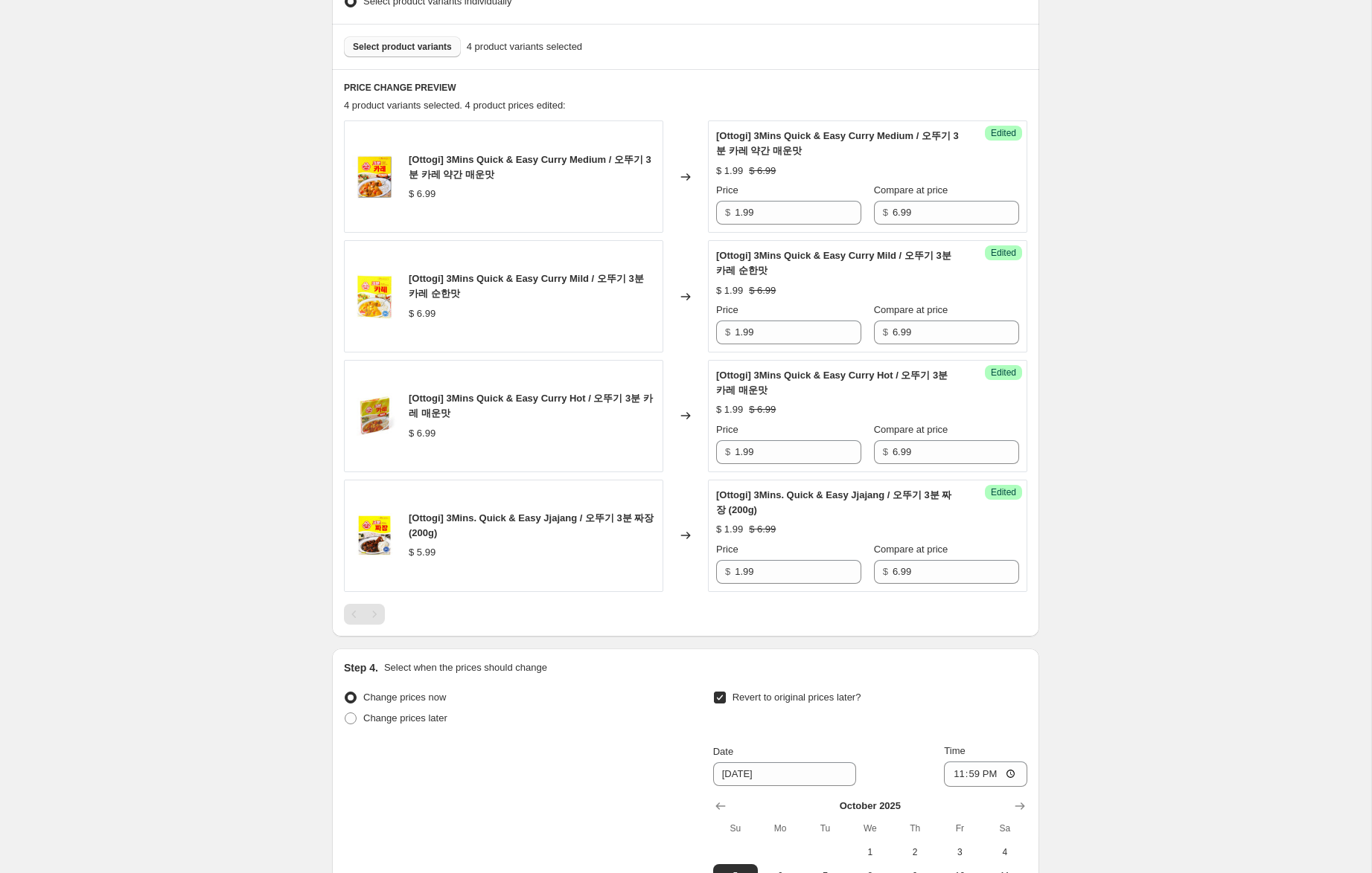
scroll to position [674, 0]
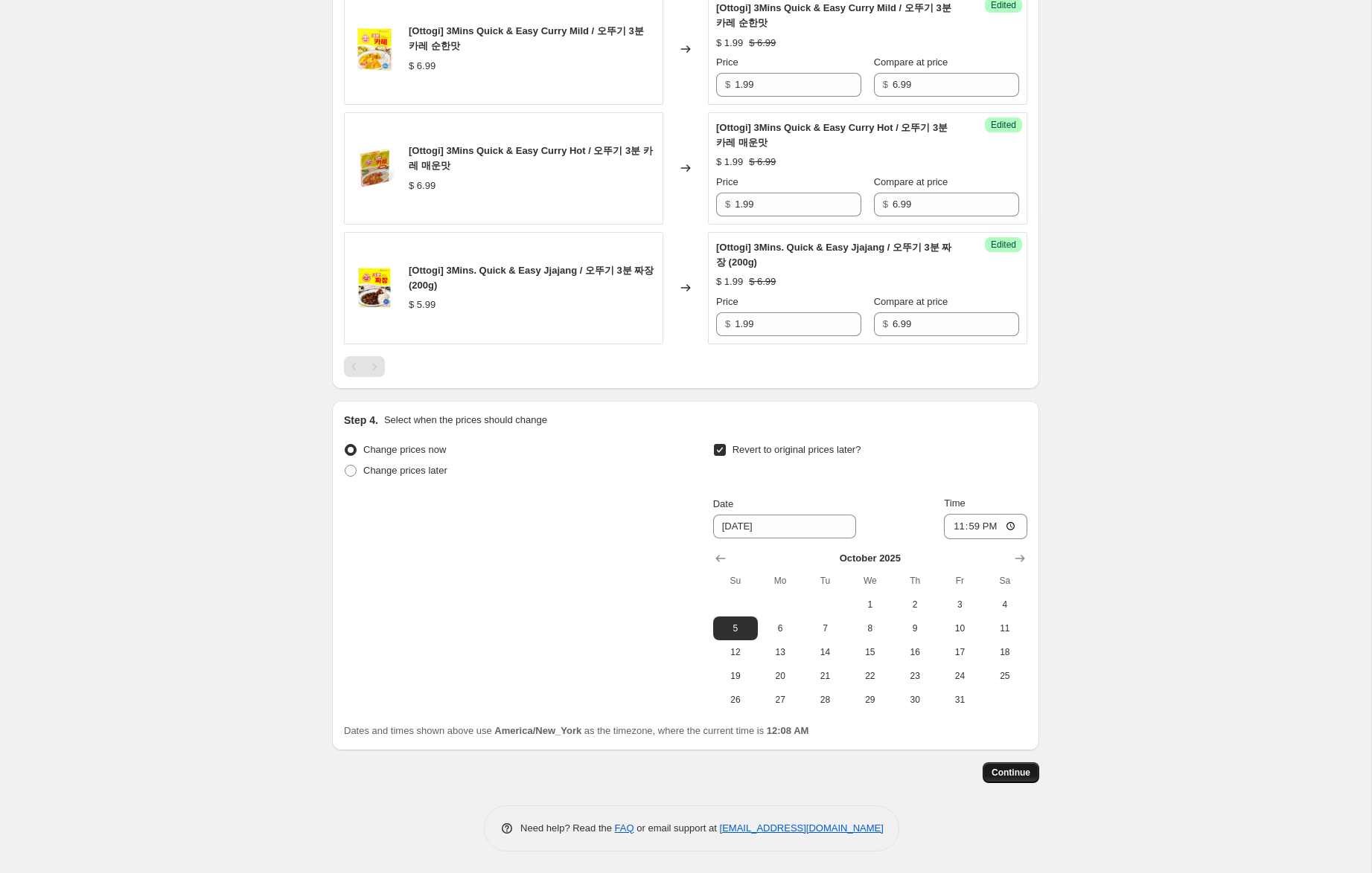
click at [1001, 777] on span "Continue" at bounding box center [1011, 773] width 39 height 12
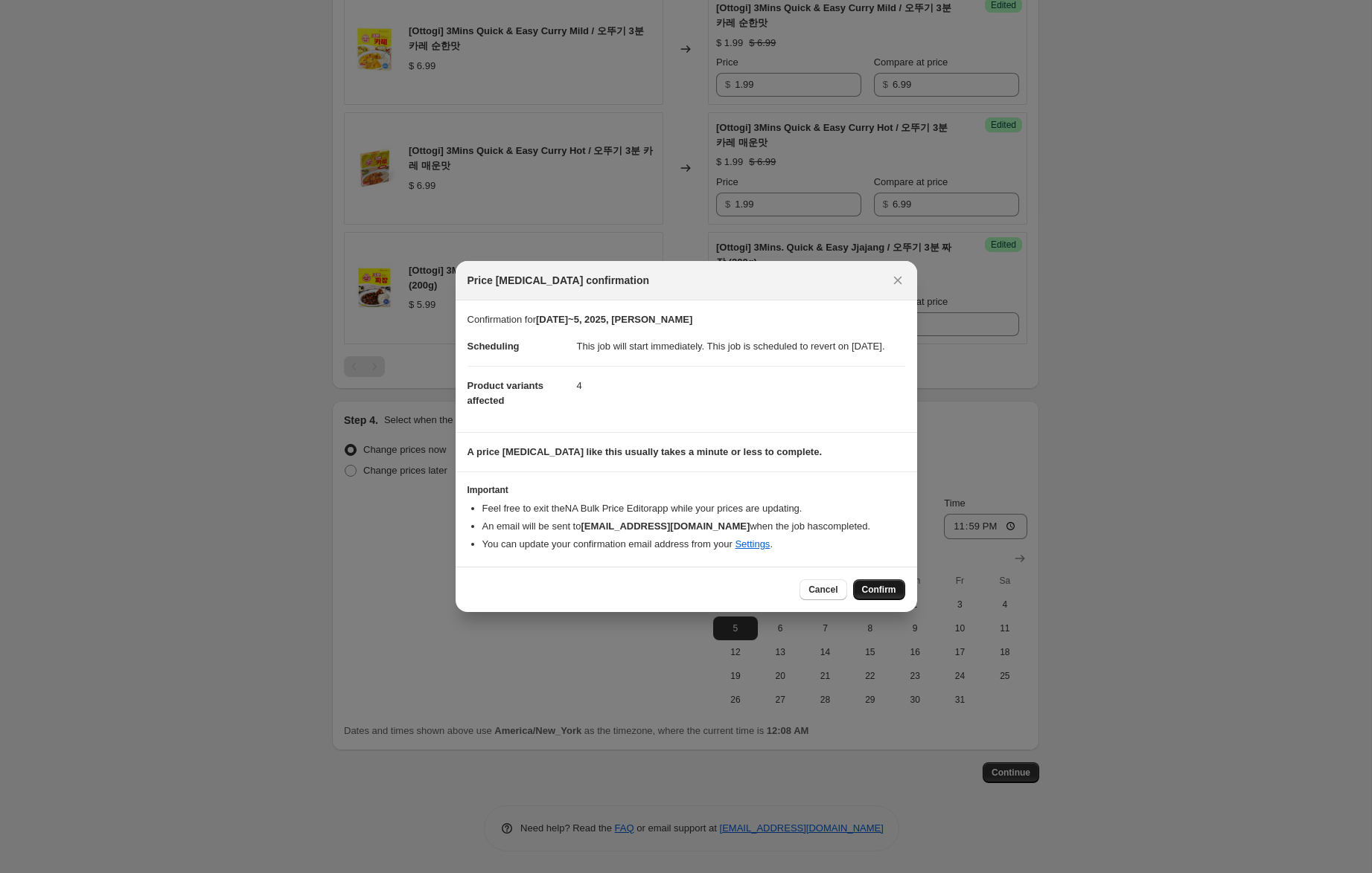
drag, startPoint x: 870, startPoint y: 594, endPoint x: 885, endPoint y: 629, distance: 38.1
click at [870, 594] on span "Confirm" at bounding box center [879, 589] width 35 height 12
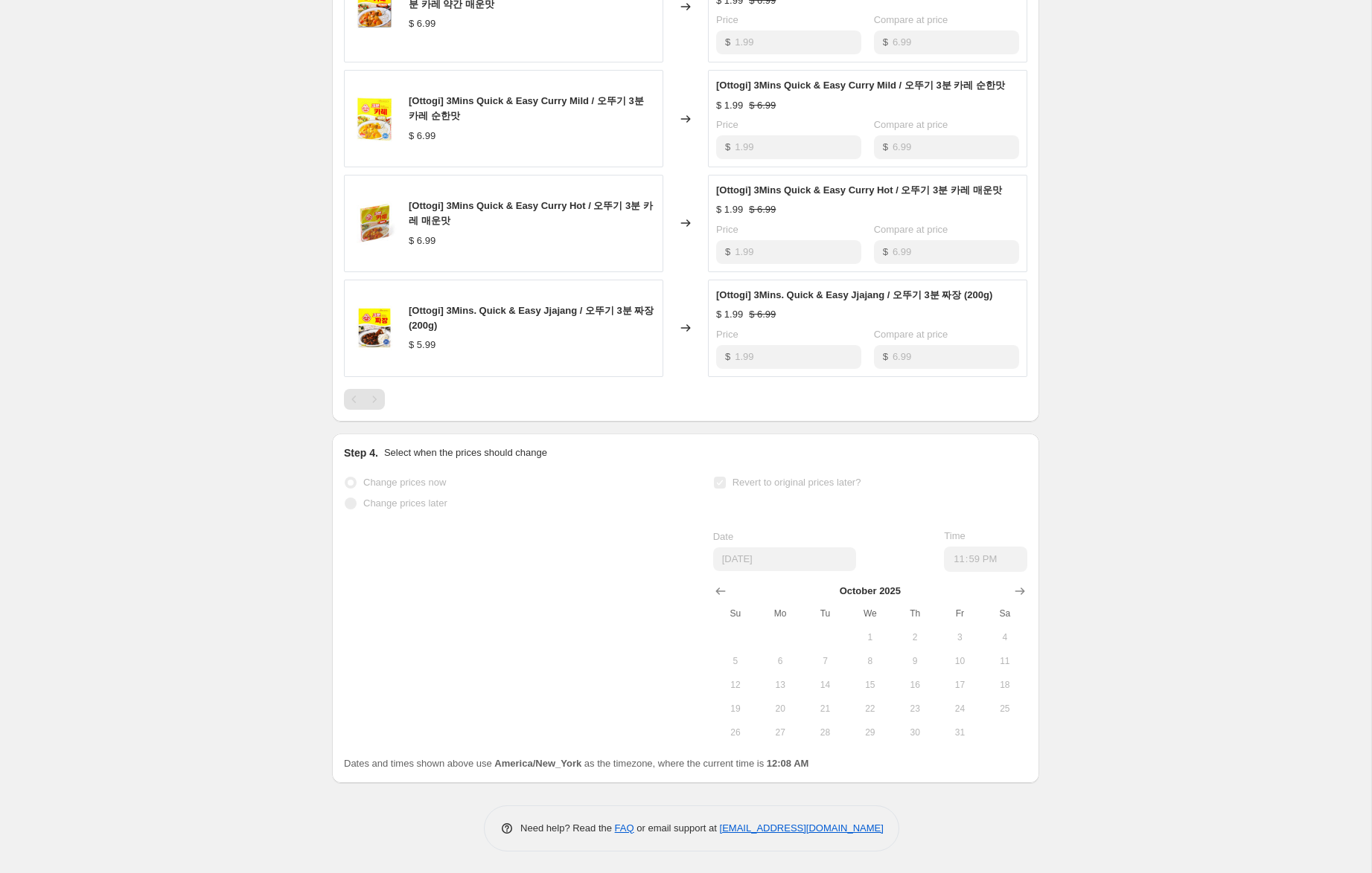
scroll to position [703, 0]
